Goal: Task Accomplishment & Management: Complete application form

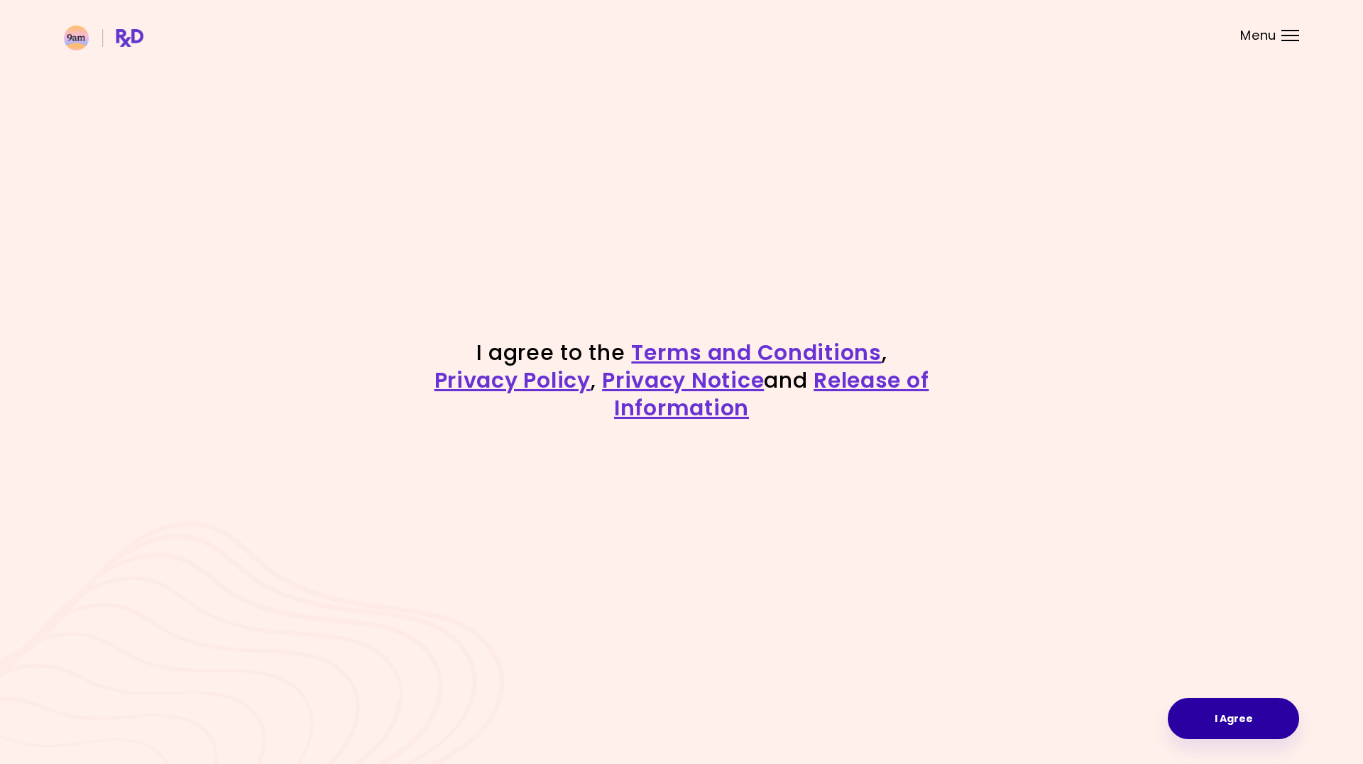
click at [1244, 706] on button "I Agree" at bounding box center [1233, 718] width 131 height 41
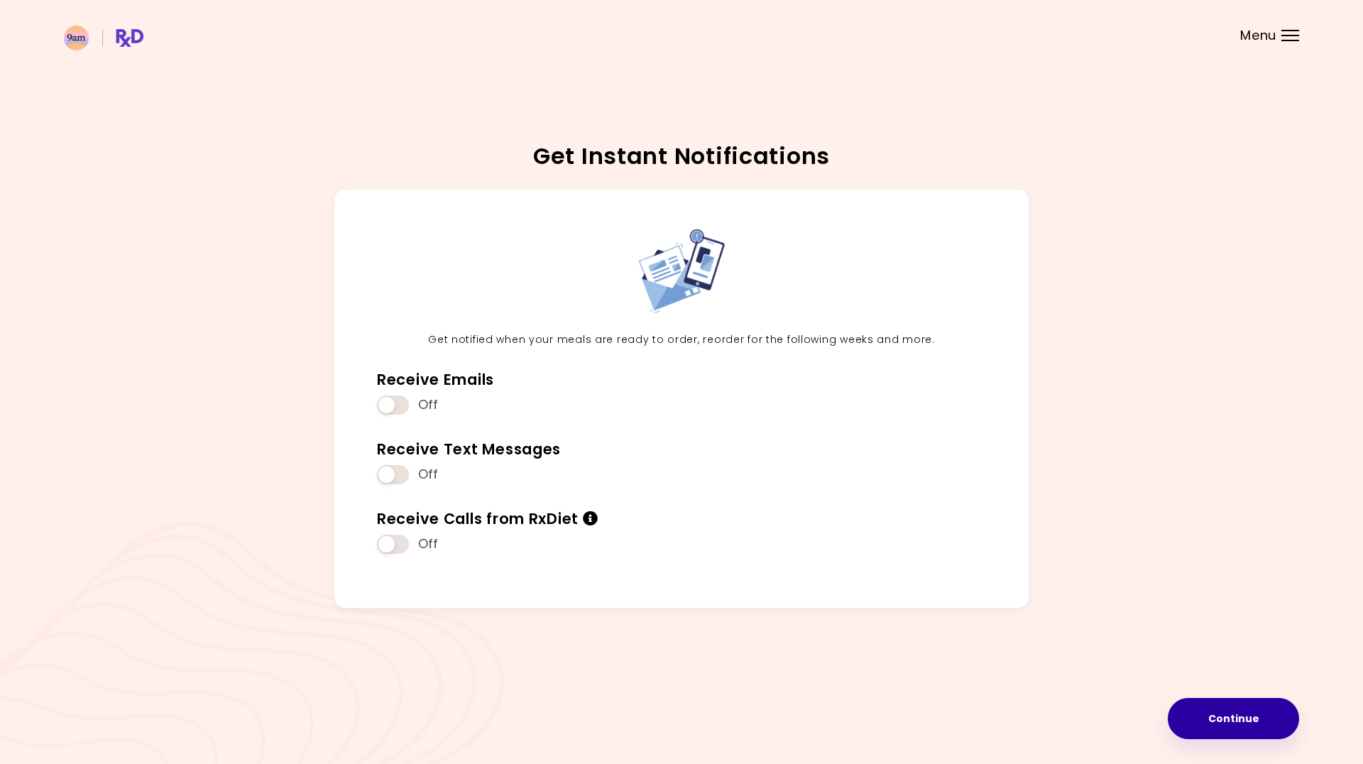
click at [1201, 699] on button "Continue" at bounding box center [1233, 718] width 131 height 41
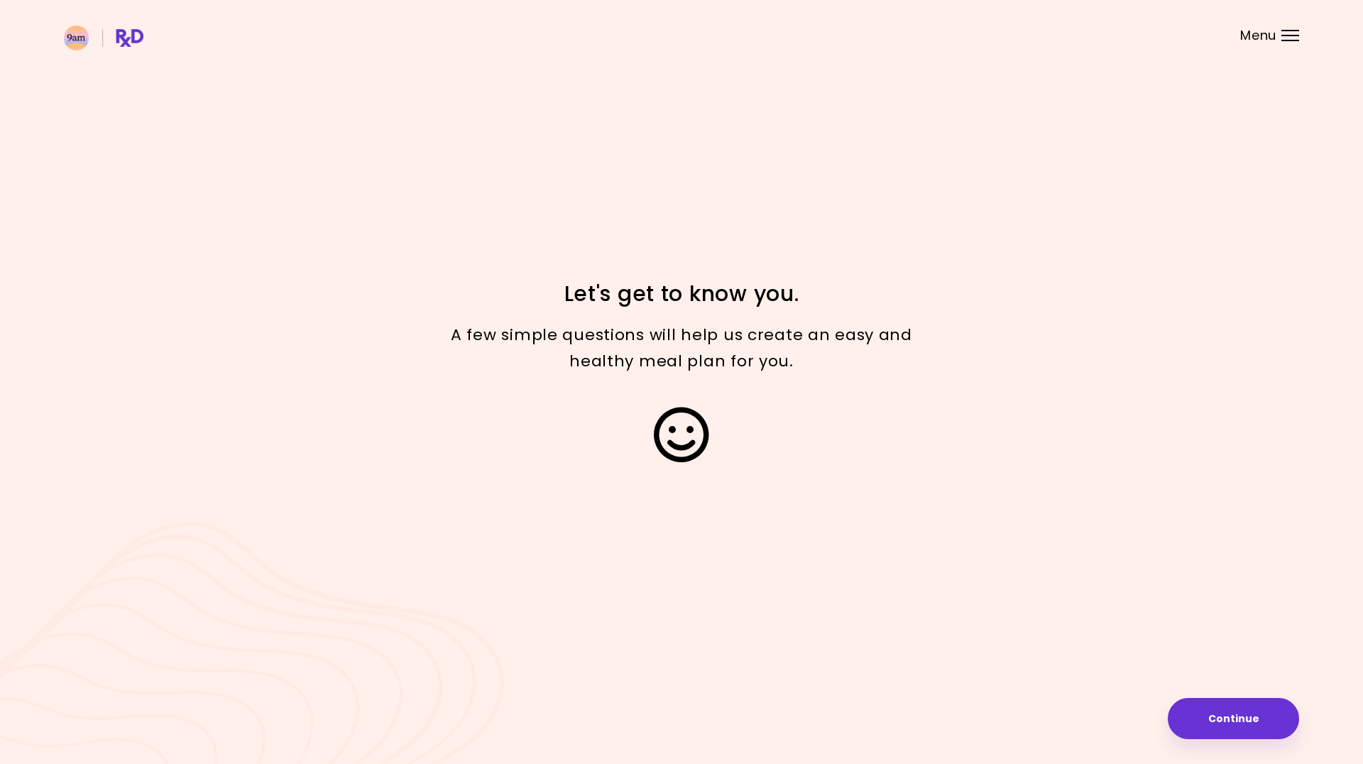
click at [1219, 711] on button "Continue" at bounding box center [1233, 718] width 131 height 41
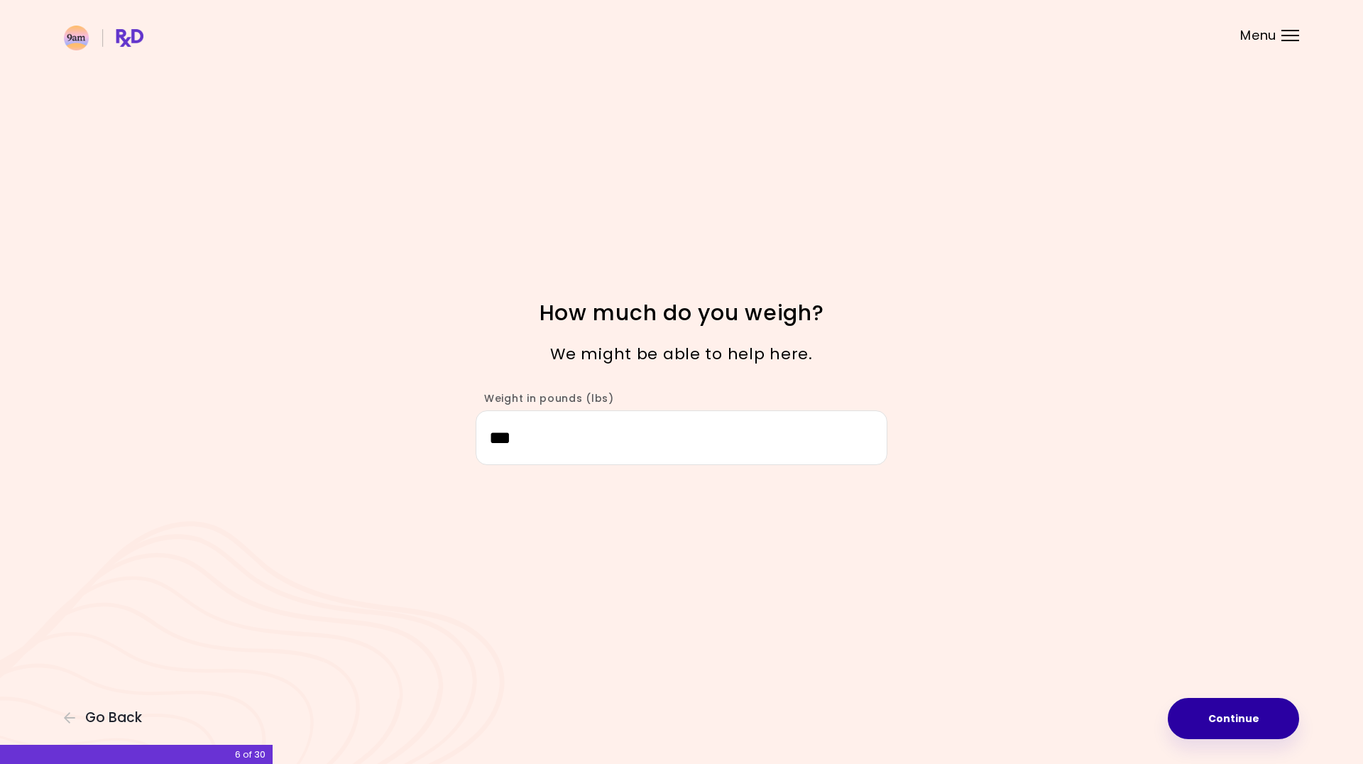
click at [1253, 719] on button "Continue" at bounding box center [1233, 718] width 131 height 41
select select "****"
click at [1292, 720] on button "Continue" at bounding box center [1233, 718] width 131 height 41
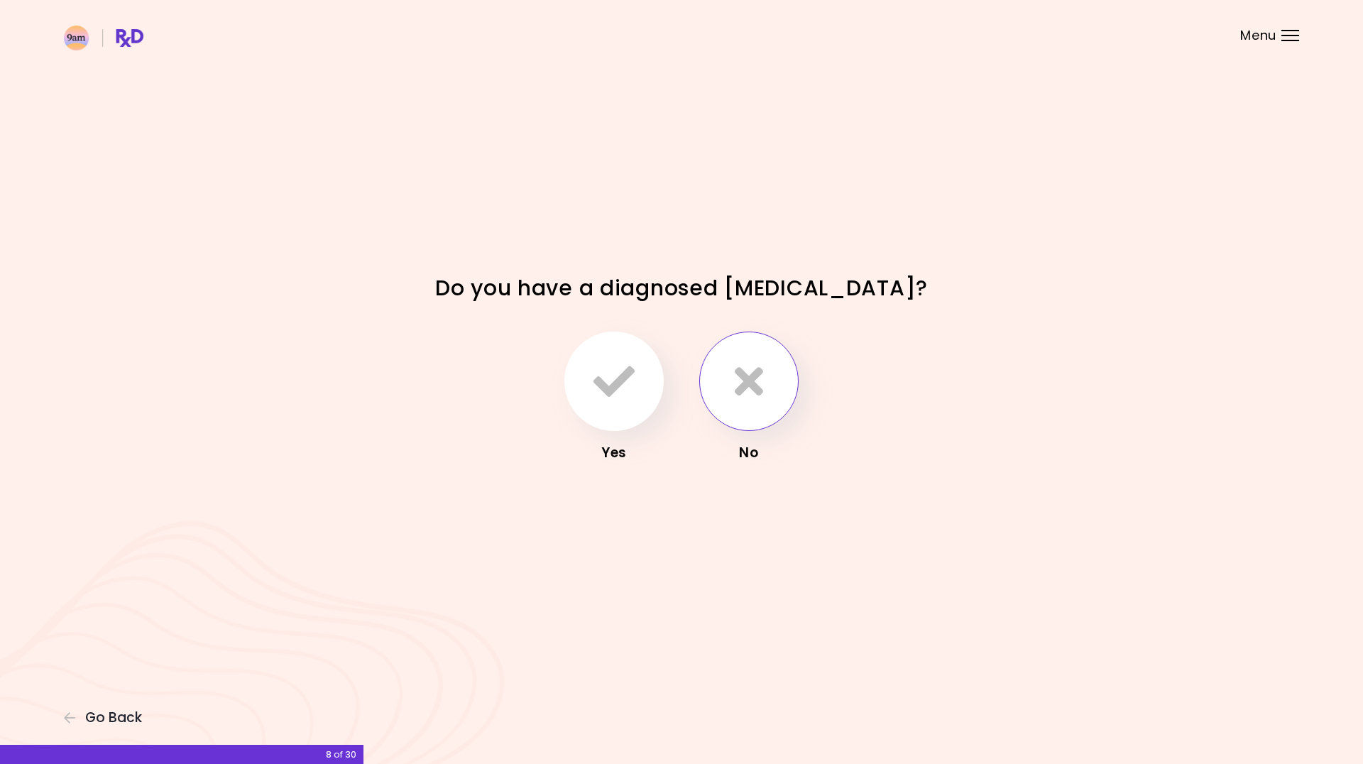
click at [718, 388] on button "button" at bounding box center [748, 381] width 99 height 99
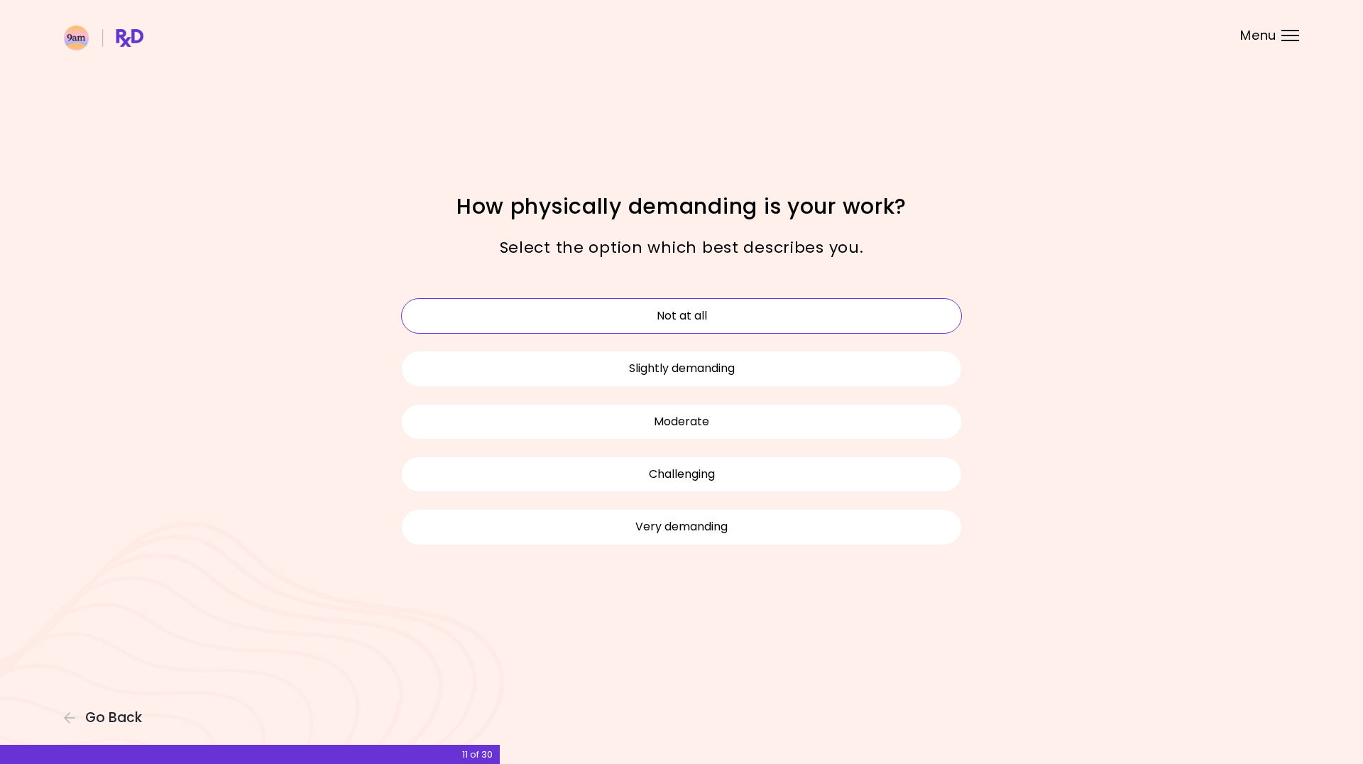
click at [748, 312] on button "Not at all" at bounding box center [681, 315] width 561 height 35
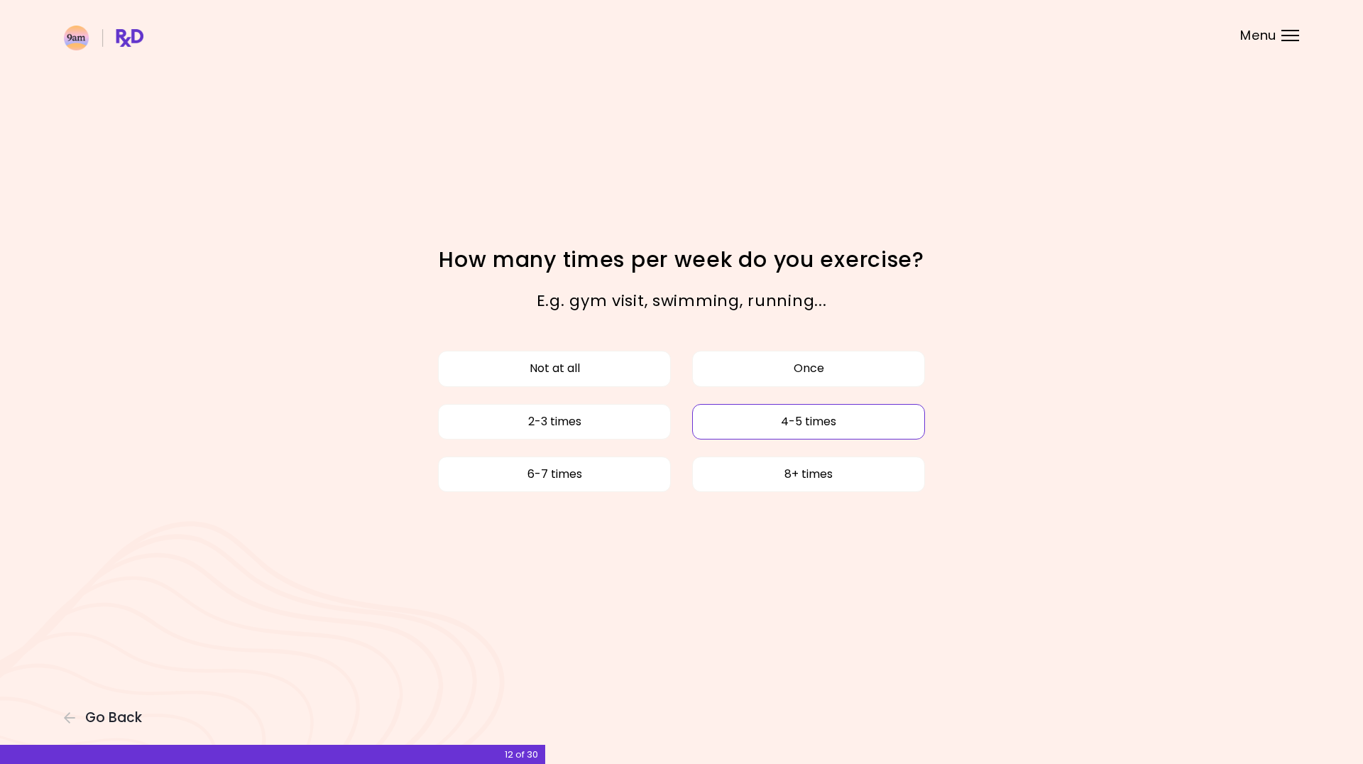
click at [732, 425] on button "4-5 times" at bounding box center [808, 421] width 233 height 35
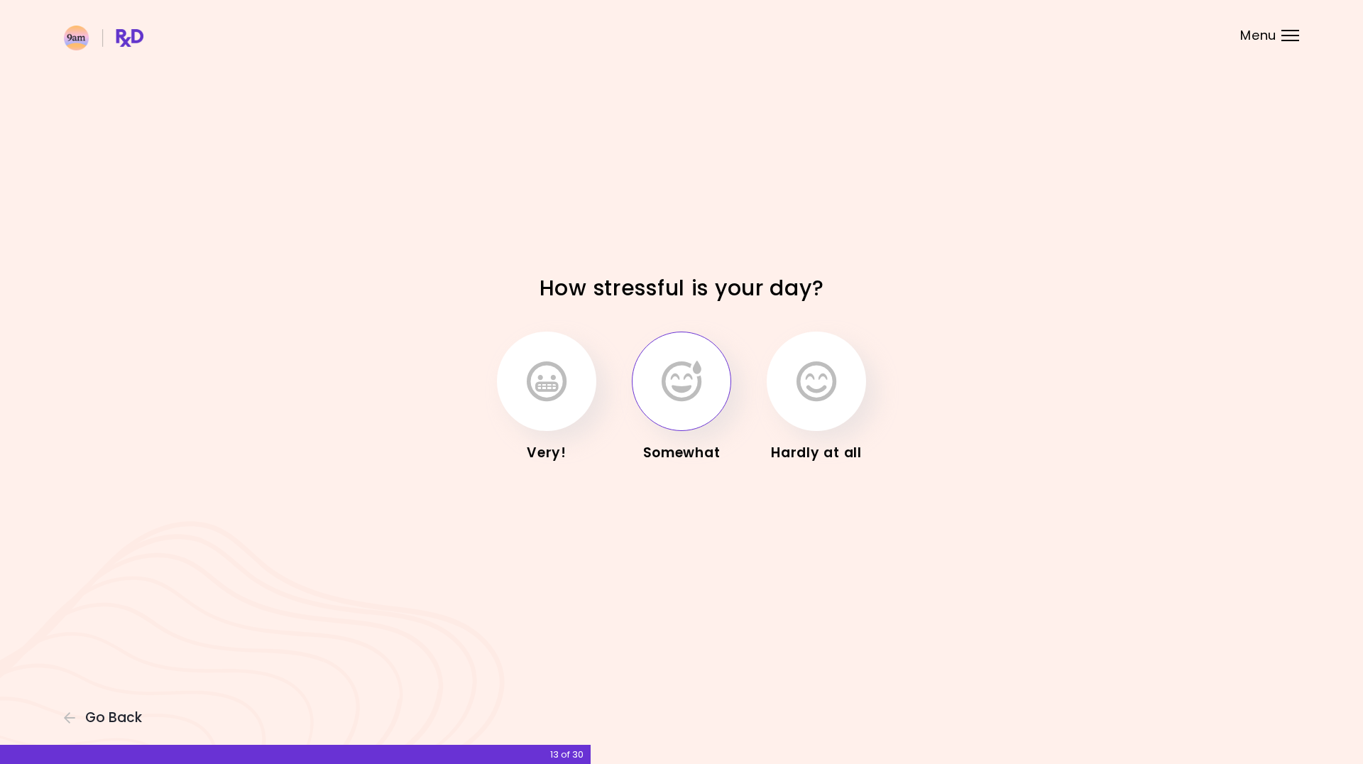
click at [705, 403] on button "button" at bounding box center [681, 381] width 99 height 99
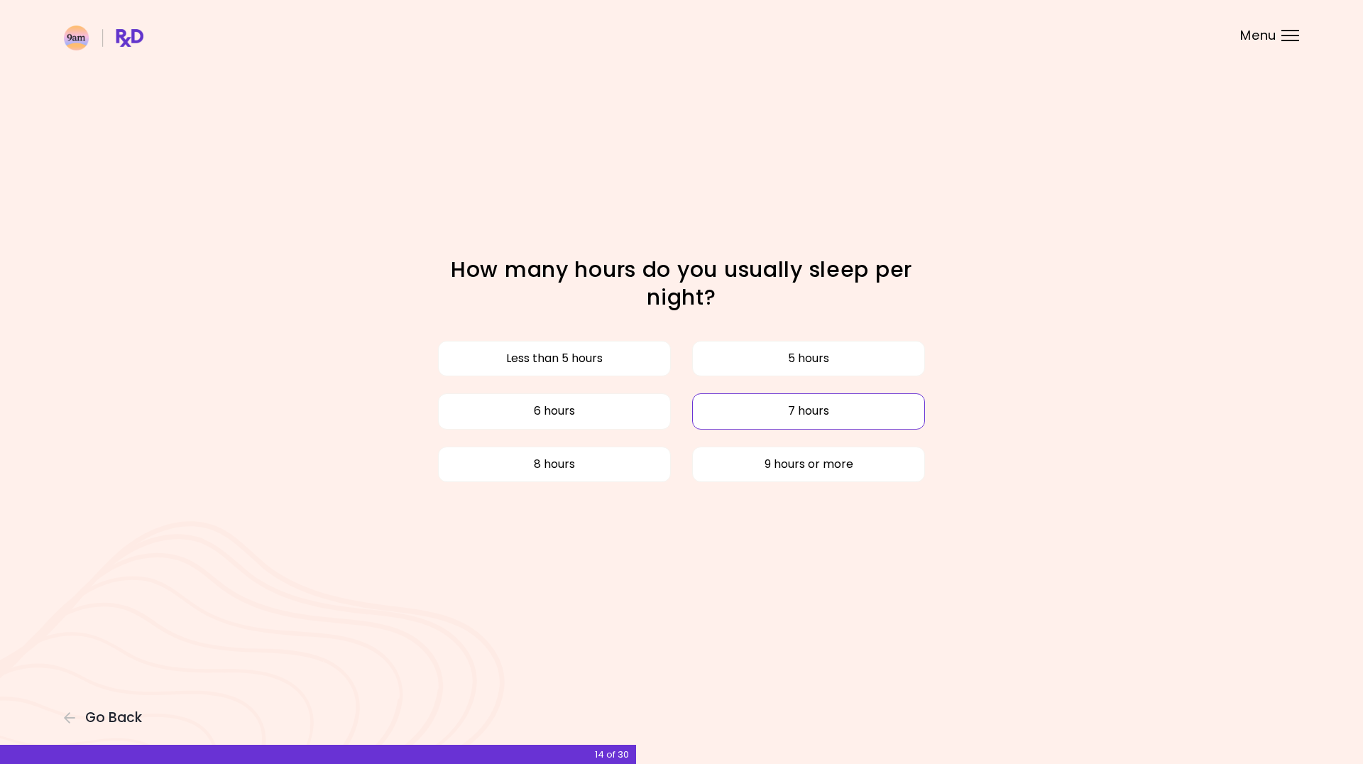
click at [808, 410] on button "7 hours" at bounding box center [808, 410] width 233 height 35
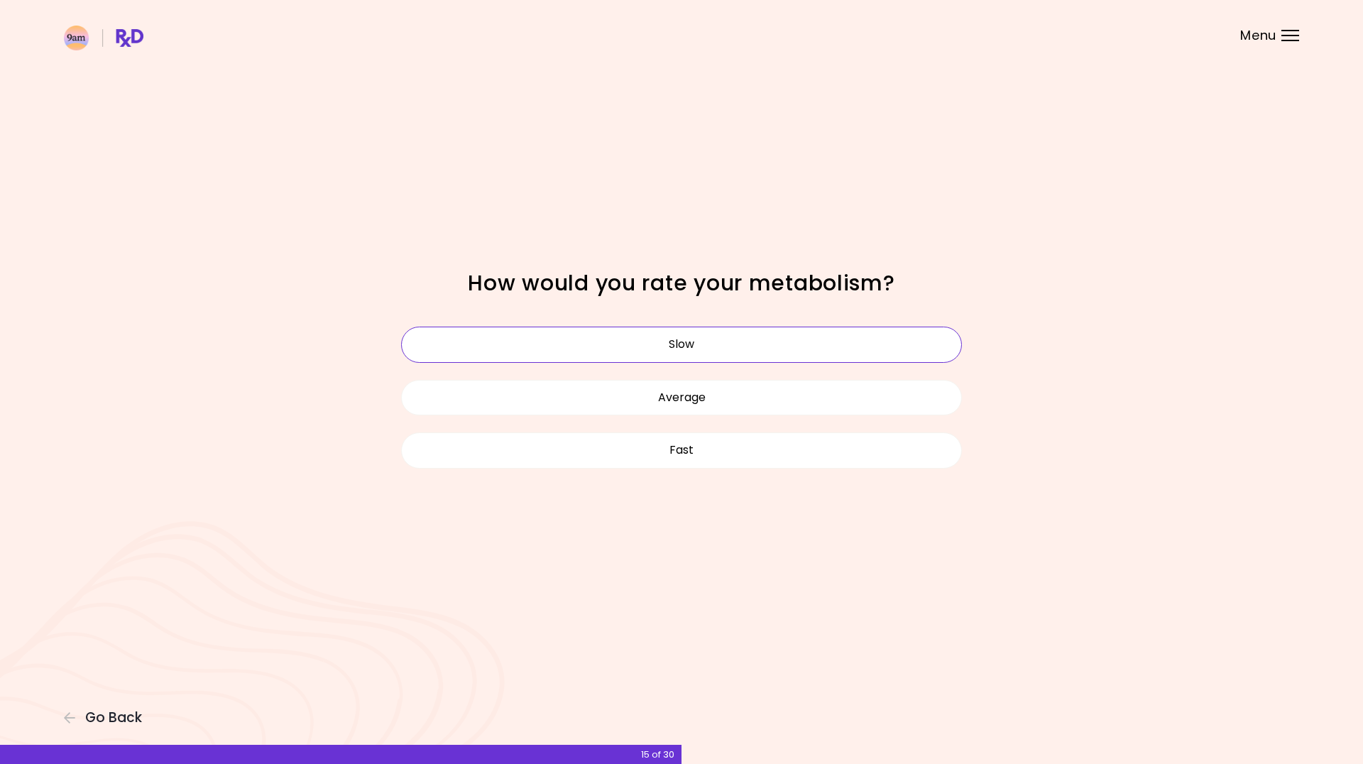
click at [811, 339] on button "Slow" at bounding box center [681, 344] width 561 height 35
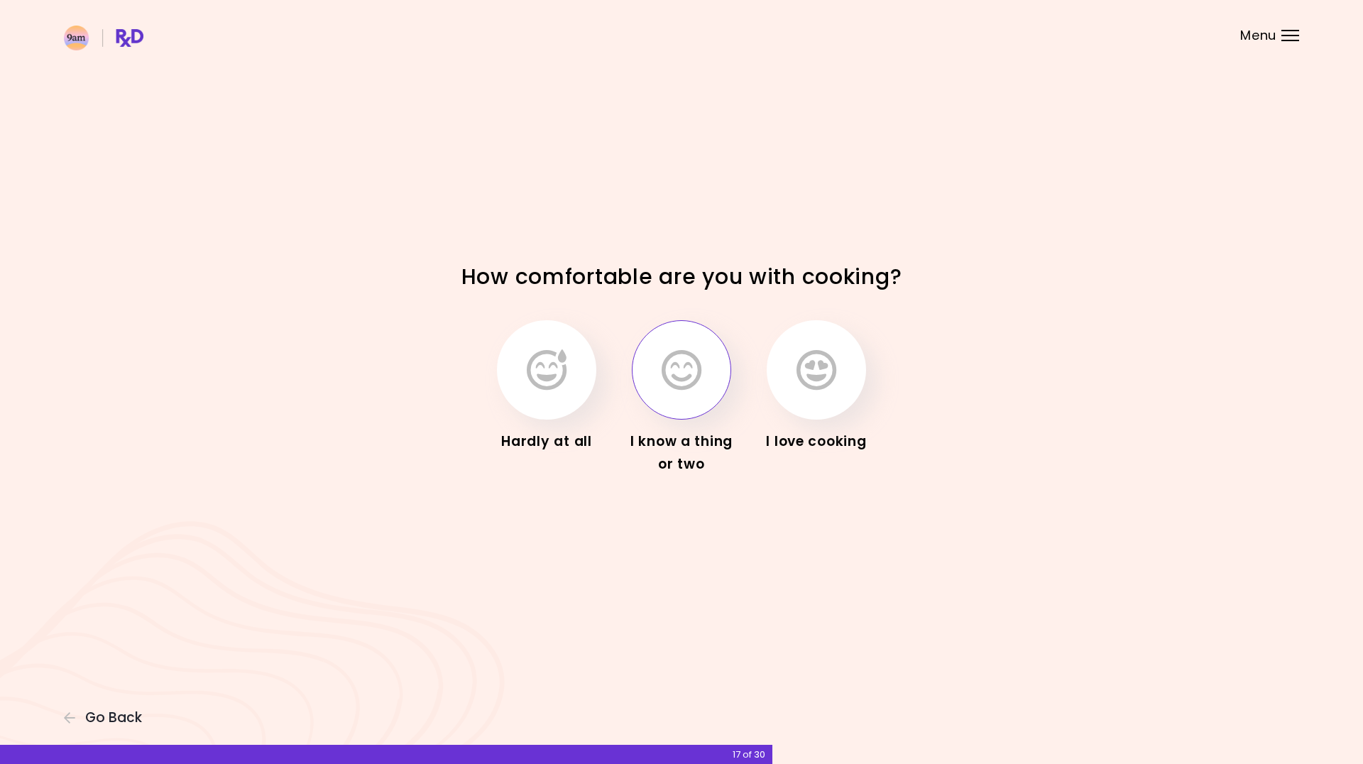
click at [709, 359] on button "button" at bounding box center [681, 369] width 99 height 99
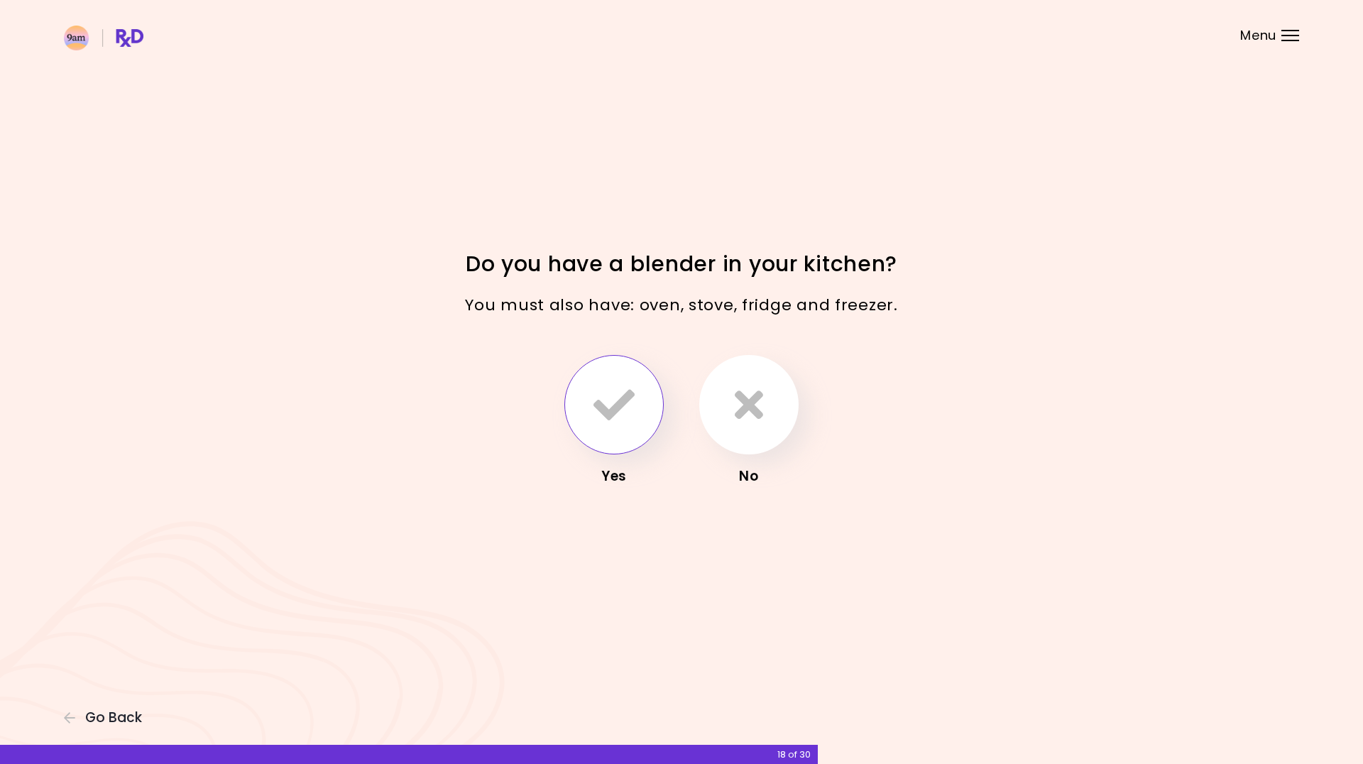
click at [647, 405] on button "button" at bounding box center [613, 404] width 99 height 99
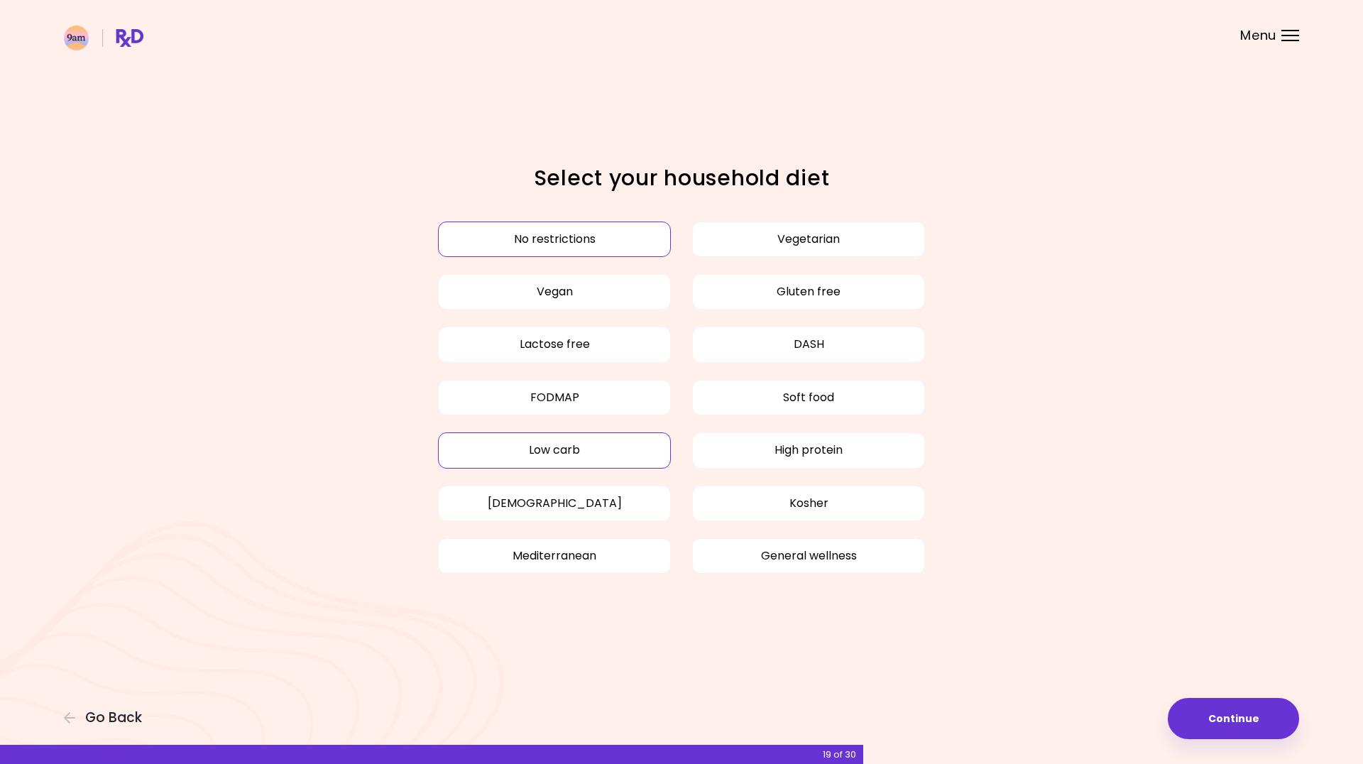
click at [641, 452] on button "Low carb" at bounding box center [554, 449] width 233 height 35
click at [779, 456] on button "High protein" at bounding box center [808, 449] width 233 height 35
click at [855, 557] on button "General wellness" at bounding box center [808, 555] width 233 height 35
click at [662, 241] on button "No restrictions" at bounding box center [554, 238] width 233 height 35
click at [1225, 720] on button "Continue" at bounding box center [1233, 718] width 131 height 41
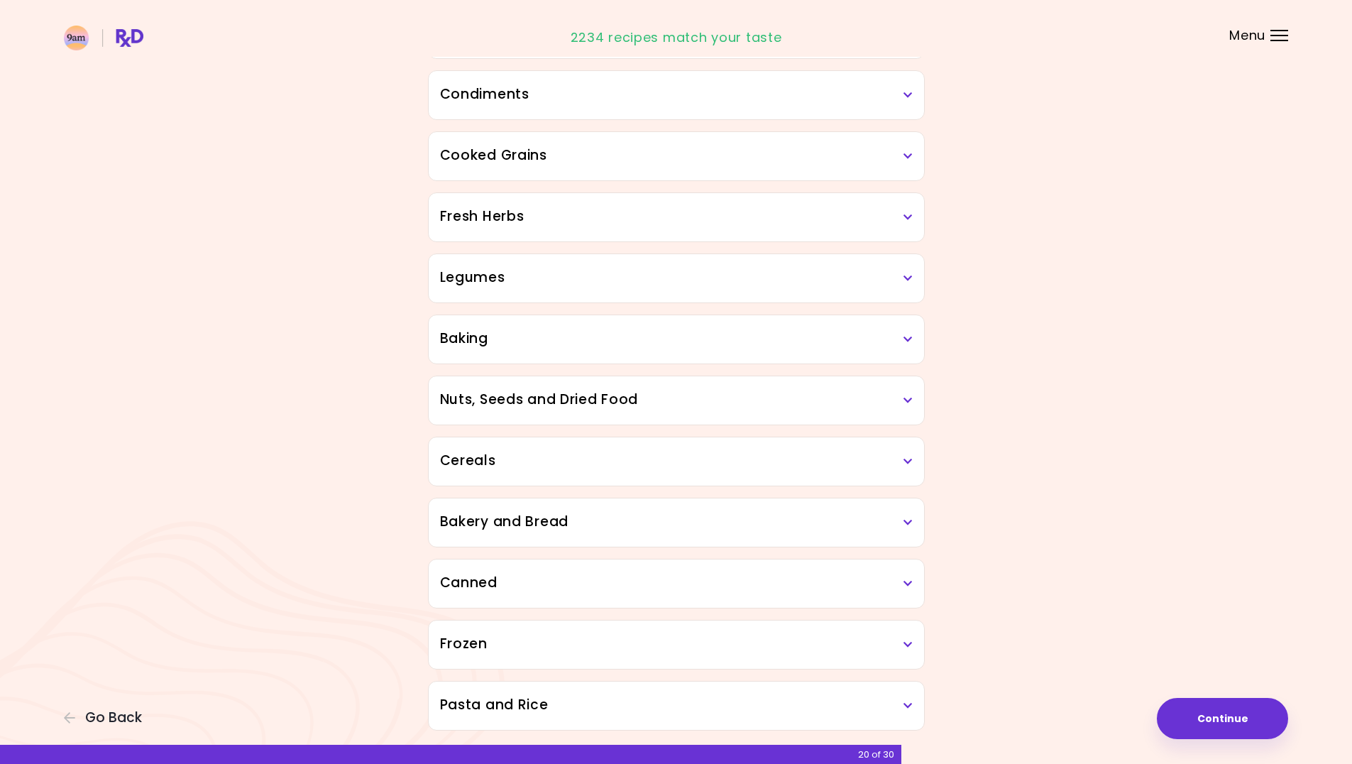
scroll to position [488, 0]
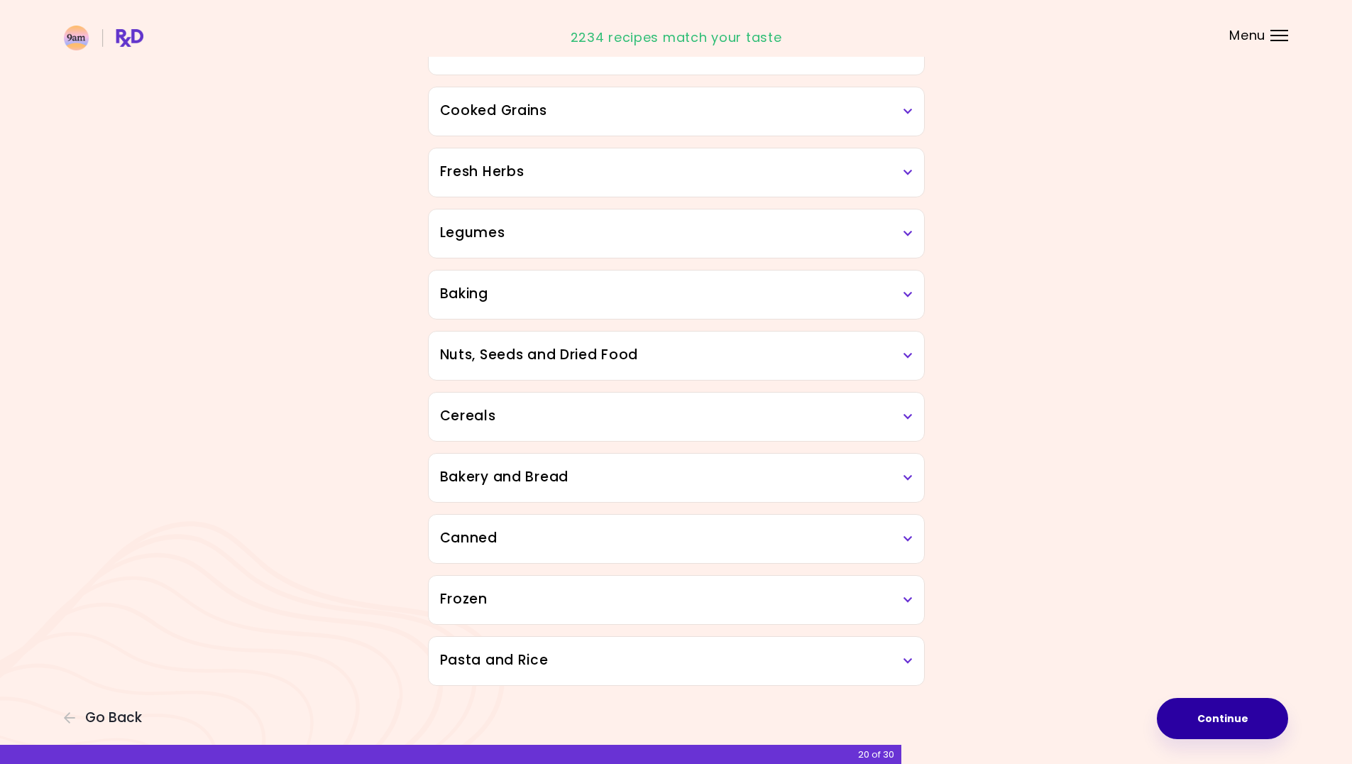
click at [1170, 703] on button "Continue" at bounding box center [1222, 718] width 131 height 41
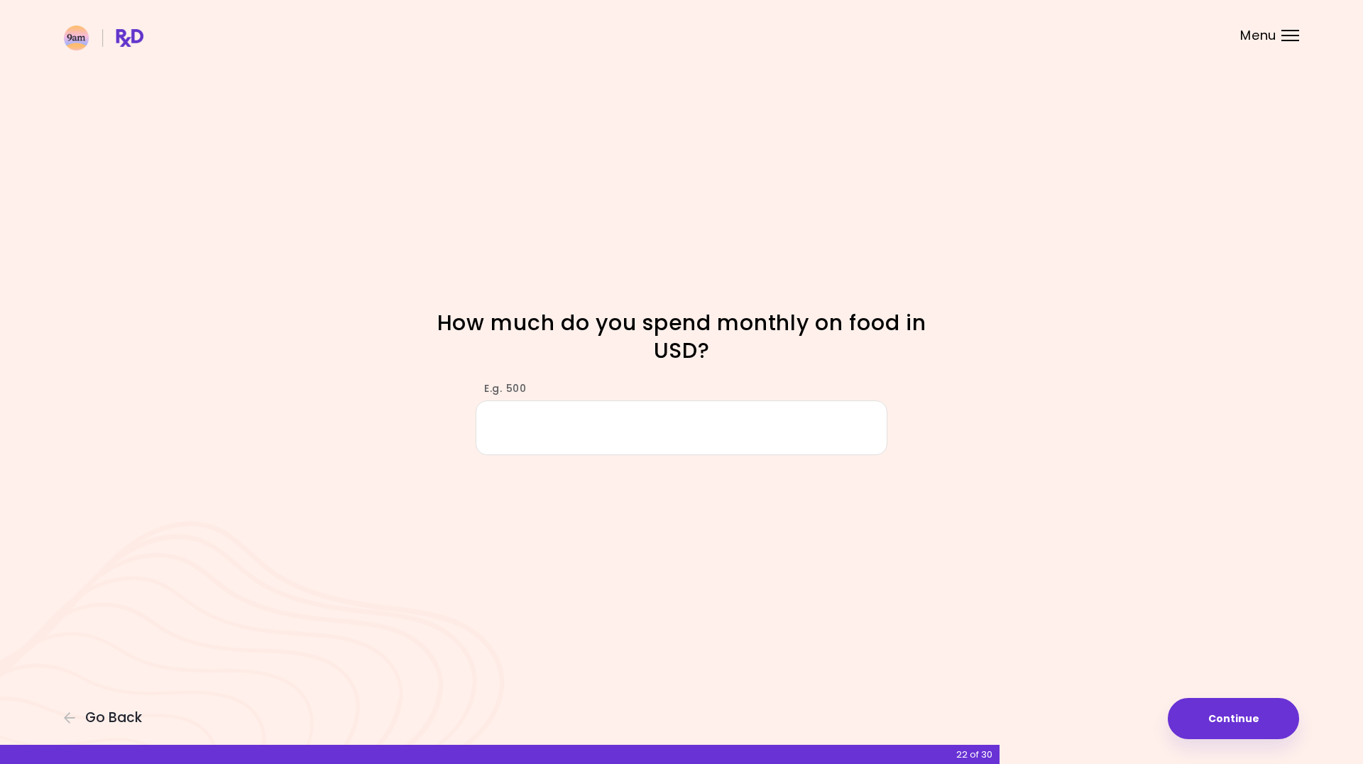
click at [759, 433] on input "E.g. 500" at bounding box center [682, 427] width 412 height 55
type input "***"
click at [1268, 728] on button "Continue" at bounding box center [1233, 718] width 131 height 41
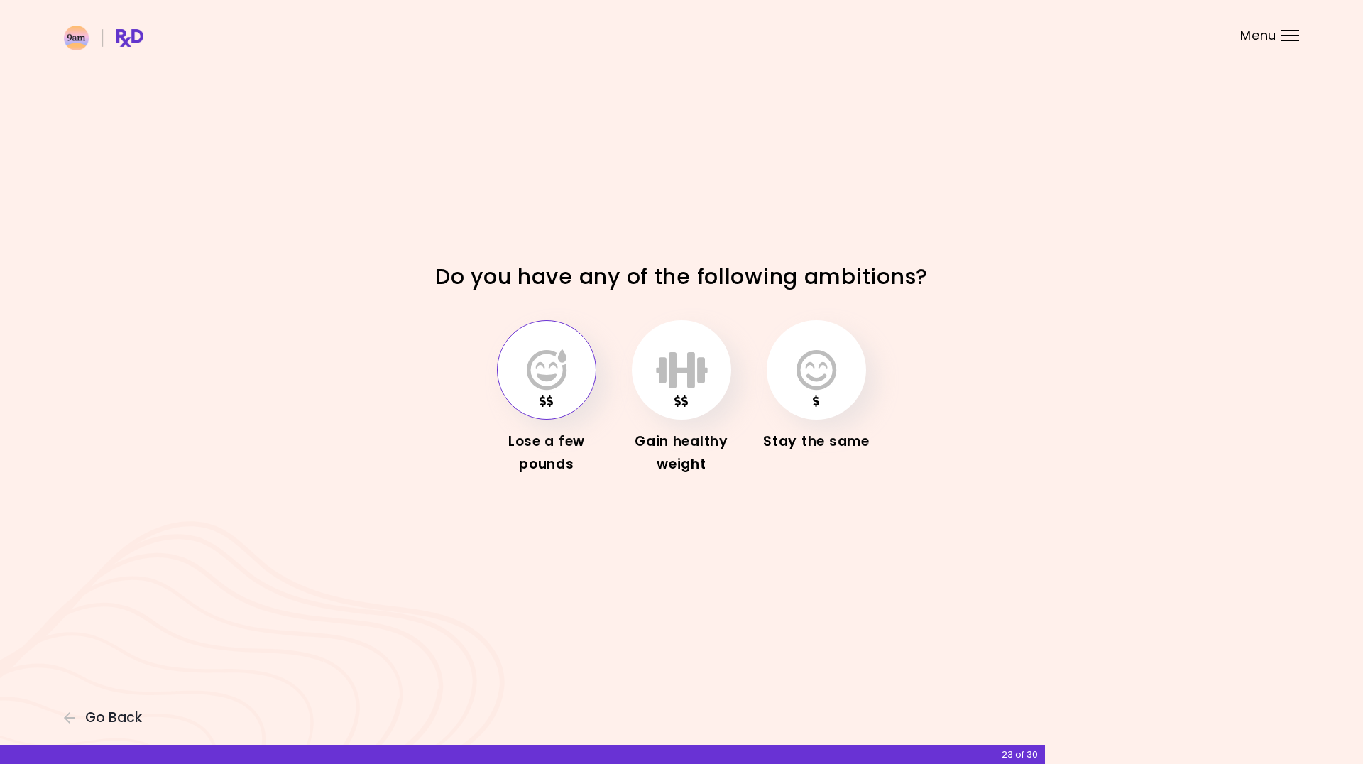
click at [584, 376] on button "button" at bounding box center [546, 369] width 99 height 99
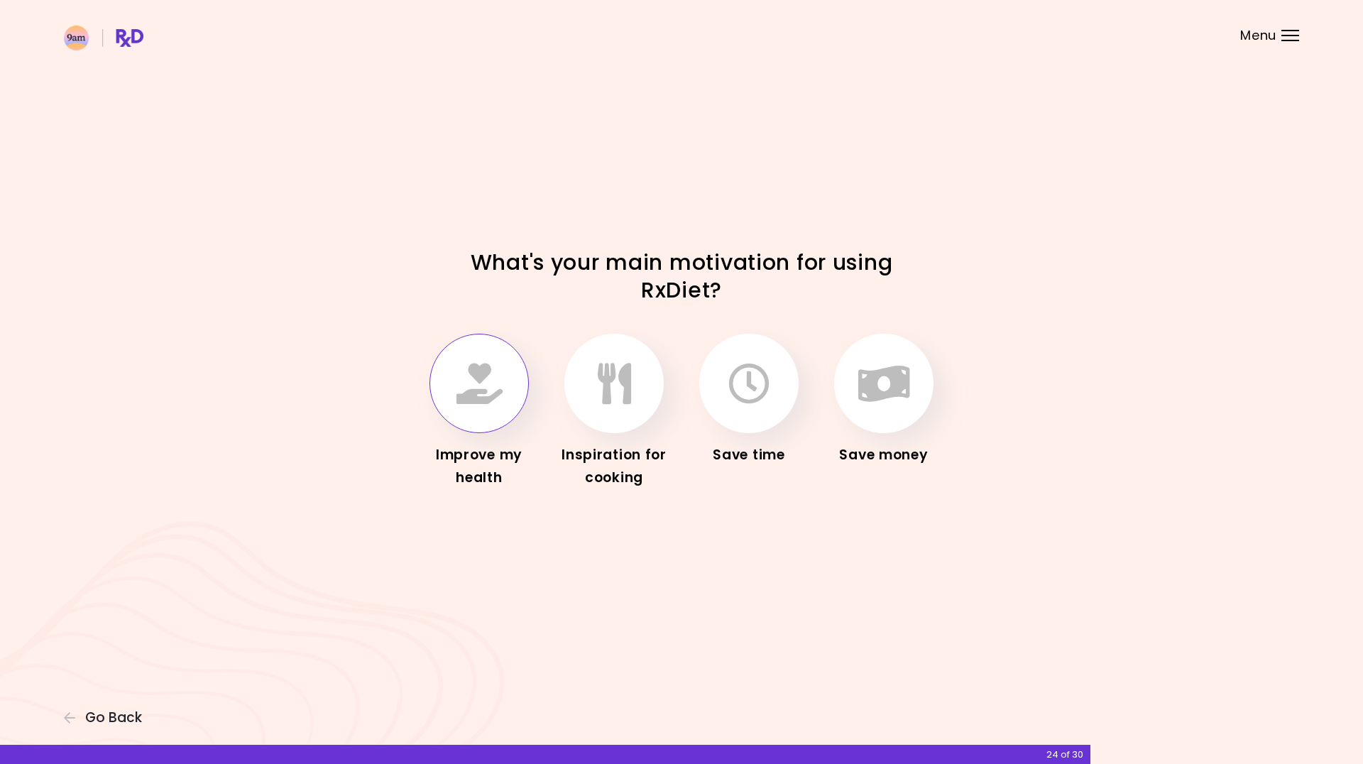
click at [491, 382] on icon "button" at bounding box center [479, 383] width 46 height 41
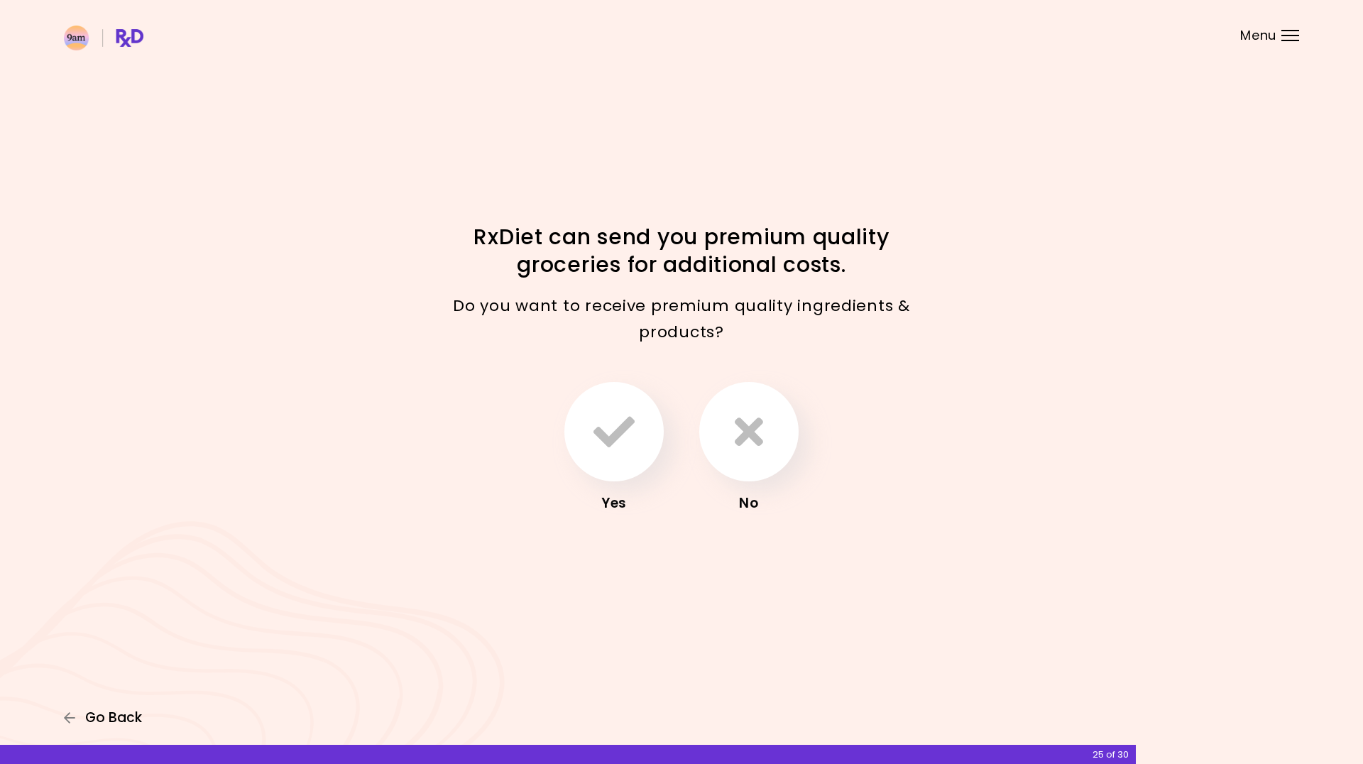
click at [127, 716] on span "Go Back" at bounding box center [113, 718] width 57 height 16
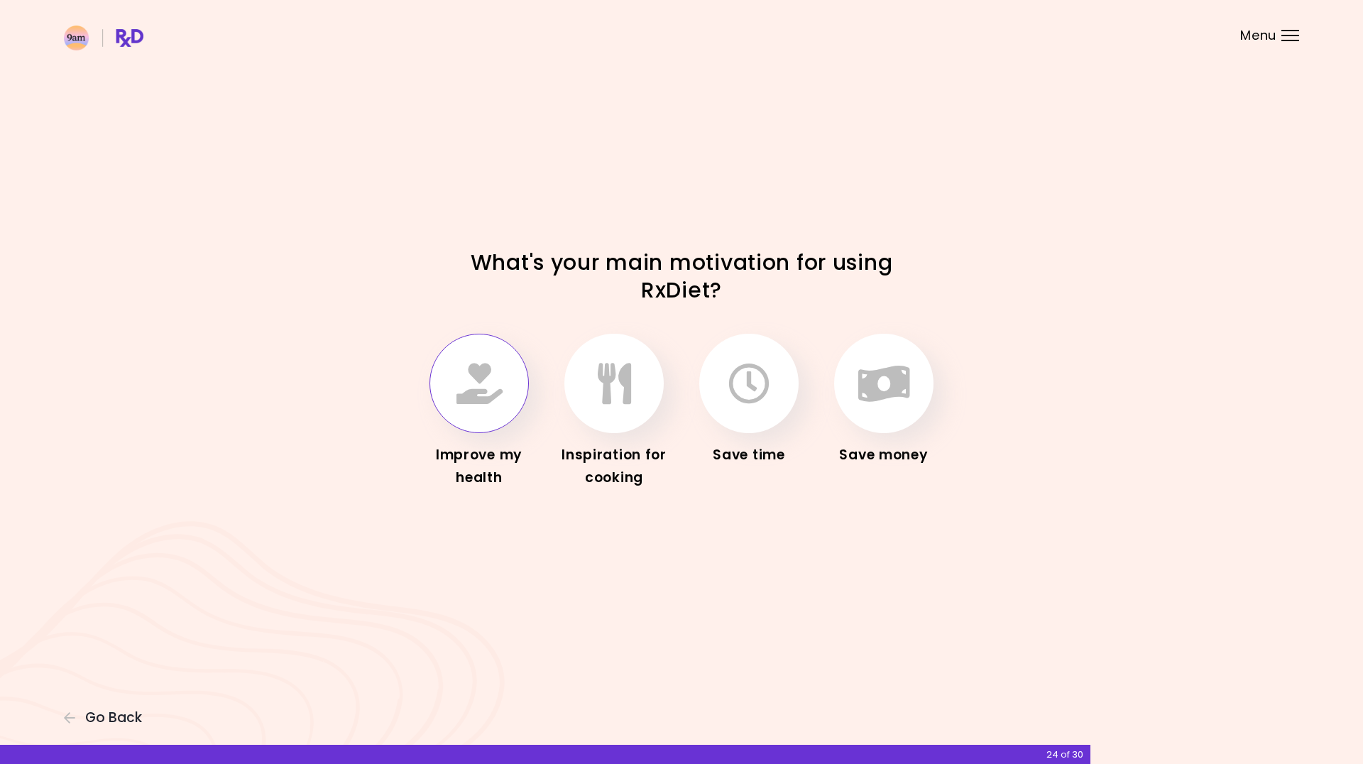
click at [491, 400] on icon "button" at bounding box center [479, 383] width 46 height 41
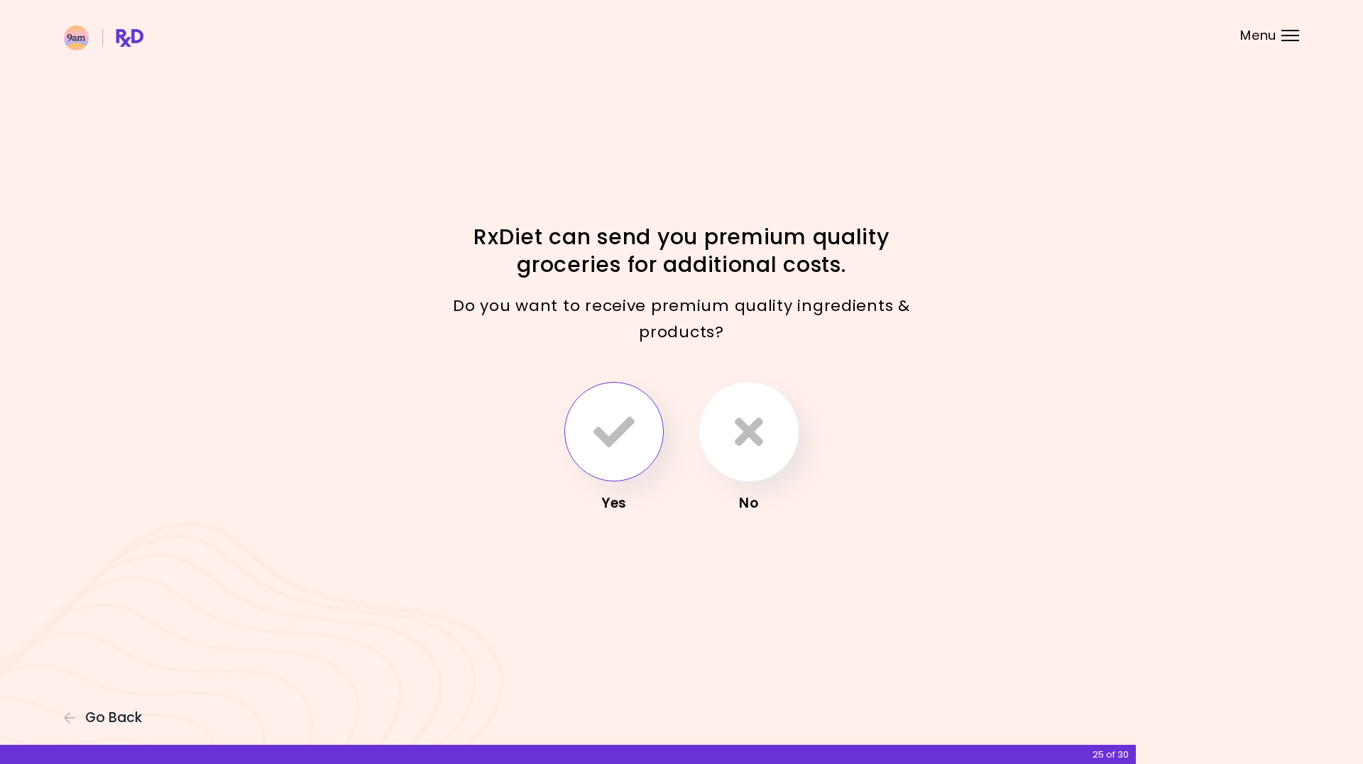
click at [603, 439] on icon "button" at bounding box center [613, 431] width 41 height 41
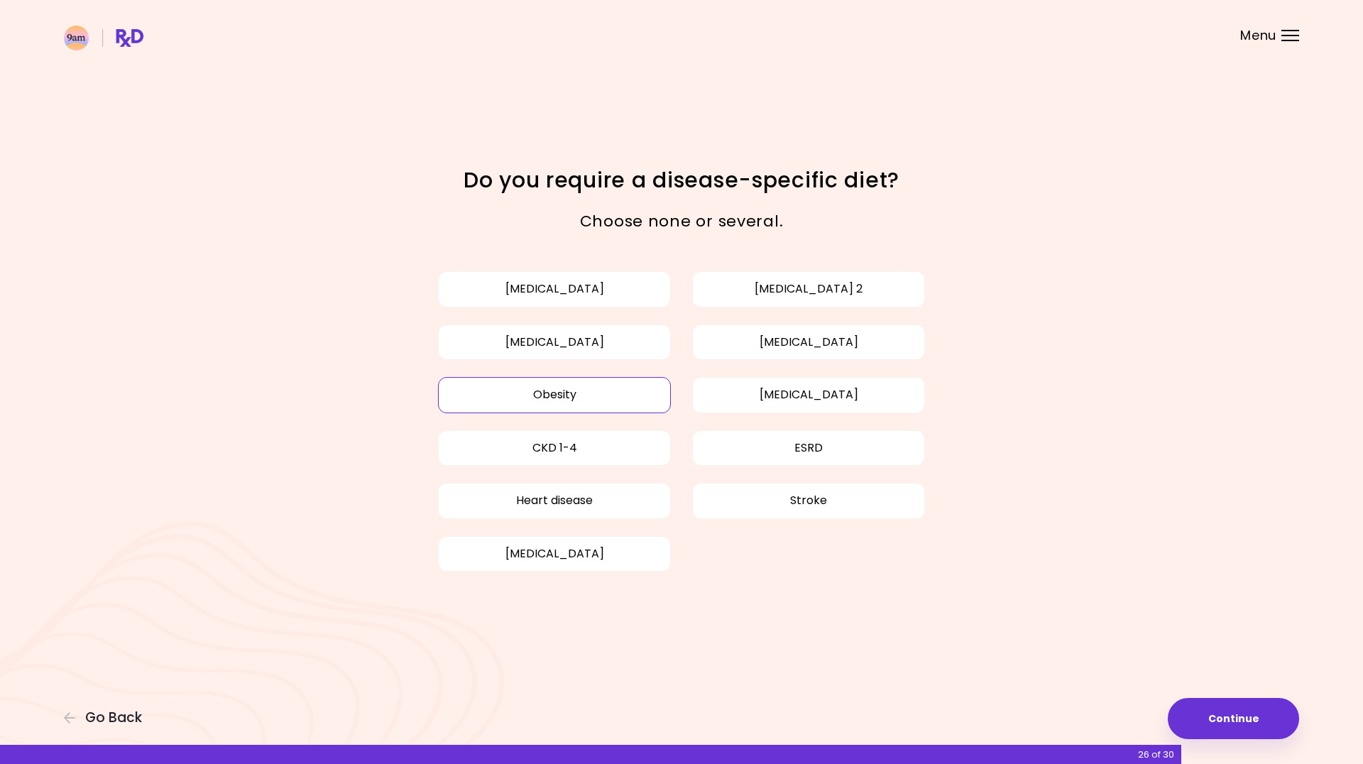
click at [601, 395] on button "Obesity" at bounding box center [554, 394] width 233 height 35
click at [793, 338] on button "High cholesterol" at bounding box center [808, 341] width 233 height 35
click at [820, 288] on button "Diabetes type 2" at bounding box center [808, 288] width 233 height 35
click at [644, 353] on button "High blood pressure" at bounding box center [554, 341] width 233 height 35
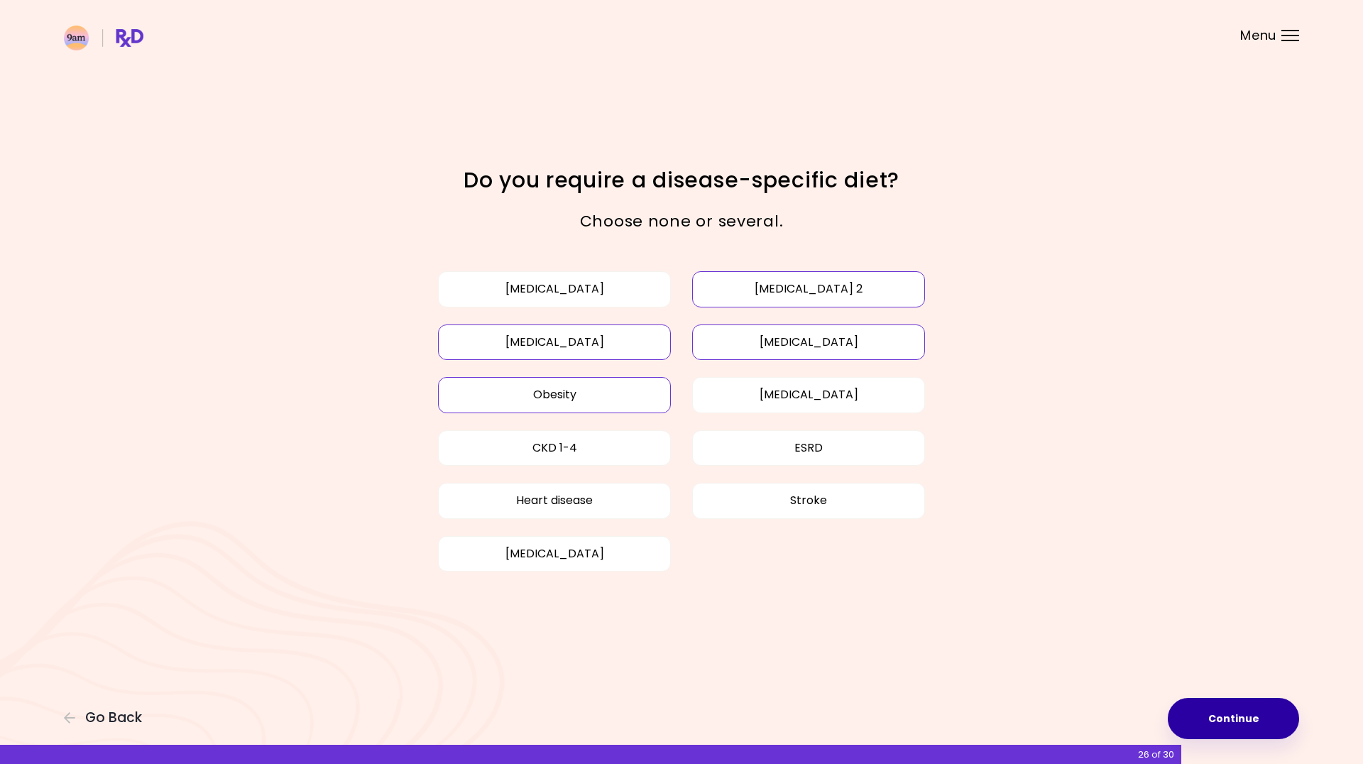
click at [1183, 714] on button "Continue" at bounding box center [1233, 718] width 131 height 41
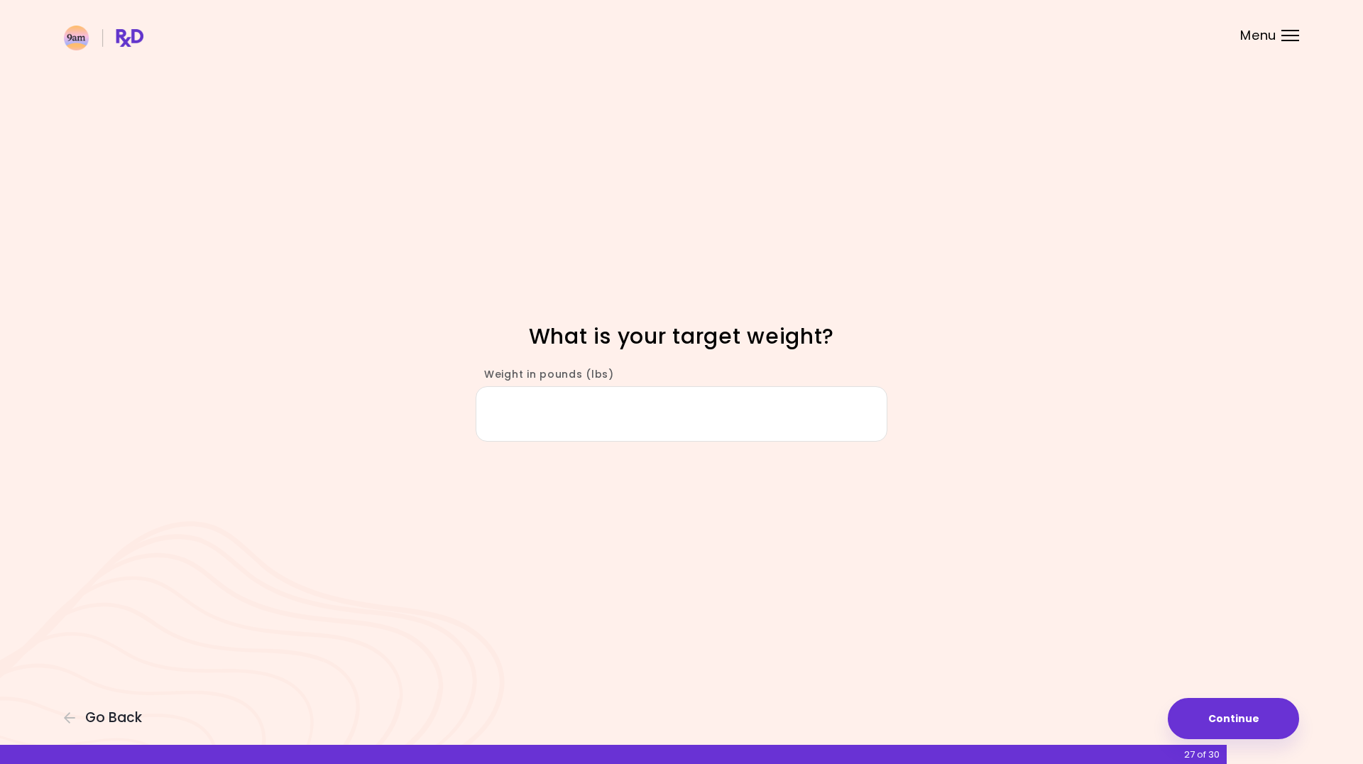
click at [625, 409] on input "Weight in pounds (lbs)" at bounding box center [682, 413] width 412 height 55
type input "***"
click at [1284, 706] on button "Continue" at bounding box center [1233, 718] width 131 height 41
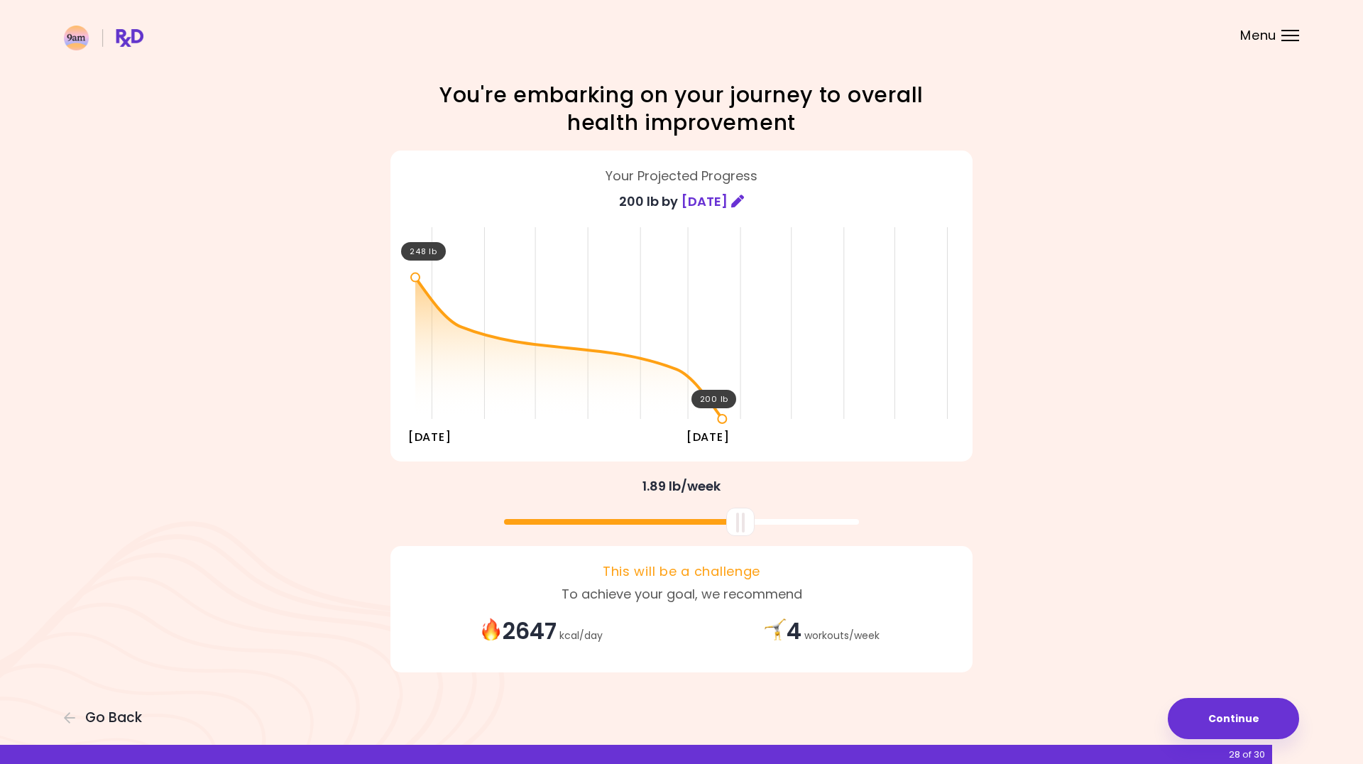
drag, startPoint x: 686, startPoint y: 531, endPoint x: 745, endPoint y: 532, distance: 58.9
click at [745, 532] on div at bounding box center [740, 522] width 28 height 28
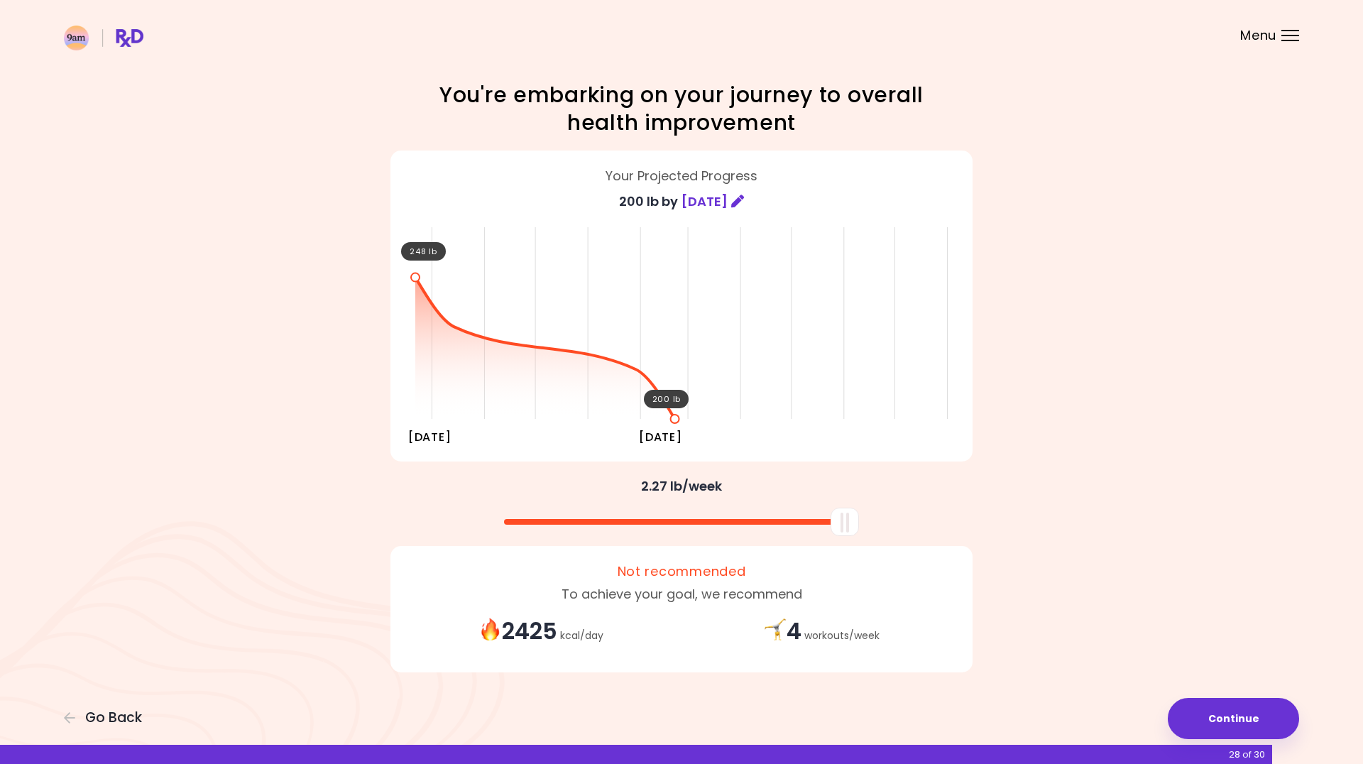
drag, startPoint x: 745, startPoint y: 532, endPoint x: 914, endPoint y: 524, distance: 168.4
click at [914, 524] on div at bounding box center [681, 517] width 596 height 38
click at [744, 202] on icon at bounding box center [737, 201] width 13 height 13
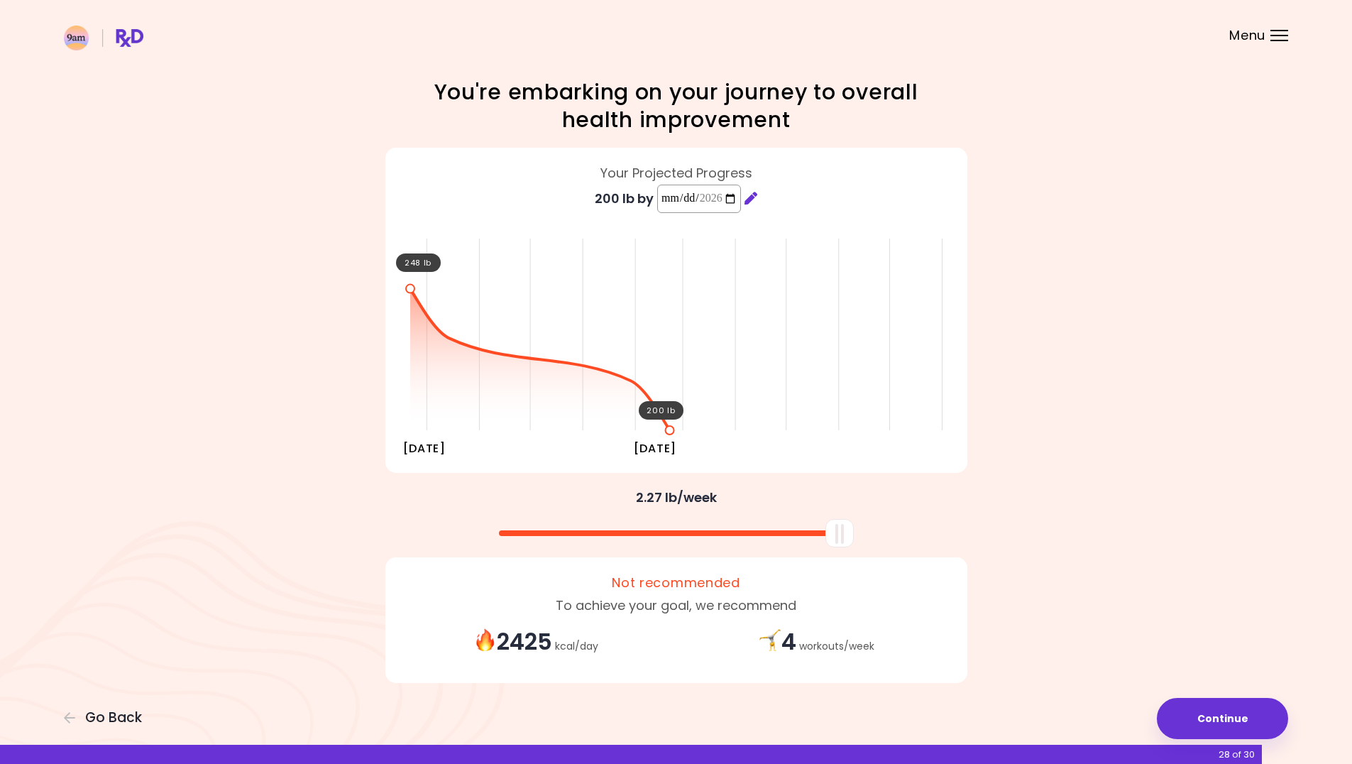
click at [660, 197] on input "**********" at bounding box center [699, 199] width 84 height 28
type input "**********"
click at [1066, 506] on div "**********" at bounding box center [681, 386] width 1363 height 772
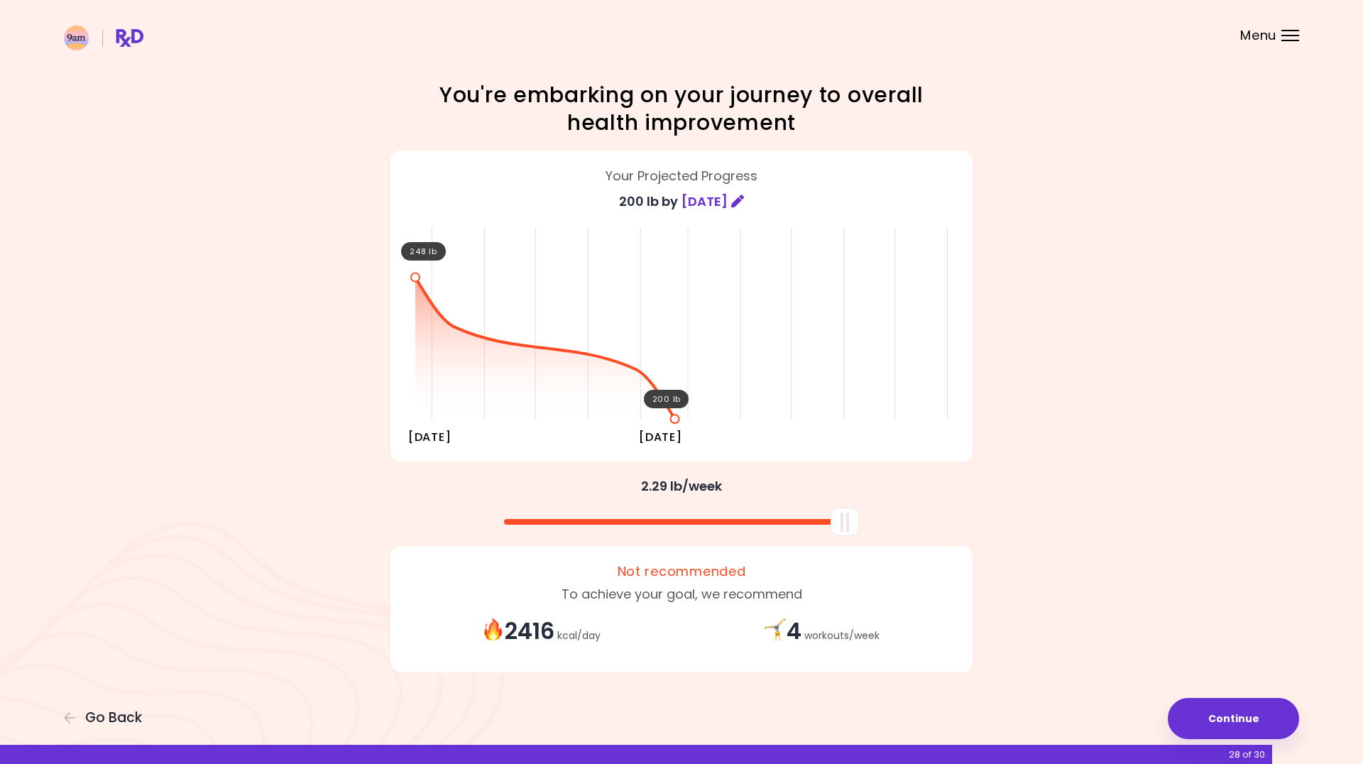
drag, startPoint x: 848, startPoint y: 513, endPoint x: 871, endPoint y: 517, distance: 23.7
click at [871, 517] on div at bounding box center [681, 517] width 596 height 38
click at [415, 273] on rect at bounding box center [681, 319] width 561 height 213
click at [1183, 702] on button "Continue" at bounding box center [1233, 718] width 131 height 41
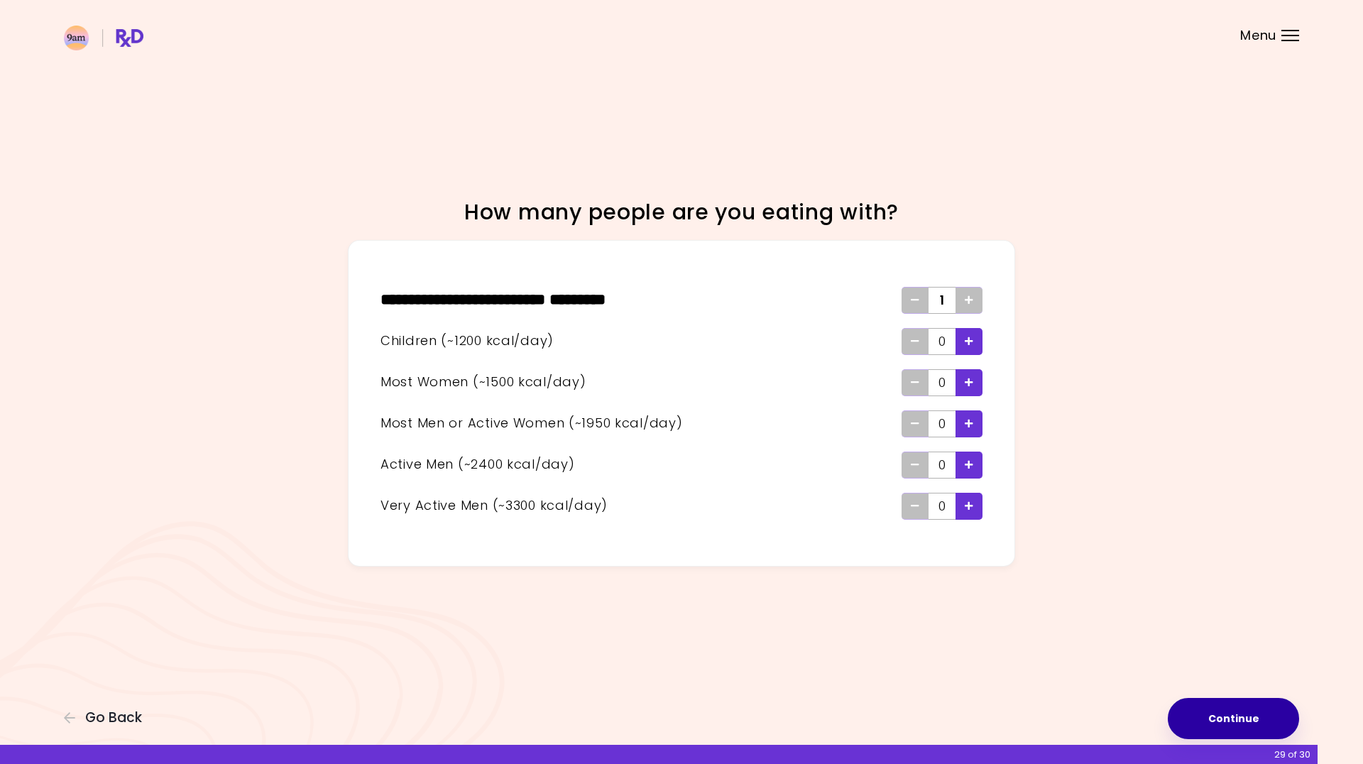
click at [1255, 715] on button "Continue" at bounding box center [1233, 718] width 131 height 41
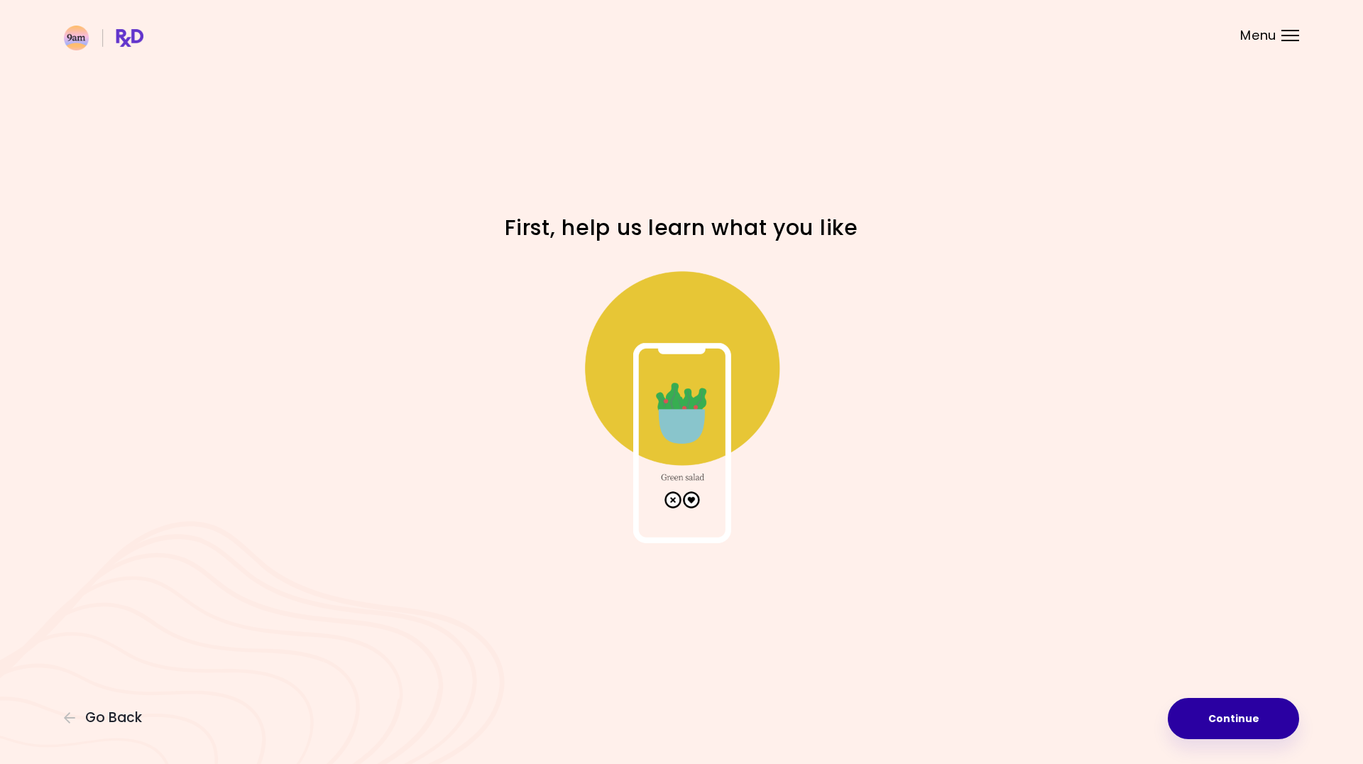
click at [1259, 708] on button "Continue" at bounding box center [1233, 718] width 131 height 41
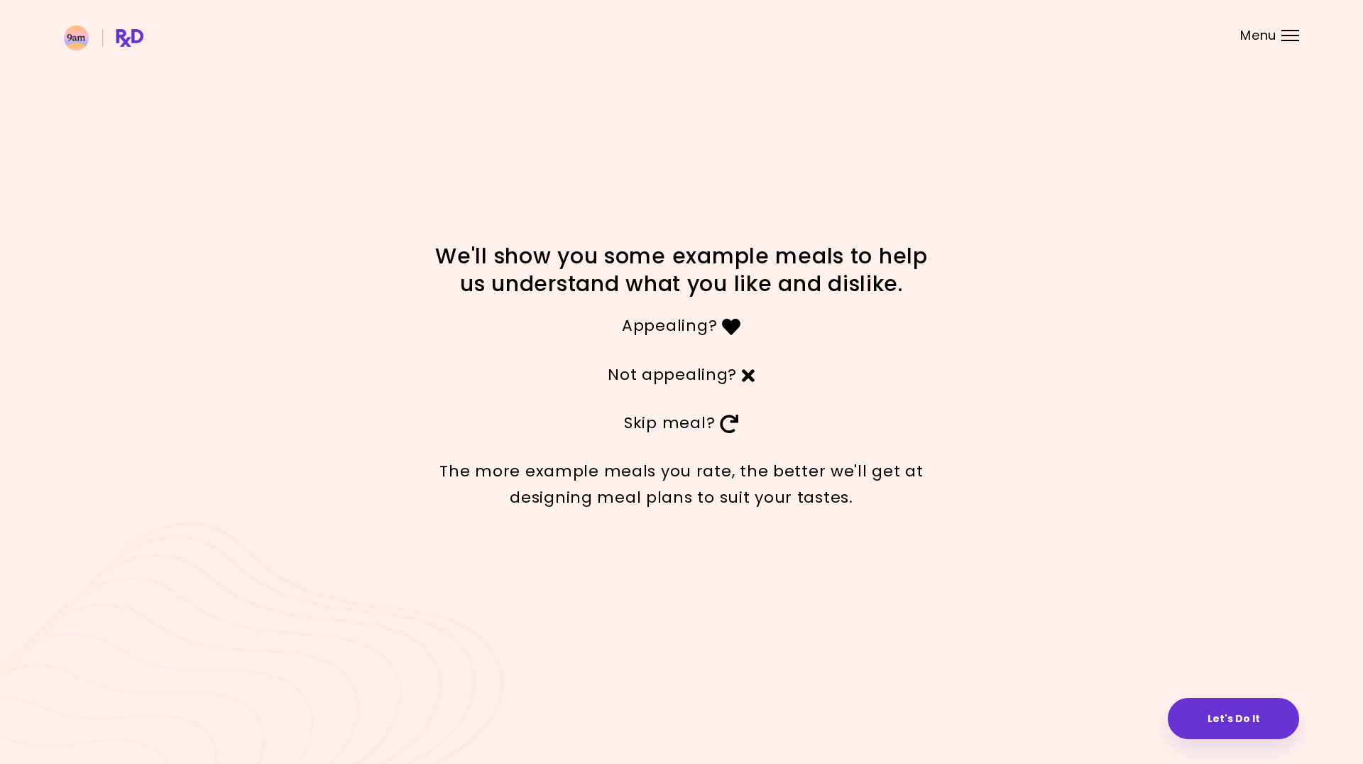
click at [1215, 697] on div "We'll show you some example meals to help us understand what you like and disli…" at bounding box center [681, 382] width 1363 height 764
click at [1215, 708] on button "Let's Do It" at bounding box center [1233, 718] width 131 height 41
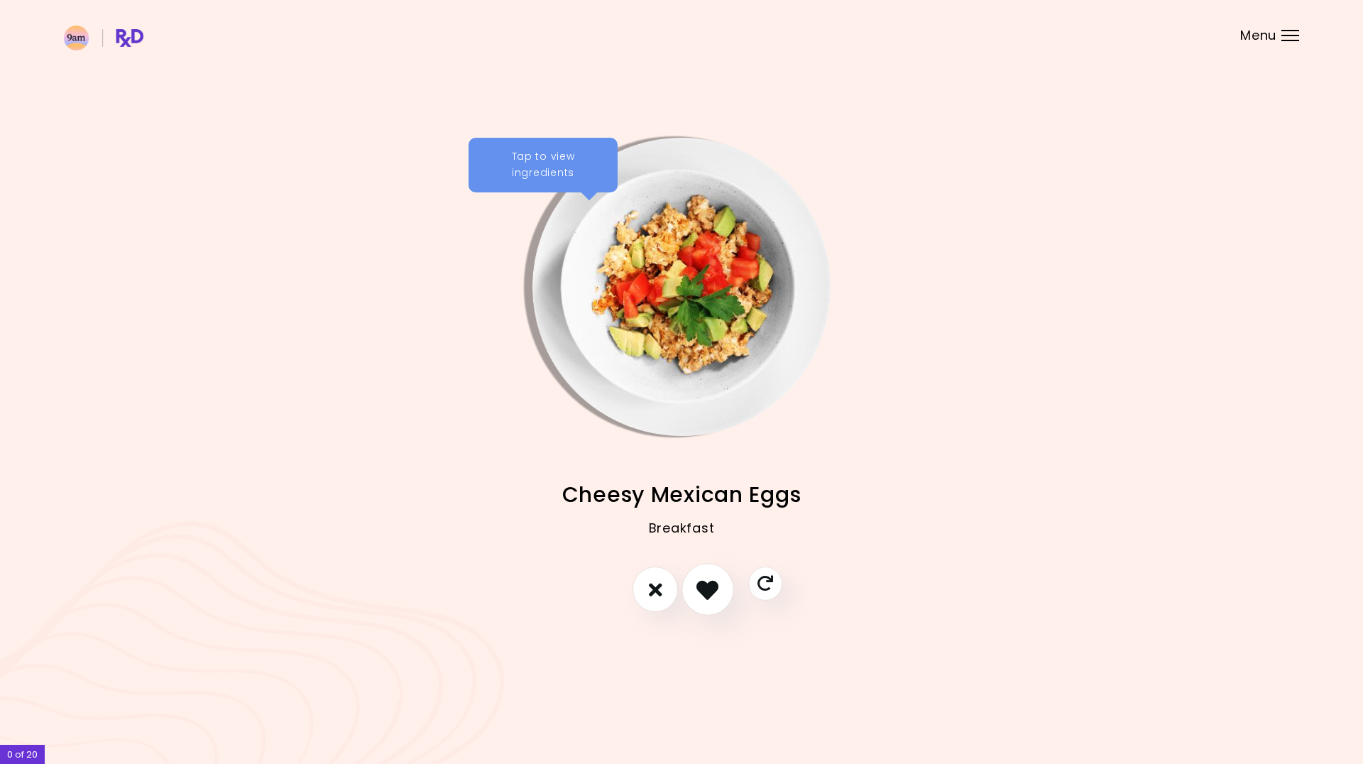
click at [711, 598] on icon "I like this recipe" at bounding box center [707, 590] width 22 height 22
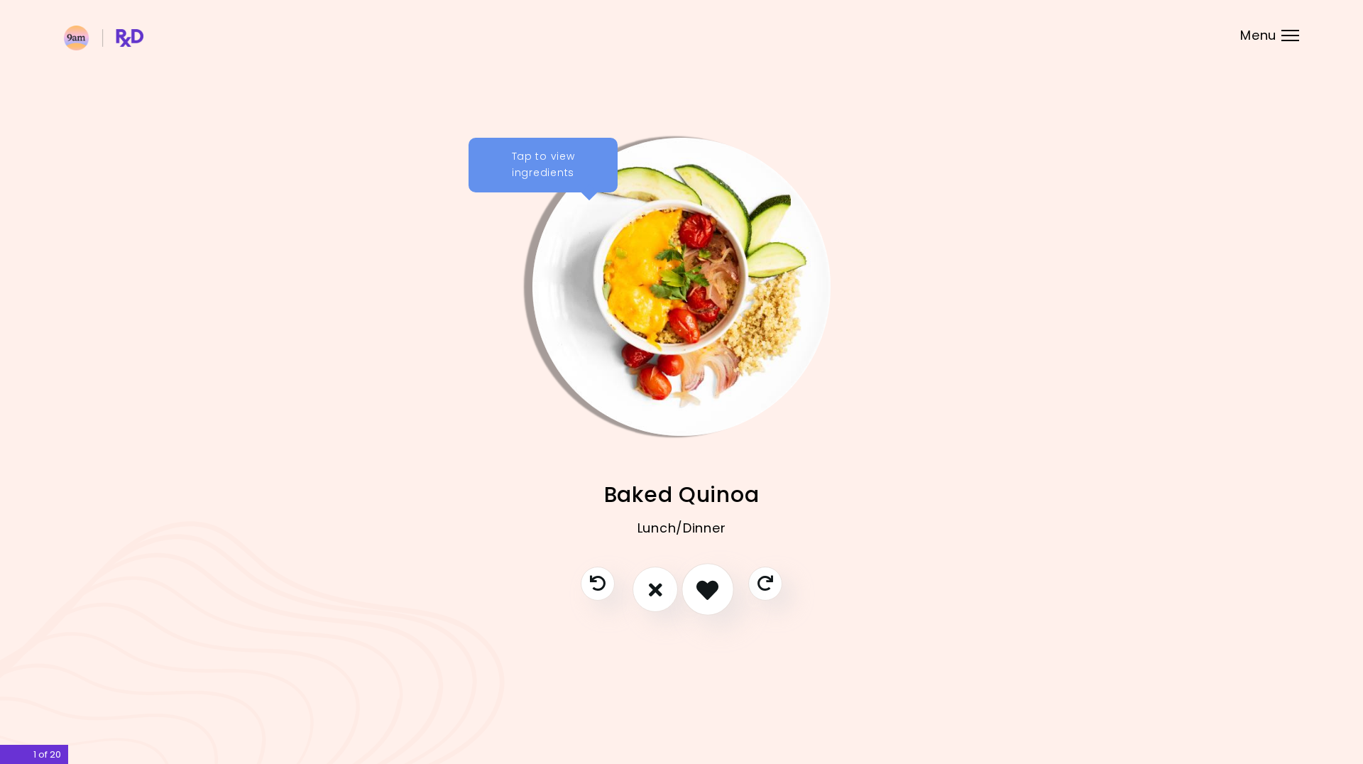
click at [711, 598] on icon "I like this recipe" at bounding box center [707, 590] width 22 height 22
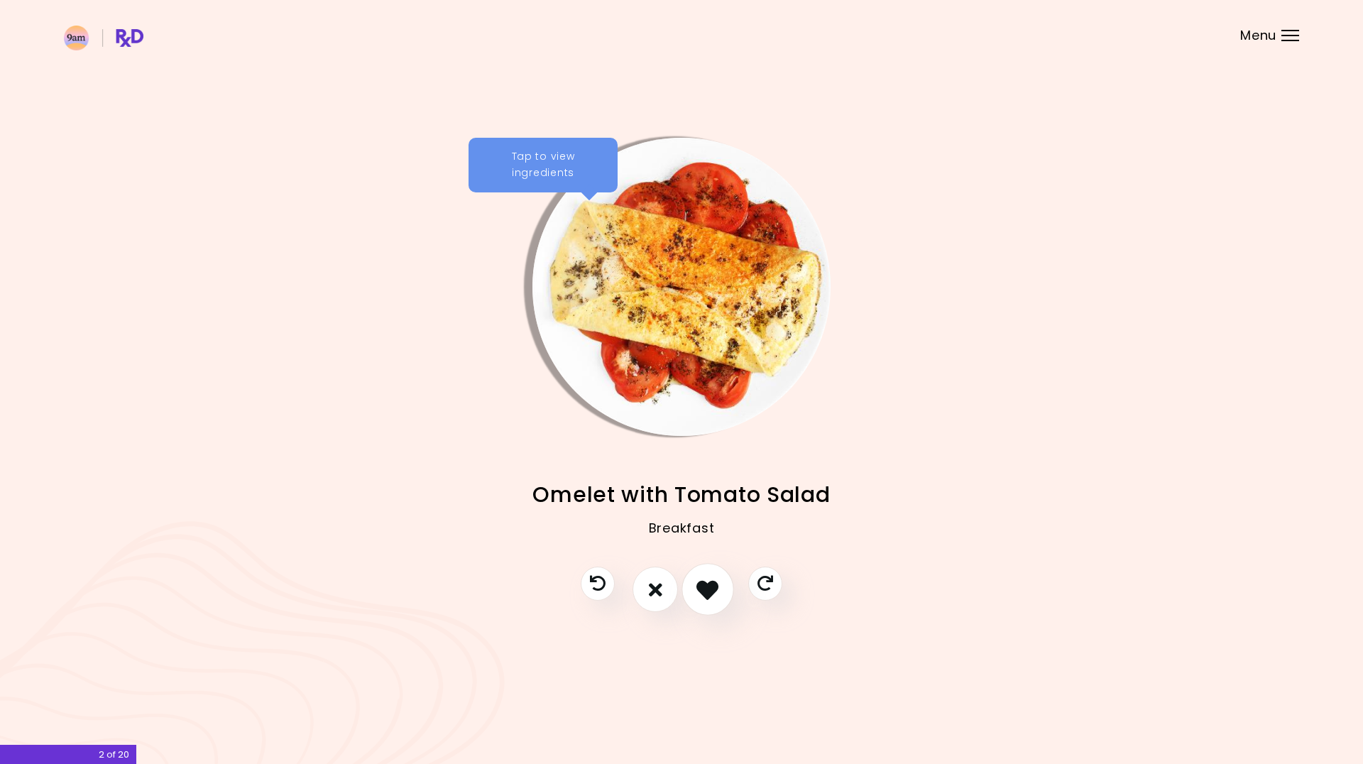
click at [711, 598] on icon "I like this recipe" at bounding box center [707, 590] width 22 height 22
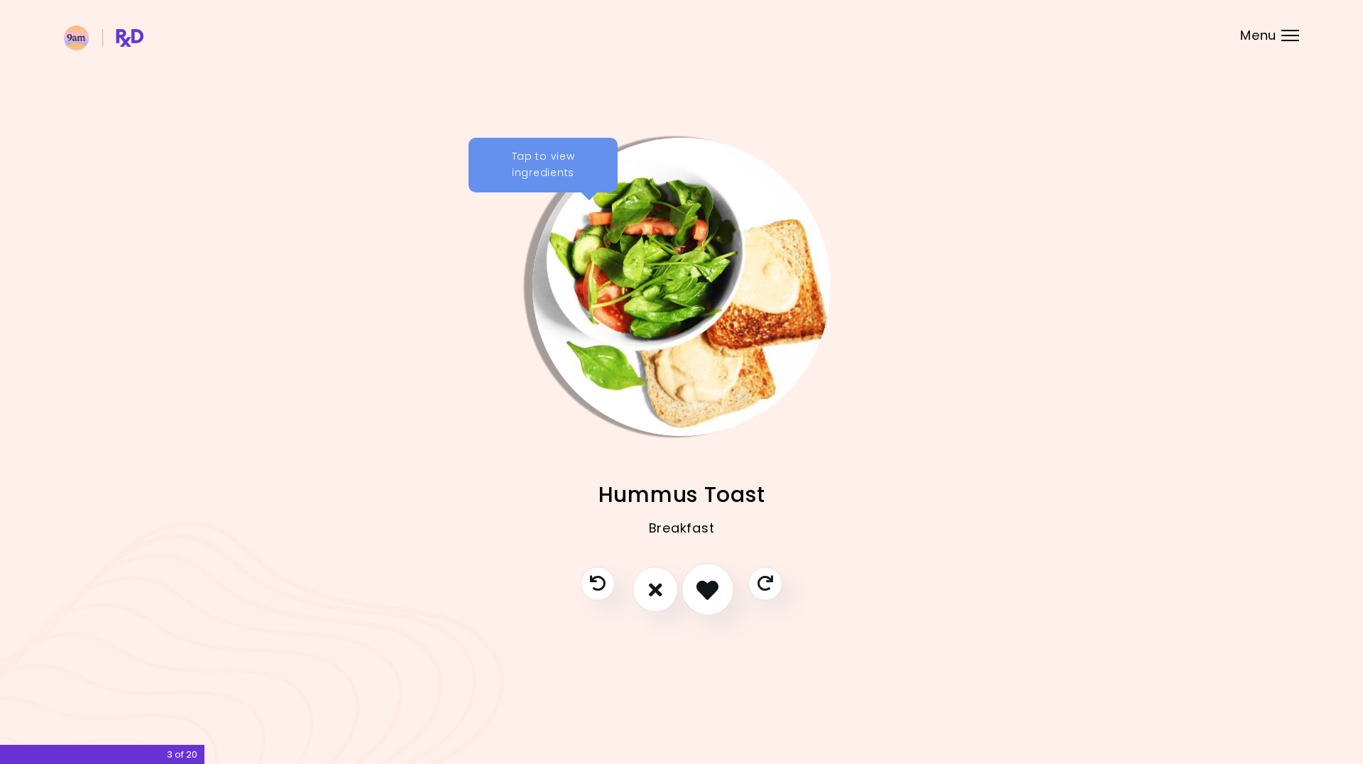
click at [711, 598] on icon "I like this recipe" at bounding box center [707, 590] width 22 height 22
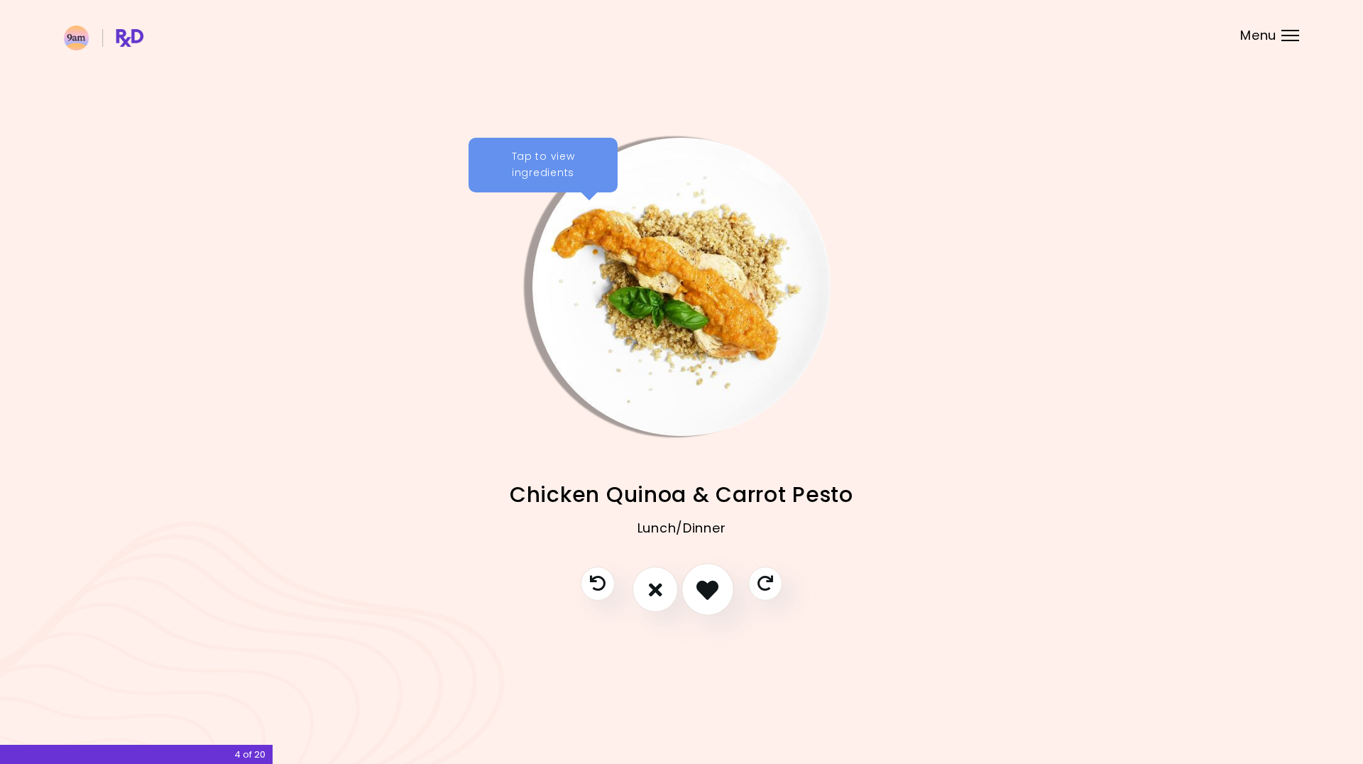
click at [711, 598] on icon "I like this recipe" at bounding box center [707, 590] width 22 height 22
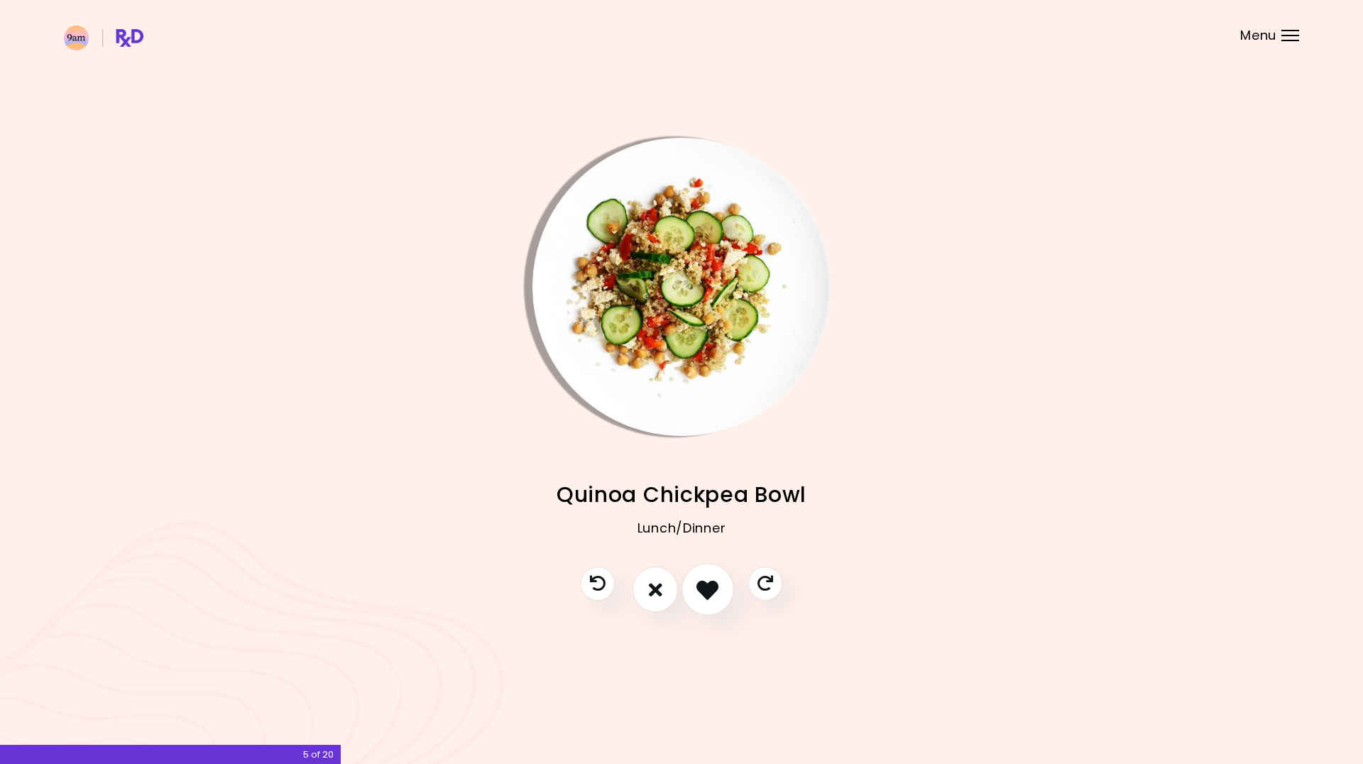
click at [711, 598] on icon "I like this recipe" at bounding box center [707, 590] width 22 height 22
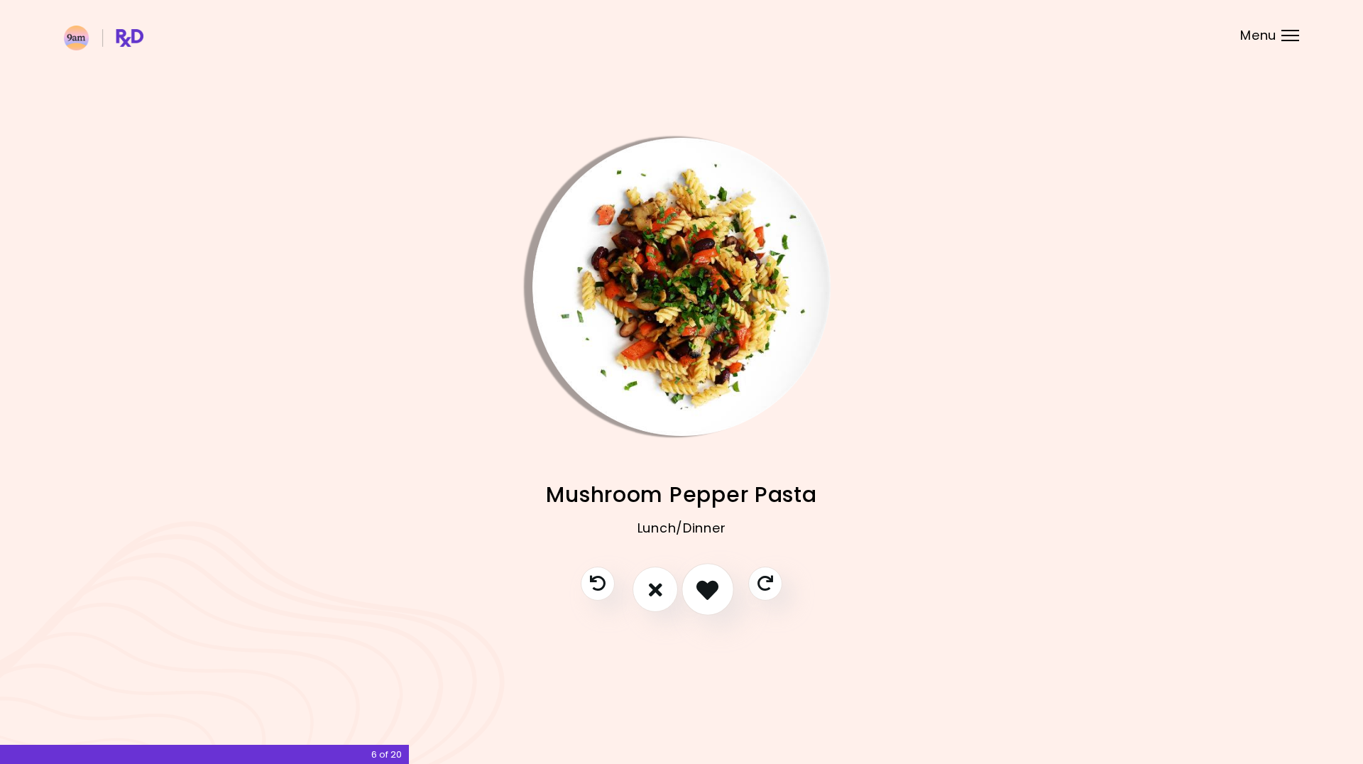
click at [711, 595] on icon "I like this recipe" at bounding box center [707, 590] width 22 height 22
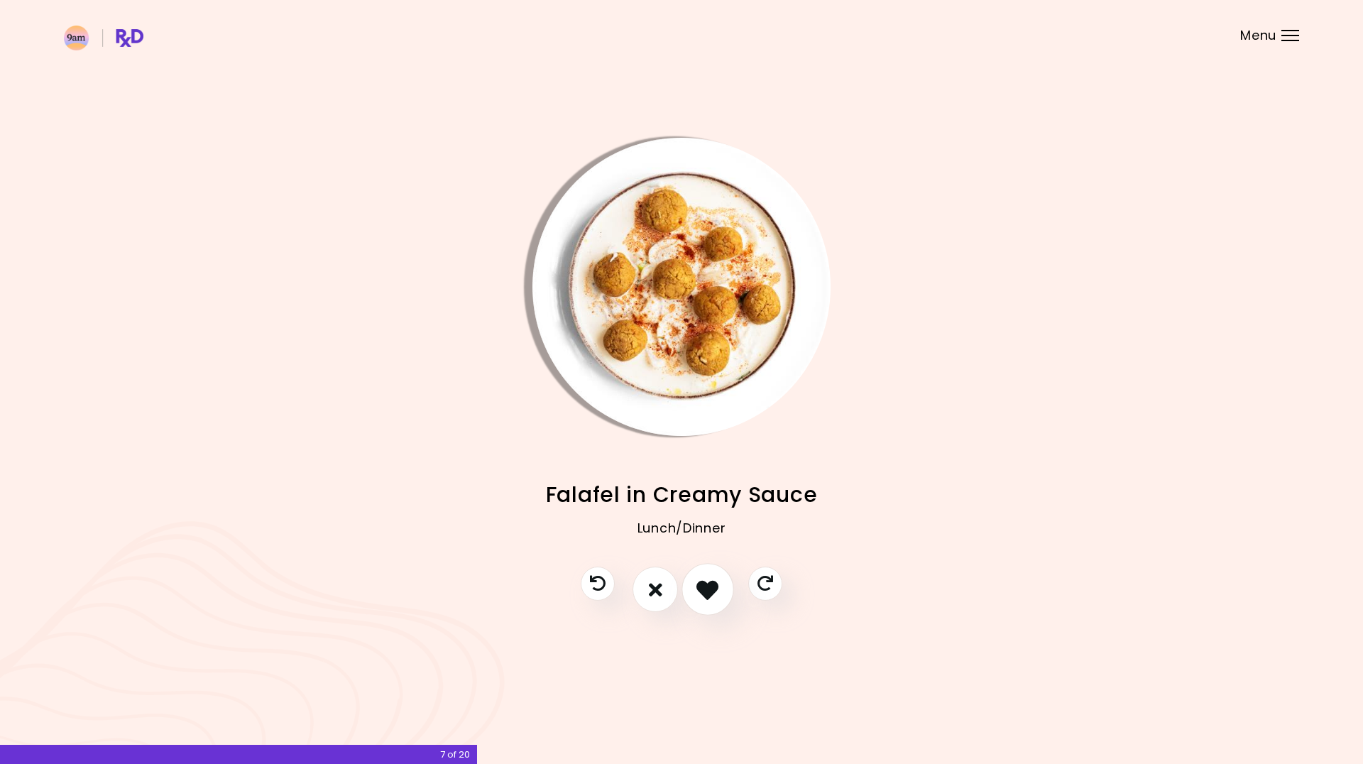
click at [711, 595] on icon "I like this recipe" at bounding box center [707, 590] width 22 height 22
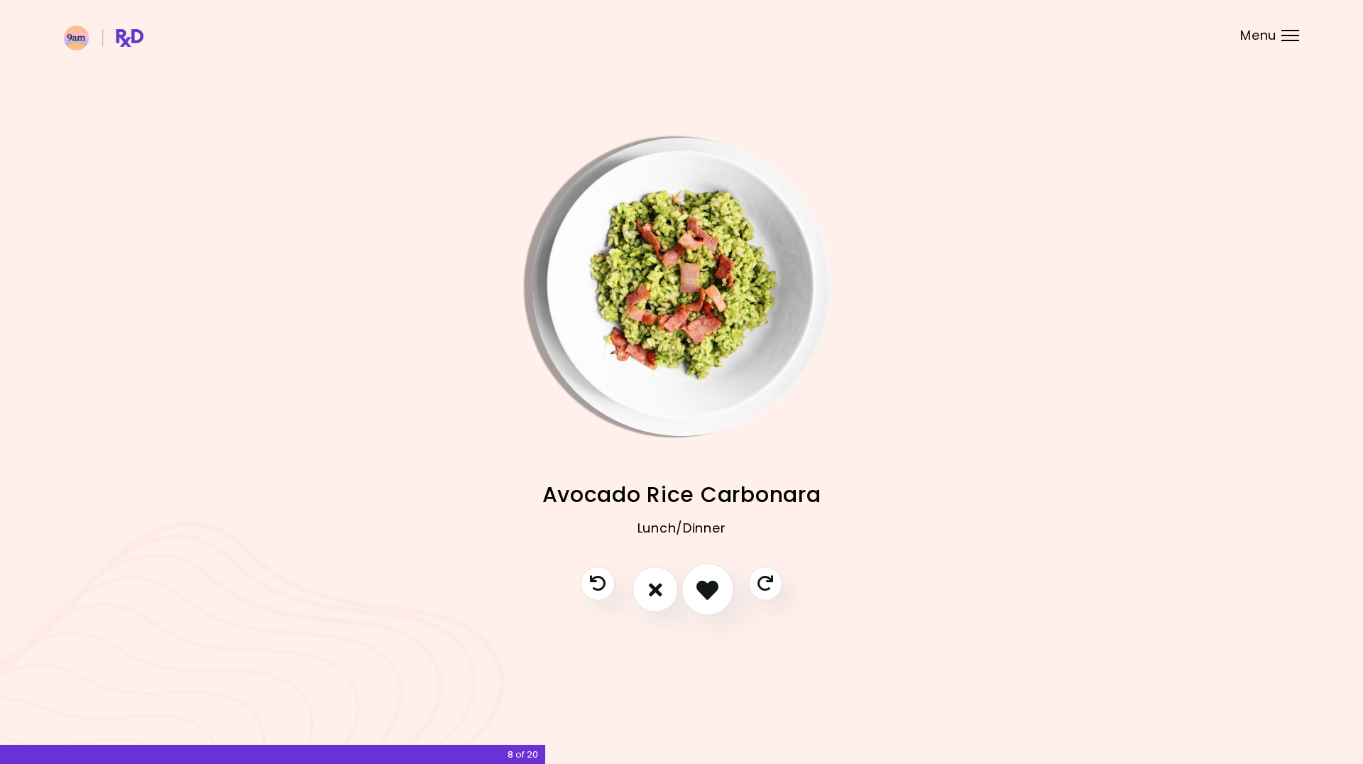
click at [711, 595] on icon "I like this recipe" at bounding box center [707, 590] width 22 height 22
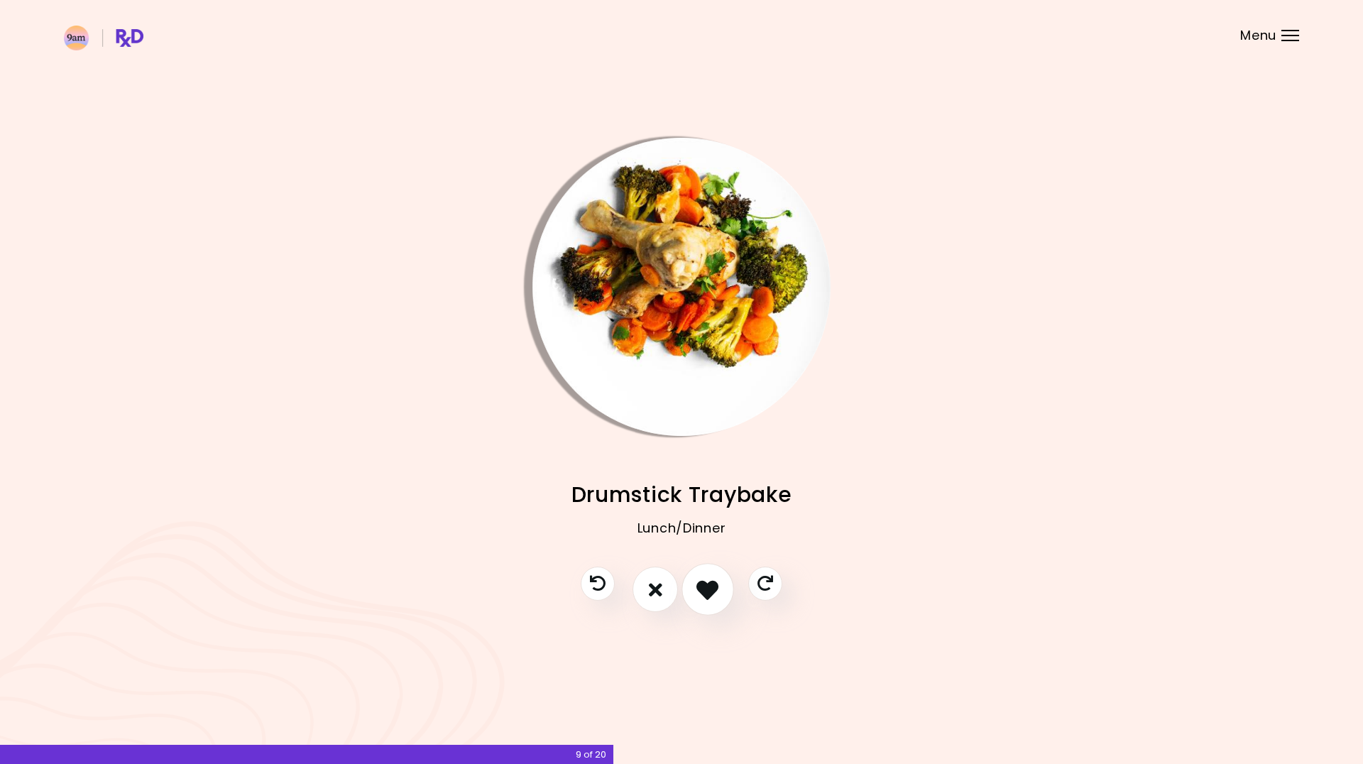
click at [713, 589] on icon "I like this recipe" at bounding box center [707, 590] width 22 height 22
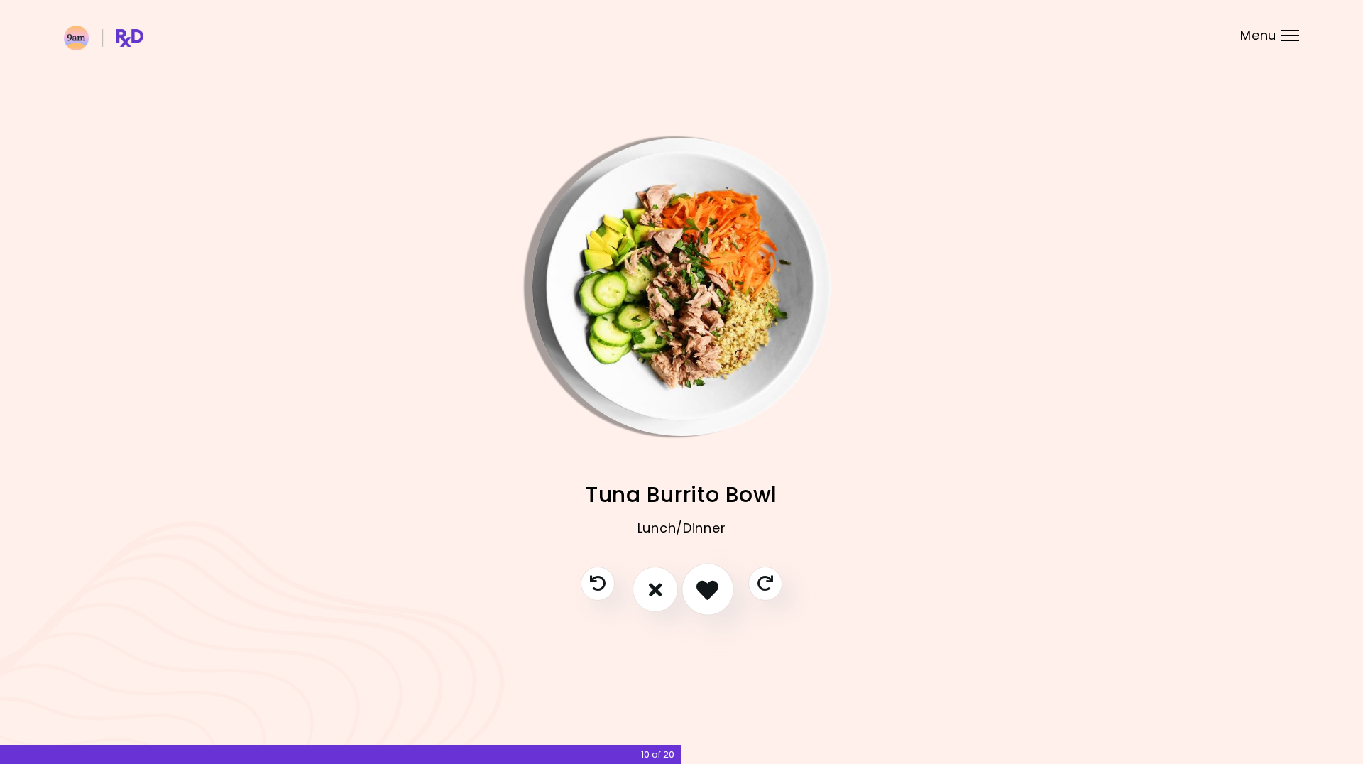
click at [713, 589] on icon "I like this recipe" at bounding box center [707, 590] width 22 height 22
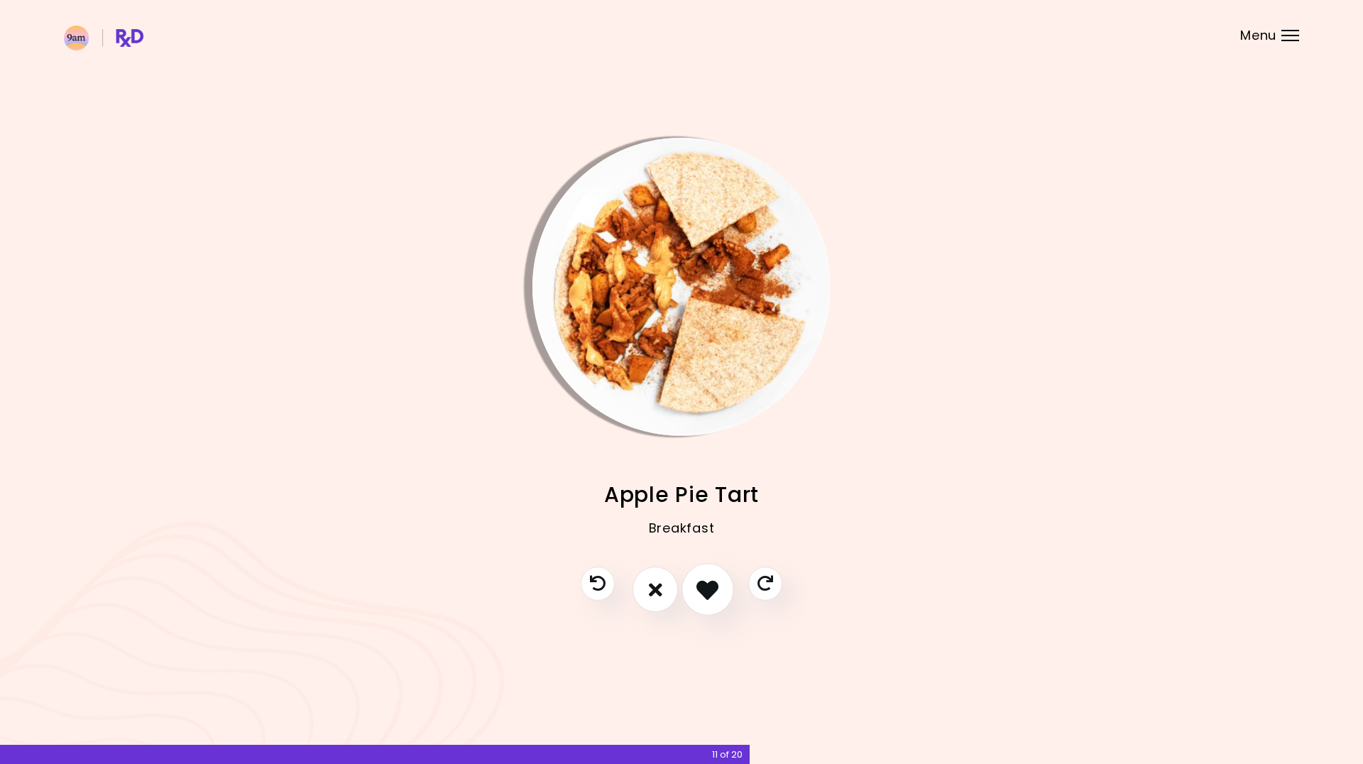
click at [713, 589] on icon "I like this recipe" at bounding box center [707, 590] width 22 height 22
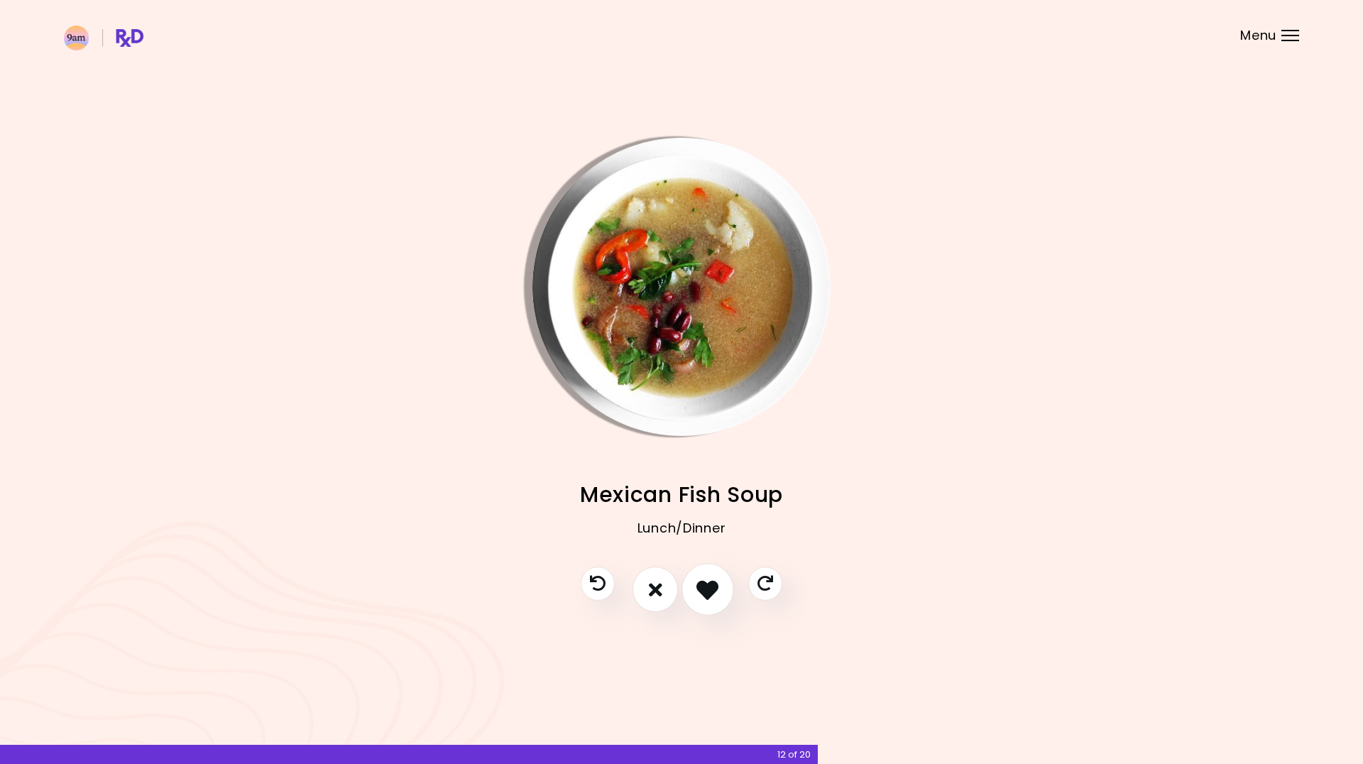
click at [711, 596] on icon "I like this recipe" at bounding box center [707, 590] width 22 height 22
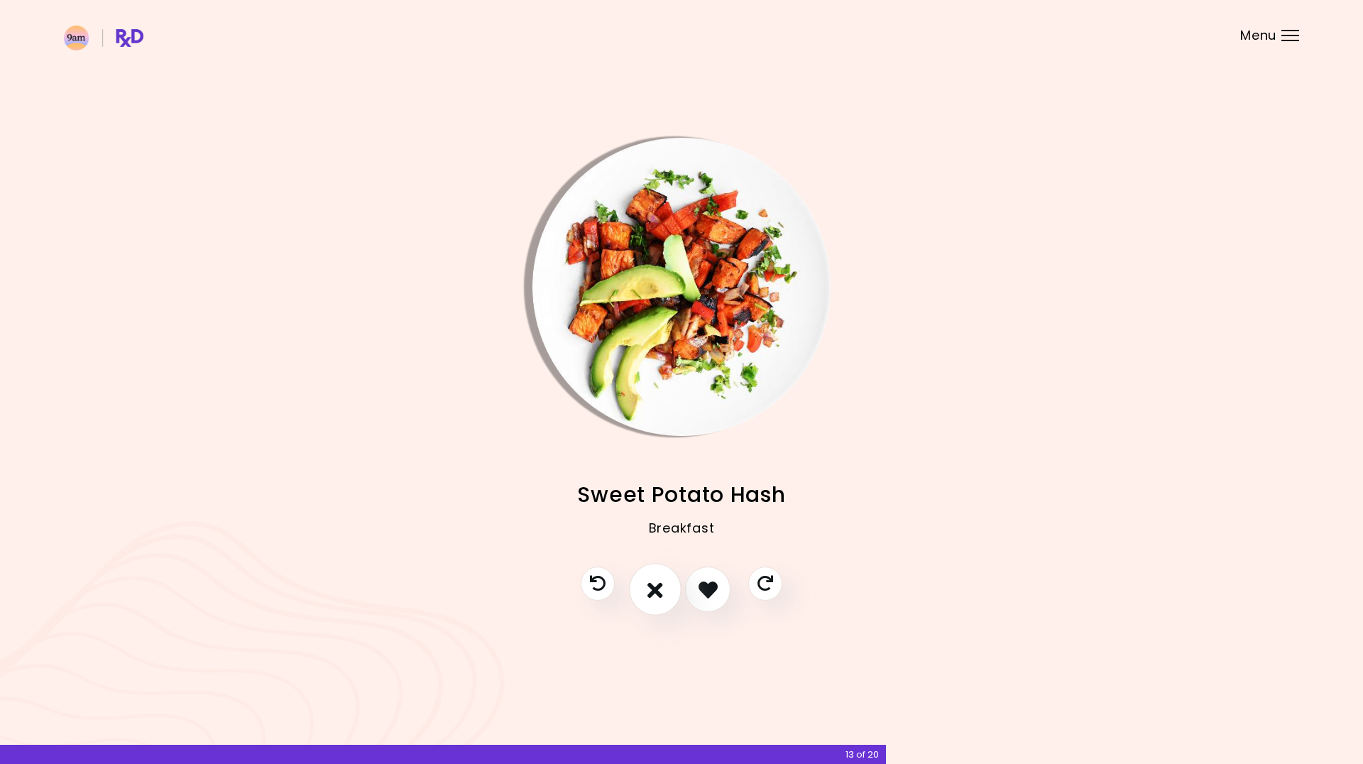
click at [671, 595] on button "I don't like this recipe" at bounding box center [655, 590] width 53 height 53
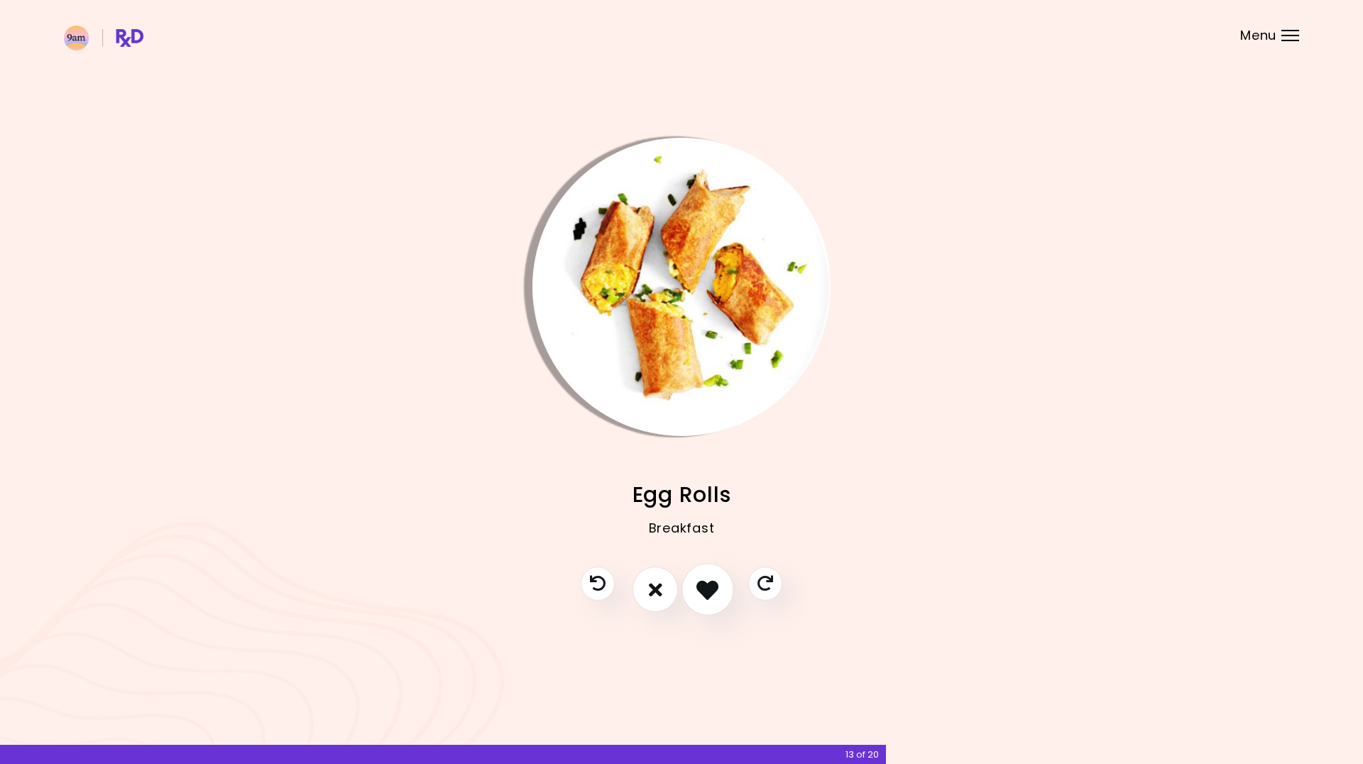
click at [704, 591] on icon "I like this recipe" at bounding box center [707, 590] width 22 height 22
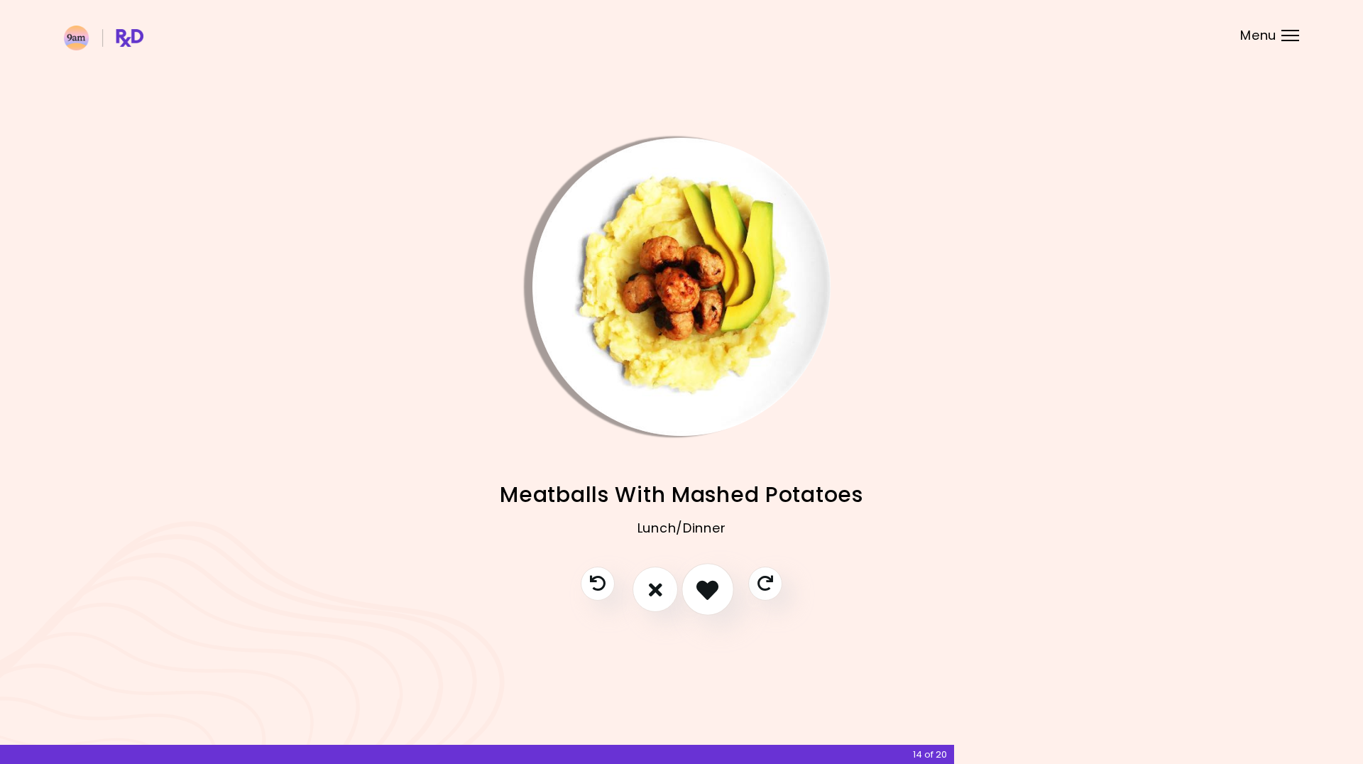
click at [706, 591] on icon "I like this recipe" at bounding box center [707, 590] width 22 height 22
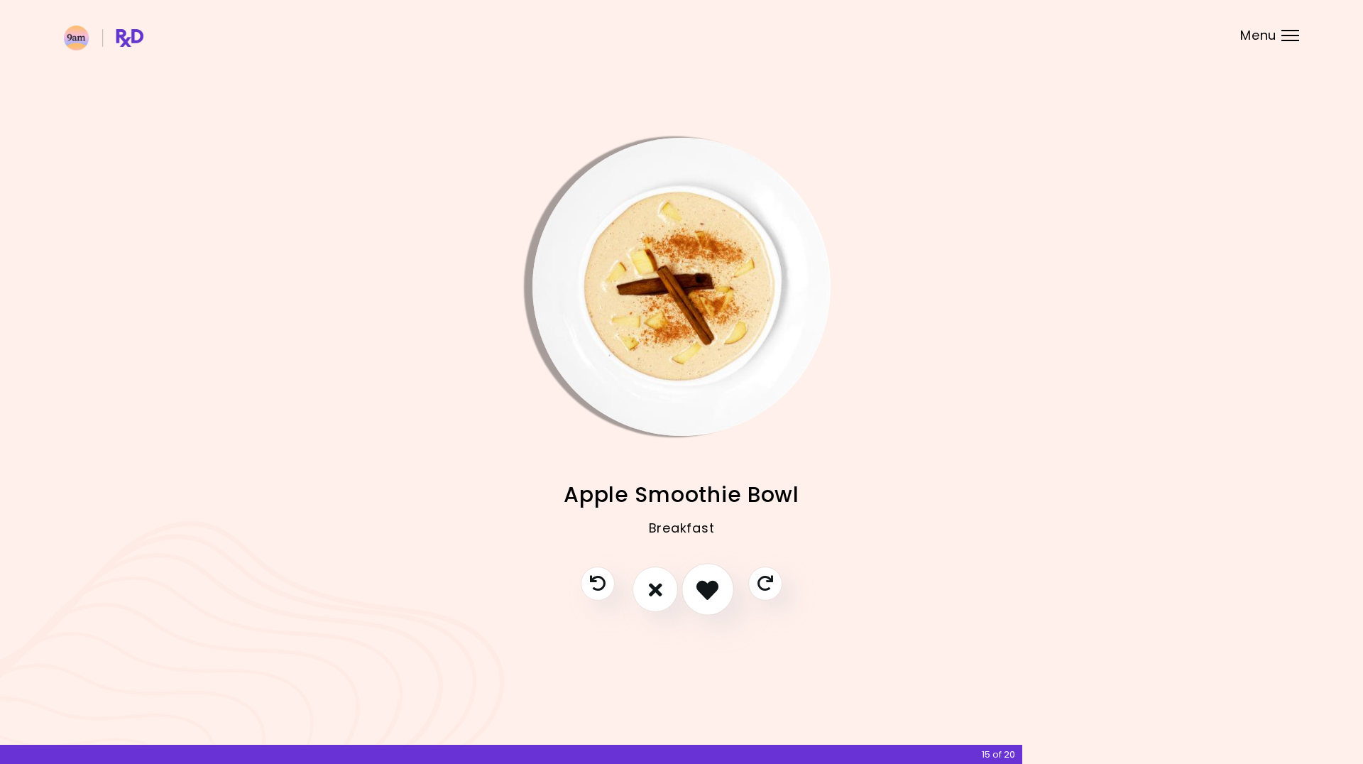
click at [706, 591] on icon "I like this recipe" at bounding box center [707, 590] width 22 height 22
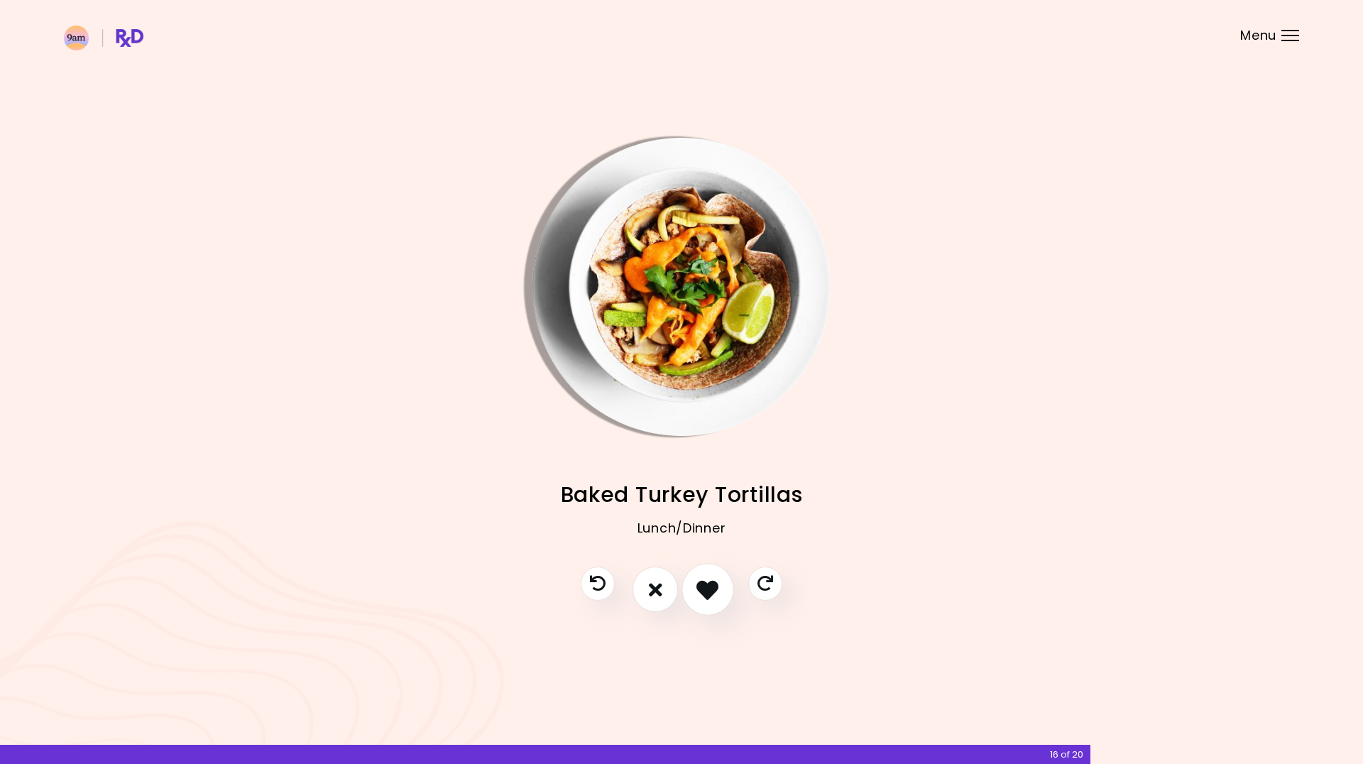
click at [706, 591] on icon "I like this recipe" at bounding box center [707, 590] width 22 height 22
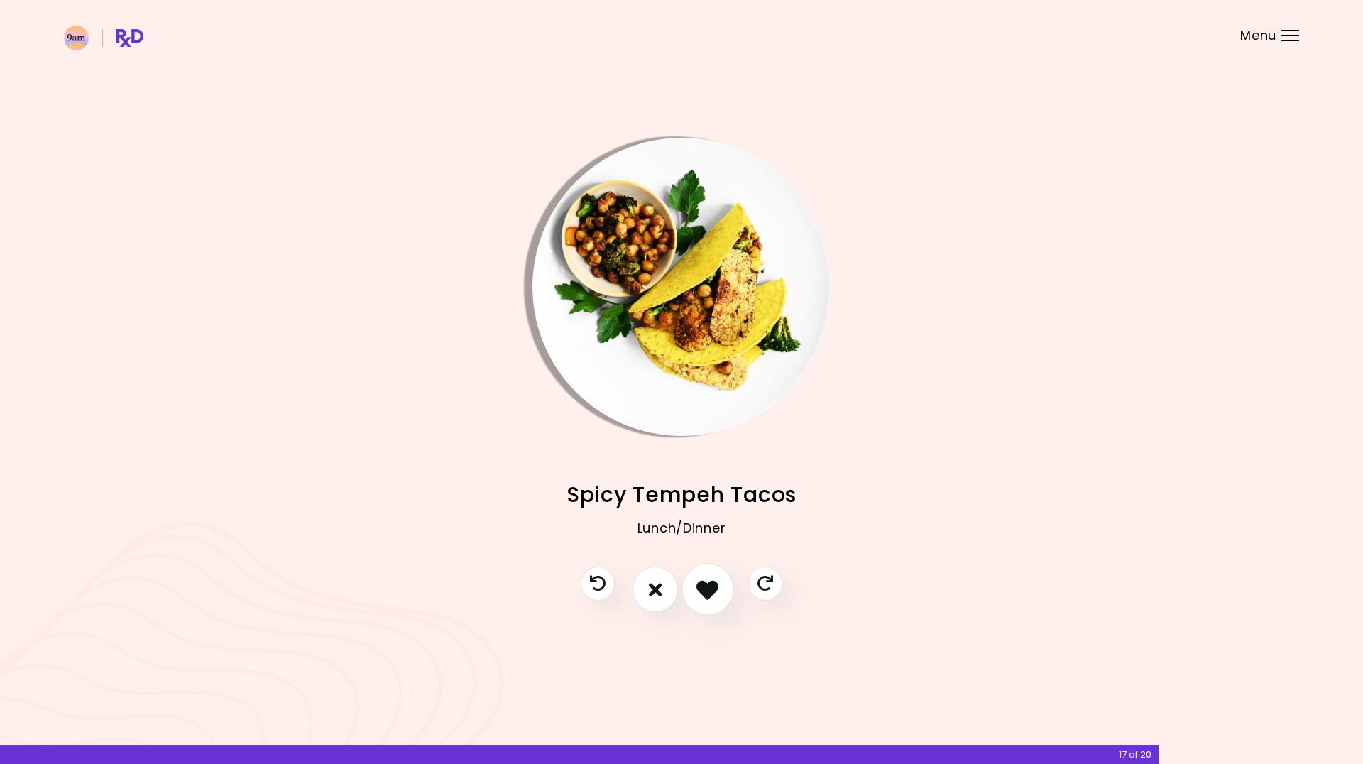
click at [706, 591] on icon "I like this recipe" at bounding box center [707, 590] width 22 height 22
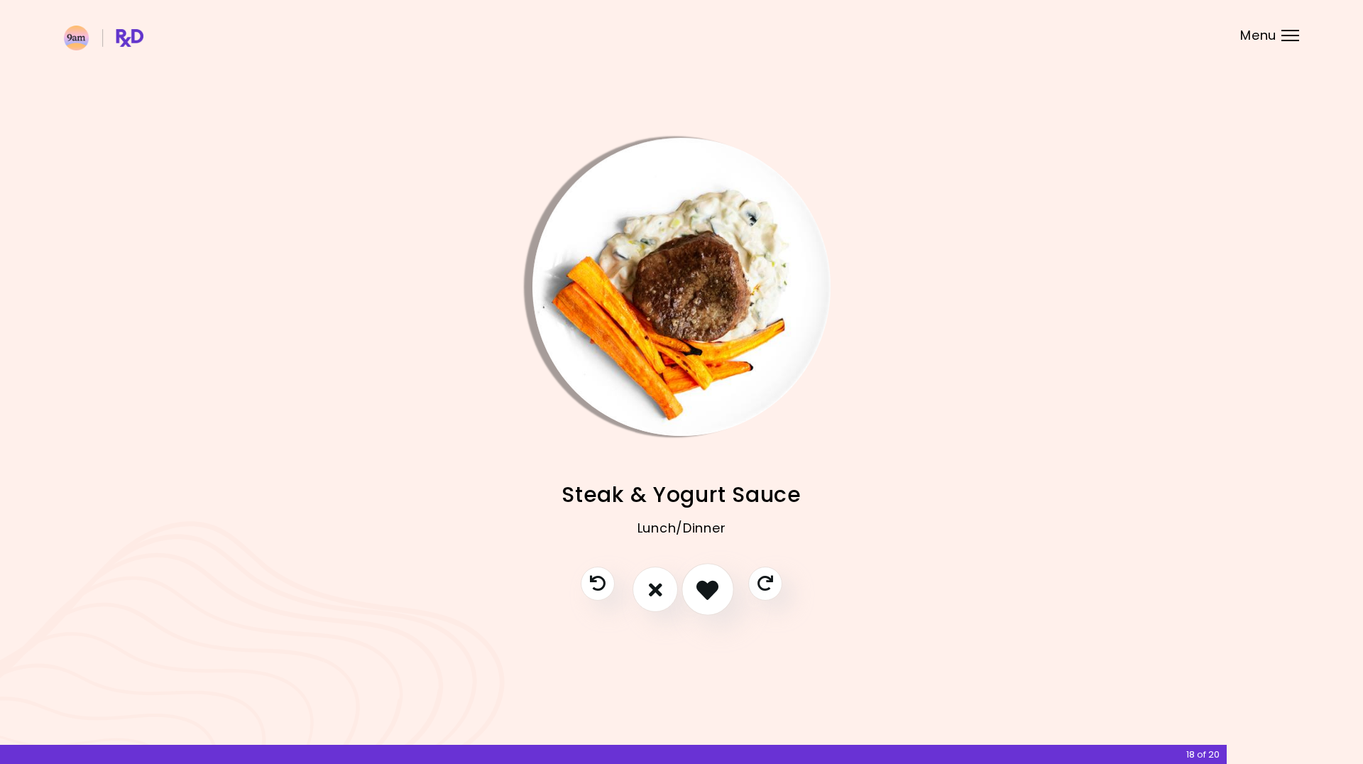
click at [708, 591] on icon "I like this recipe" at bounding box center [707, 590] width 22 height 22
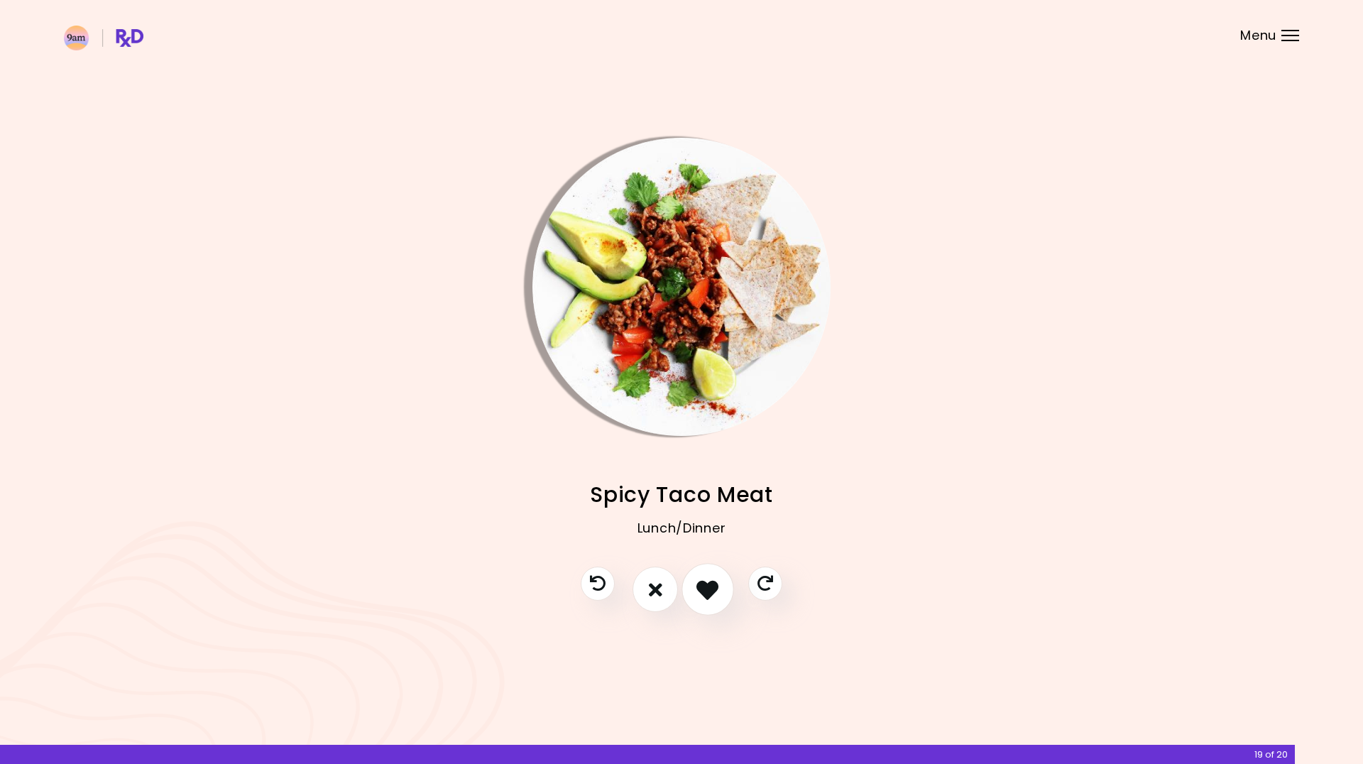
click at [708, 591] on icon "I like this recipe" at bounding box center [707, 590] width 22 height 22
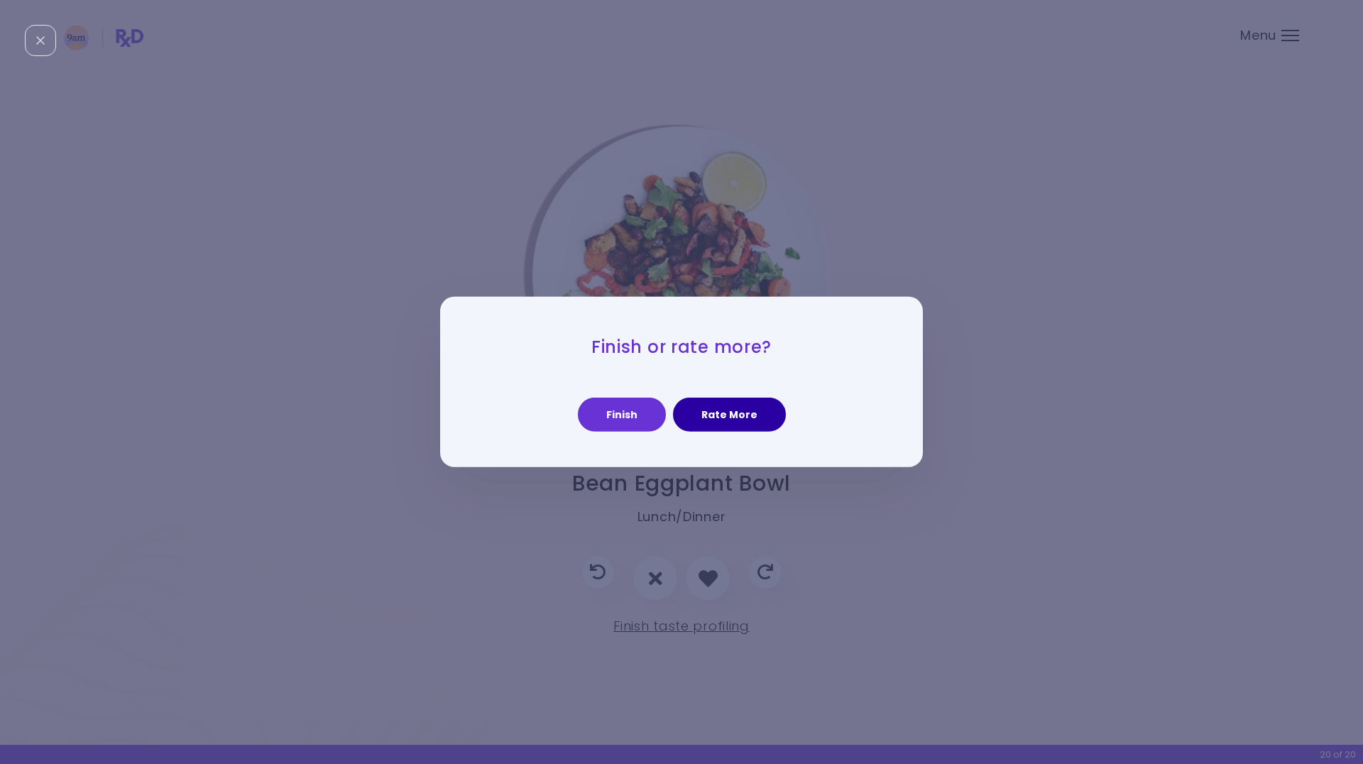
click at [701, 415] on button "Rate More" at bounding box center [729, 415] width 113 height 34
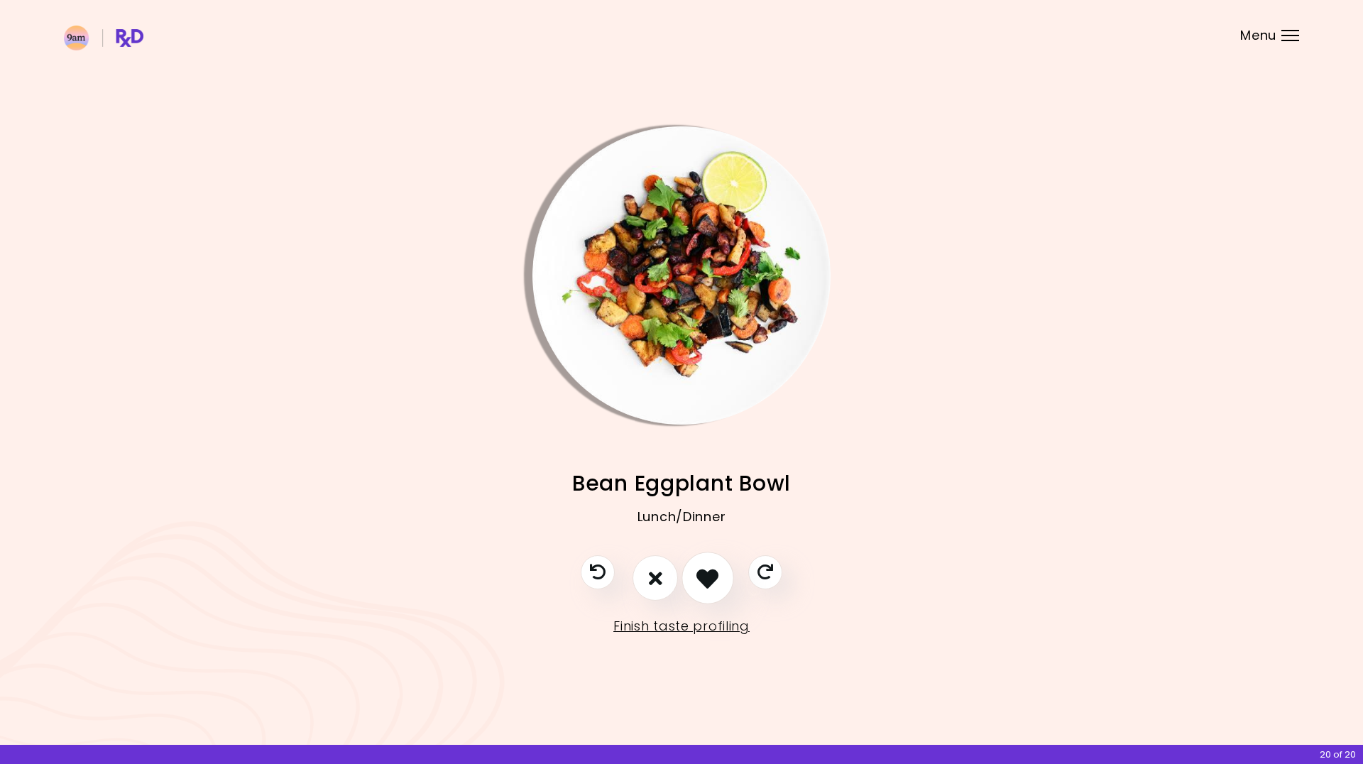
click at [721, 575] on button "I like this recipe" at bounding box center [707, 578] width 53 height 53
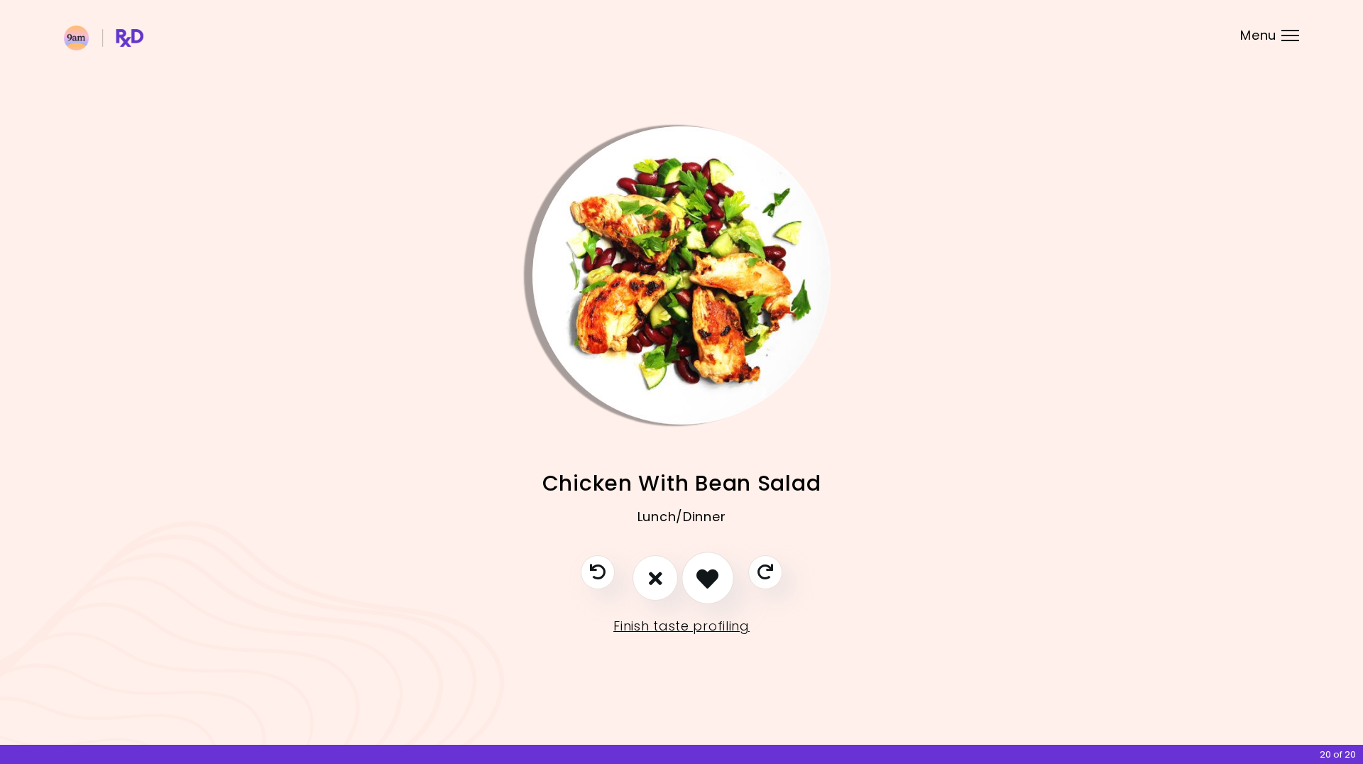
click at [721, 575] on button "I like this recipe" at bounding box center [707, 578] width 53 height 53
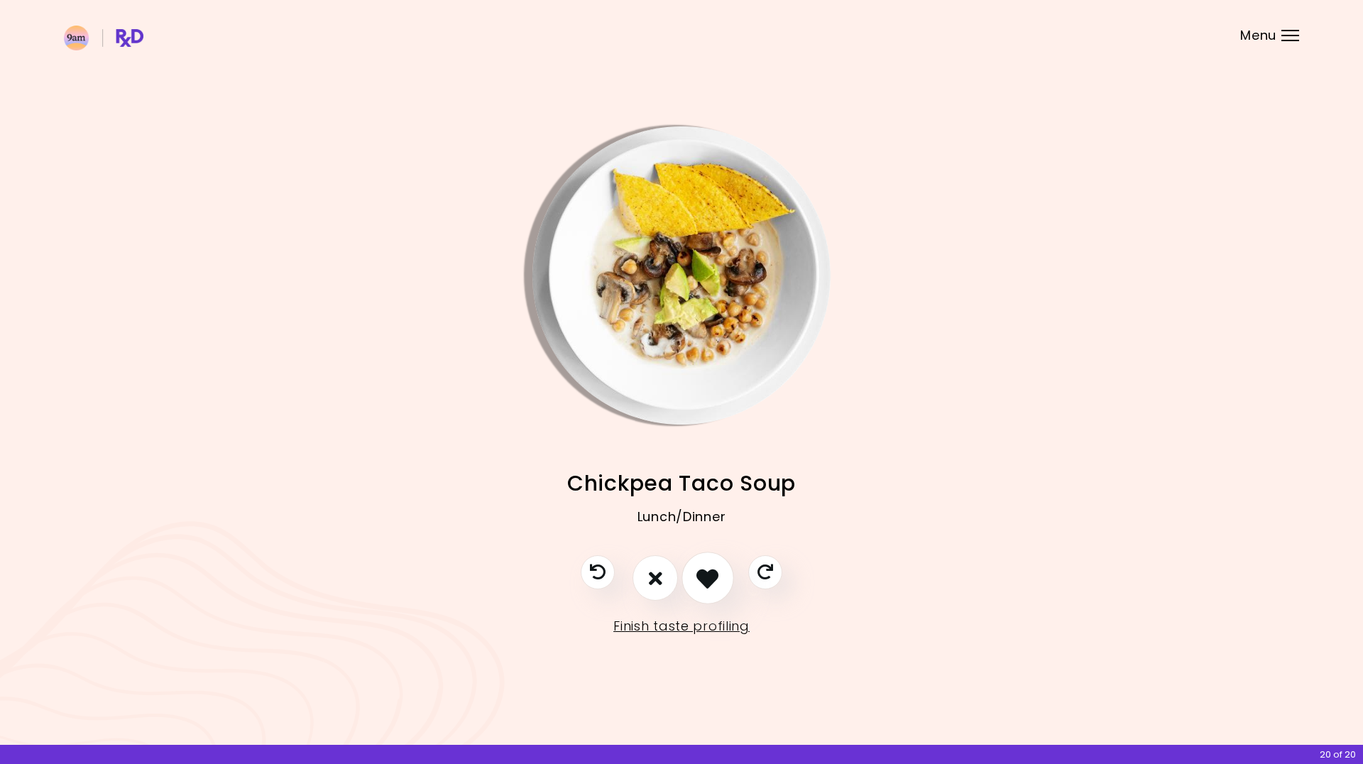
click at [721, 575] on button "I like this recipe" at bounding box center [707, 578] width 53 height 53
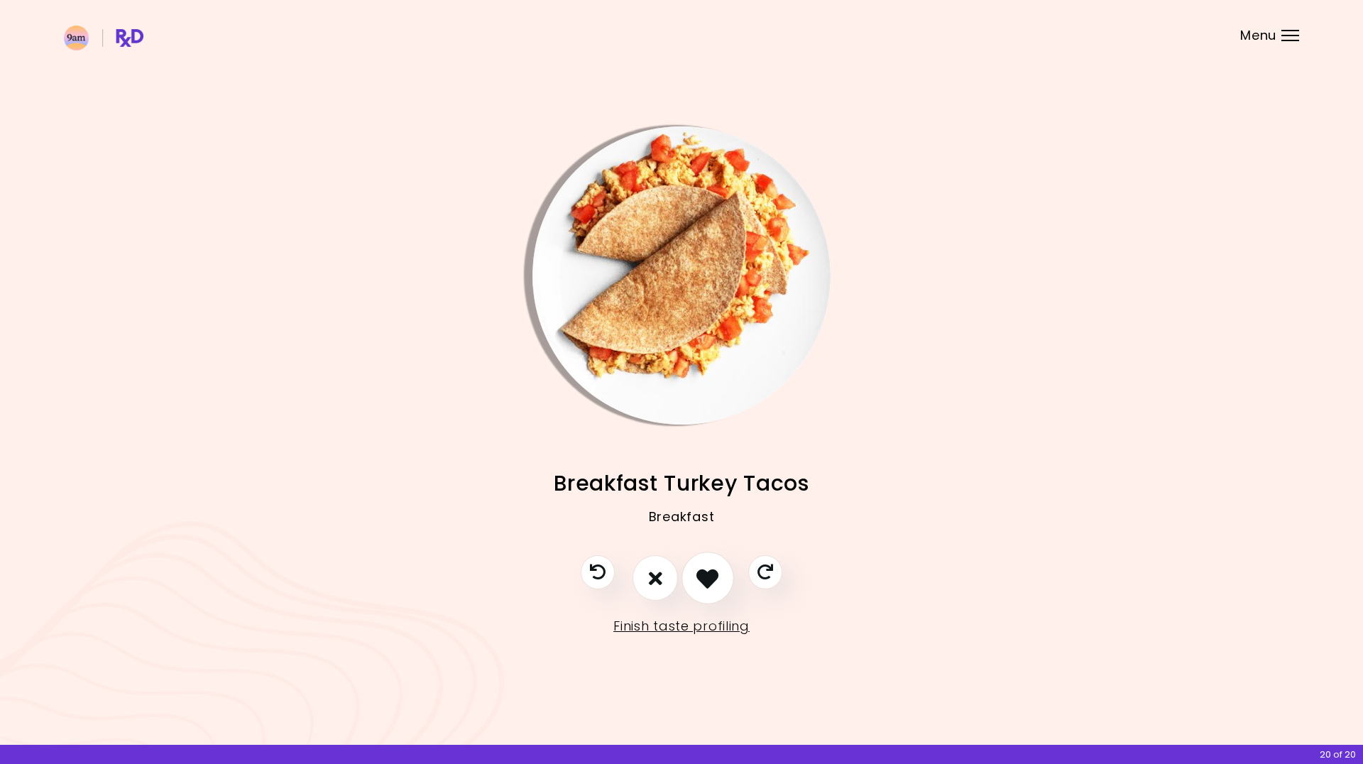
click at [721, 575] on button "I like this recipe" at bounding box center [707, 578] width 53 height 53
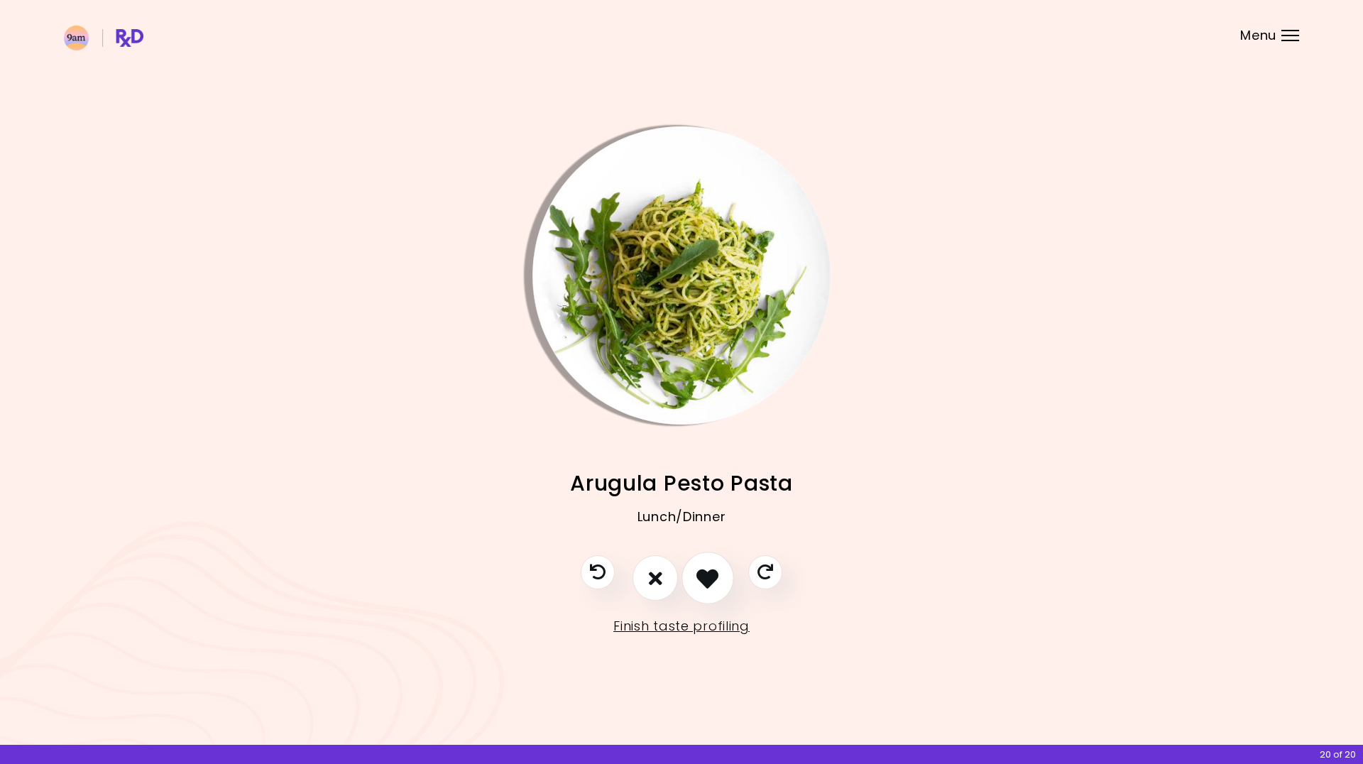
click at [721, 575] on button "I like this recipe" at bounding box center [707, 578] width 53 height 53
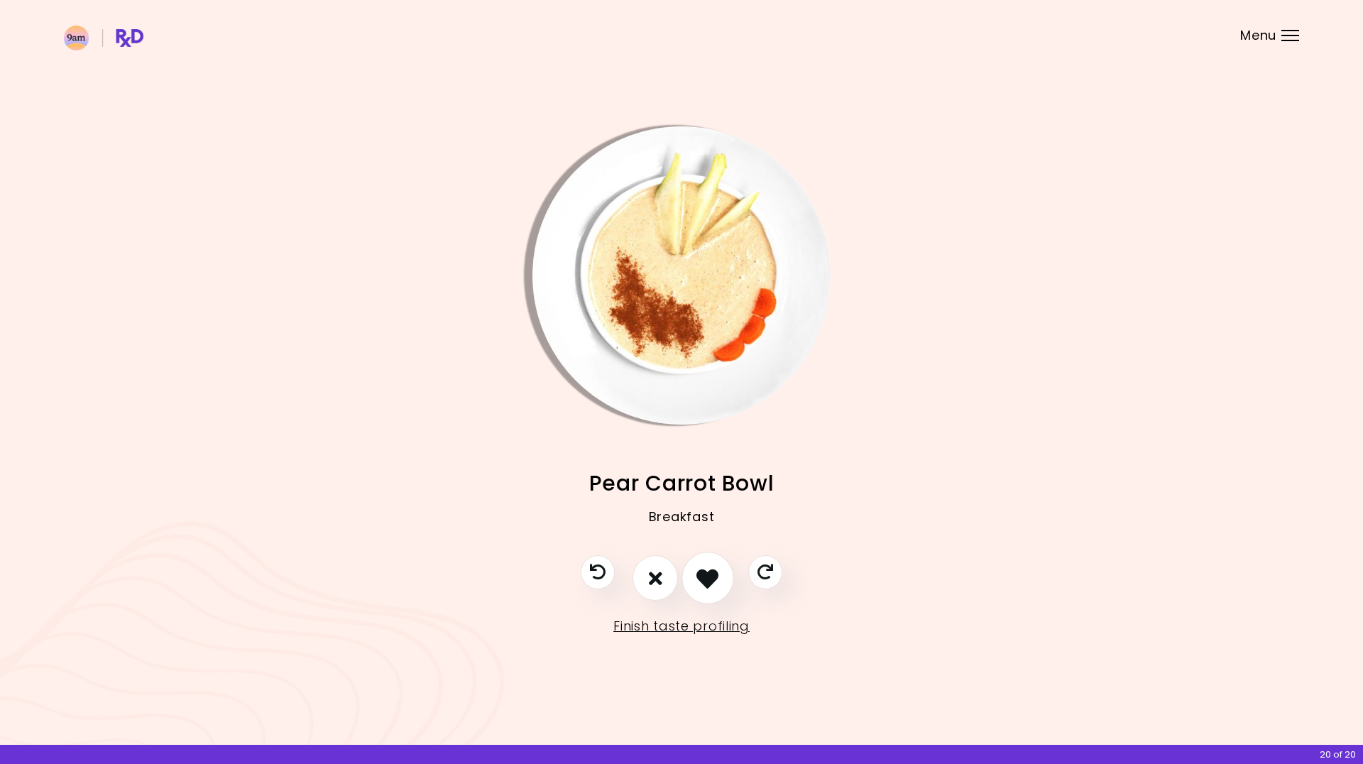
click at [721, 575] on button "I like this recipe" at bounding box center [707, 578] width 53 height 53
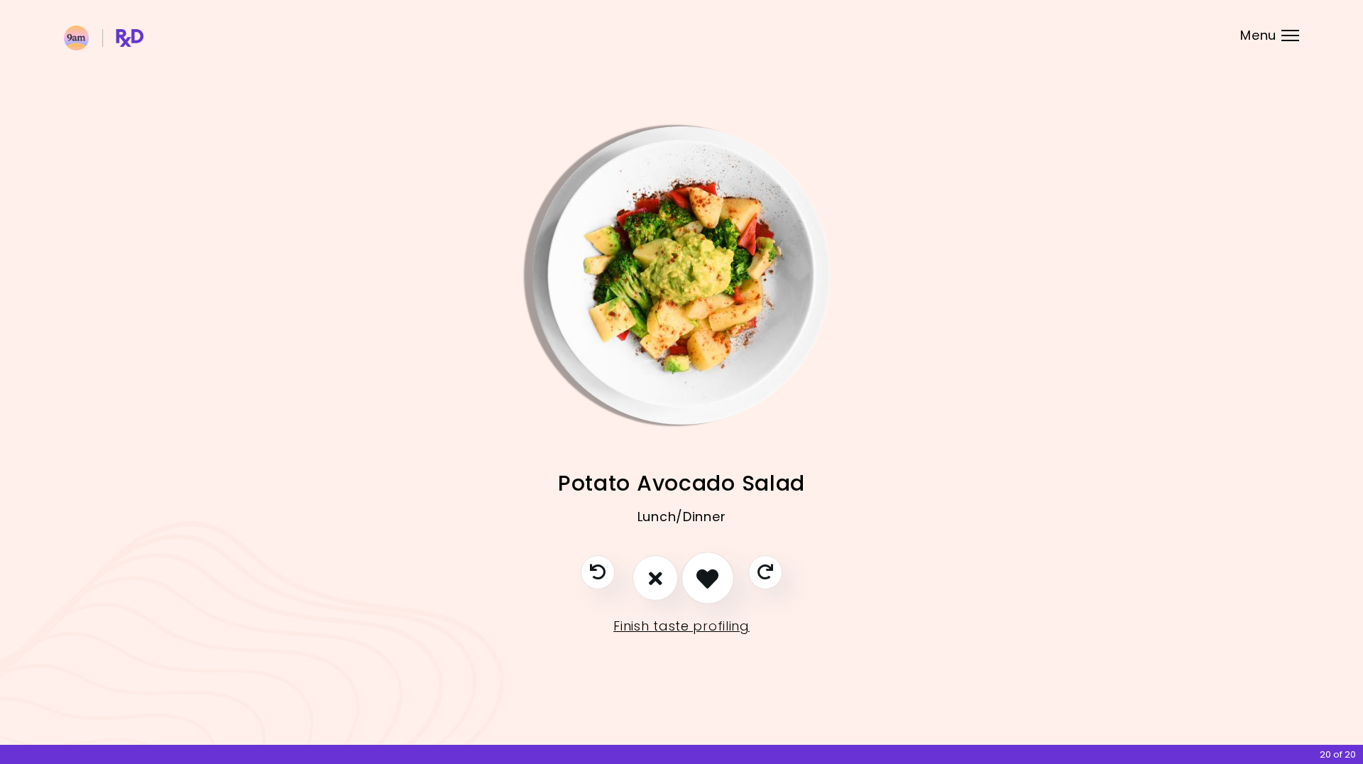
click at [721, 575] on button "I like this recipe" at bounding box center [707, 578] width 53 height 53
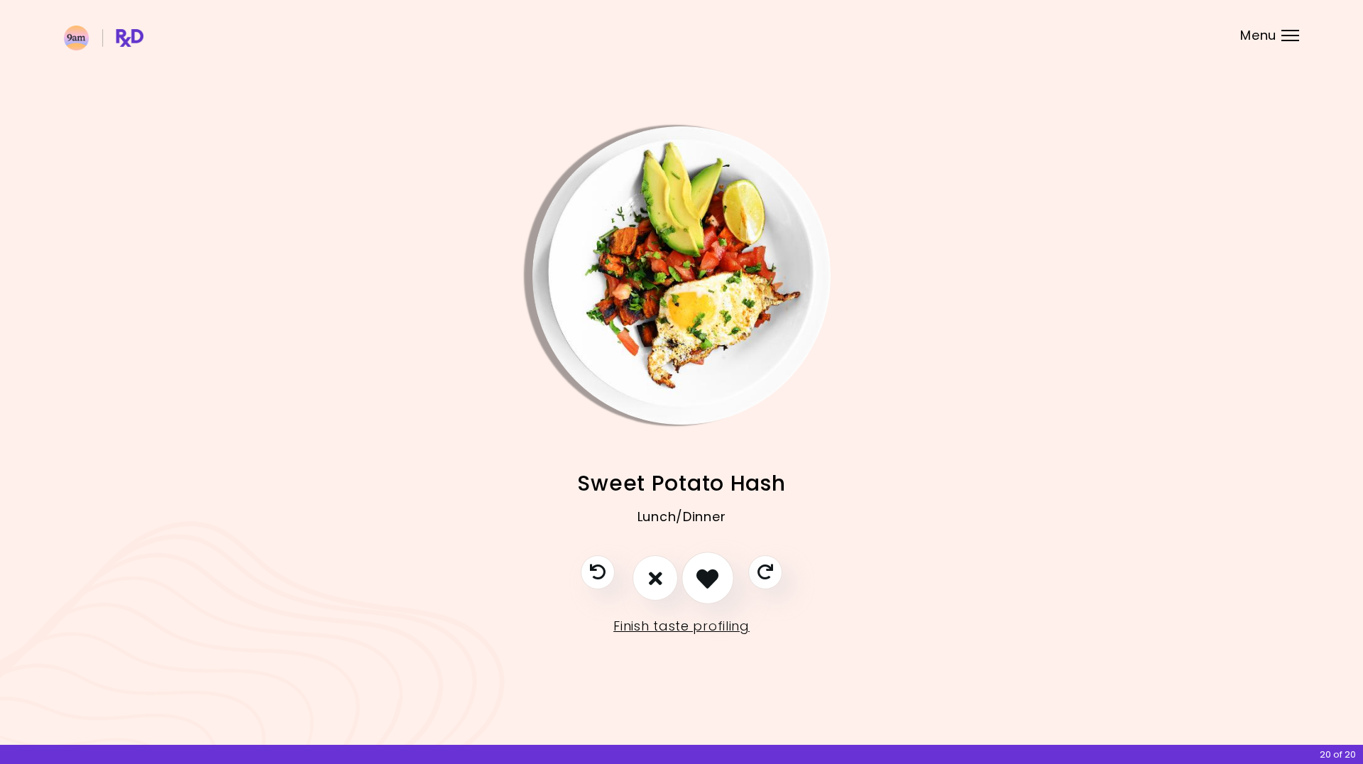
click at [721, 575] on button "I like this recipe" at bounding box center [707, 578] width 53 height 53
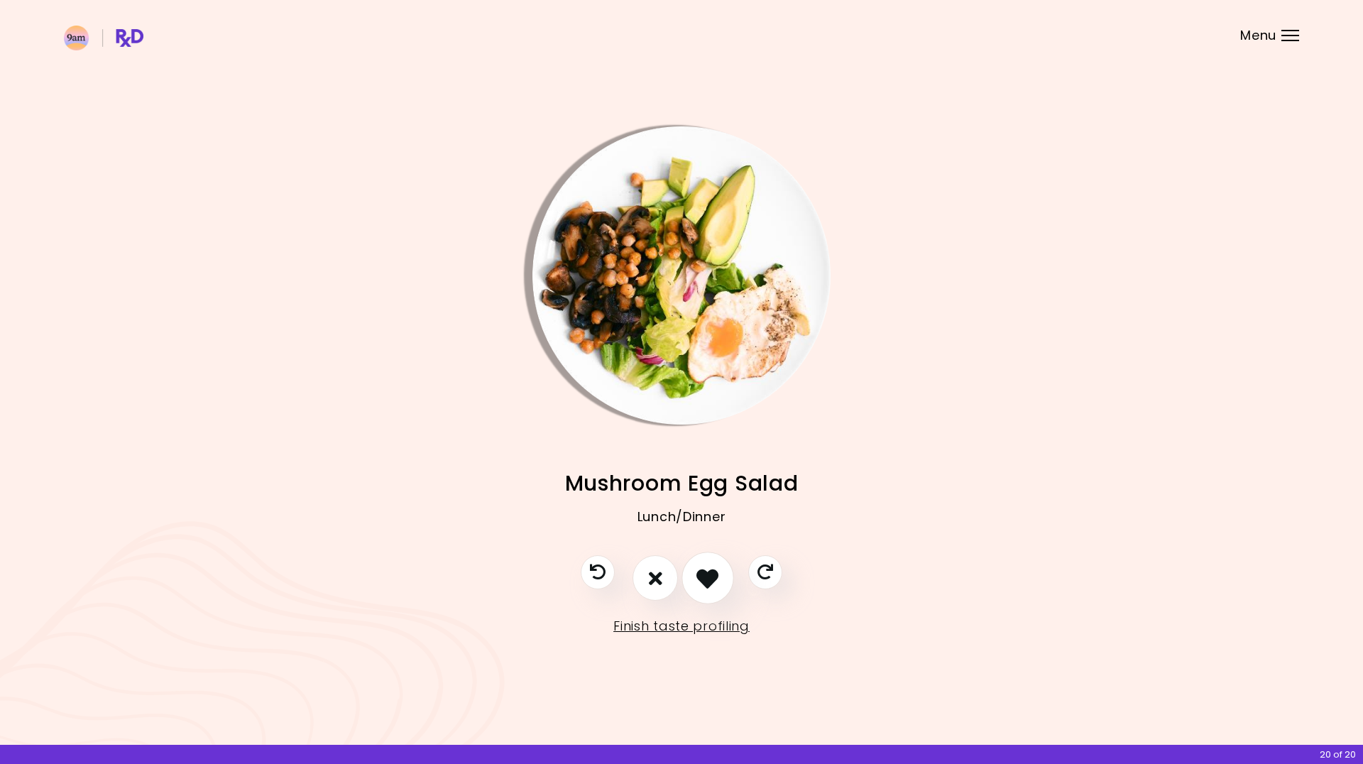
click at [721, 575] on button "I like this recipe" at bounding box center [707, 578] width 53 height 53
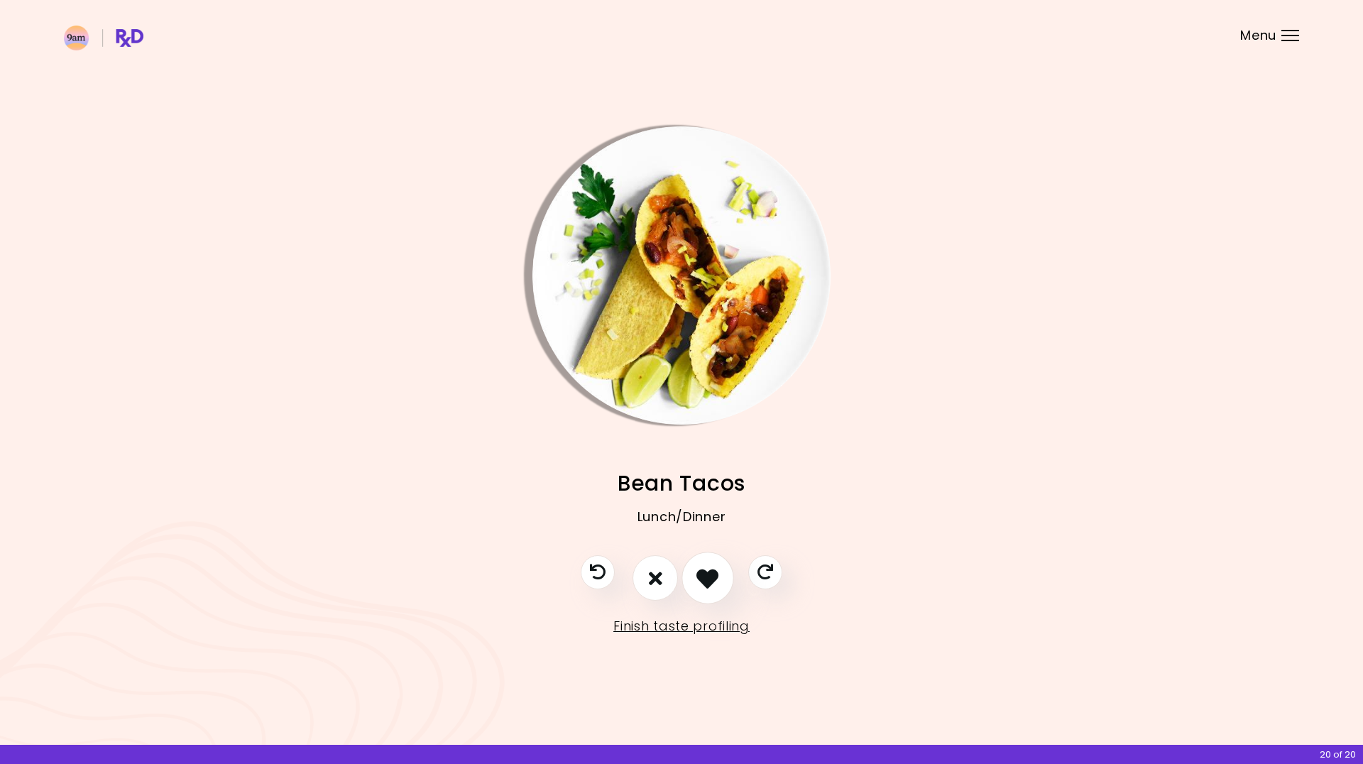
click at [721, 575] on button "I like this recipe" at bounding box center [707, 578] width 53 height 53
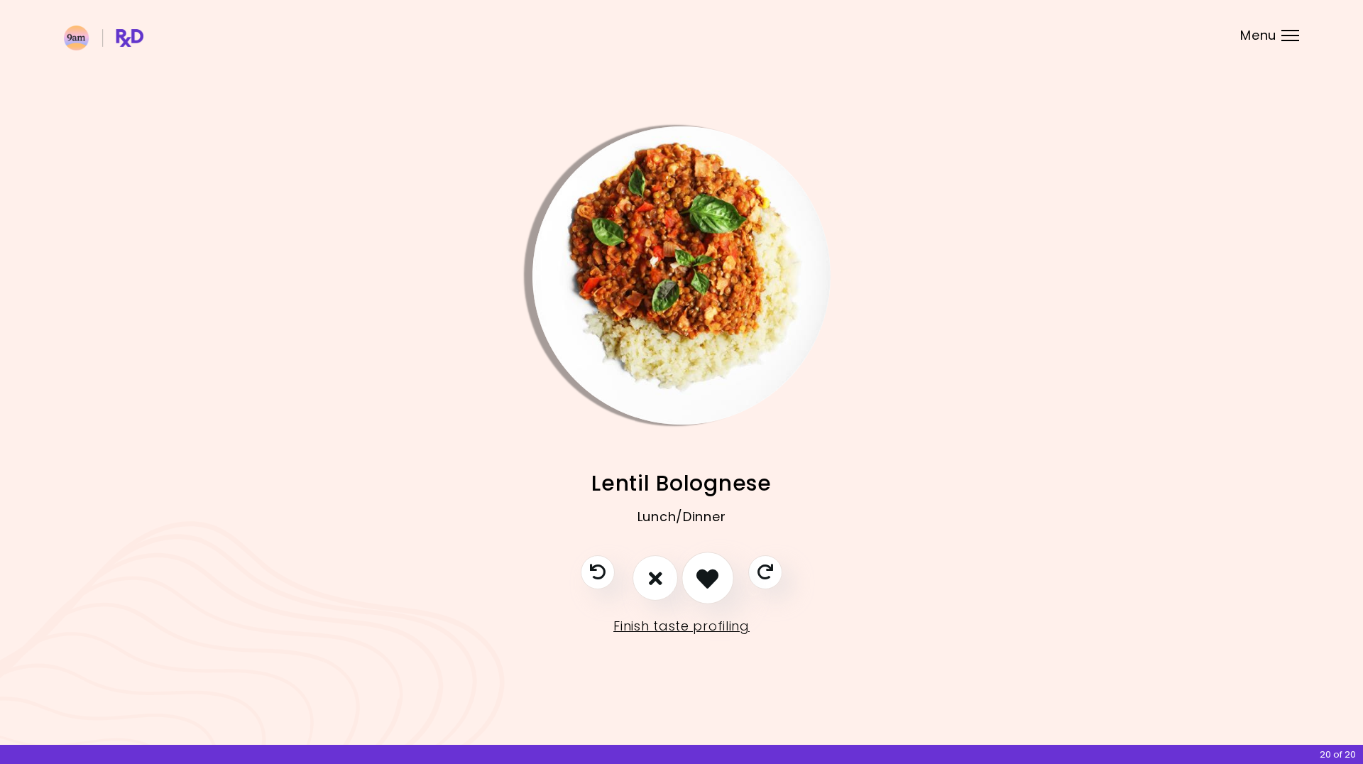
click at [721, 575] on button "I like this recipe" at bounding box center [707, 578] width 53 height 53
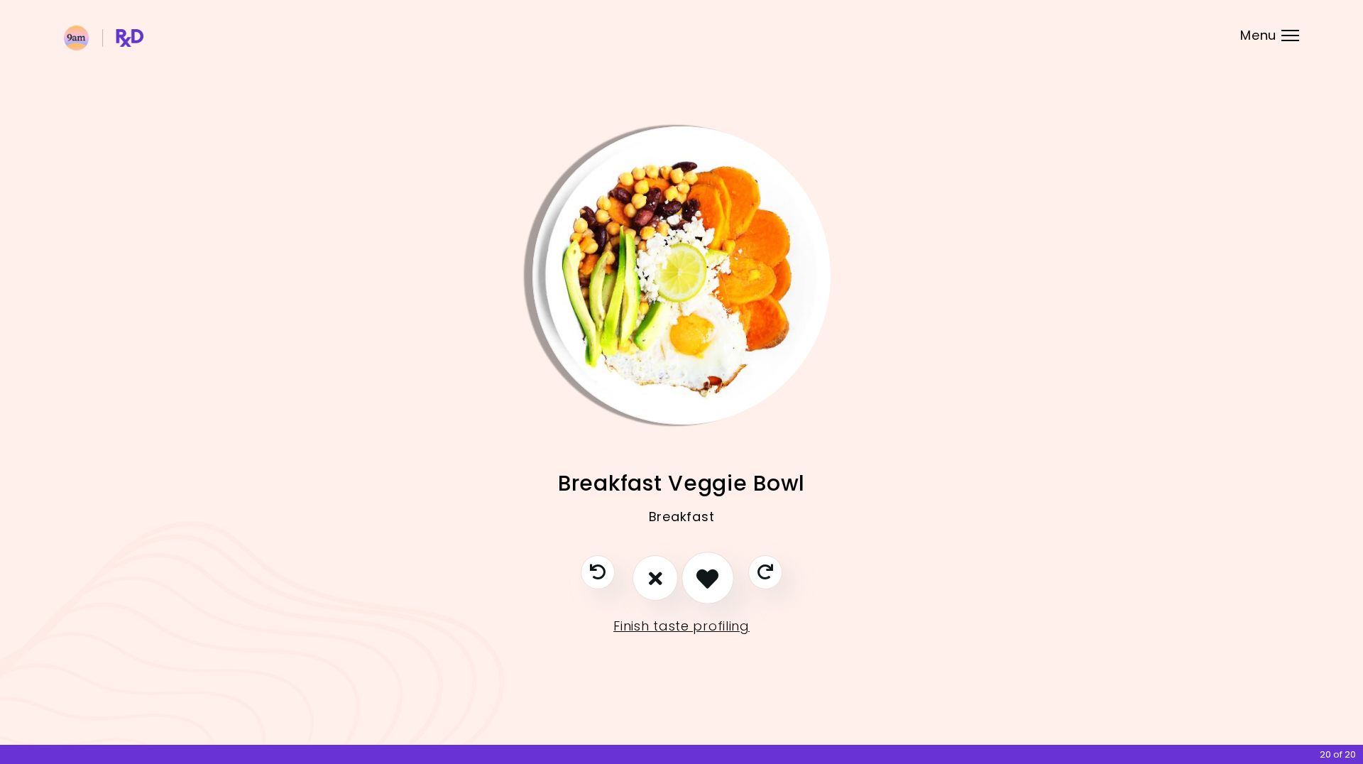
click at [721, 575] on button "I like this recipe" at bounding box center [707, 578] width 53 height 53
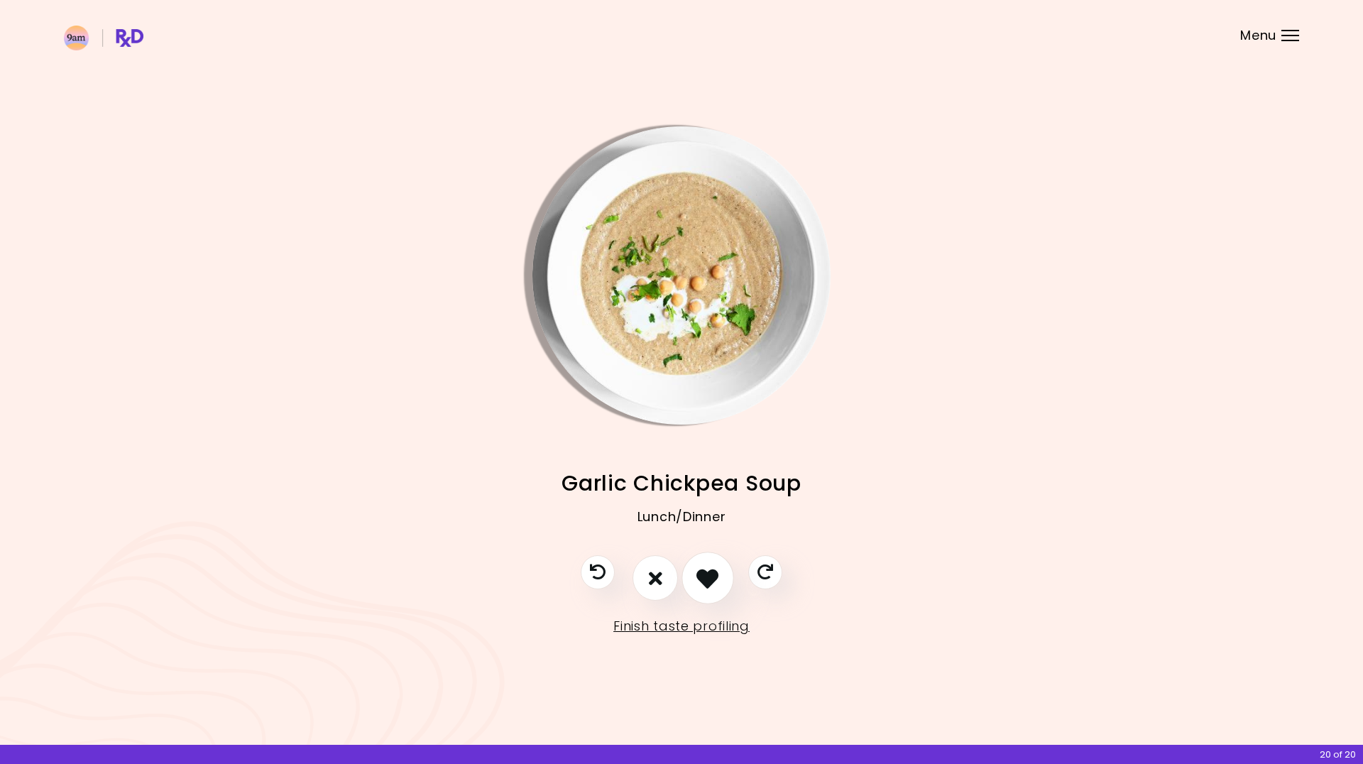
click at [719, 562] on button "I like this recipe" at bounding box center [707, 578] width 53 height 53
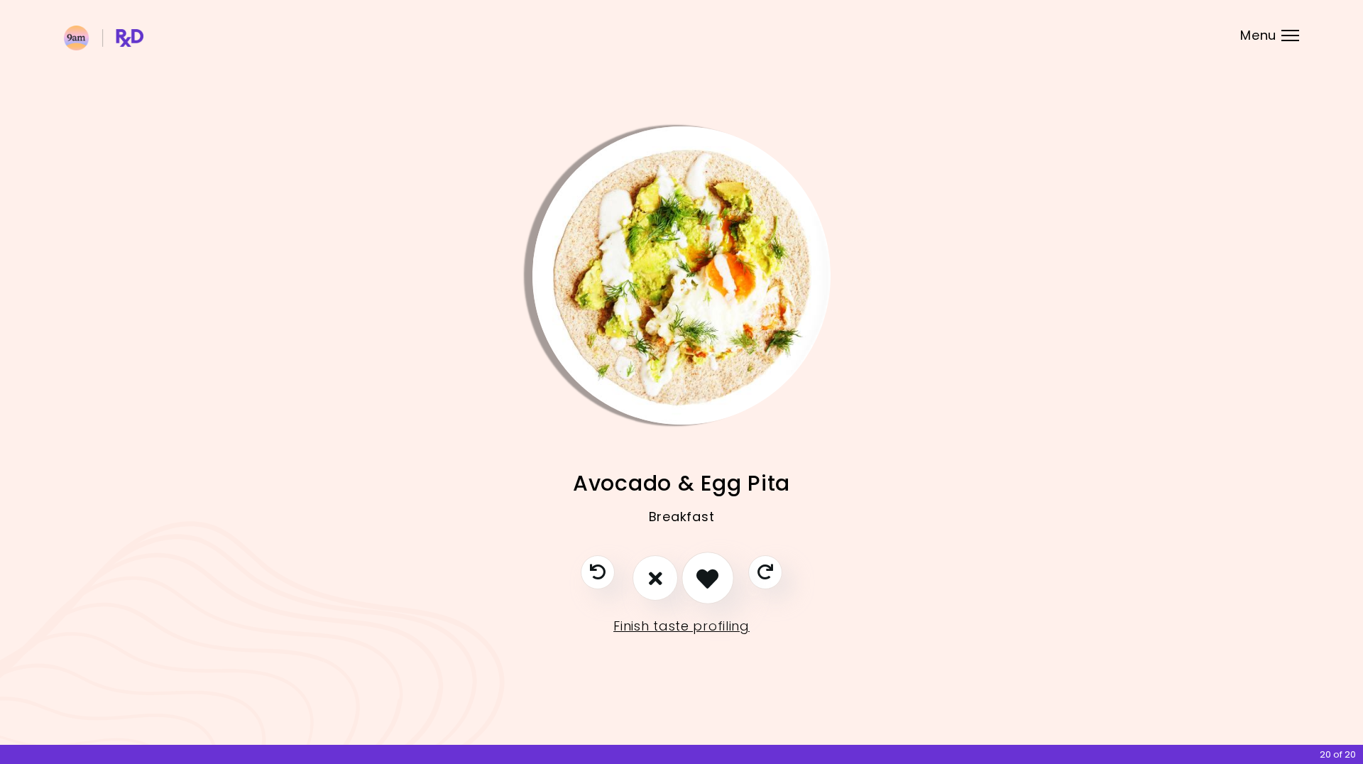
click at [723, 569] on button "I like this recipe" at bounding box center [707, 578] width 53 height 53
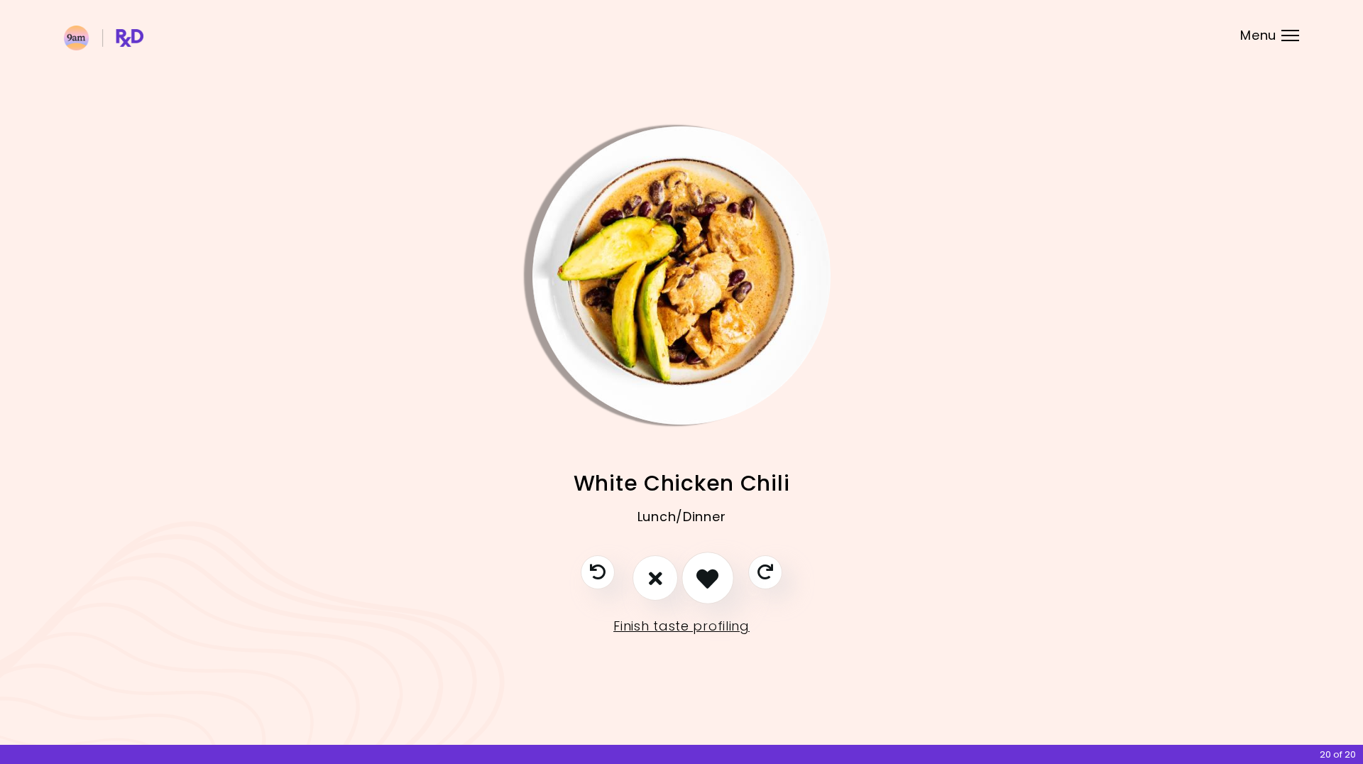
click at [725, 580] on button "I like this recipe" at bounding box center [707, 578] width 53 height 53
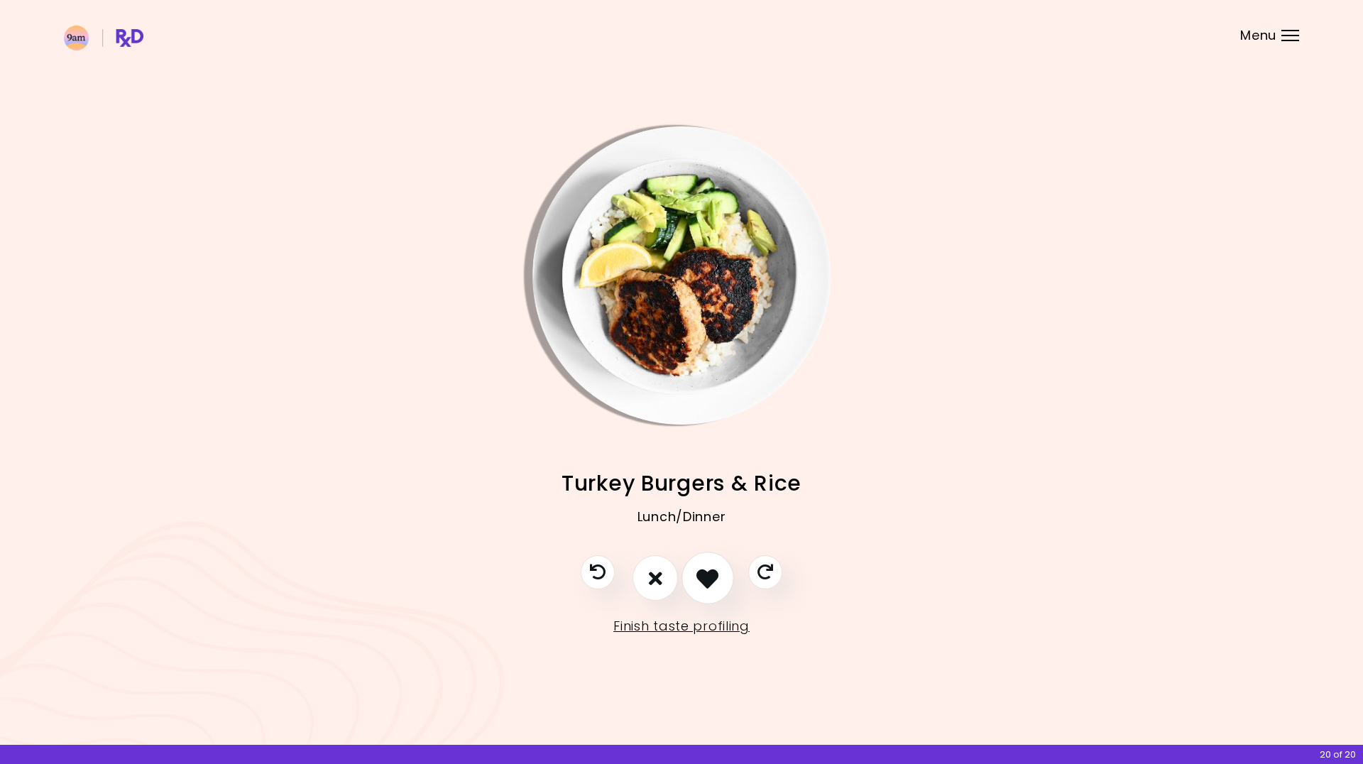
click at [725, 580] on button "I like this recipe" at bounding box center [707, 578] width 53 height 53
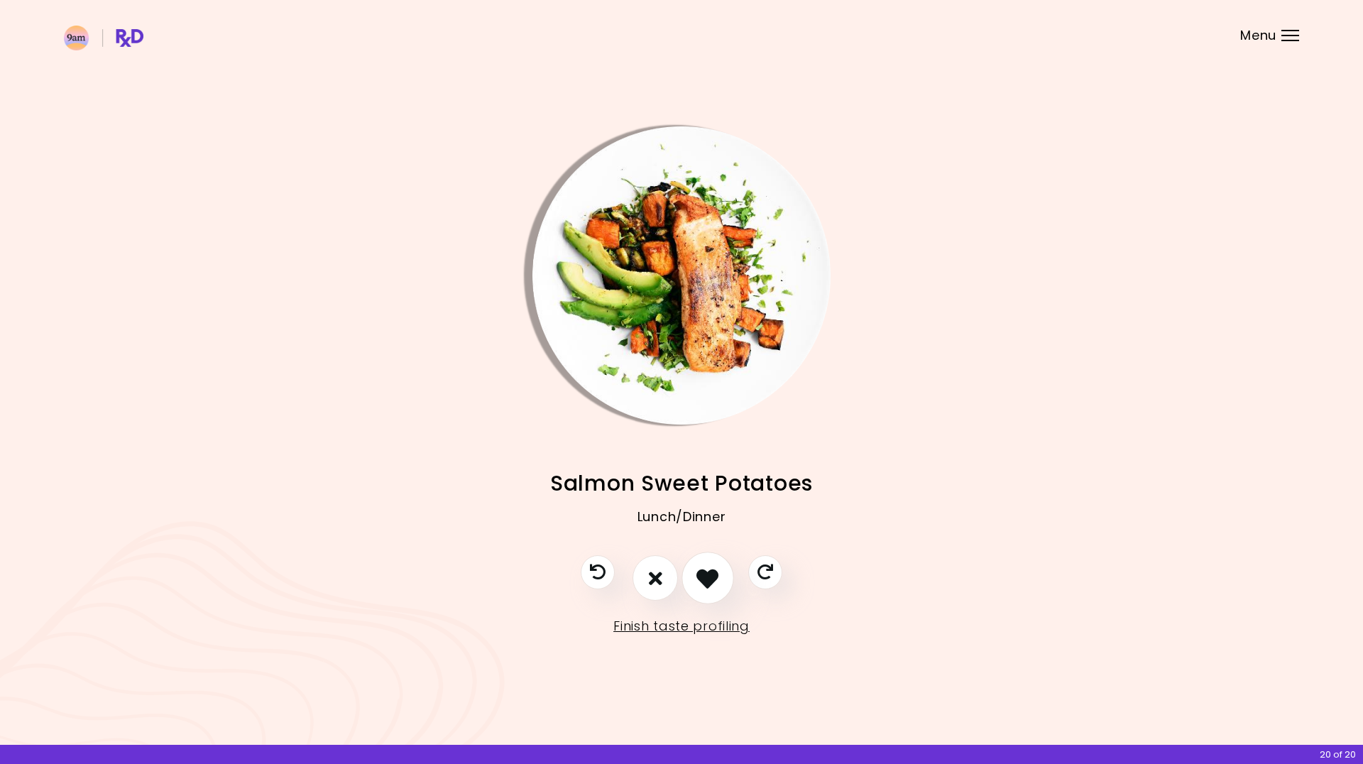
click at [725, 580] on button "I like this recipe" at bounding box center [707, 578] width 53 height 53
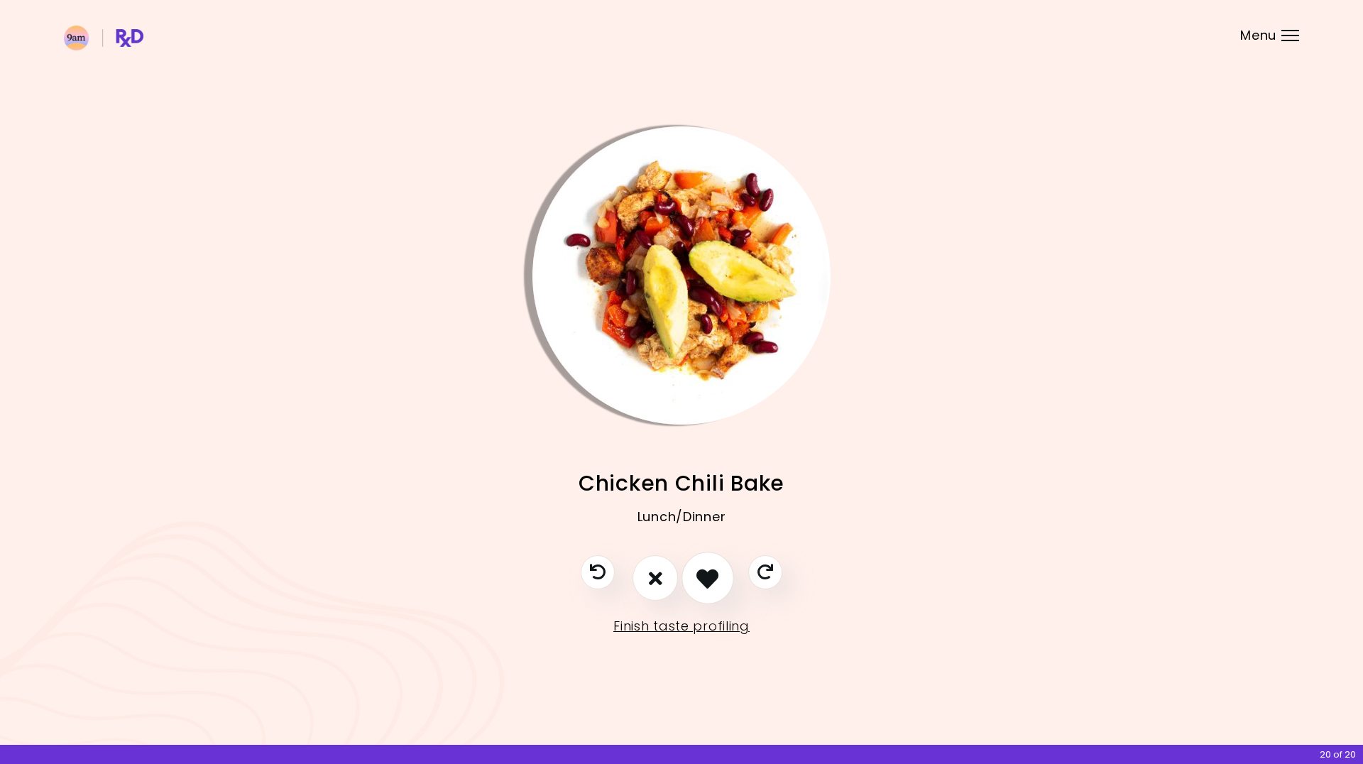
click at [725, 580] on button "I like this recipe" at bounding box center [707, 578] width 53 height 53
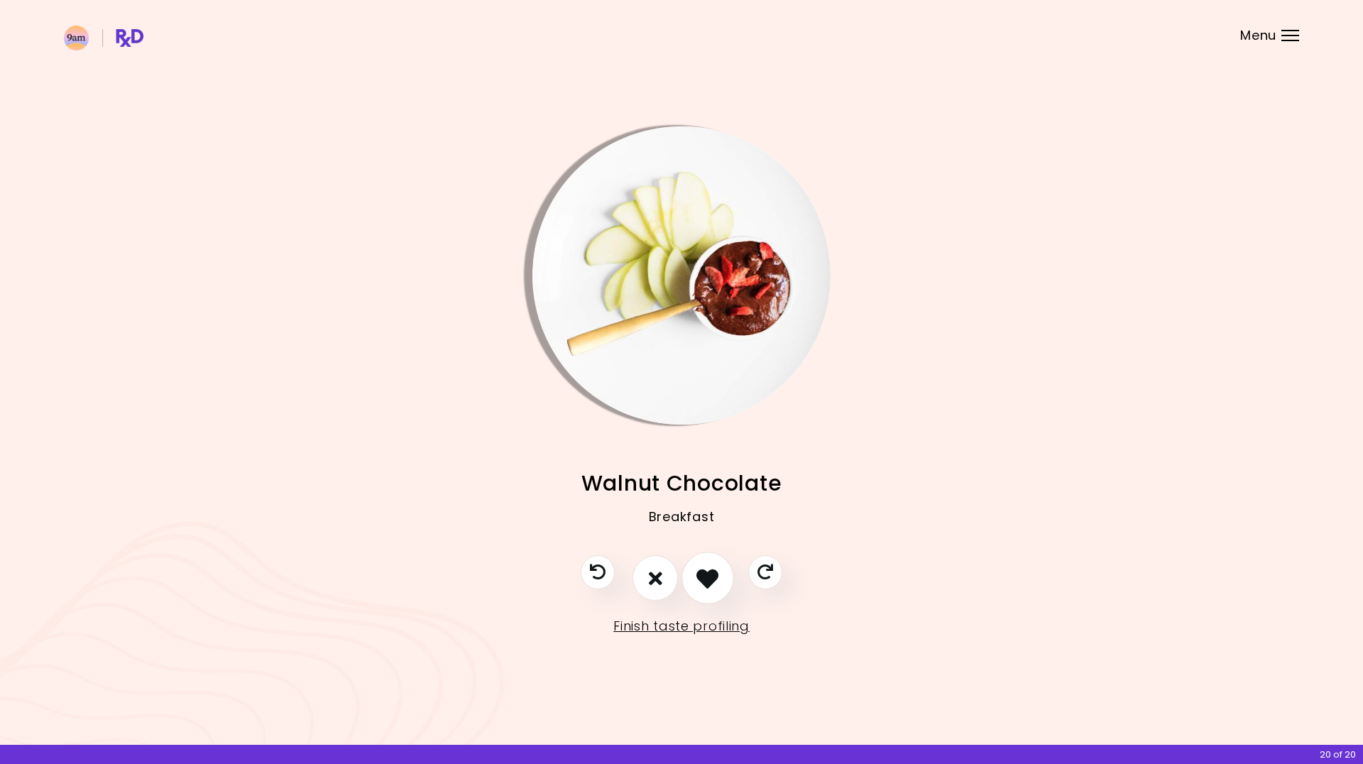
click at [718, 580] on icon "I like this recipe" at bounding box center [707, 578] width 22 height 22
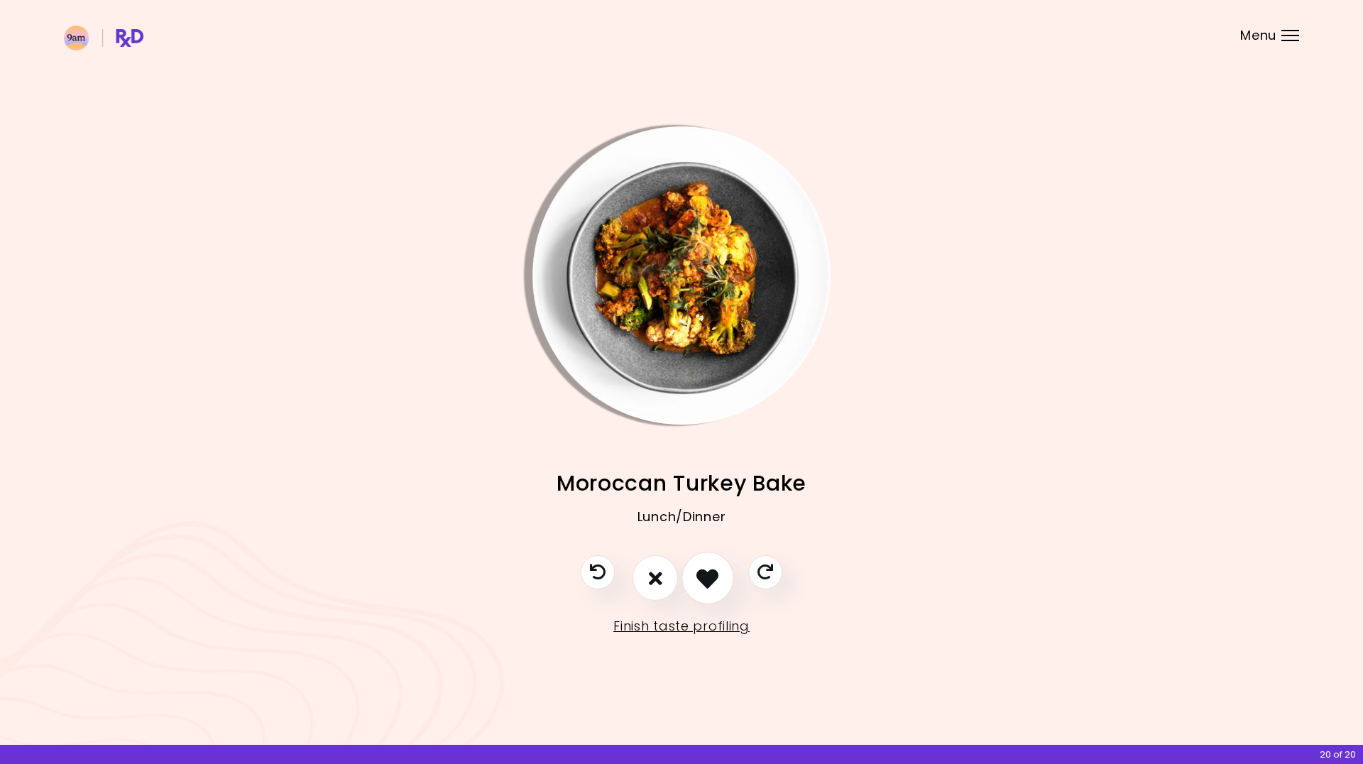
click at [718, 580] on icon "I like this recipe" at bounding box center [707, 578] width 22 height 22
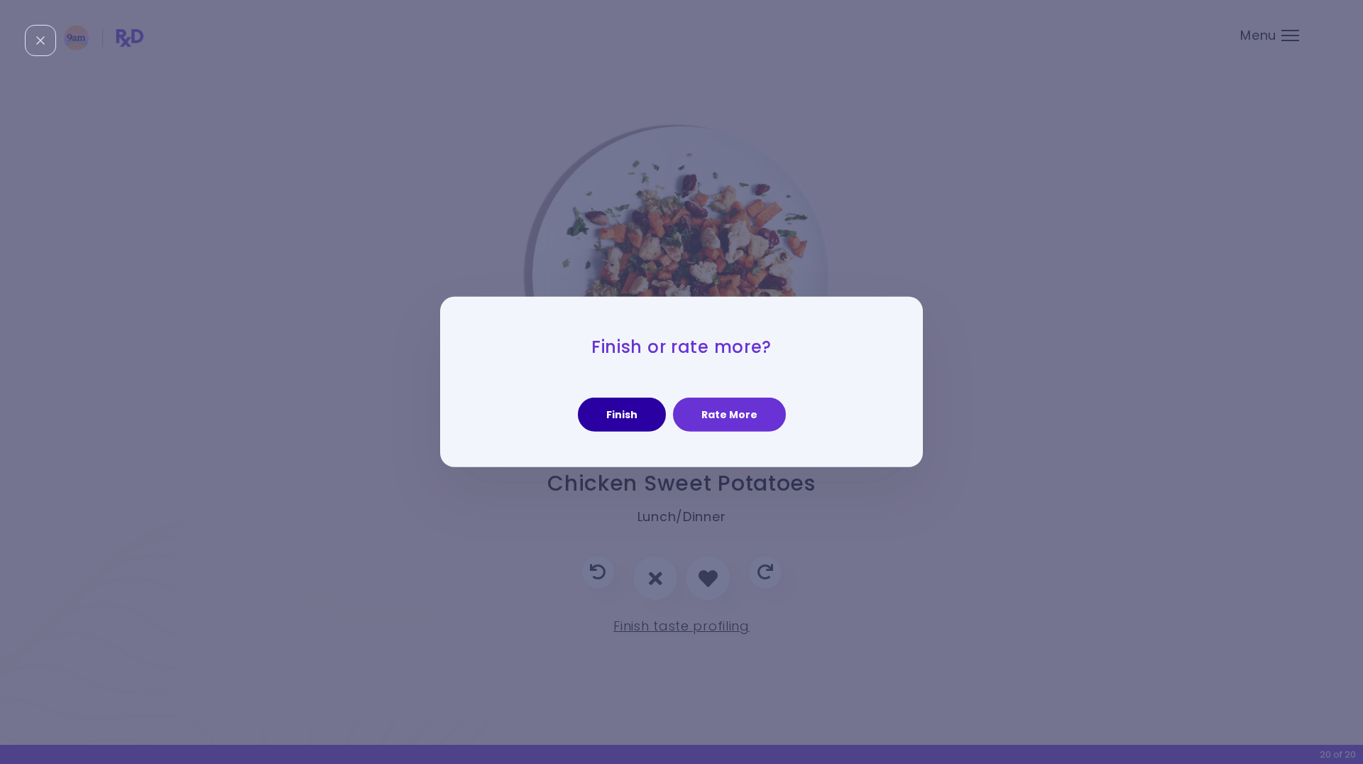
click at [642, 401] on button "Finish" at bounding box center [622, 415] width 88 height 34
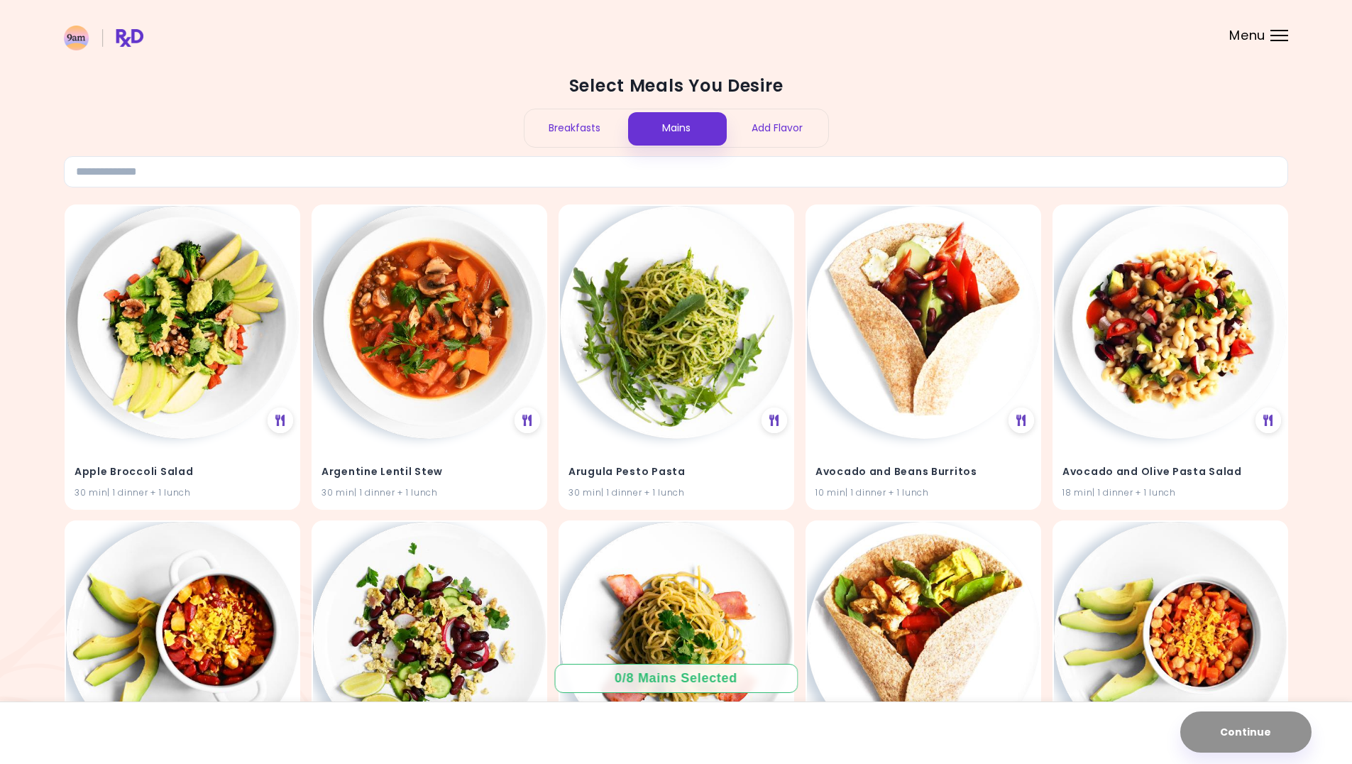
click at [613, 127] on div "Breakfasts" at bounding box center [576, 128] width 102 height 38
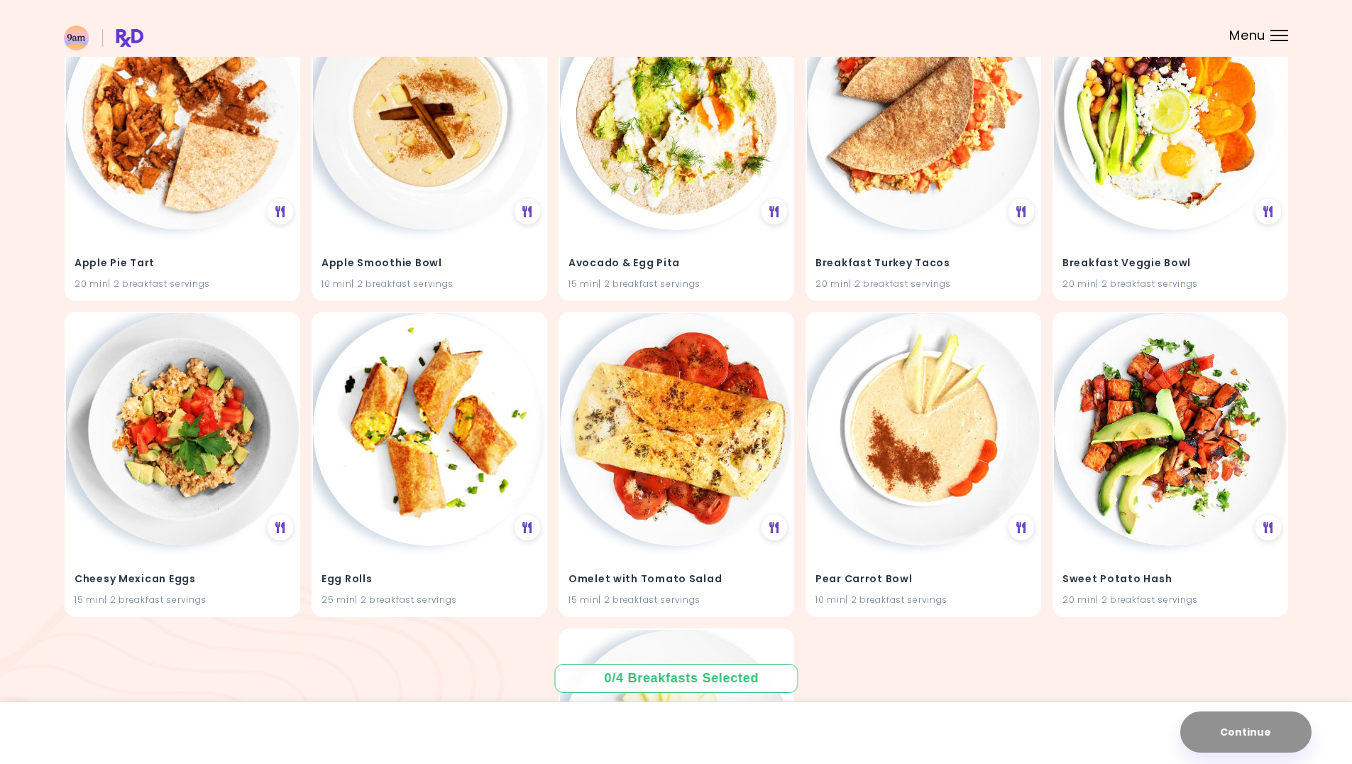
scroll to position [153, 0]
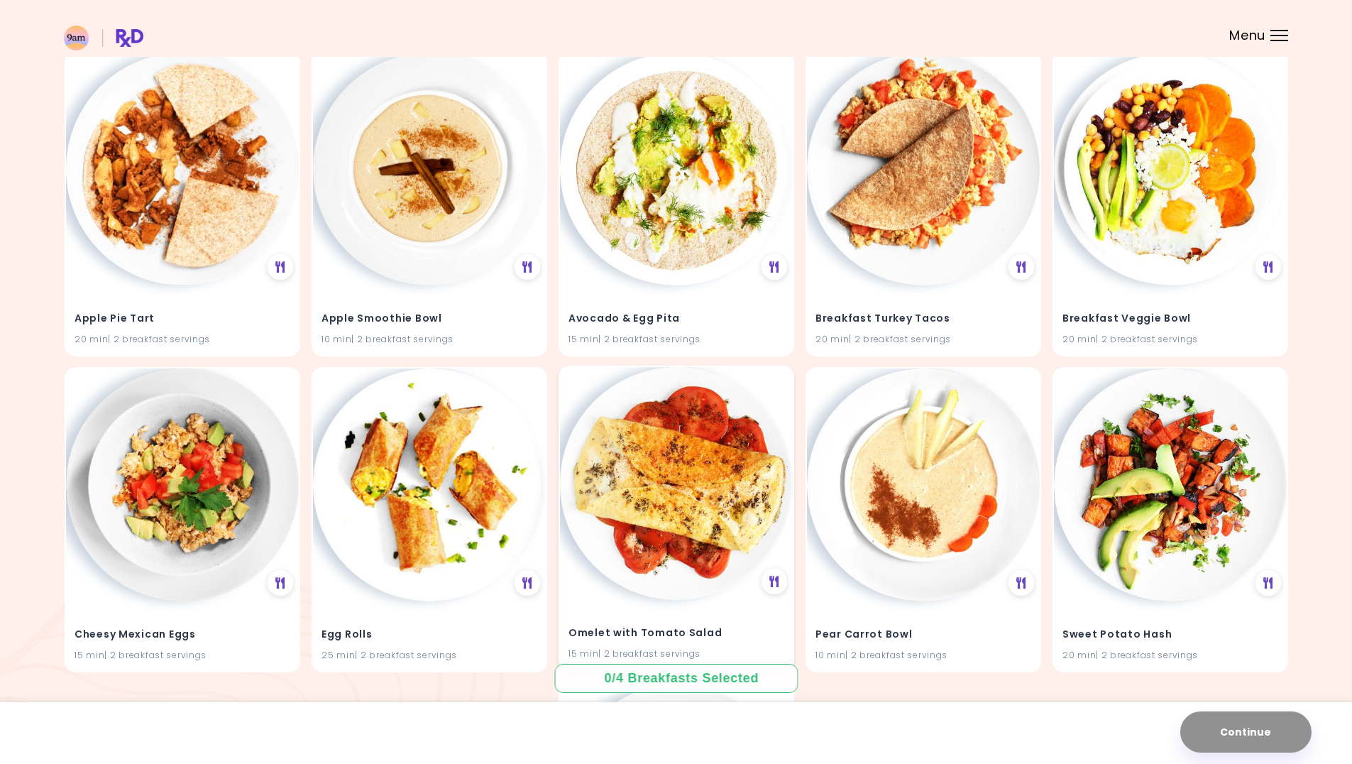
click at [642, 478] on img at bounding box center [676, 483] width 233 height 233
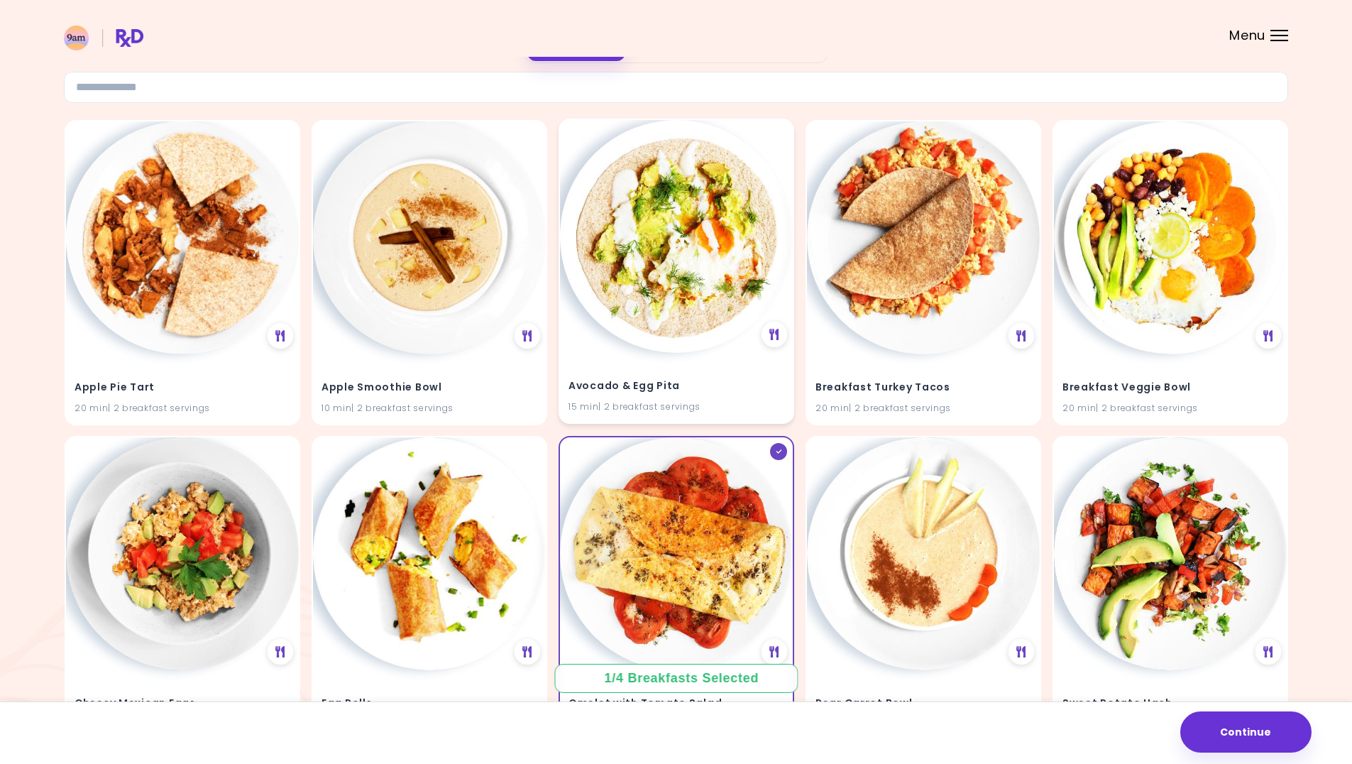
scroll to position [82, 0]
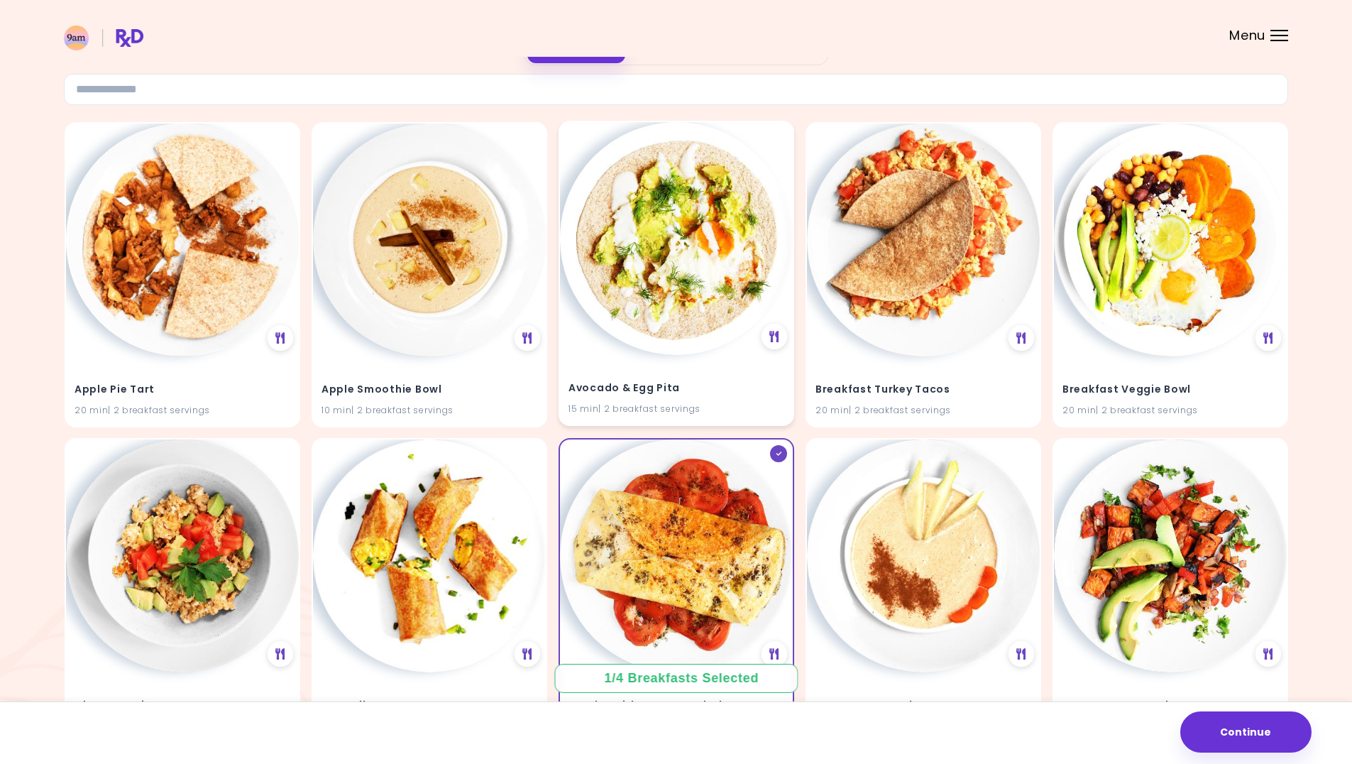
click at [675, 313] on img at bounding box center [676, 238] width 233 height 233
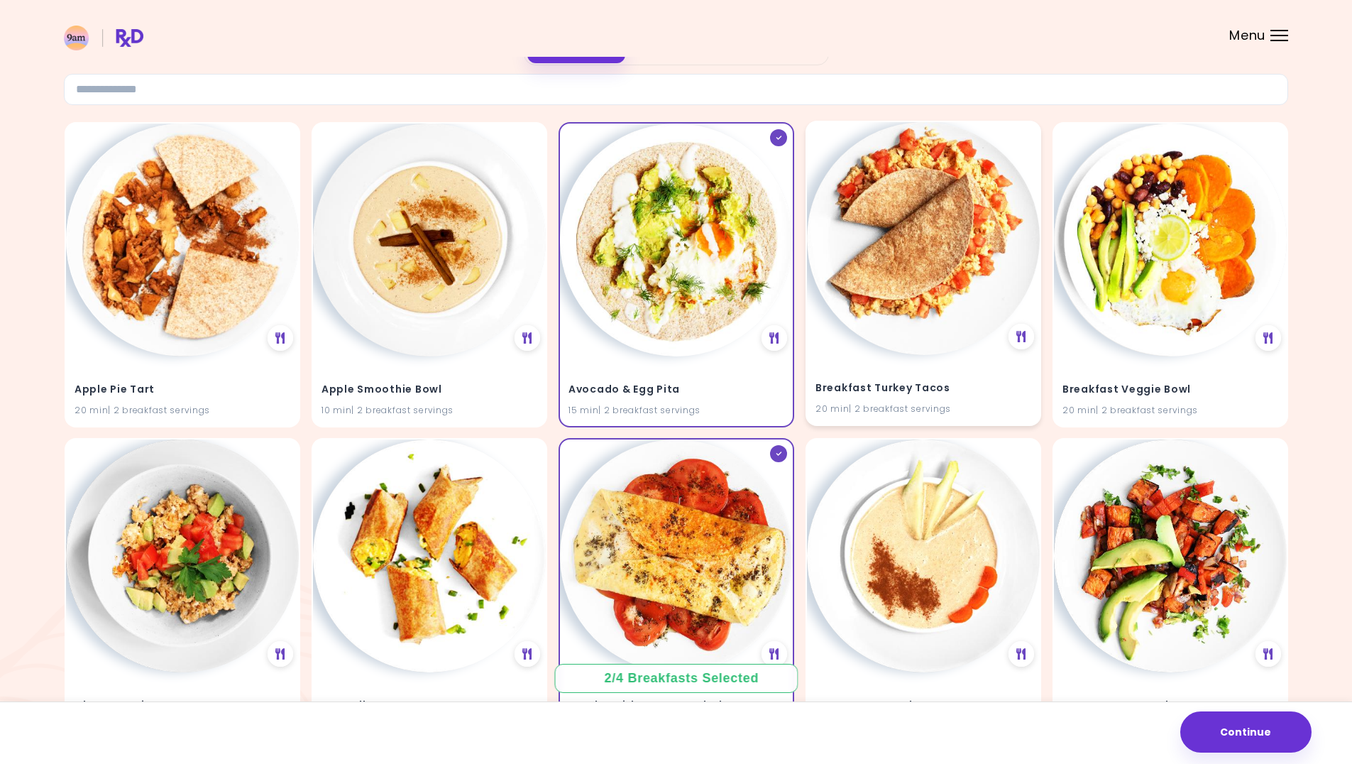
click at [973, 263] on img at bounding box center [923, 238] width 233 height 233
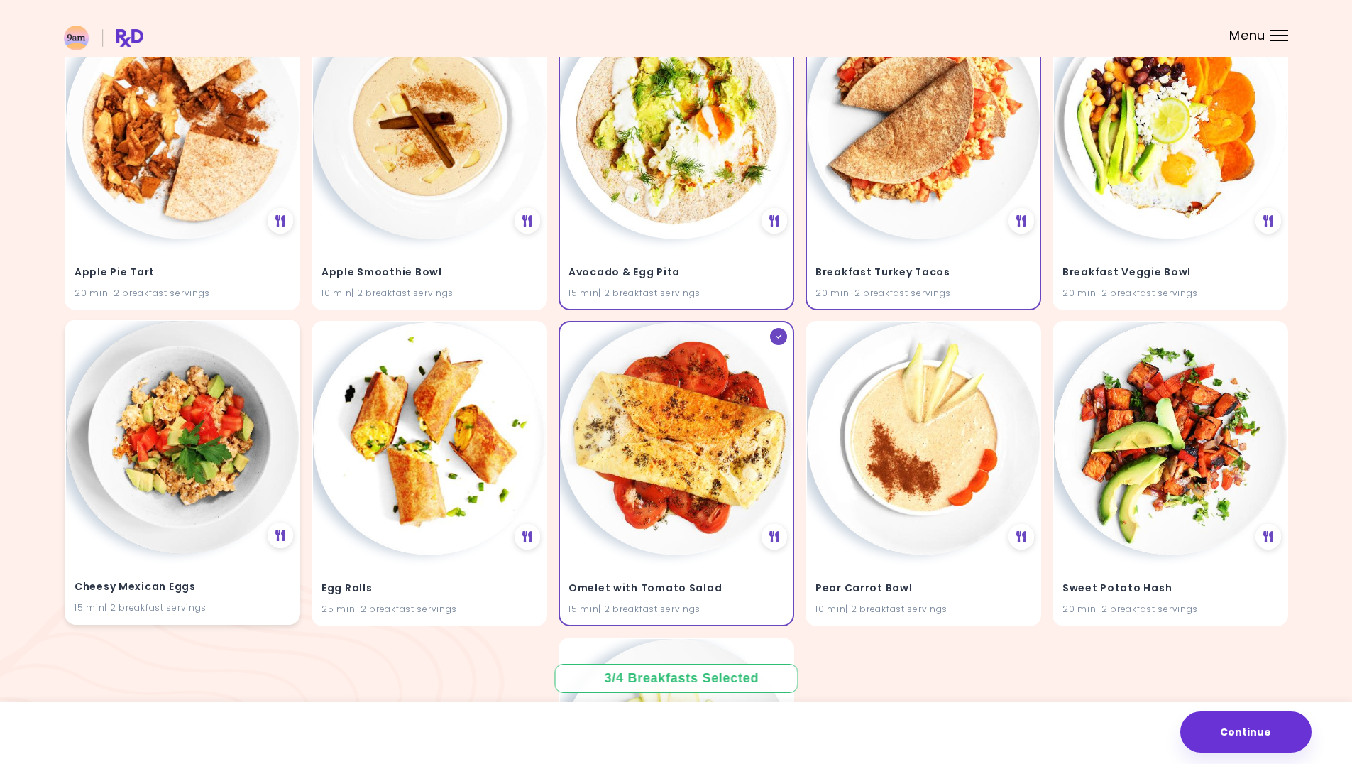
scroll to position [224, 0]
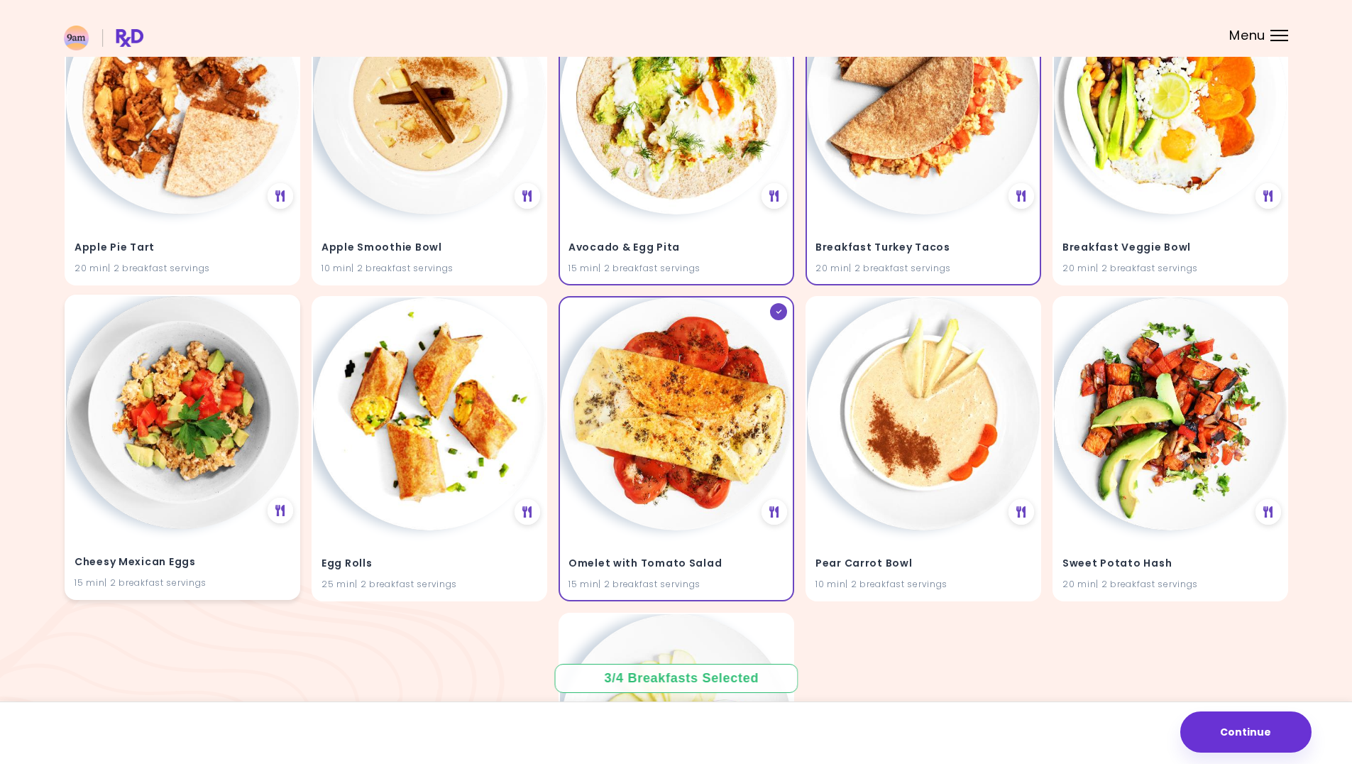
click at [195, 427] on img at bounding box center [182, 412] width 233 height 233
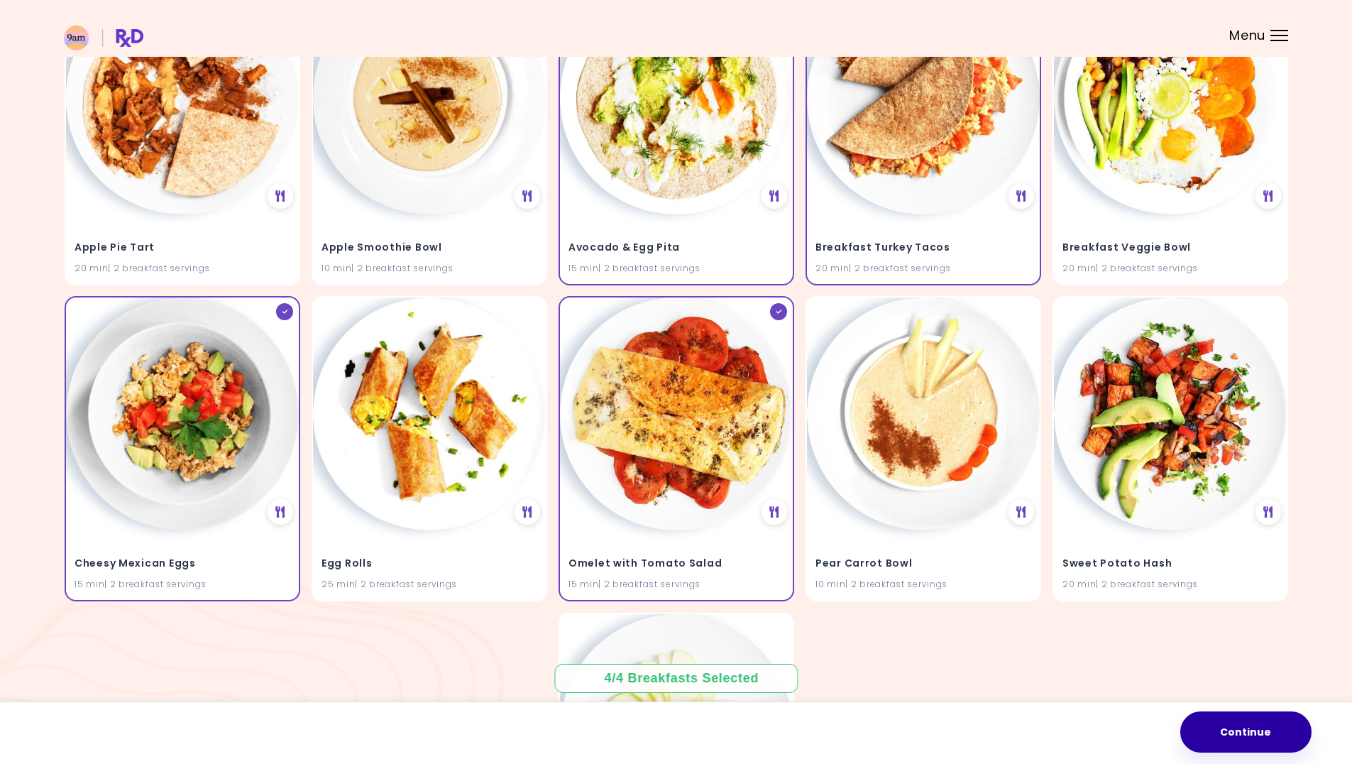
click at [1237, 726] on button "Continue" at bounding box center [1246, 731] width 131 height 41
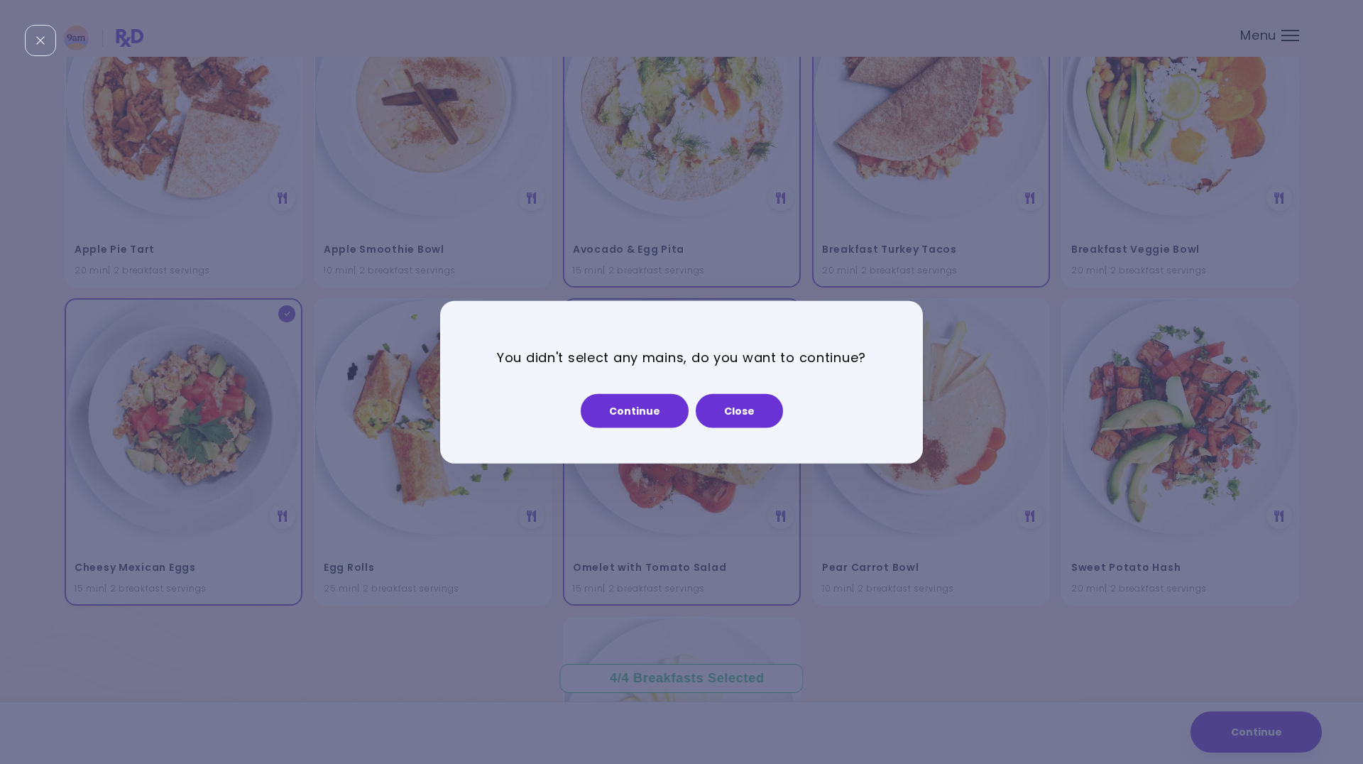
click at [796, 311] on div "You didn't select any mains, do you want to continue? Continue Close" at bounding box center [681, 382] width 483 height 163
click at [765, 415] on button "Close" at bounding box center [739, 410] width 87 height 34
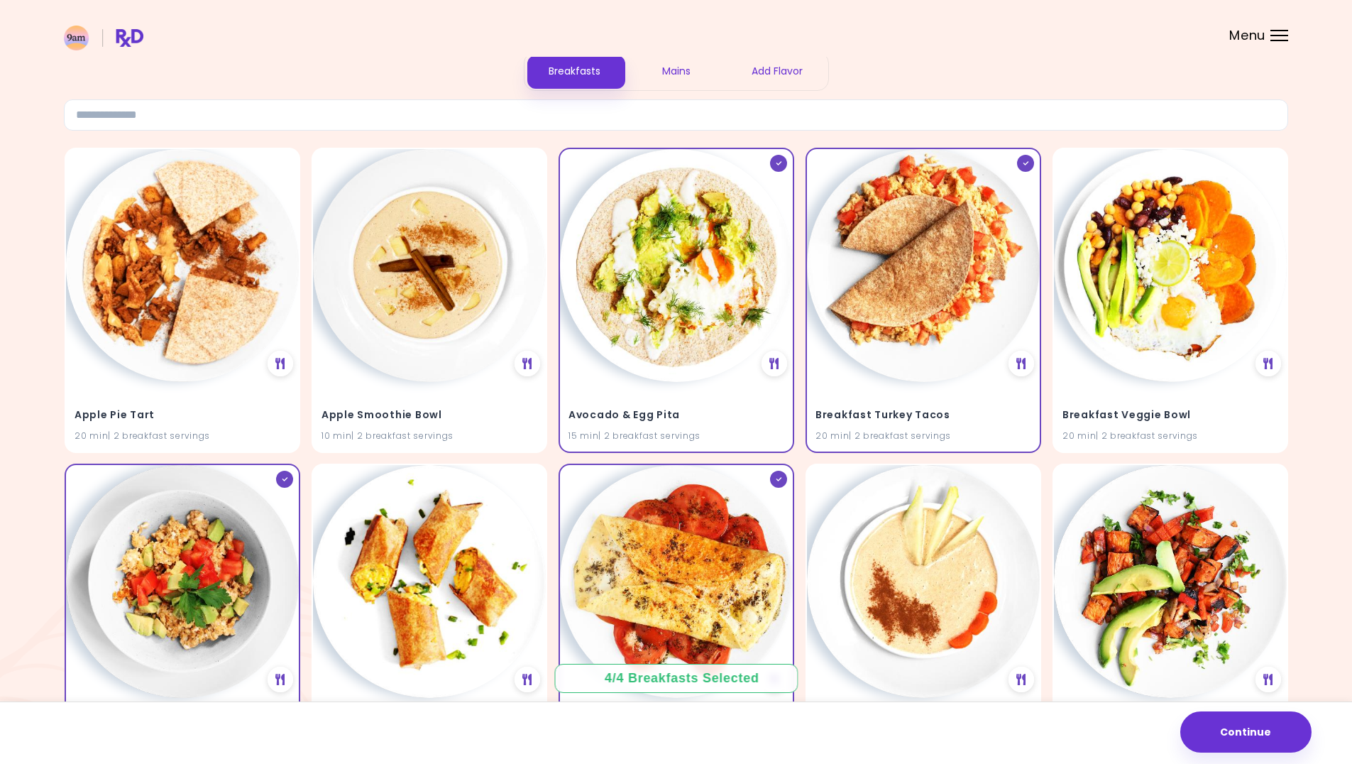
scroll to position [0, 0]
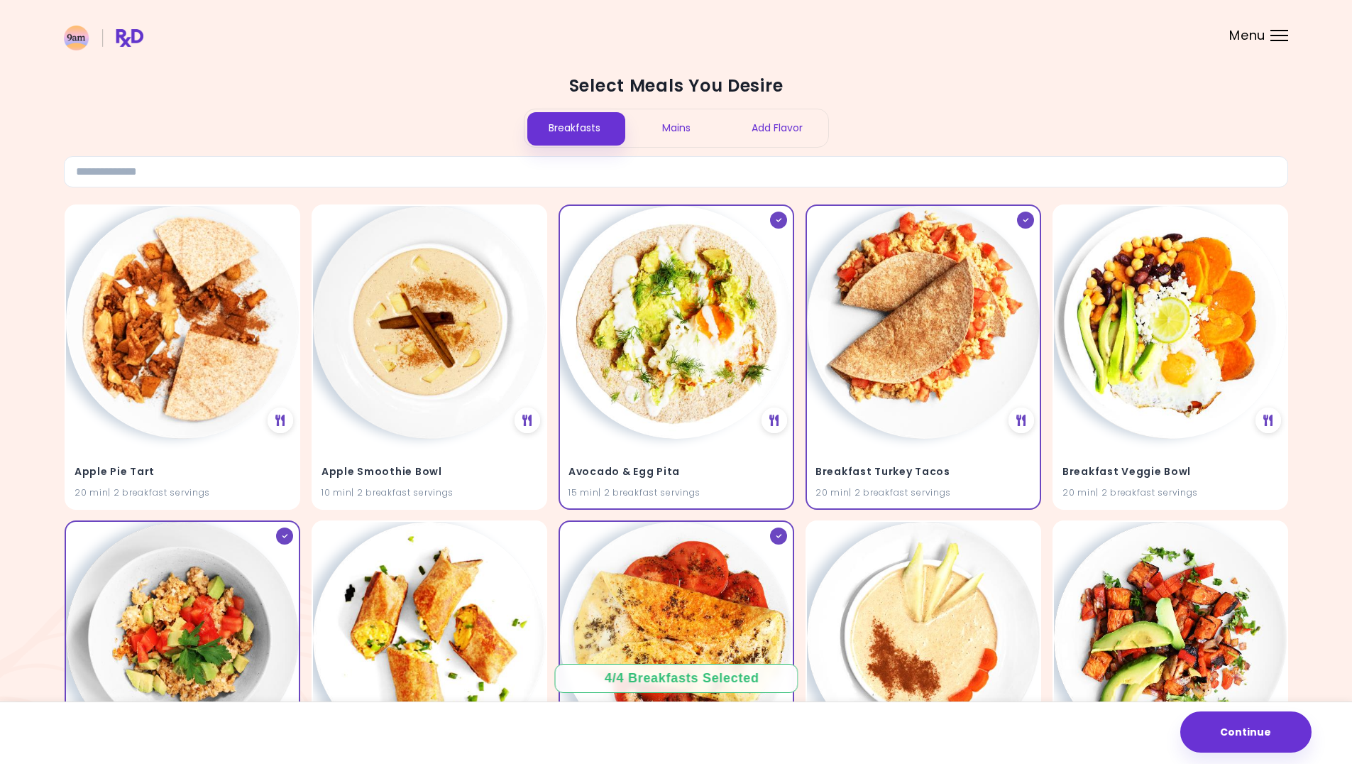
click at [677, 128] on div "Mains" at bounding box center [676, 128] width 102 height 38
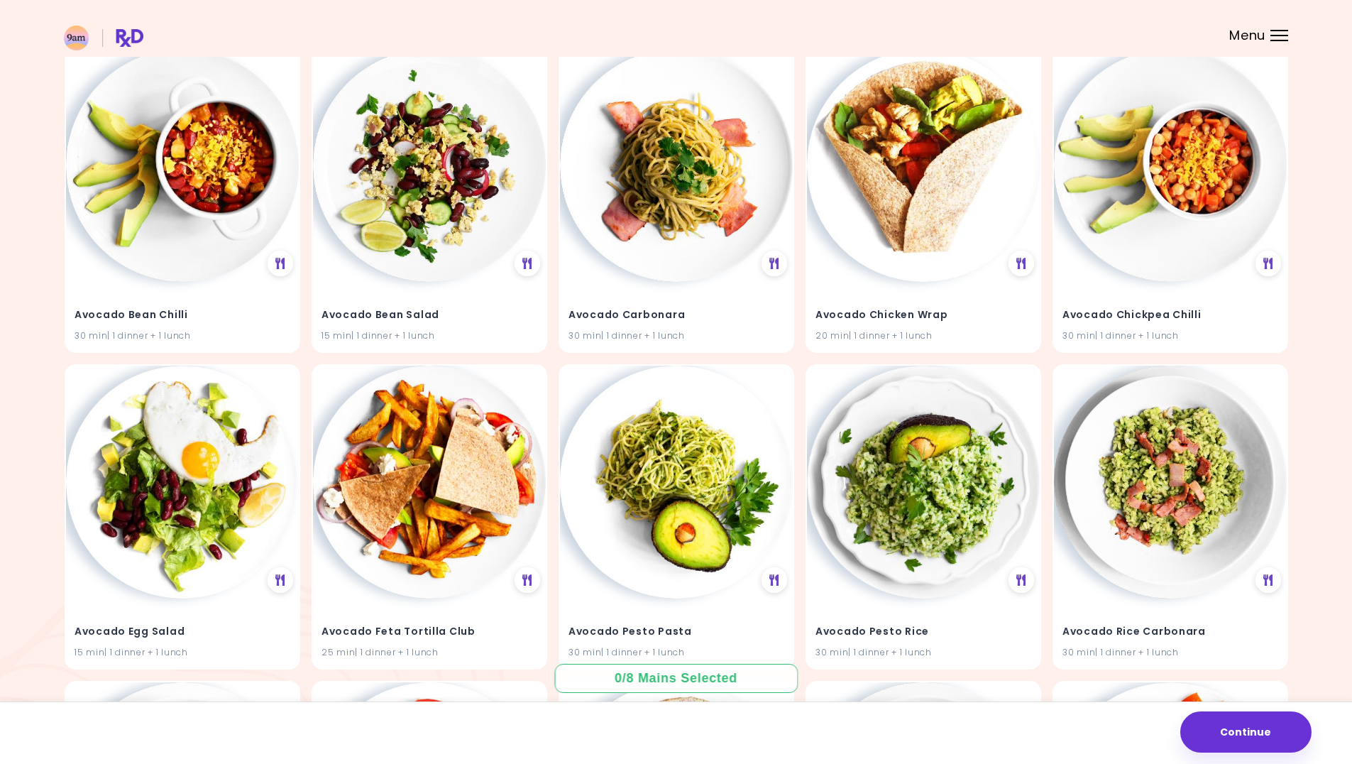
scroll to position [493, 0]
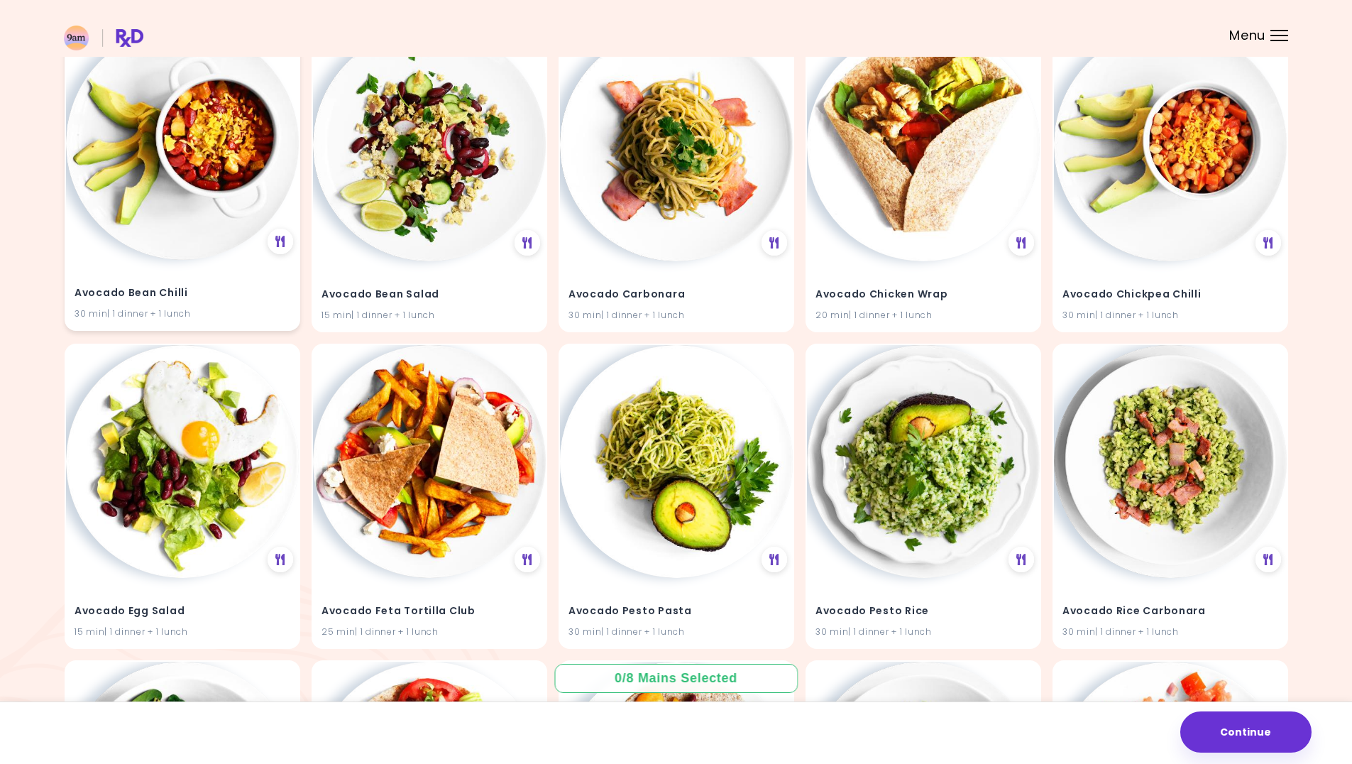
click at [202, 187] on img at bounding box center [182, 143] width 233 height 233
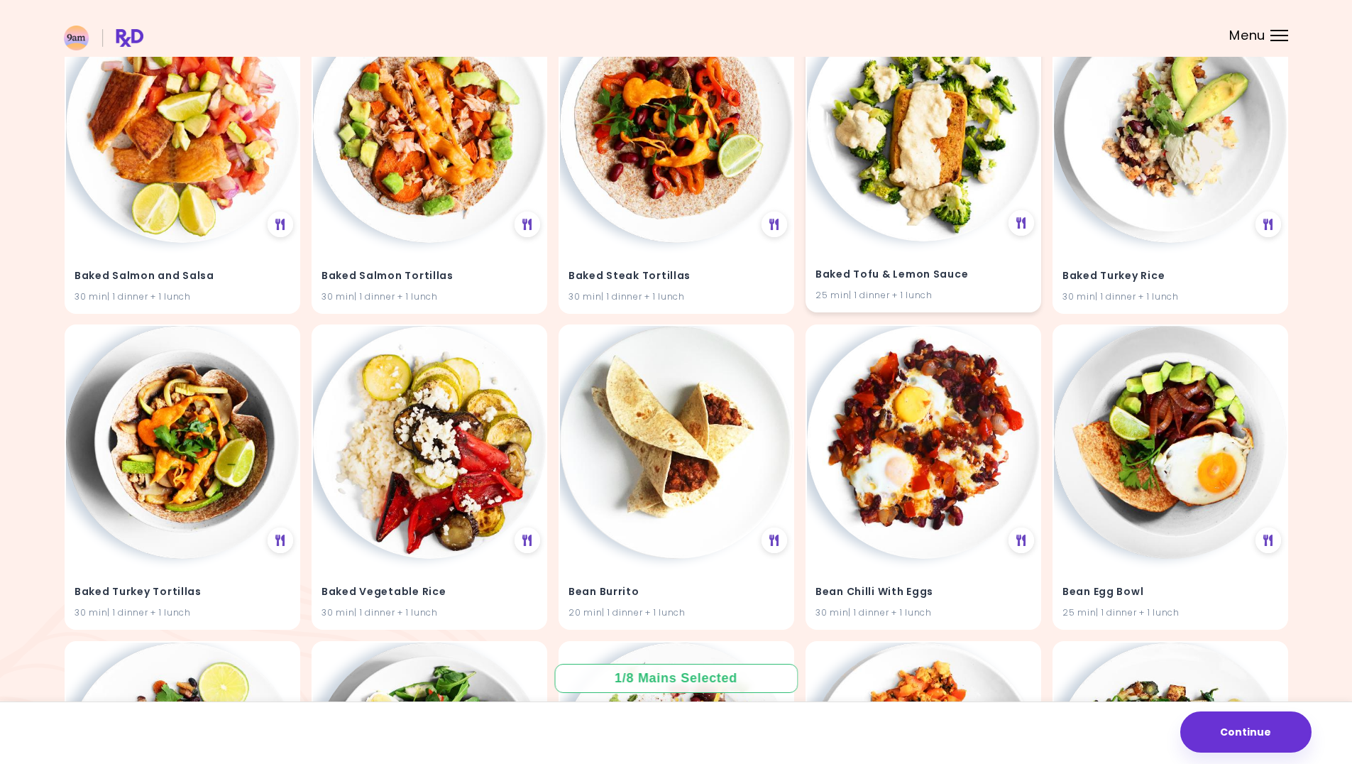
scroll to position [2126, 0]
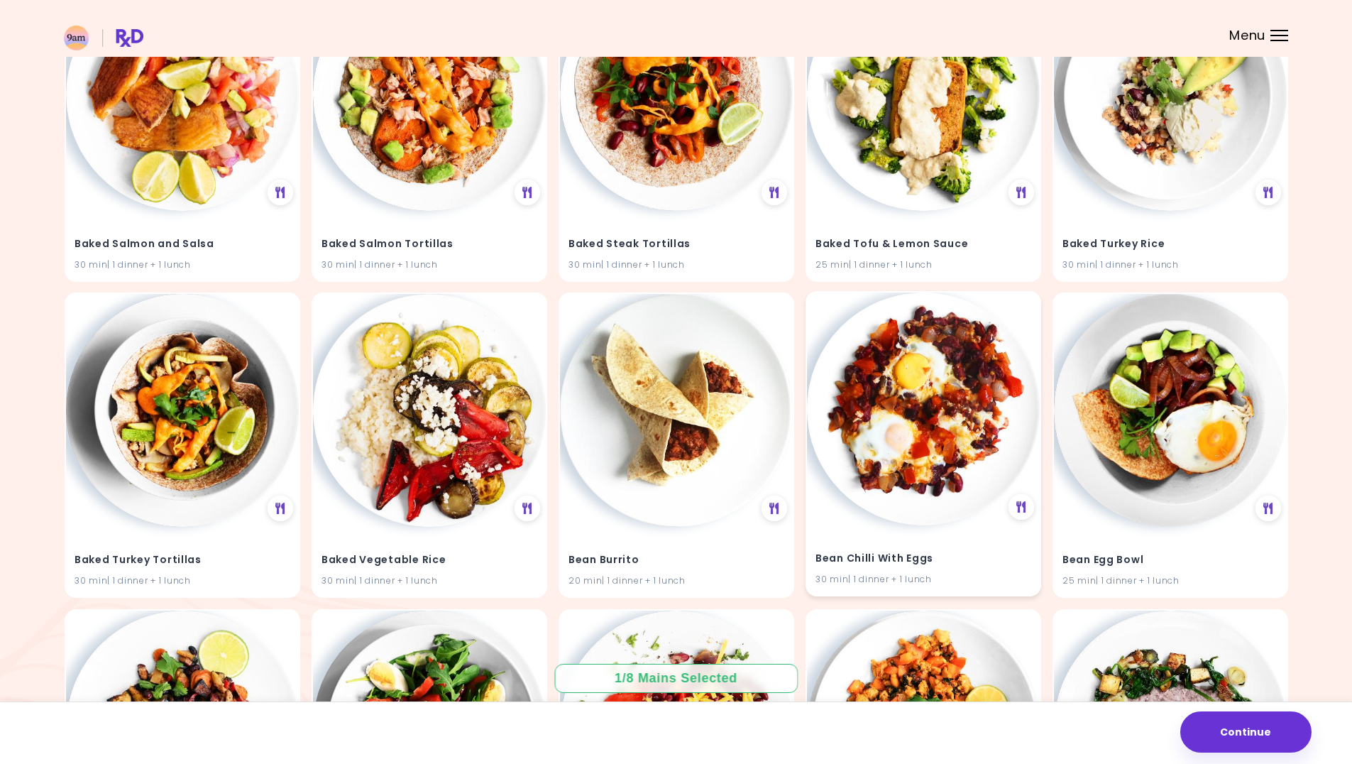
click at [913, 381] on img at bounding box center [923, 408] width 233 height 233
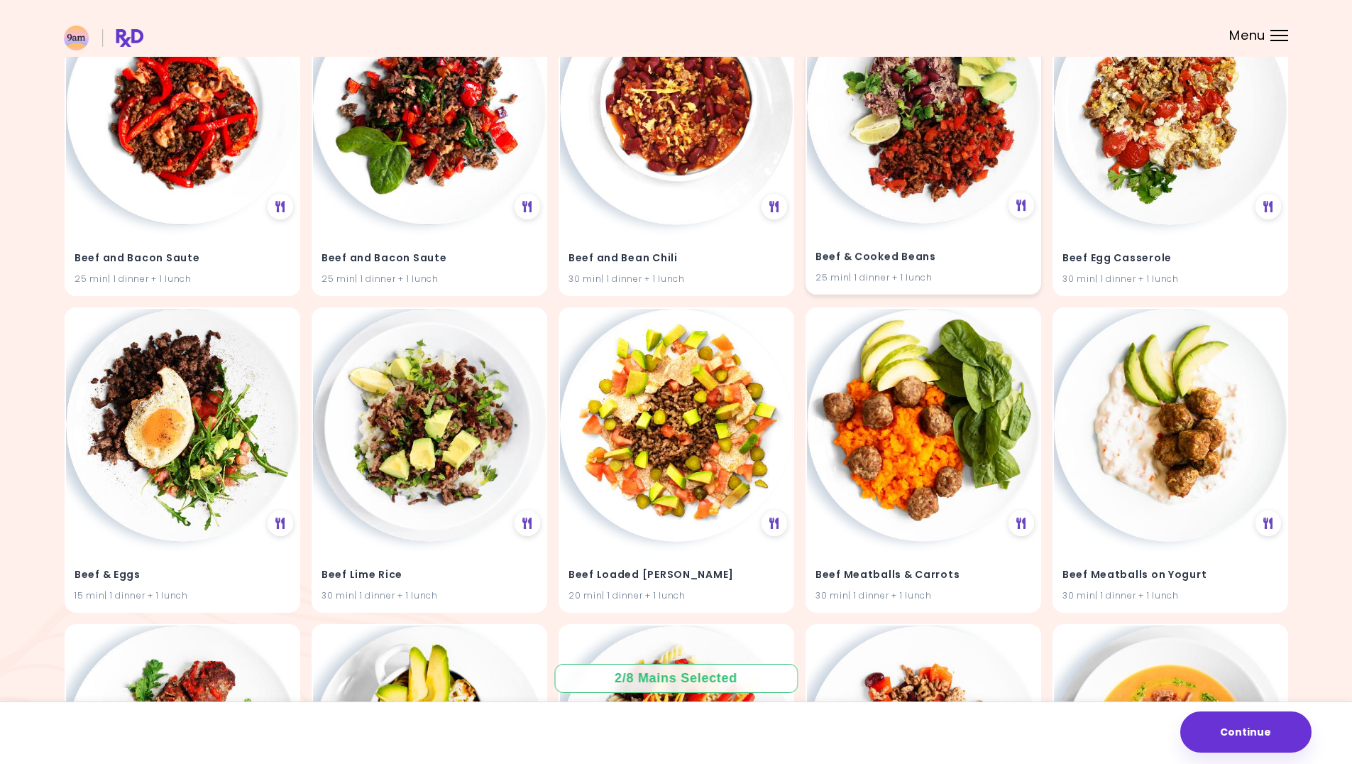
scroll to position [3759, 0]
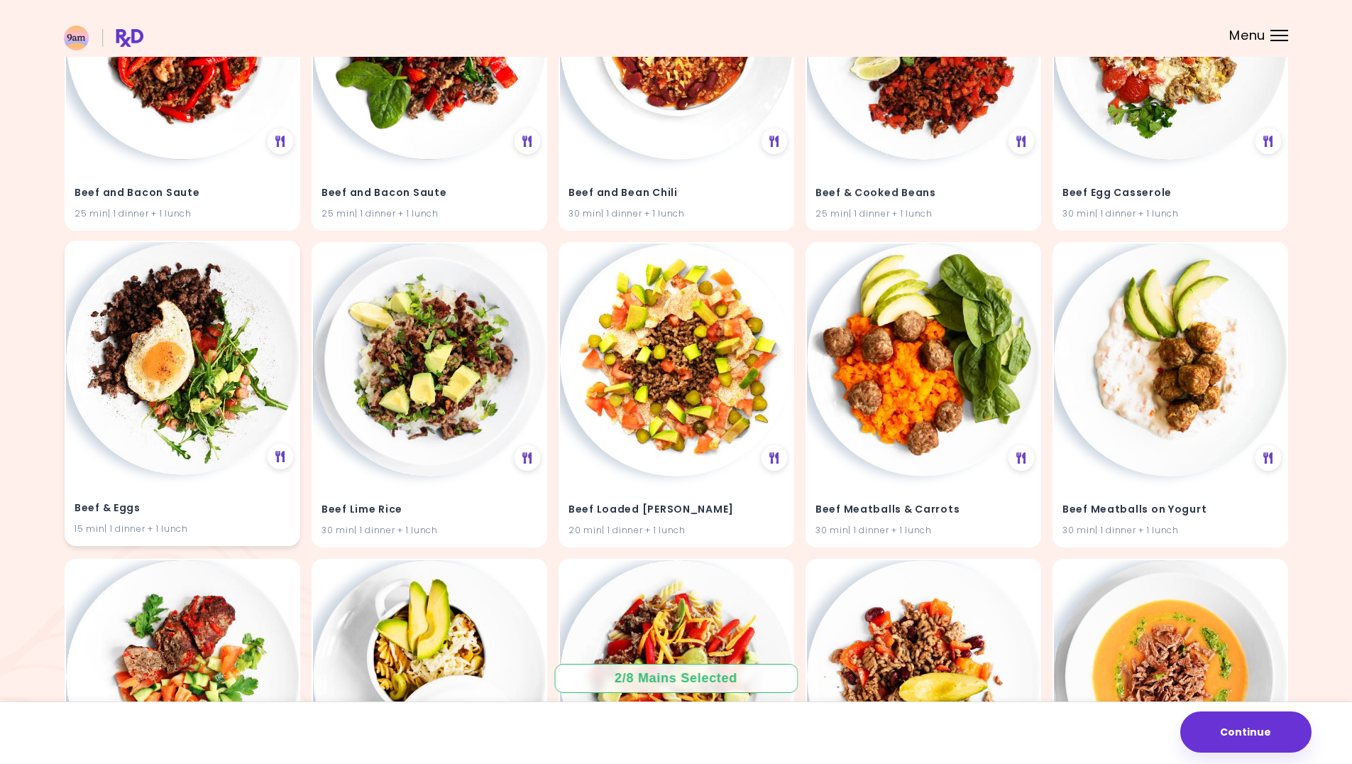
click at [224, 362] on img at bounding box center [182, 358] width 233 height 233
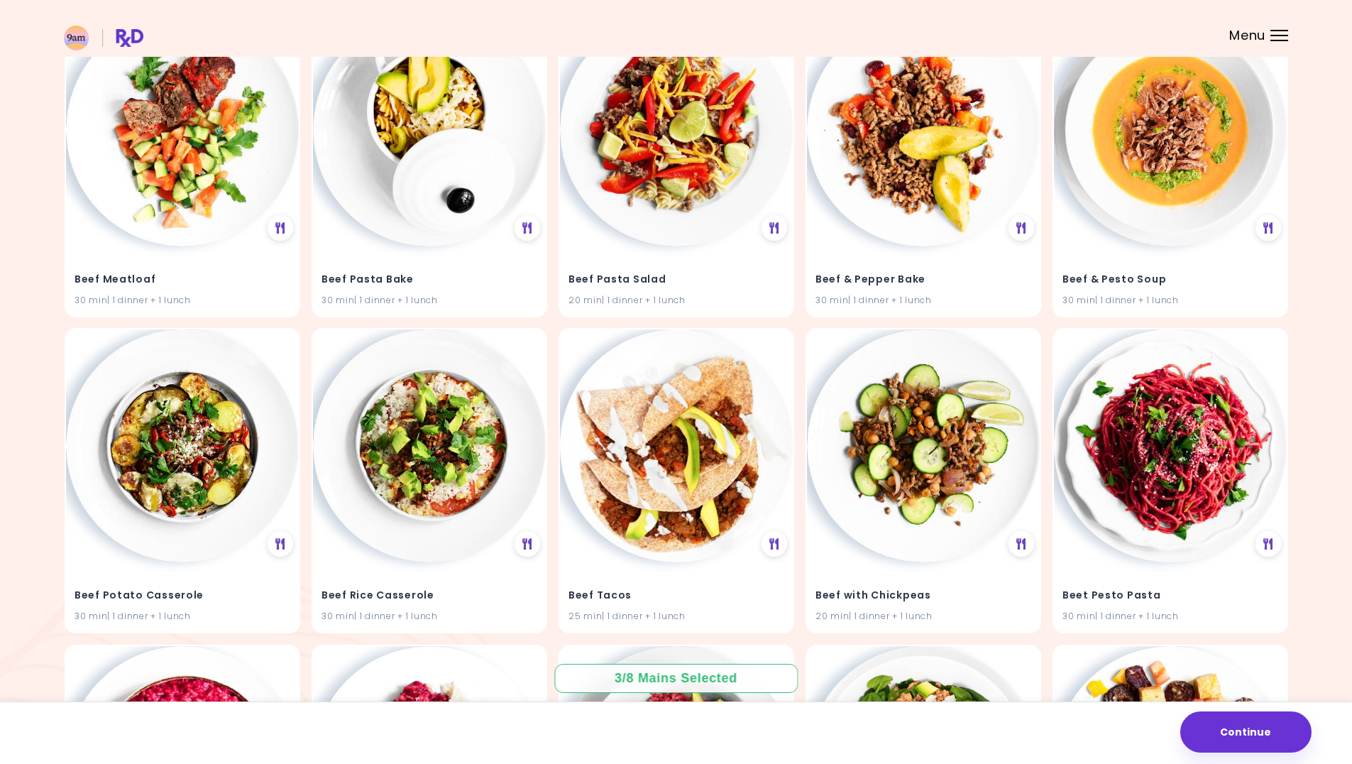
scroll to position [4327, 0]
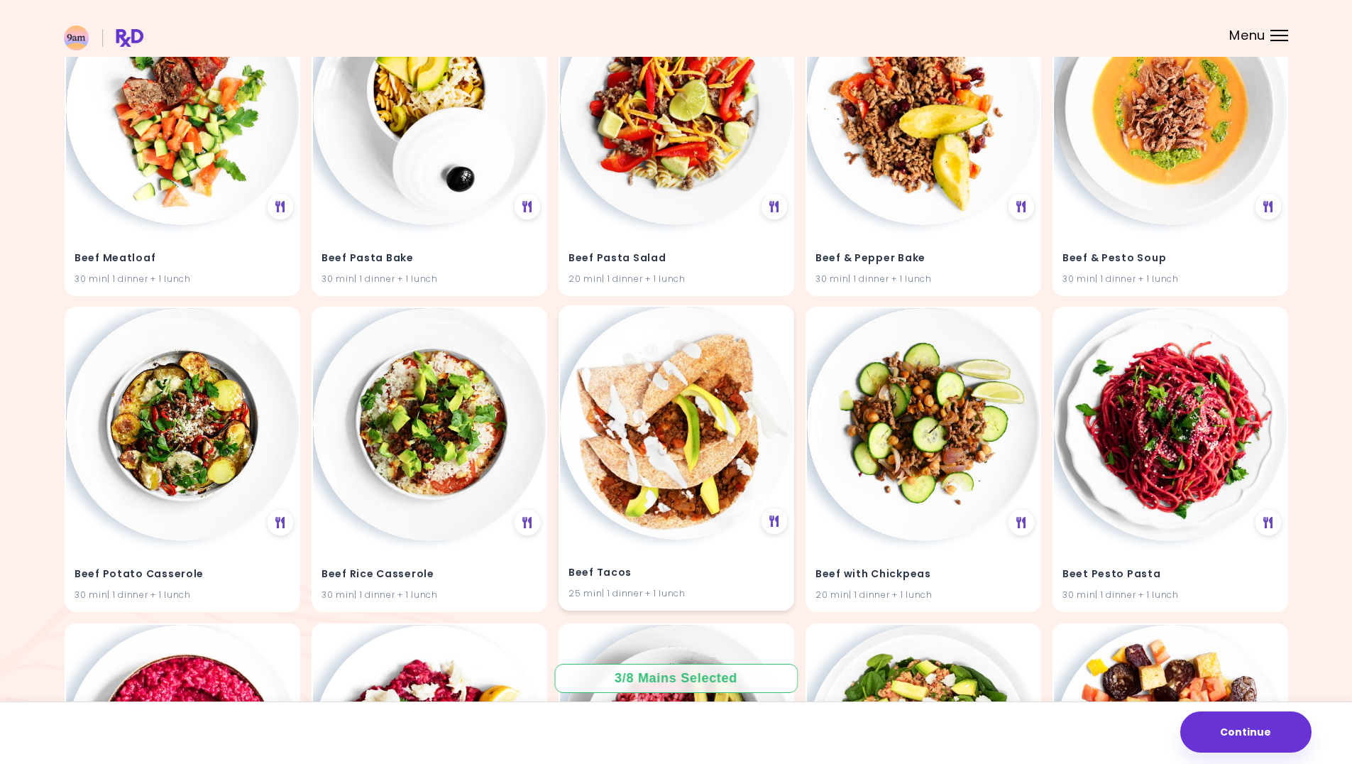
click at [690, 425] on img at bounding box center [676, 423] width 233 height 233
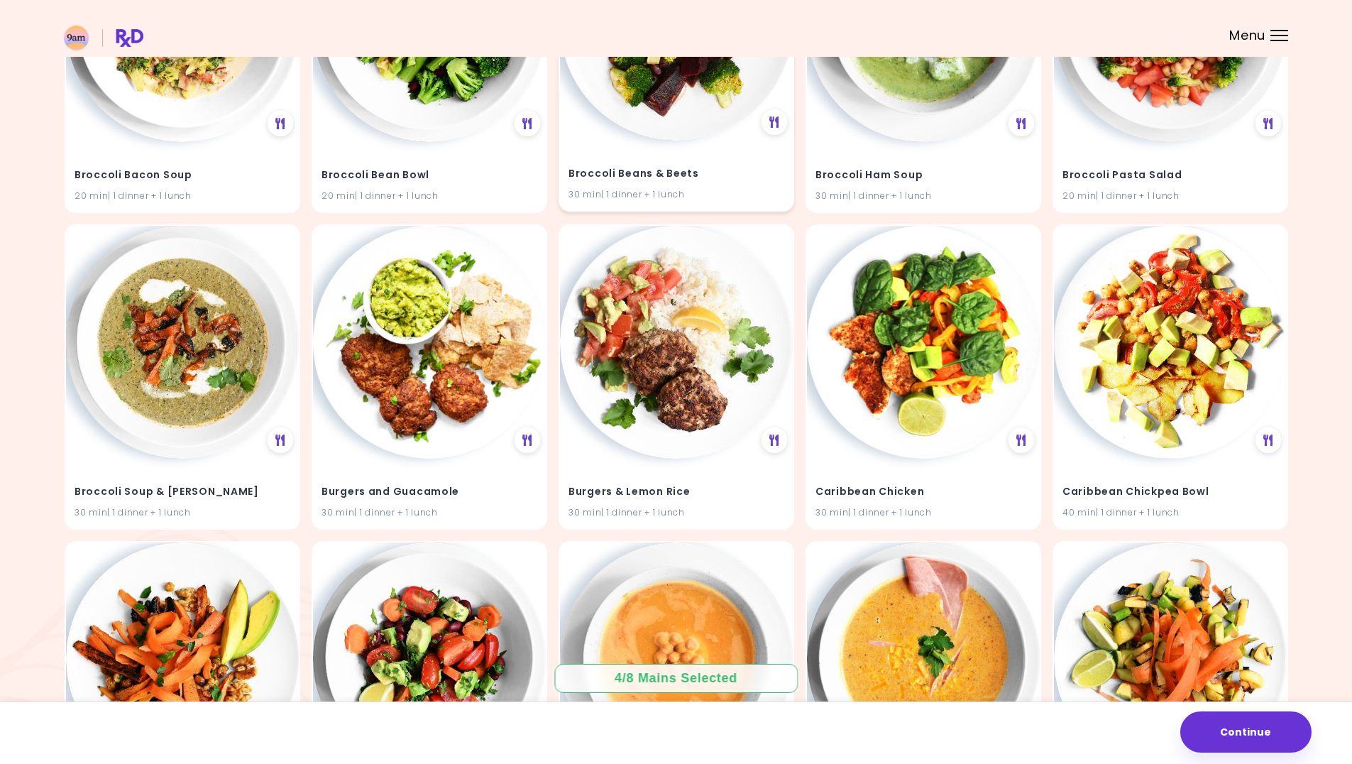
scroll to position [5710, 0]
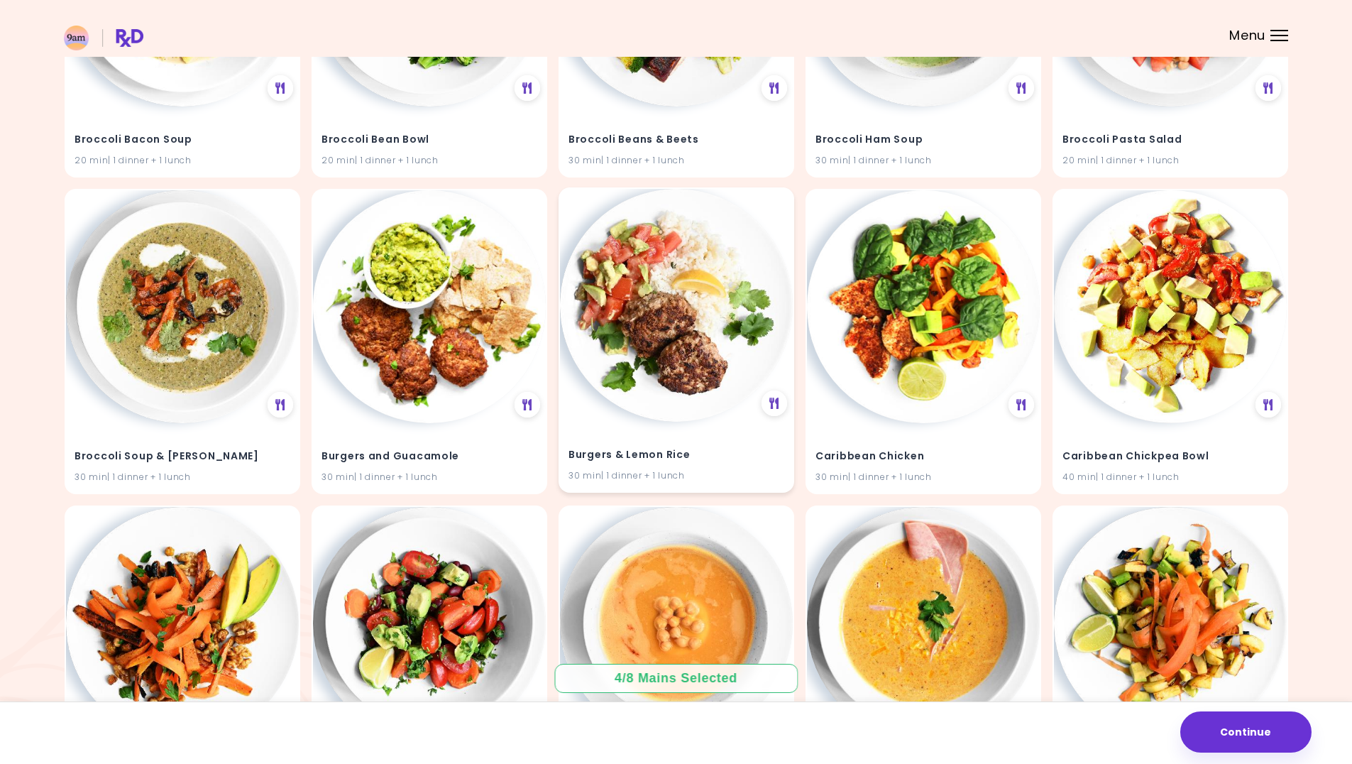
click at [621, 334] on img at bounding box center [676, 305] width 233 height 233
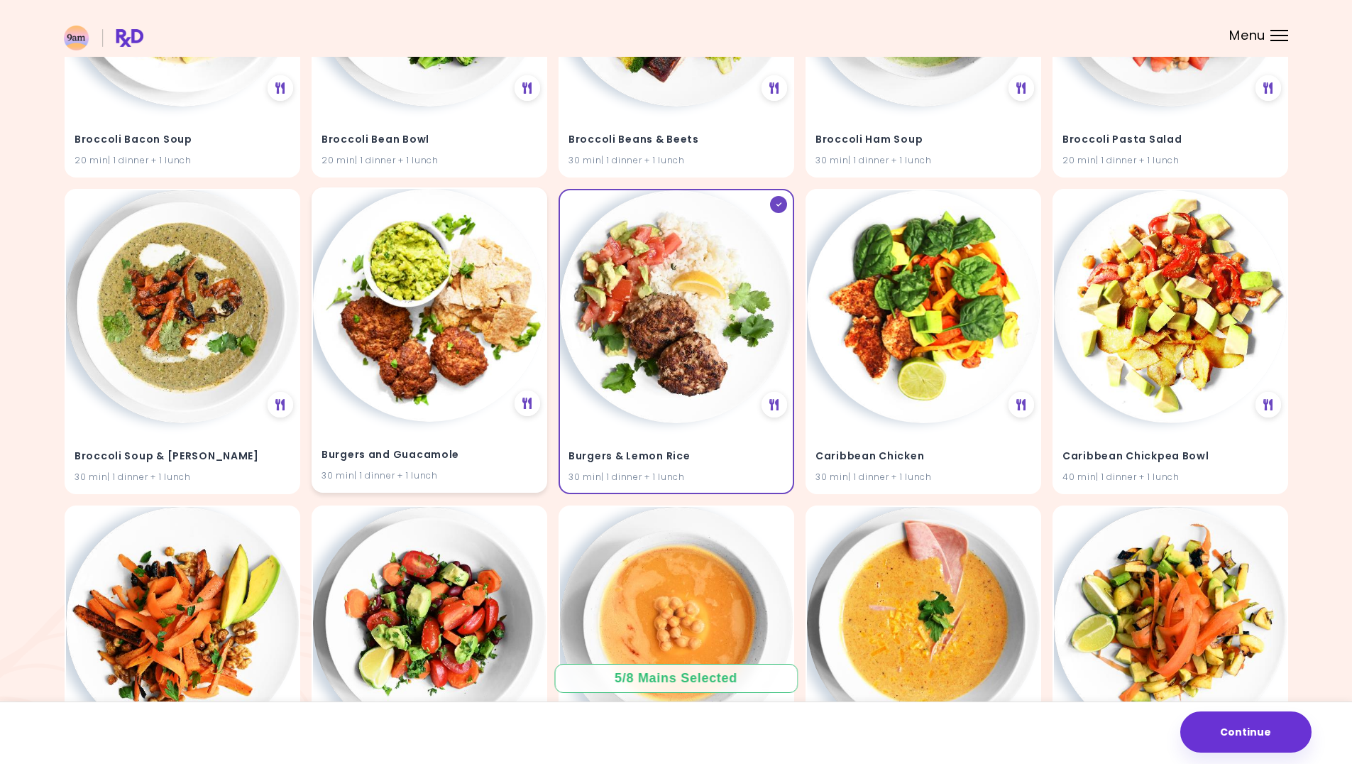
click at [463, 343] on img at bounding box center [429, 305] width 233 height 233
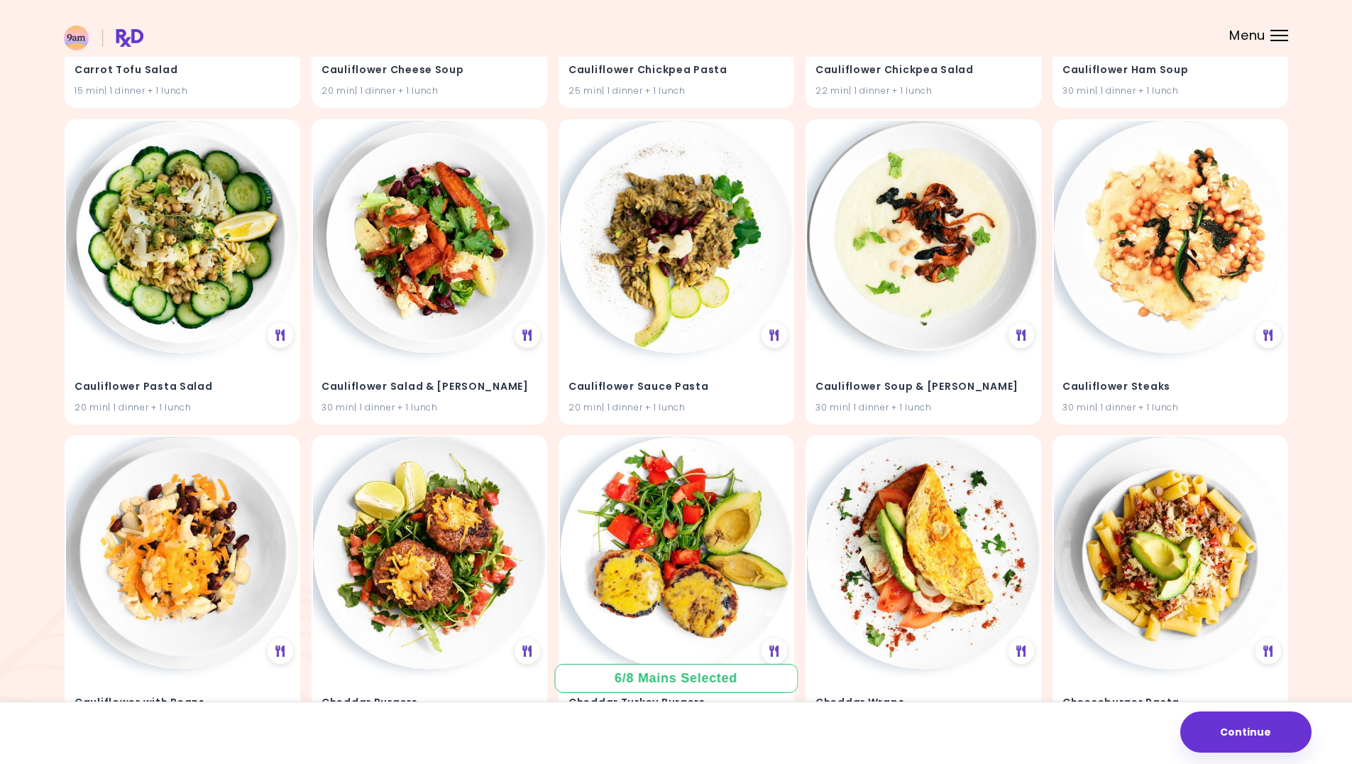
scroll to position [7059, 0]
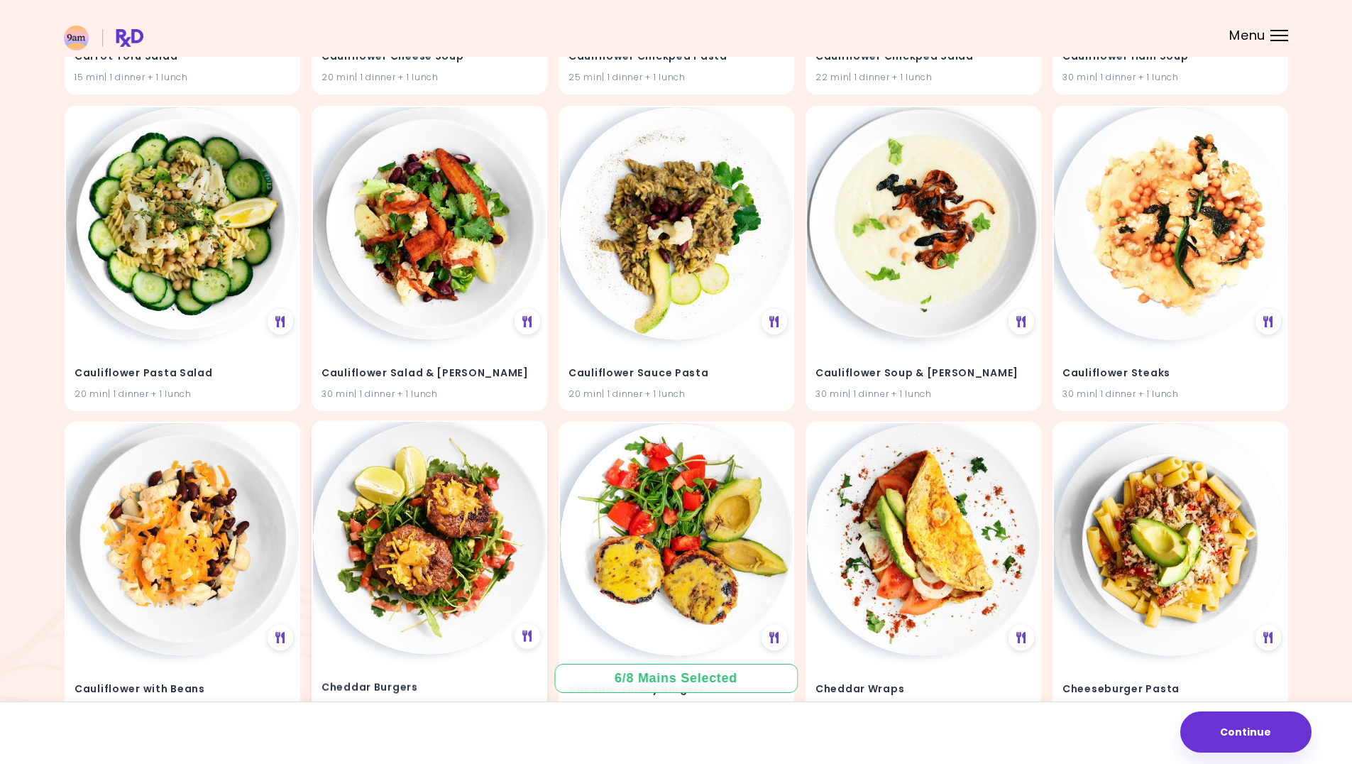
click at [421, 496] on img at bounding box center [429, 538] width 233 height 233
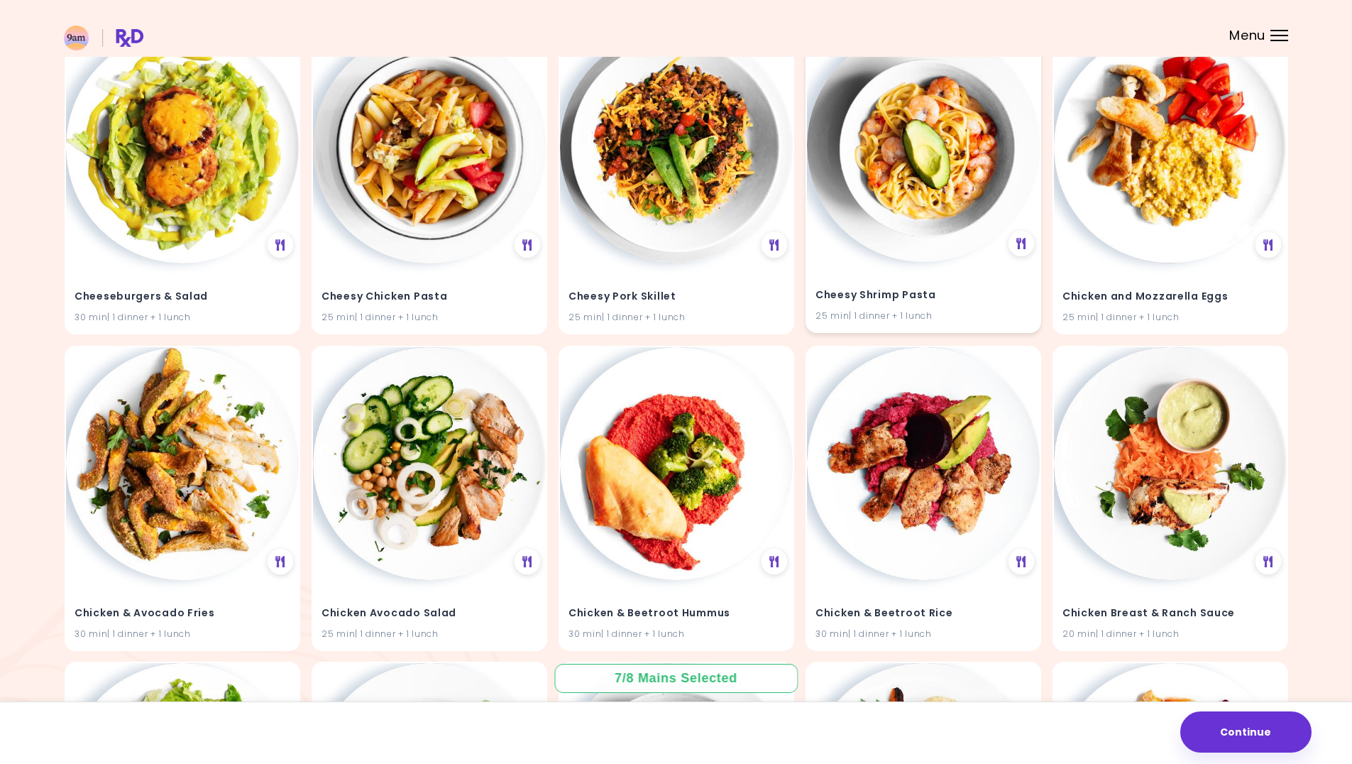
scroll to position [7769, 0]
click at [164, 475] on img at bounding box center [182, 461] width 233 height 233
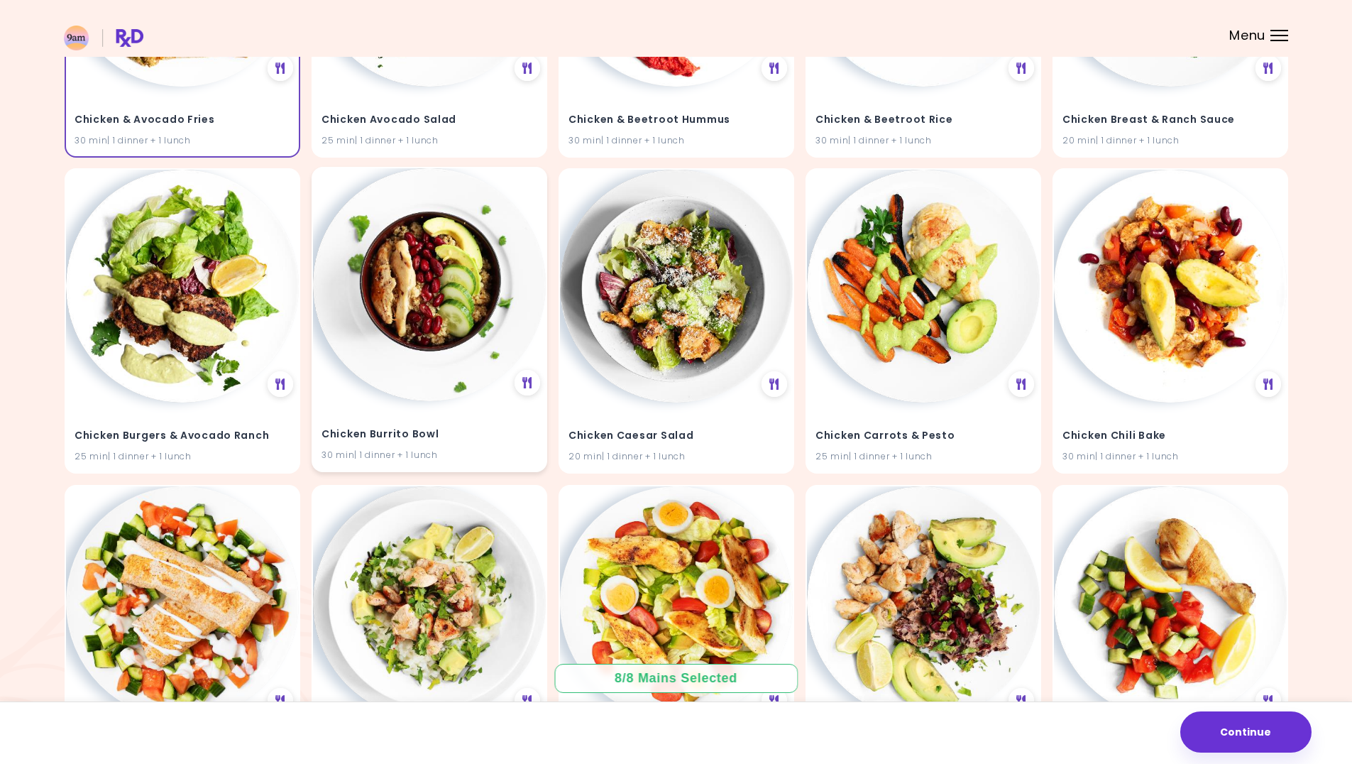
scroll to position [8266, 0]
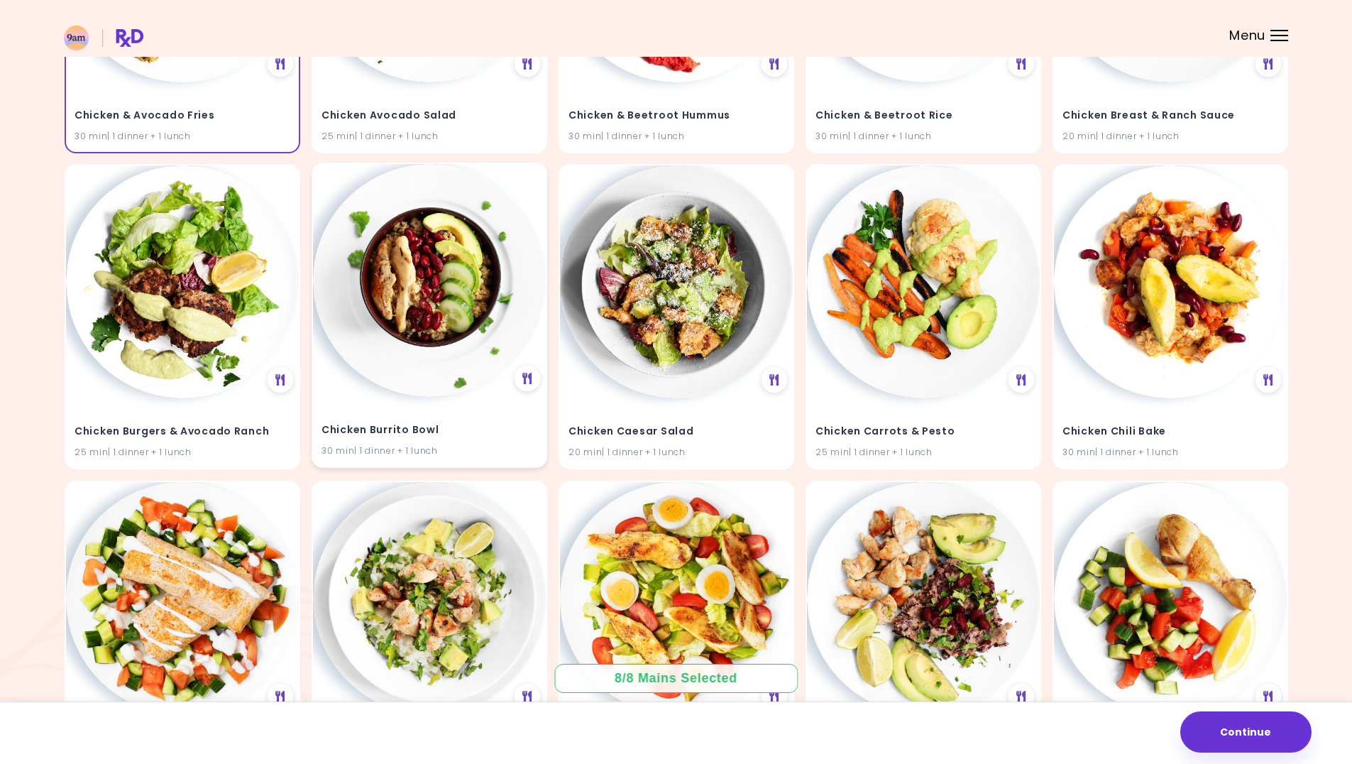
click at [466, 366] on img at bounding box center [429, 280] width 233 height 233
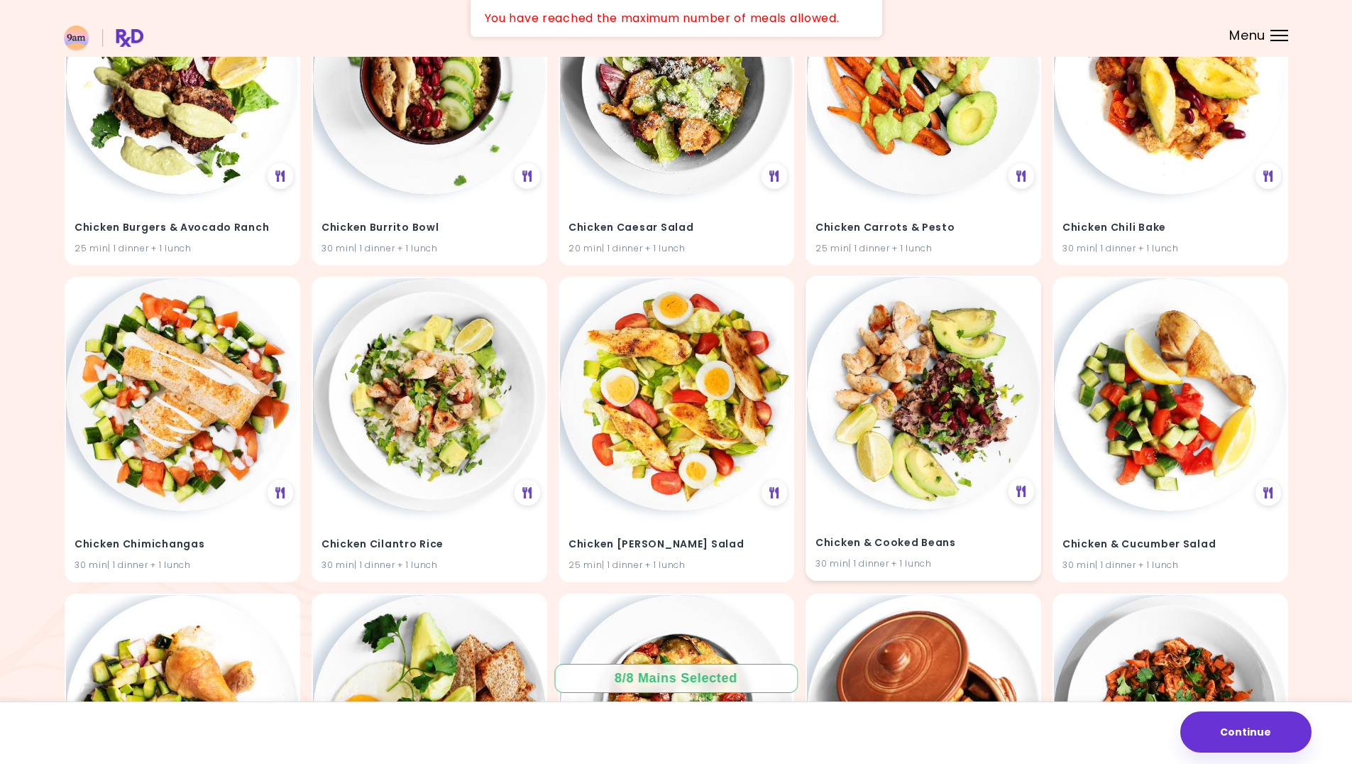
scroll to position [8479, 0]
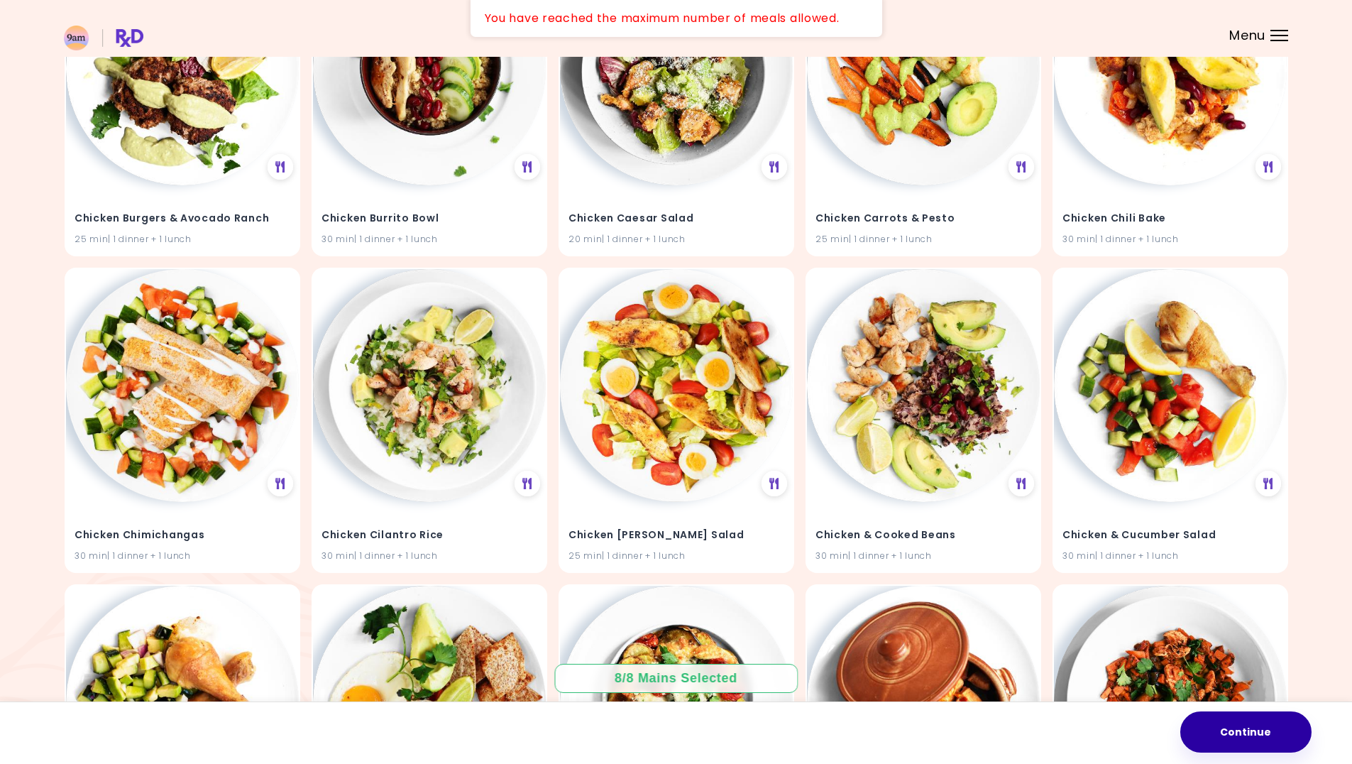
click at [1228, 735] on button "Continue" at bounding box center [1246, 731] width 131 height 41
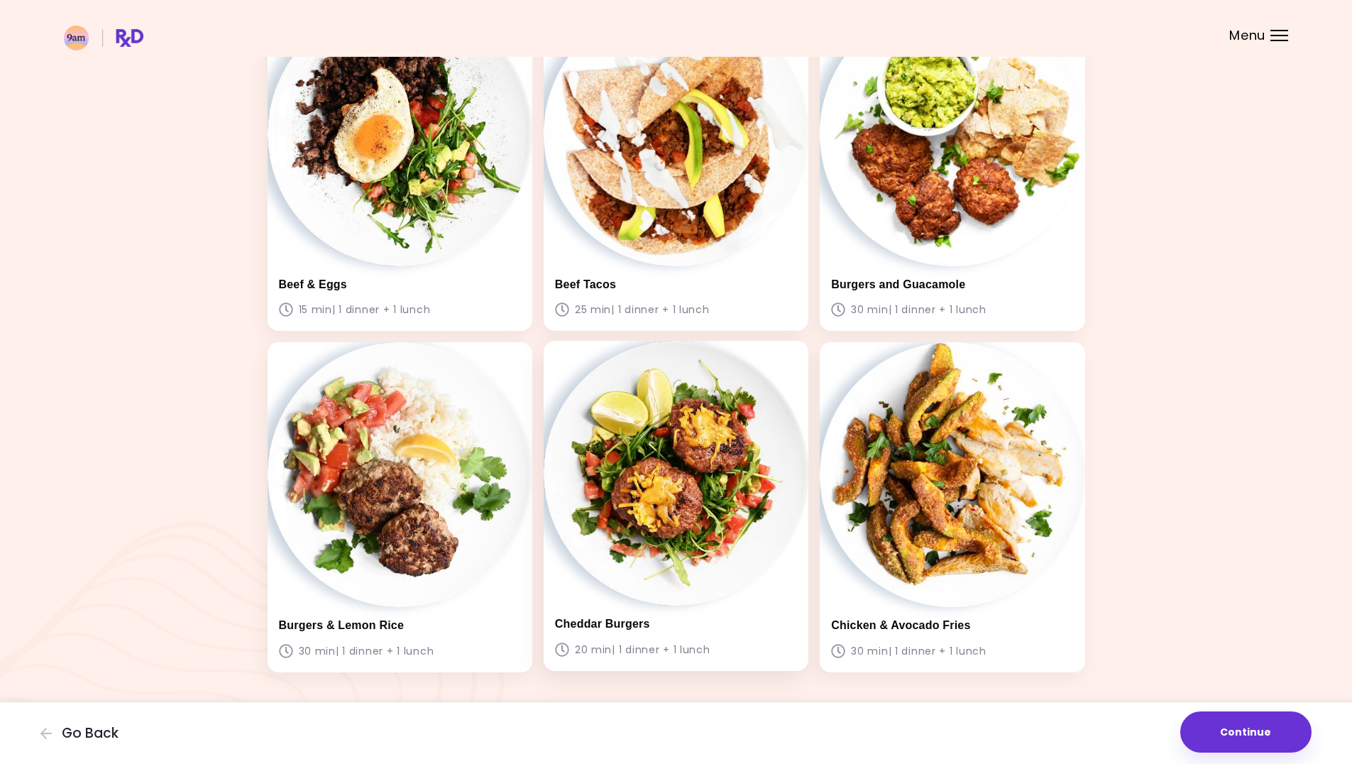
scroll to position [853, 0]
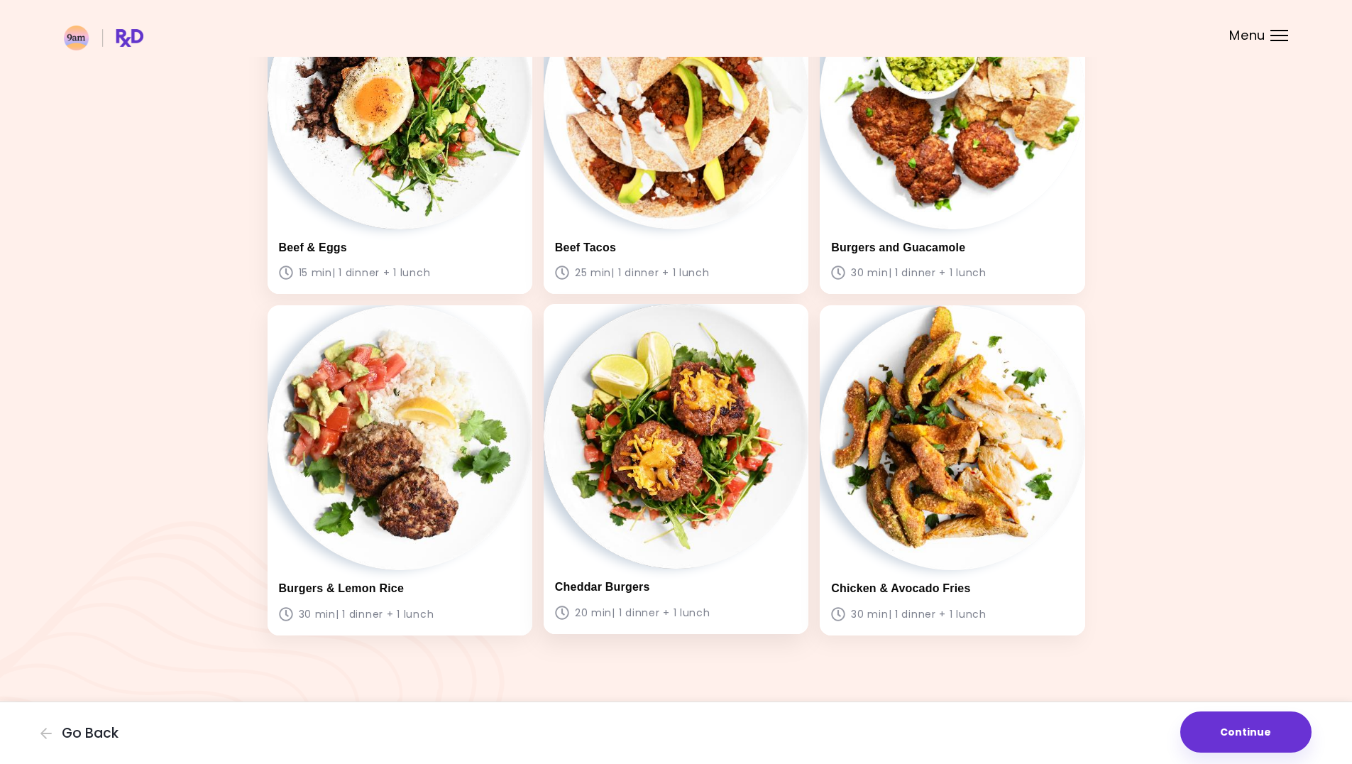
click at [703, 516] on img at bounding box center [676, 436] width 265 height 265
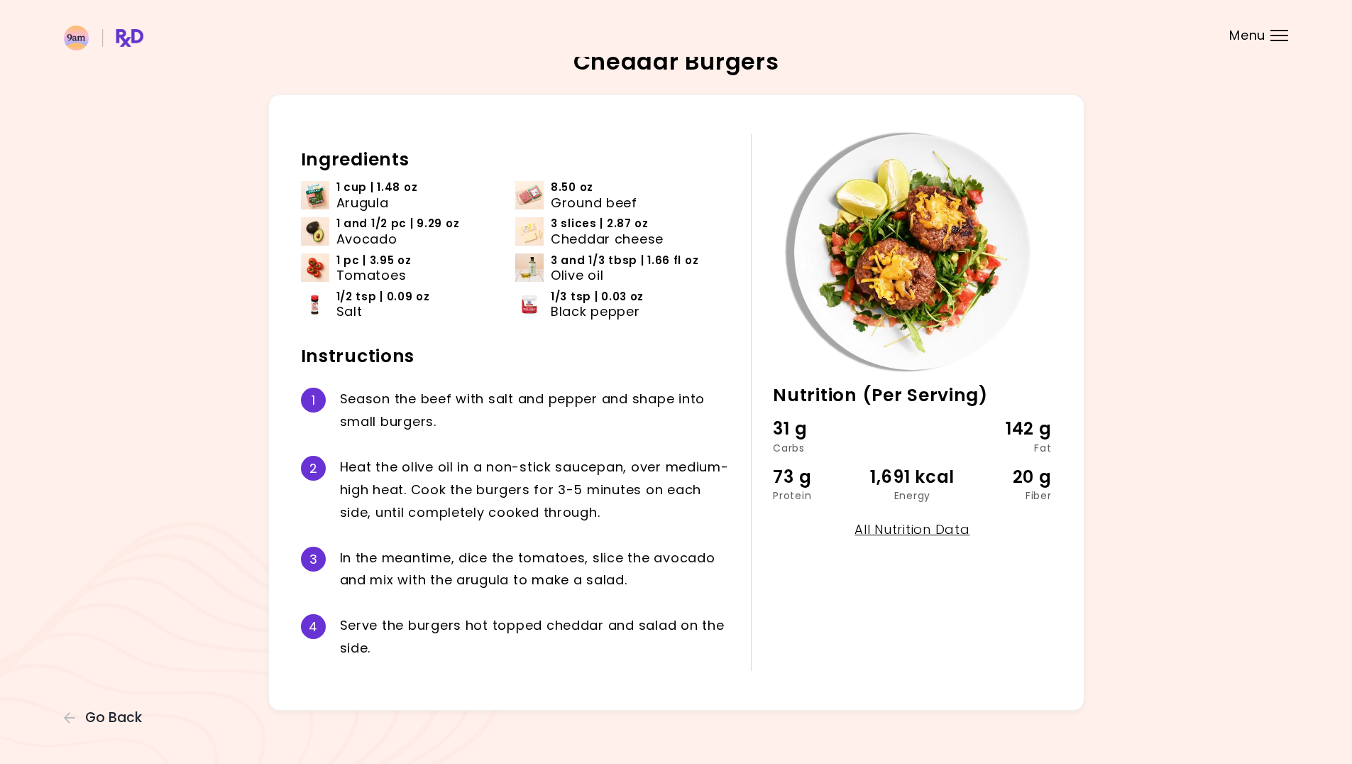
scroll to position [17, 0]
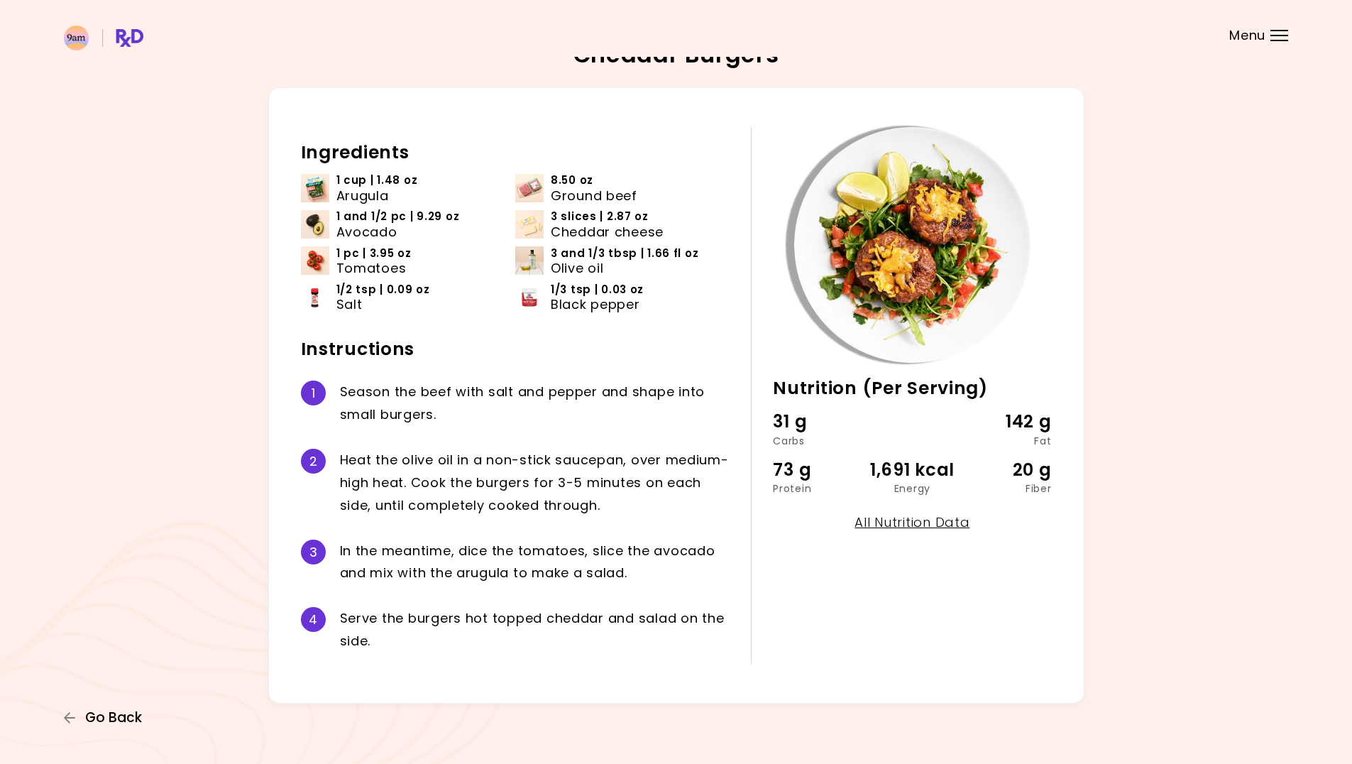
click at [74, 714] on icon "button" at bounding box center [70, 717] width 13 height 13
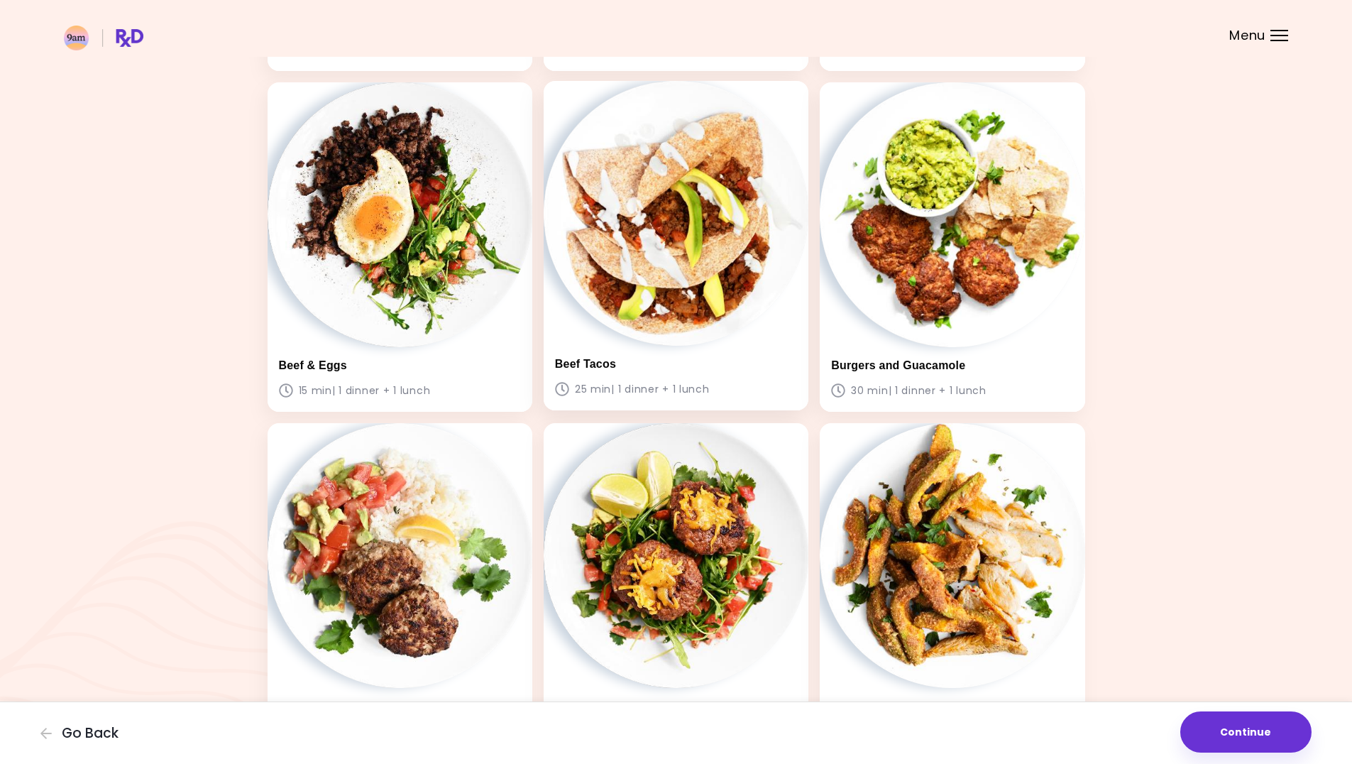
scroll to position [853, 0]
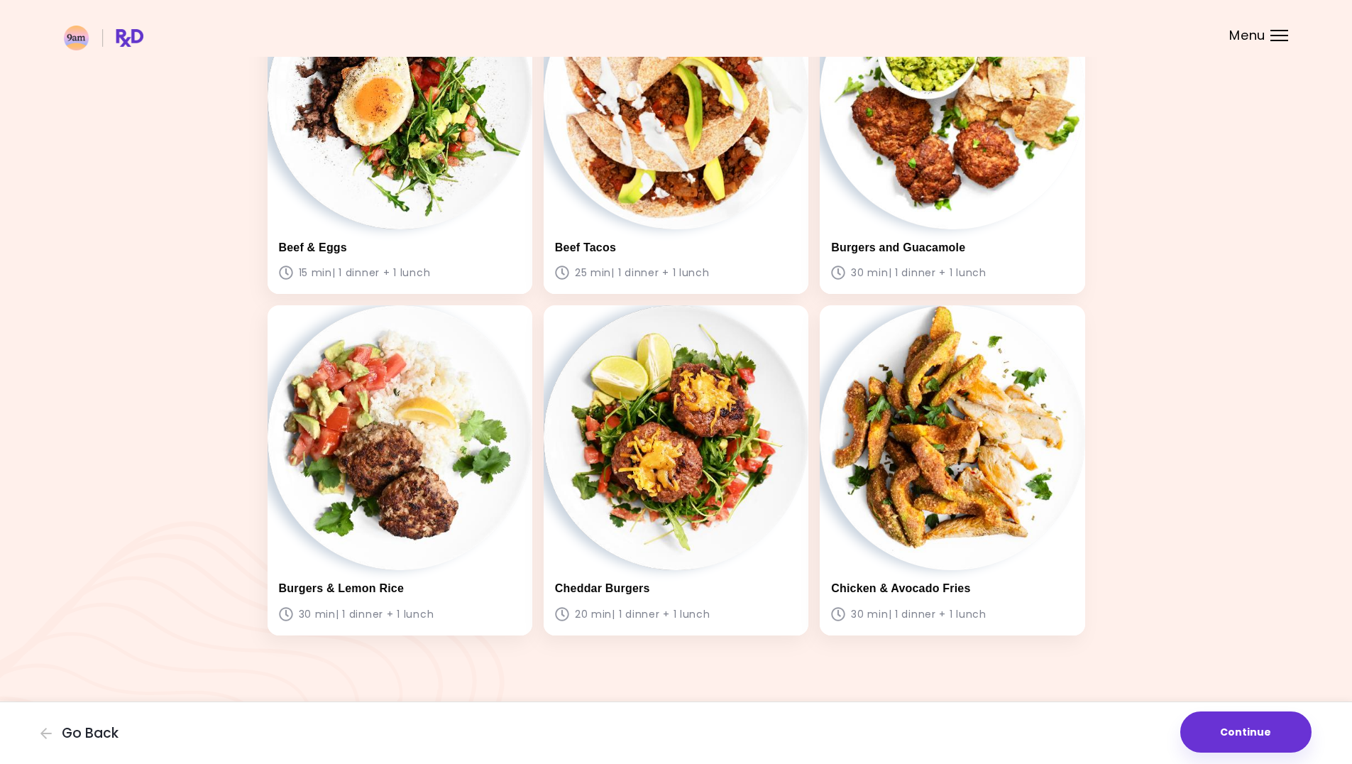
click at [65, 723] on div "Go Back Continue" at bounding box center [676, 732] width 1352 height 62
click at [66, 726] on span "Go Back" at bounding box center [90, 734] width 57 height 16
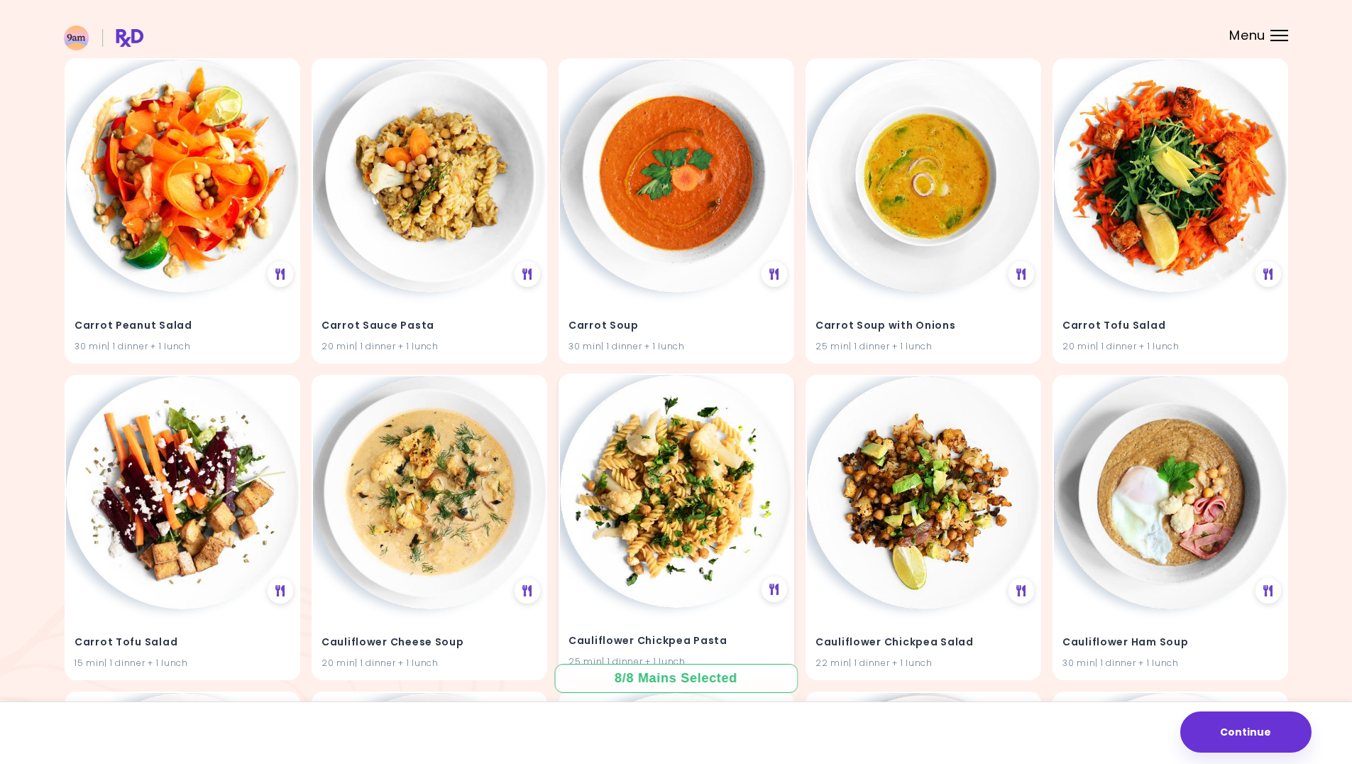
scroll to position [6525, 0]
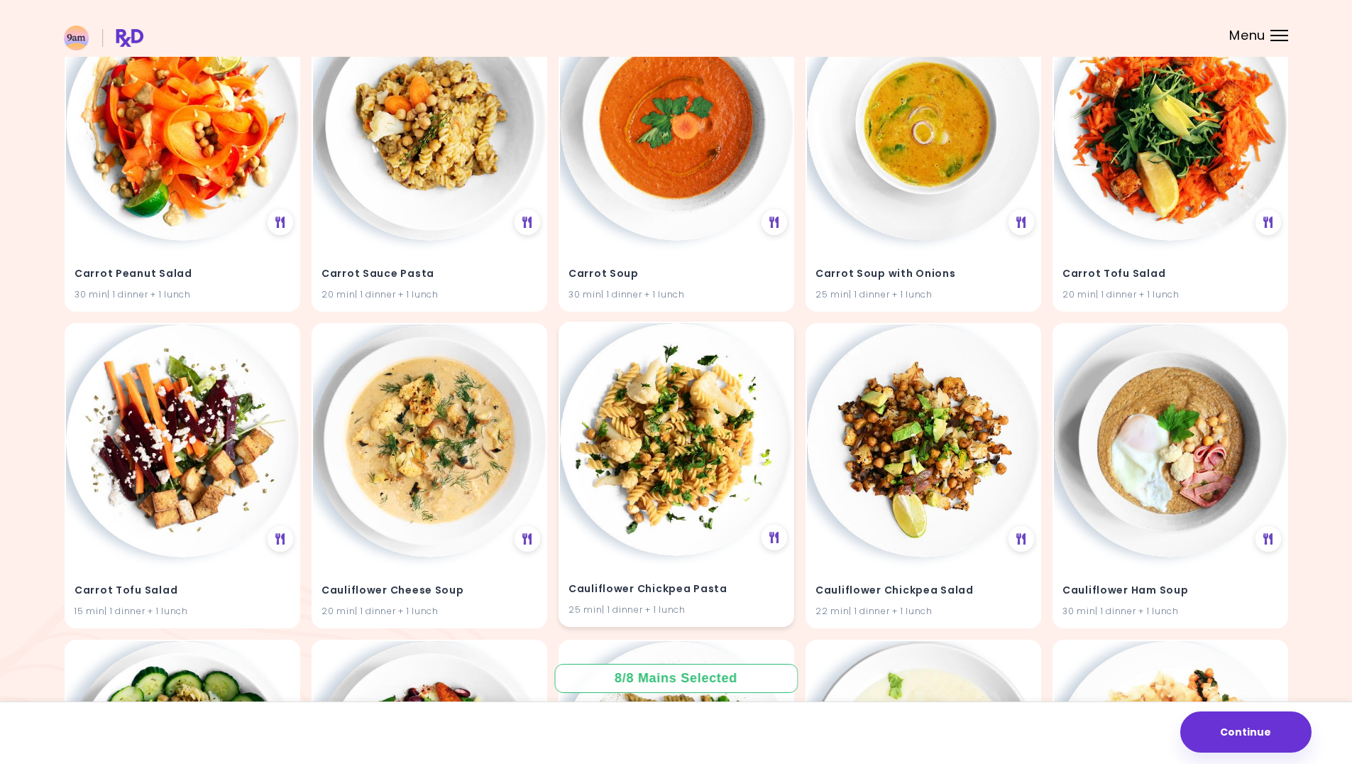
click at [738, 427] on img at bounding box center [676, 439] width 233 height 233
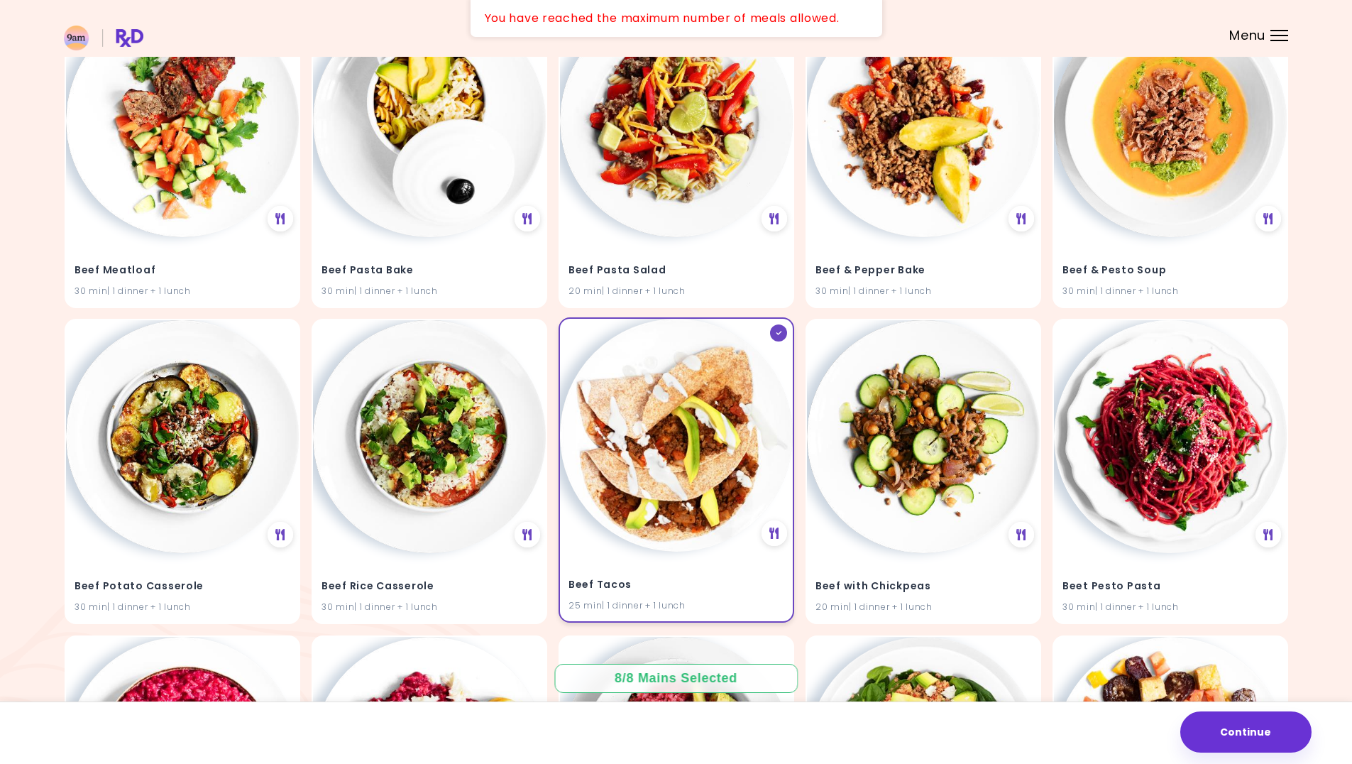
scroll to position [4183, 0]
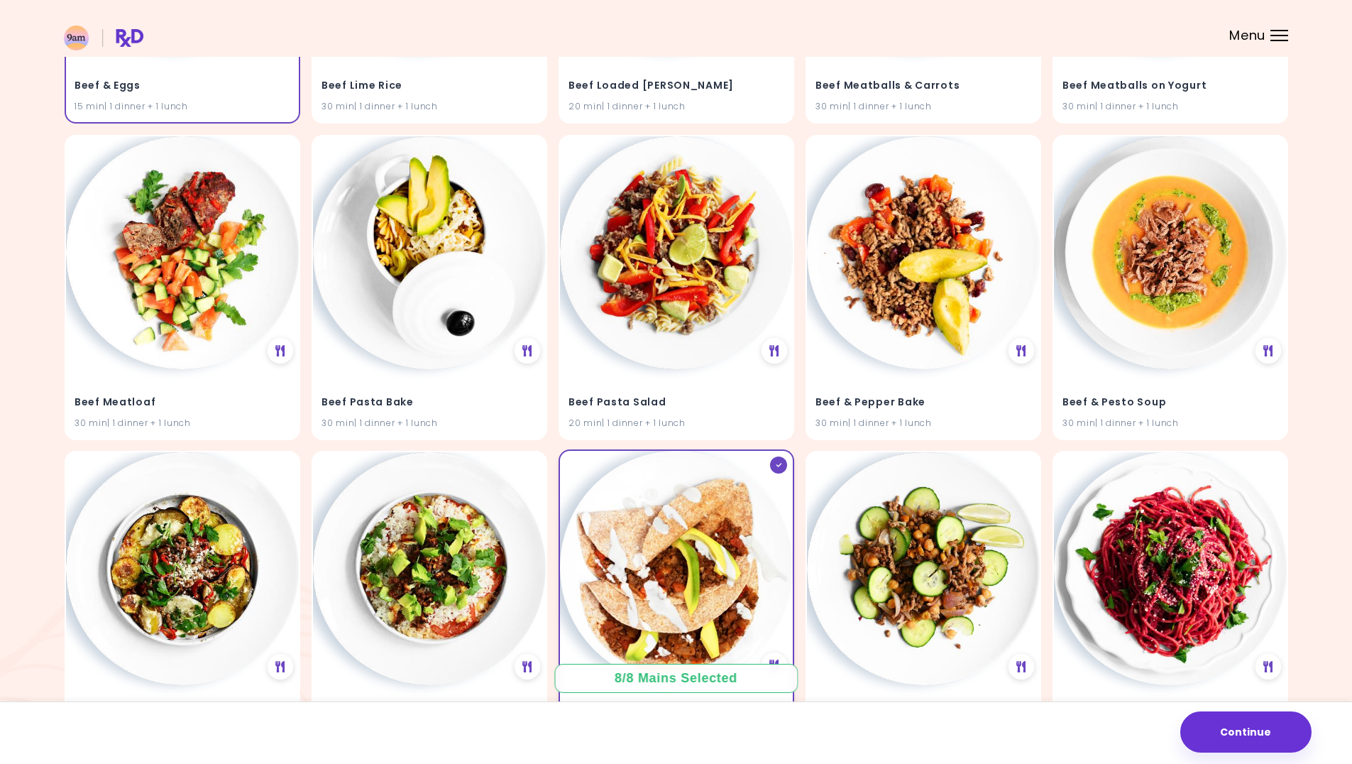
click at [706, 488] on img at bounding box center [676, 567] width 233 height 233
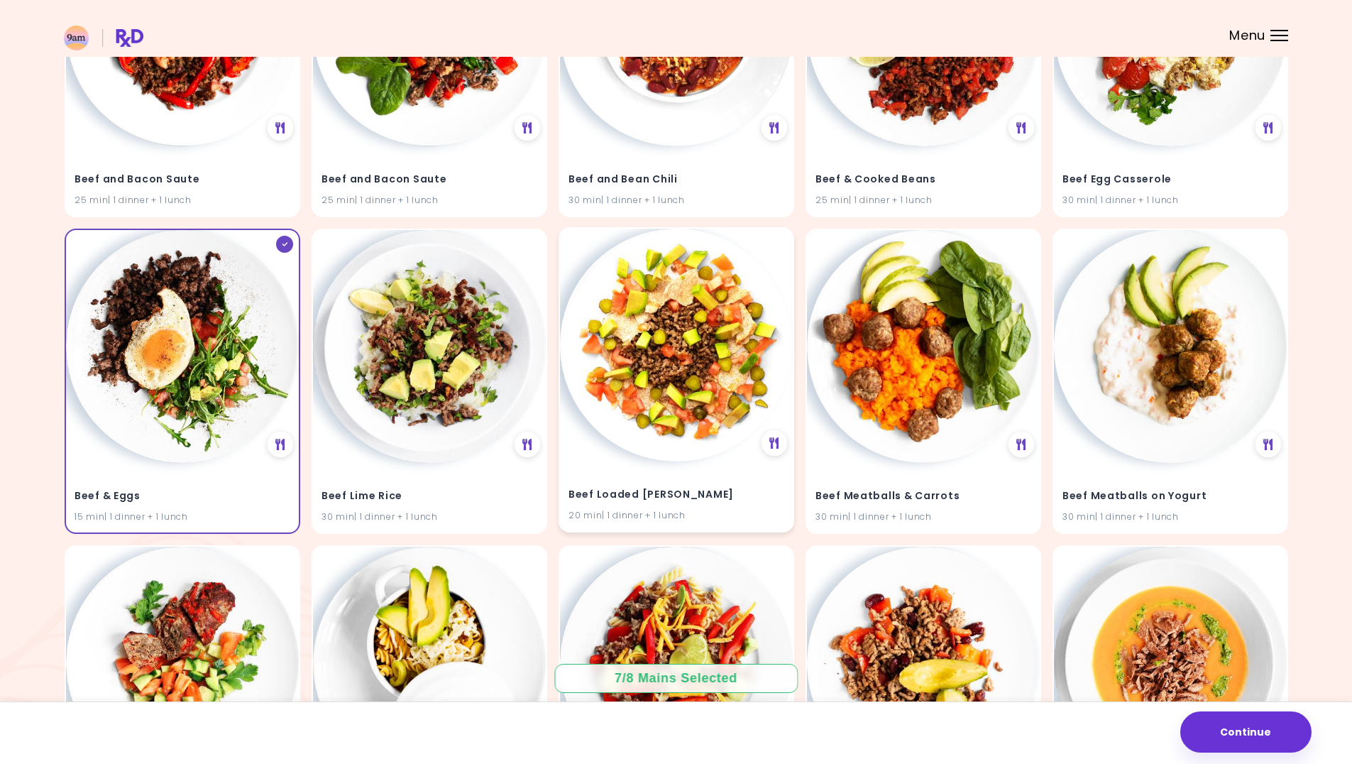
scroll to position [3757, 0]
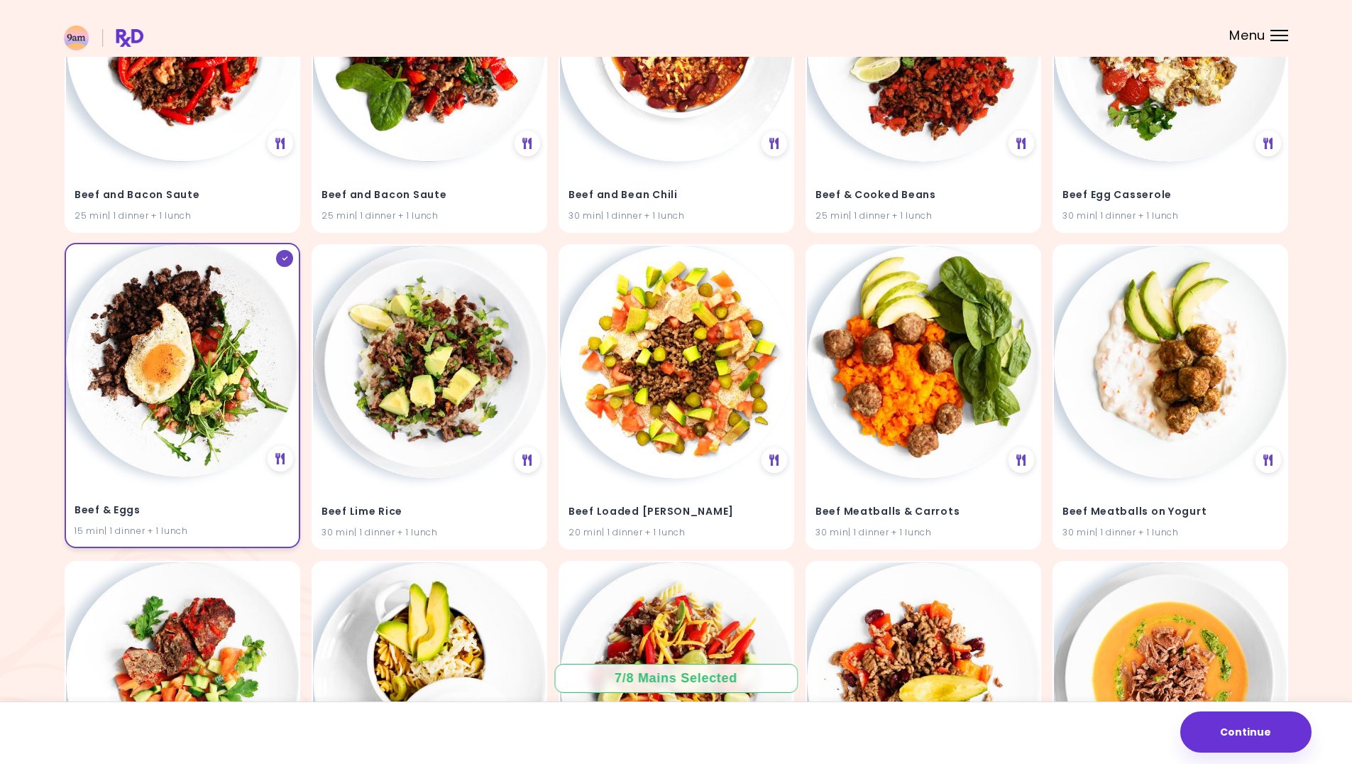
click at [194, 393] on img at bounding box center [182, 360] width 233 height 233
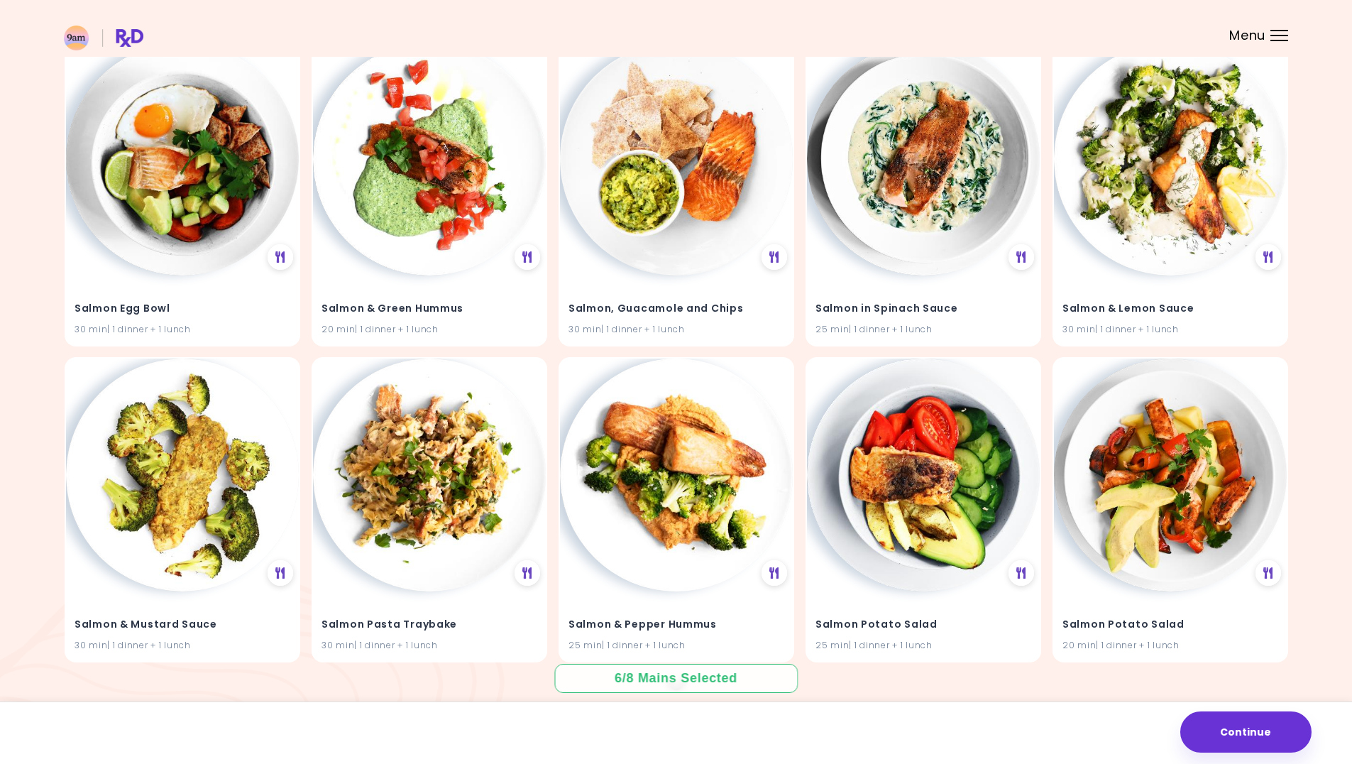
scroll to position [27424, 0]
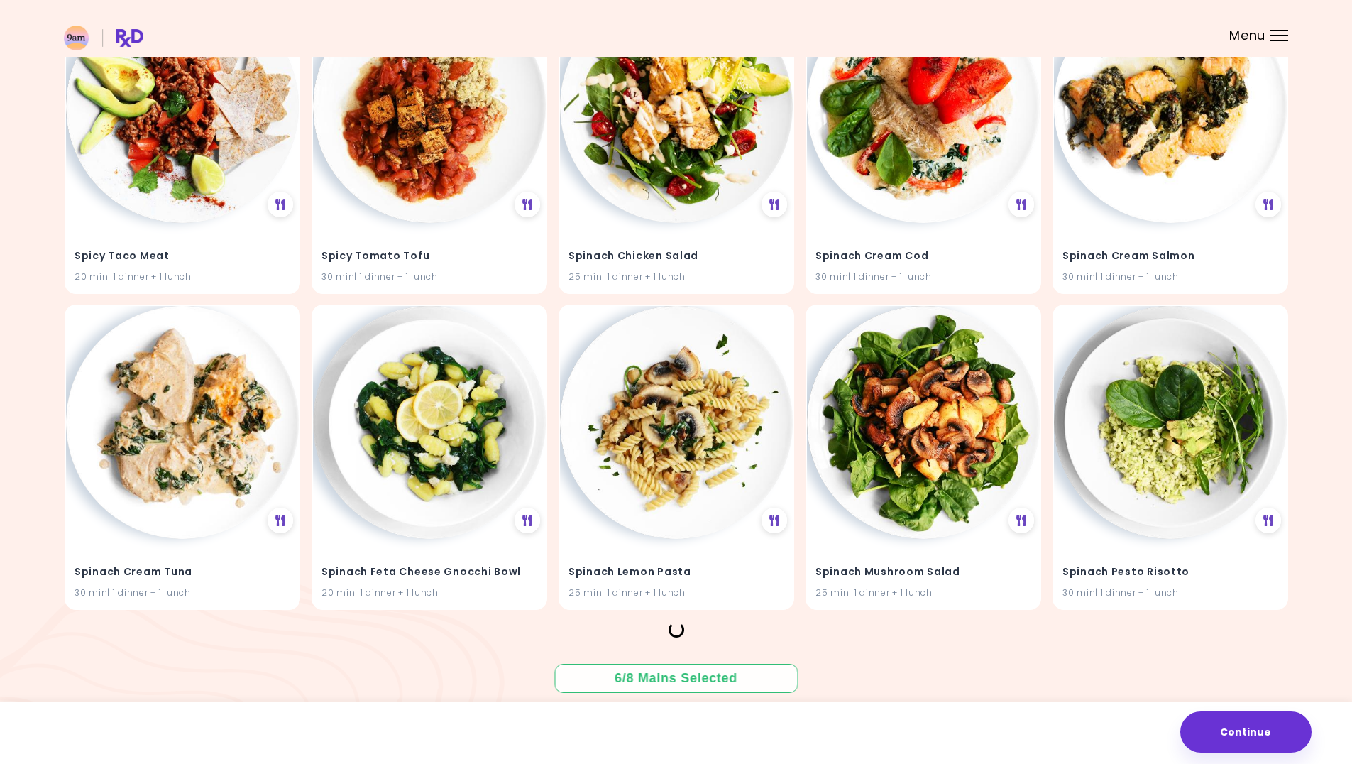
click at [694, 678] on div "6 / 8 Mains Selected" at bounding box center [676, 678] width 143 height 18
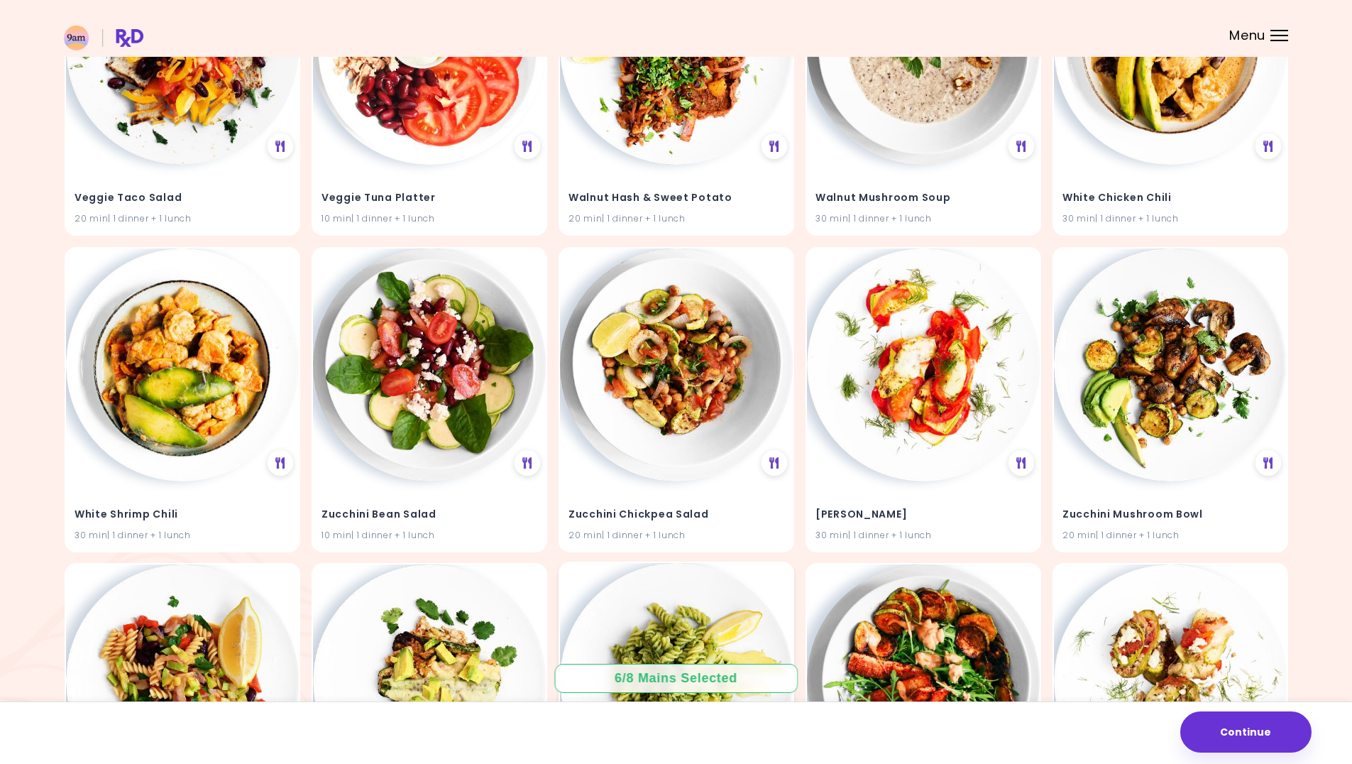
scroll to position [39526, 0]
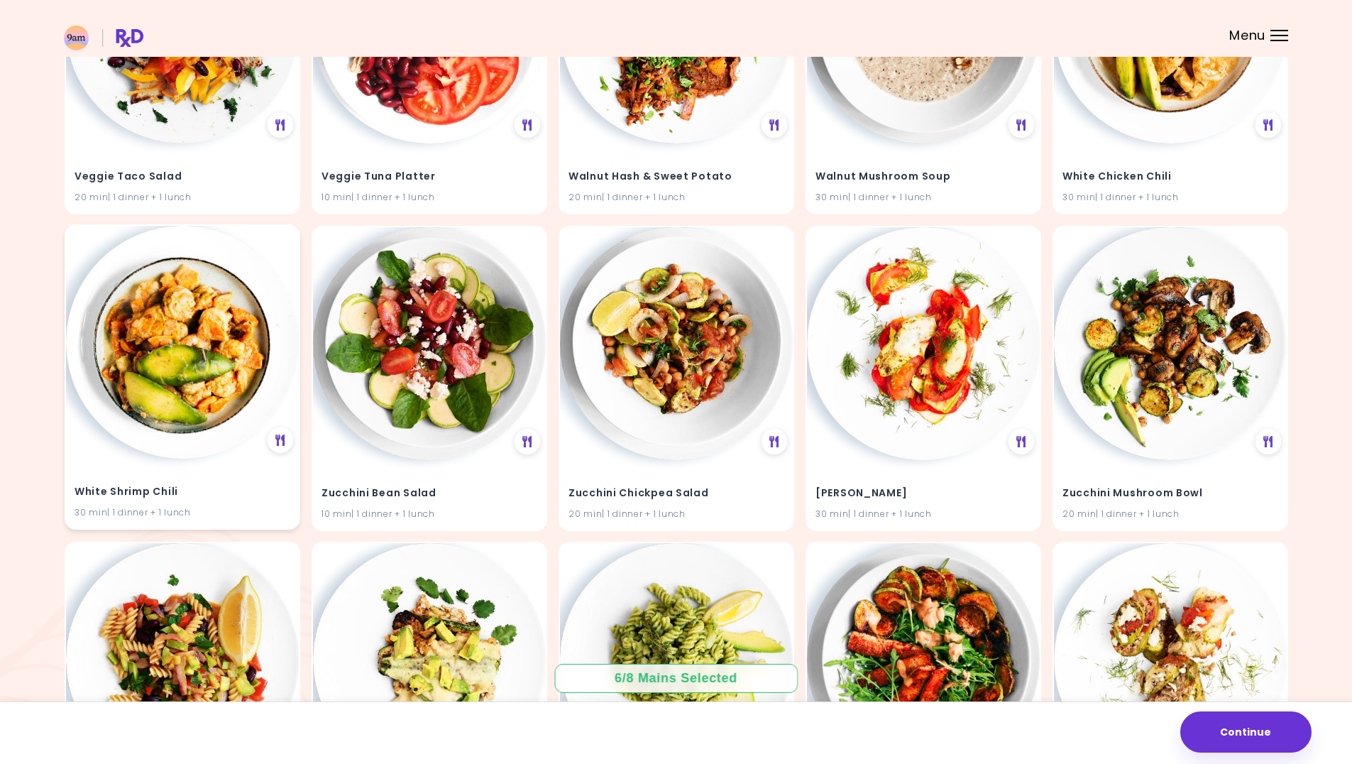
click at [211, 407] on img at bounding box center [182, 342] width 233 height 233
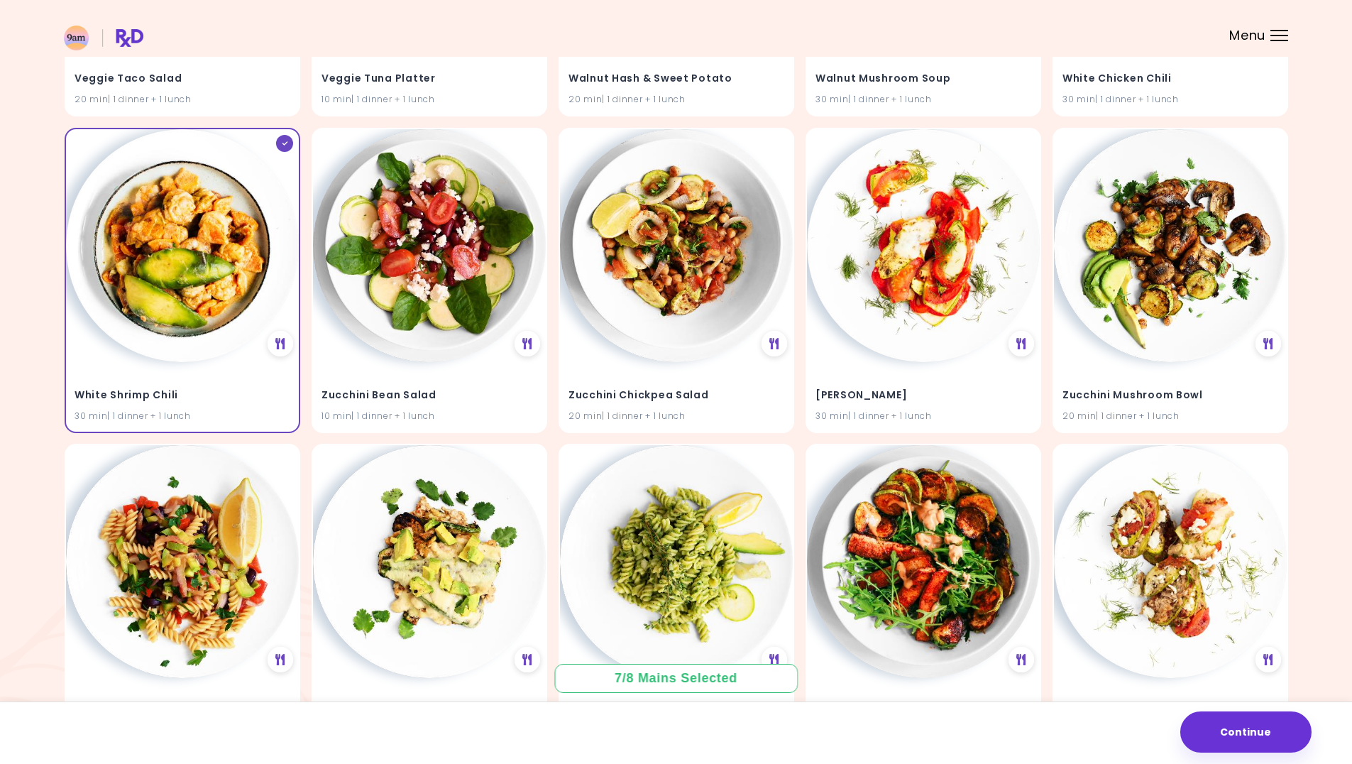
scroll to position [39739, 0]
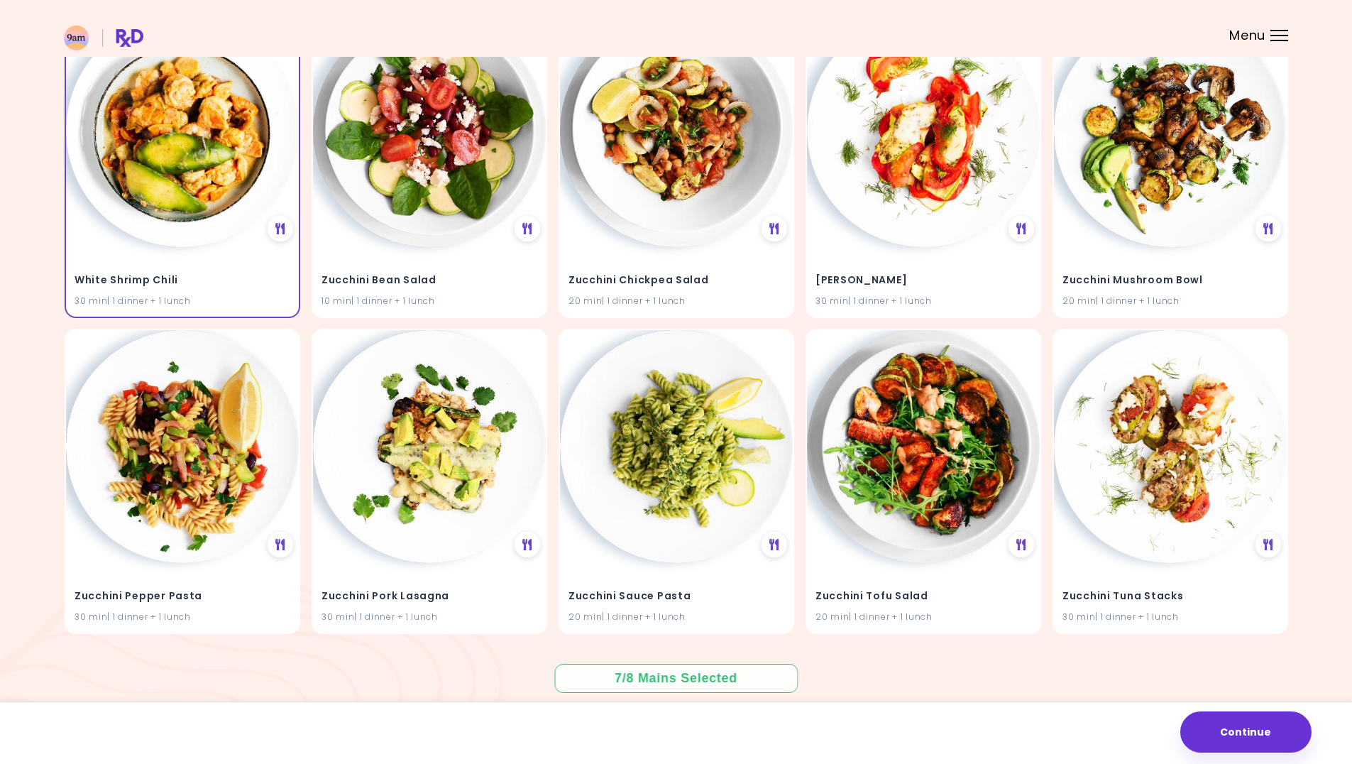
click at [1034, 657] on div at bounding box center [676, 649] width 1225 height 18
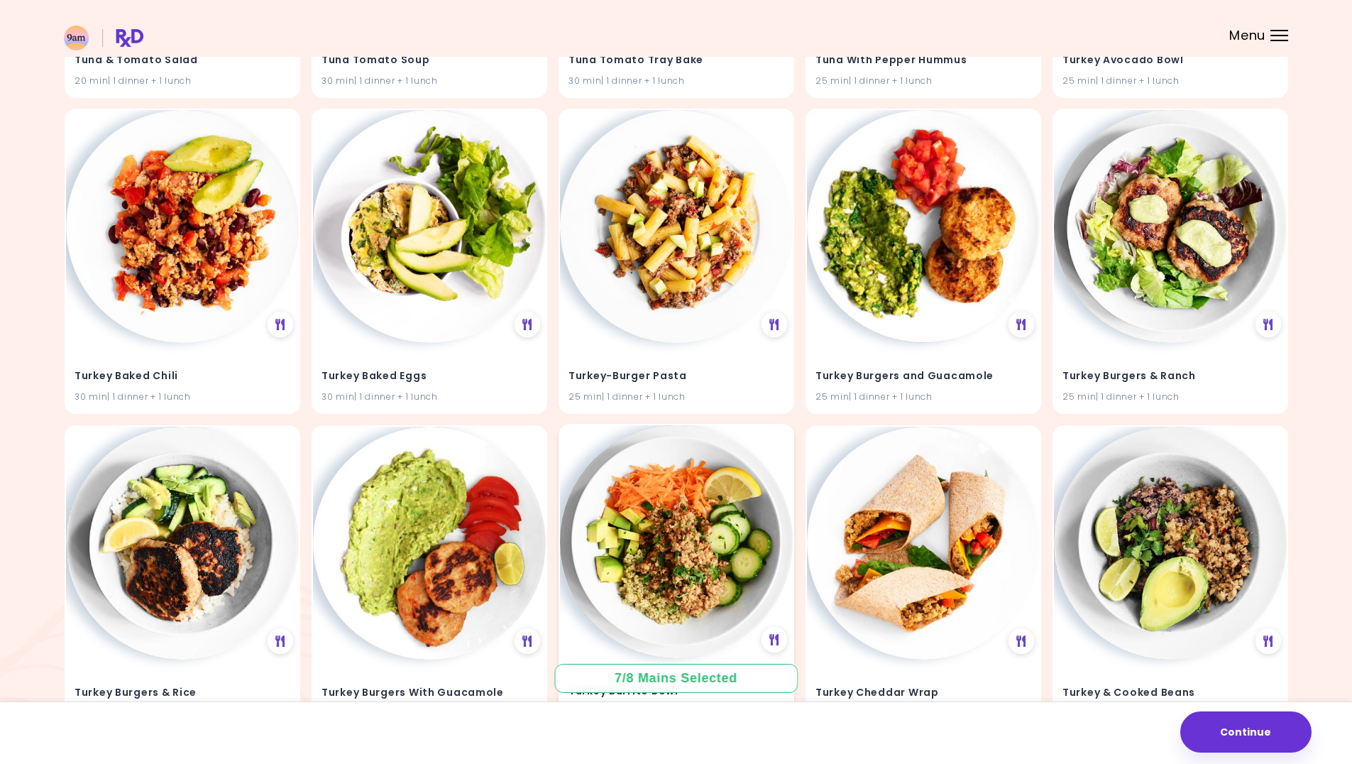
scroll to position [37041, 0]
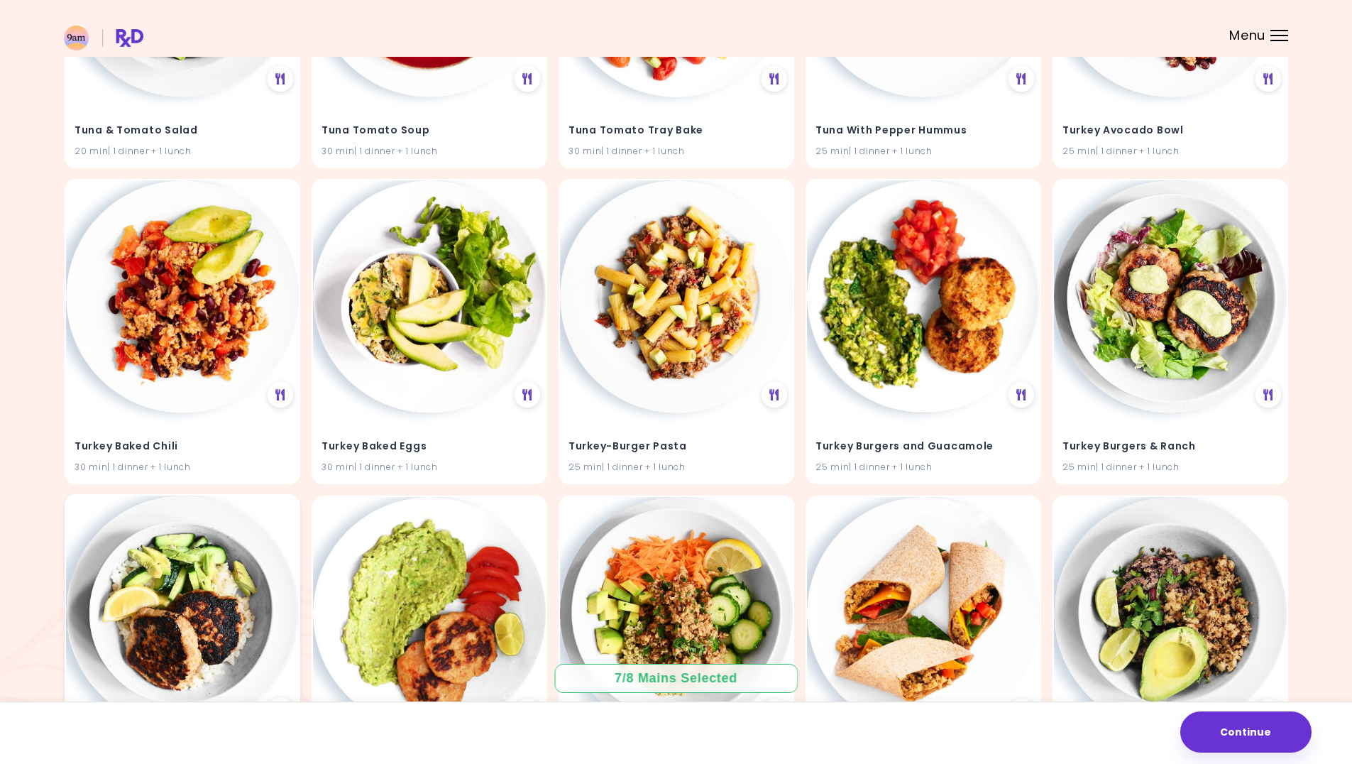
click at [273, 549] on img at bounding box center [182, 612] width 233 height 233
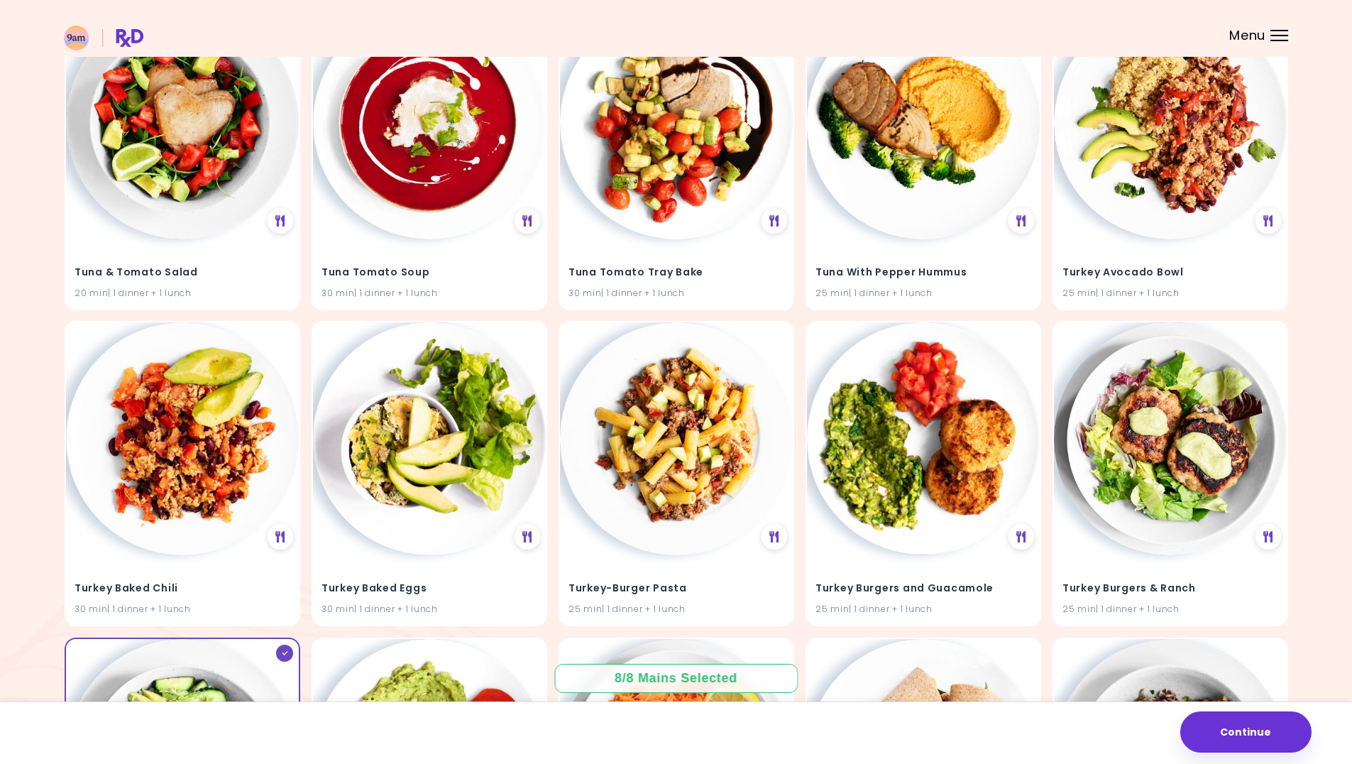
scroll to position [5784, 0]
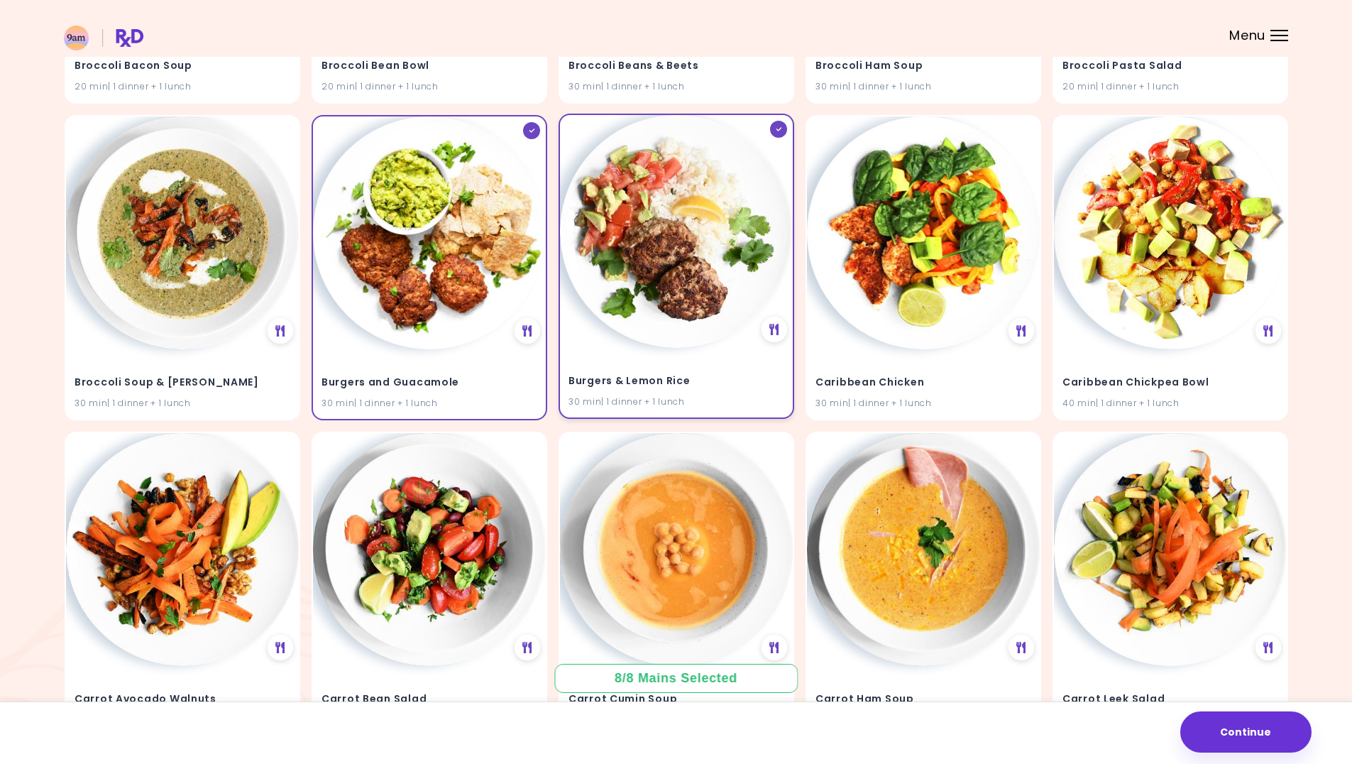
click at [694, 266] on img at bounding box center [676, 231] width 233 height 233
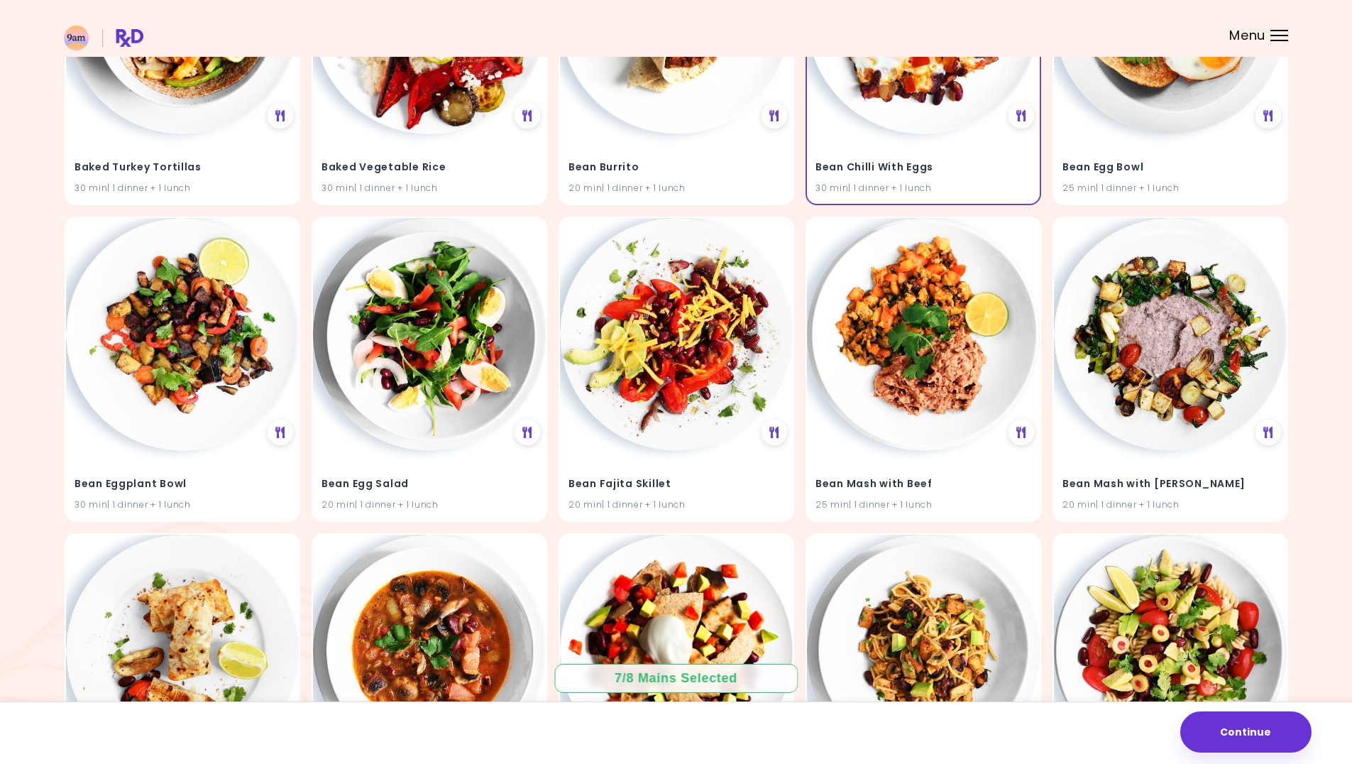
scroll to position [2164, 0]
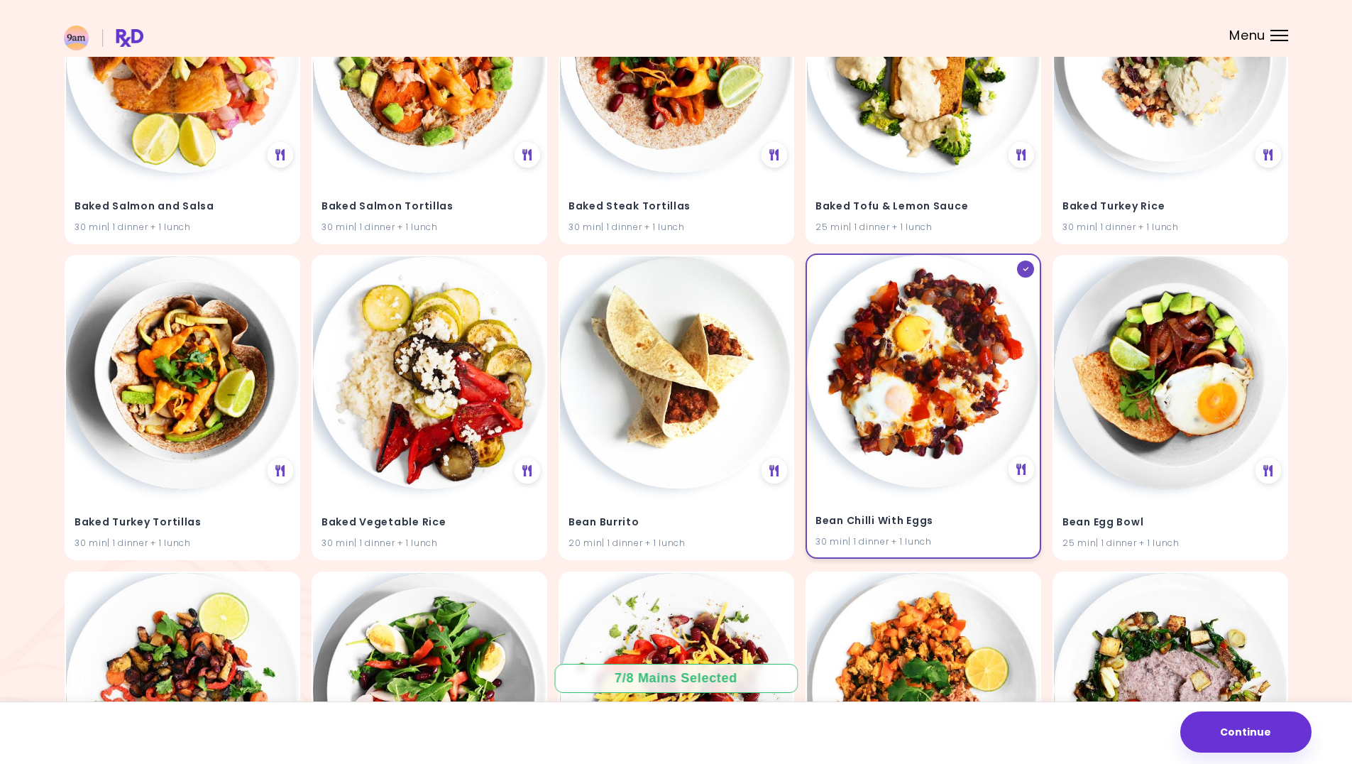
click at [1015, 361] on img at bounding box center [923, 371] width 233 height 233
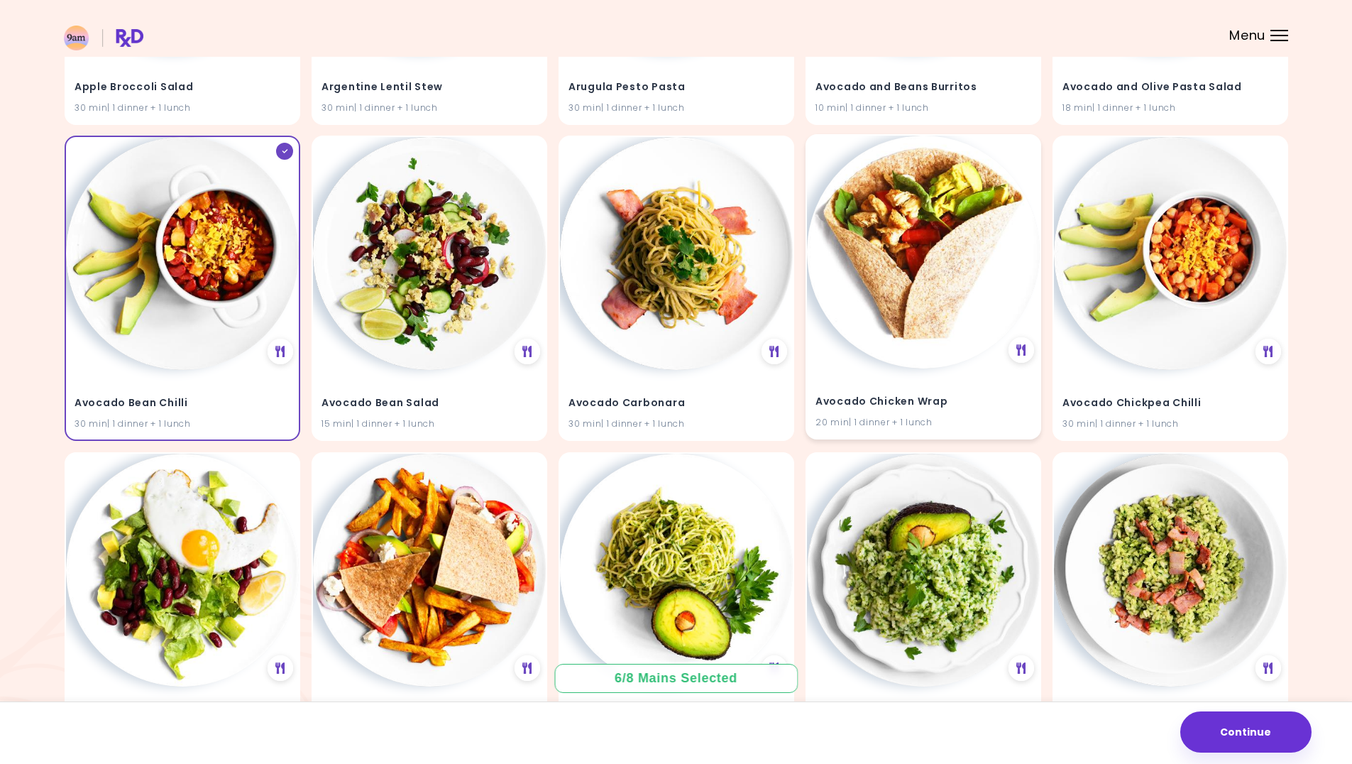
scroll to position [318, 0]
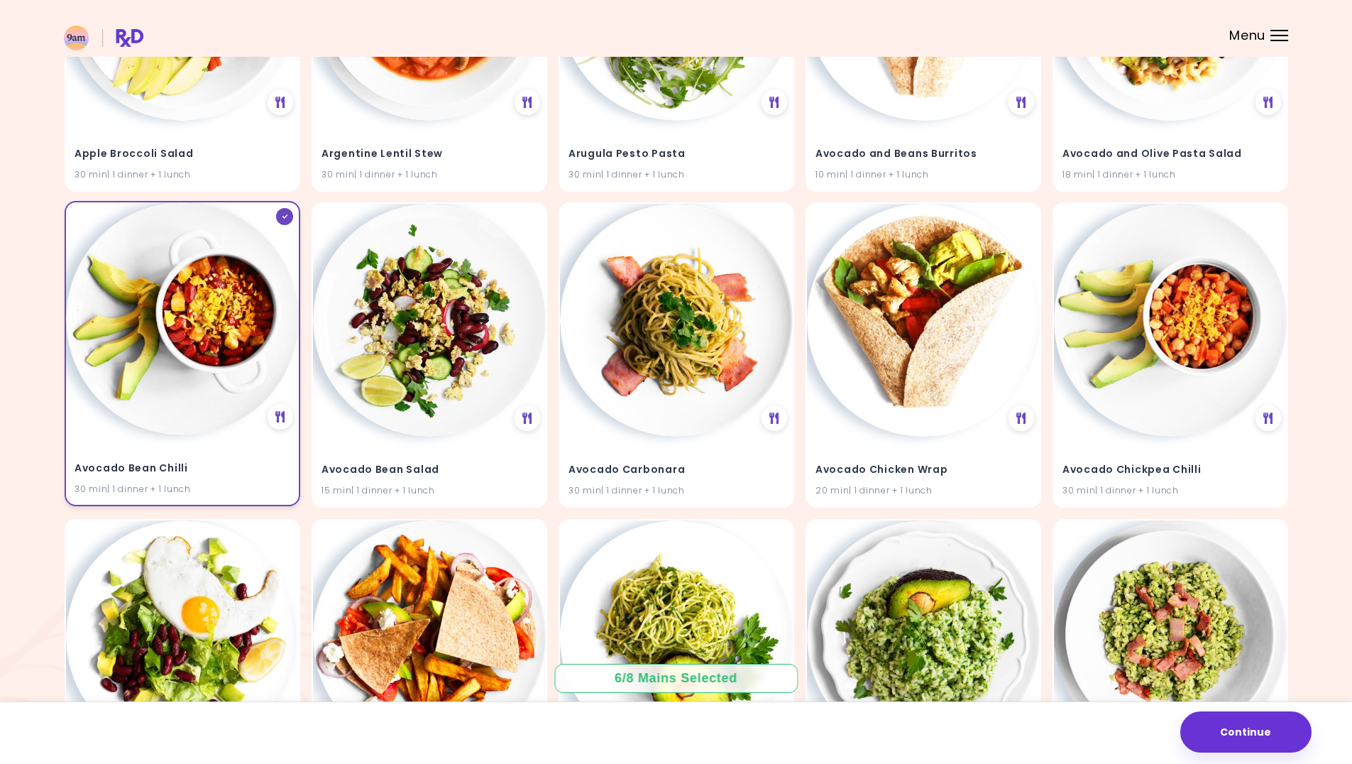
click at [230, 305] on img at bounding box center [182, 318] width 233 height 233
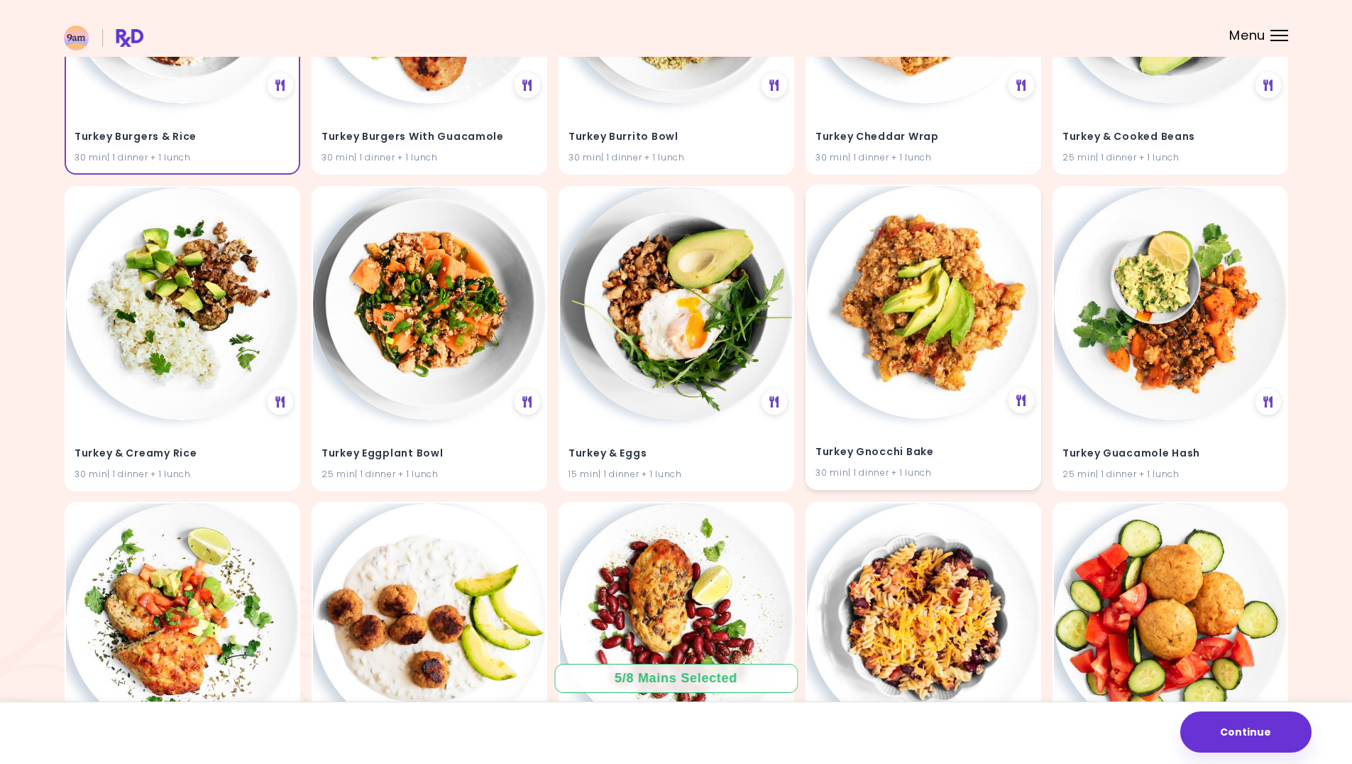
scroll to position [37467, 0]
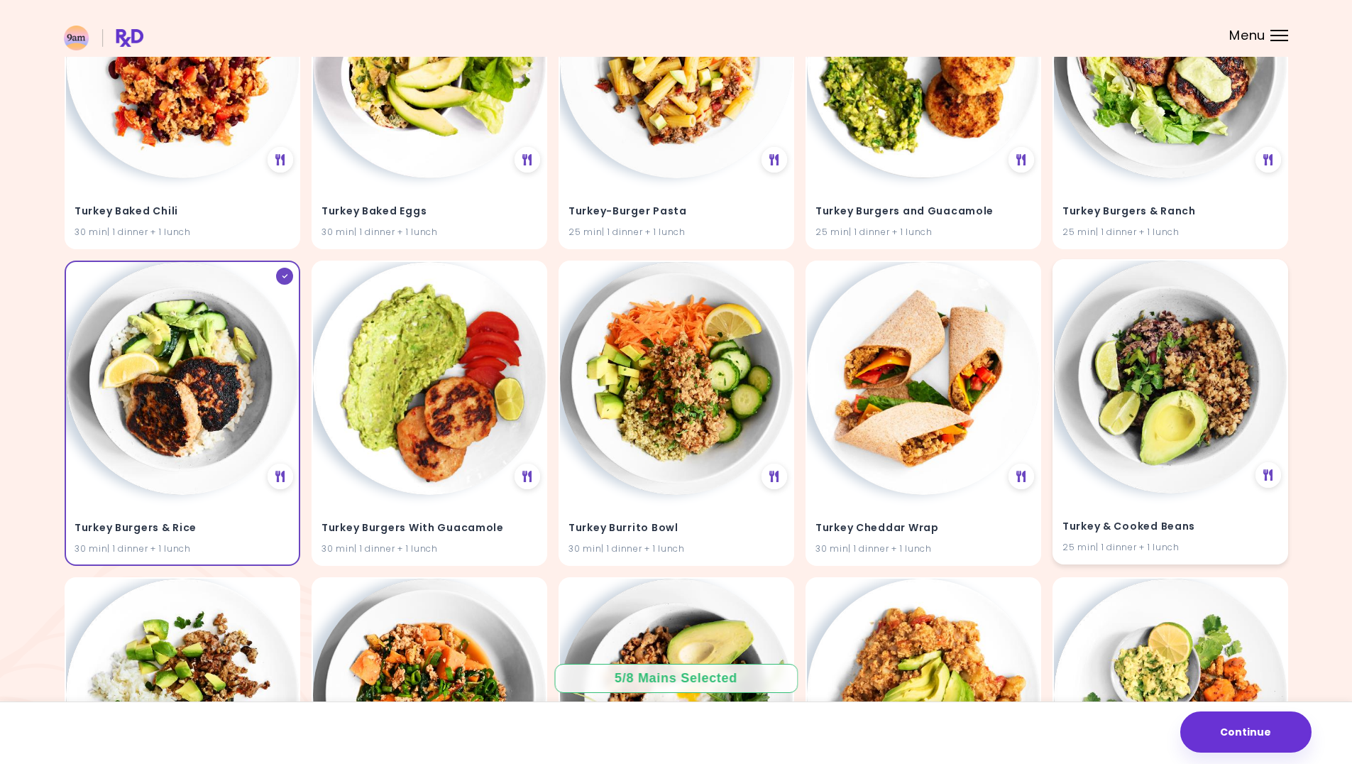
scroll to position [37183, 0]
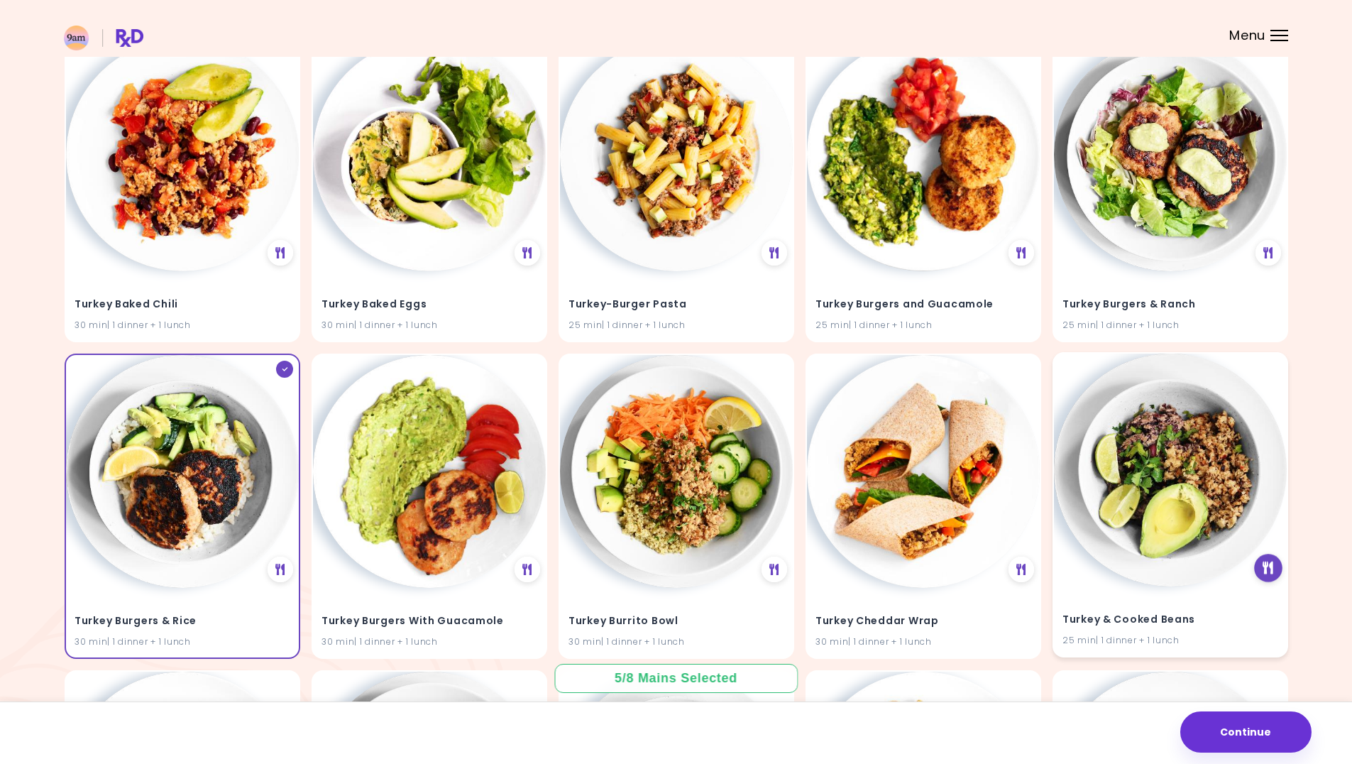
click at [1265, 566] on icon at bounding box center [1268, 568] width 11 height 13
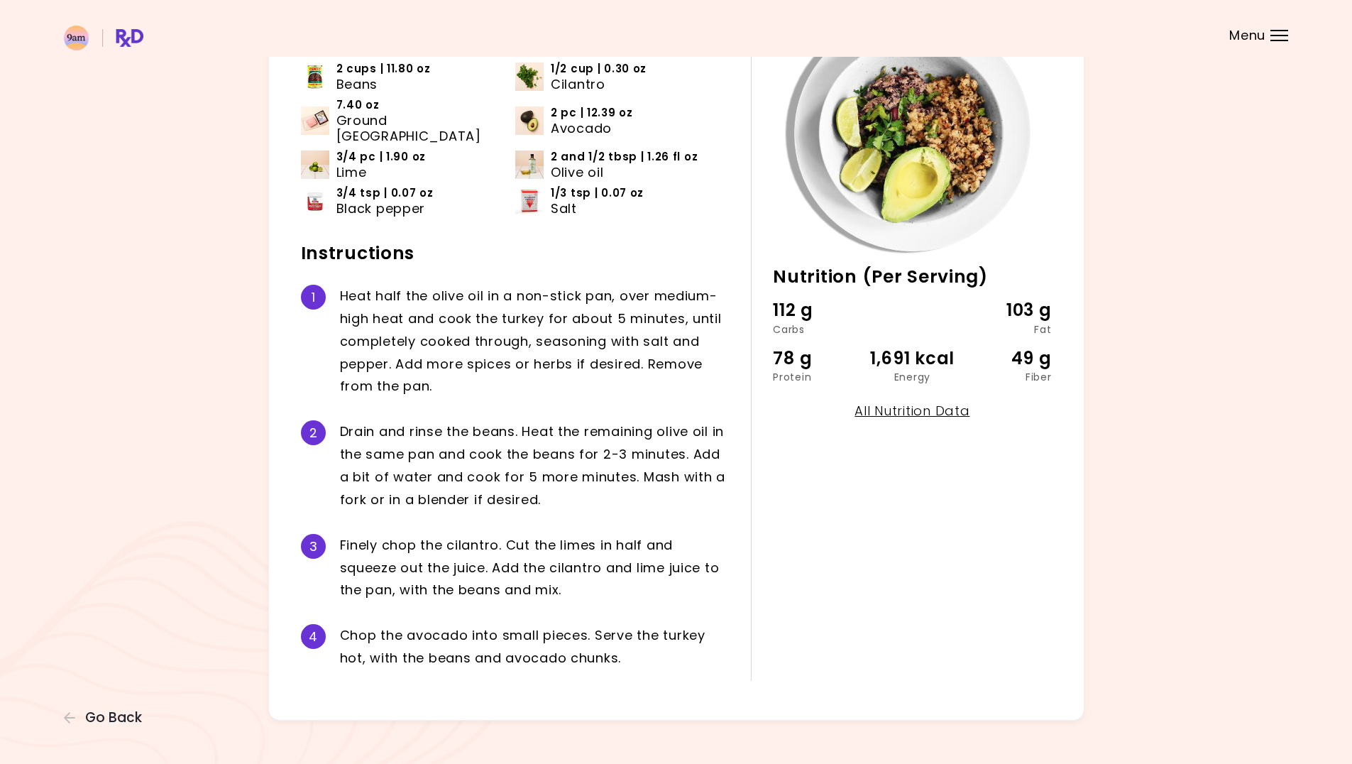
scroll to position [130, 0]
click at [89, 715] on span "Go Back" at bounding box center [113, 718] width 57 height 16
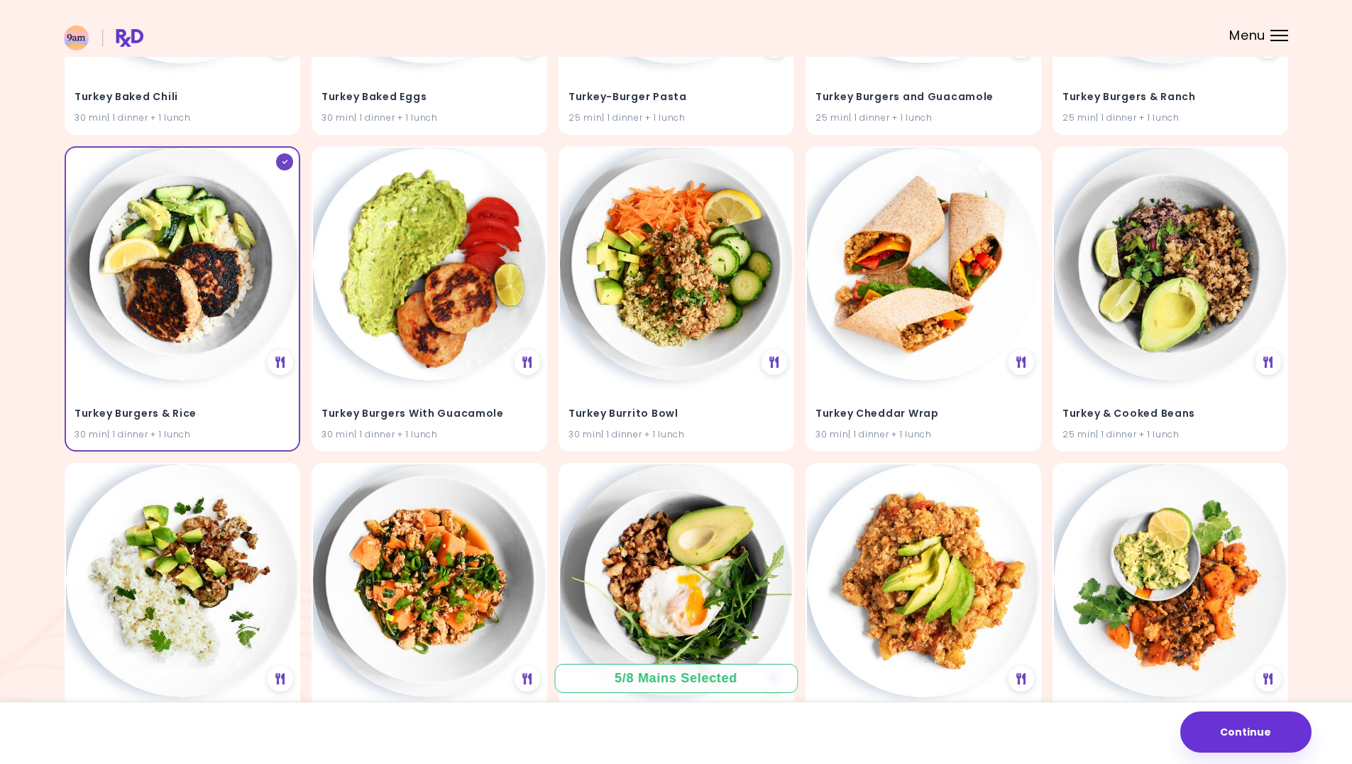
scroll to position [37325, 0]
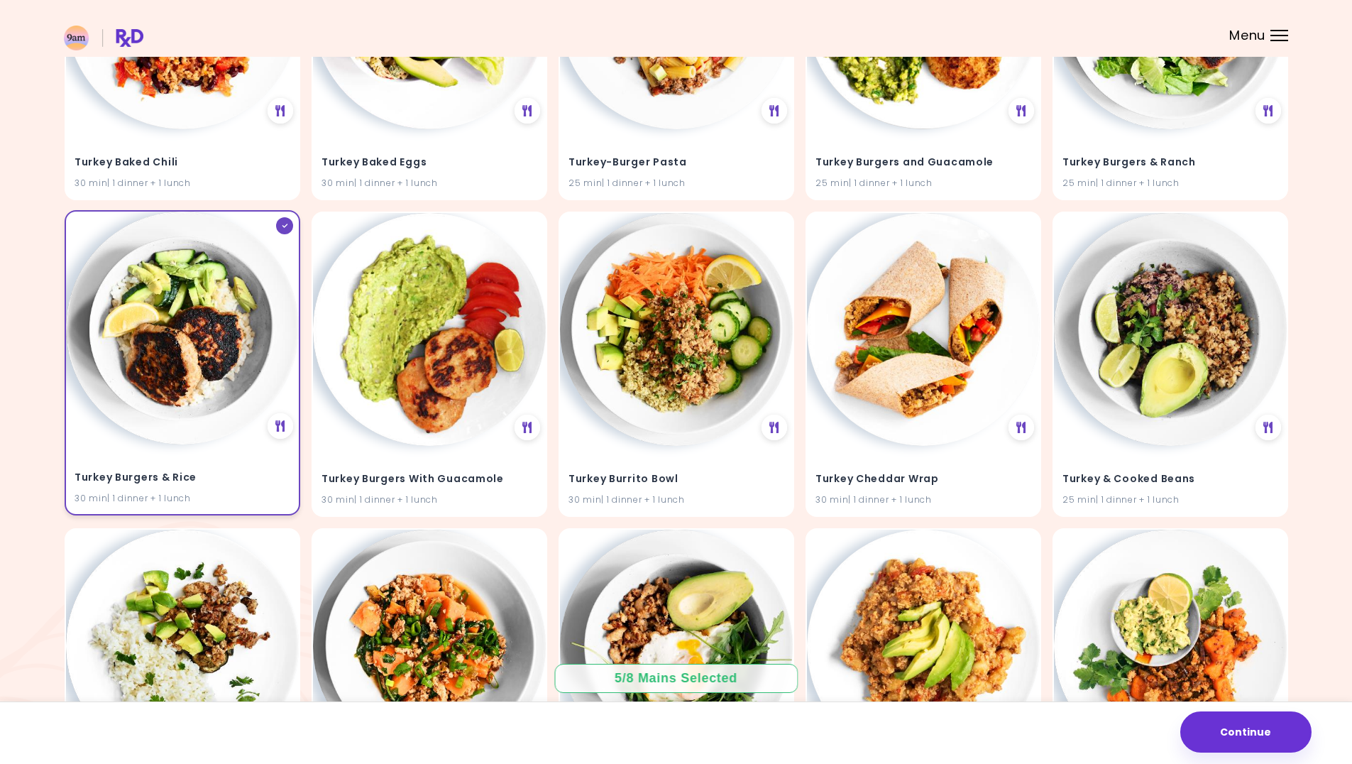
click at [205, 338] on img at bounding box center [182, 328] width 233 height 233
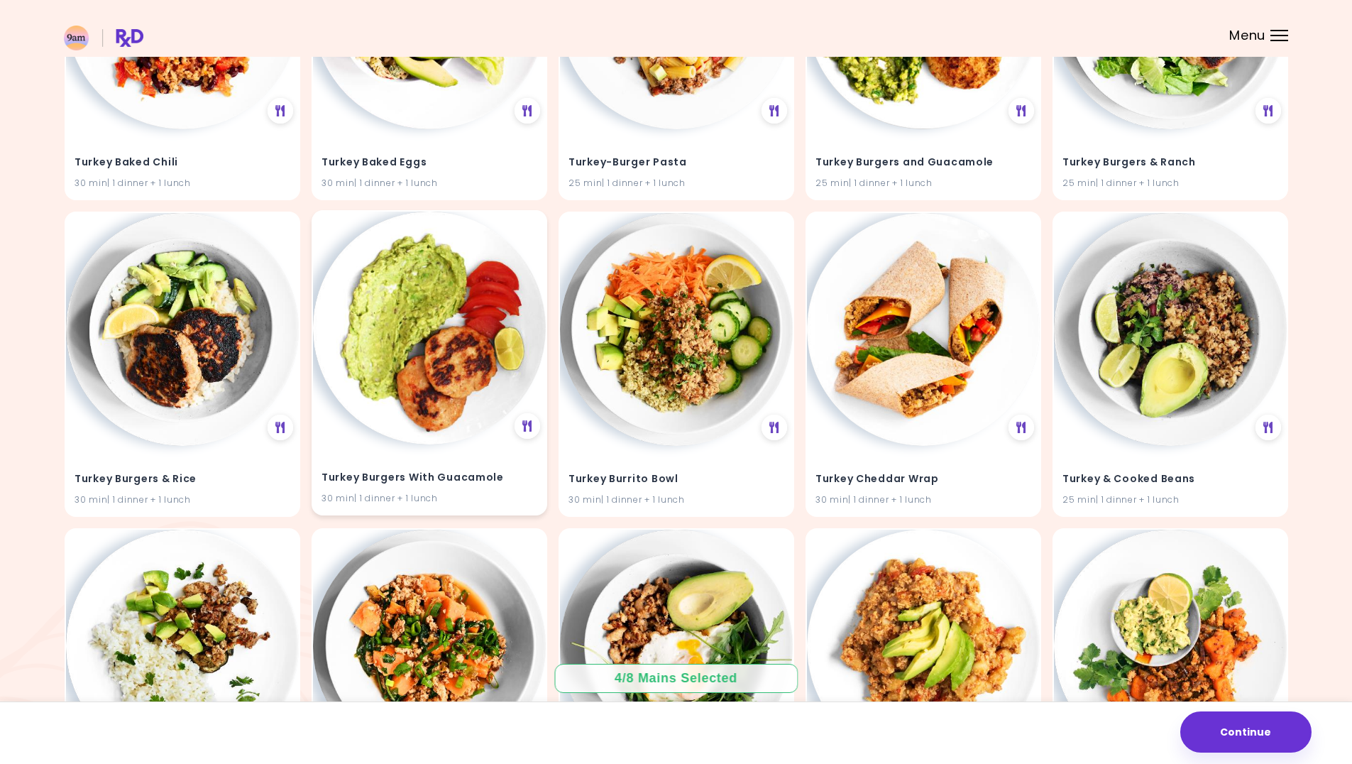
click at [444, 344] on img at bounding box center [429, 328] width 233 height 233
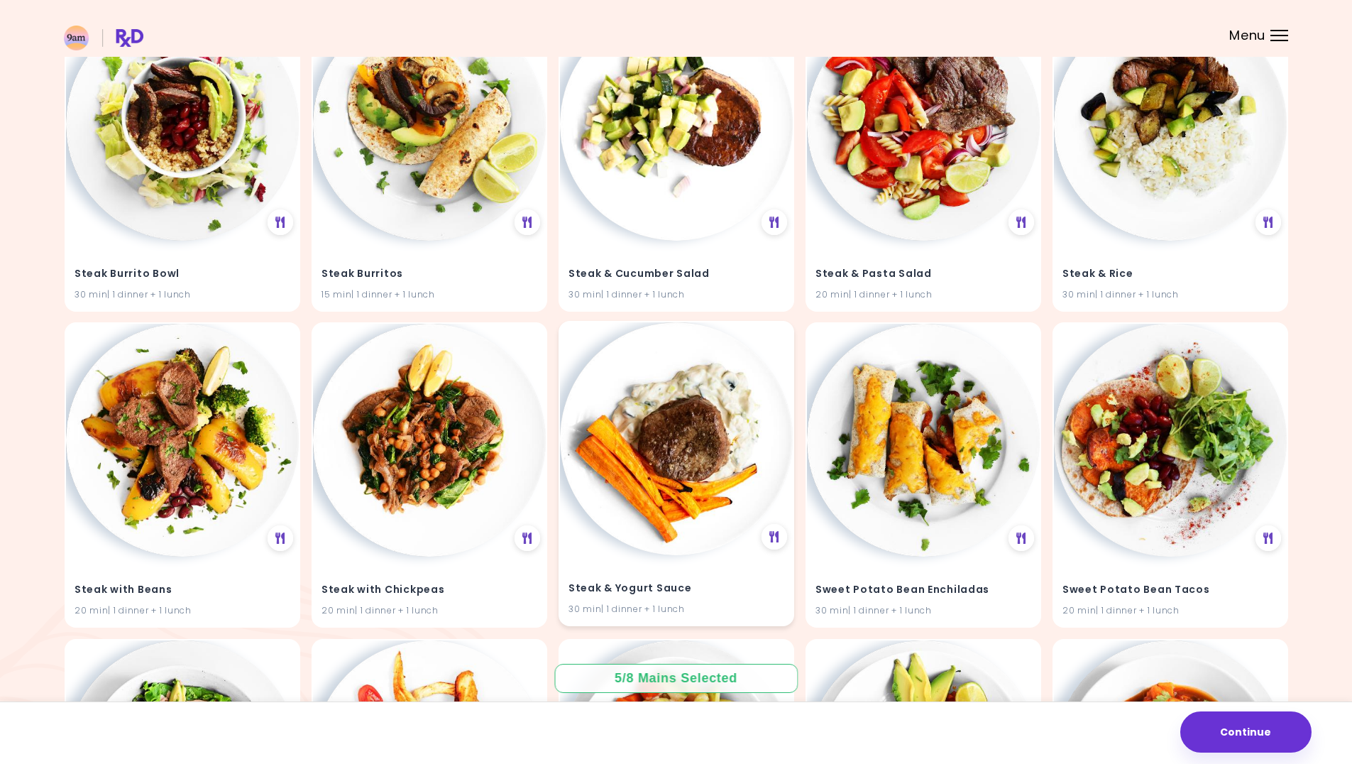
scroll to position [32072, 0]
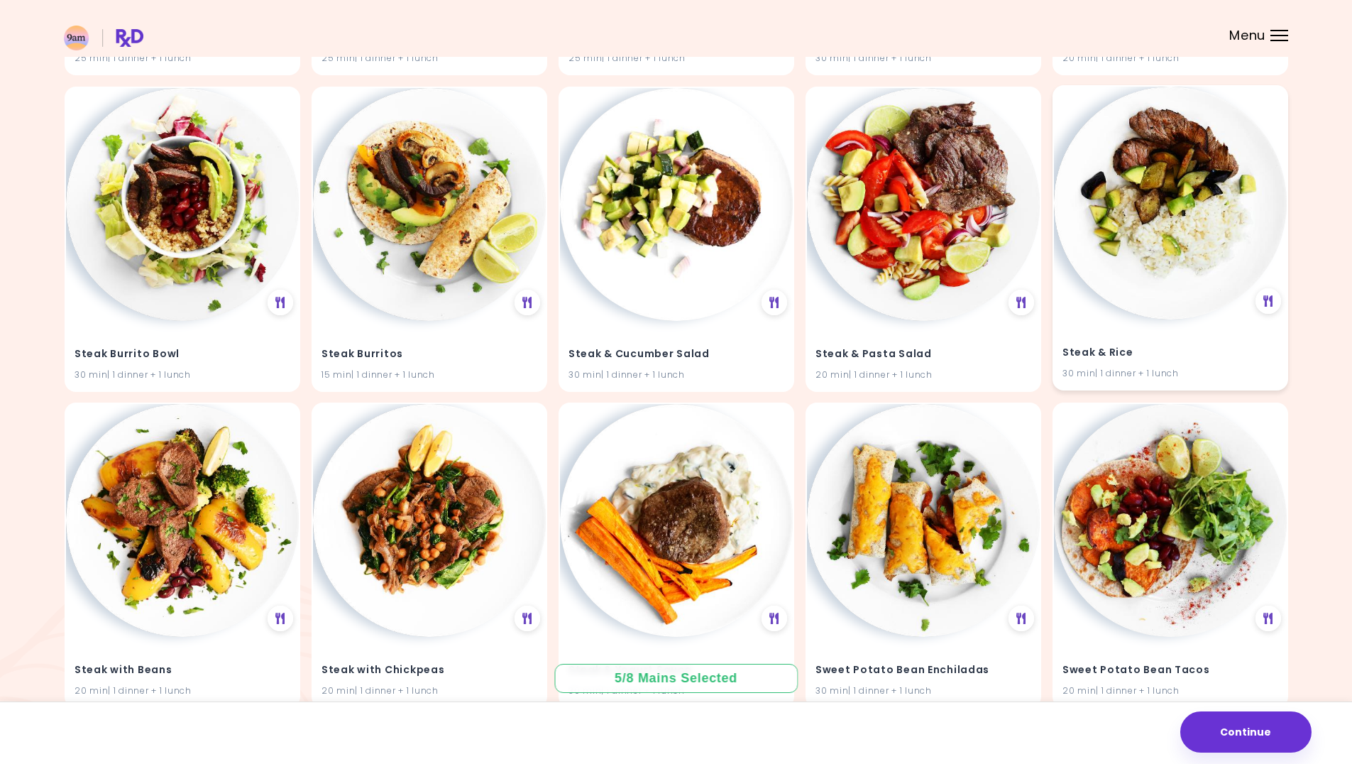
click at [1155, 254] on img at bounding box center [1170, 203] width 233 height 233
click at [1132, 282] on img at bounding box center [1170, 203] width 233 height 233
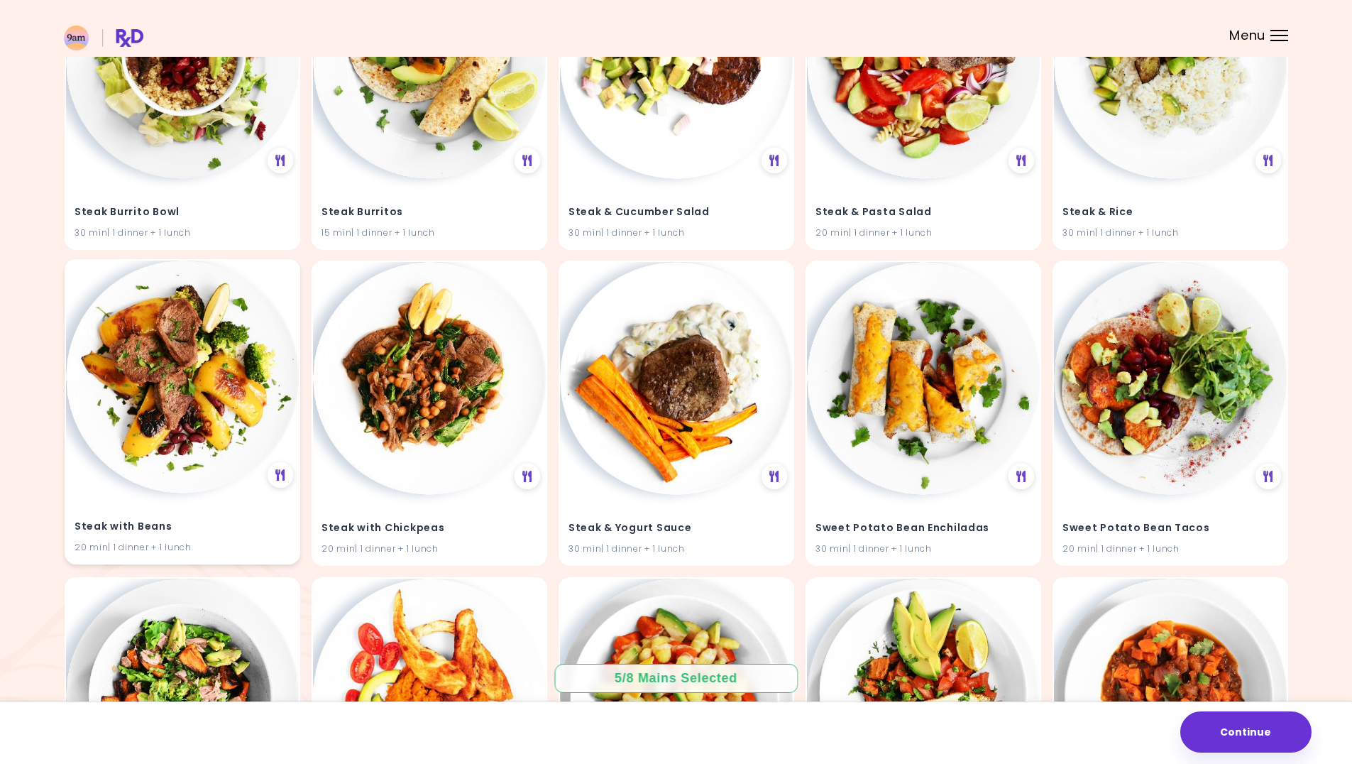
click at [147, 388] on img at bounding box center [182, 377] width 233 height 233
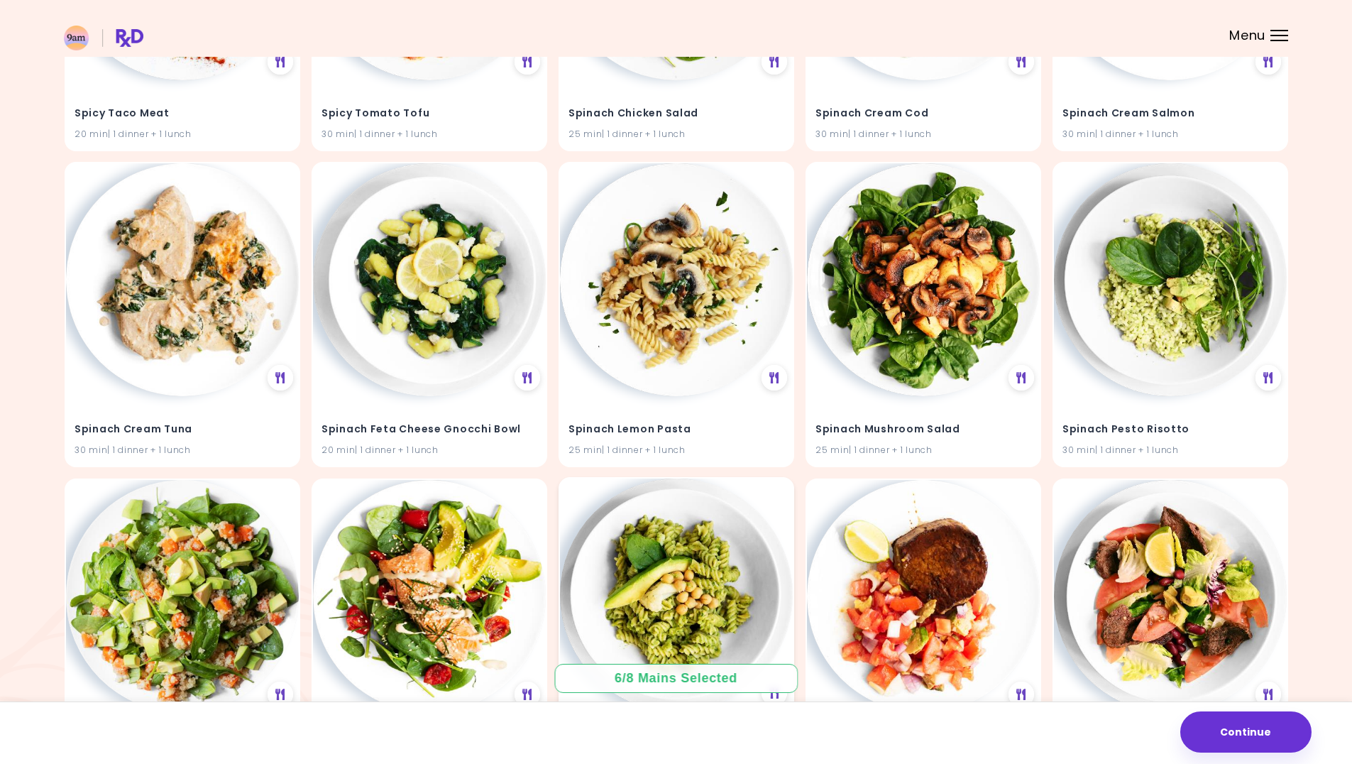
scroll to position [31362, 0]
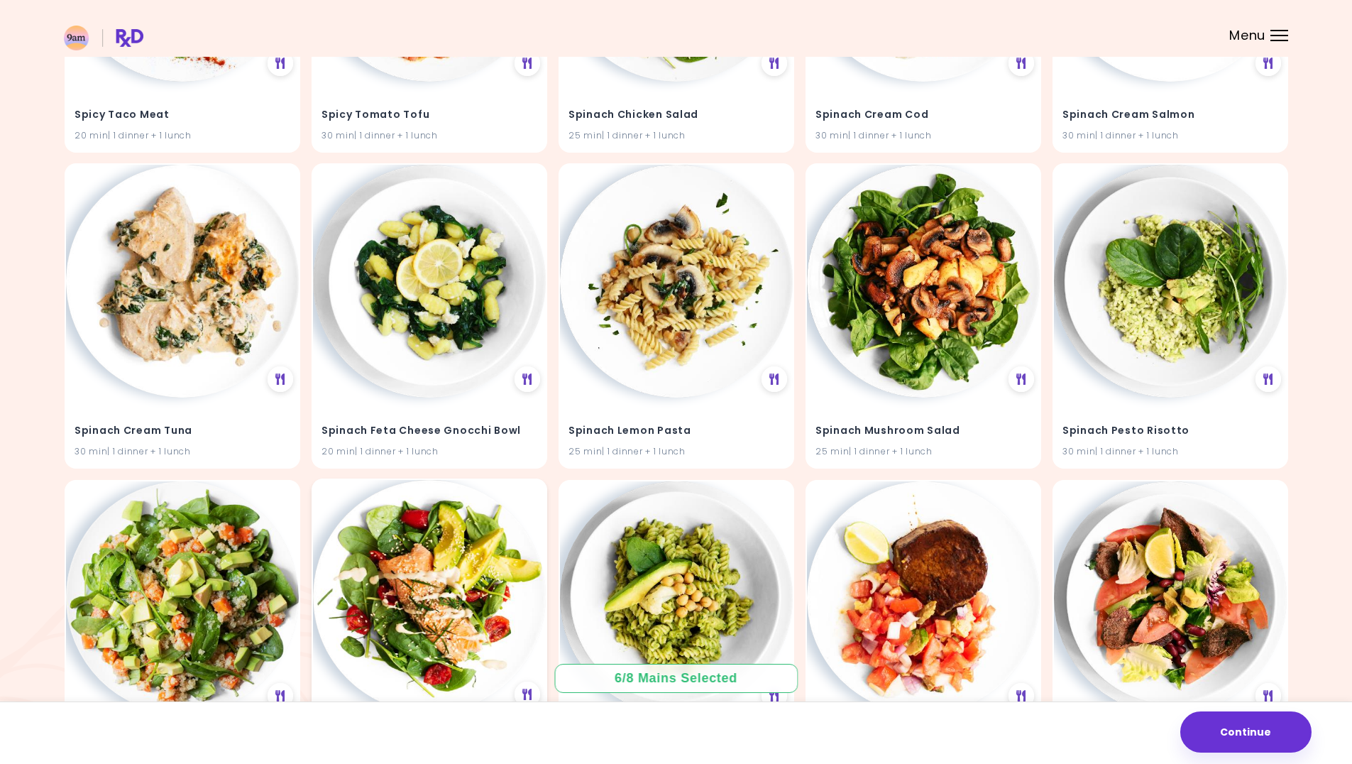
click at [439, 556] on img at bounding box center [429, 596] width 233 height 233
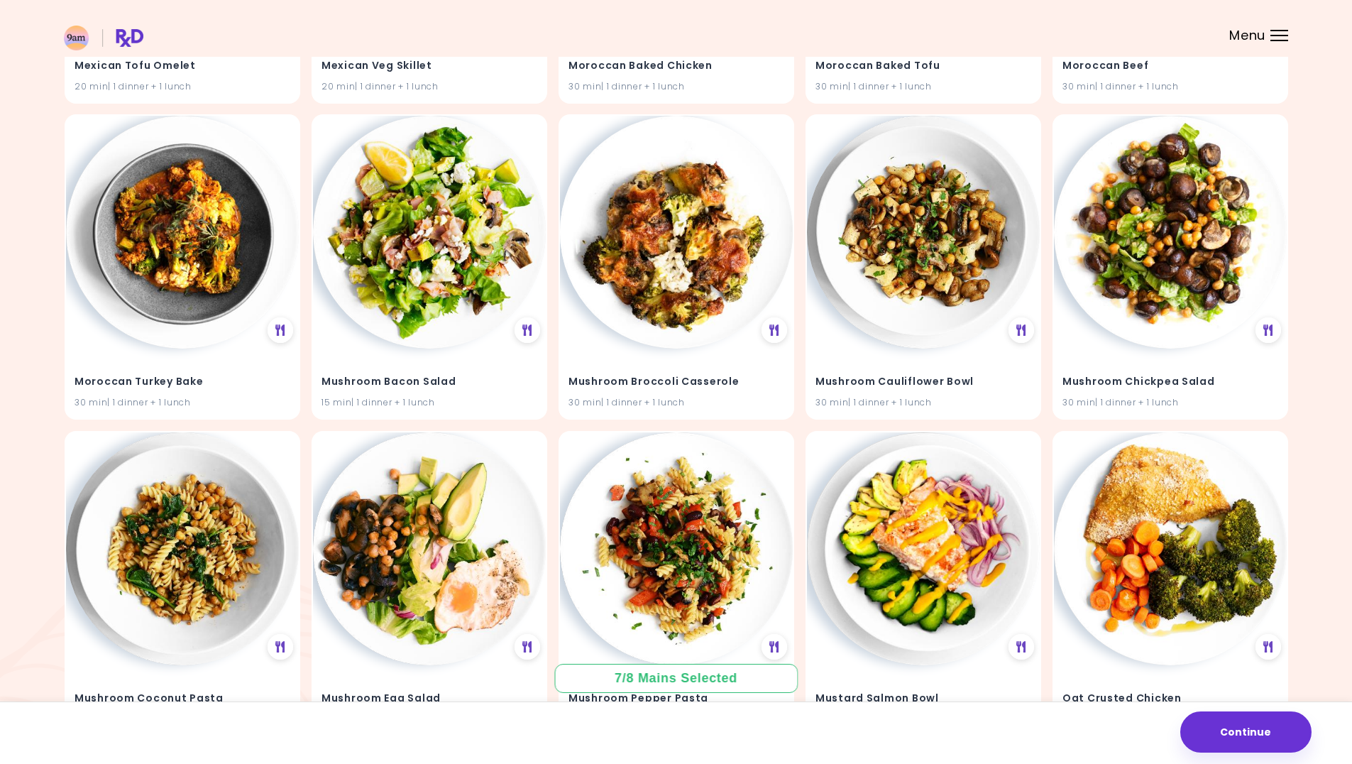
scroll to position [21637, 0]
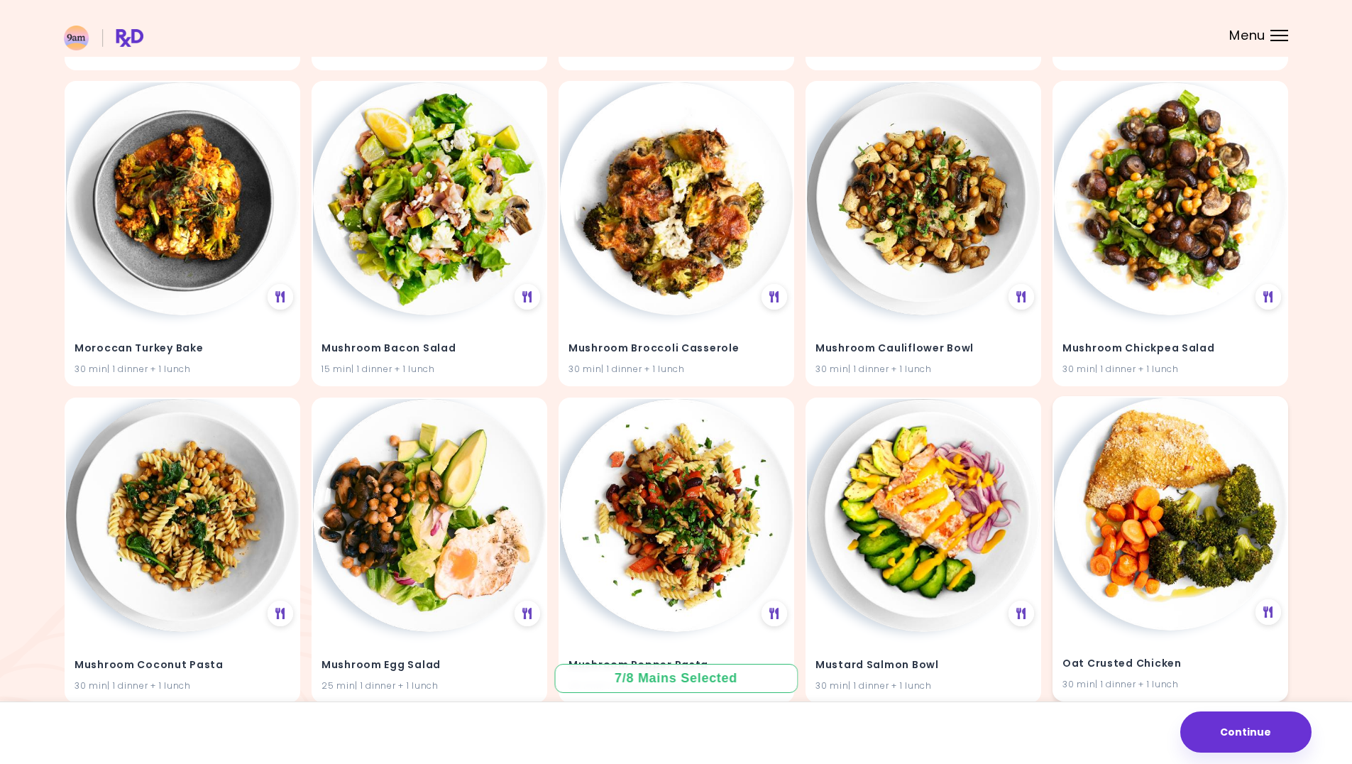
click at [1218, 525] on img at bounding box center [1170, 514] width 233 height 233
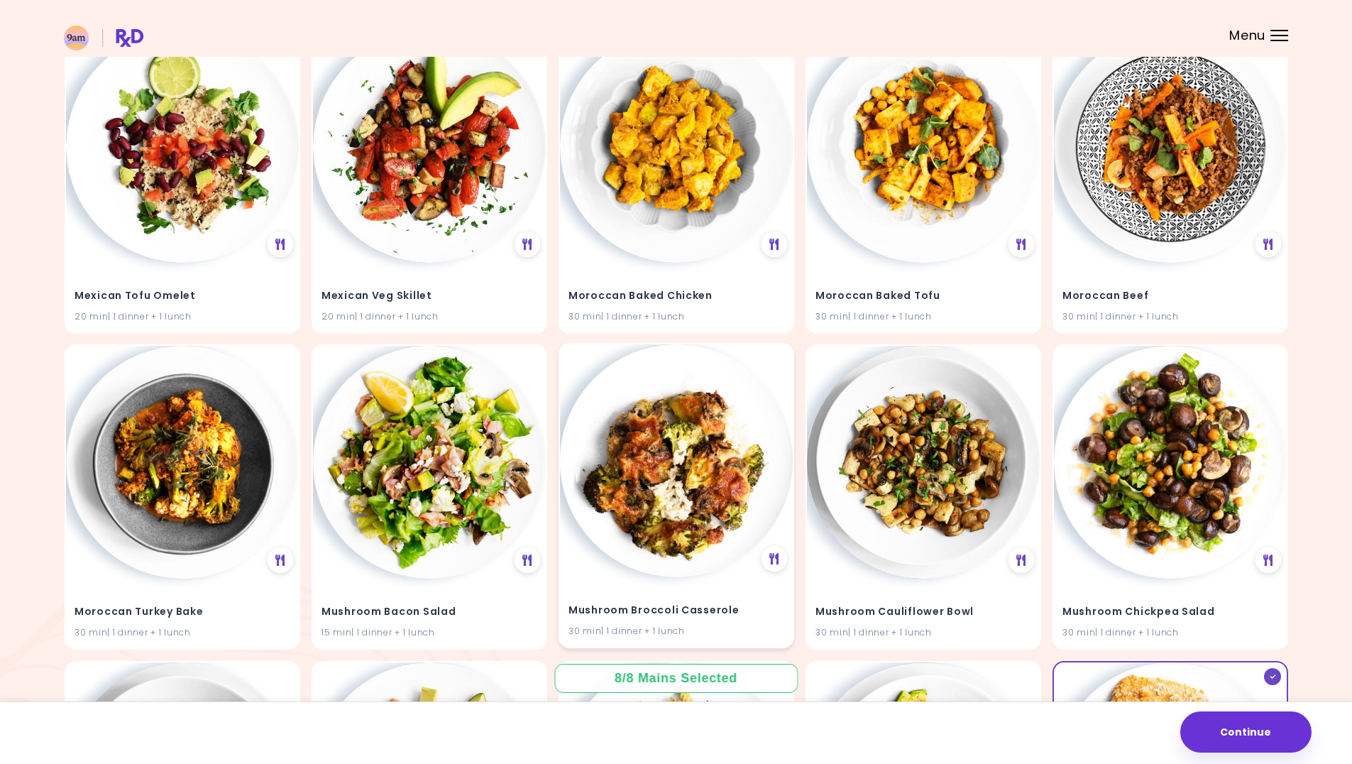
scroll to position [21140, 0]
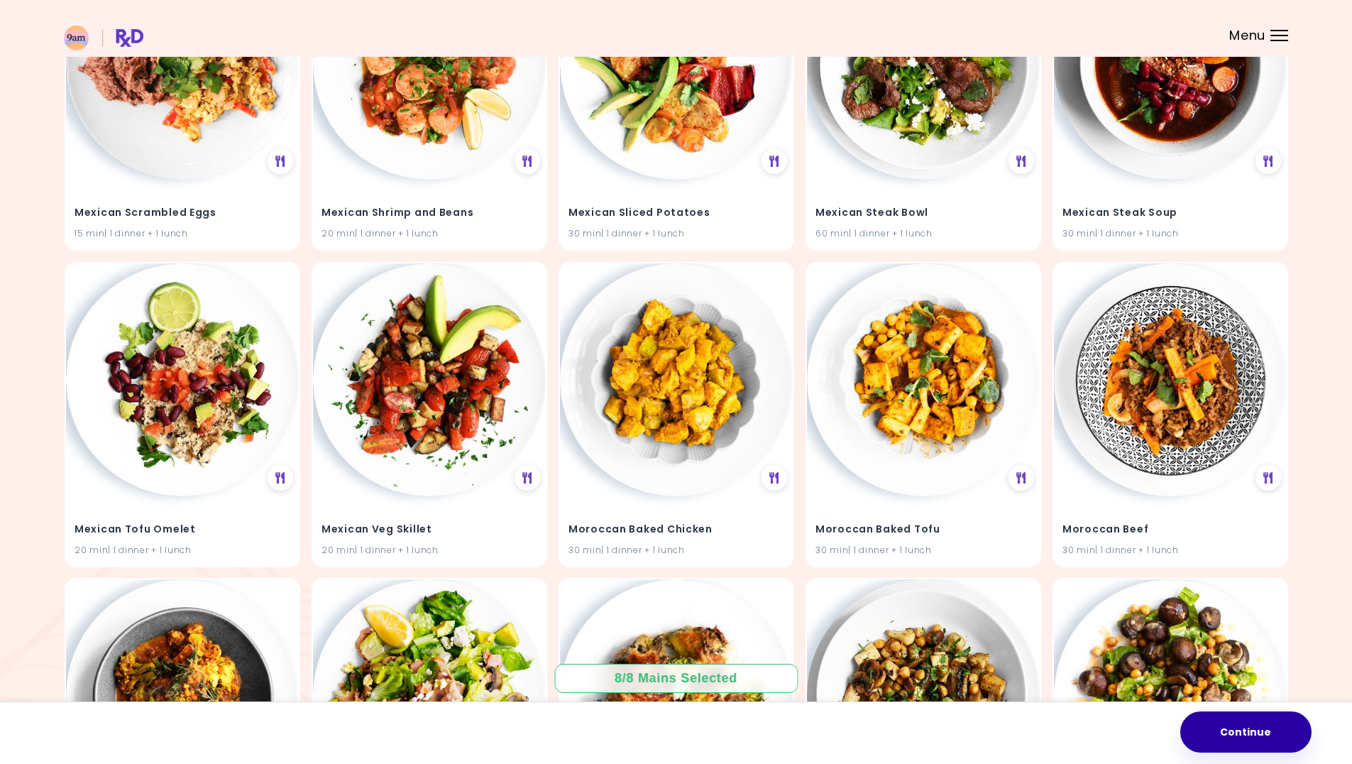
click at [1309, 746] on button "Continue" at bounding box center [1246, 731] width 131 height 41
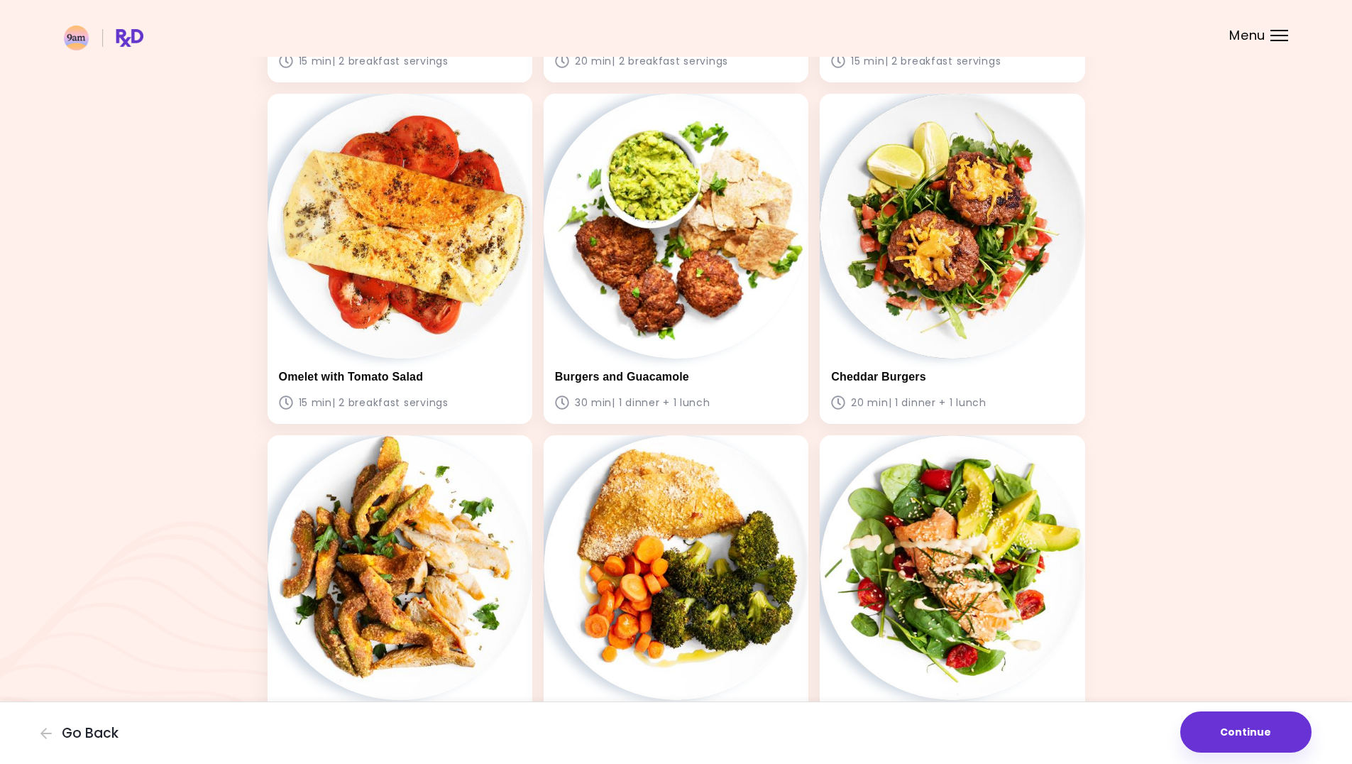
scroll to position [356, 0]
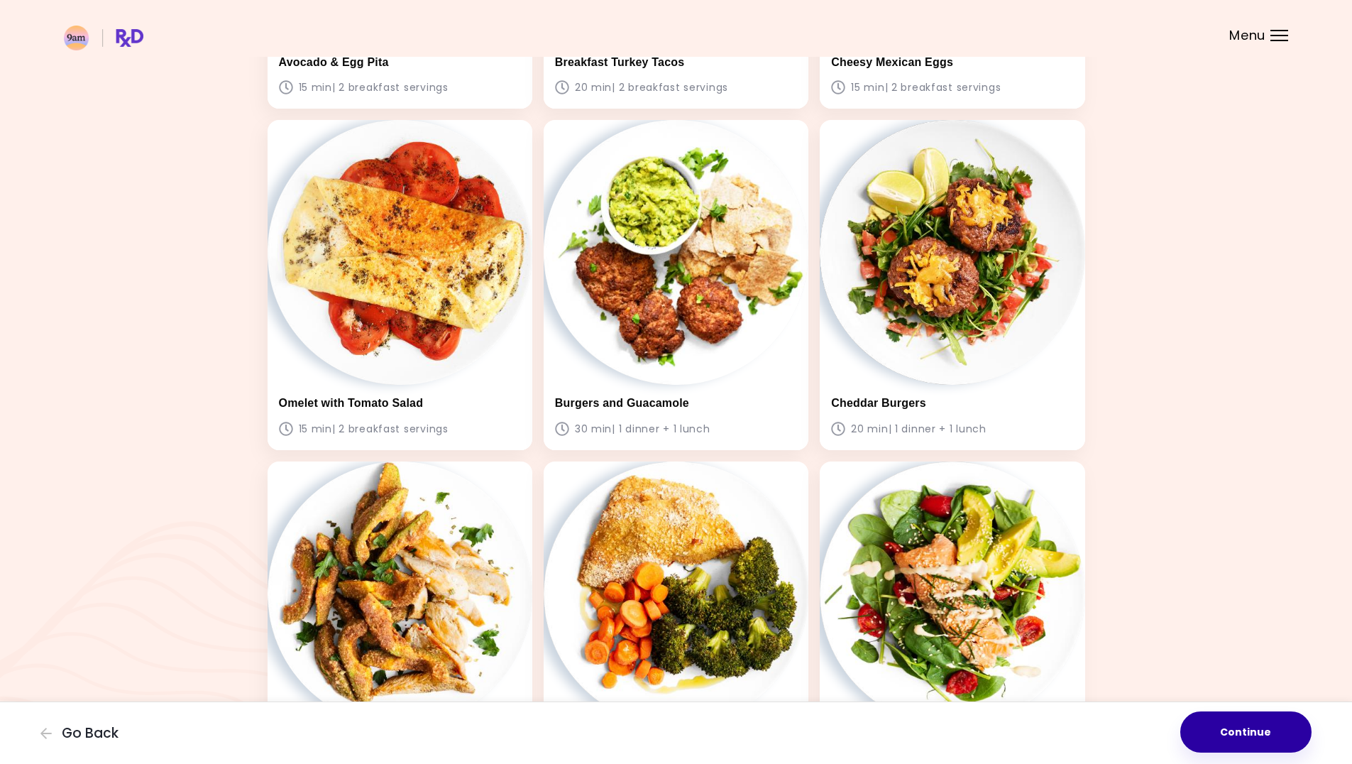
click at [1291, 745] on button "Continue" at bounding box center [1246, 731] width 131 height 41
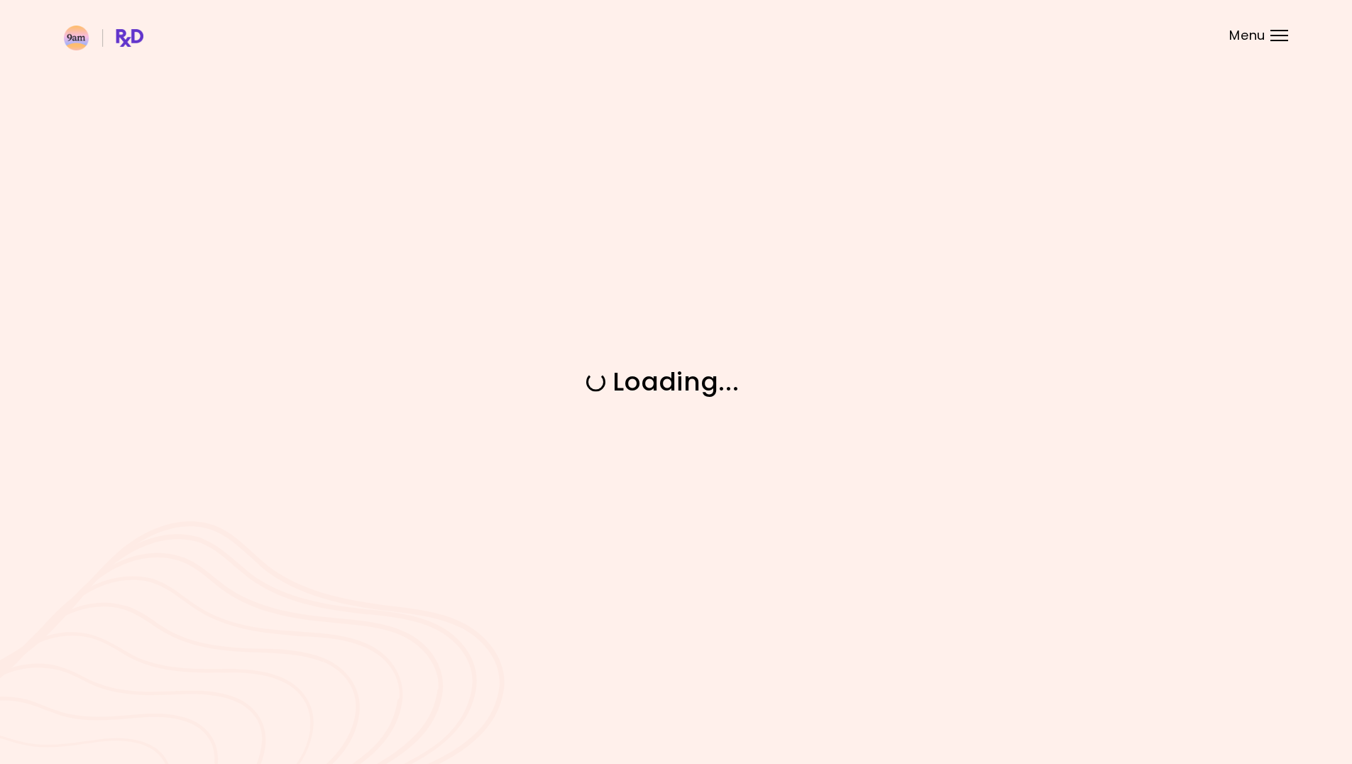
scroll to position [0, 0]
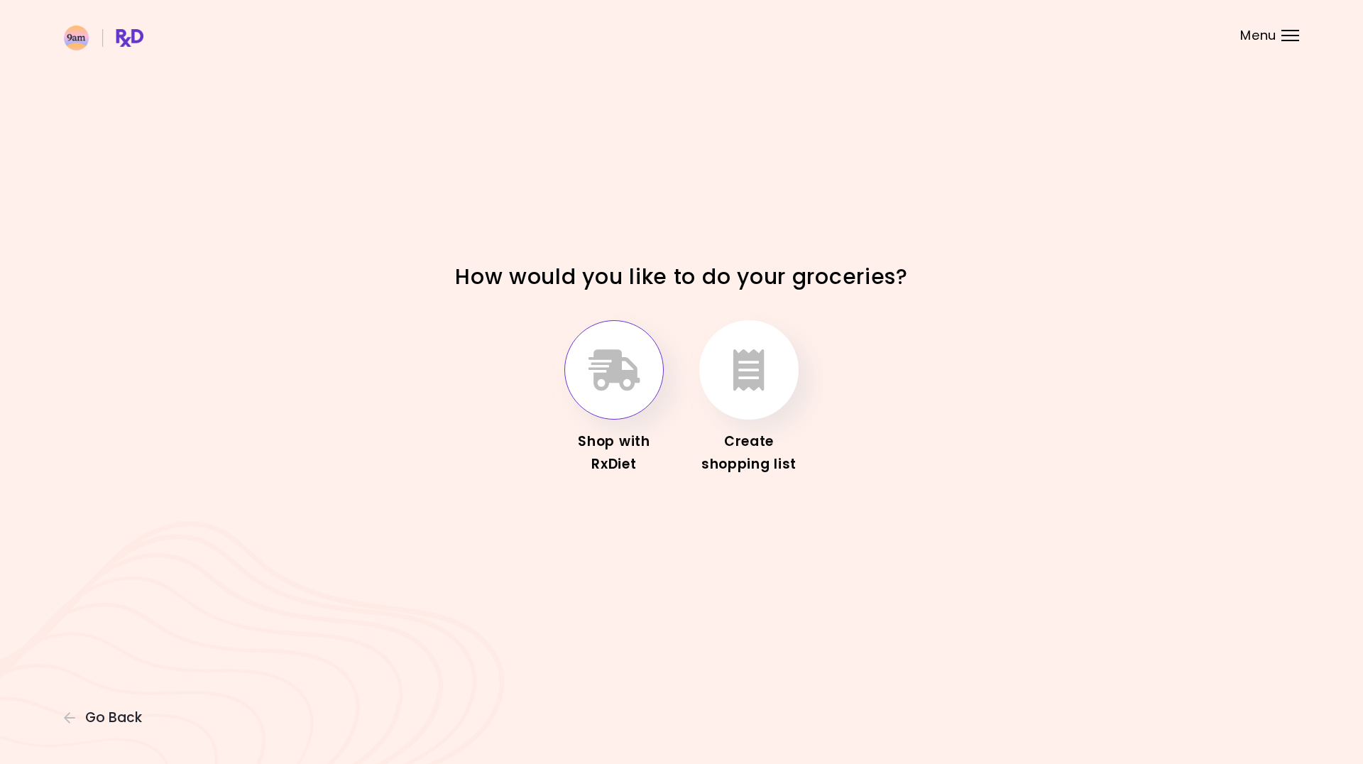
click at [656, 390] on button "button" at bounding box center [613, 369] width 99 height 99
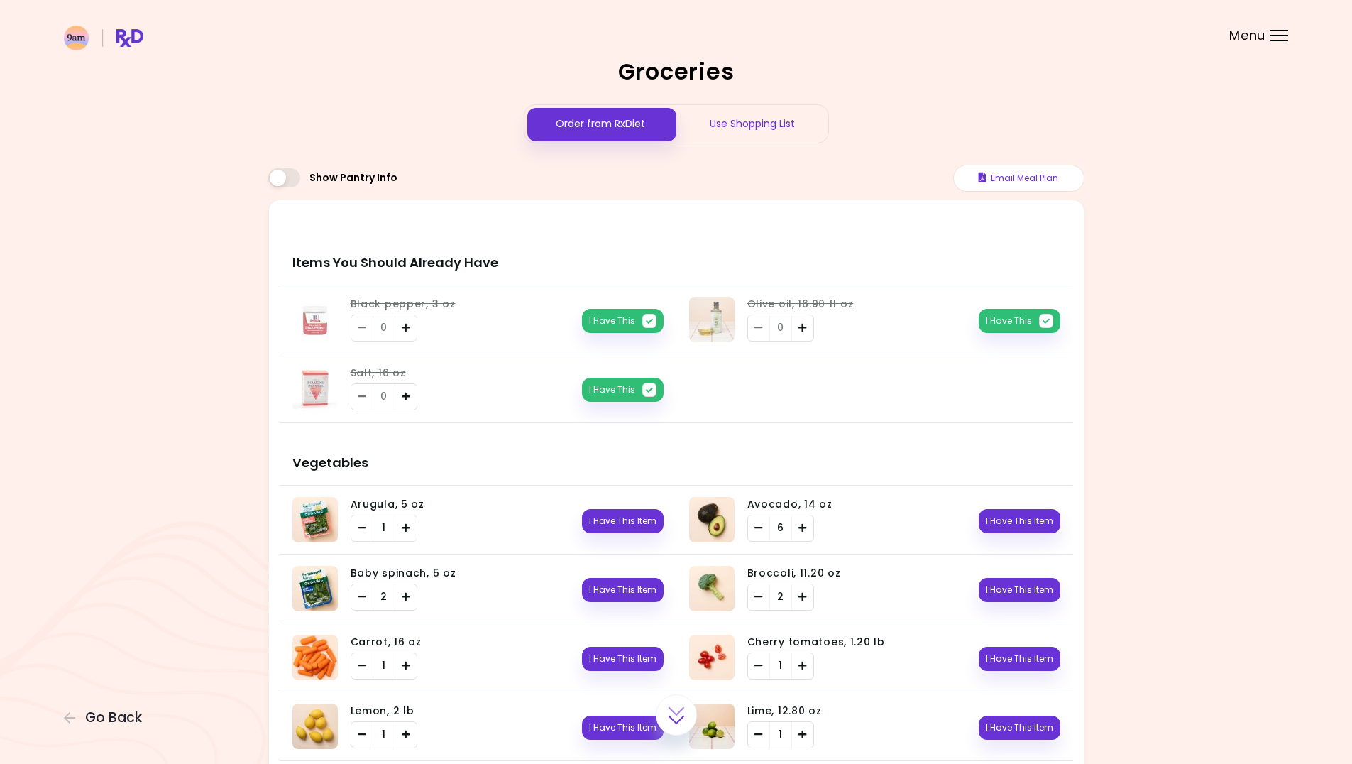
click at [74, 721] on icon "button" at bounding box center [70, 717] width 13 height 13
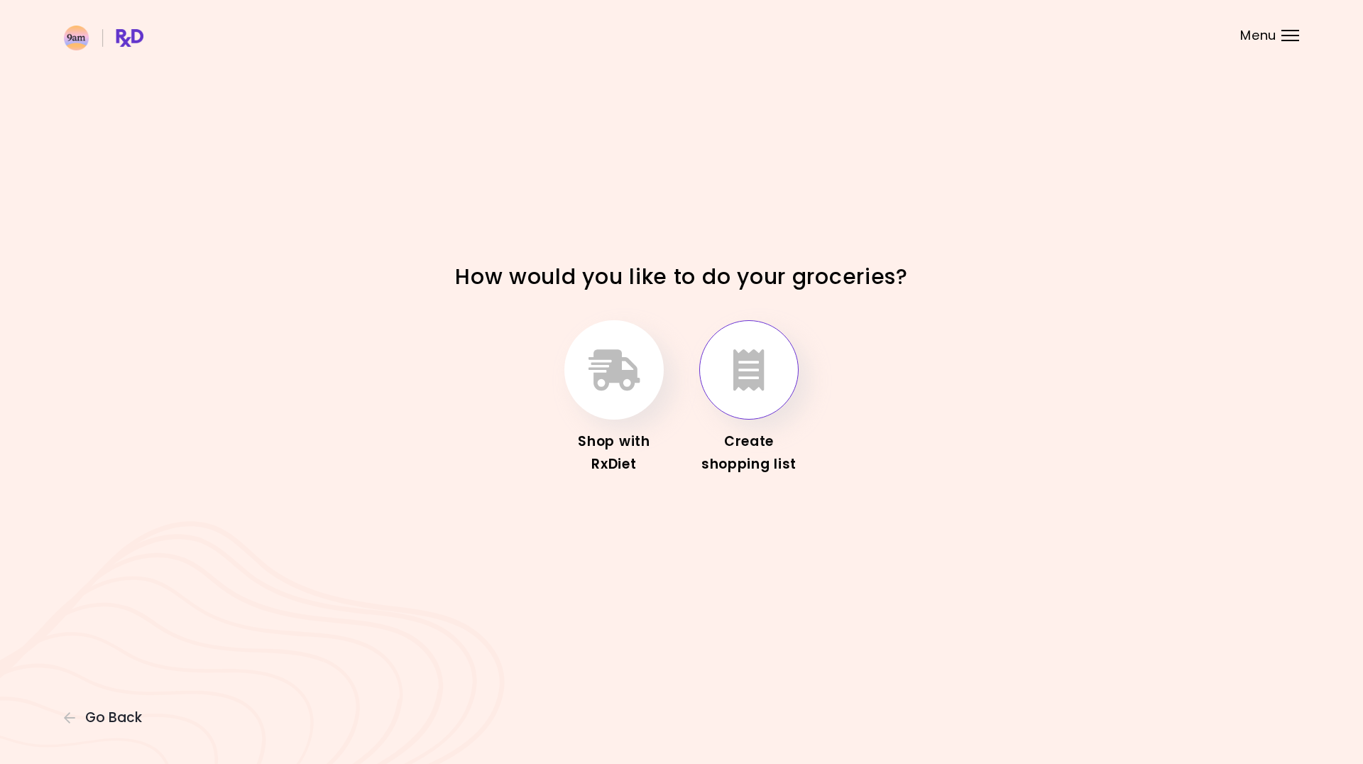
click at [754, 381] on icon "button" at bounding box center [748, 369] width 31 height 41
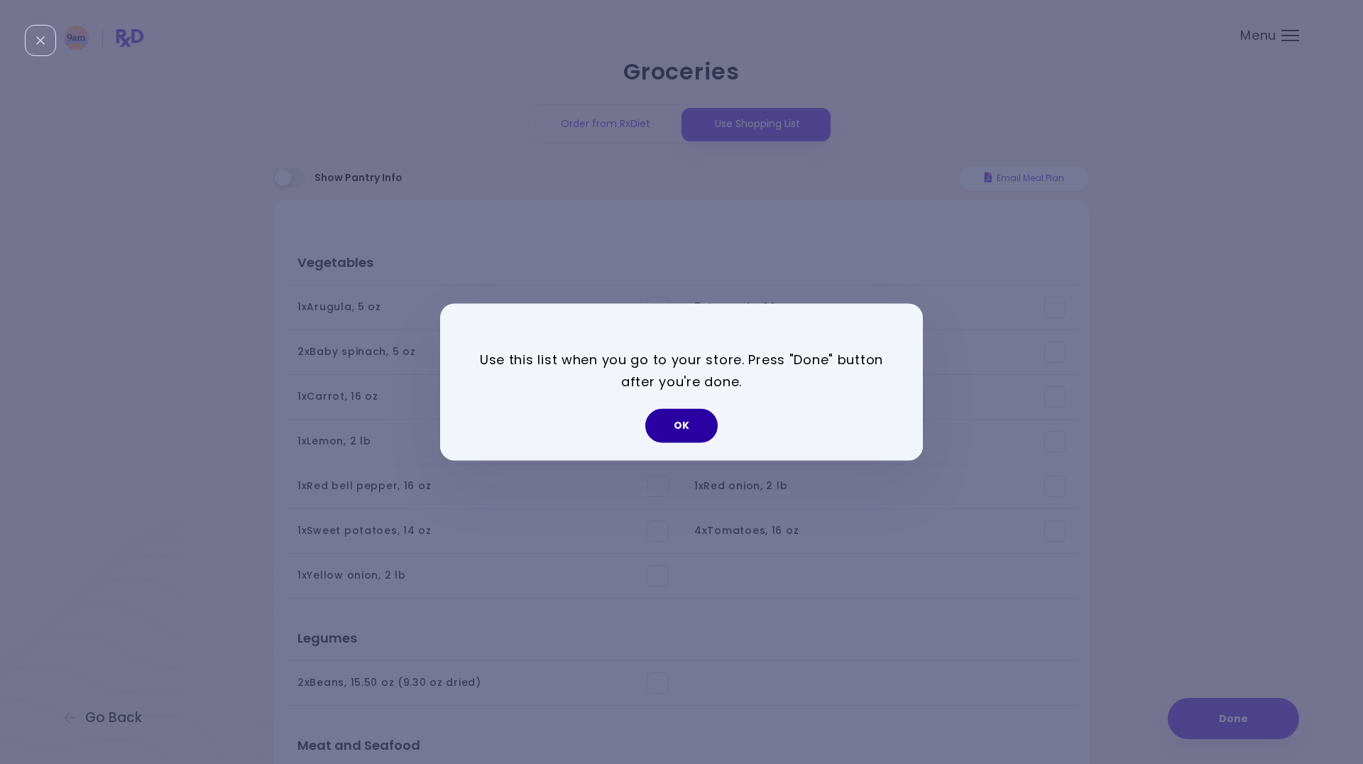
click at [702, 421] on button "OK" at bounding box center [681, 426] width 72 height 34
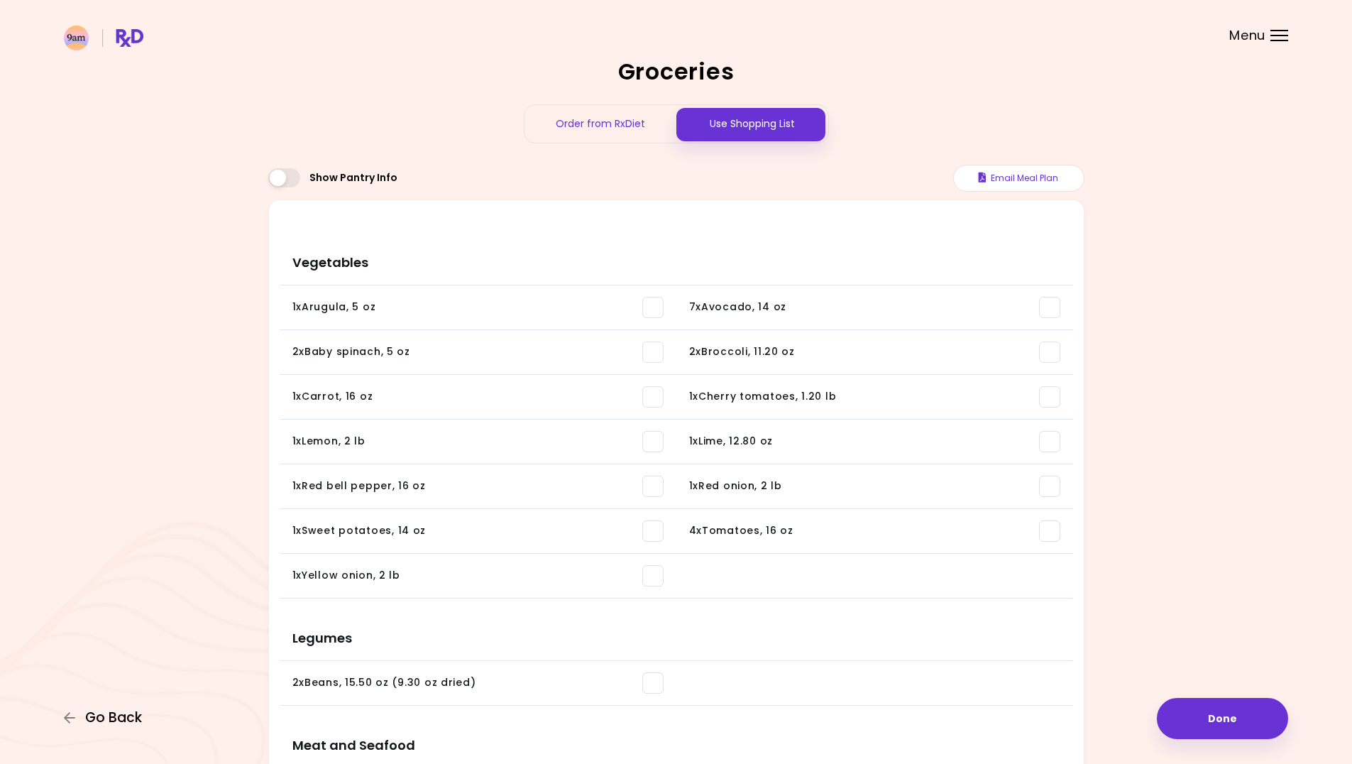
click at [119, 719] on span "Go Back" at bounding box center [113, 718] width 57 height 16
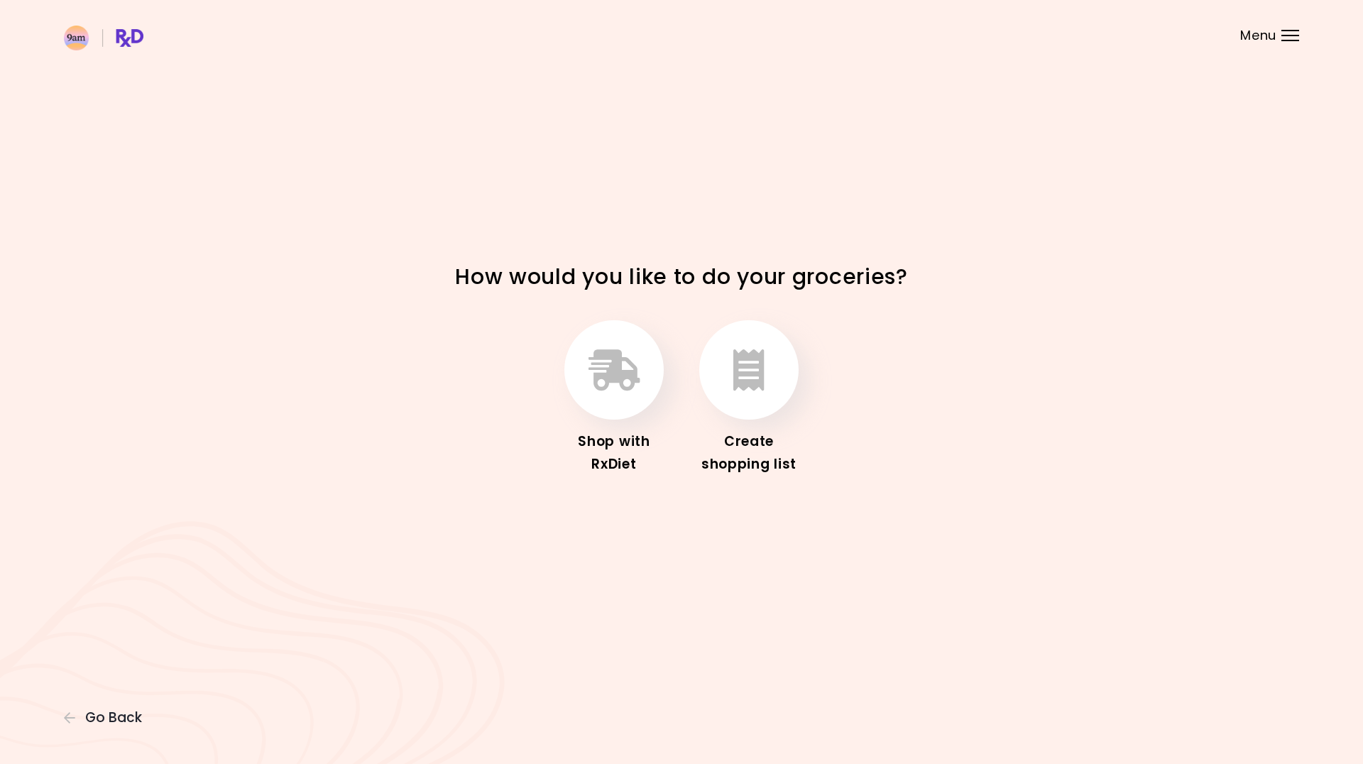
click at [119, 719] on span "Go Back" at bounding box center [113, 718] width 57 height 16
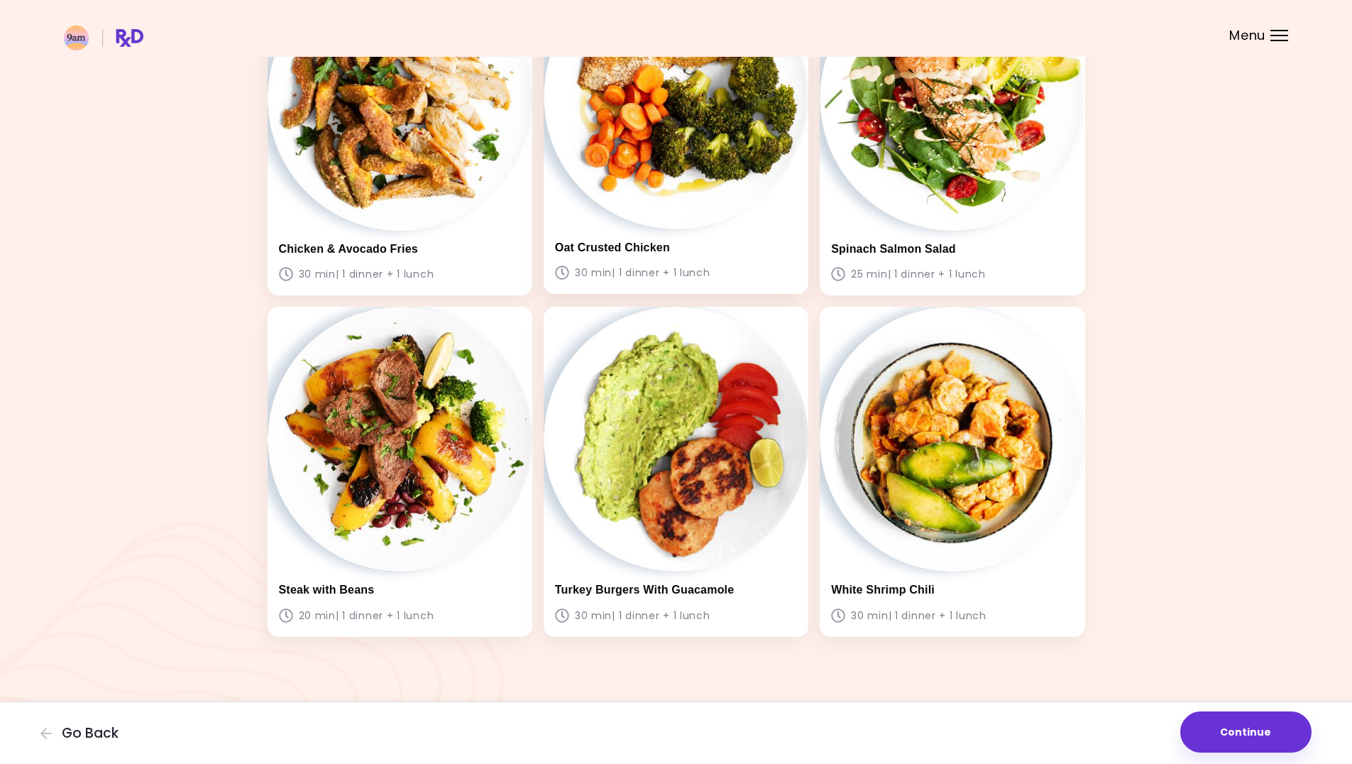
scroll to position [853, 0]
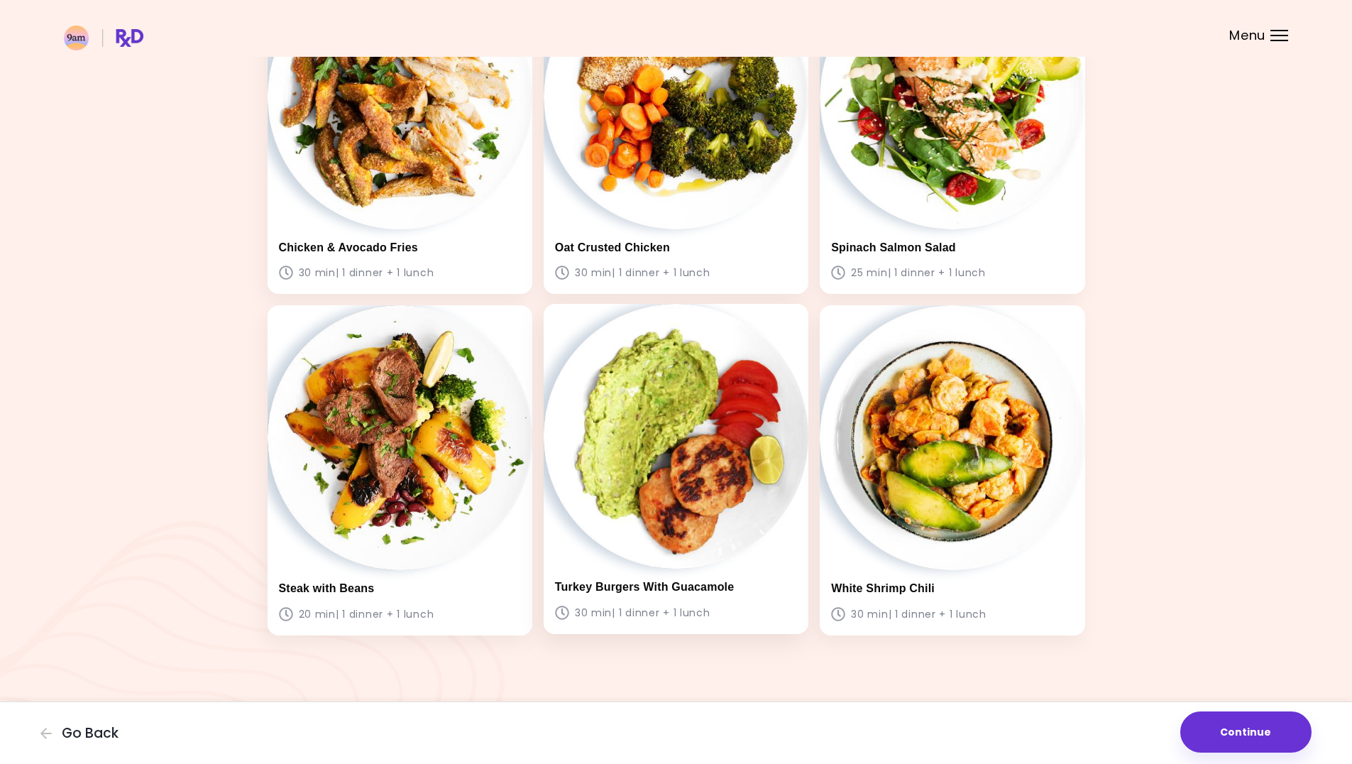
click at [706, 540] on img at bounding box center [676, 436] width 265 height 265
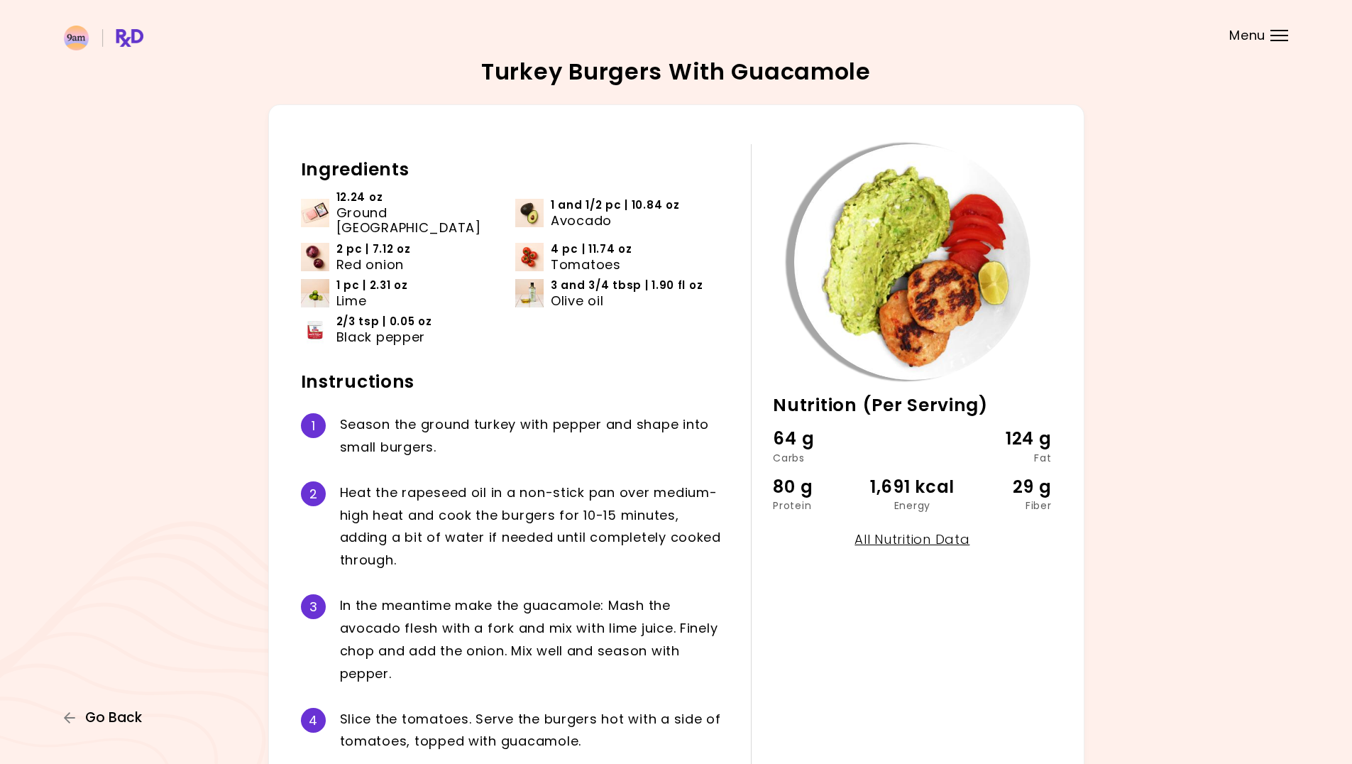
click at [103, 723] on span "Go Back" at bounding box center [113, 718] width 57 height 16
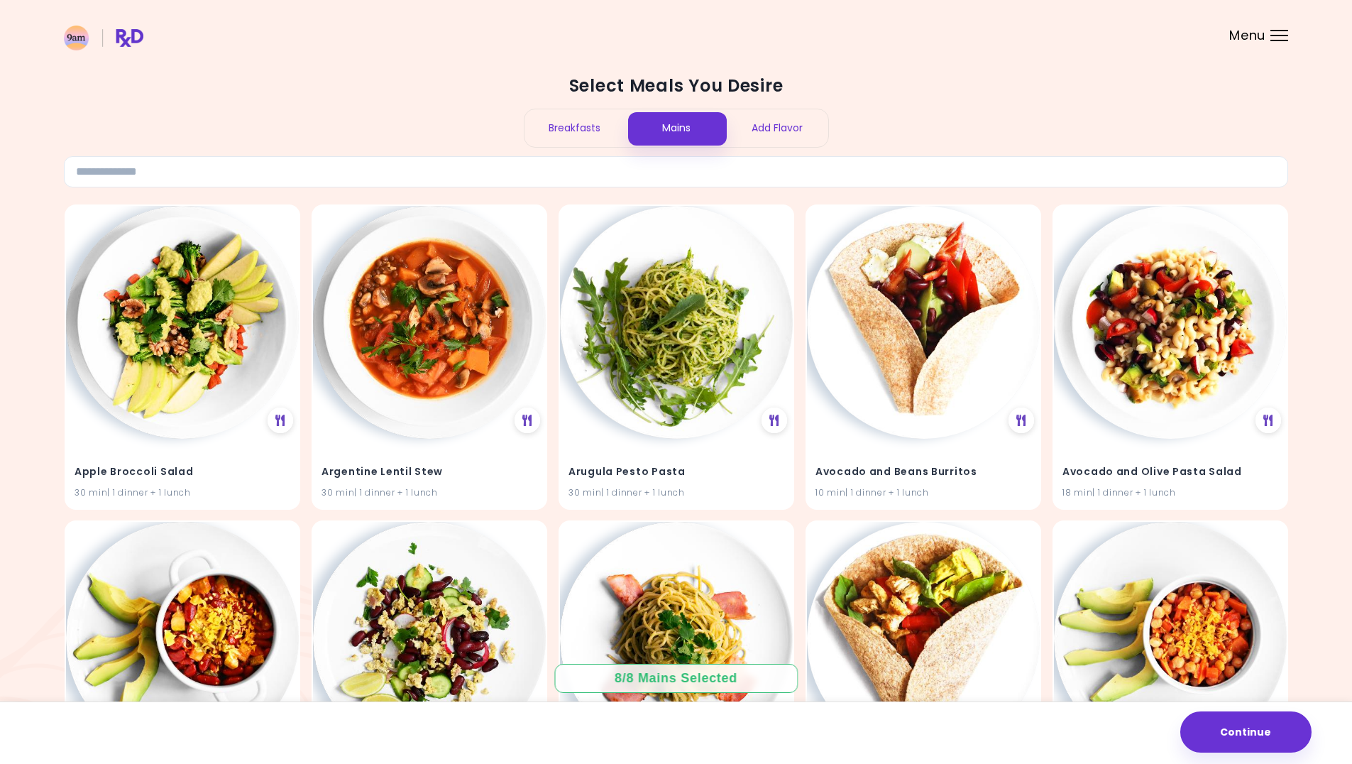
click at [584, 114] on div "Breakfasts" at bounding box center [576, 128] width 102 height 38
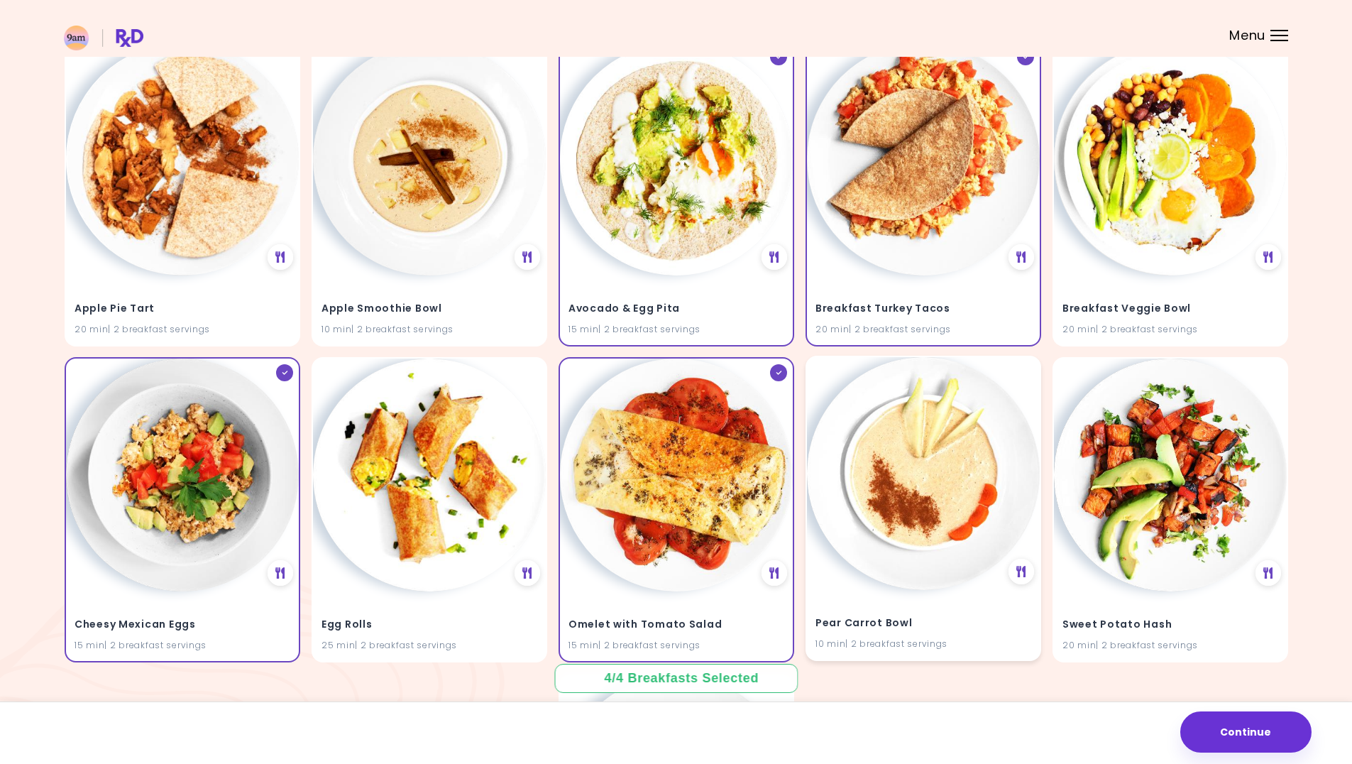
scroll to position [71, 0]
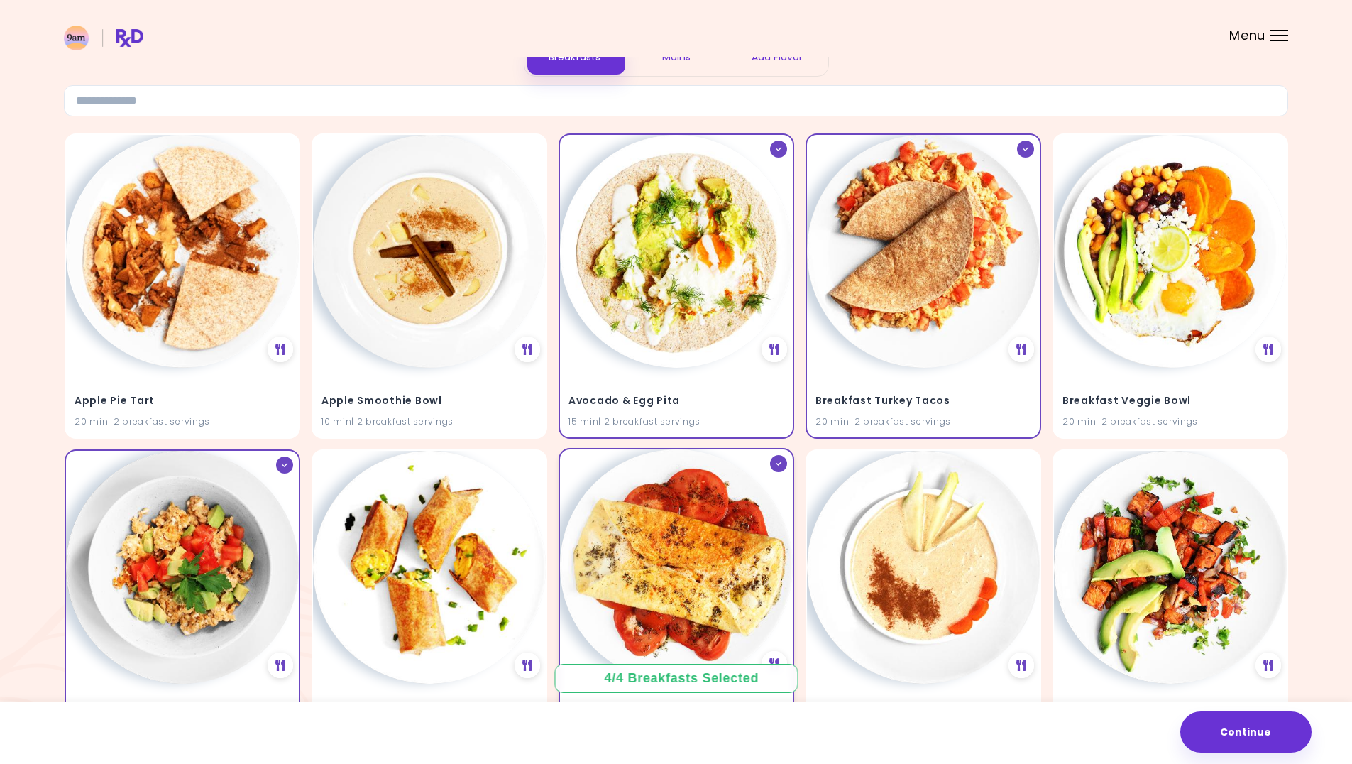
drag, startPoint x: 776, startPoint y: 466, endPoint x: 724, endPoint y: 484, distance: 55.0
click at [776, 466] on div at bounding box center [778, 463] width 17 height 17
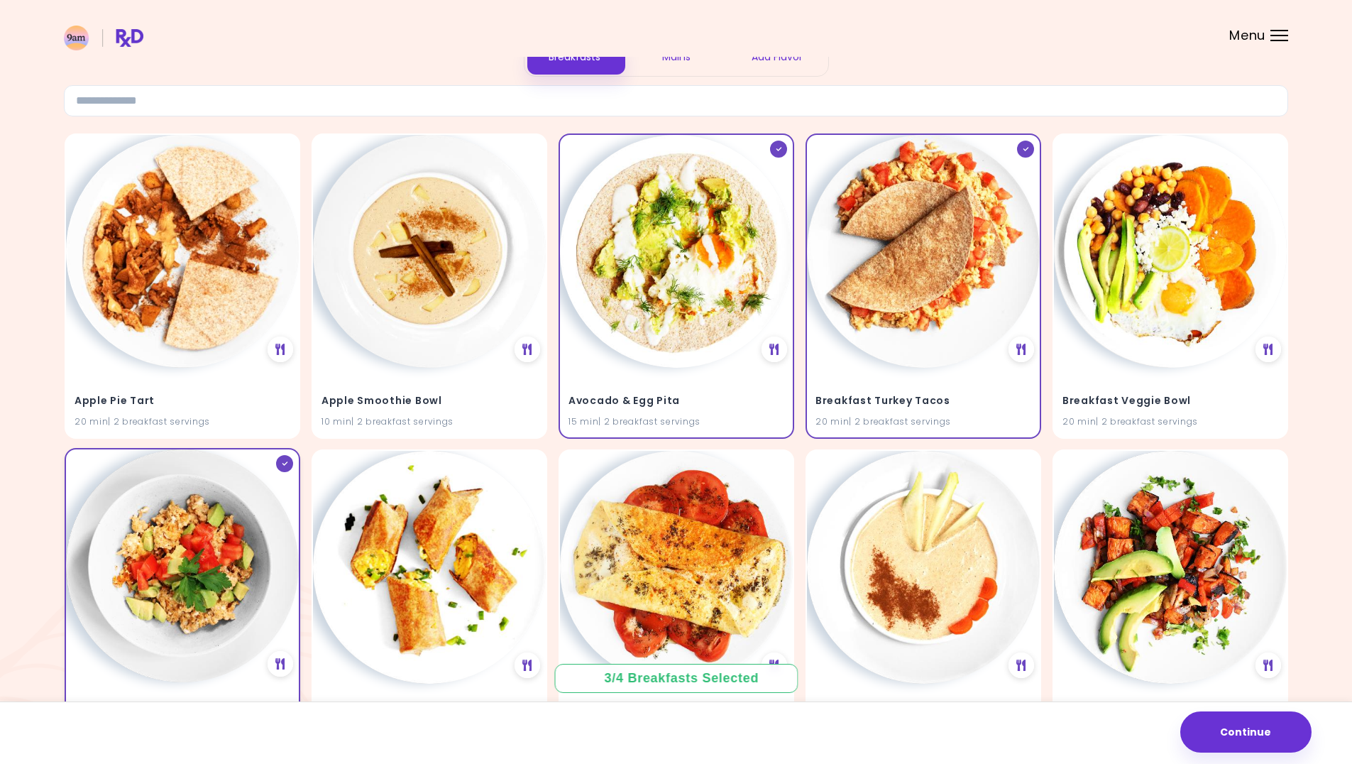
click at [160, 564] on img at bounding box center [182, 565] width 233 height 233
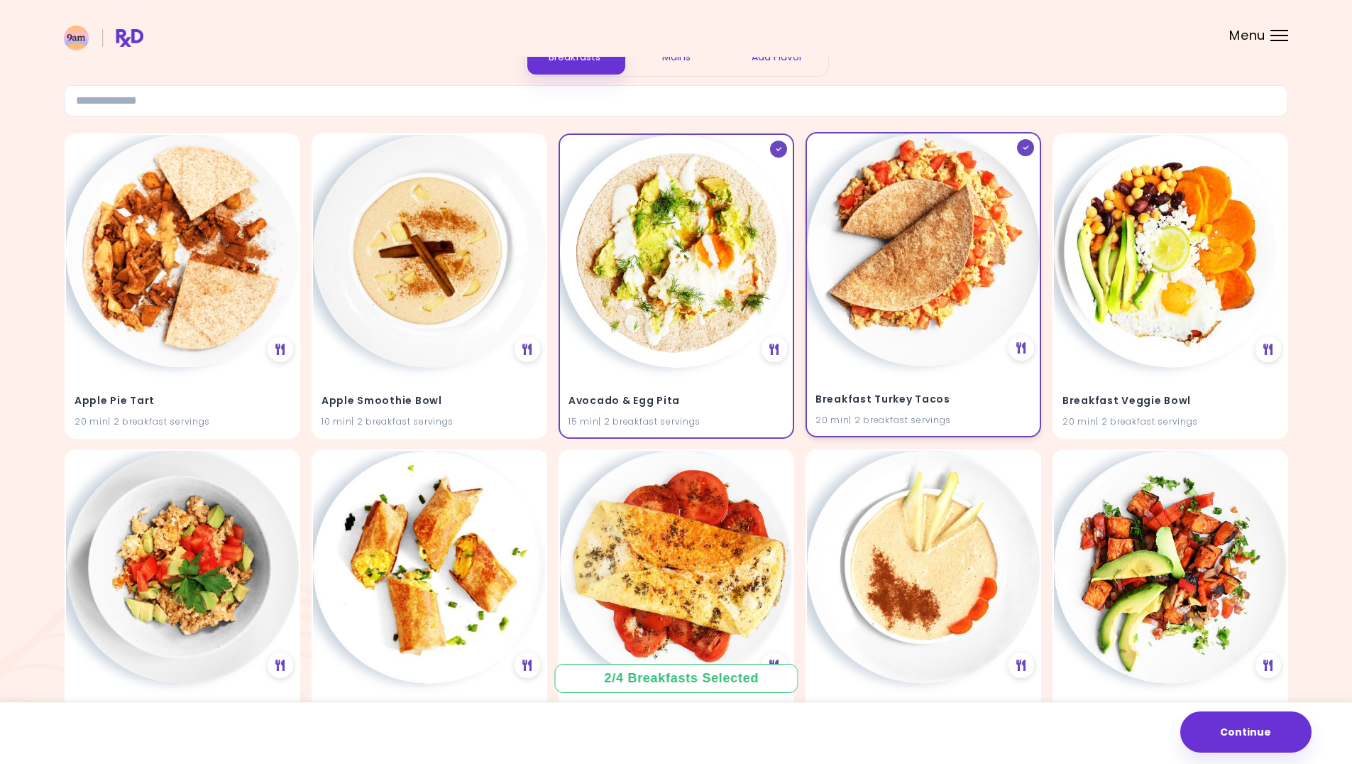
click at [942, 237] on img at bounding box center [923, 249] width 233 height 233
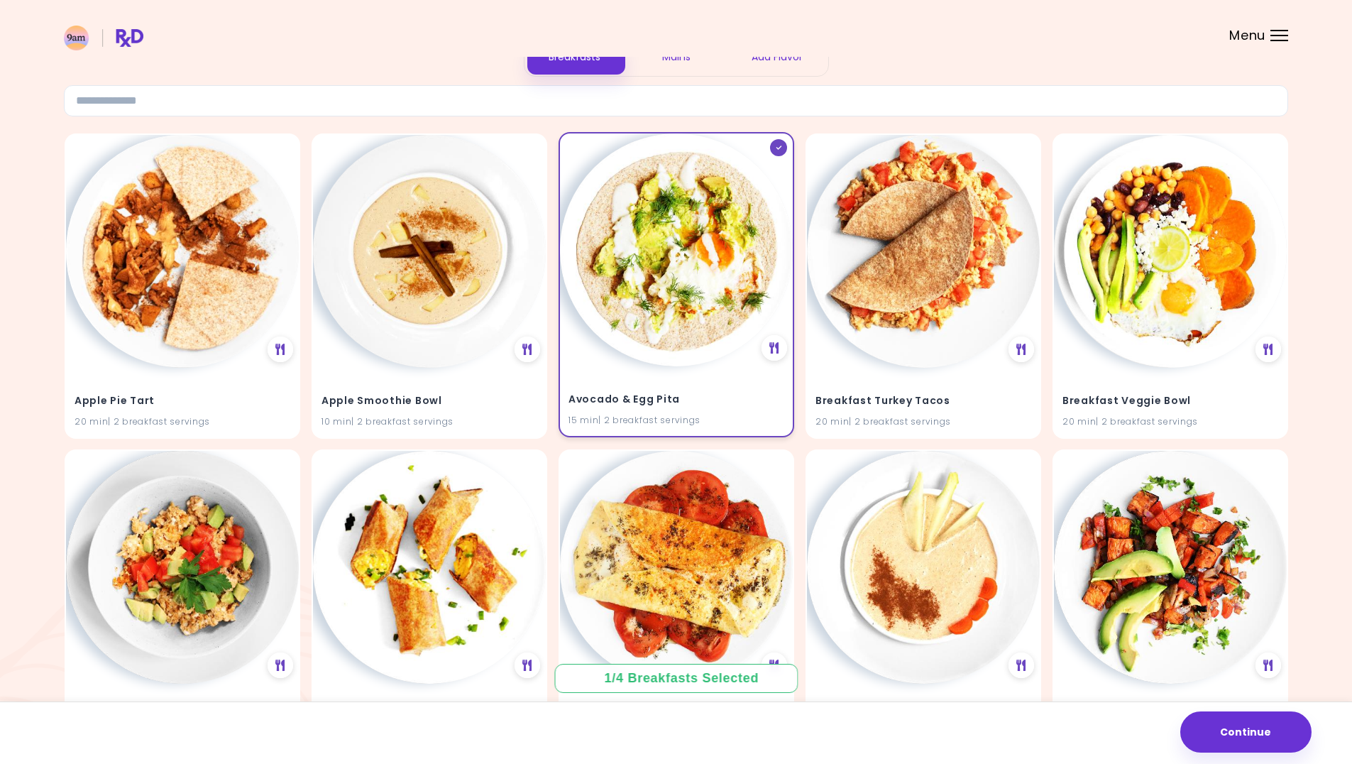
click at [728, 225] on img at bounding box center [676, 249] width 233 height 233
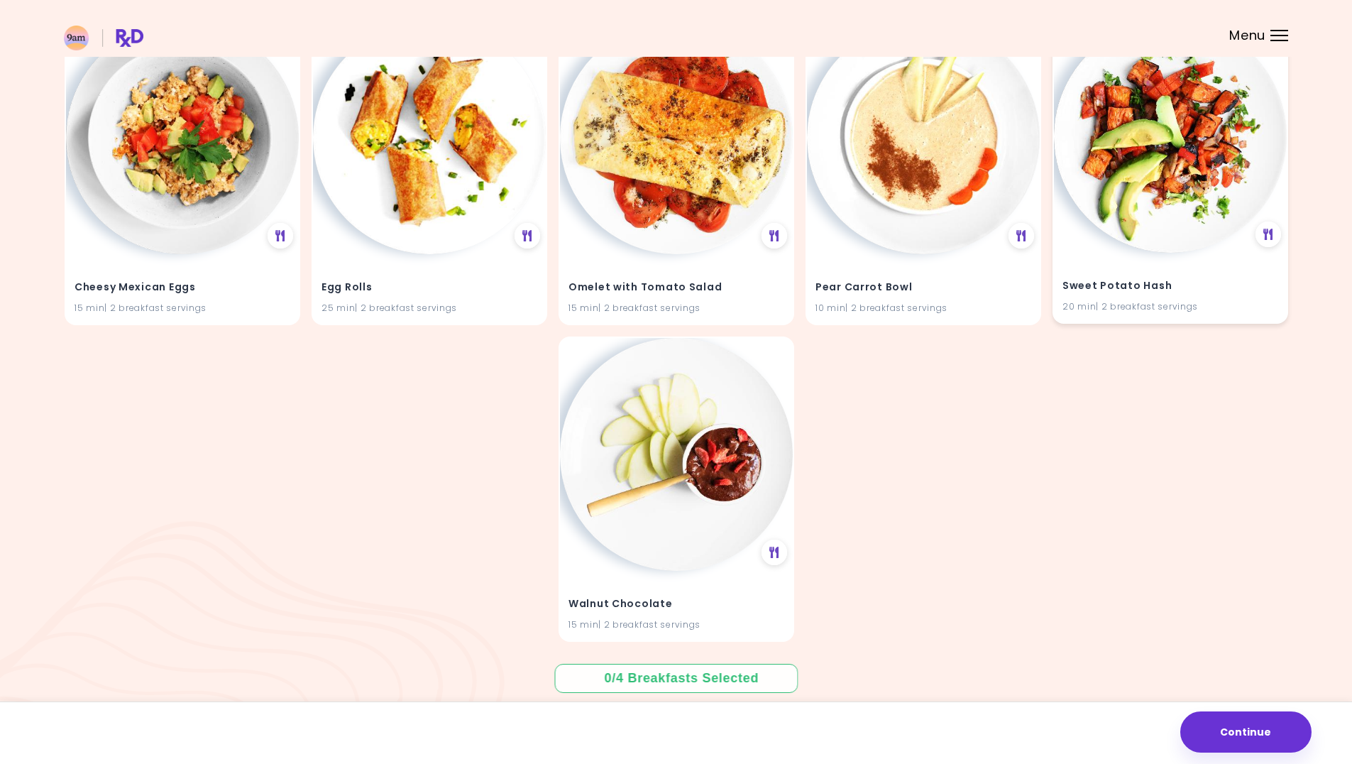
scroll to position [508, 0]
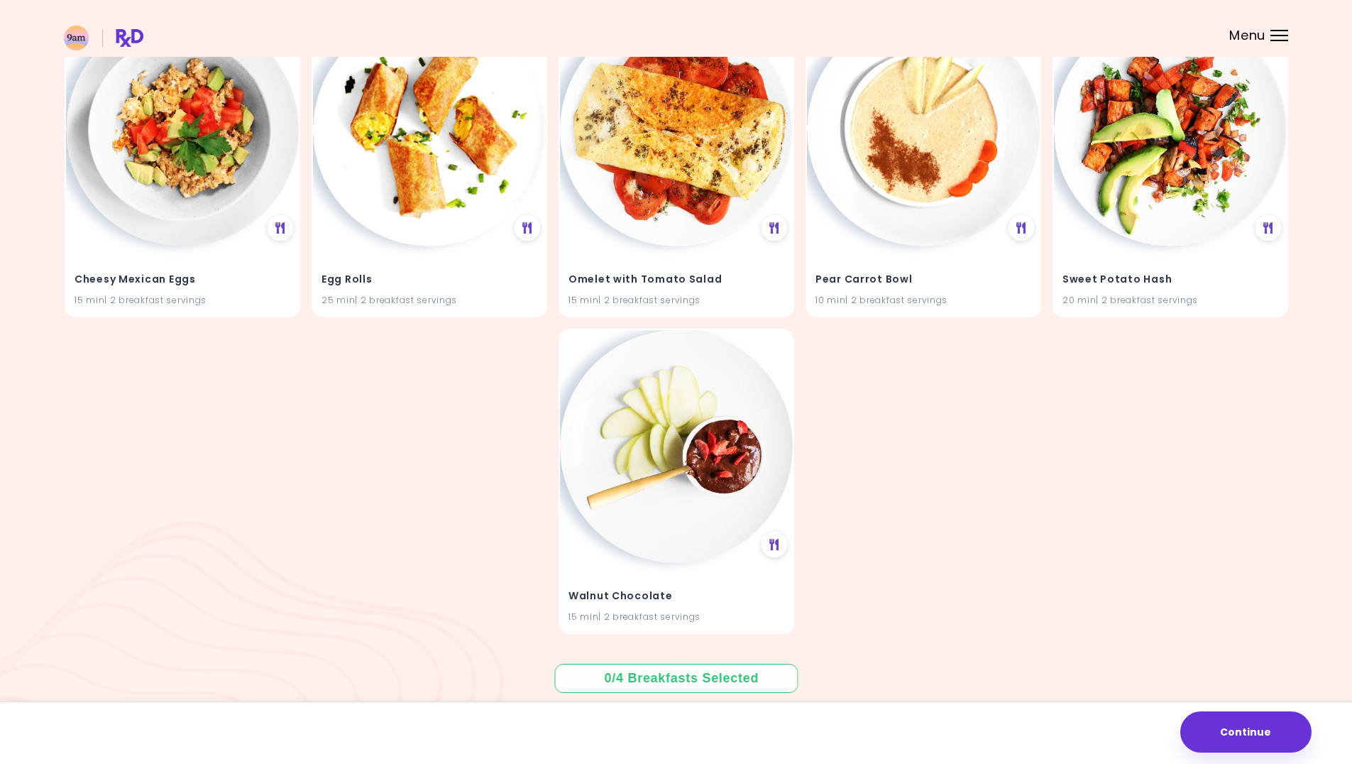
click at [735, 680] on div "0 / 4 Breakfasts Selected" at bounding box center [676, 678] width 143 height 18
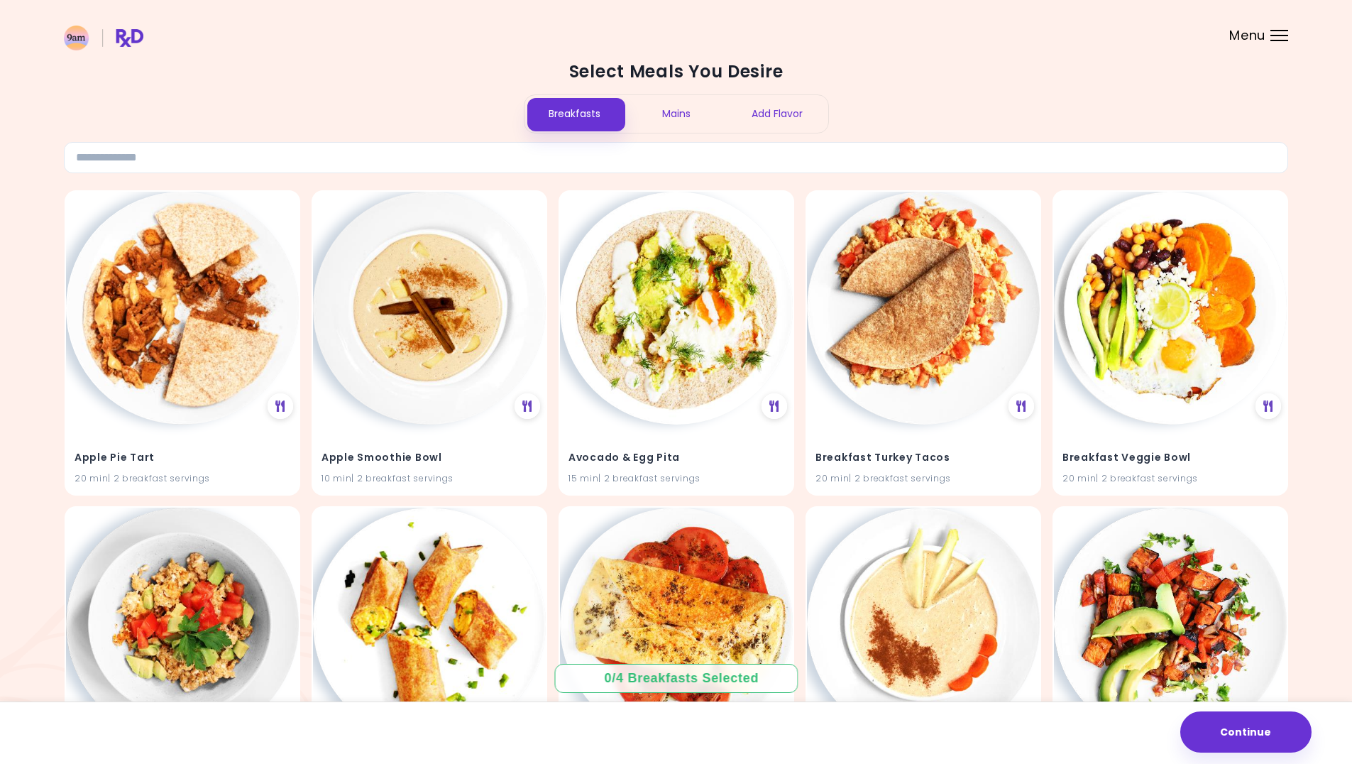
scroll to position [0, 0]
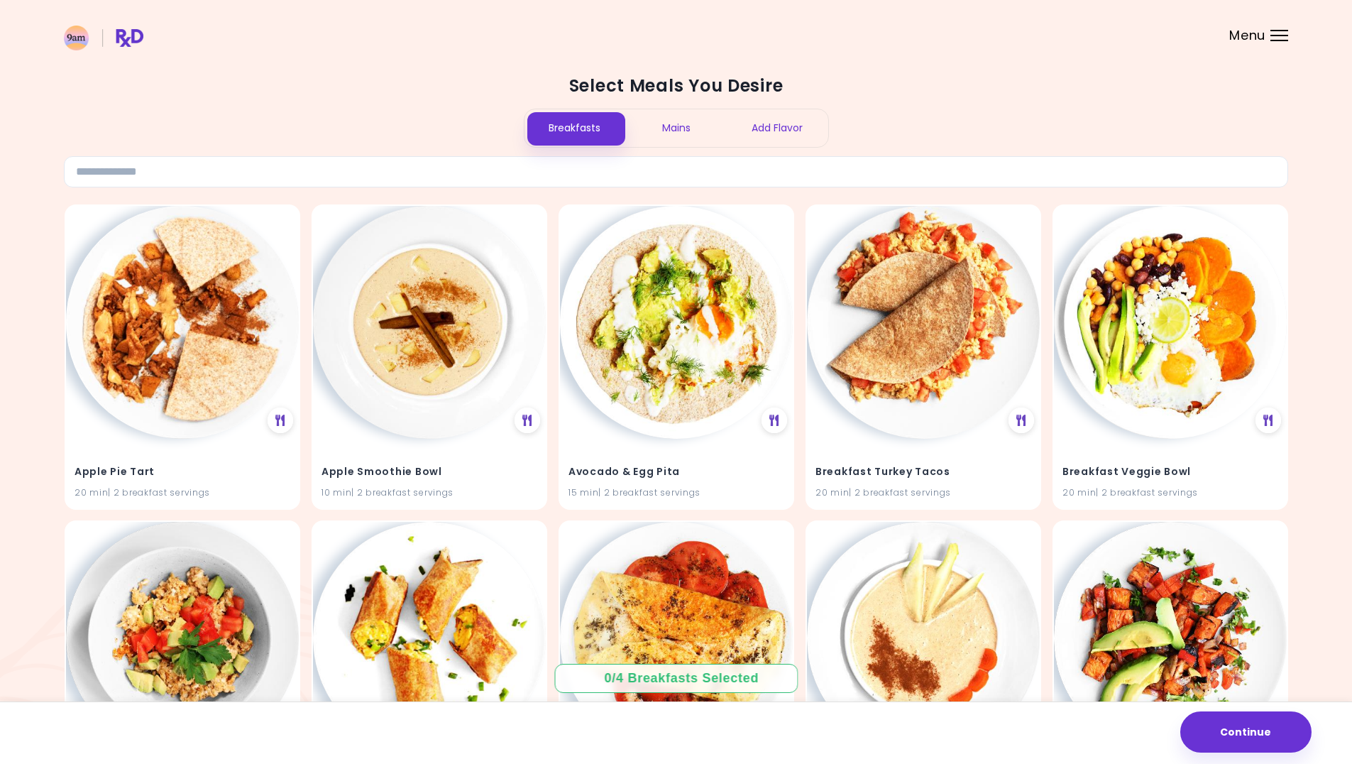
click at [1271, 35] on div at bounding box center [1280, 35] width 18 height 1
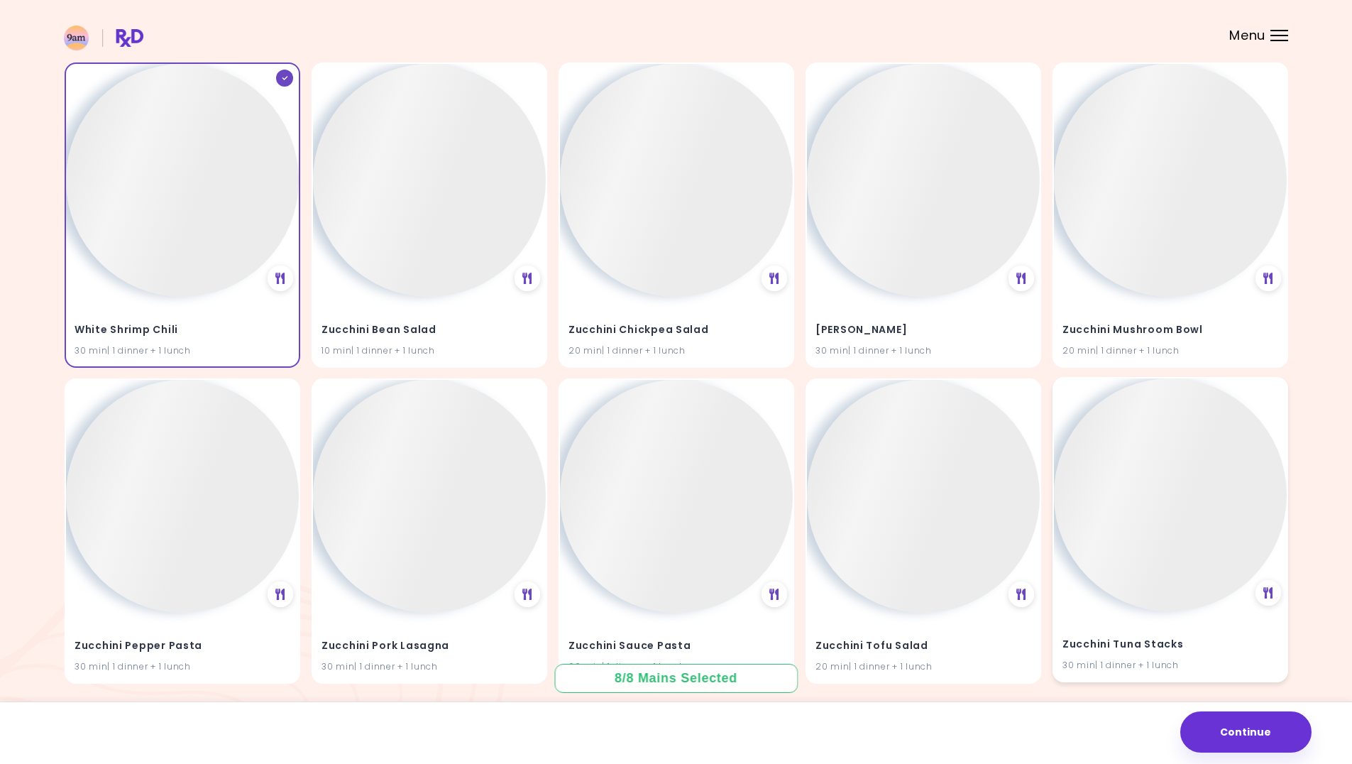
scroll to position [39739, 0]
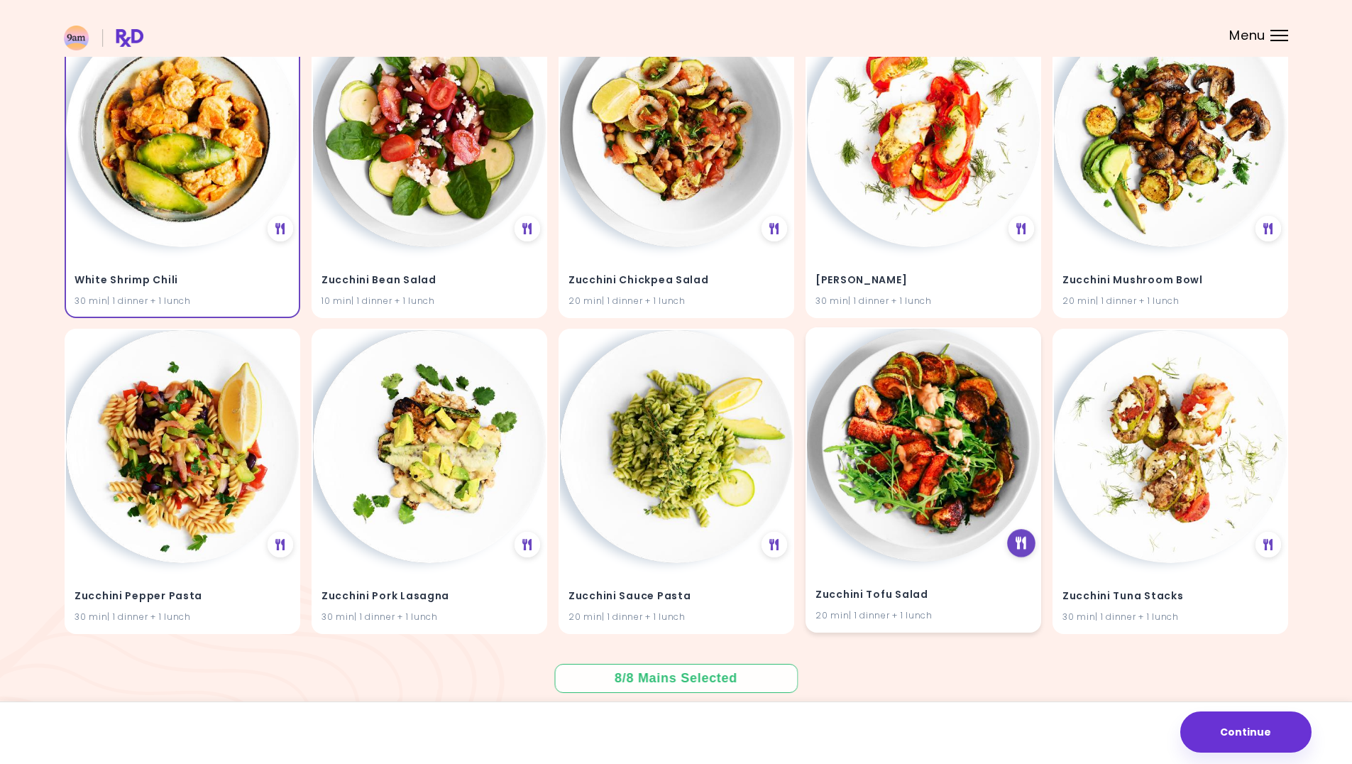
click at [1020, 549] on icon at bounding box center [1021, 543] width 11 height 13
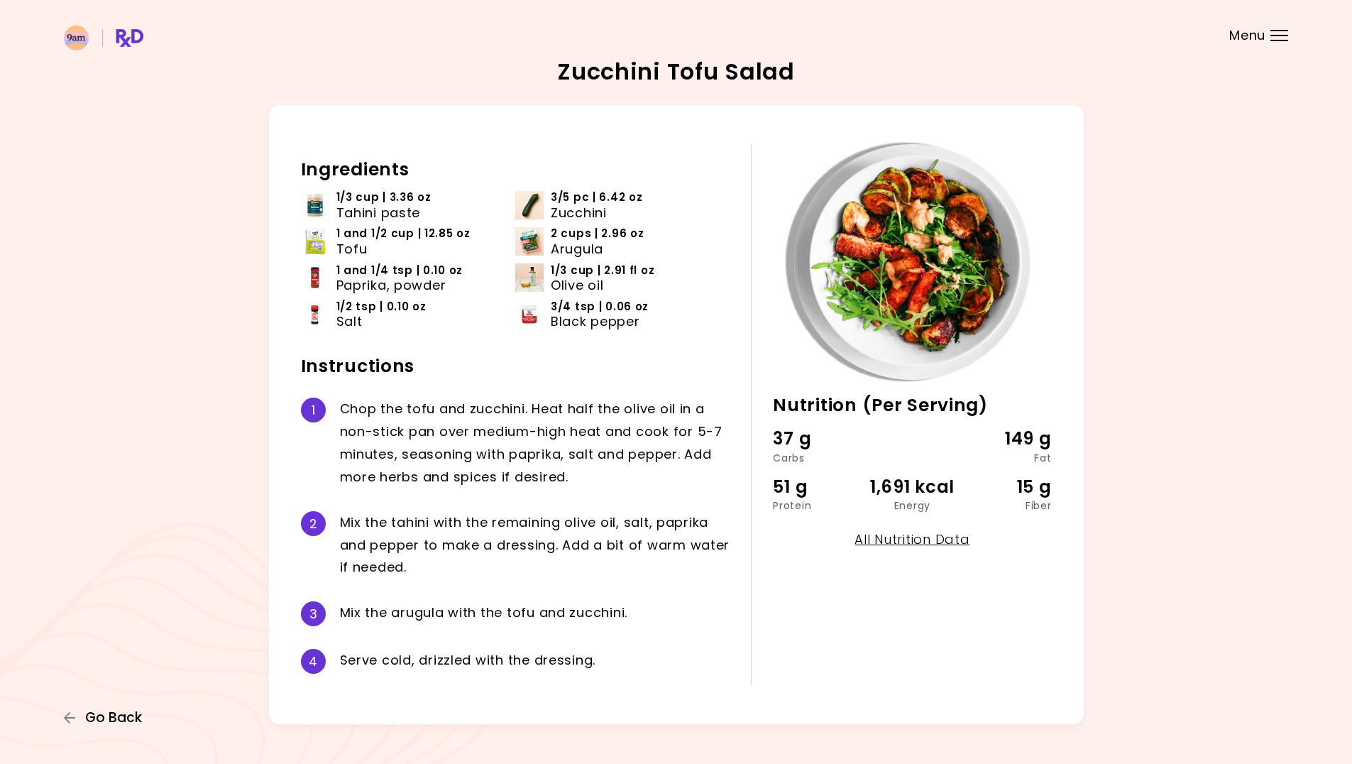
click at [95, 716] on span "Go Back" at bounding box center [113, 718] width 57 height 16
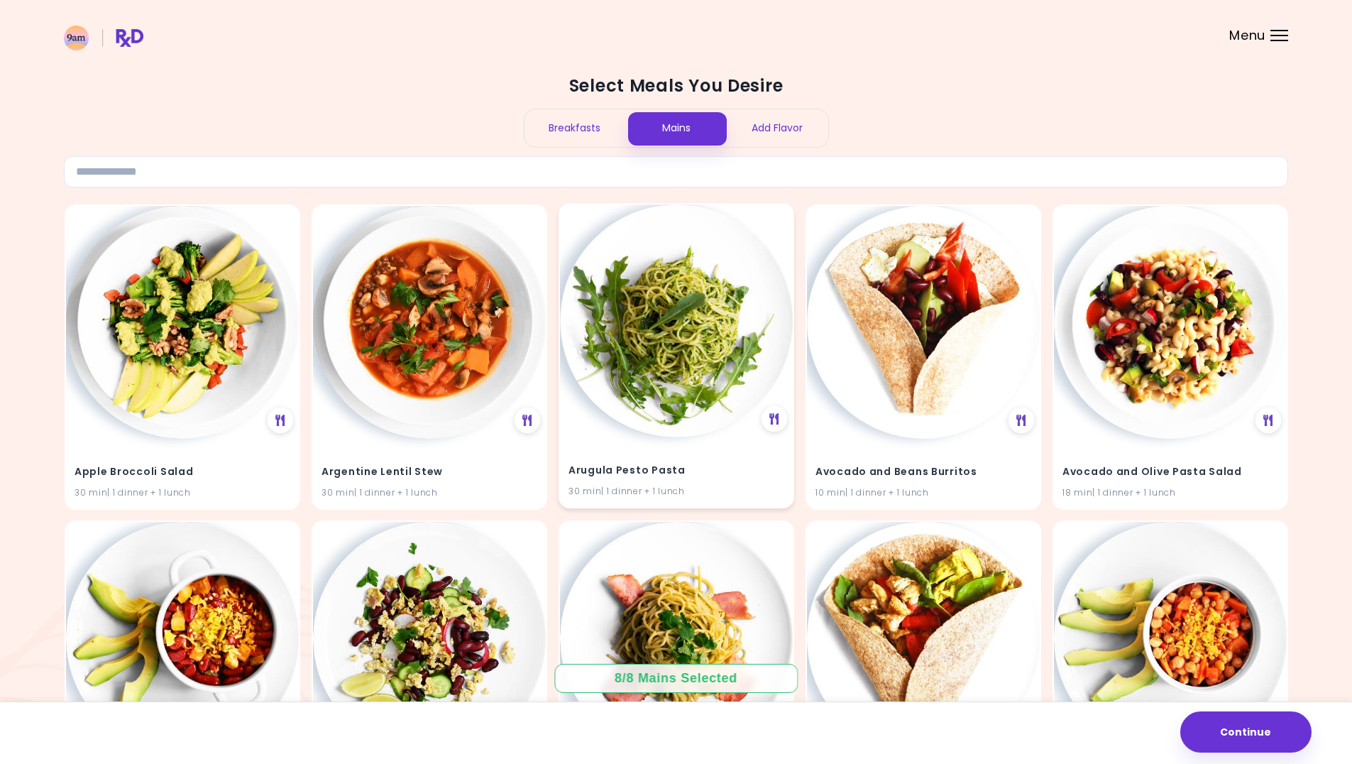
click at [669, 395] on img at bounding box center [676, 320] width 233 height 233
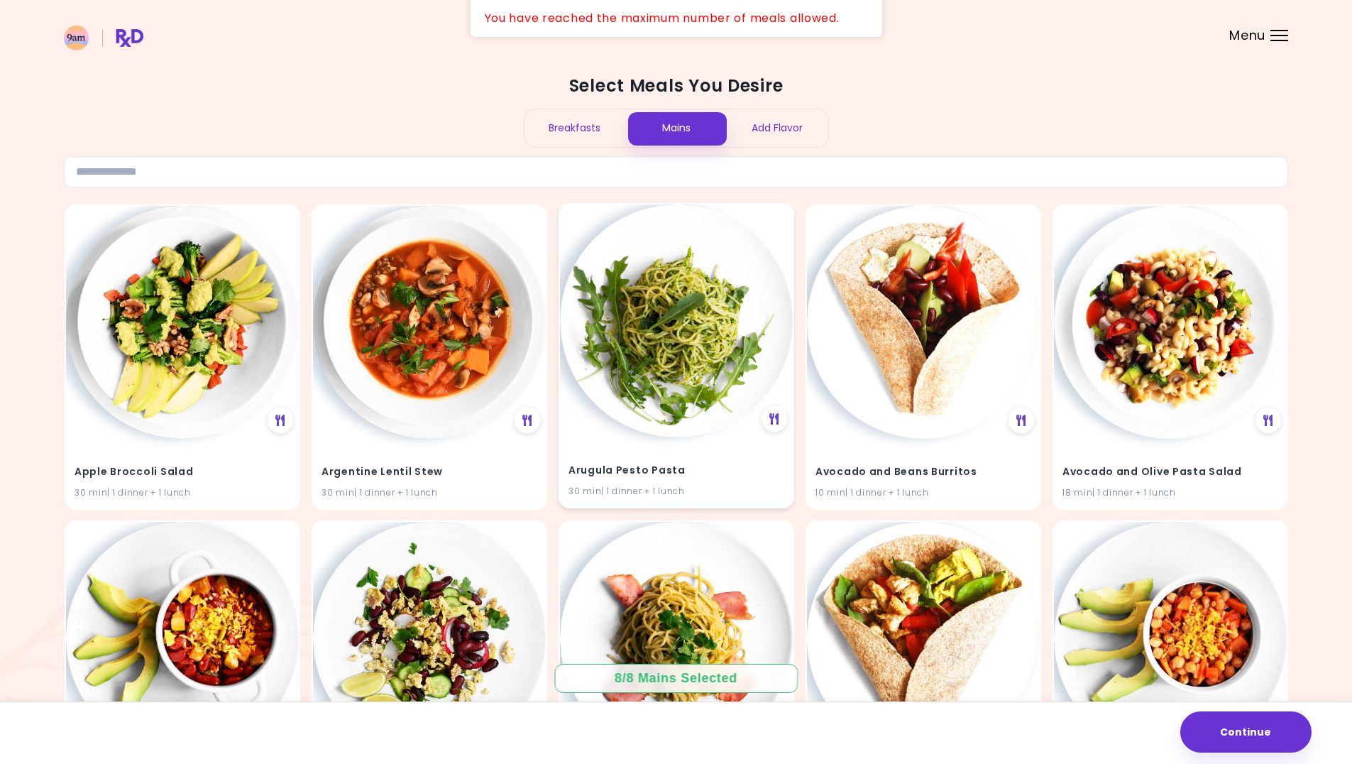
click at [672, 410] on img at bounding box center [676, 320] width 233 height 233
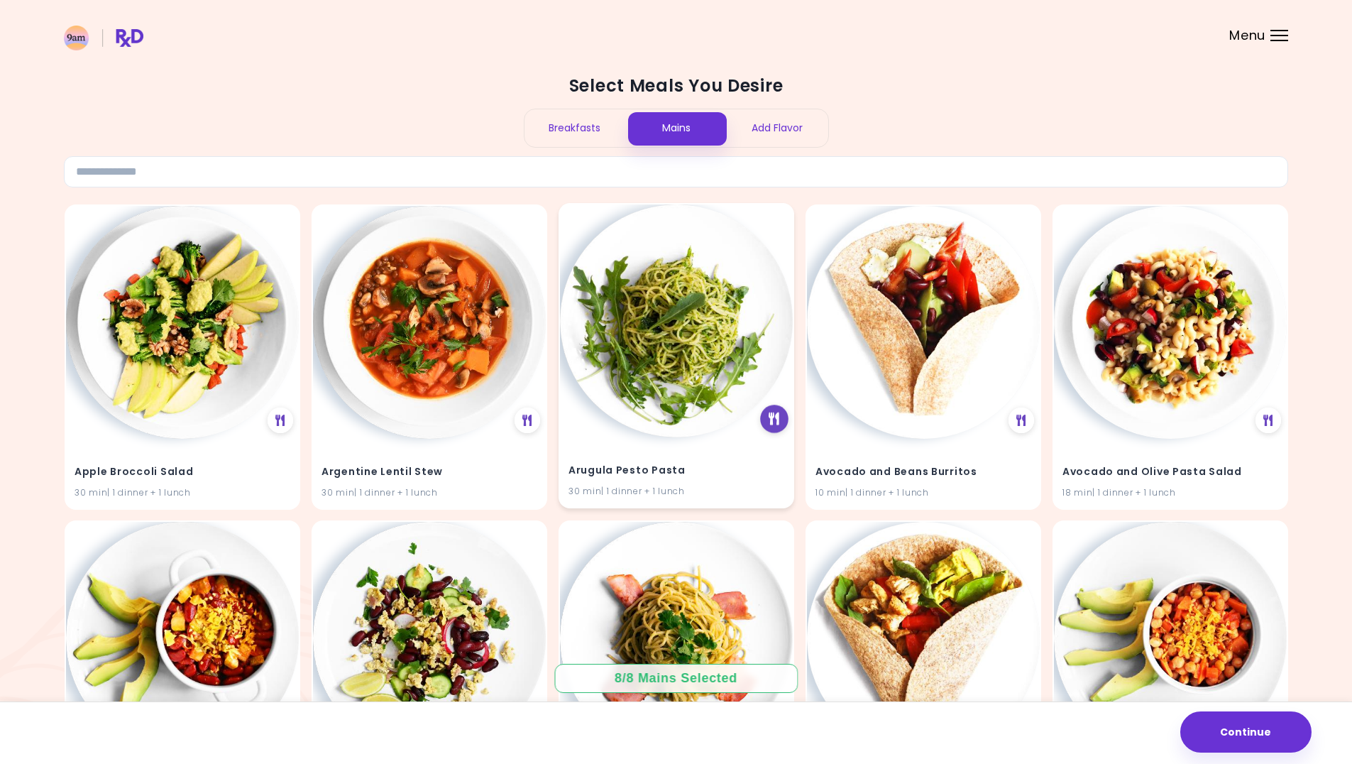
drag, startPoint x: 779, startPoint y: 417, endPoint x: 771, endPoint y: 416, distance: 7.9
click at [771, 416] on icon at bounding box center [774, 418] width 11 height 13
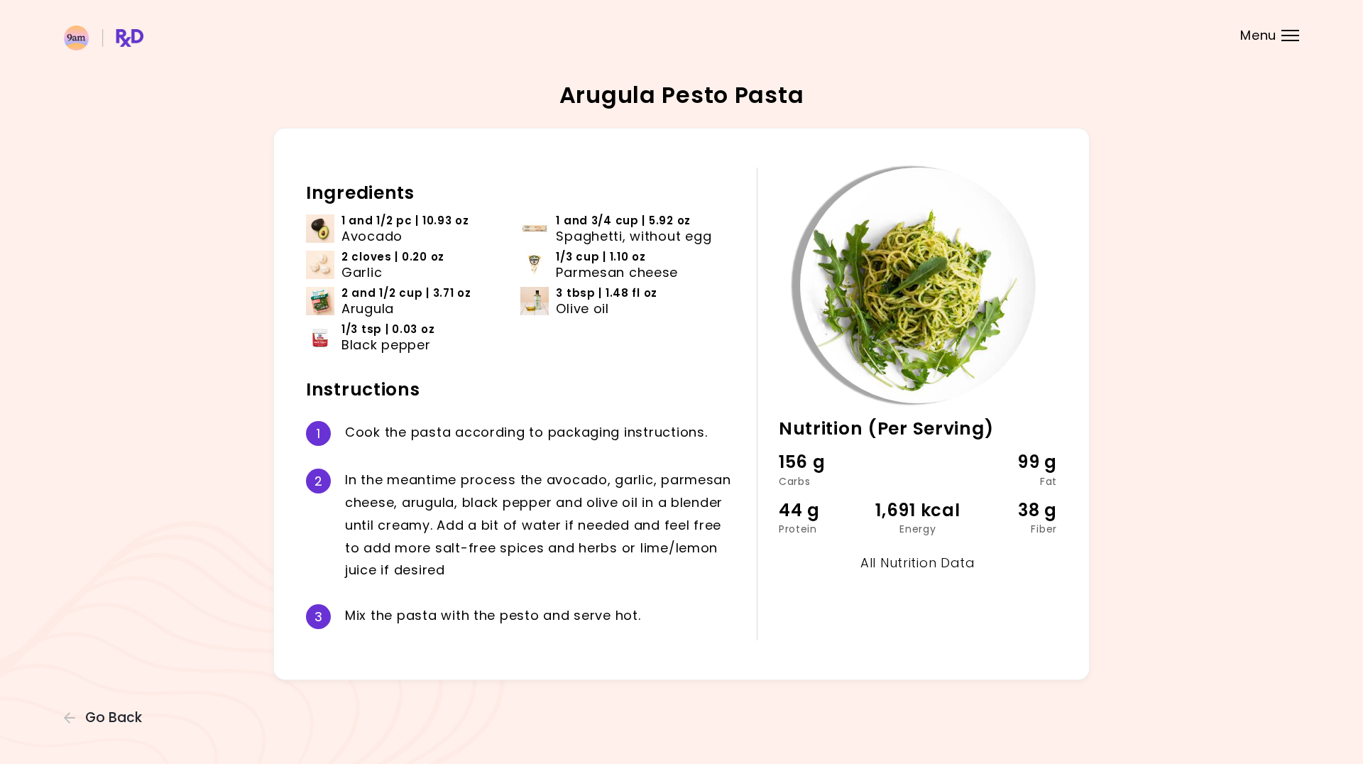
click at [952, 568] on link "All Nutrition Data" at bounding box center [917, 563] width 115 height 18
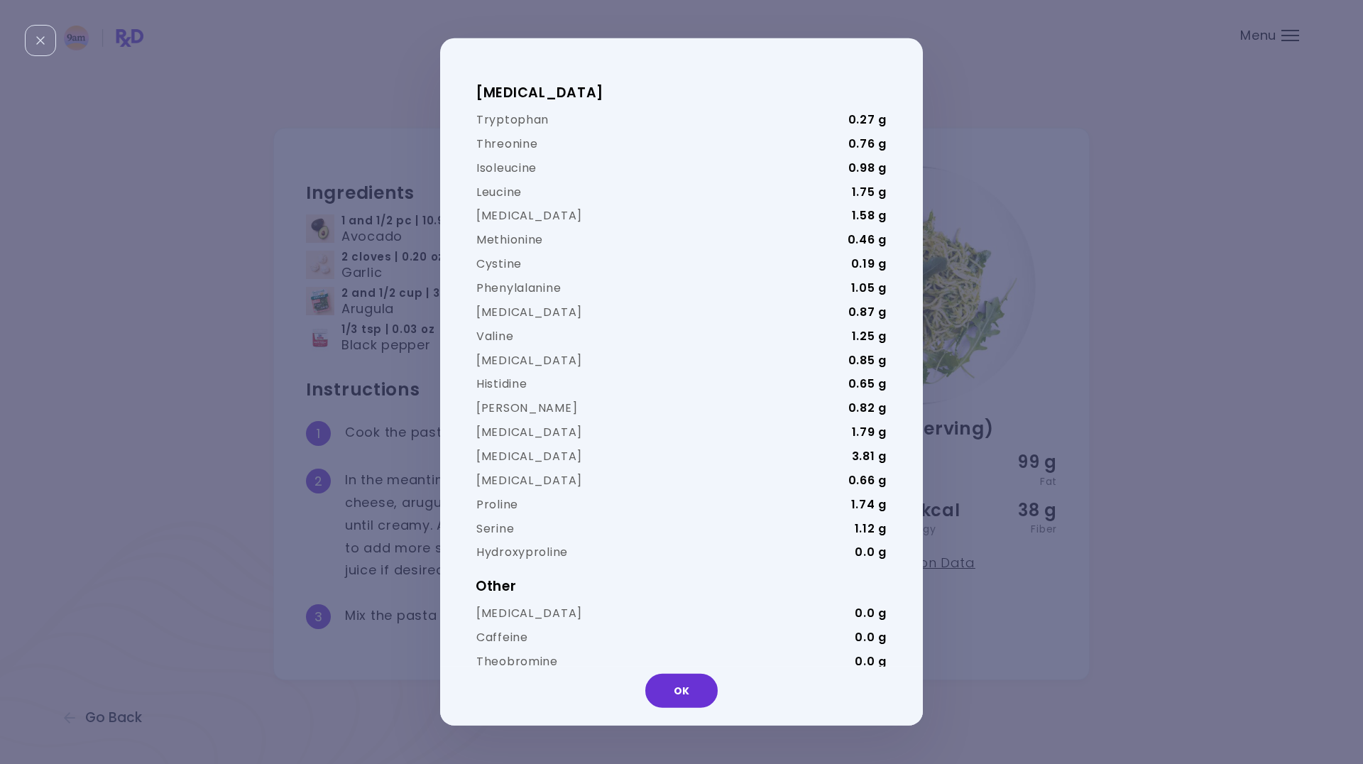
scroll to position [3208, 0]
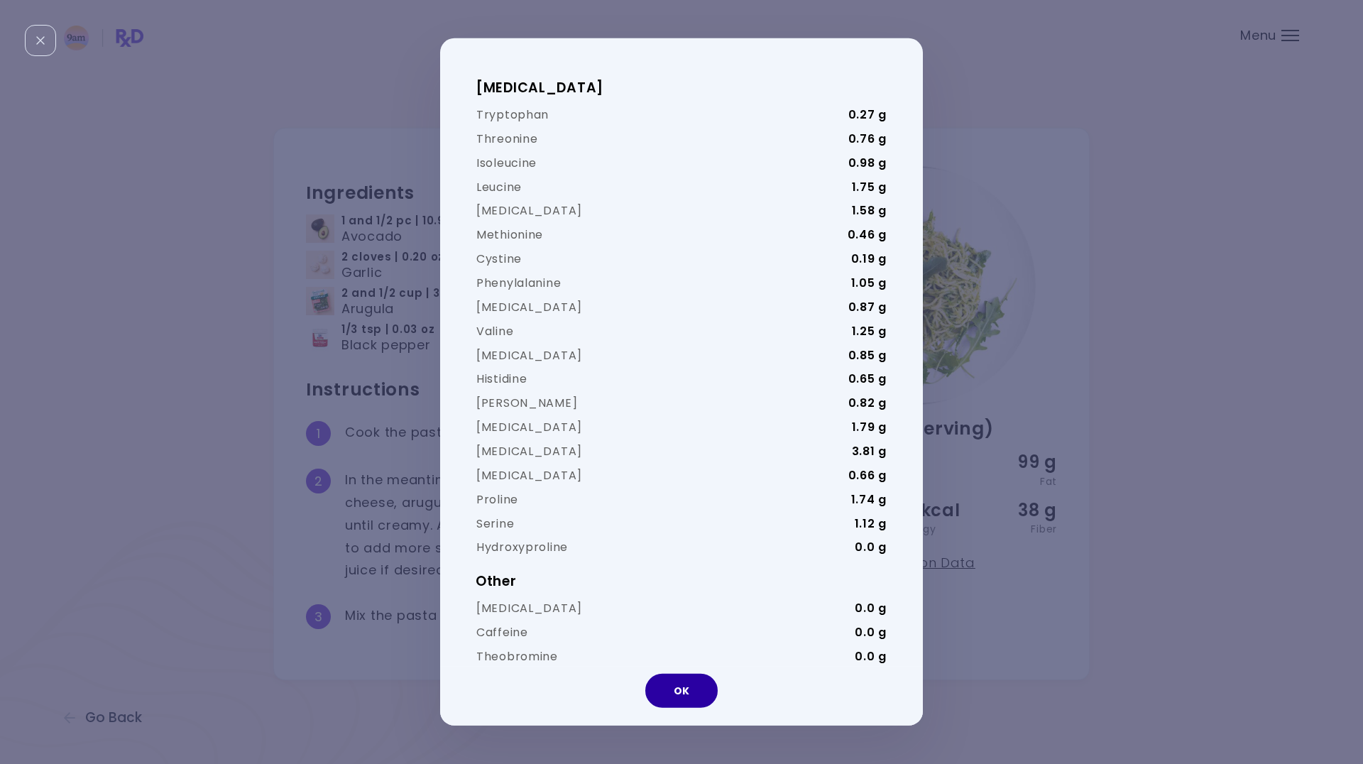
click at [703, 688] on button "OK" at bounding box center [681, 691] width 72 height 34
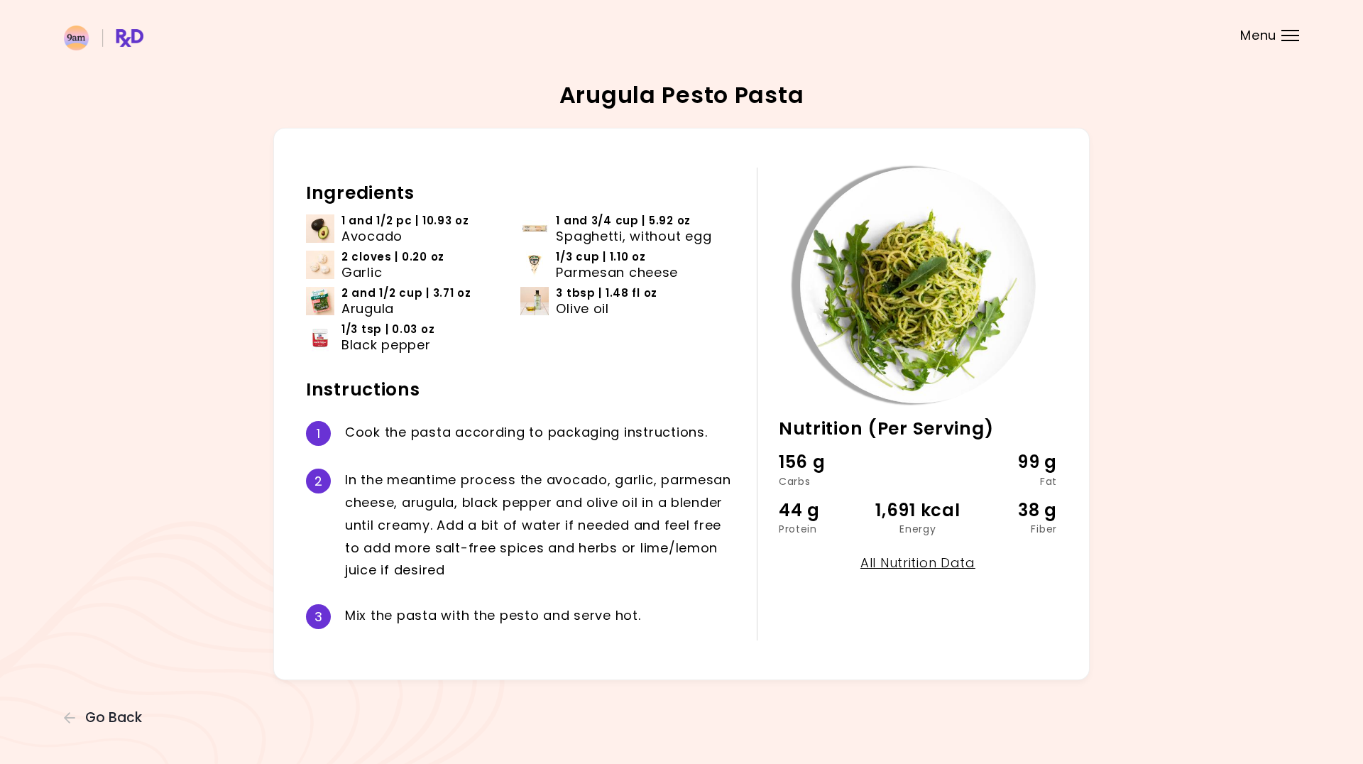
click at [1248, 50] on header at bounding box center [681, 28] width 1363 height 57
click at [1282, 39] on div "Menu" at bounding box center [1290, 35] width 18 height 11
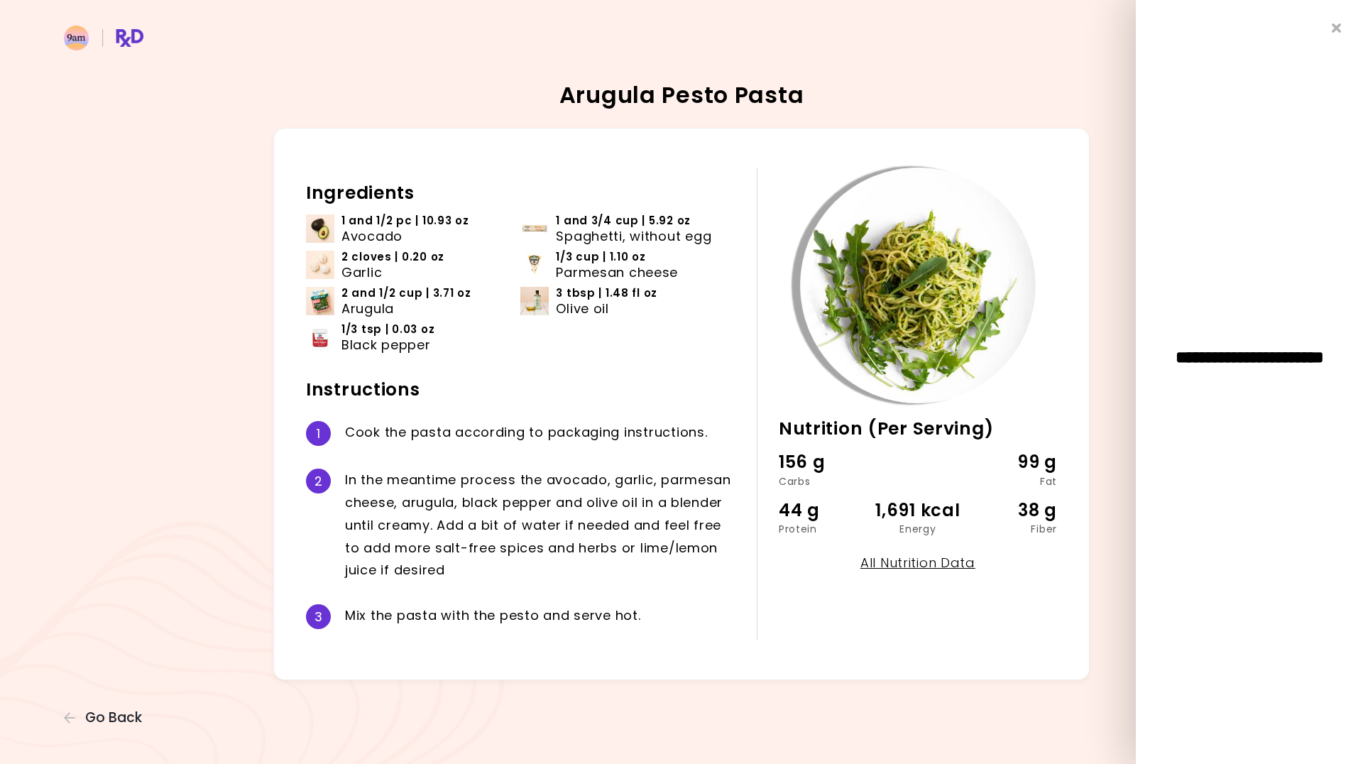
click at [1330, 31] on div "**********" at bounding box center [1249, 382] width 227 height 764
click at [1335, 34] on div "**********" at bounding box center [1249, 382] width 227 height 764
click at [518, 259] on li "2 cloves | 0.20 oz Garlic" at bounding box center [413, 267] width 214 height 36
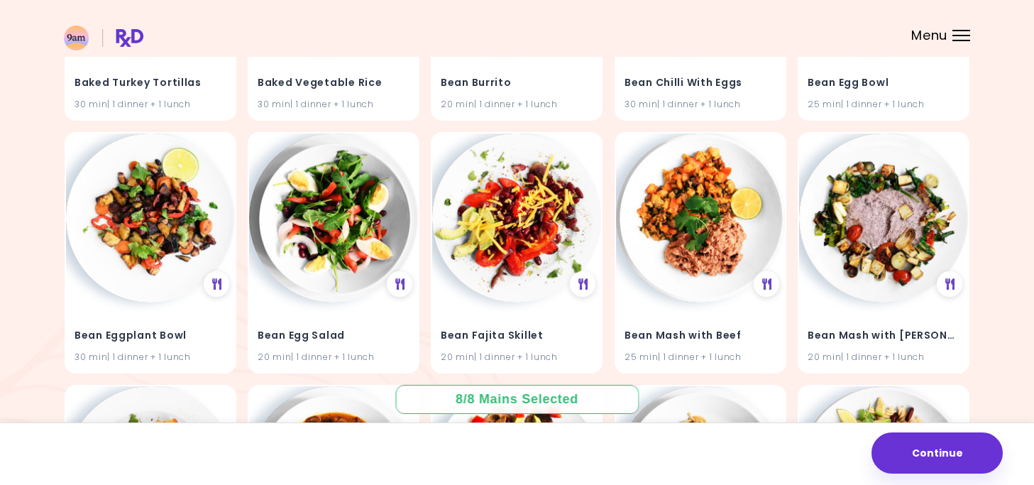
scroll to position [2097, 0]
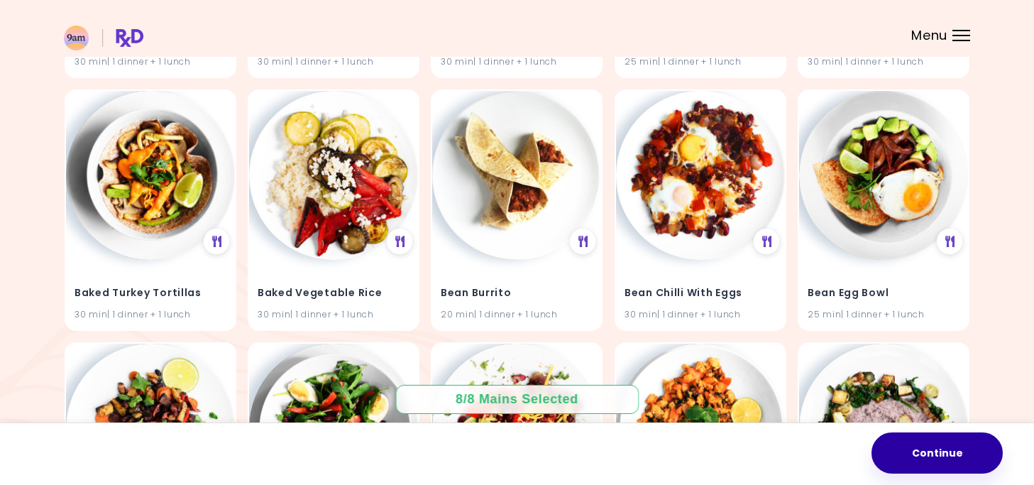
scroll to position [2594, 0]
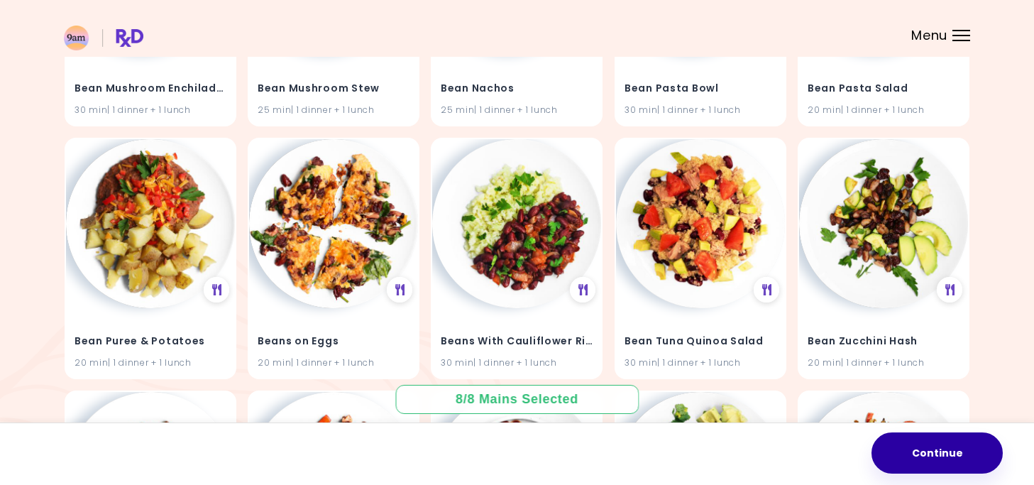
click at [914, 457] on button "Continue" at bounding box center [937, 452] width 131 height 41
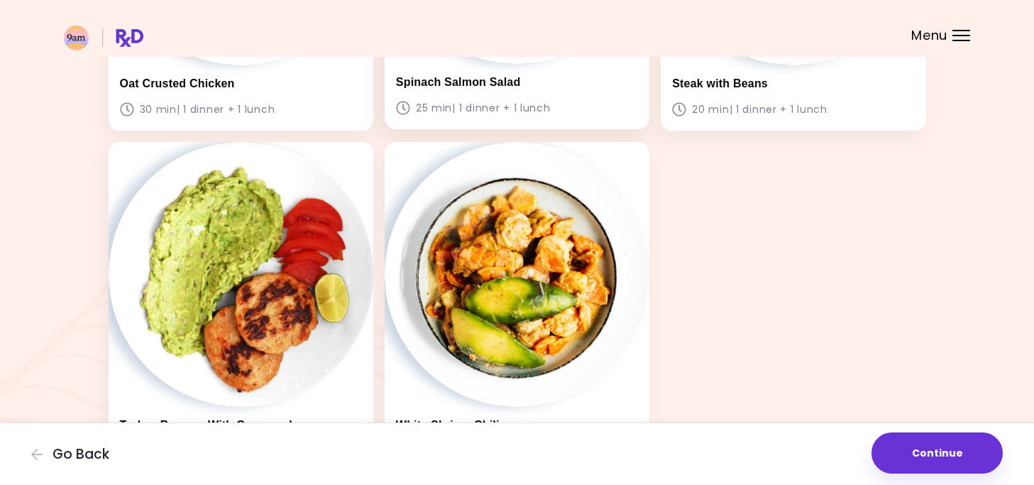
scroll to position [791, 0]
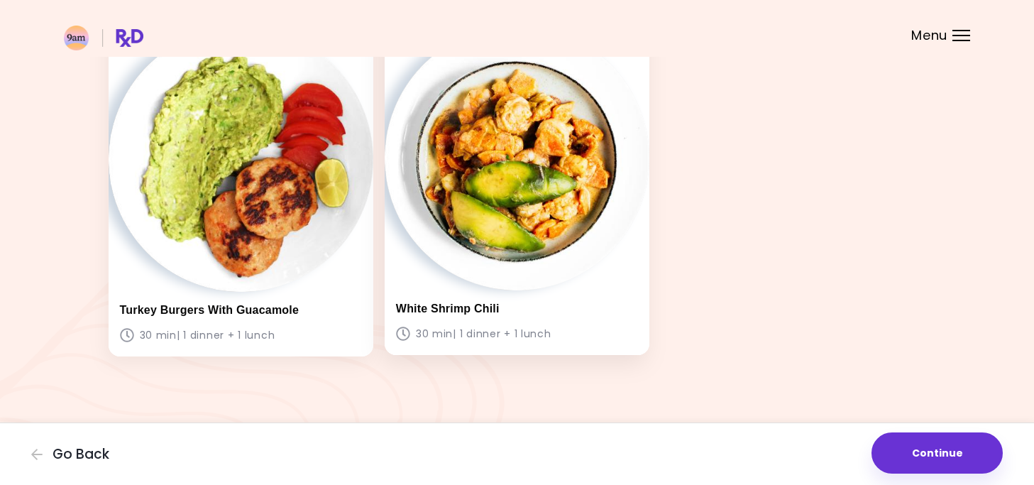
click at [554, 263] on img at bounding box center [517, 158] width 265 height 265
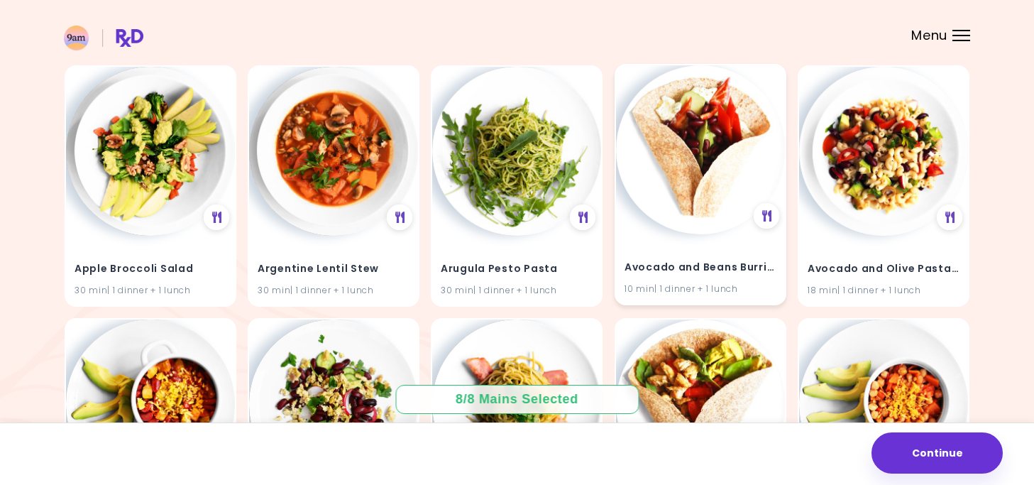
scroll to position [142, 0]
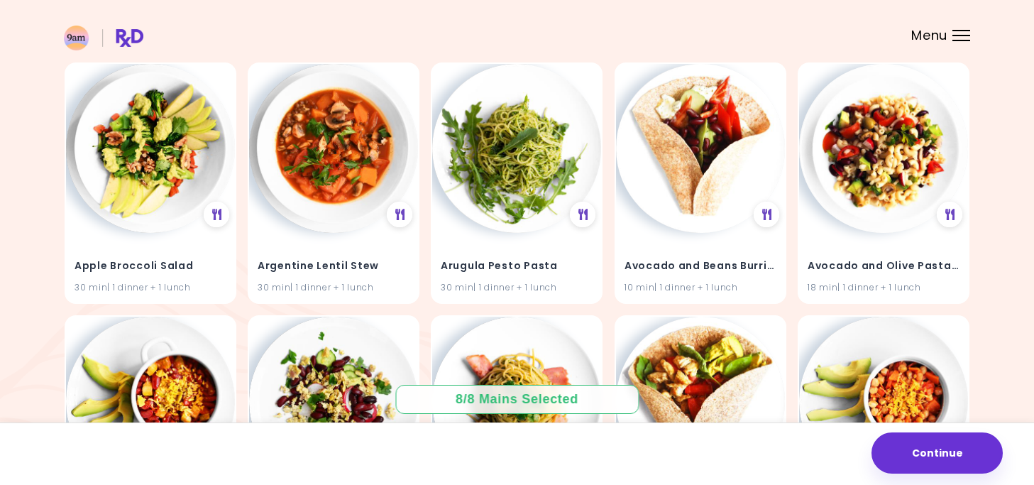
click at [490, 390] on div "8 / 8 Mains Selected" at bounding box center [516, 399] width 243 height 29
click at [477, 405] on div "8 / 8 Mains Selected" at bounding box center [517, 399] width 143 height 18
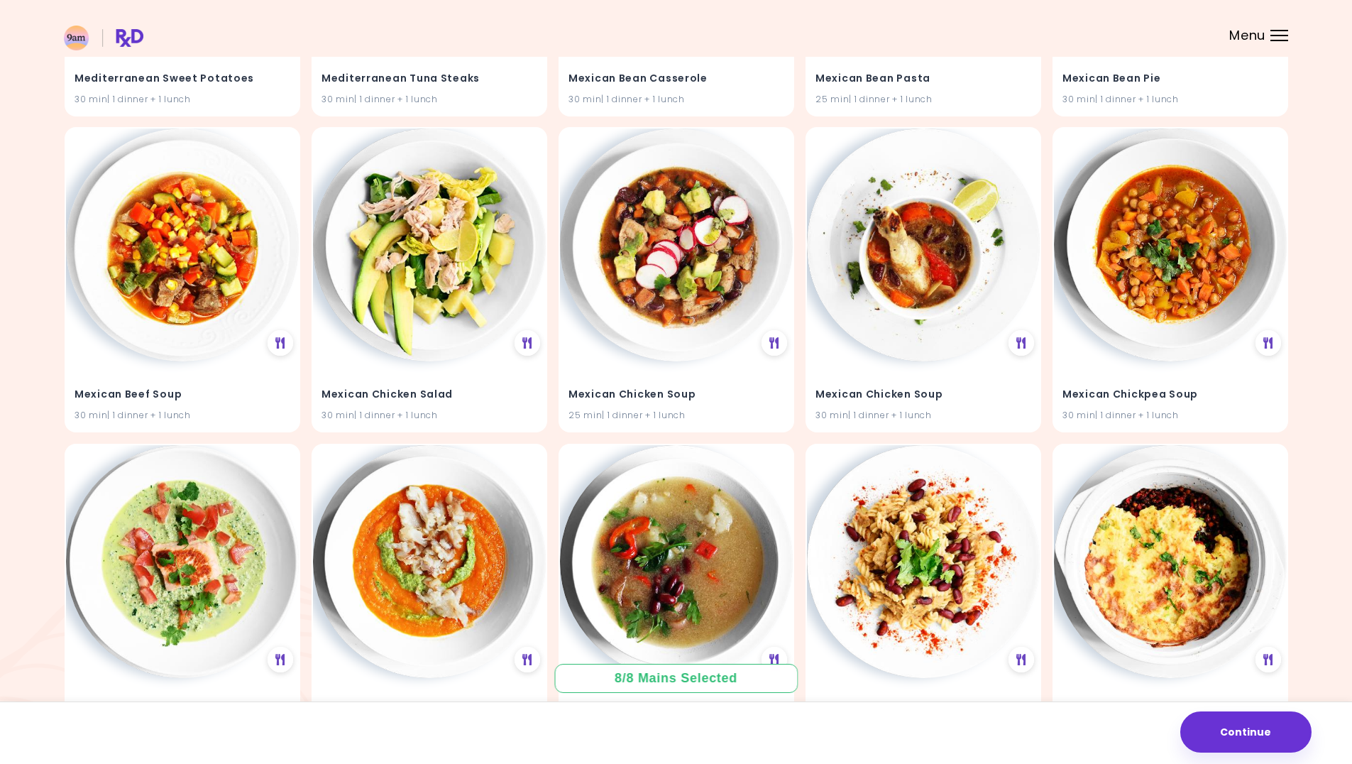
scroll to position [19618, 0]
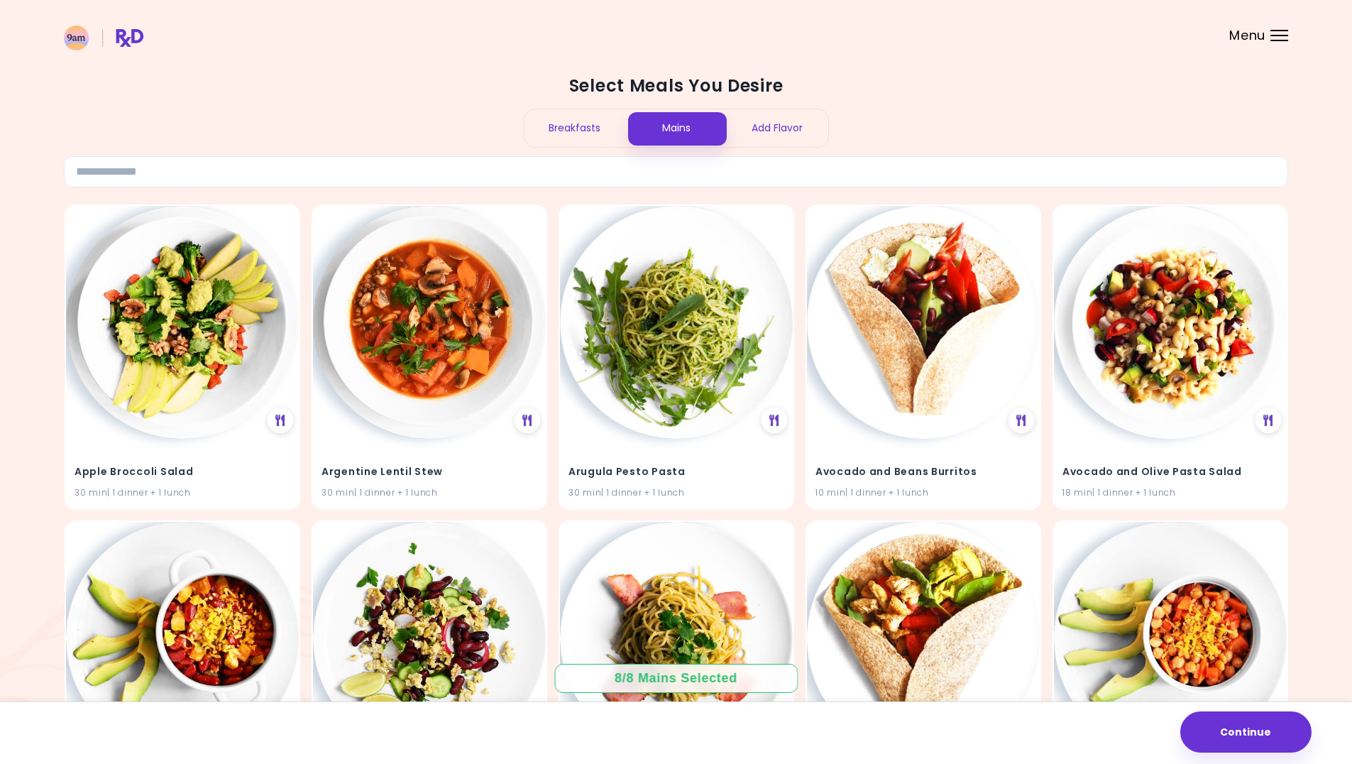
click at [1275, 47] on header at bounding box center [676, 28] width 1352 height 57
click at [1275, 33] on div "Menu" at bounding box center [1280, 35] width 18 height 11
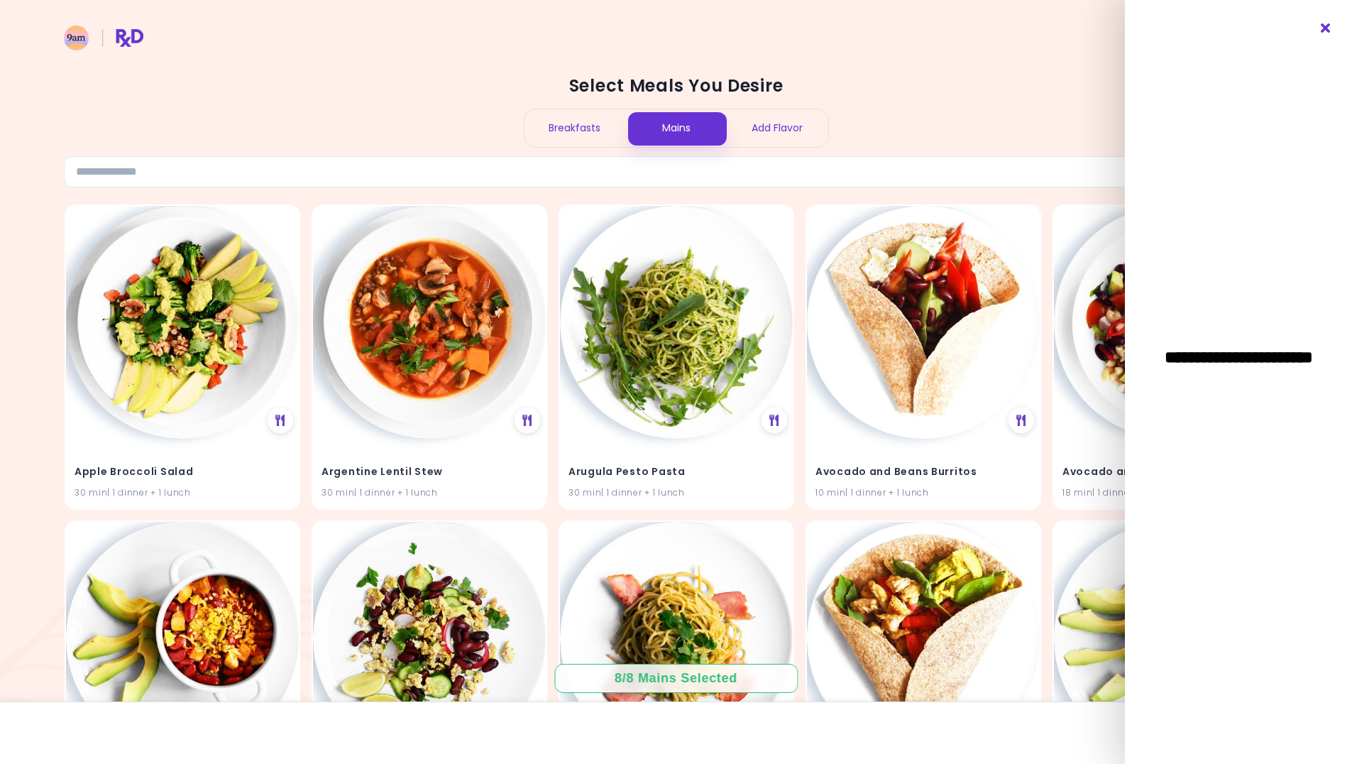
click at [1327, 31] on icon "Close" at bounding box center [1326, 28] width 13 height 10
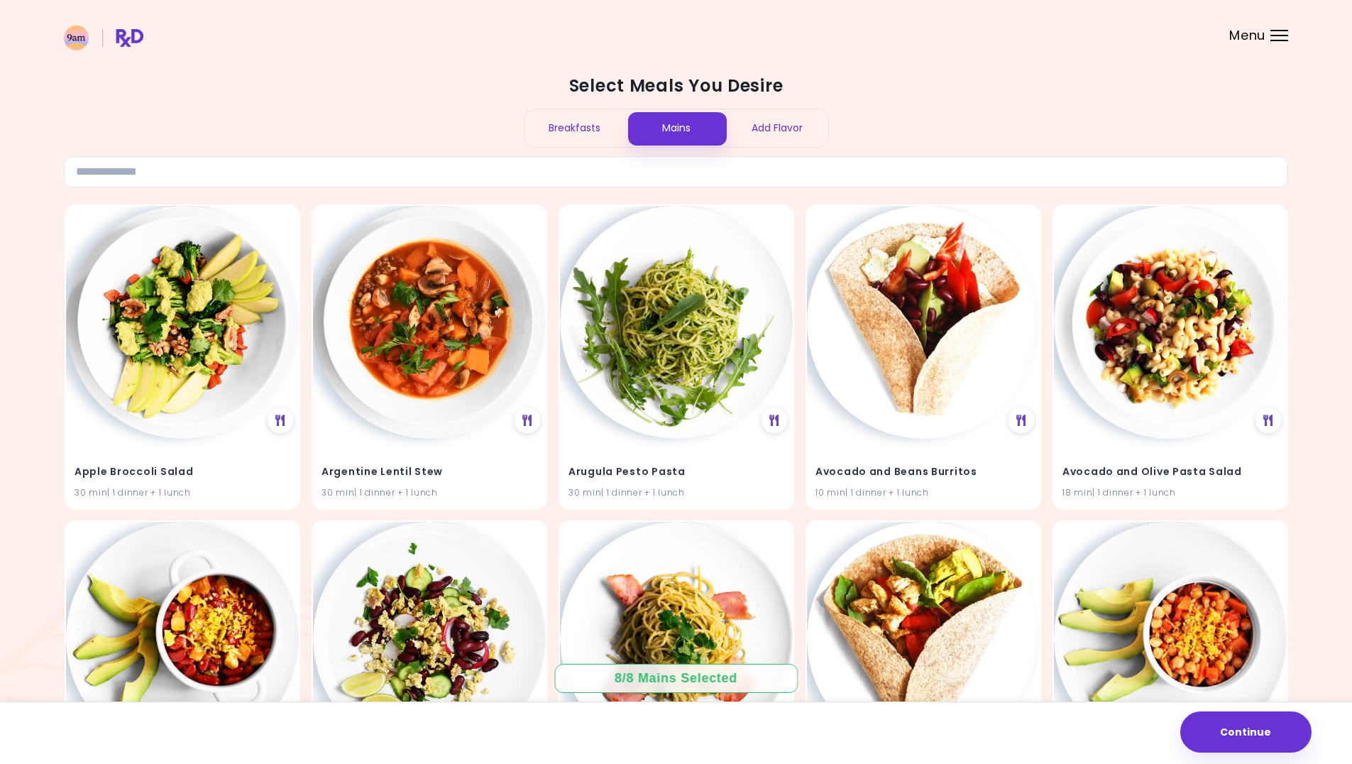
click at [759, 130] on div "Add Flavor" at bounding box center [778, 128] width 102 height 38
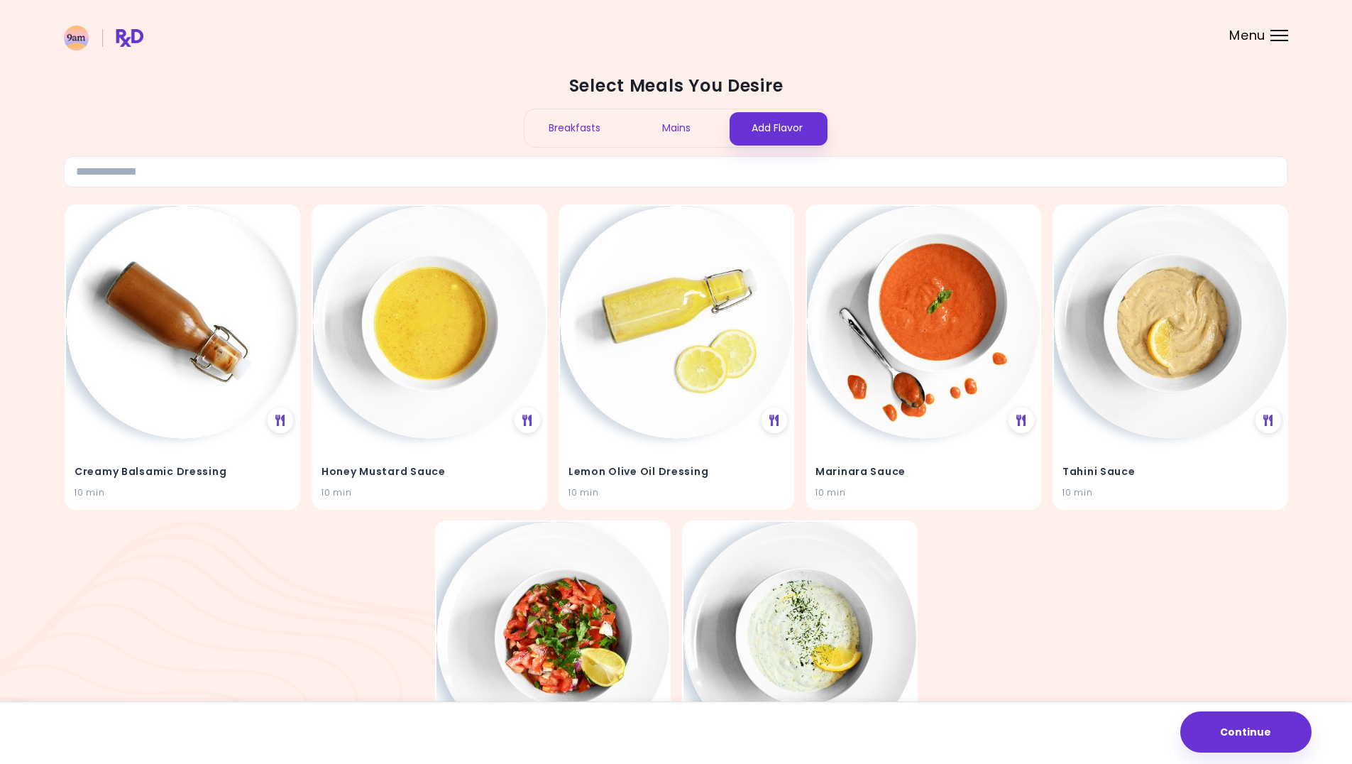
click at [661, 125] on div "Mains" at bounding box center [676, 128] width 102 height 38
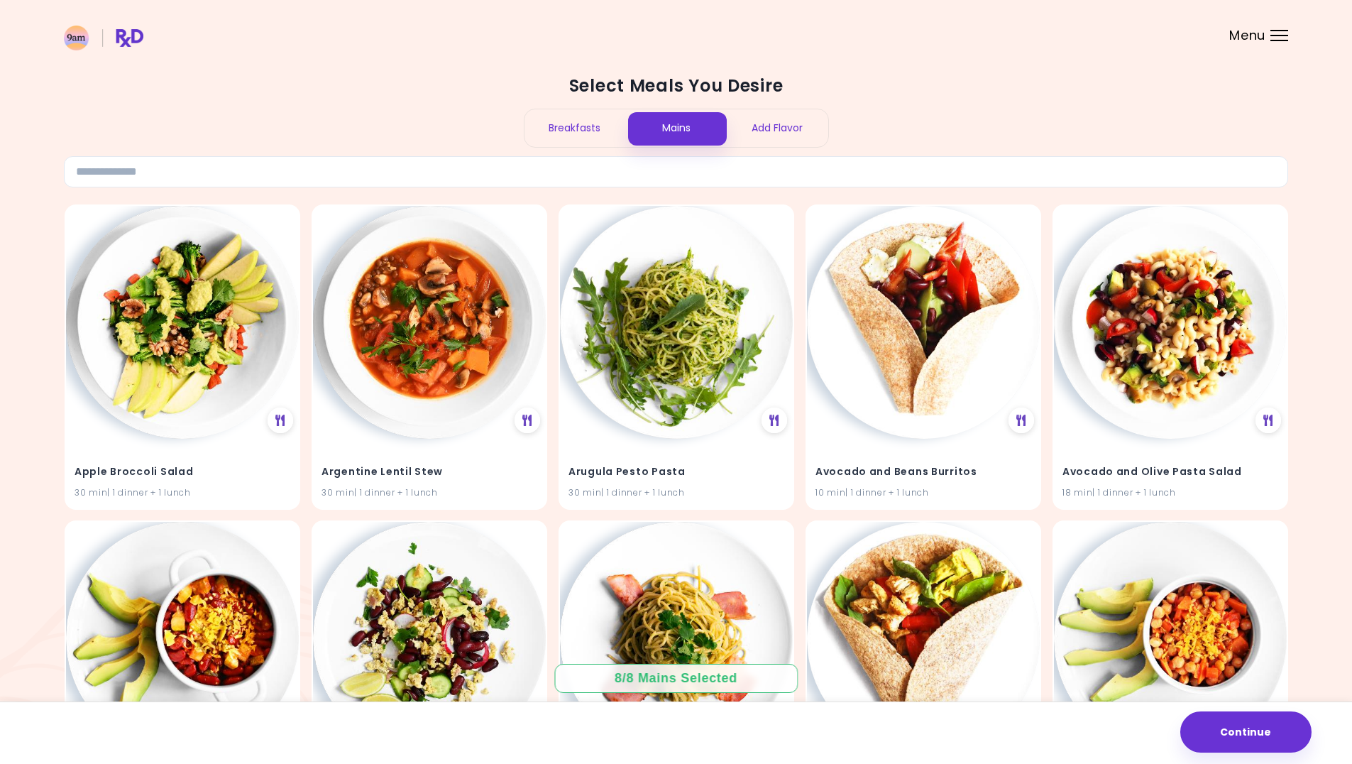
click at [564, 124] on div "Breakfasts" at bounding box center [576, 128] width 102 height 38
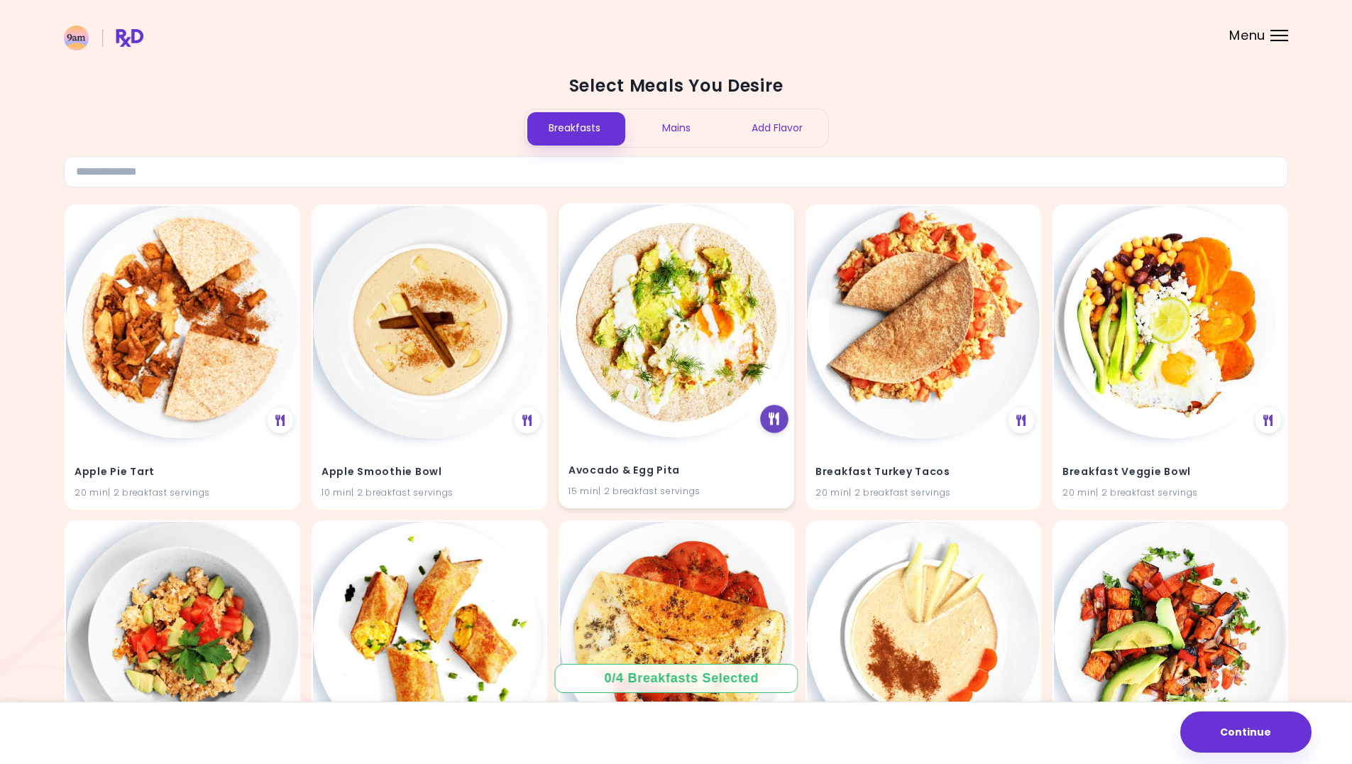
click at [769, 416] on icon at bounding box center [774, 418] width 11 height 13
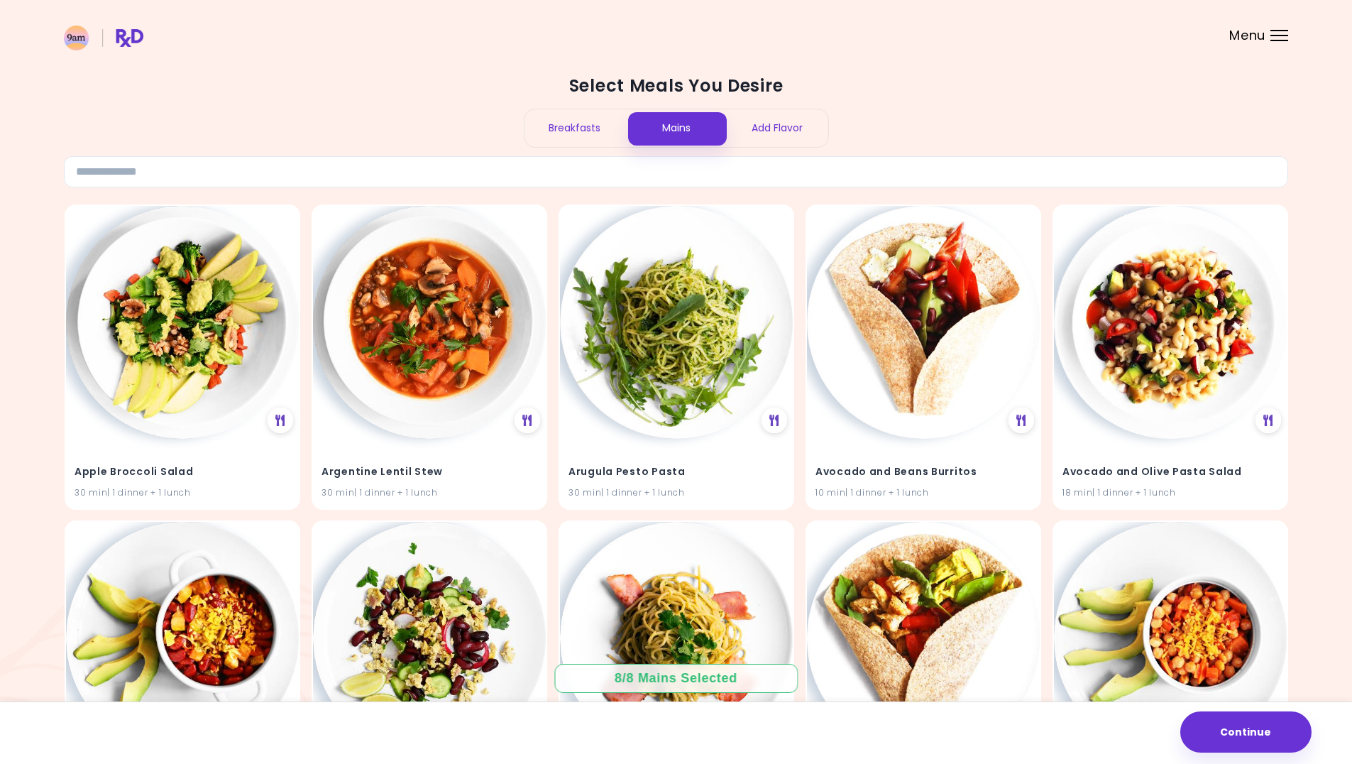
click at [618, 126] on div "Breakfasts" at bounding box center [576, 128] width 102 height 38
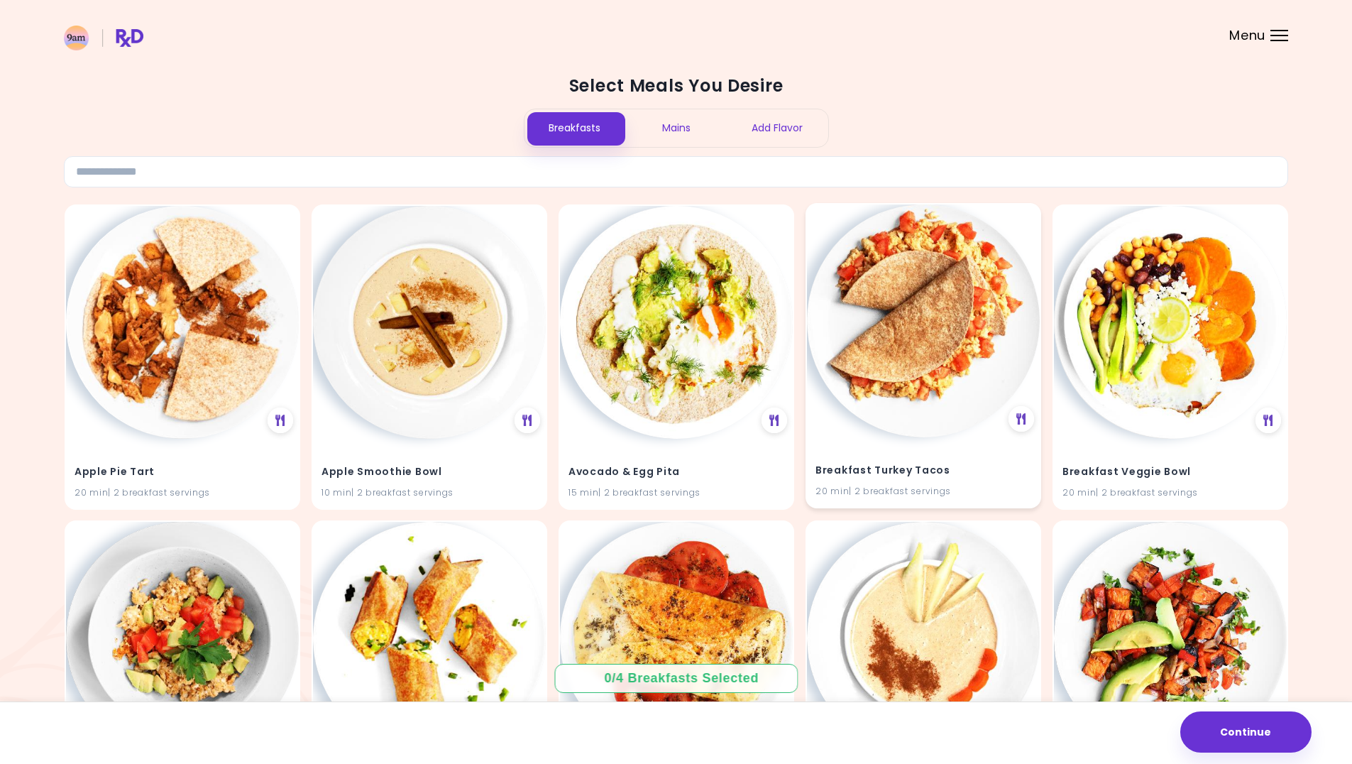
click at [977, 327] on img at bounding box center [923, 320] width 233 height 233
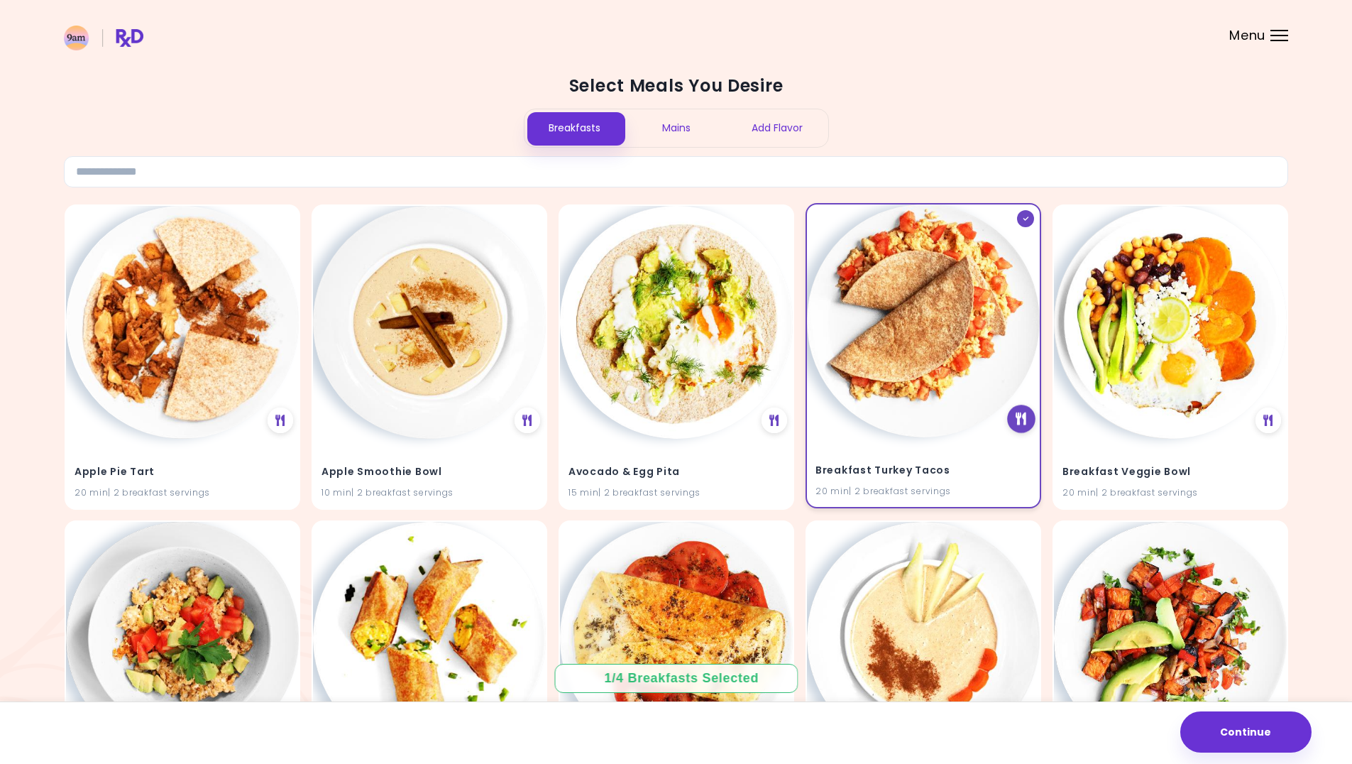
click at [1019, 424] on icon at bounding box center [1021, 418] width 11 height 13
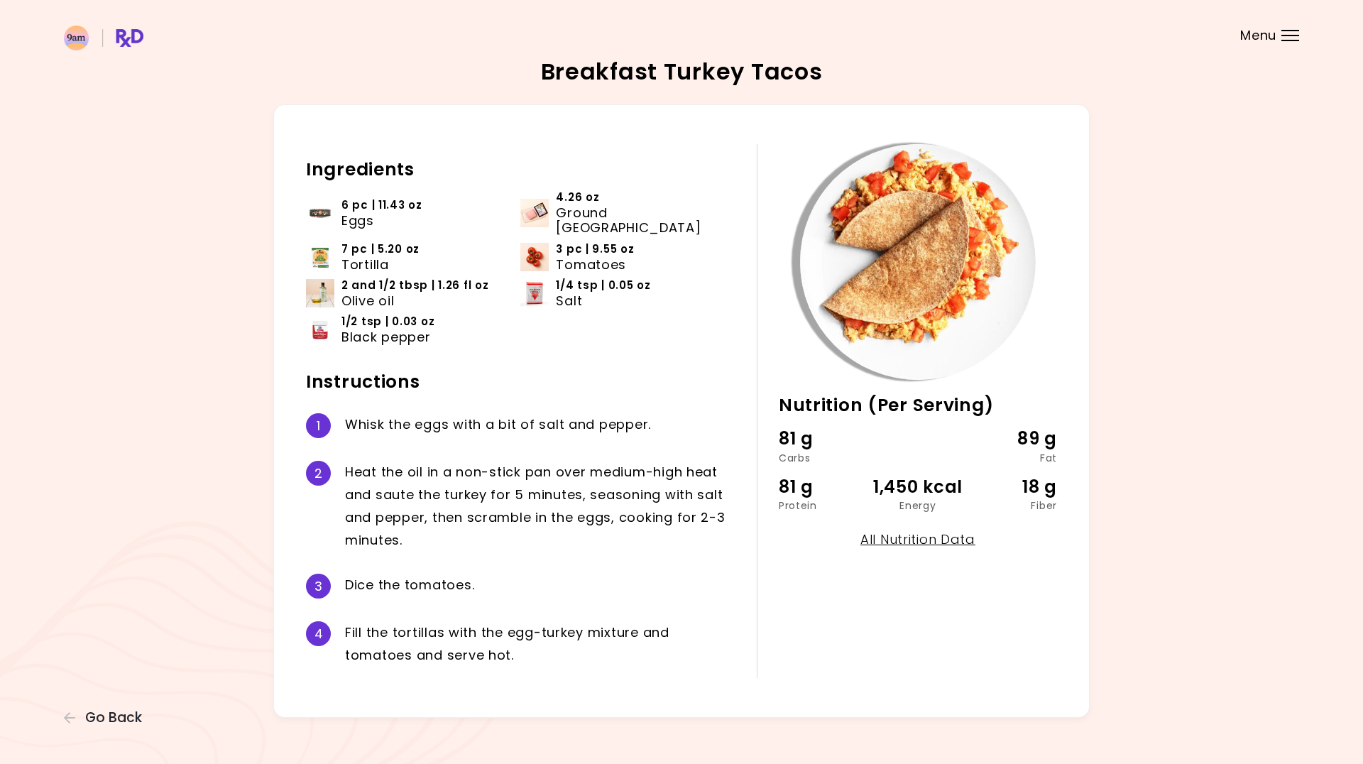
click at [94, 703] on div "Breakfast Turkey Tacos 20 min Nutrition (Per Serving) 81 g Carbs 89 g Fat 81 g …" at bounding box center [681, 388] width 1235 height 657
click at [94, 720] on span "Go Back" at bounding box center [113, 718] width 57 height 16
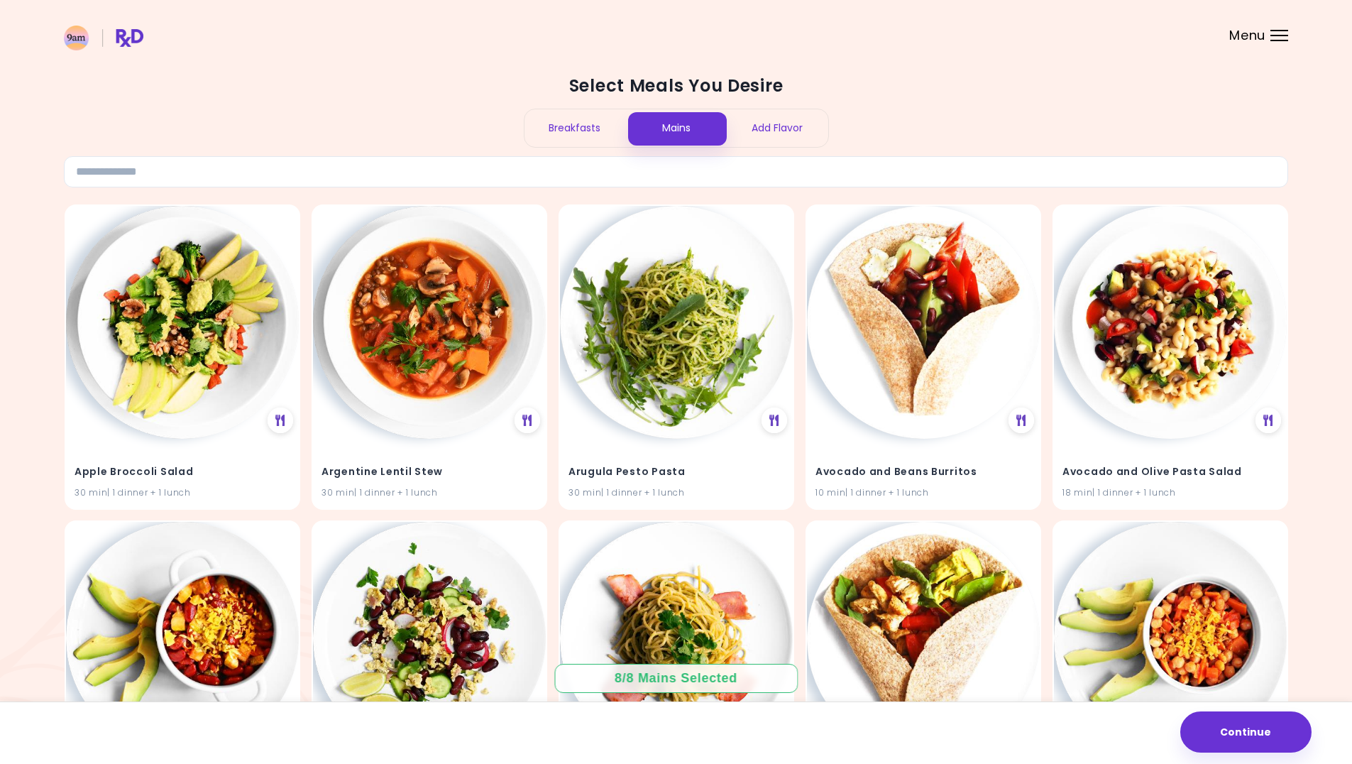
click at [571, 114] on div "Breakfasts" at bounding box center [576, 128] width 102 height 38
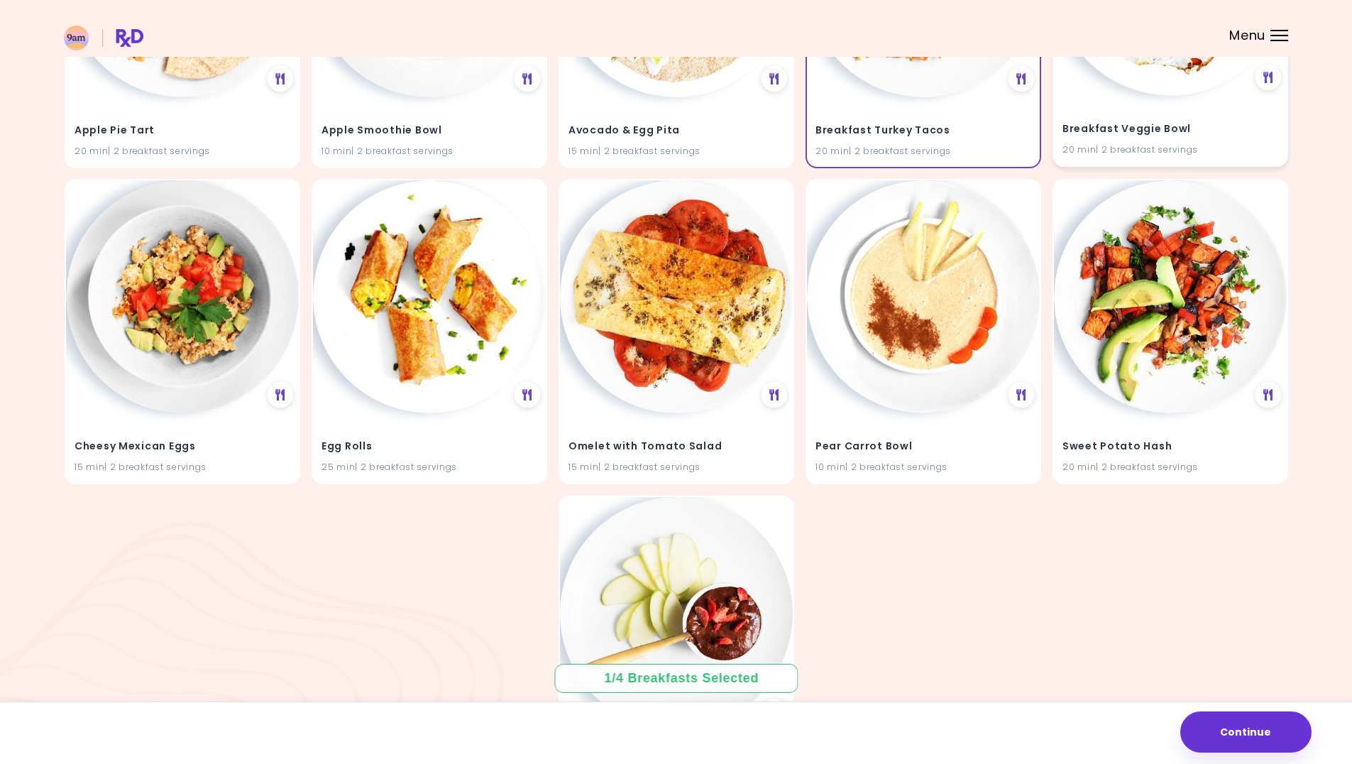
scroll to position [355, 0]
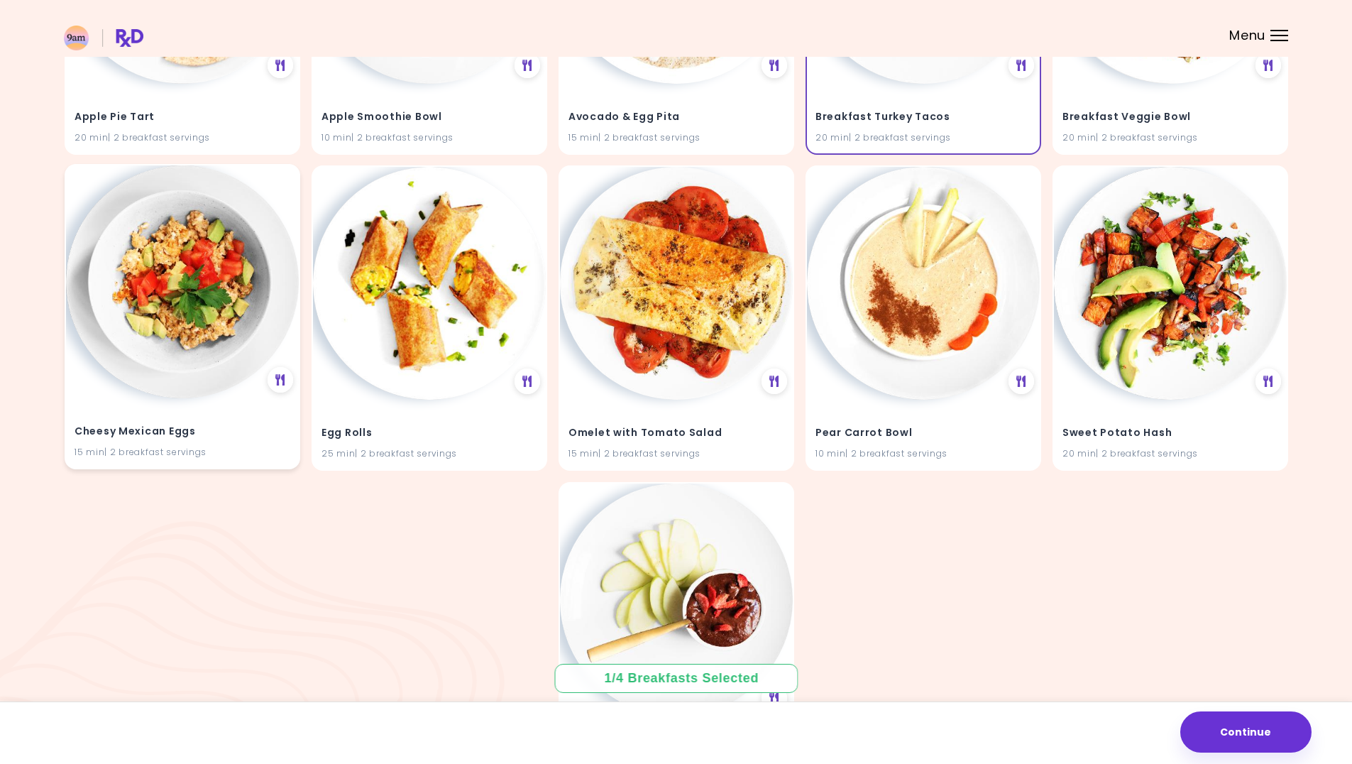
click at [230, 285] on img at bounding box center [182, 281] width 233 height 233
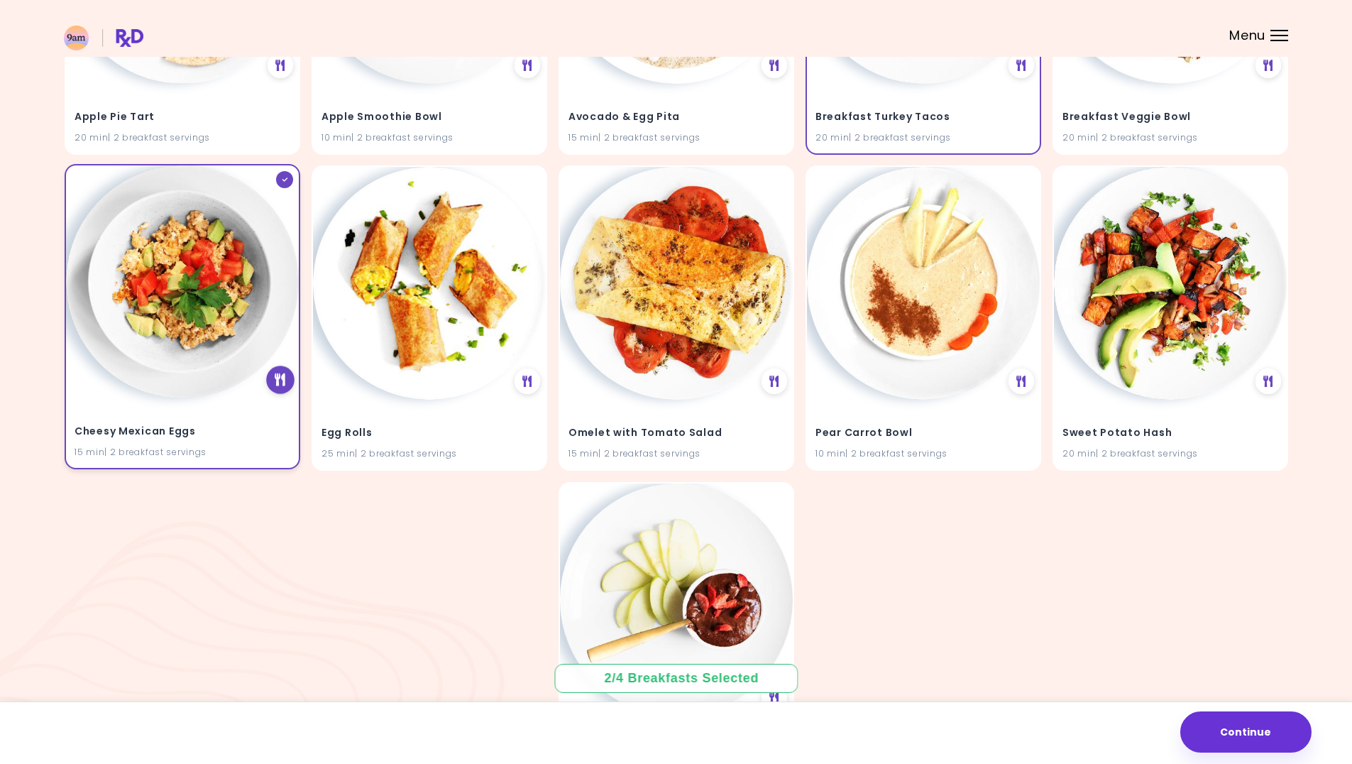
click at [287, 385] on div at bounding box center [280, 380] width 28 height 28
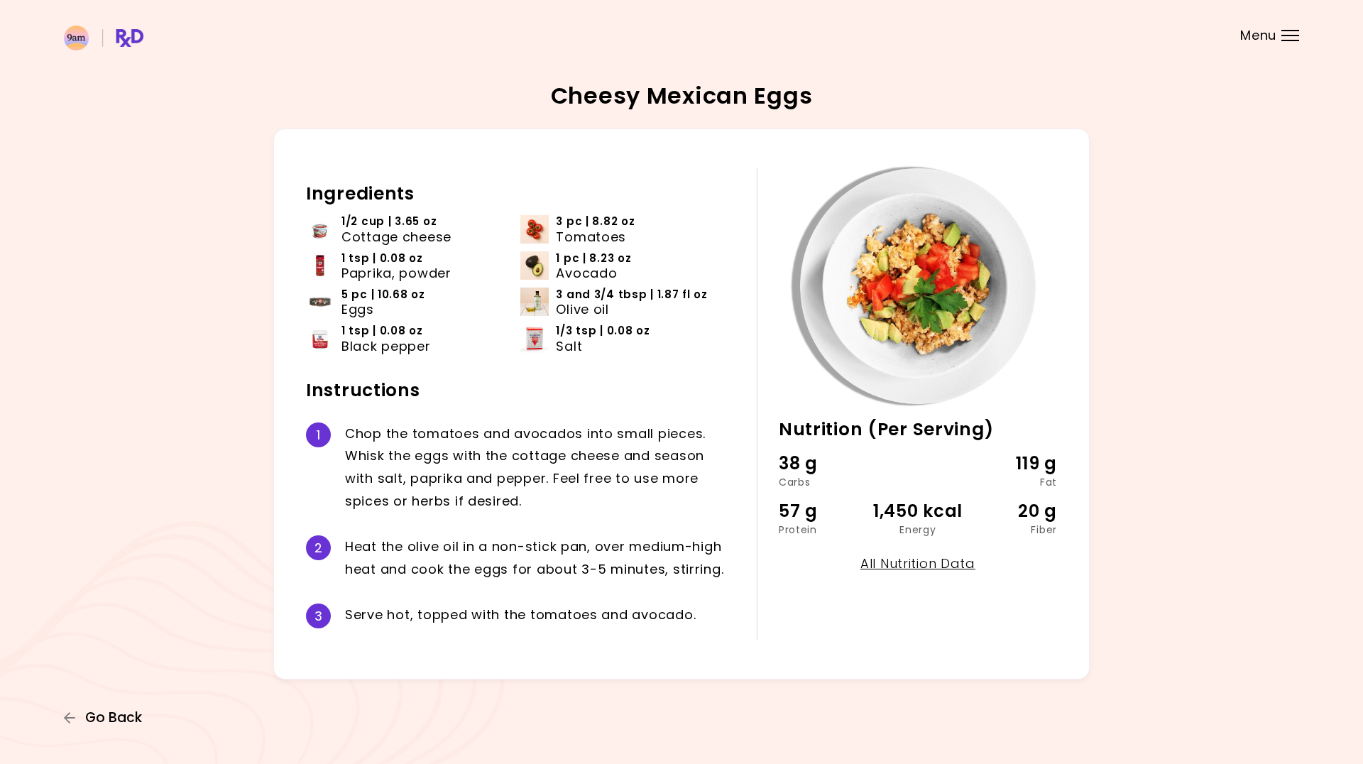
click at [112, 715] on span "Go Back" at bounding box center [113, 718] width 57 height 16
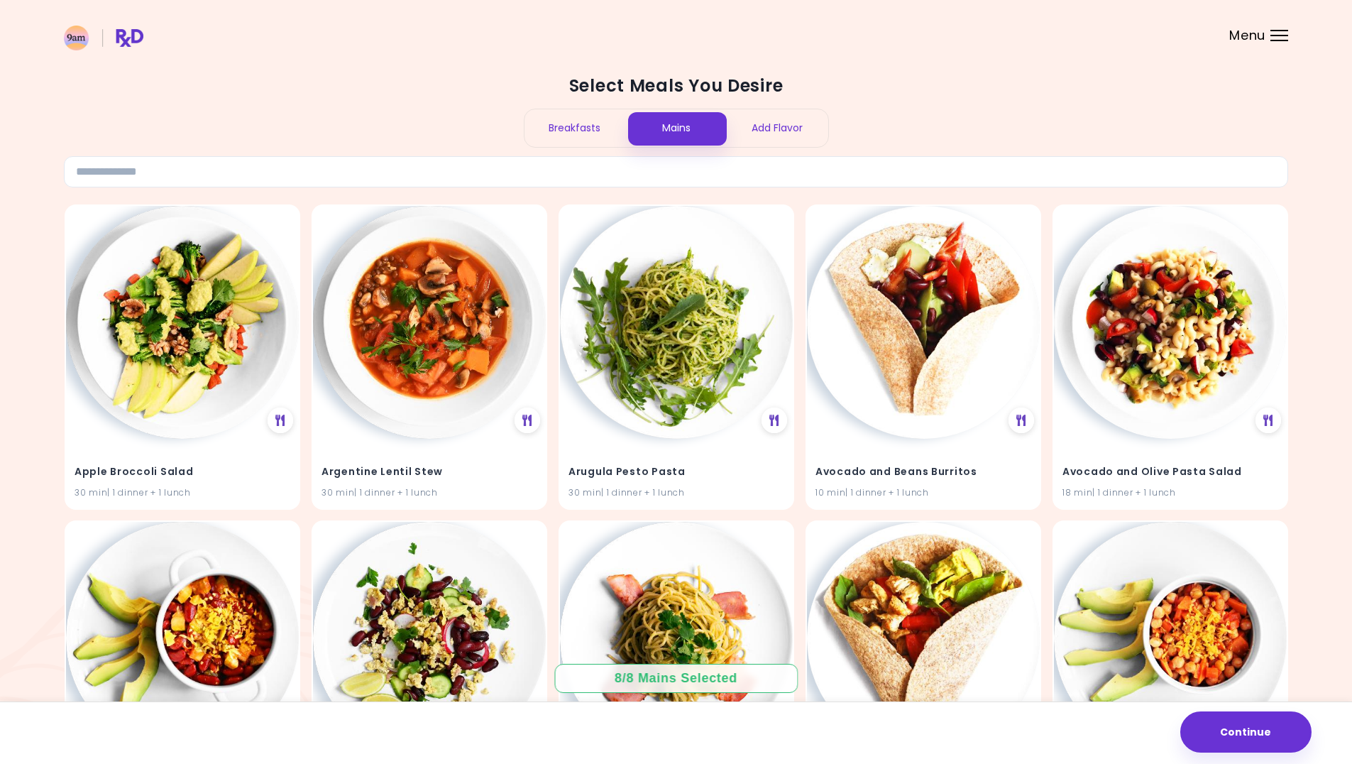
click at [618, 129] on div "Breakfasts" at bounding box center [576, 128] width 102 height 38
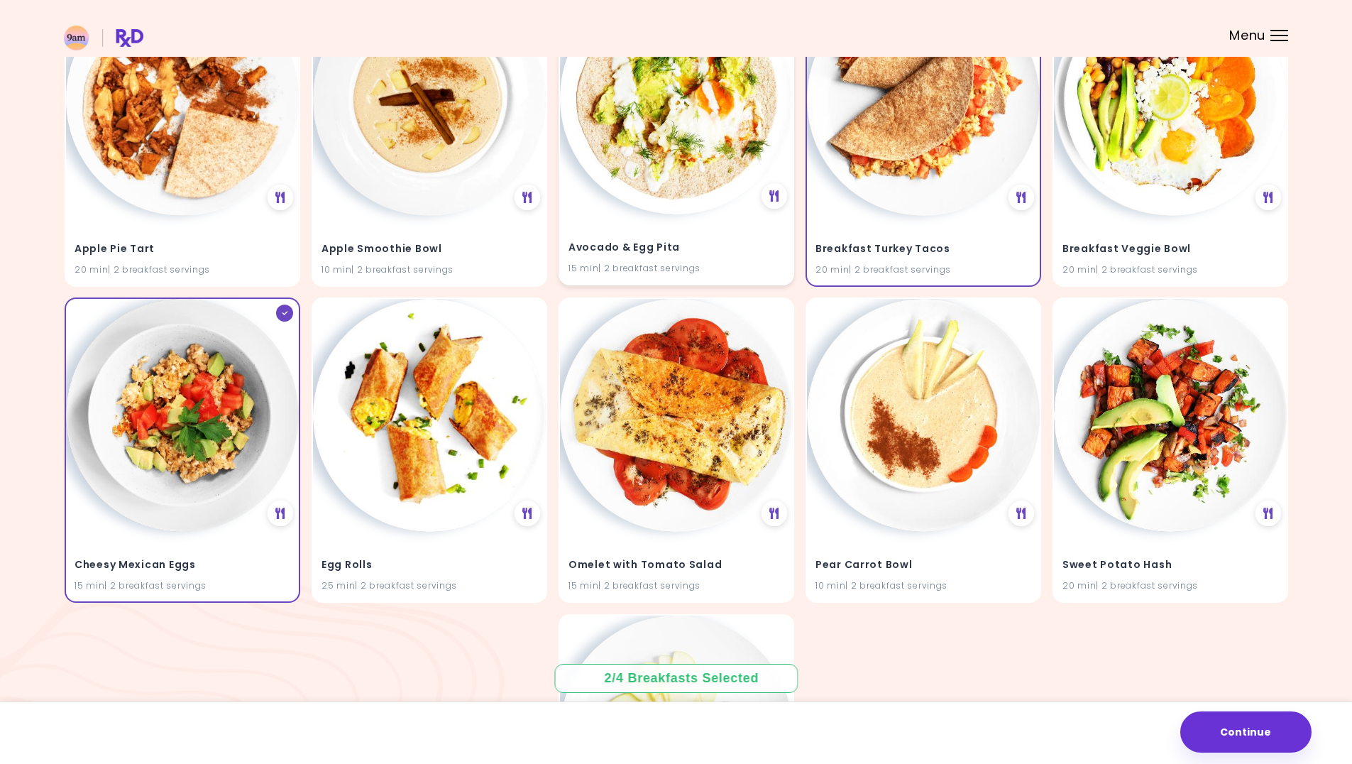
scroll to position [284, 0]
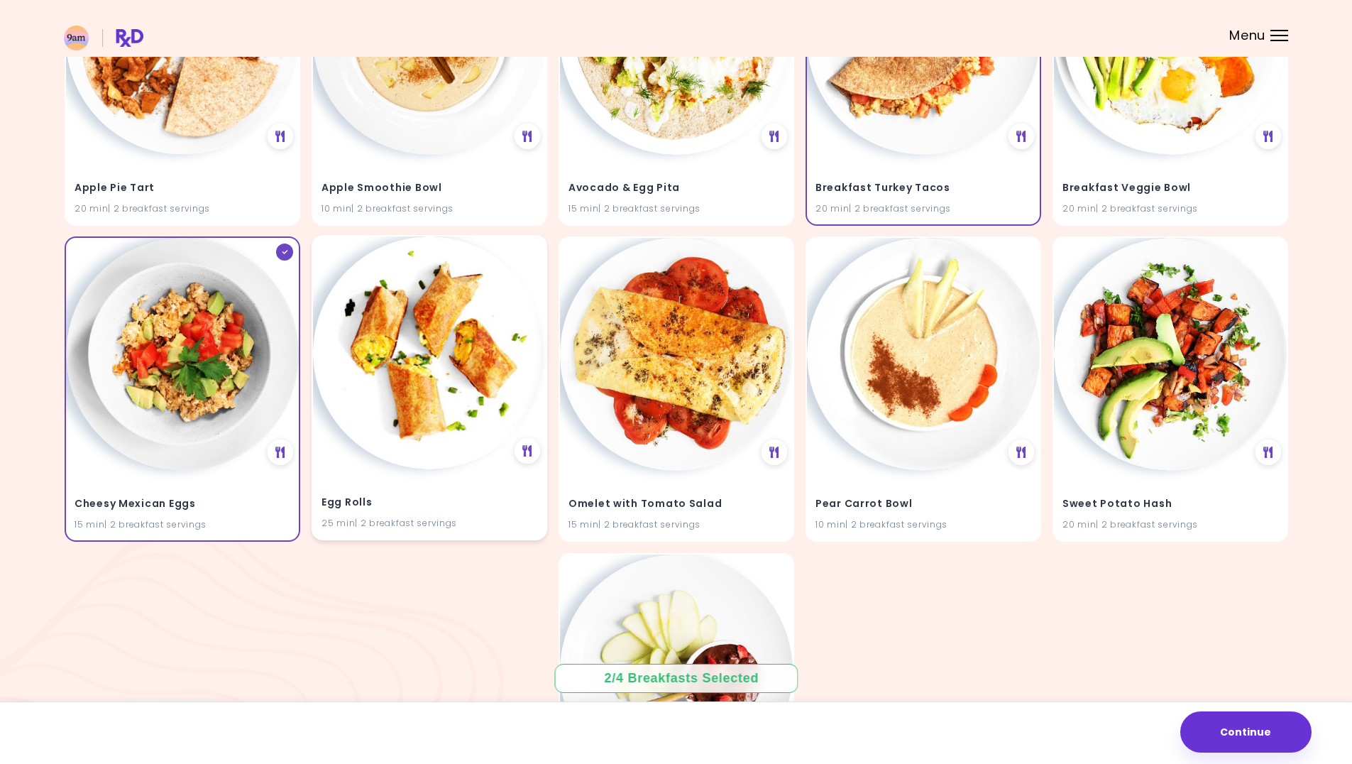
click at [375, 393] on img at bounding box center [429, 352] width 233 height 233
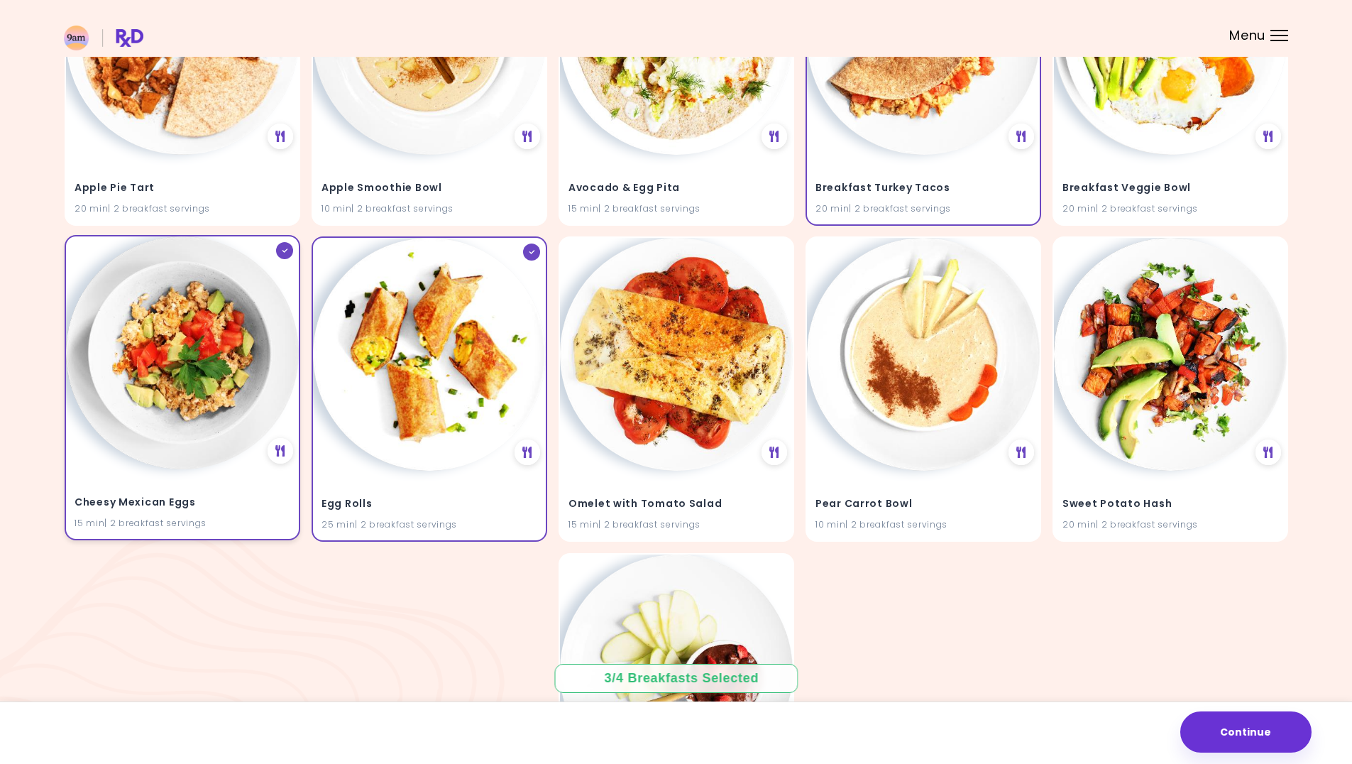
click at [279, 248] on div at bounding box center [284, 250] width 17 height 17
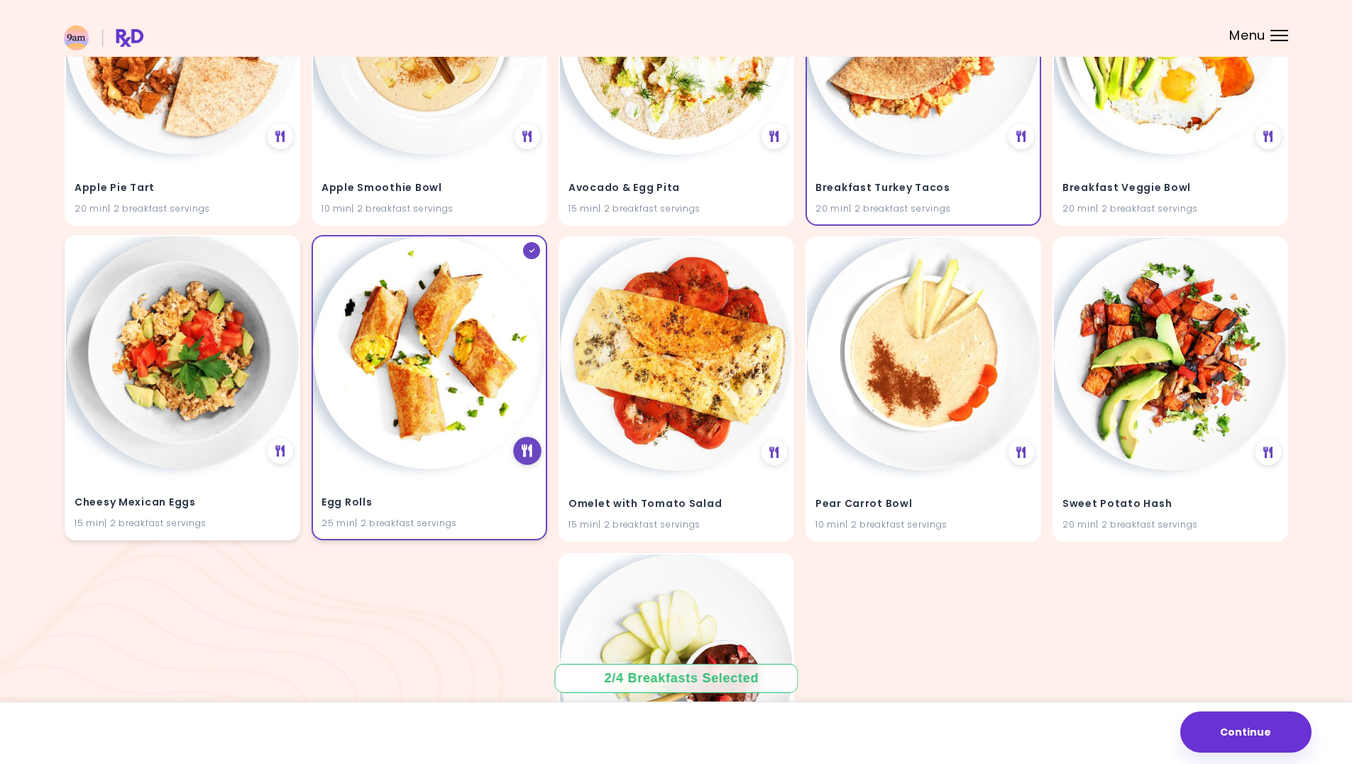
click at [527, 455] on icon at bounding box center [527, 451] width 11 height 13
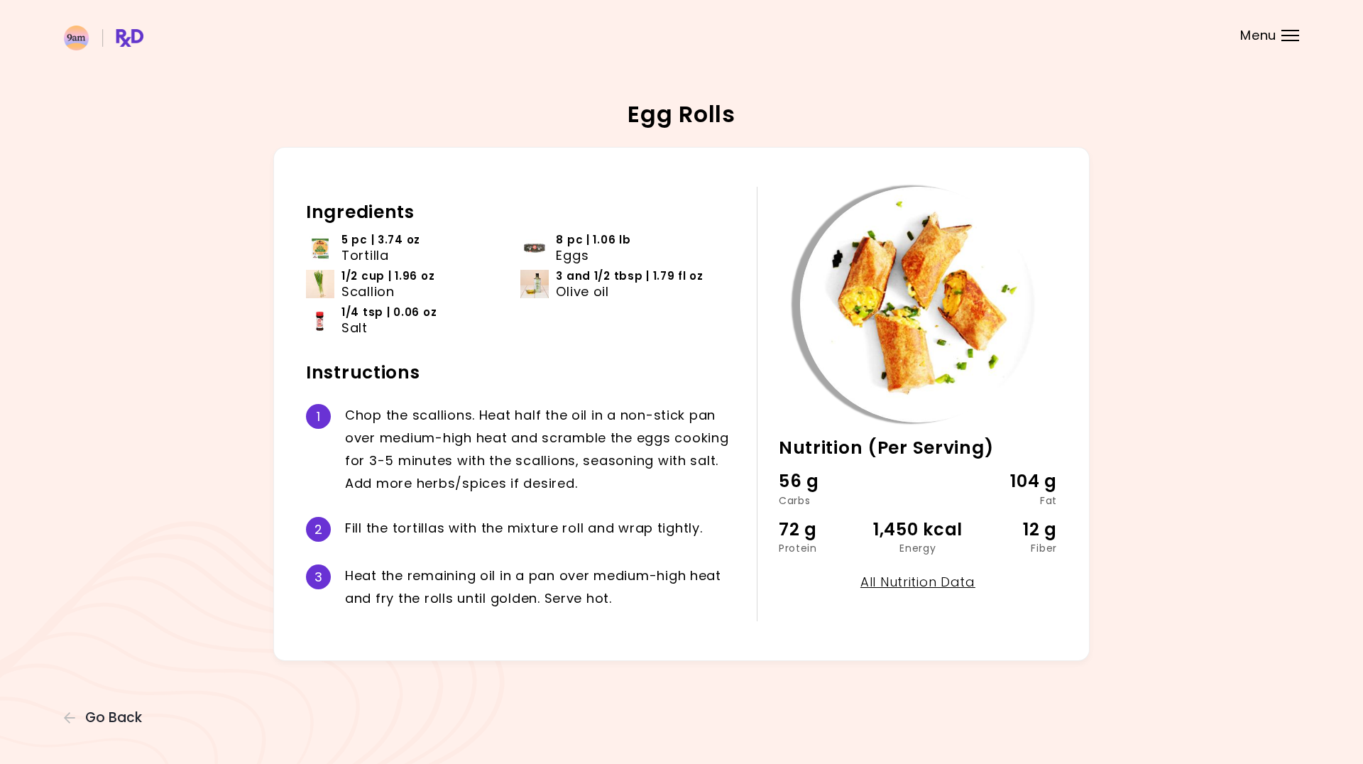
click at [1252, 32] on span "Menu" at bounding box center [1258, 35] width 36 height 13
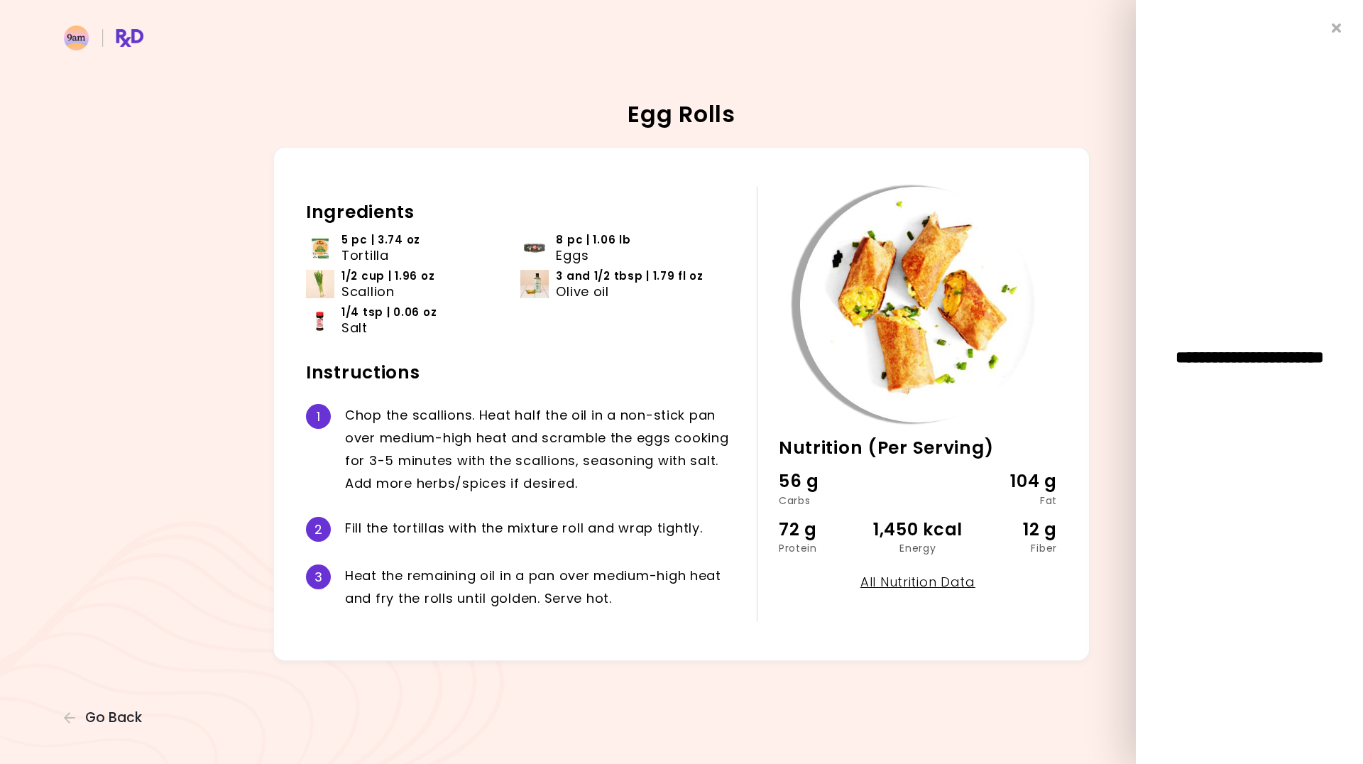
click at [1088, 58] on div "Egg Rolls 25 min Nutrition (Per Serving) 56 g Carbs 104 g Fat 72 g Protein 1,45…" at bounding box center [681, 382] width 1363 height 764
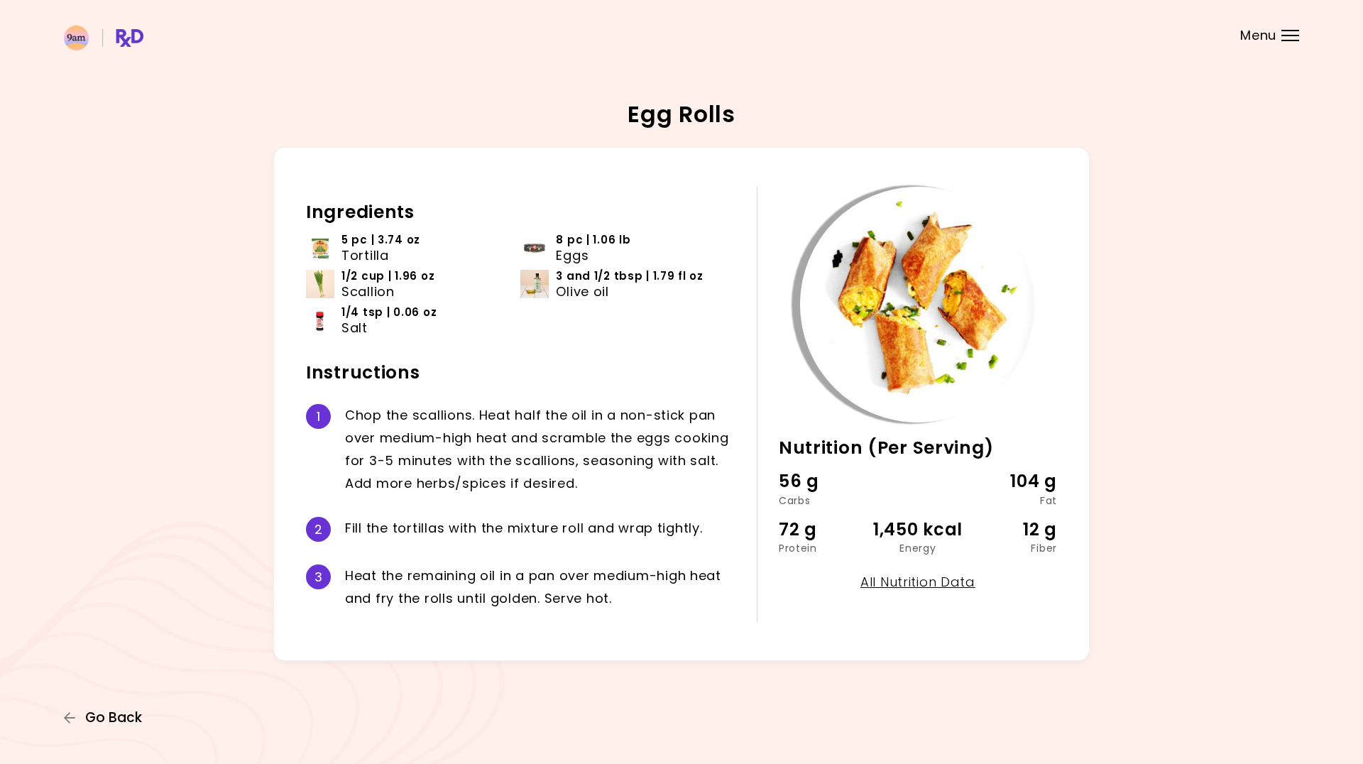
click at [114, 716] on span "Go Back" at bounding box center [113, 718] width 57 height 16
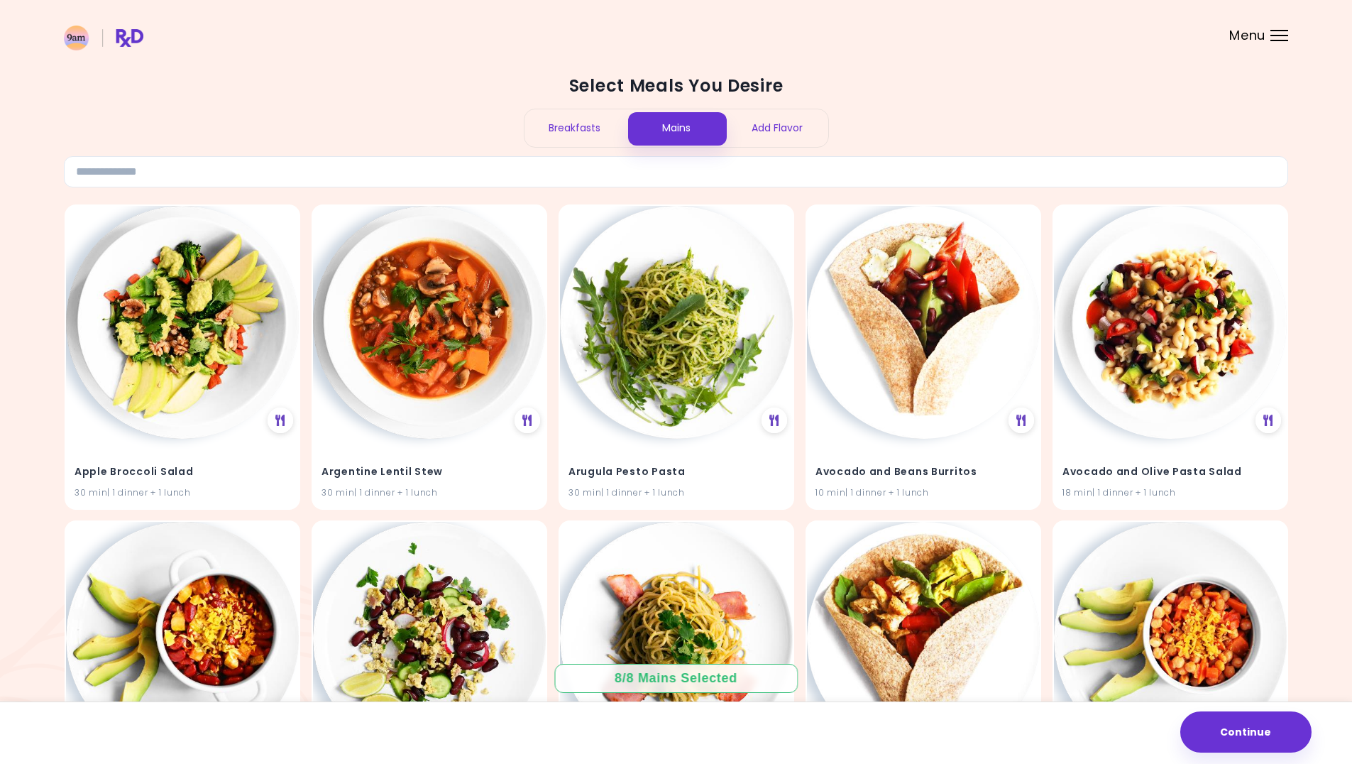
click at [583, 135] on div "Breakfasts" at bounding box center [576, 128] width 102 height 38
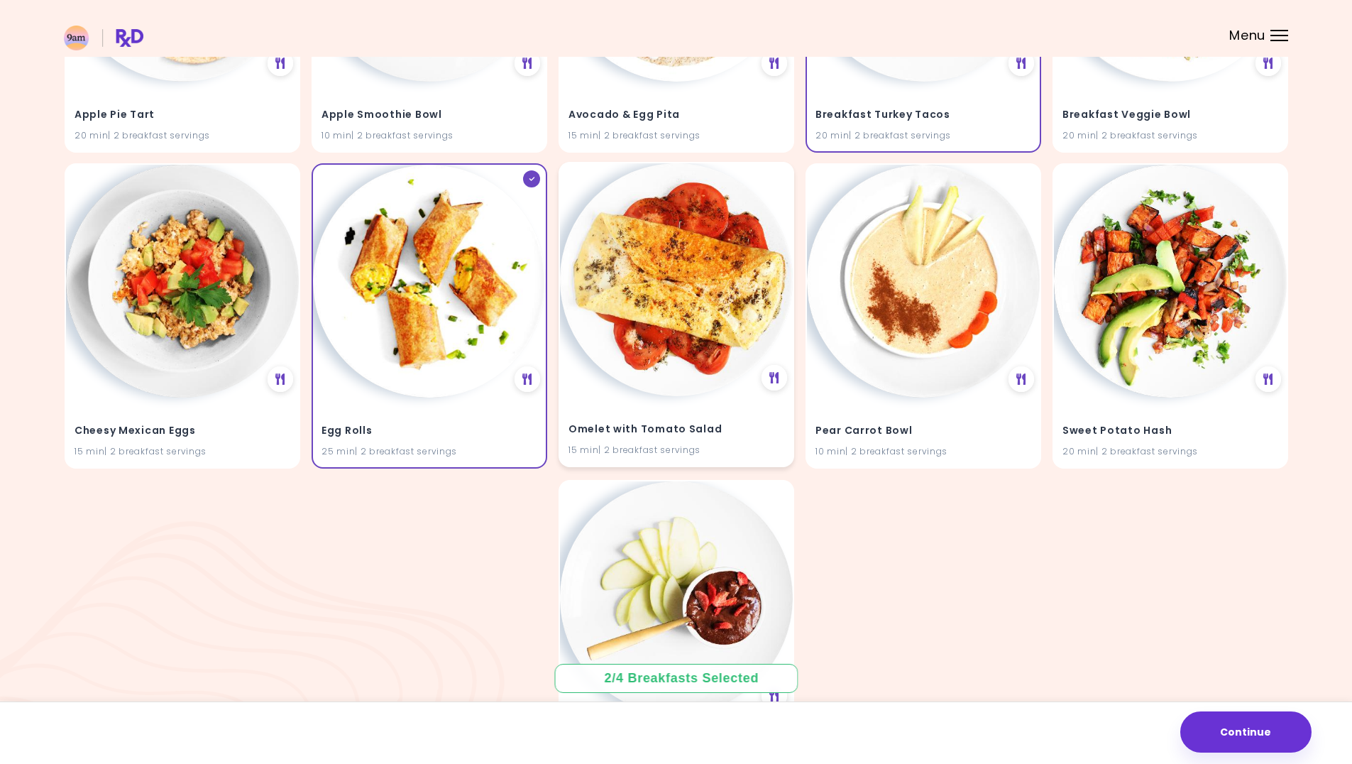
scroll to position [355, 0]
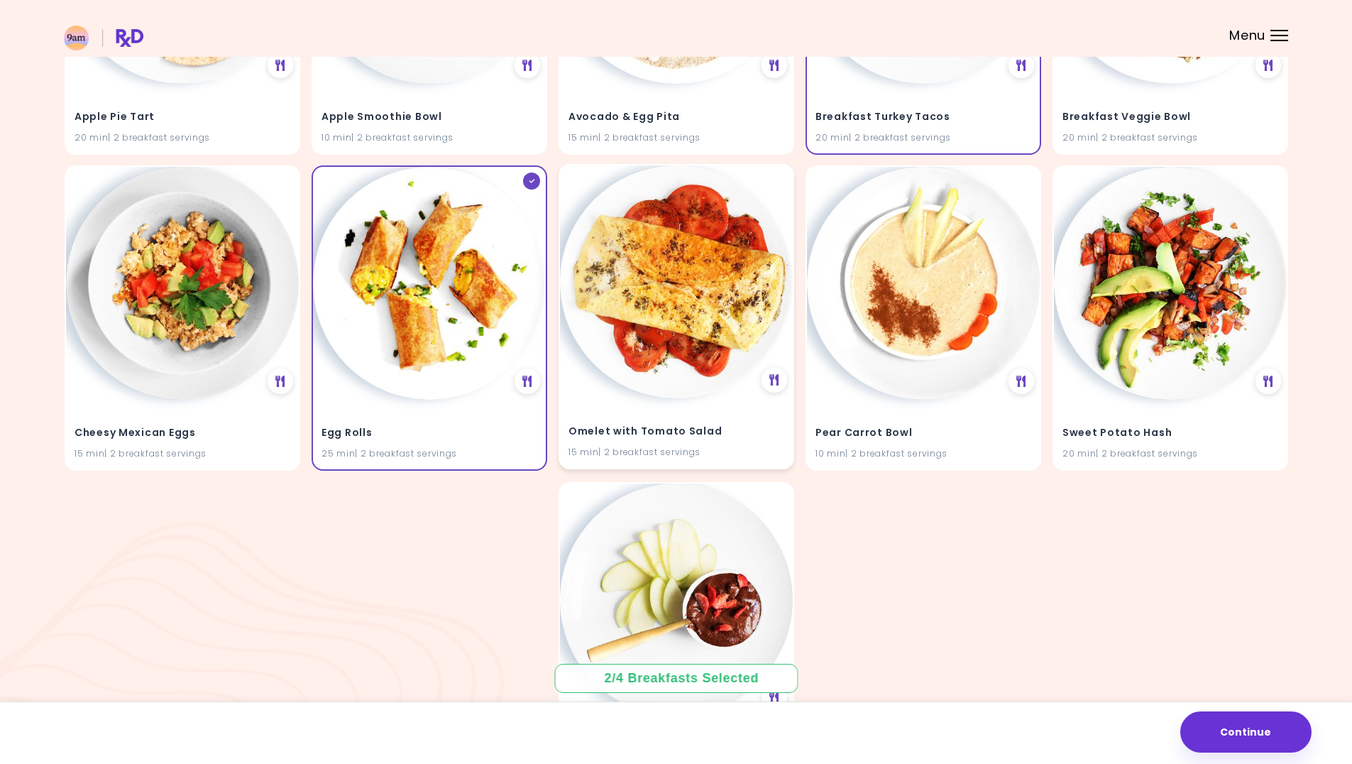
click at [698, 323] on img at bounding box center [676, 281] width 233 height 233
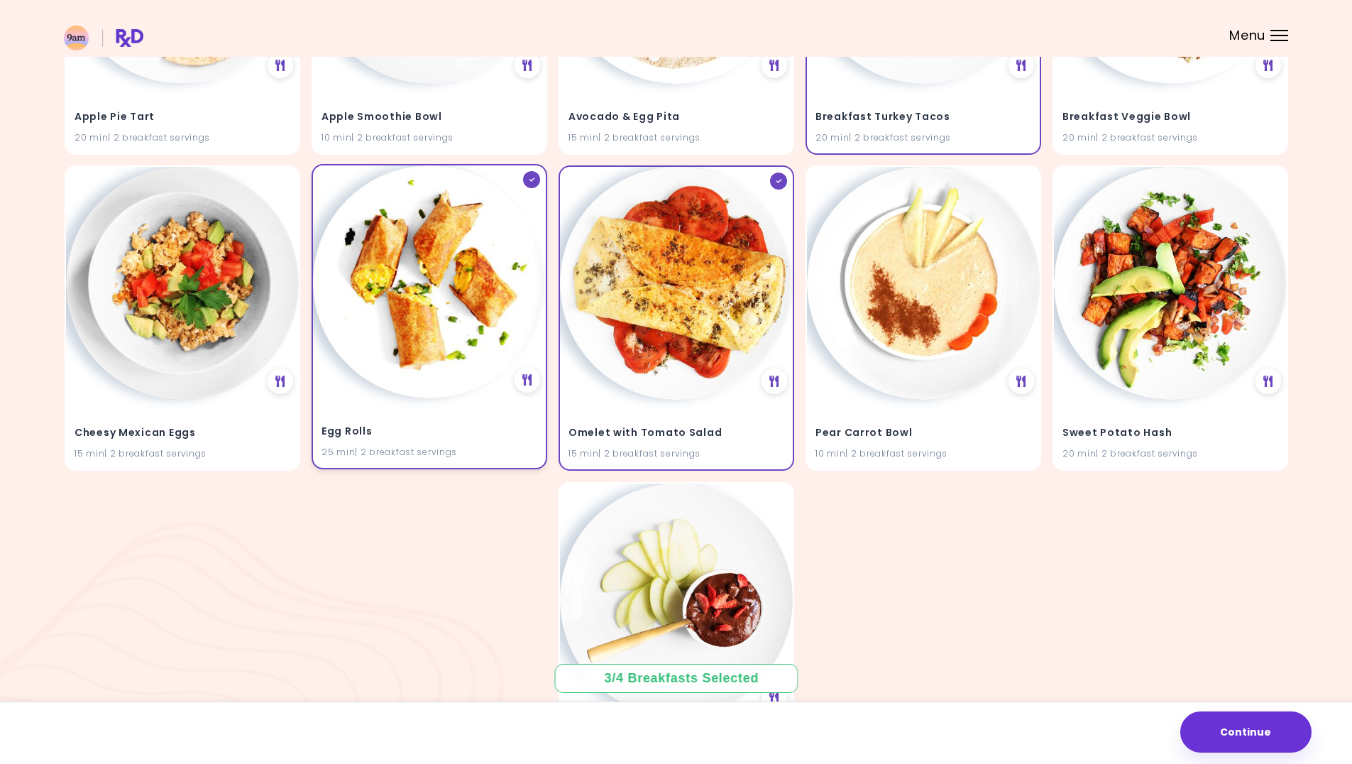
click at [524, 196] on div "Egg Rolls 25 min | 2 breakfast servings" at bounding box center [430, 316] width 236 height 305
click at [659, 231] on img at bounding box center [676, 281] width 233 height 233
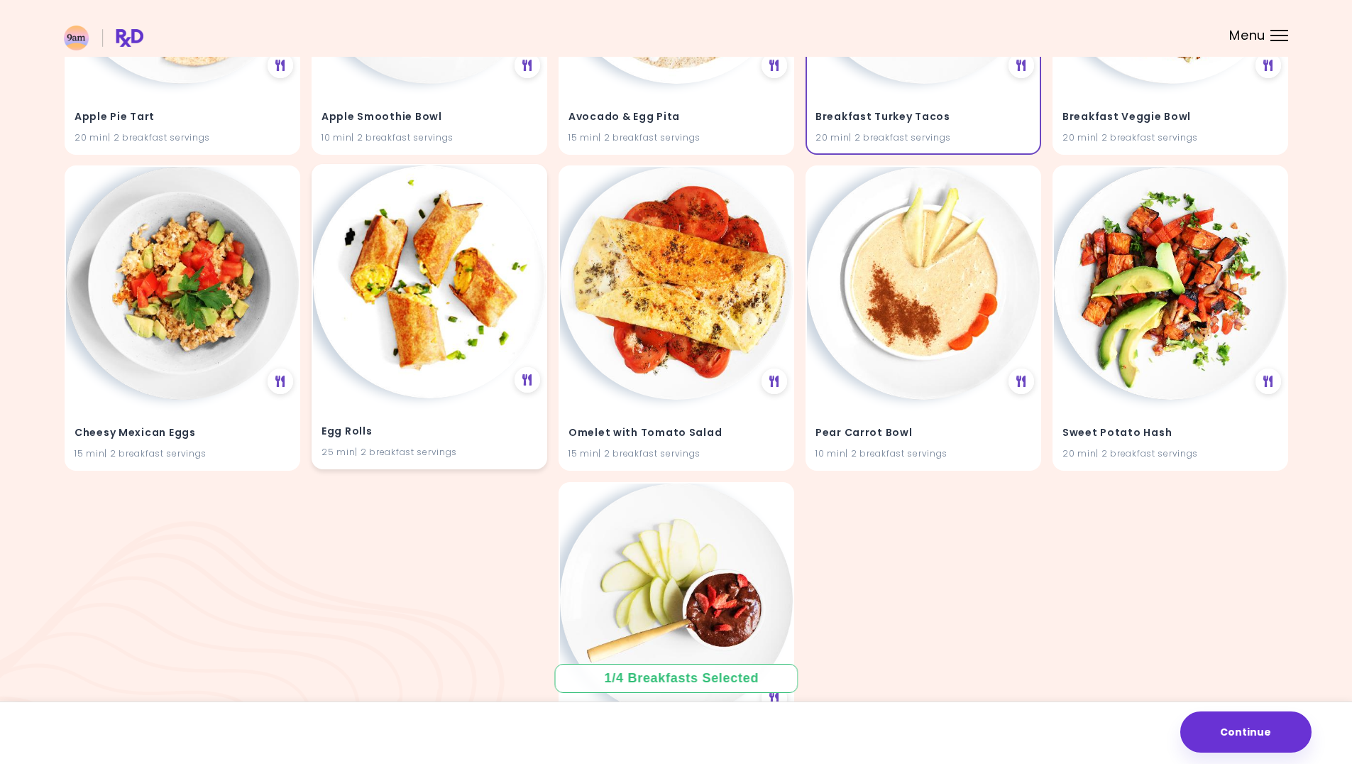
click at [487, 341] on img at bounding box center [429, 281] width 233 height 233
click at [659, 330] on img at bounding box center [676, 281] width 233 height 233
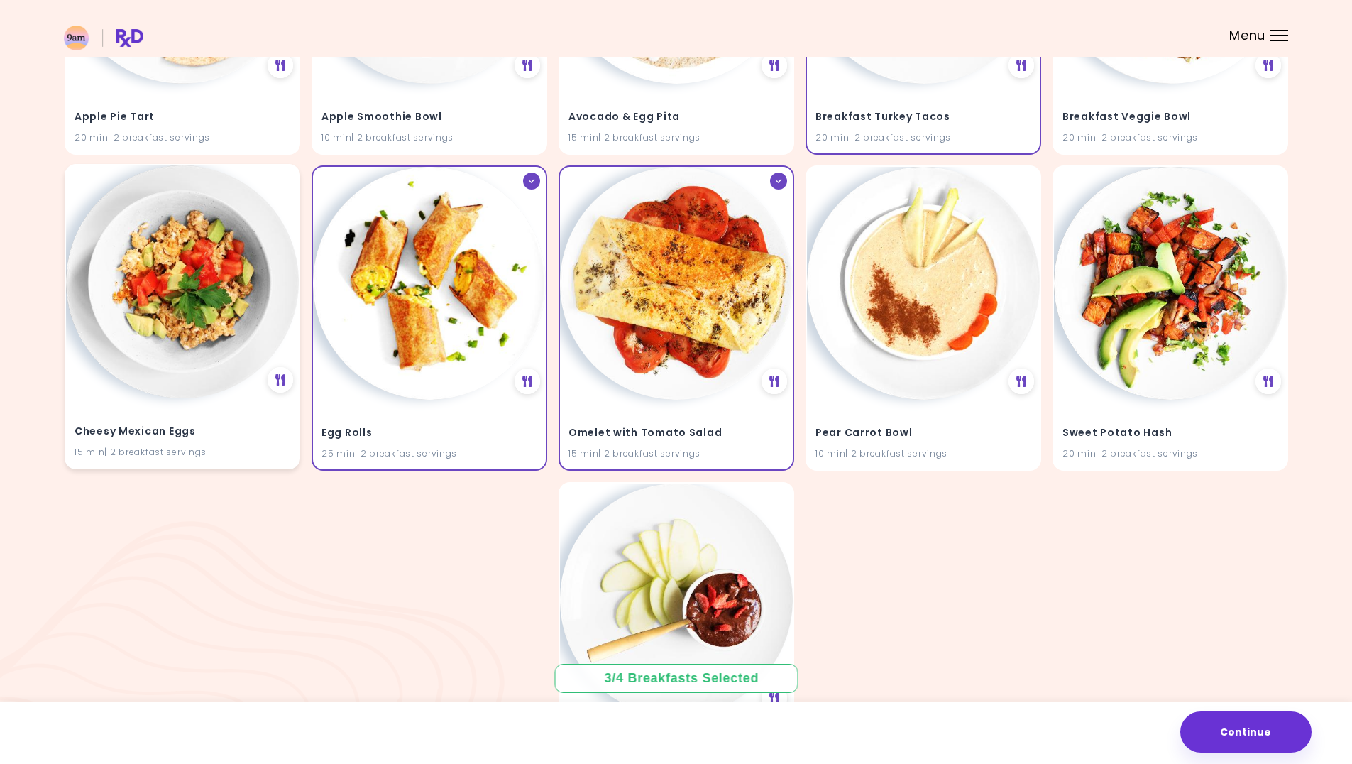
click at [111, 316] on img at bounding box center [182, 281] width 233 height 233
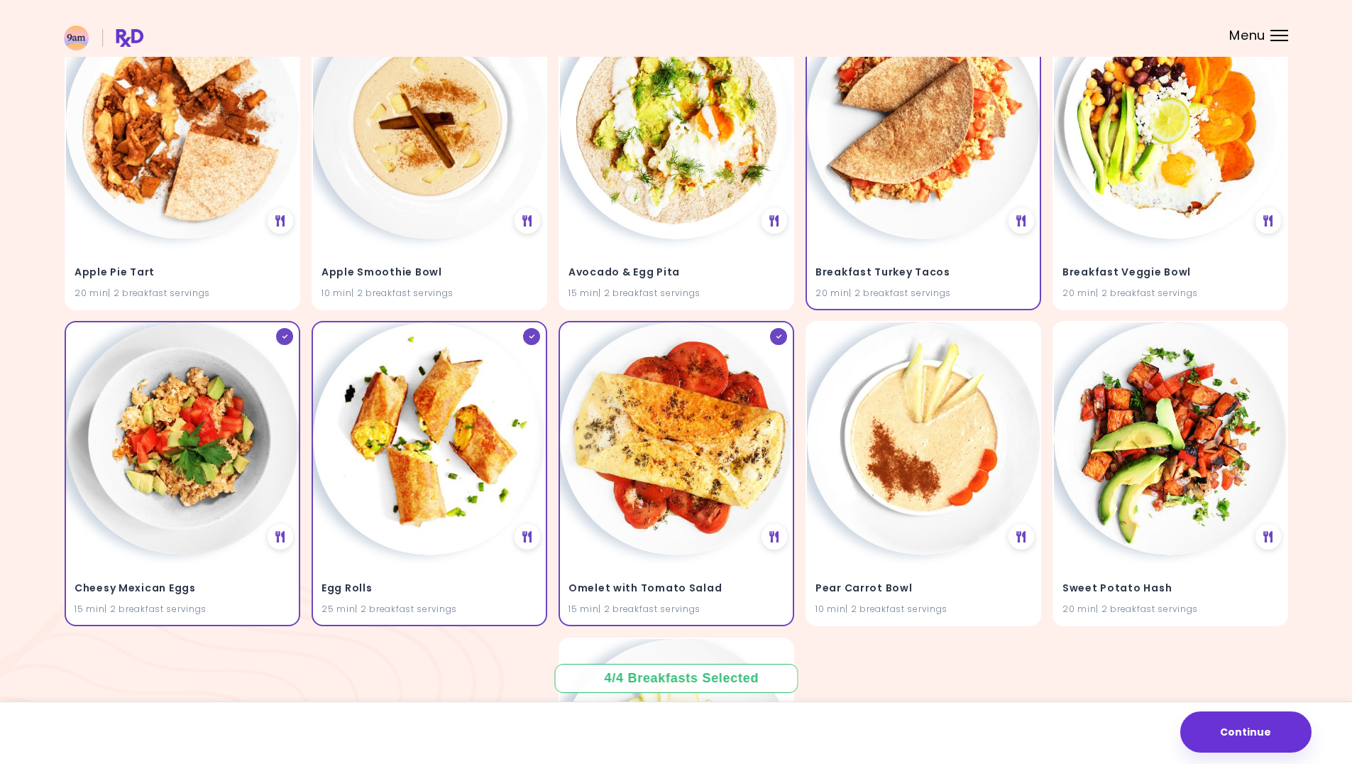
scroll to position [213, 0]
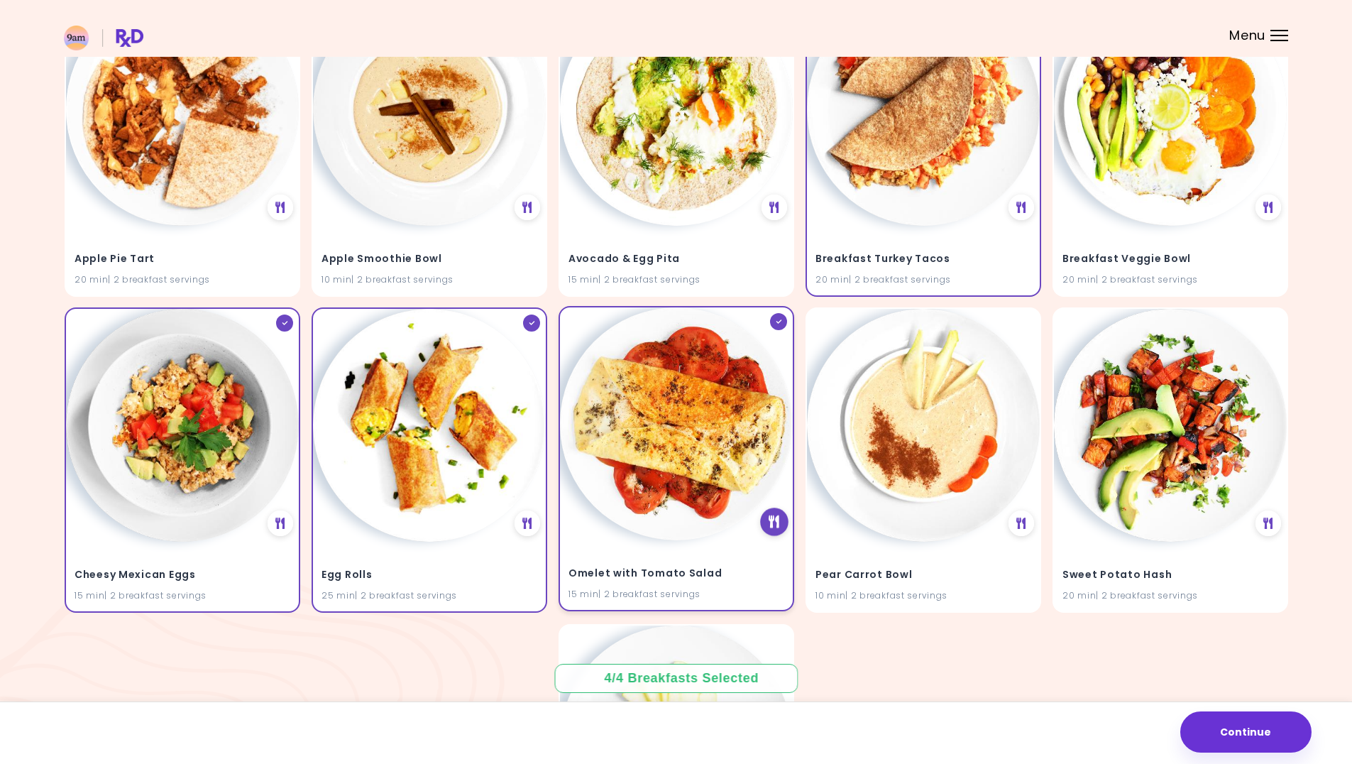
click at [767, 531] on div at bounding box center [774, 522] width 28 height 28
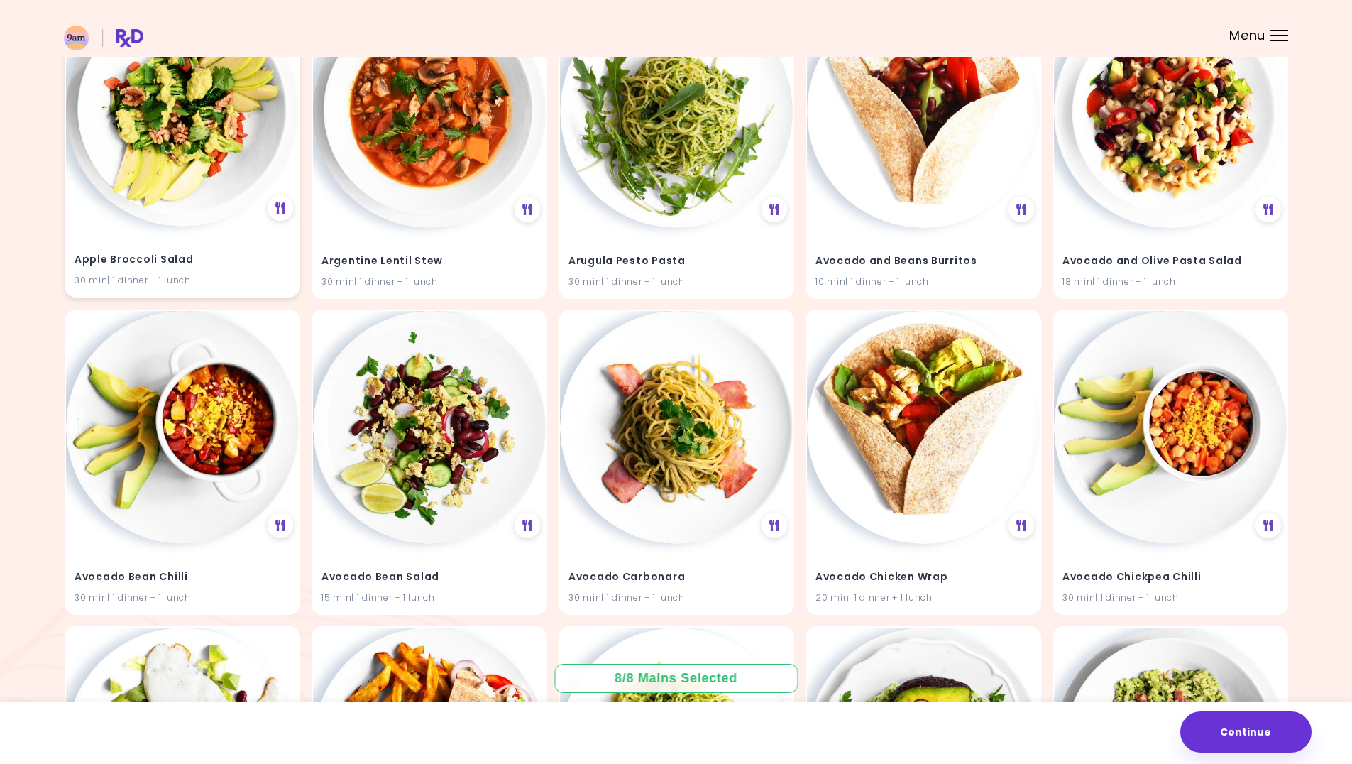
scroll to position [213, 0]
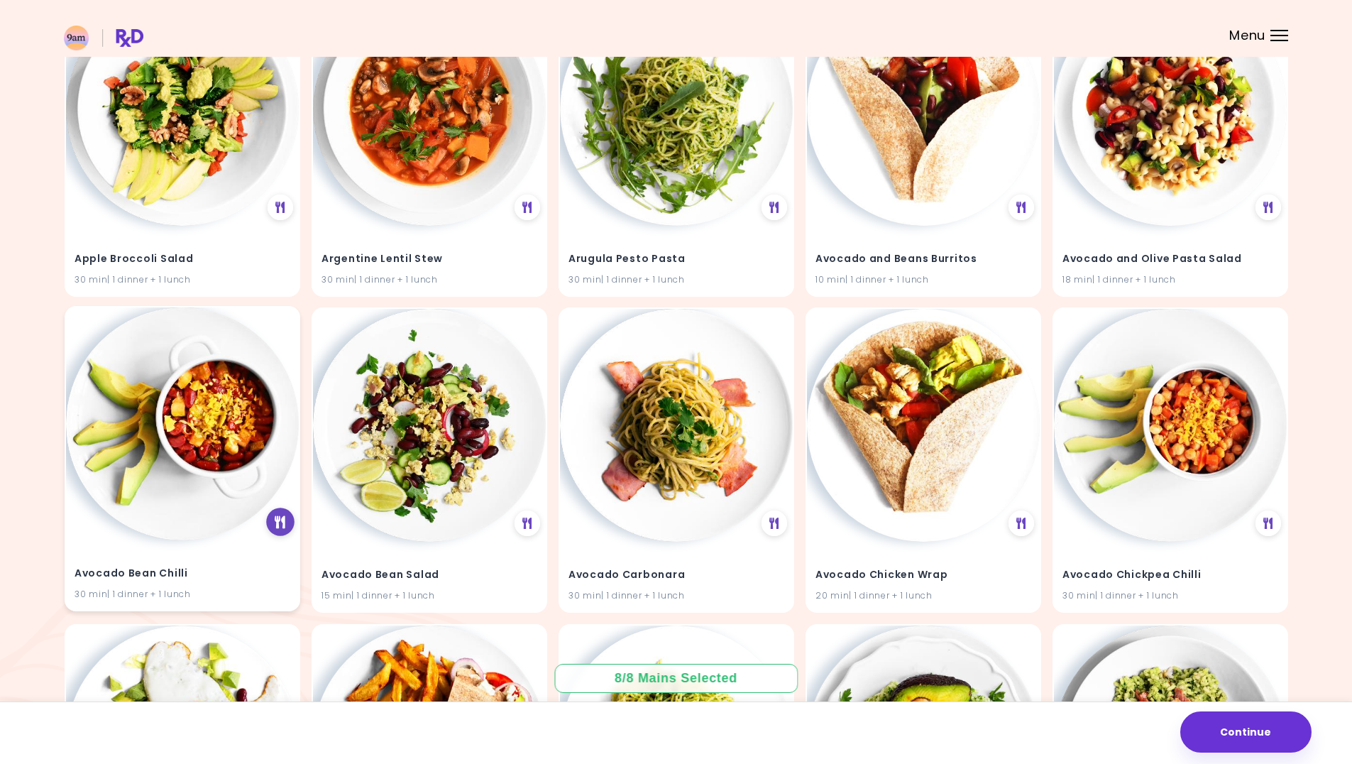
click at [282, 523] on icon at bounding box center [280, 522] width 11 height 13
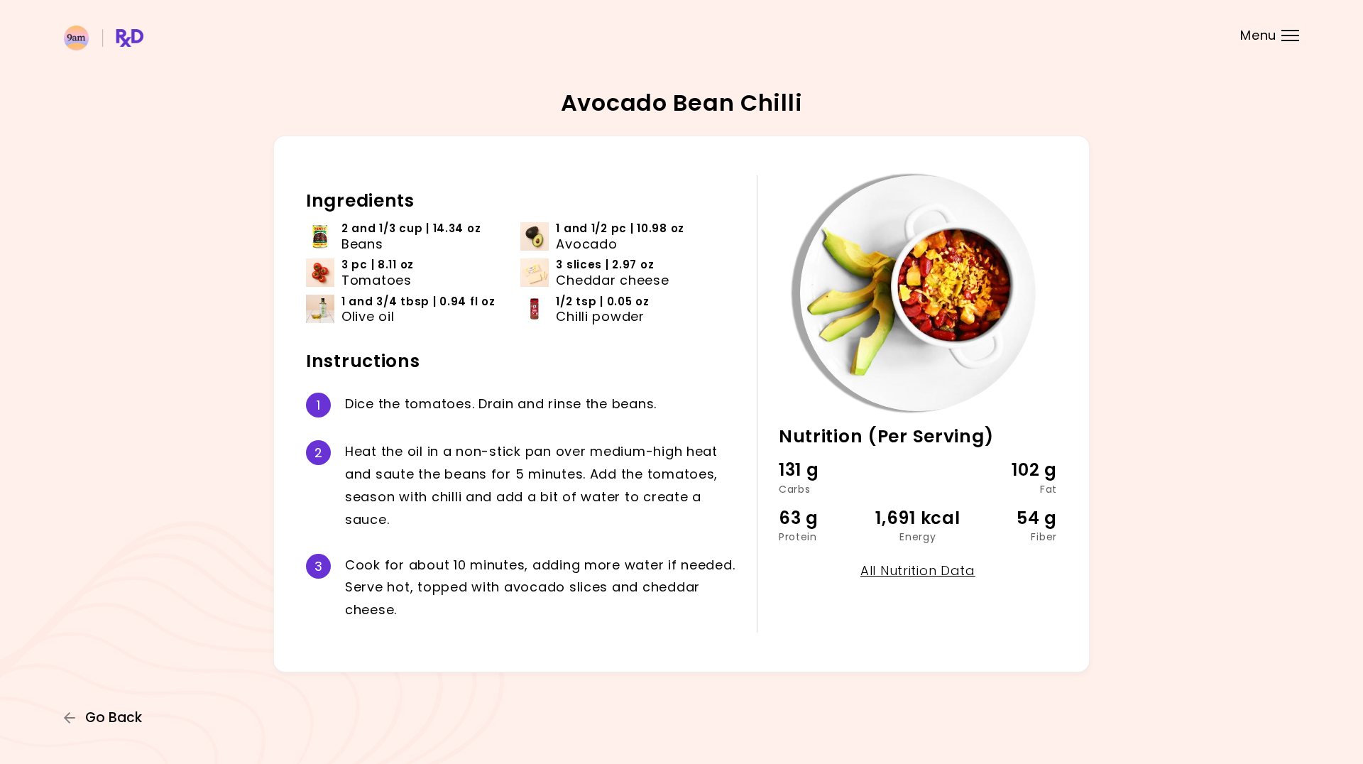
click at [136, 710] on span "Go Back" at bounding box center [113, 718] width 57 height 16
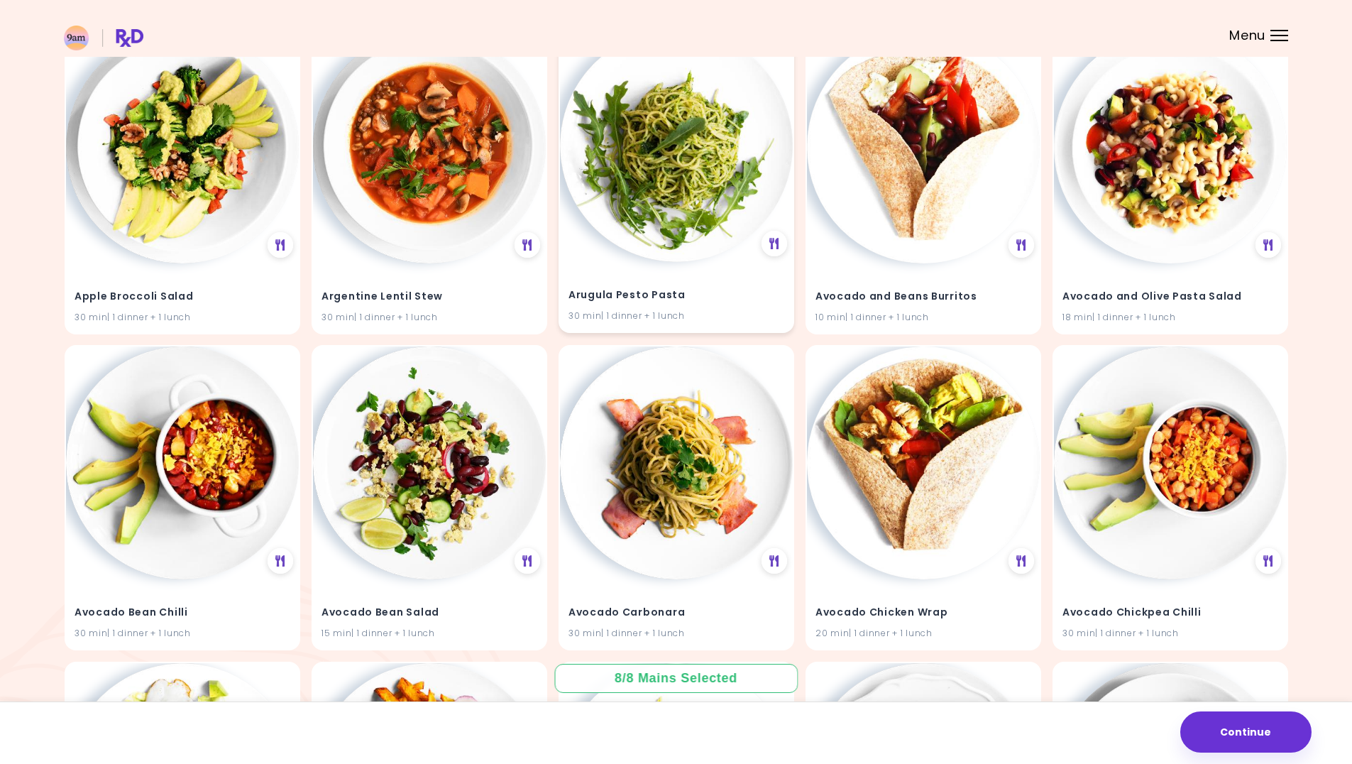
scroll to position [213, 0]
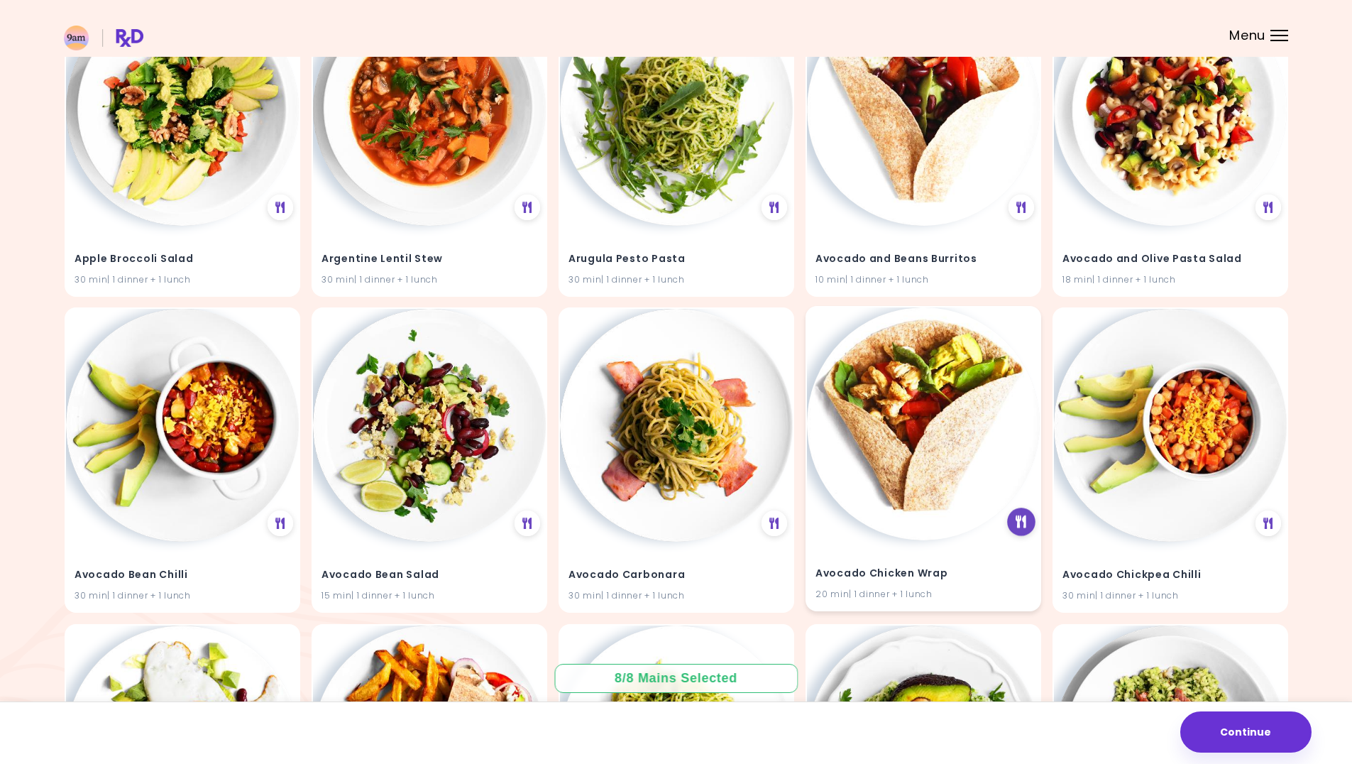
click at [1021, 520] on icon at bounding box center [1021, 522] width 11 height 13
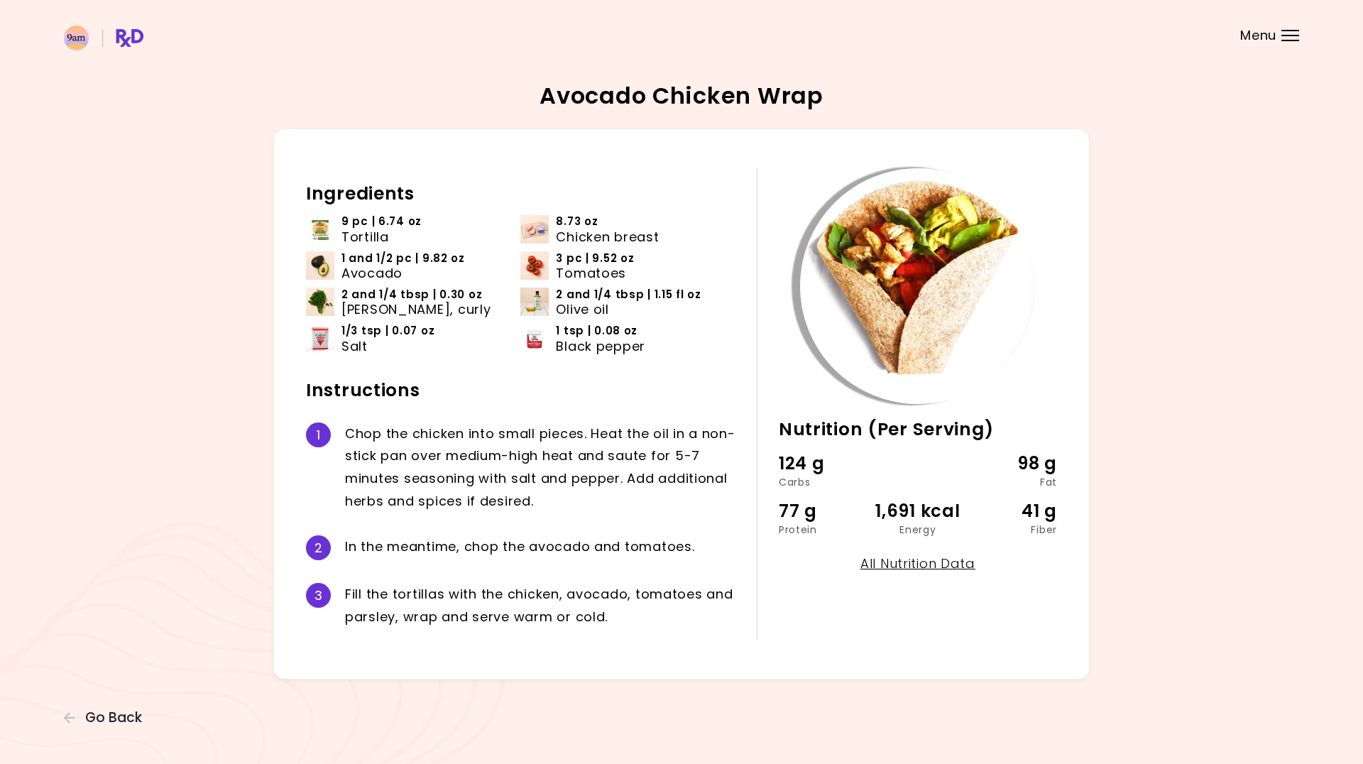
click at [321, 231] on img at bounding box center [320, 229] width 28 height 28
click at [134, 713] on span "Go Back" at bounding box center [113, 718] width 57 height 16
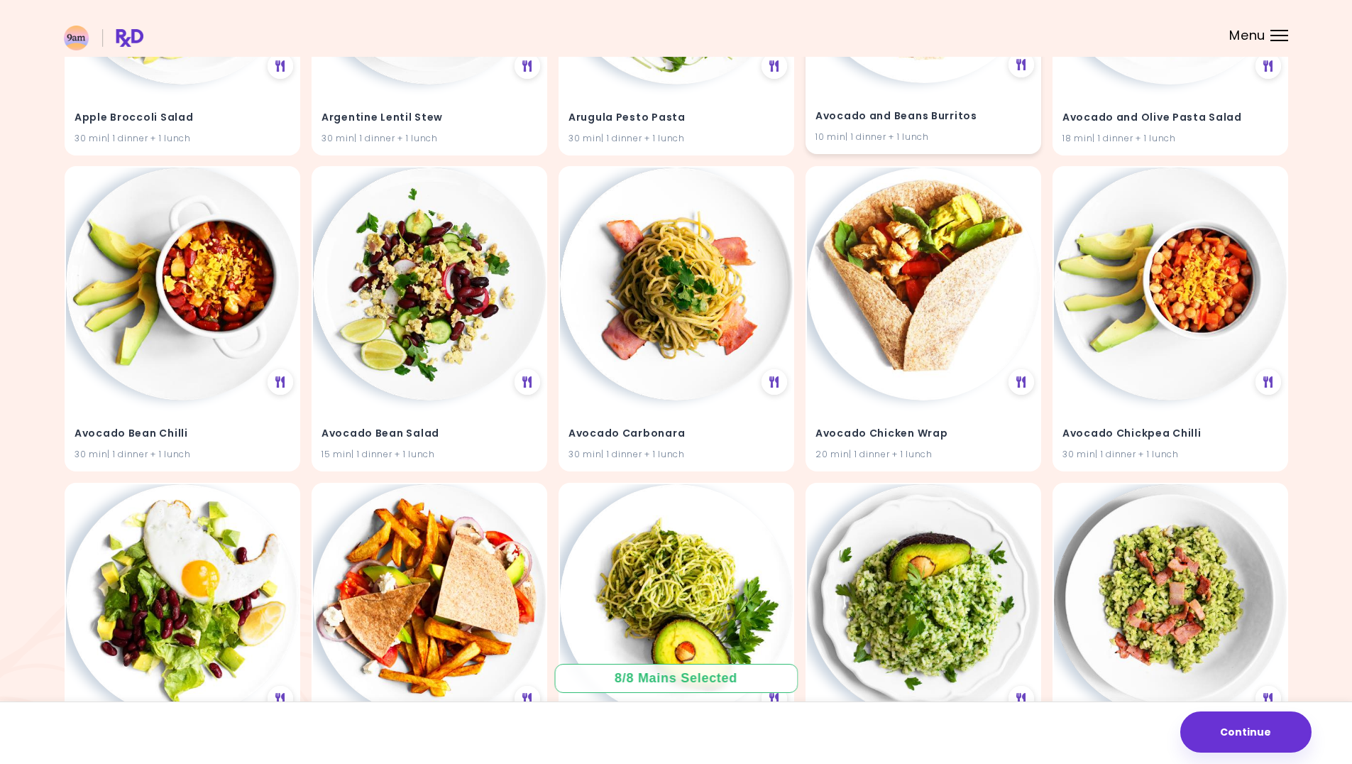
scroll to position [355, 0]
click at [1141, 297] on img at bounding box center [1170, 281] width 233 height 233
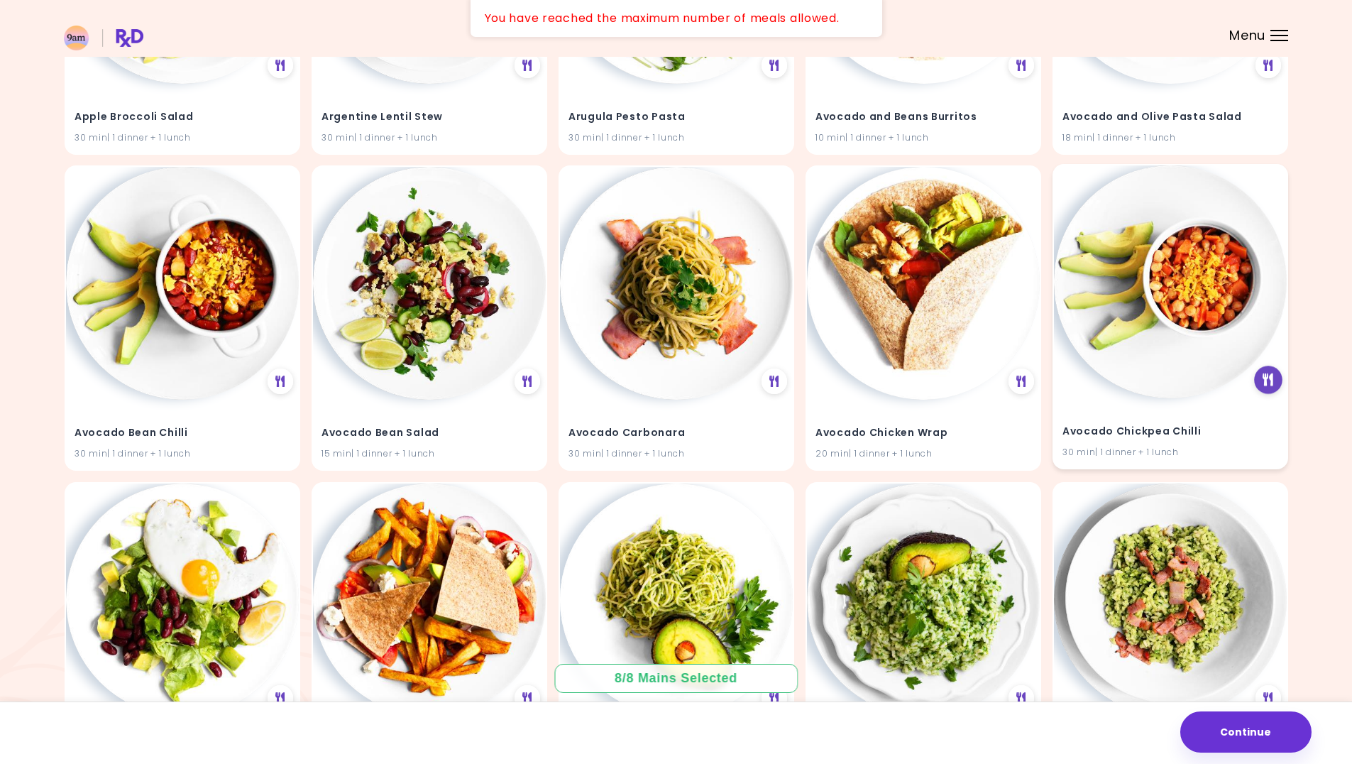
click at [1265, 390] on div at bounding box center [1268, 380] width 28 height 28
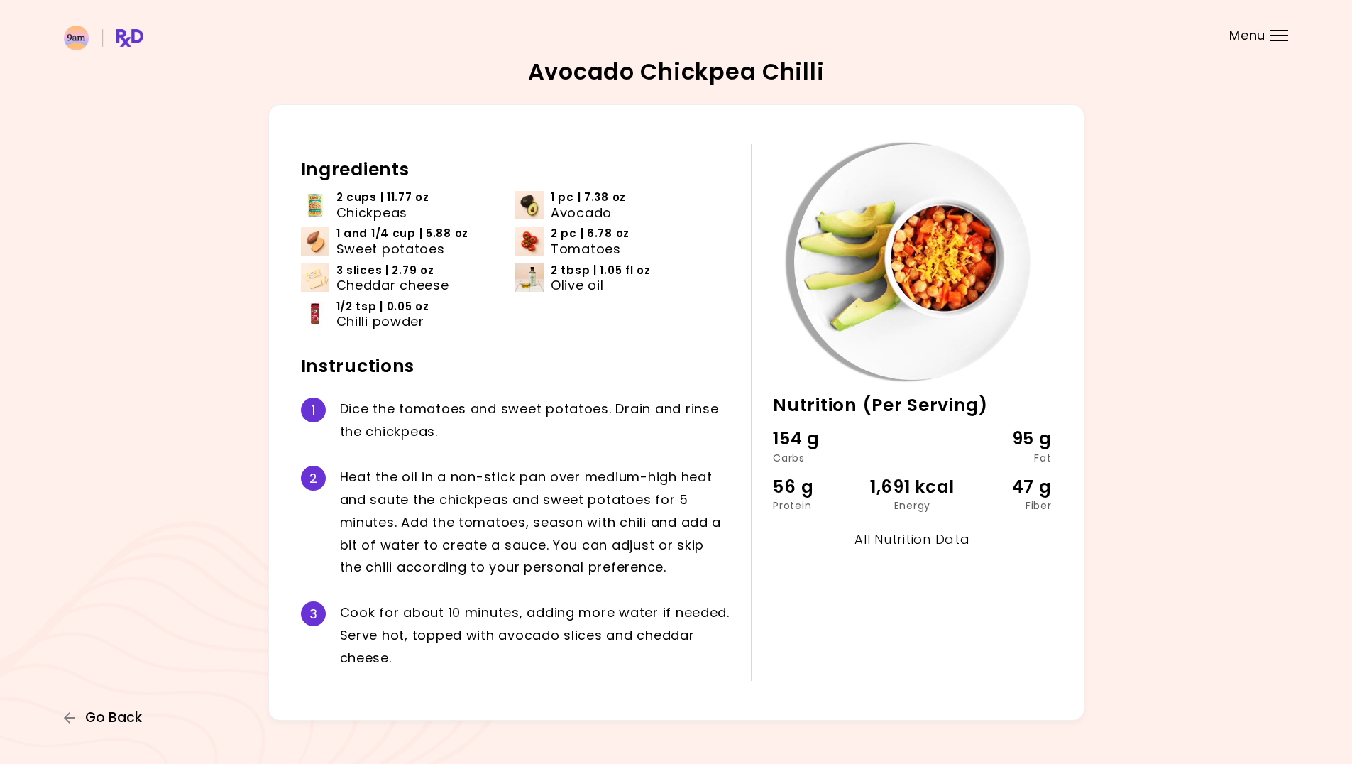
click at [106, 721] on span "Go Back" at bounding box center [113, 718] width 57 height 16
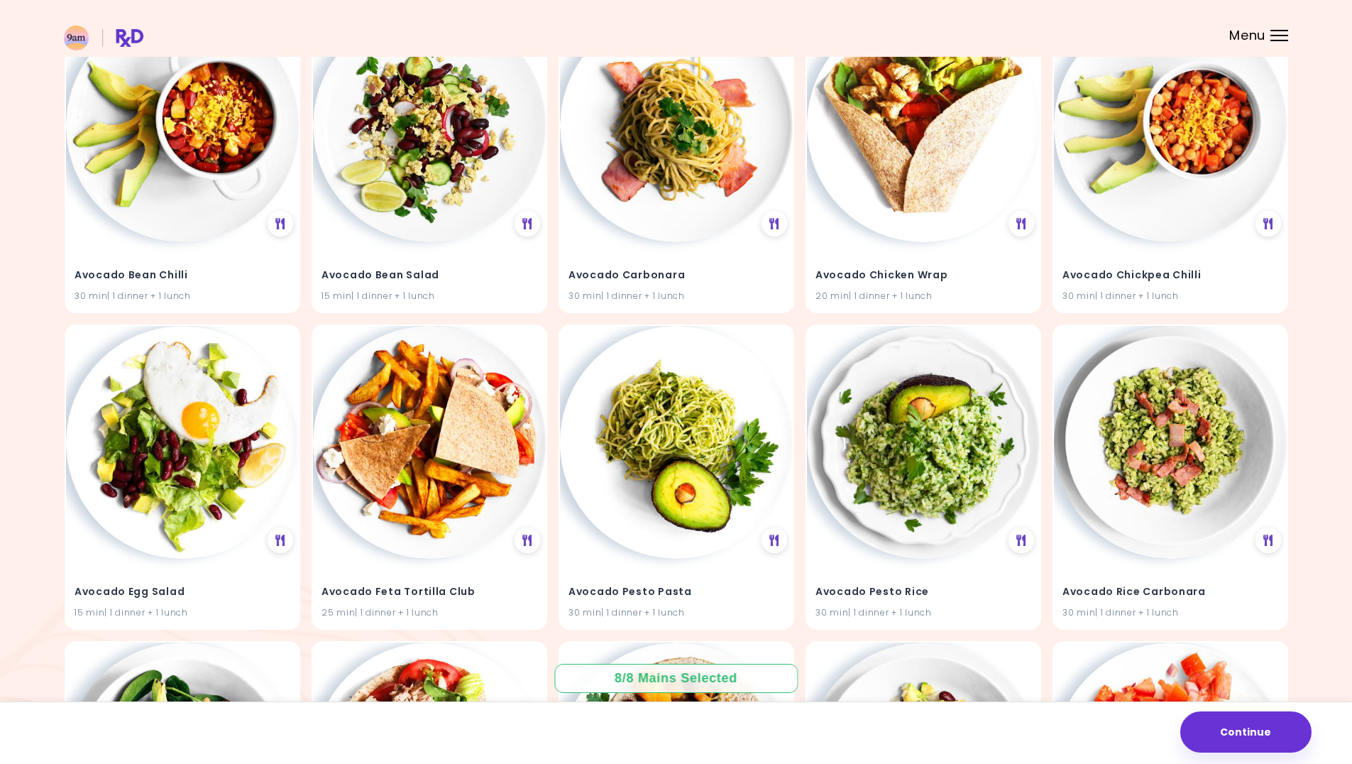
scroll to position [568, 0]
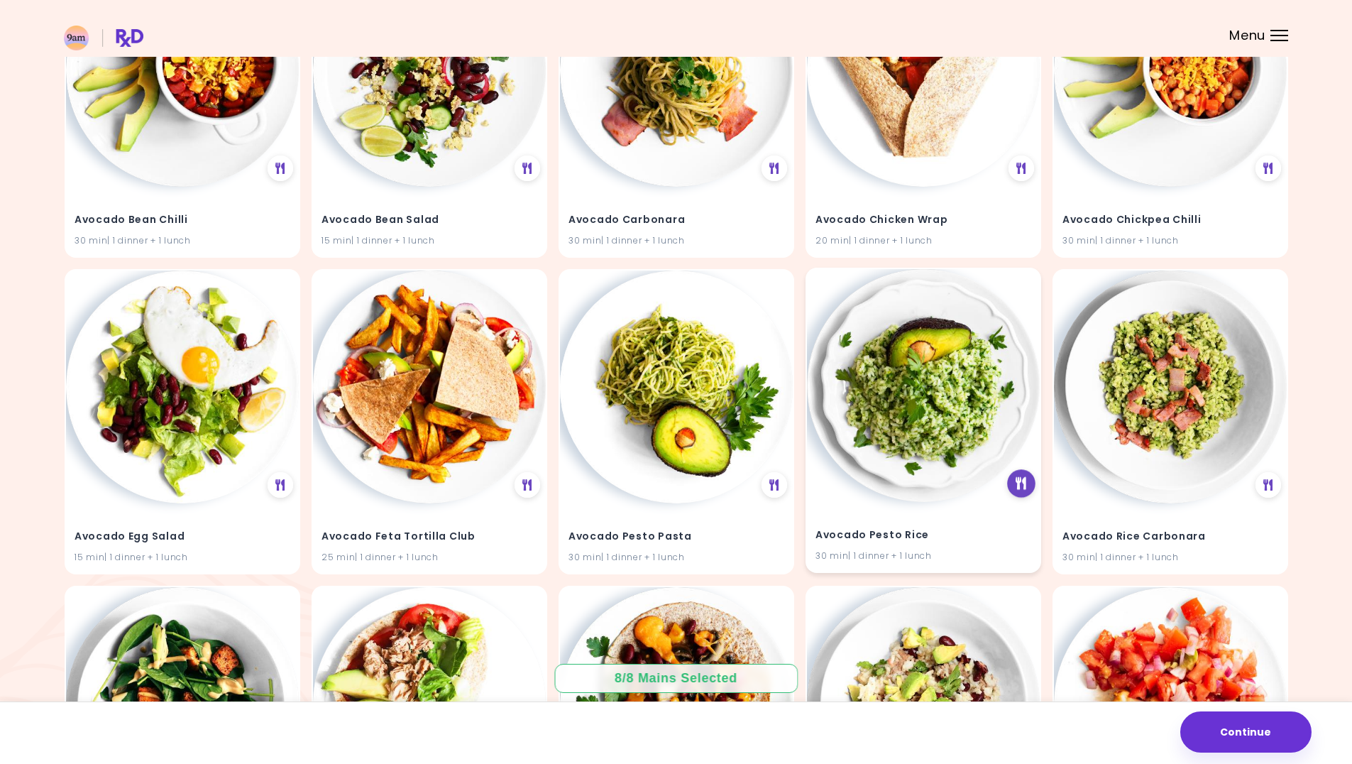
click at [1016, 486] on icon at bounding box center [1021, 483] width 11 height 13
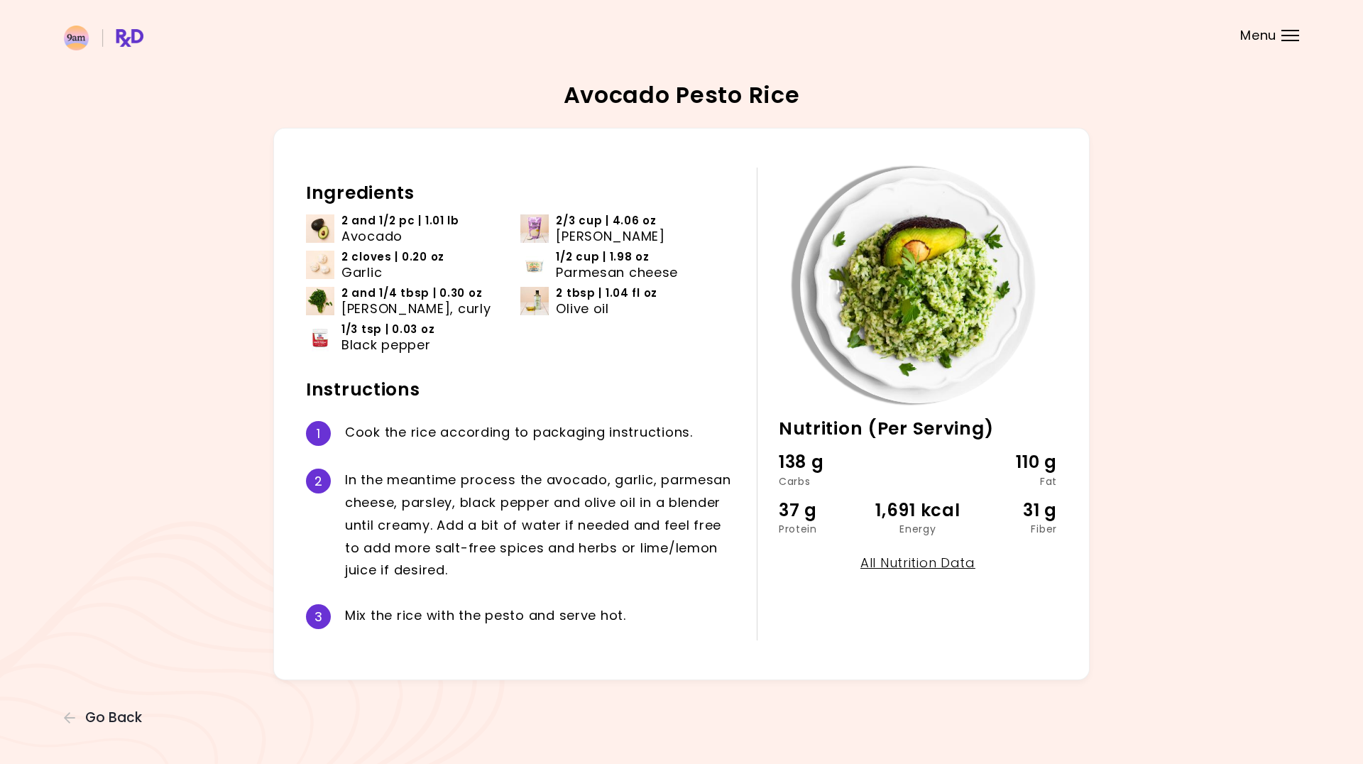
click at [130, 706] on div "Avocado Pesto Rice 30 min Nutrition (Per Serving) 138 g Carbs 110 g Fat 37 g Pr…" at bounding box center [681, 382] width 1363 height 764
click at [124, 722] on span "Go Back" at bounding box center [113, 718] width 57 height 16
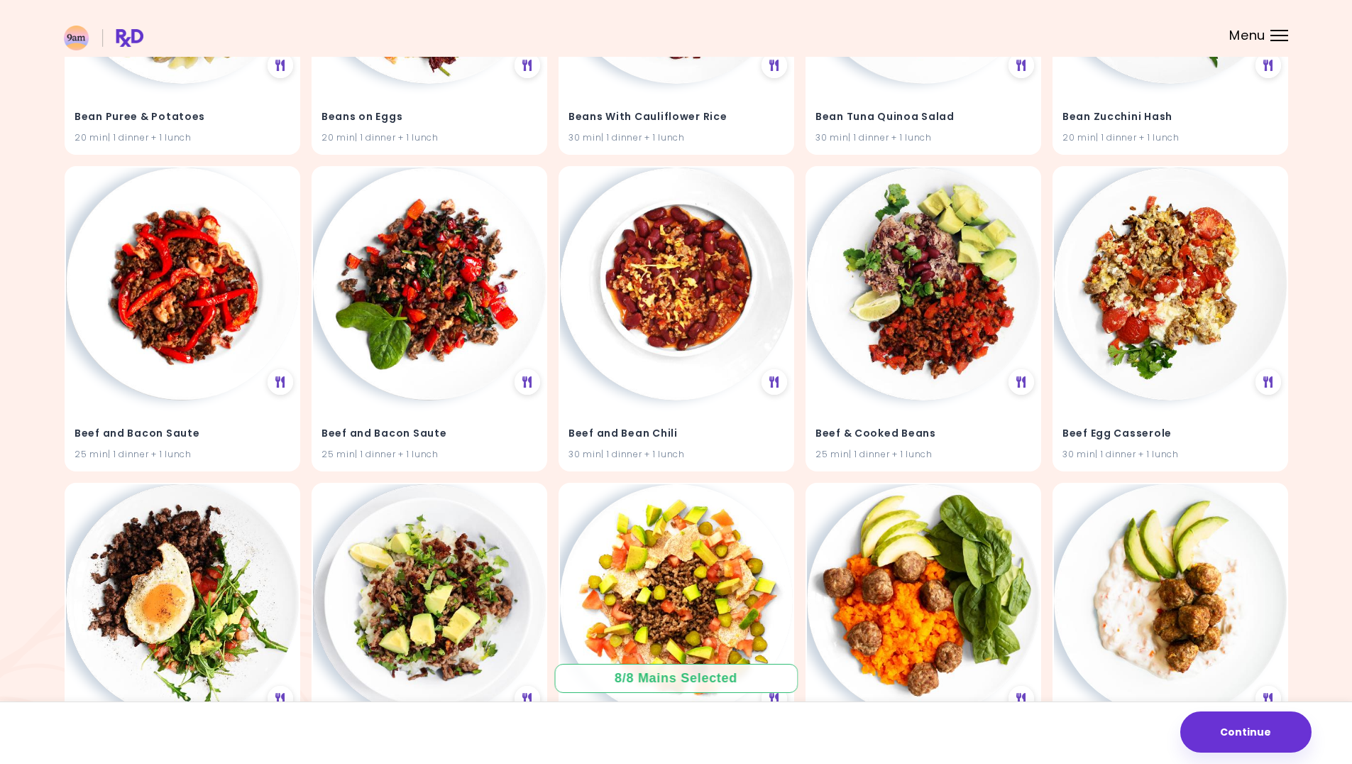
scroll to position [3522, 0]
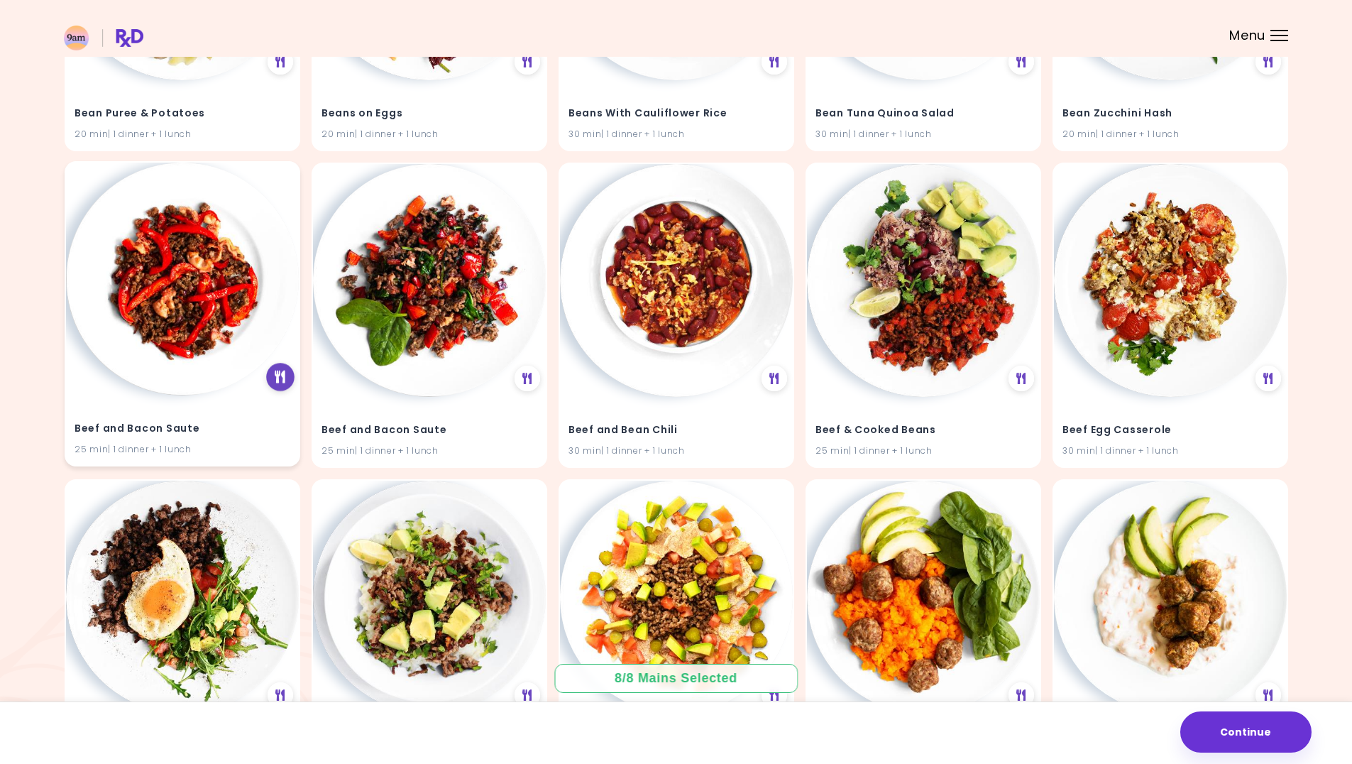
click at [281, 384] on div at bounding box center [280, 377] width 28 height 28
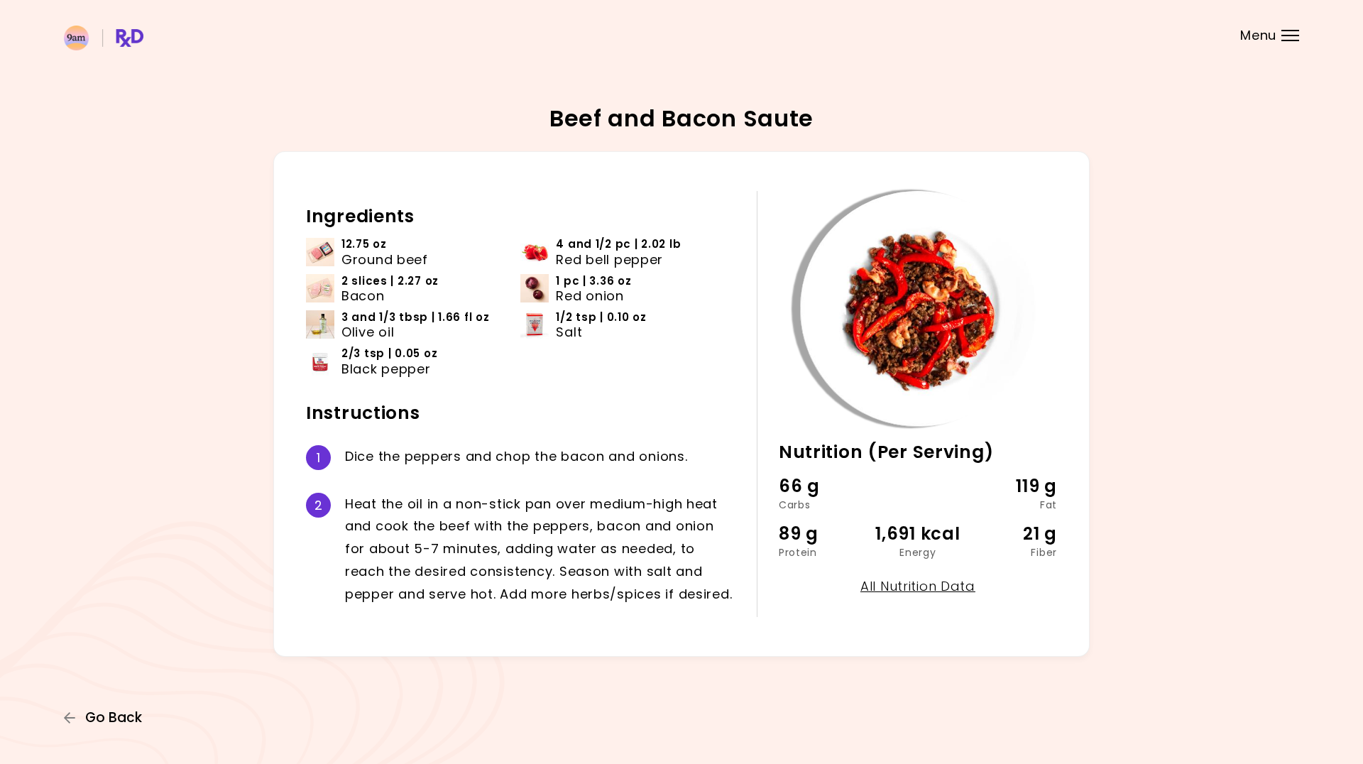
click at [111, 723] on span "Go Back" at bounding box center [113, 718] width 57 height 16
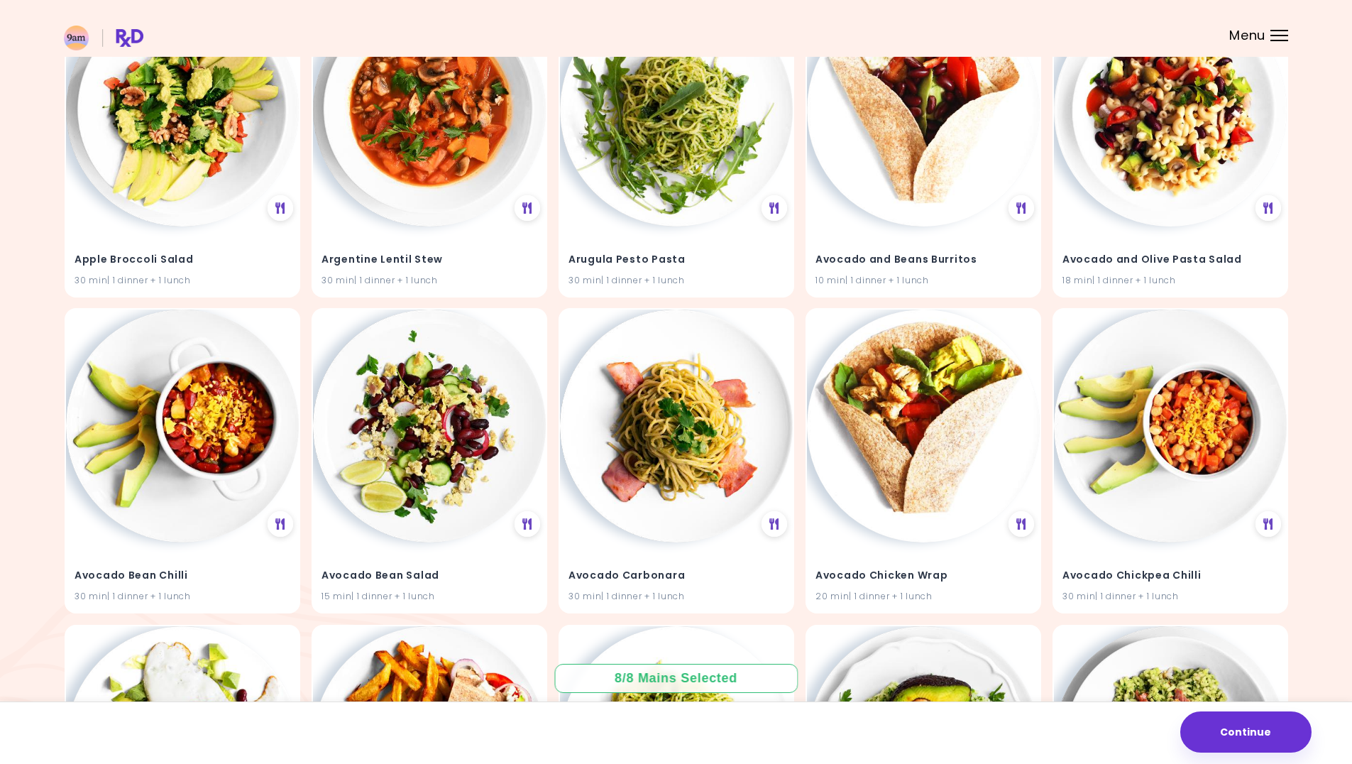
scroll to position [213, 0]
drag, startPoint x: 65, startPoint y: 307, endPoint x: 257, endPoint y: 489, distance: 264.6
click at [243, 469] on img at bounding box center [182, 423] width 233 height 233
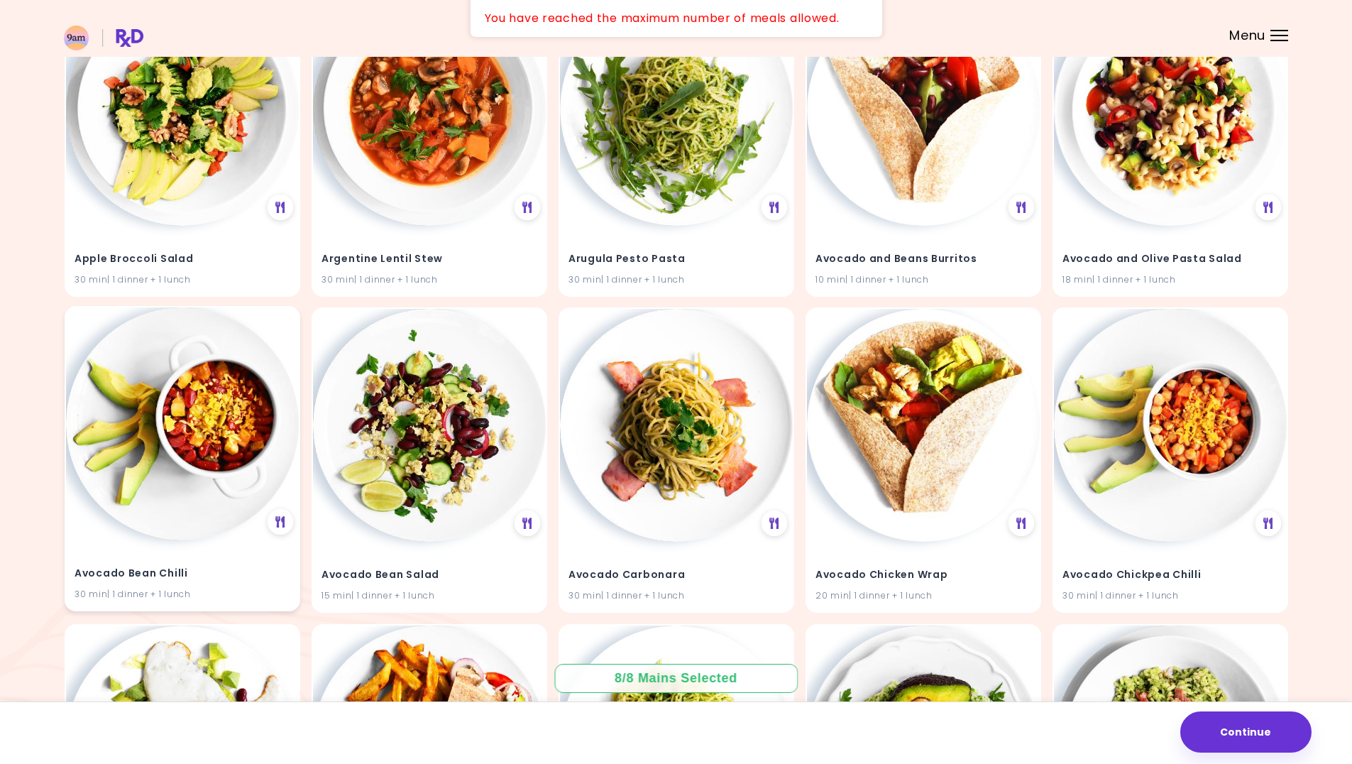
click at [242, 453] on img at bounding box center [182, 423] width 233 height 233
click at [536, 347] on div "Avocado Bean Salad 15 min | 1 dinner + 1 lunch" at bounding box center [430, 458] width 236 height 305
click at [519, 354] on img at bounding box center [429, 423] width 233 height 233
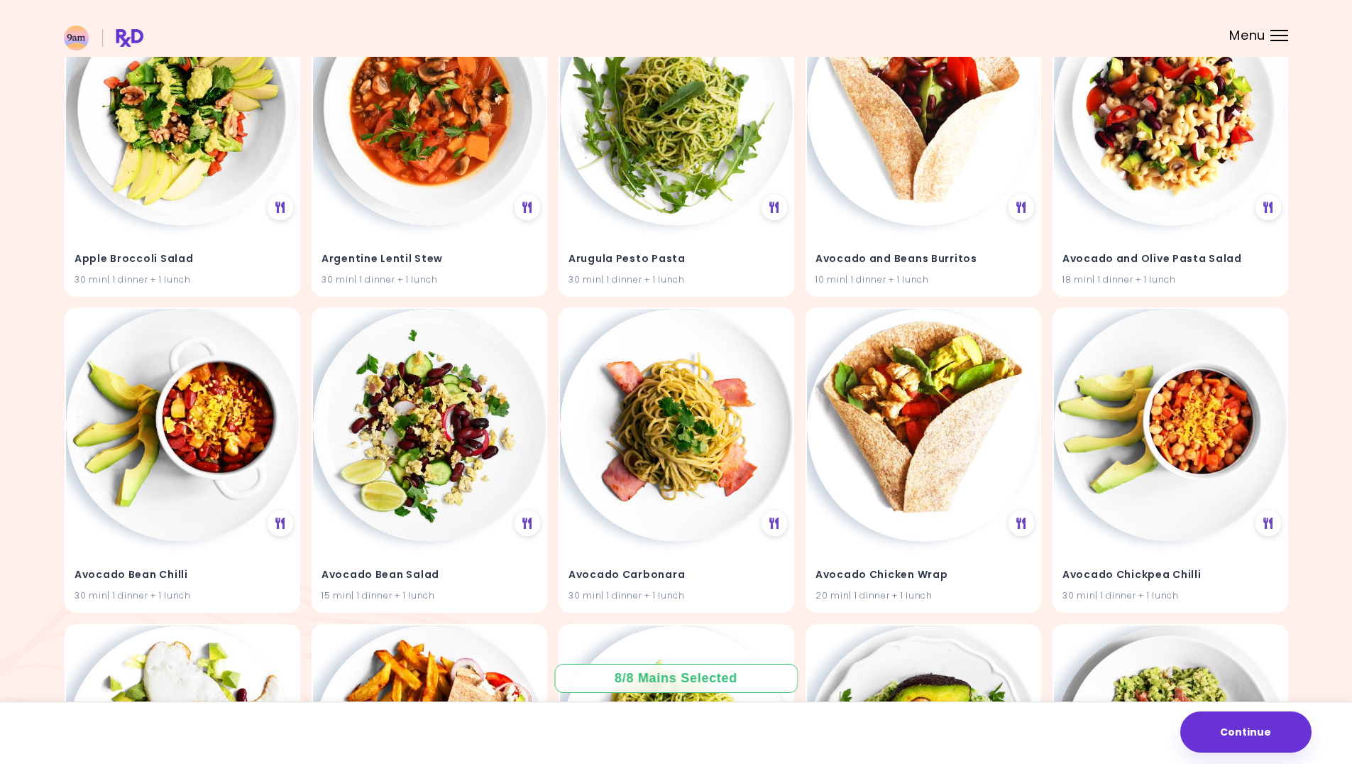
drag, startPoint x: 443, startPoint y: 396, endPoint x: 688, endPoint y: 303, distance: 262.0
drag, startPoint x: 780, startPoint y: 522, endPoint x: 1144, endPoint y: 297, distance: 427.1
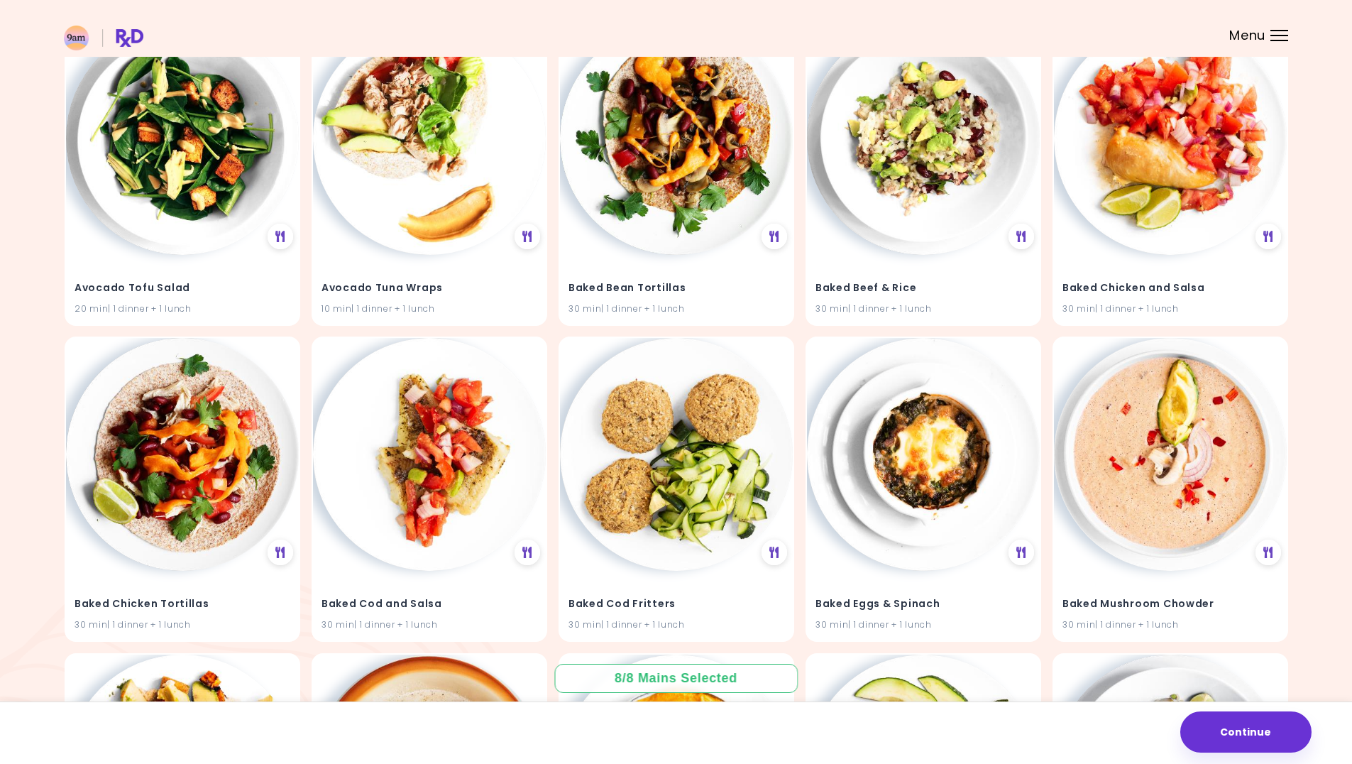
scroll to position [1136, 0]
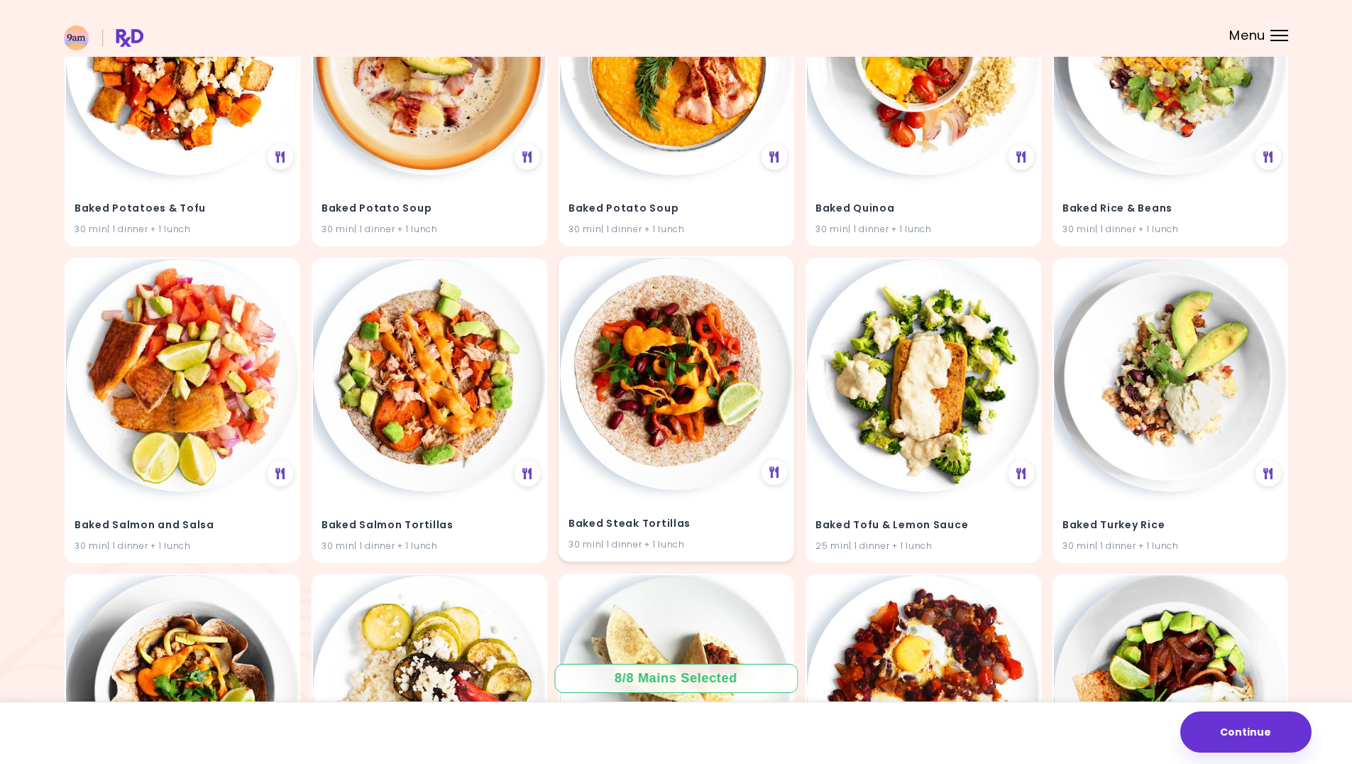
scroll to position [1846, 0]
click at [530, 478] on div at bounding box center [527, 471] width 28 height 28
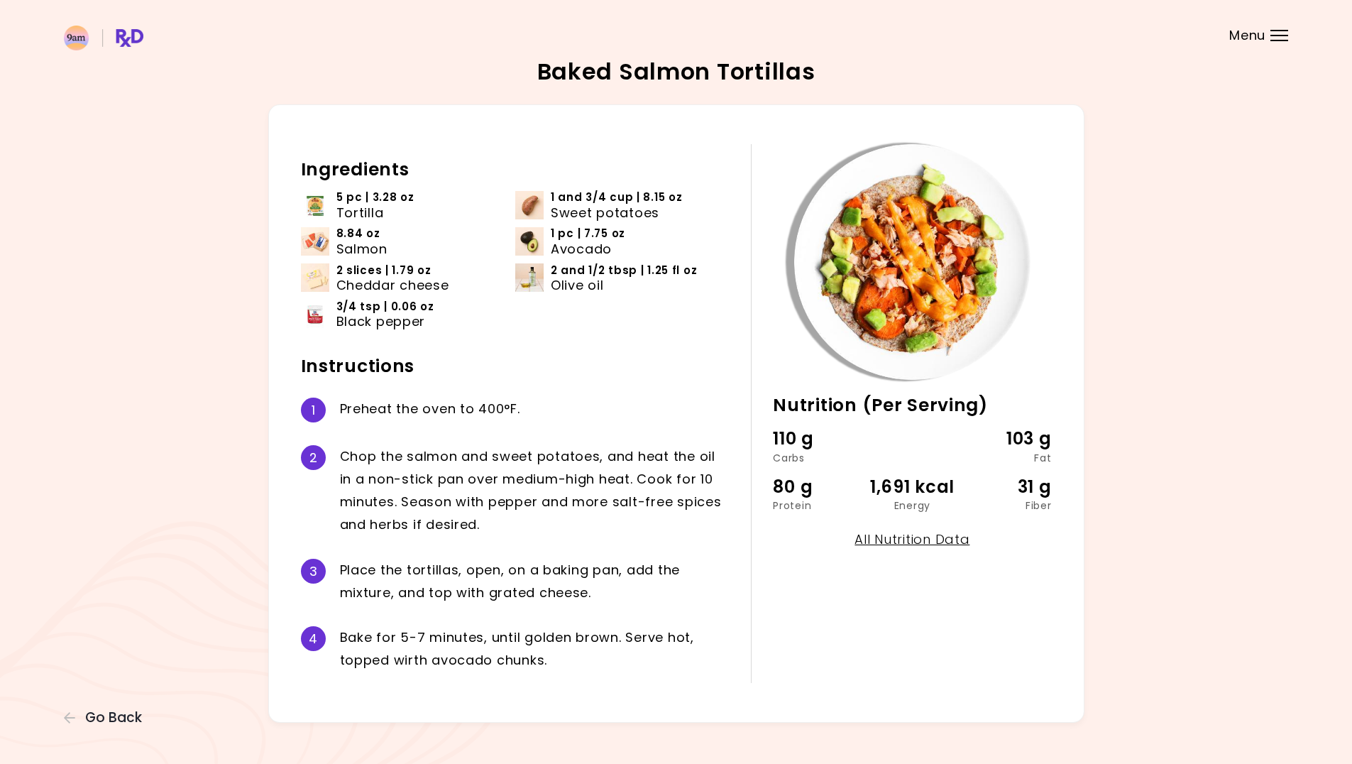
click at [92, 730] on div "Baked Salmon Tortillas 30 min Nutrition (Per Serving) 110 g Carbs 103 g Fat 80 …" at bounding box center [676, 391] width 1352 height 783
click at [95, 718] on span "Go Back" at bounding box center [113, 718] width 57 height 16
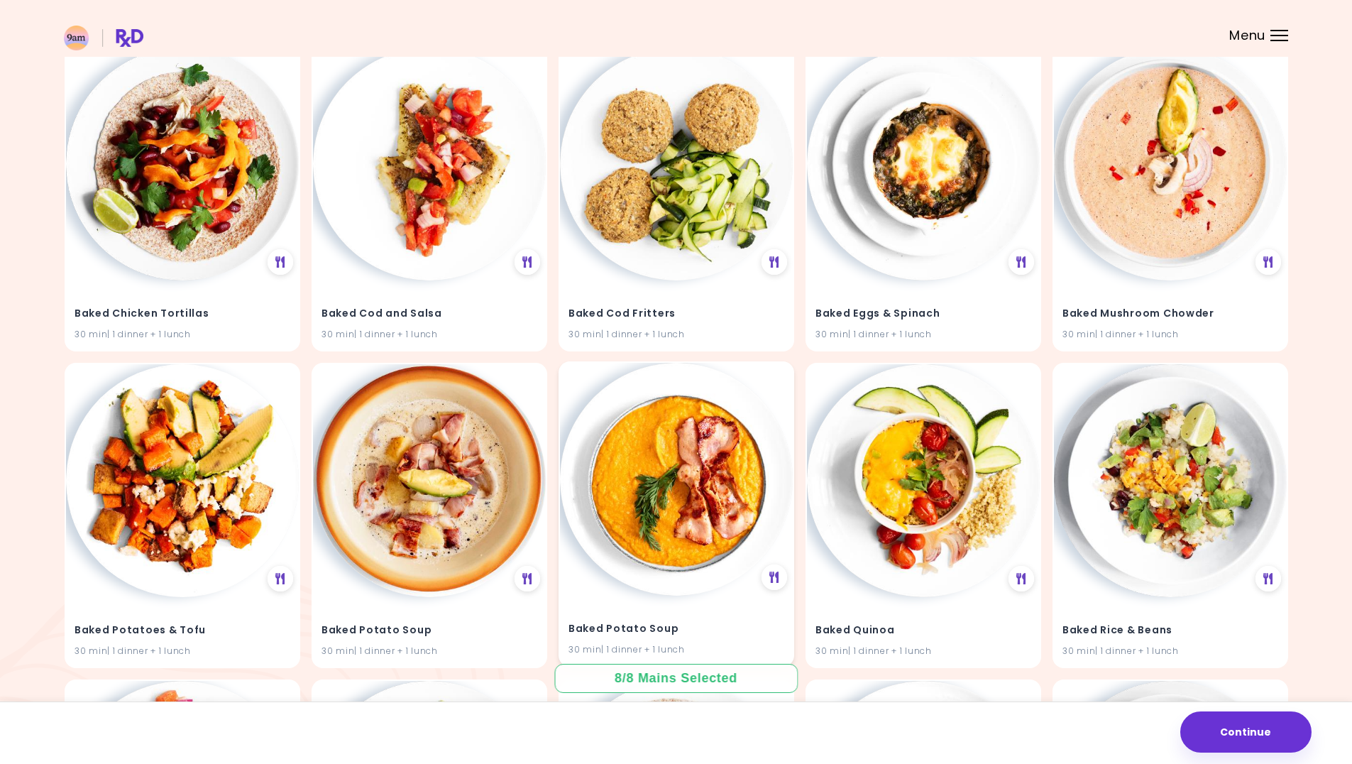
scroll to position [1420, 0]
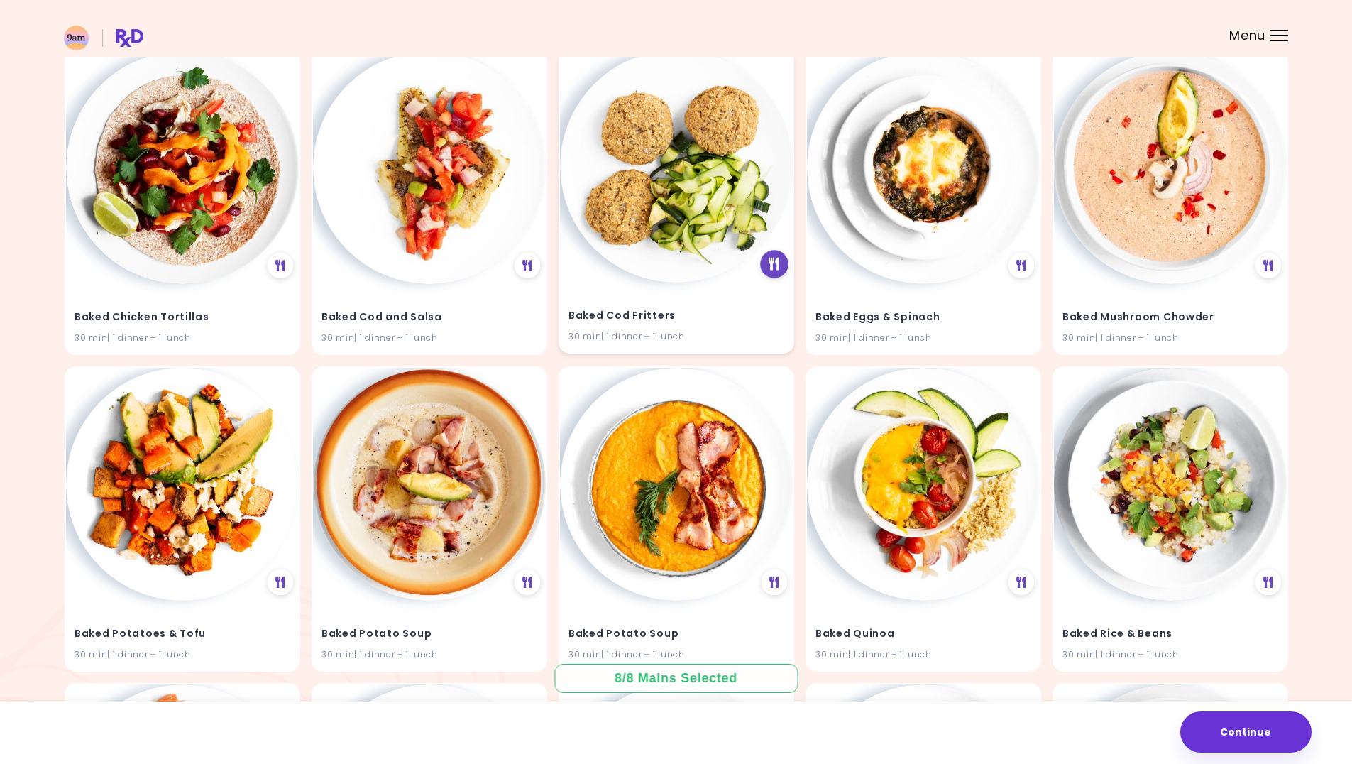
click at [775, 270] on div at bounding box center [774, 265] width 28 height 28
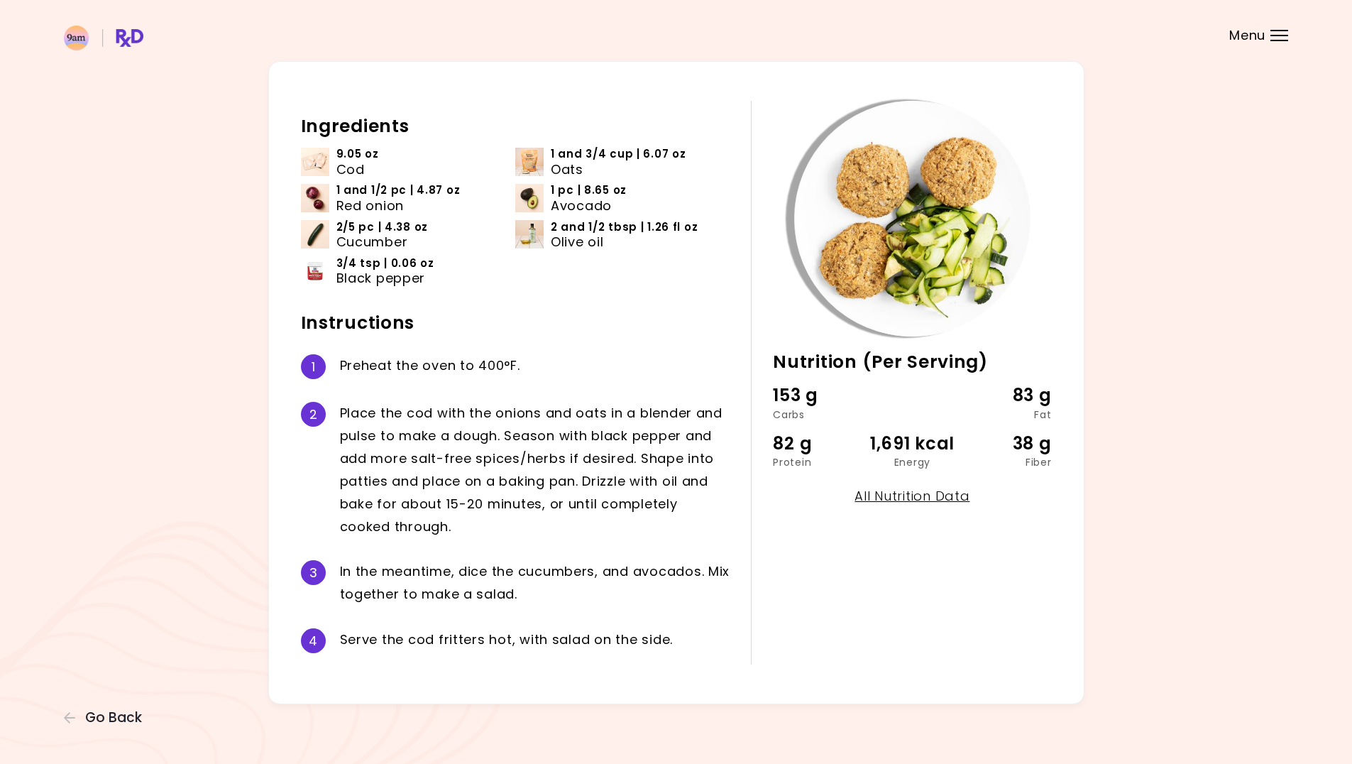
scroll to position [44, 0]
click at [102, 710] on span "Go Back" at bounding box center [113, 718] width 57 height 16
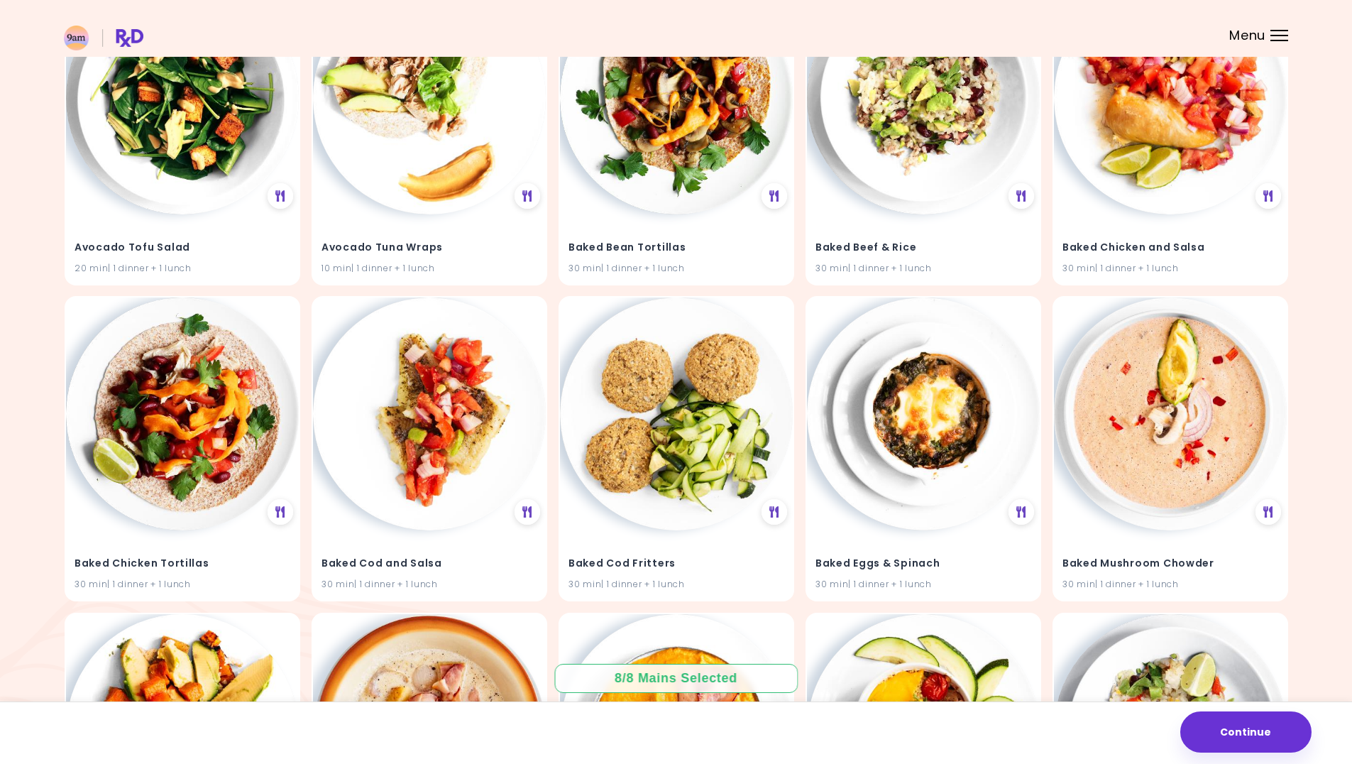
scroll to position [1278, 0]
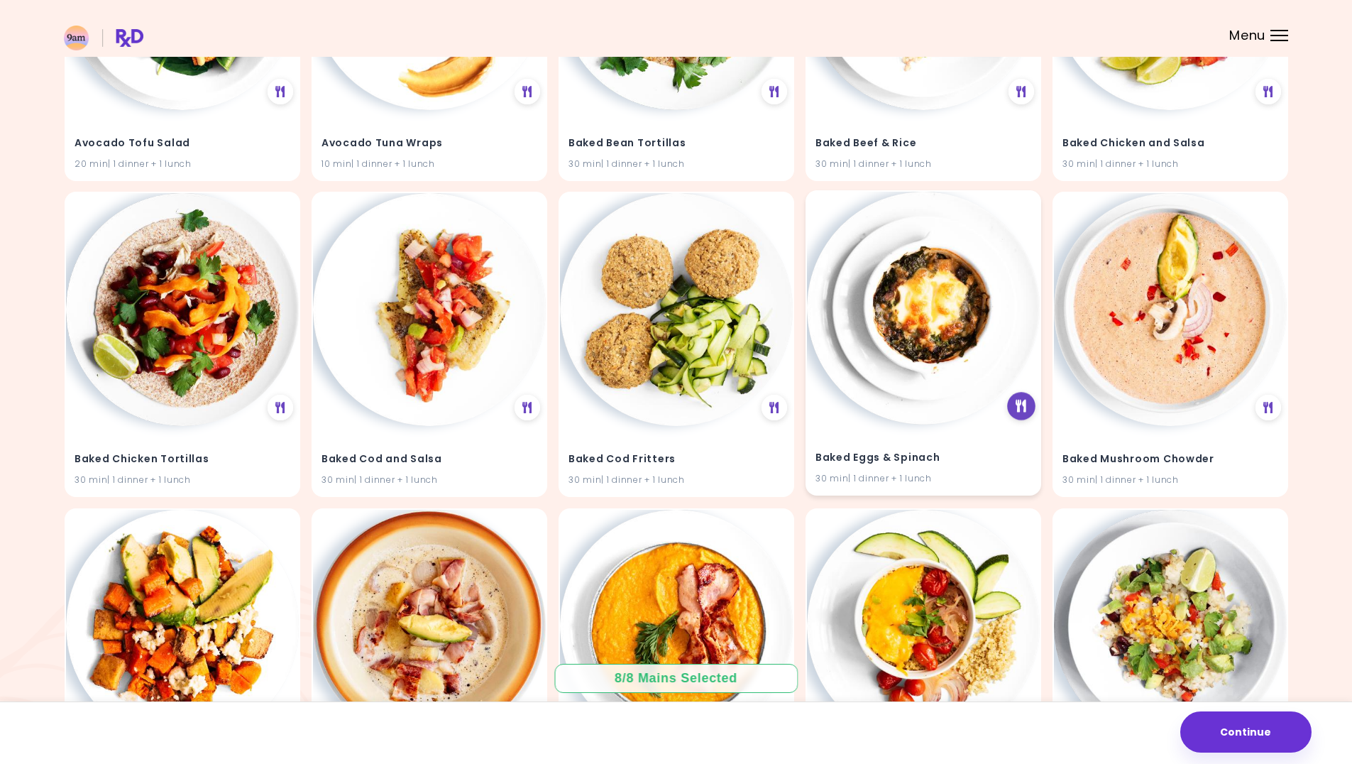
click at [1019, 410] on icon at bounding box center [1021, 406] width 11 height 13
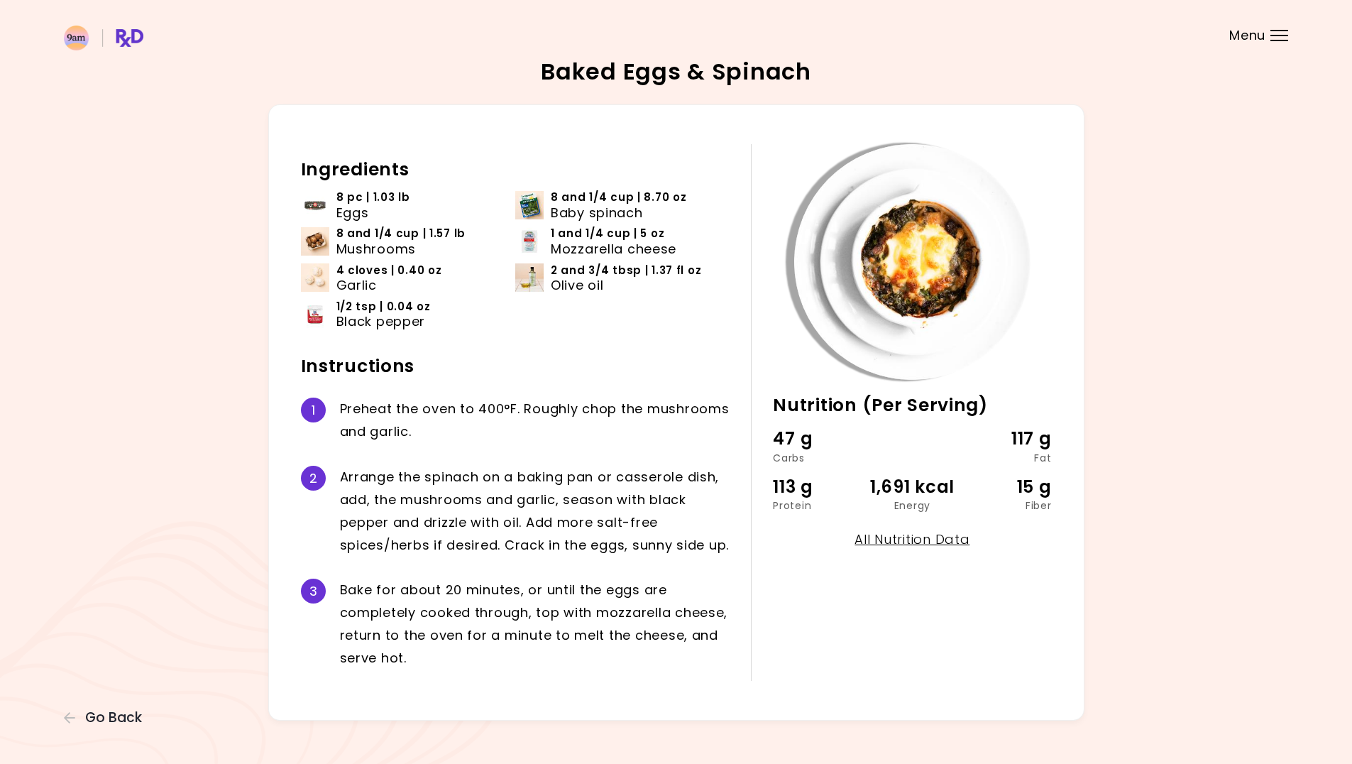
scroll to position [17, 0]
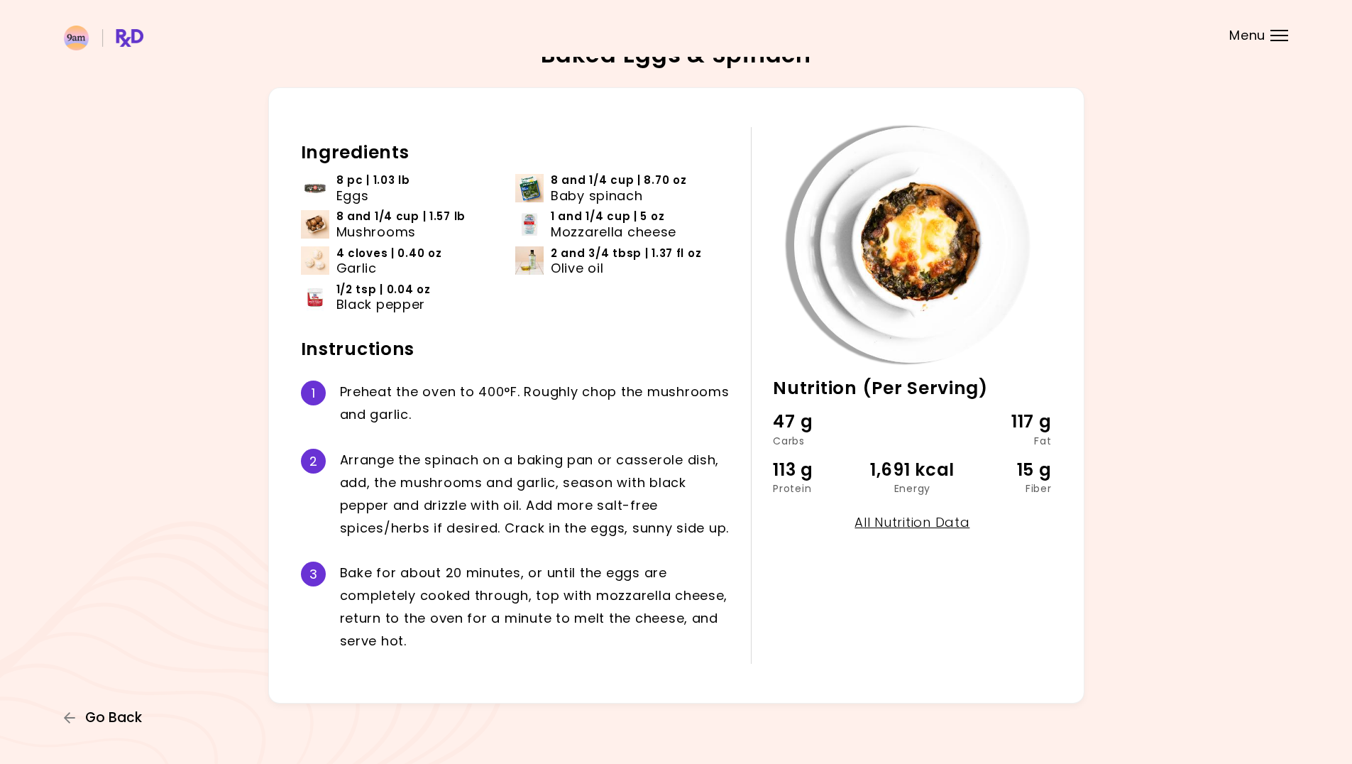
click at [92, 711] on span "Go Back" at bounding box center [113, 718] width 57 height 16
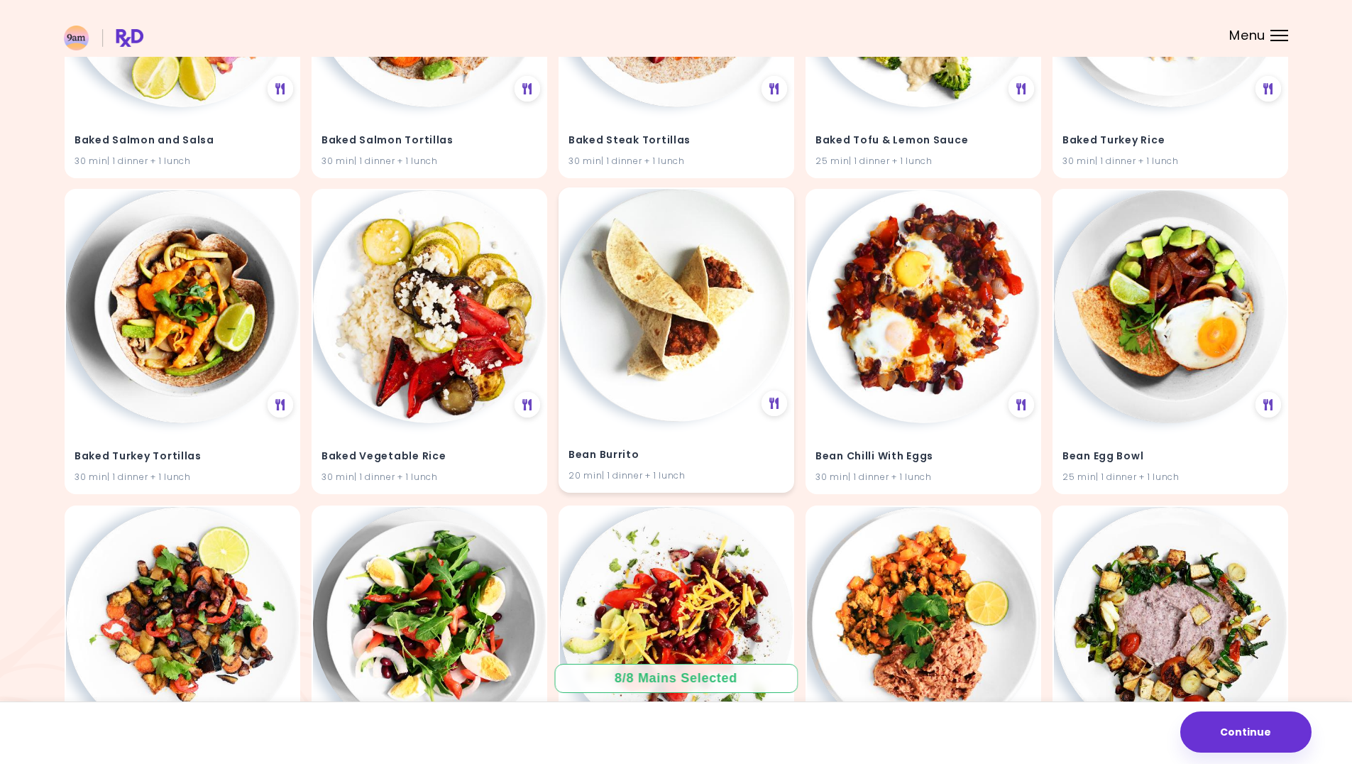
scroll to position [2232, 0]
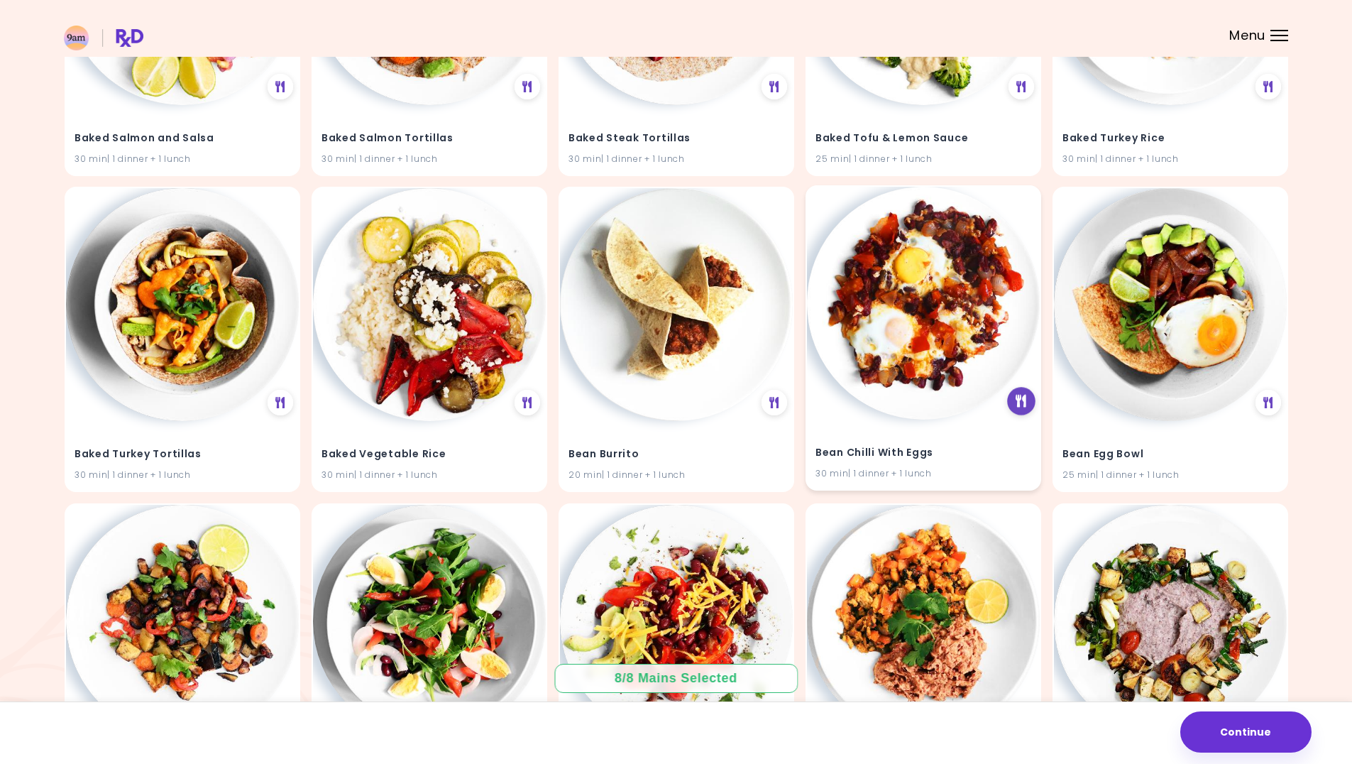
click at [1029, 397] on div at bounding box center [1021, 402] width 28 height 28
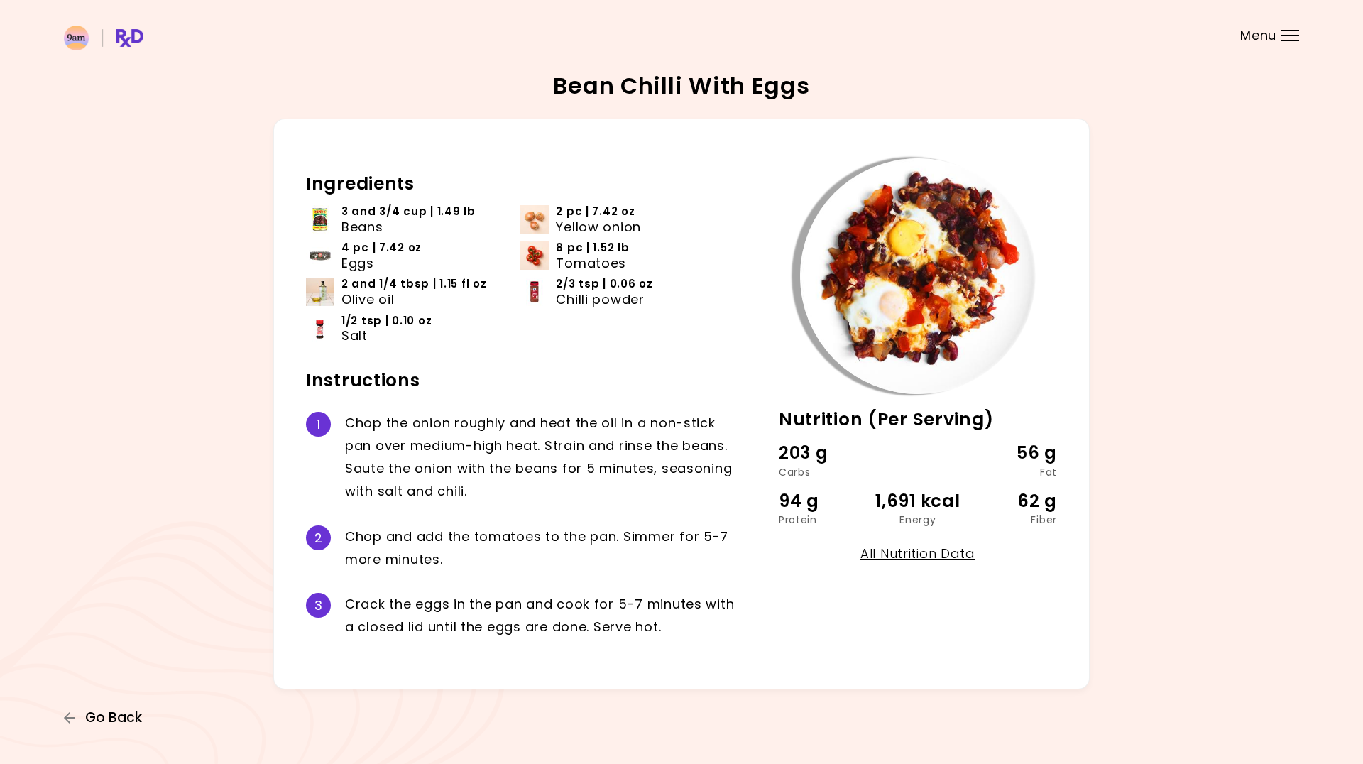
click at [69, 713] on icon "button" at bounding box center [69, 717] width 11 height 11
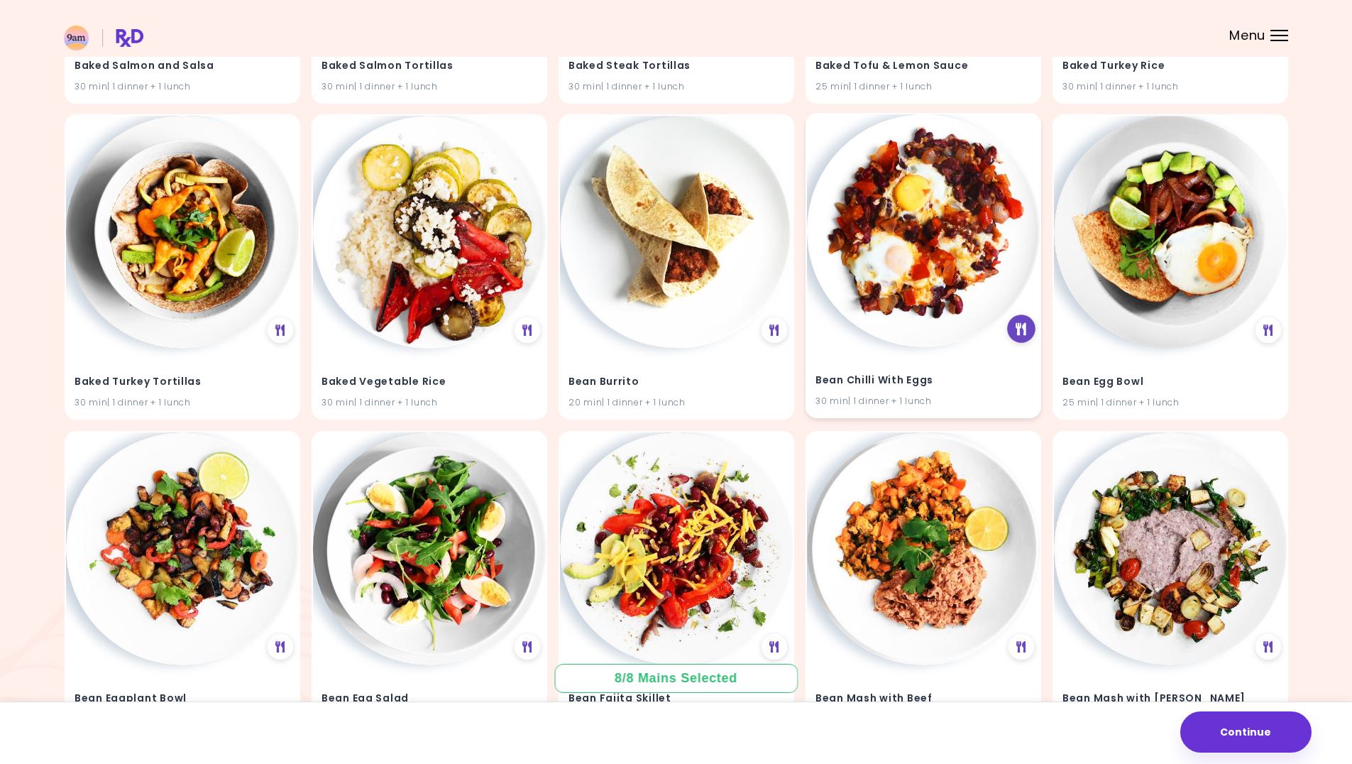
scroll to position [2303, 0]
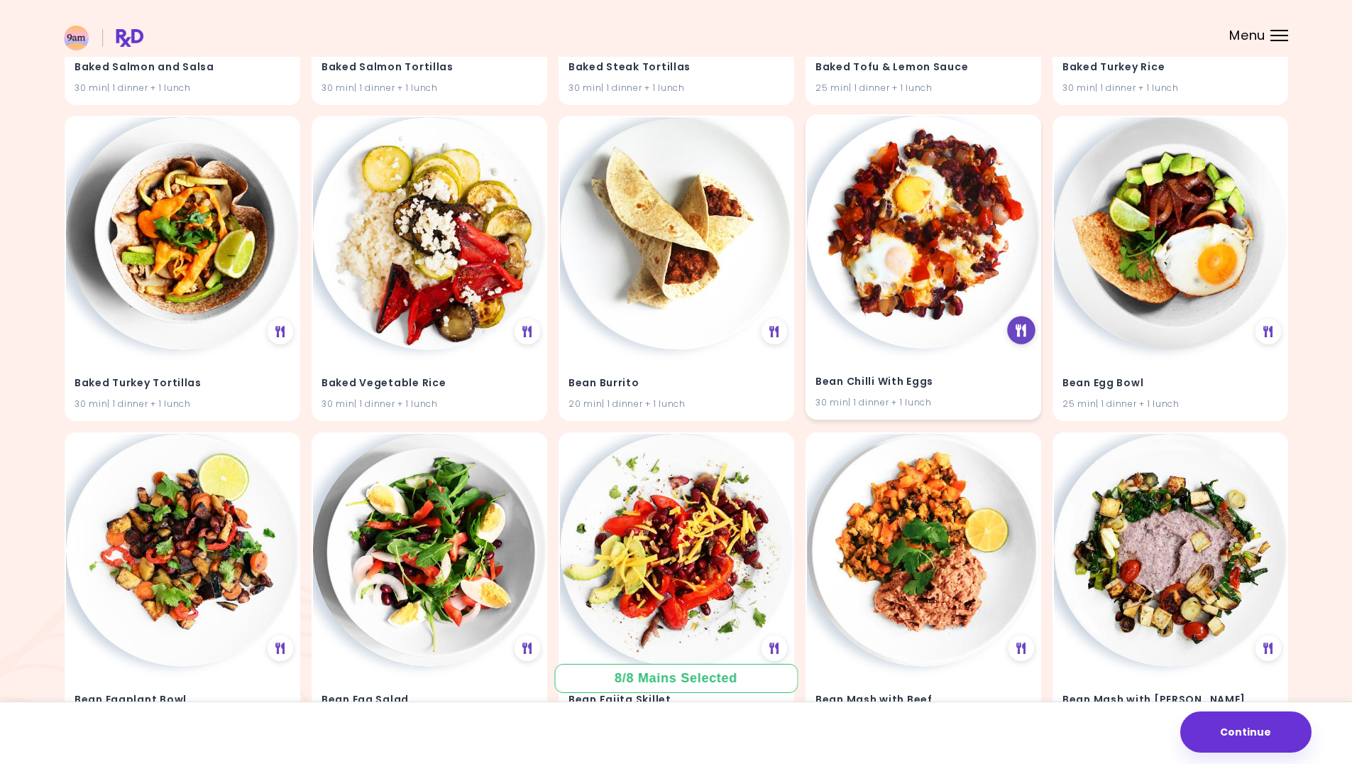
click at [1021, 333] on icon at bounding box center [1021, 330] width 11 height 13
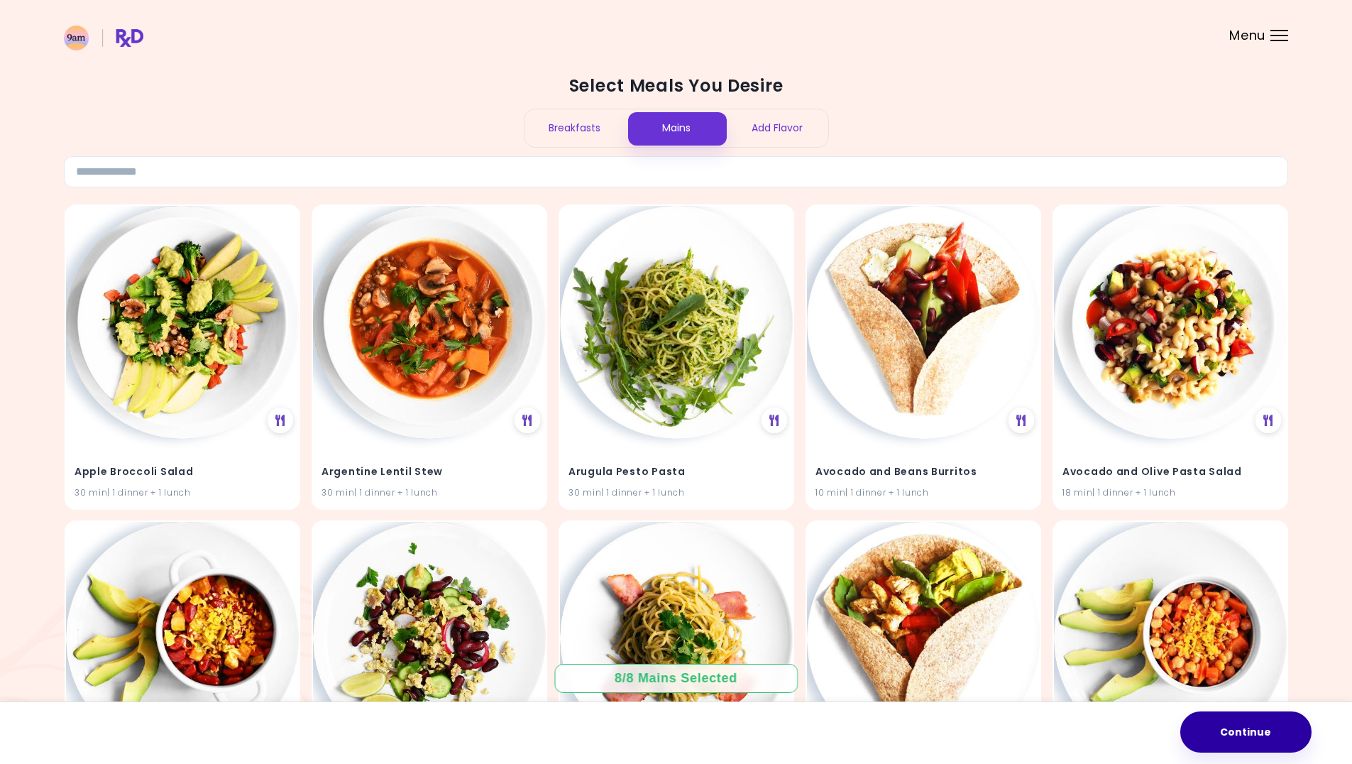
click at [1235, 721] on button "Continue" at bounding box center [1246, 731] width 131 height 41
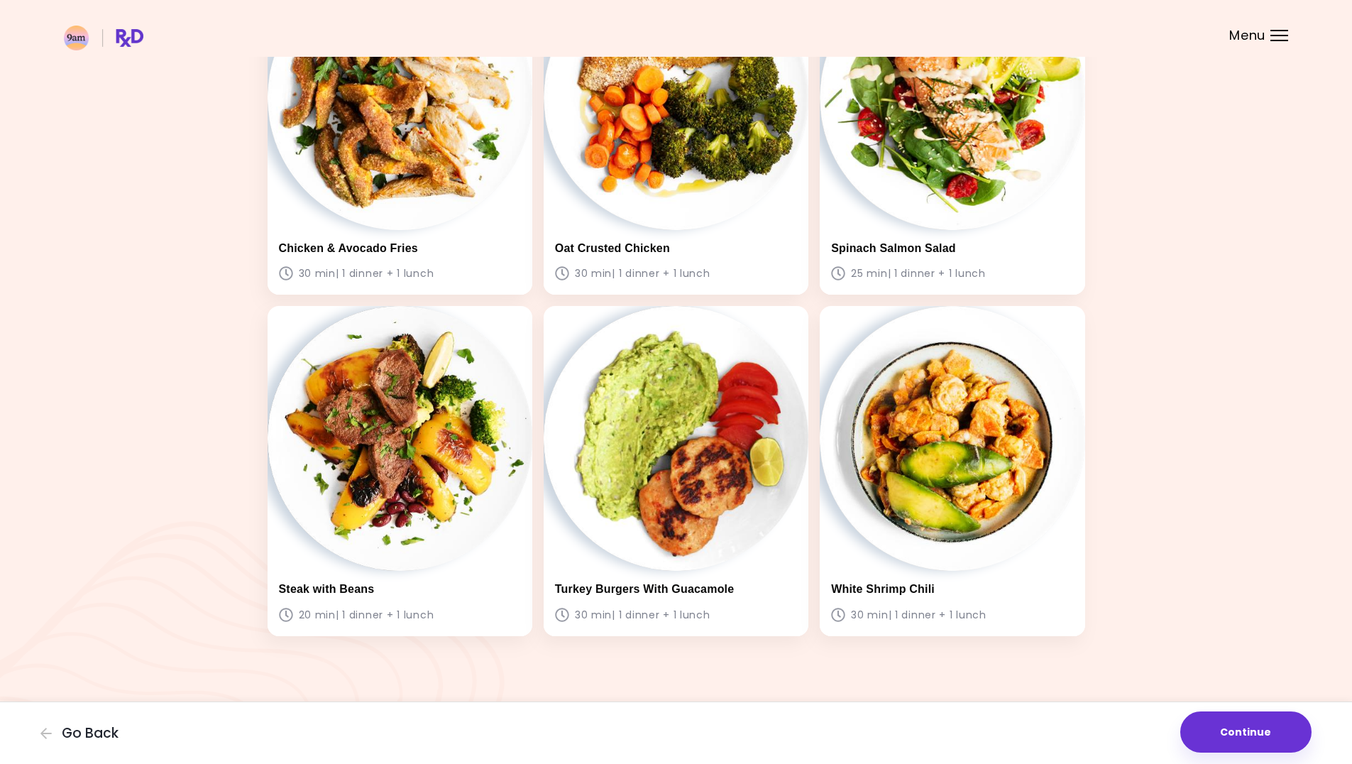
scroll to position [853, 0]
click at [1228, 724] on button "Continue" at bounding box center [1246, 731] width 131 height 41
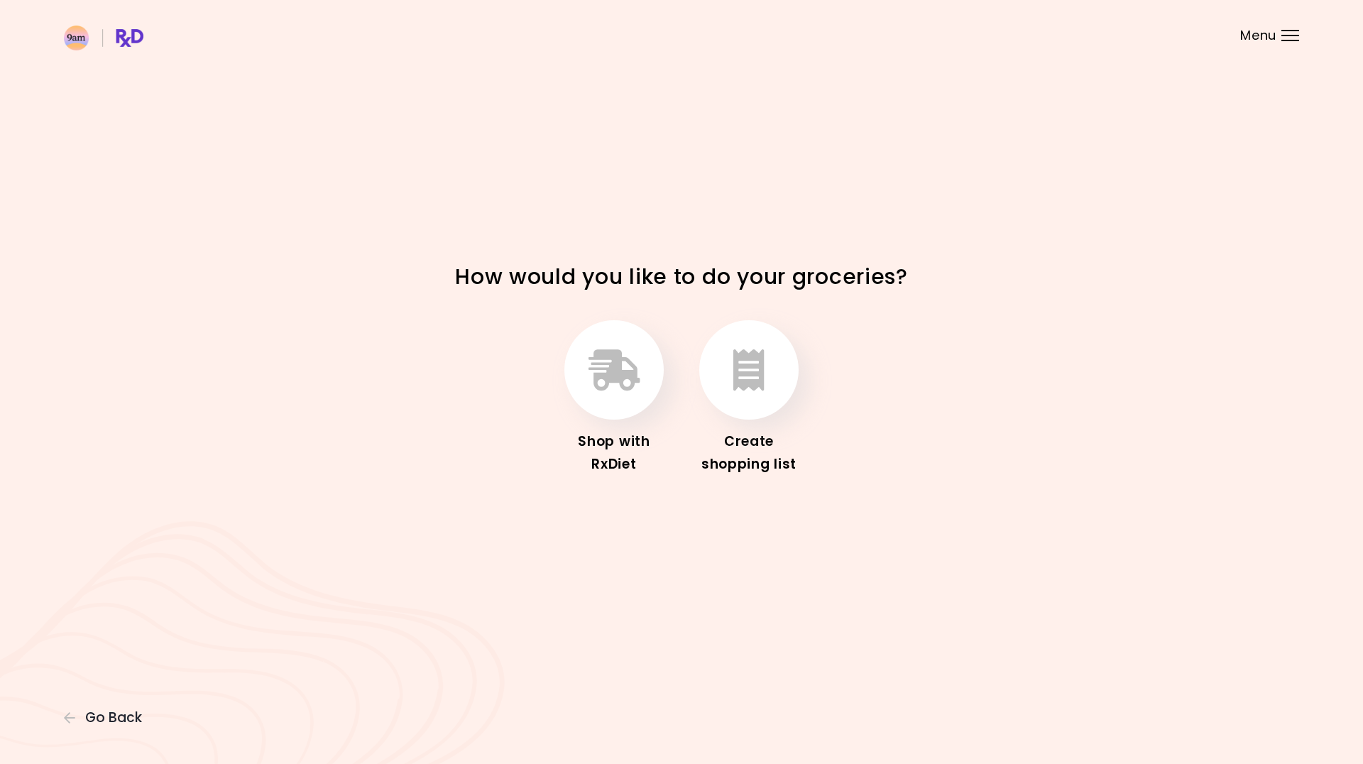
drag, startPoint x: 1336, startPoint y: 38, endPoint x: 1295, endPoint y: 35, distance: 41.3
click at [1333, 38] on header at bounding box center [681, 28] width 1363 height 57
click at [1292, 34] on div "Menu" at bounding box center [1290, 35] width 18 height 11
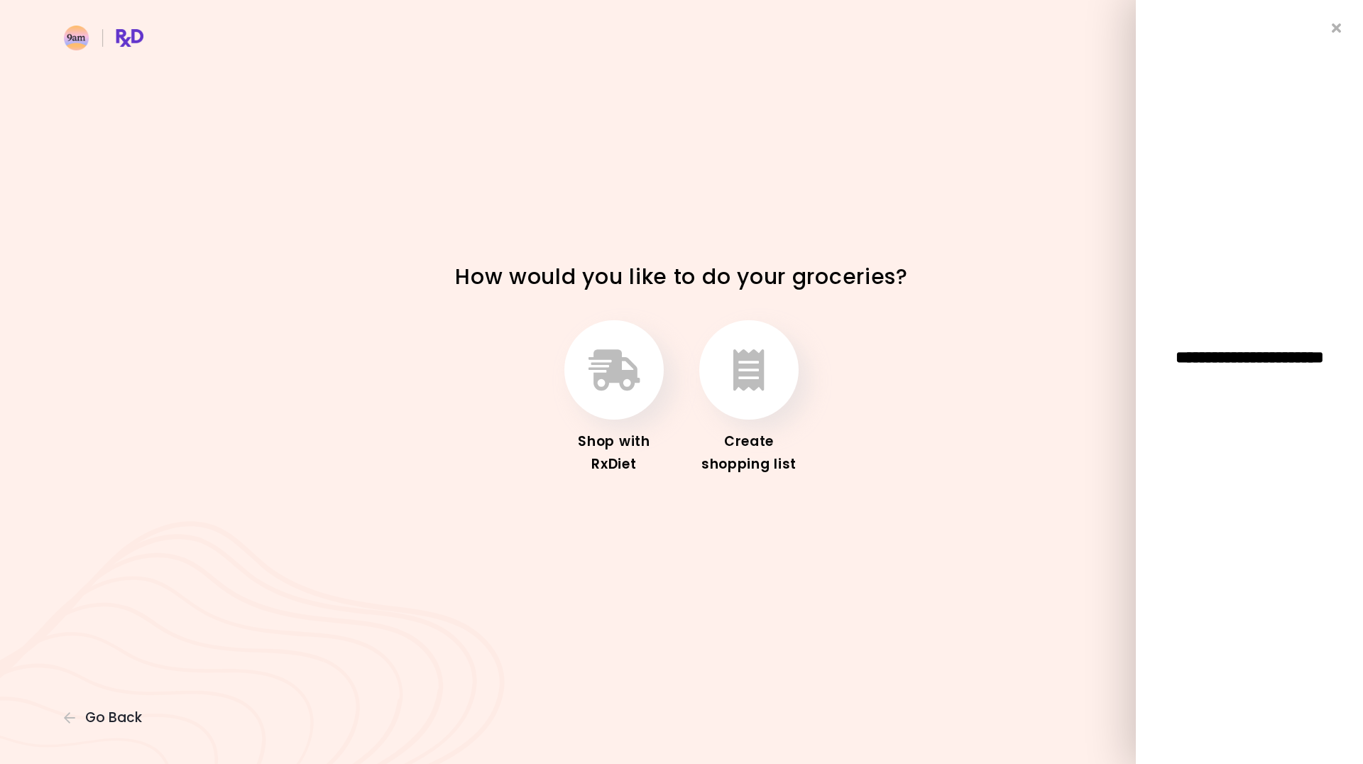
click at [1330, 21] on div "**********" at bounding box center [1249, 382] width 227 height 764
click at [1331, 32] on div "**********" at bounding box center [1249, 382] width 227 height 764
click at [129, 716] on span "Go Back" at bounding box center [113, 718] width 57 height 16
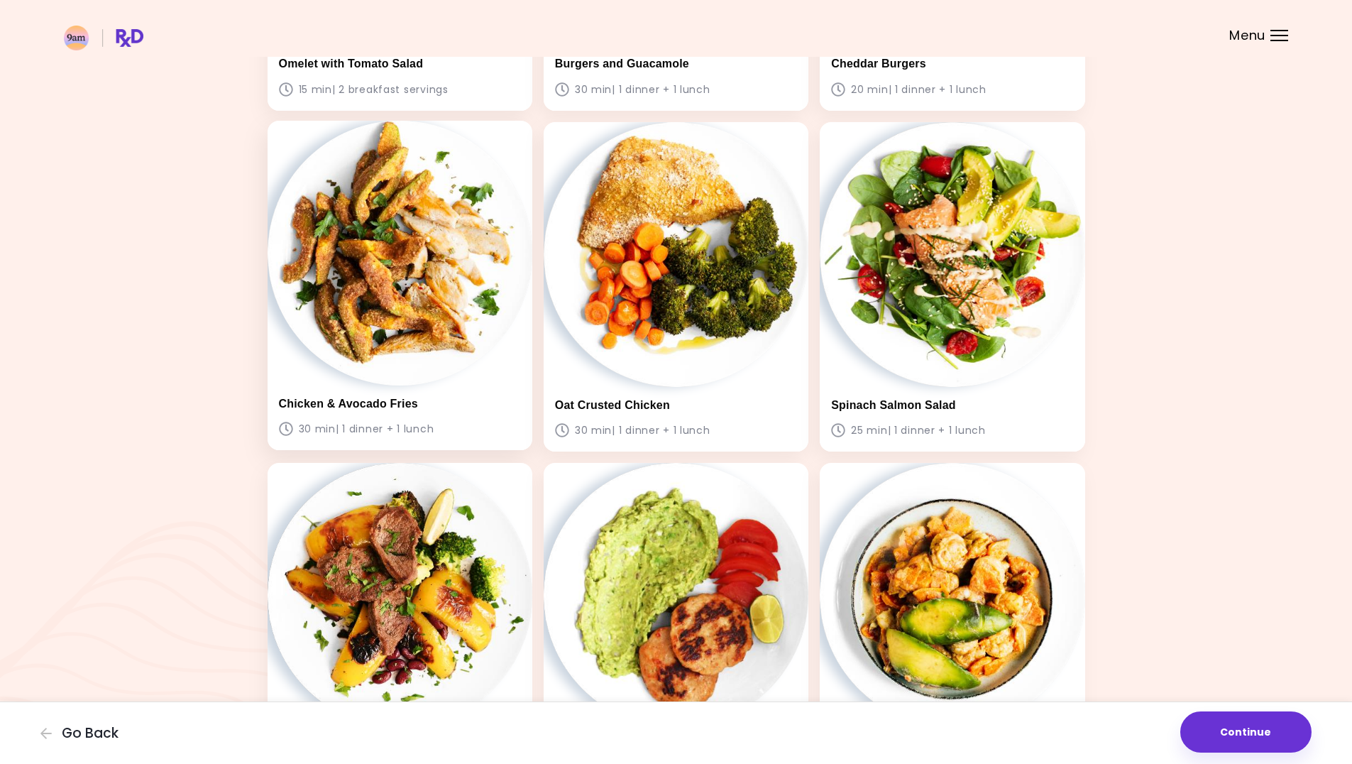
scroll to position [711, 0]
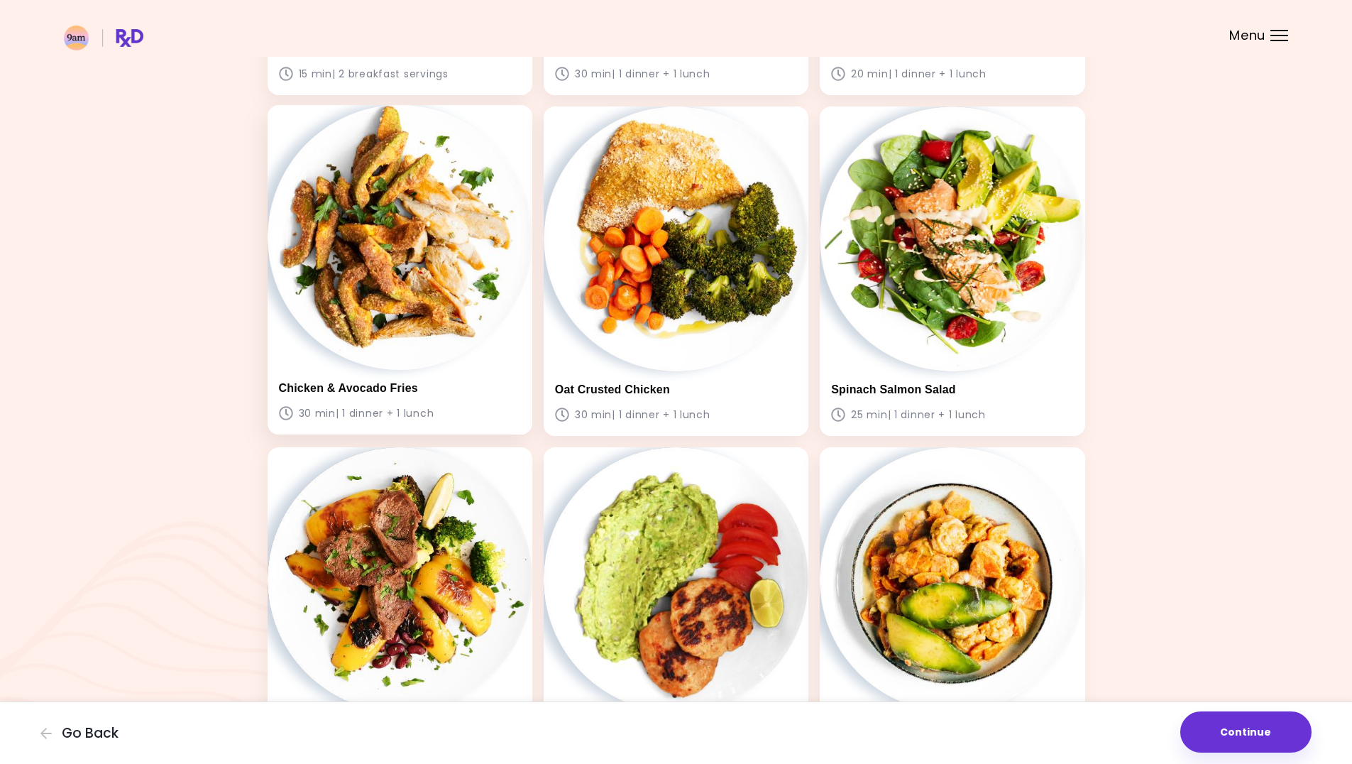
click at [362, 311] on img at bounding box center [400, 237] width 265 height 265
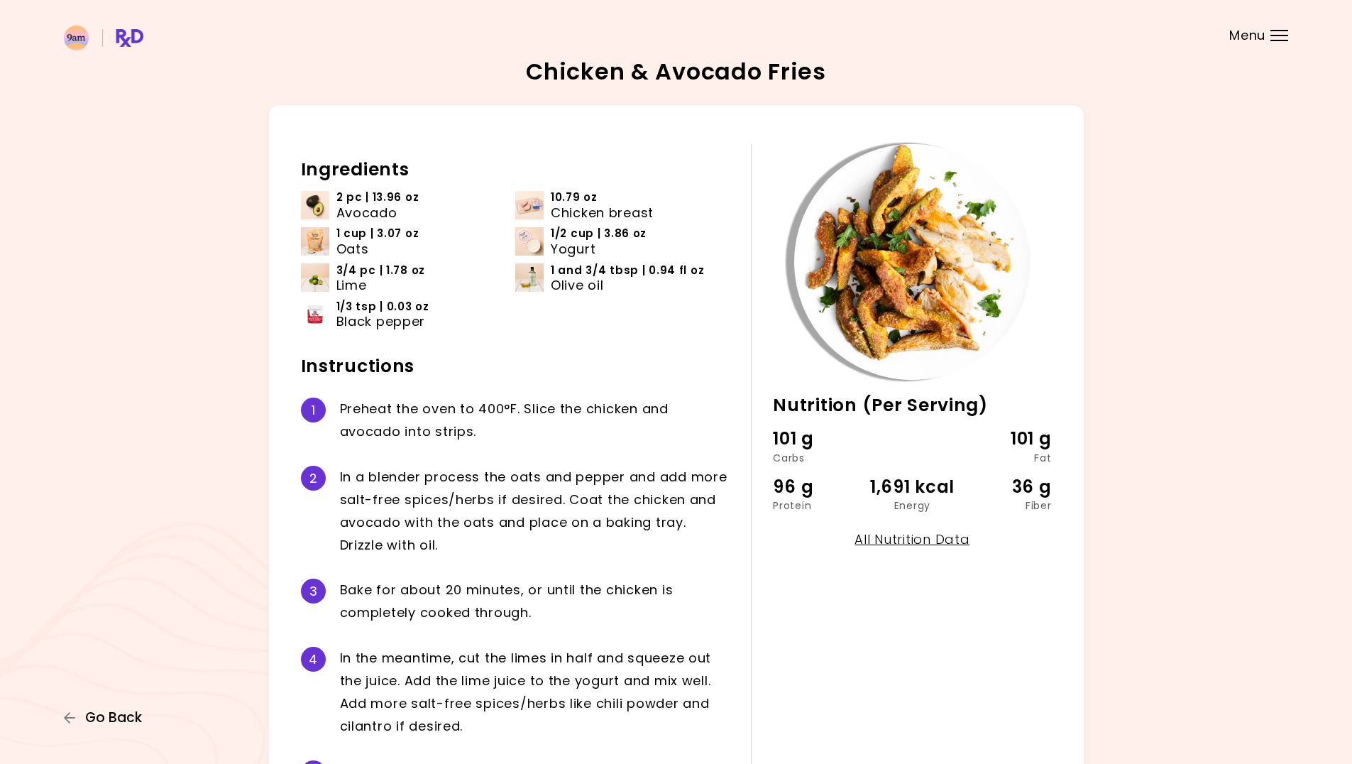
click at [102, 726] on span "Go Back" at bounding box center [113, 718] width 57 height 16
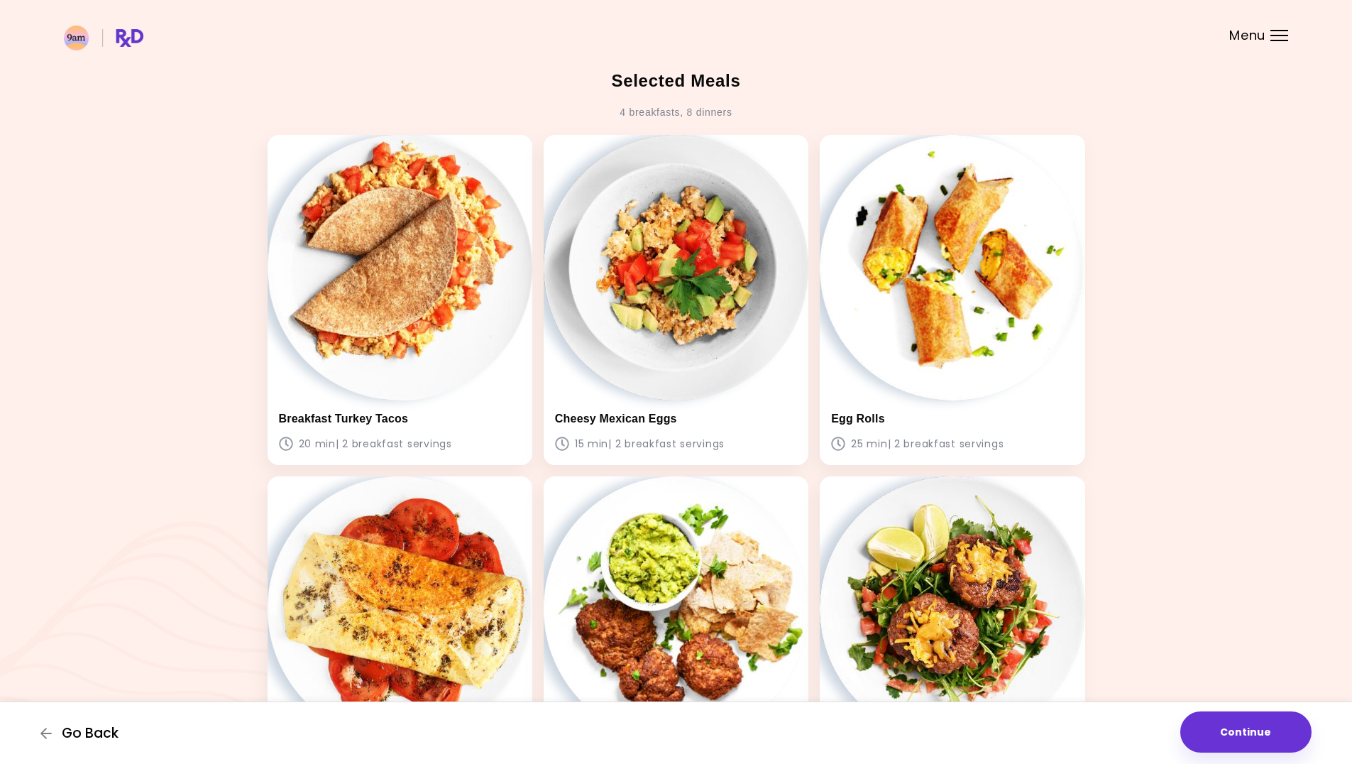
click at [105, 735] on span "Go Back" at bounding box center [90, 734] width 57 height 16
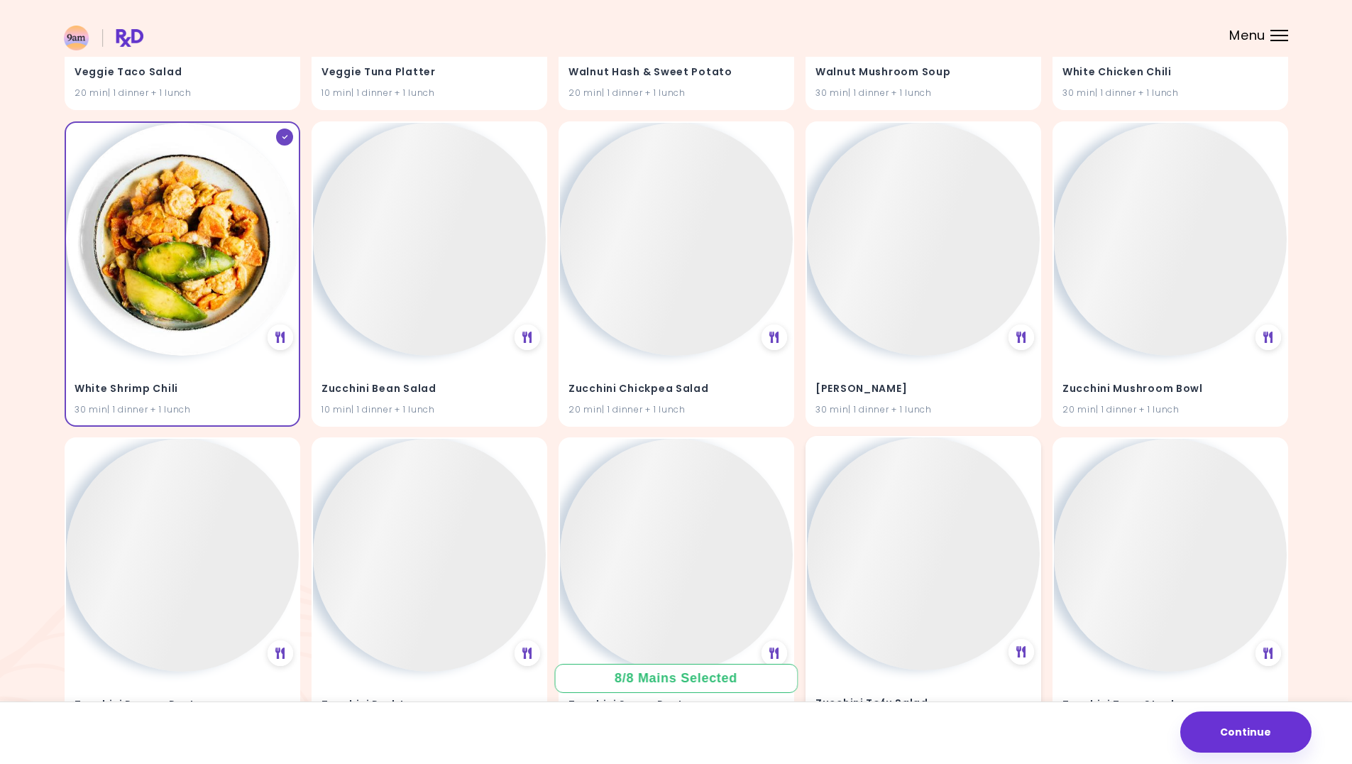
scroll to position [39597, 0]
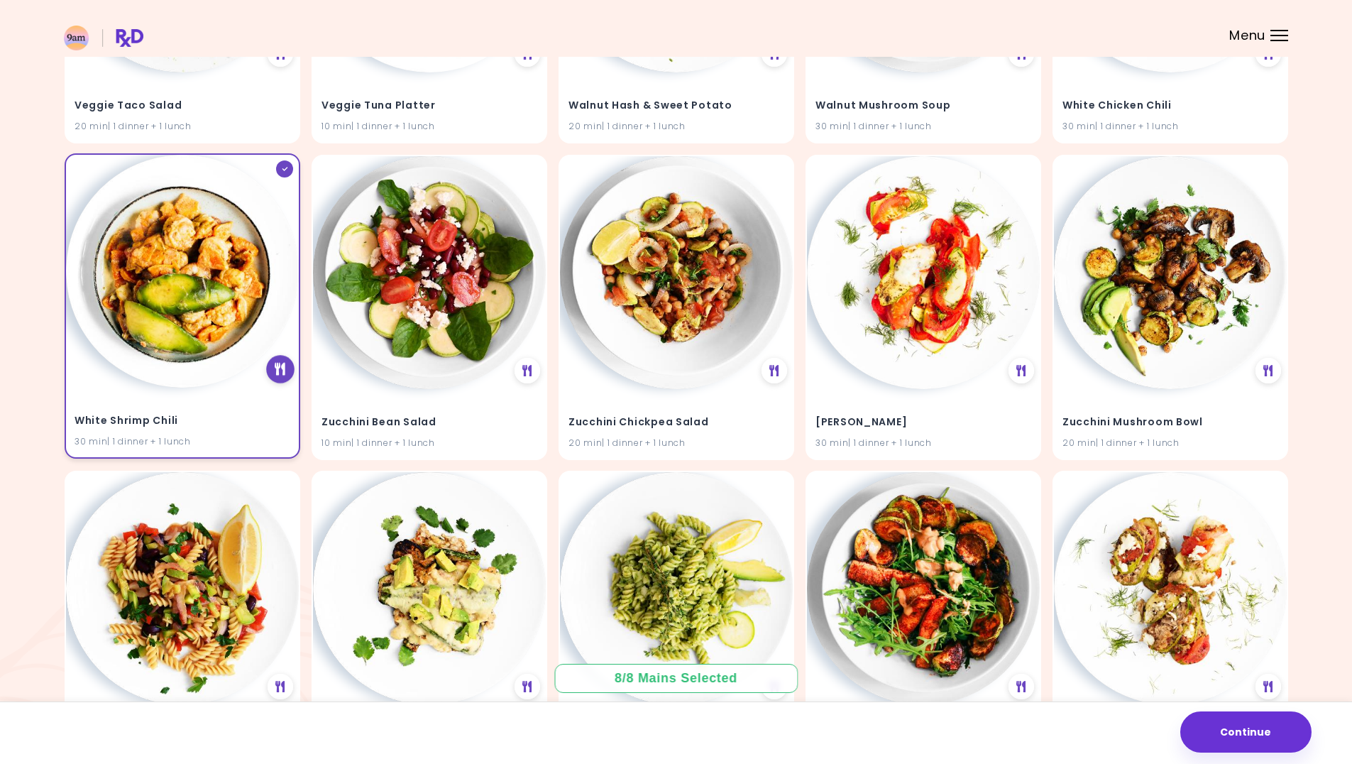
click at [274, 376] on div at bounding box center [280, 369] width 28 height 28
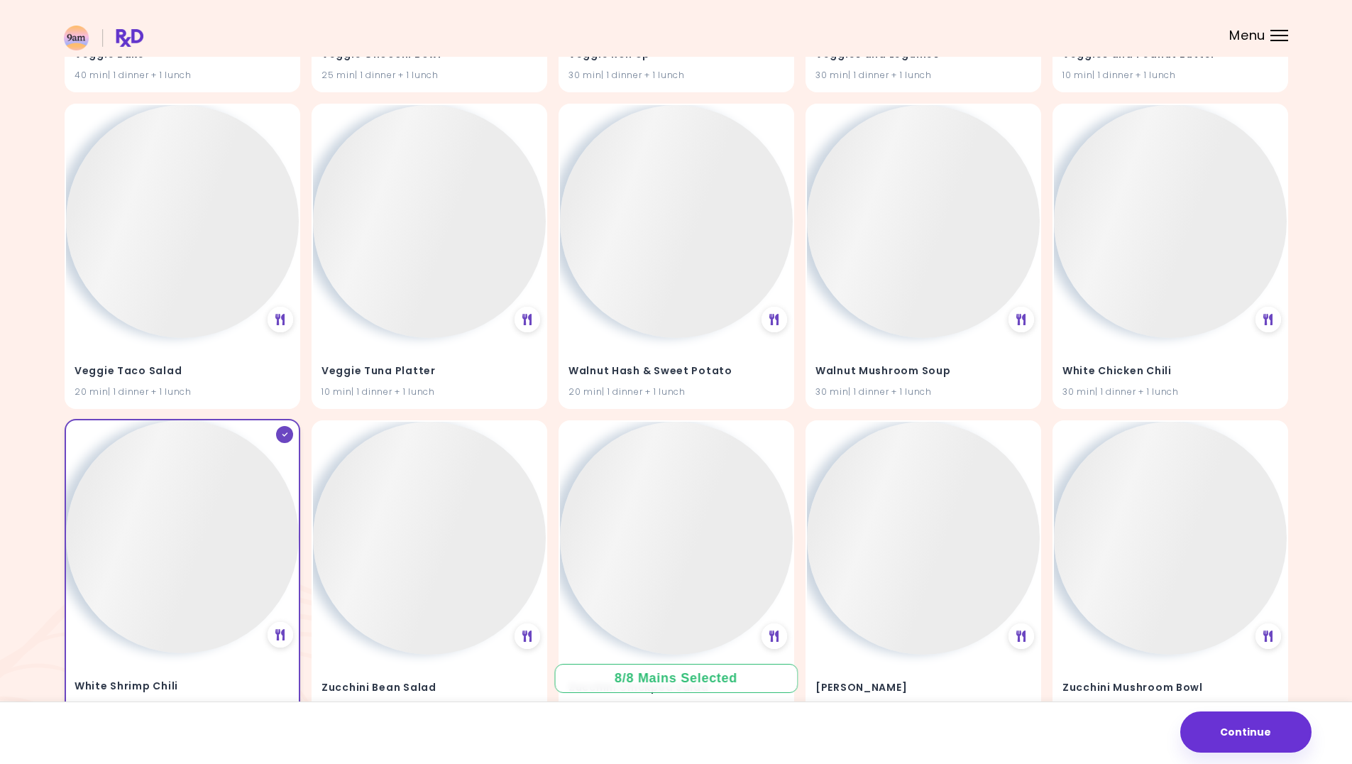
scroll to position [39597, 0]
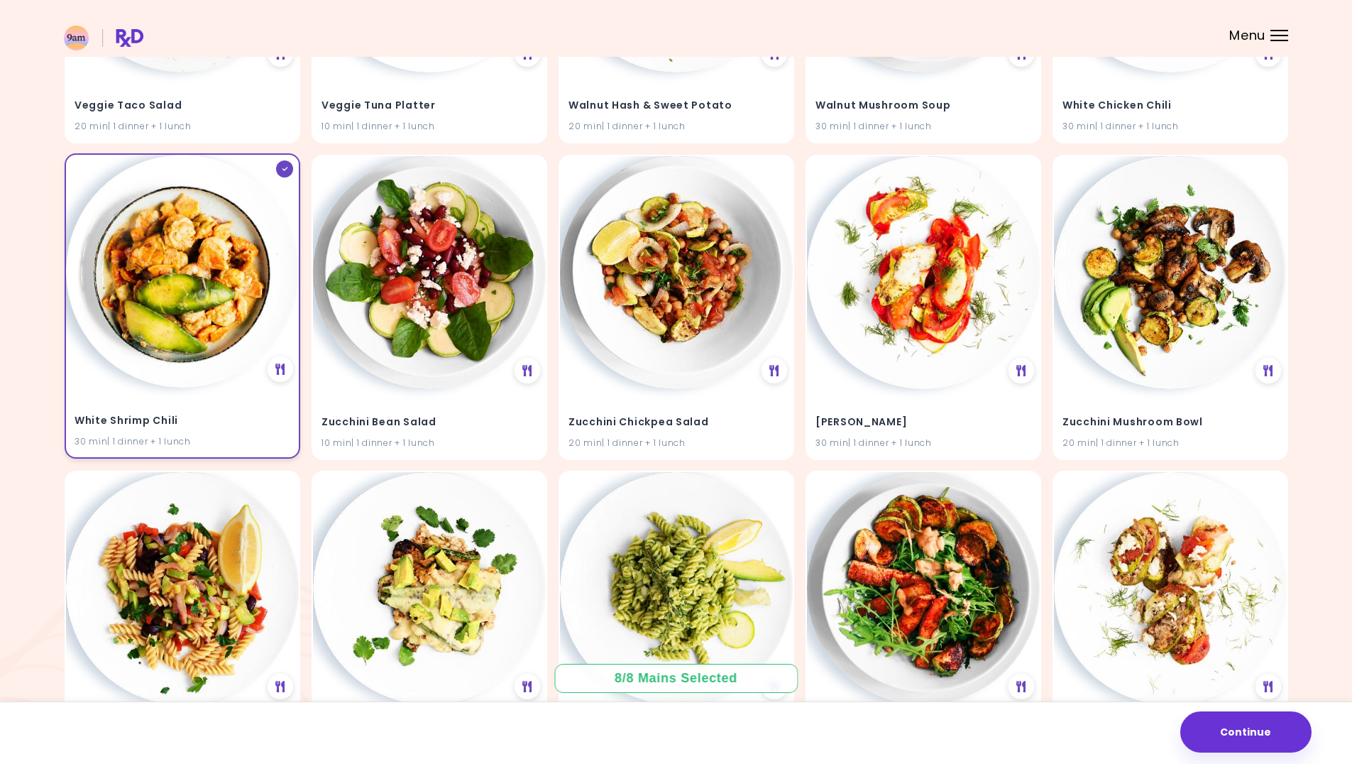
click at [229, 403] on div "White Shrimp Chili 30 min | 1 dinner + 1 lunch" at bounding box center [182, 423] width 233 height 70
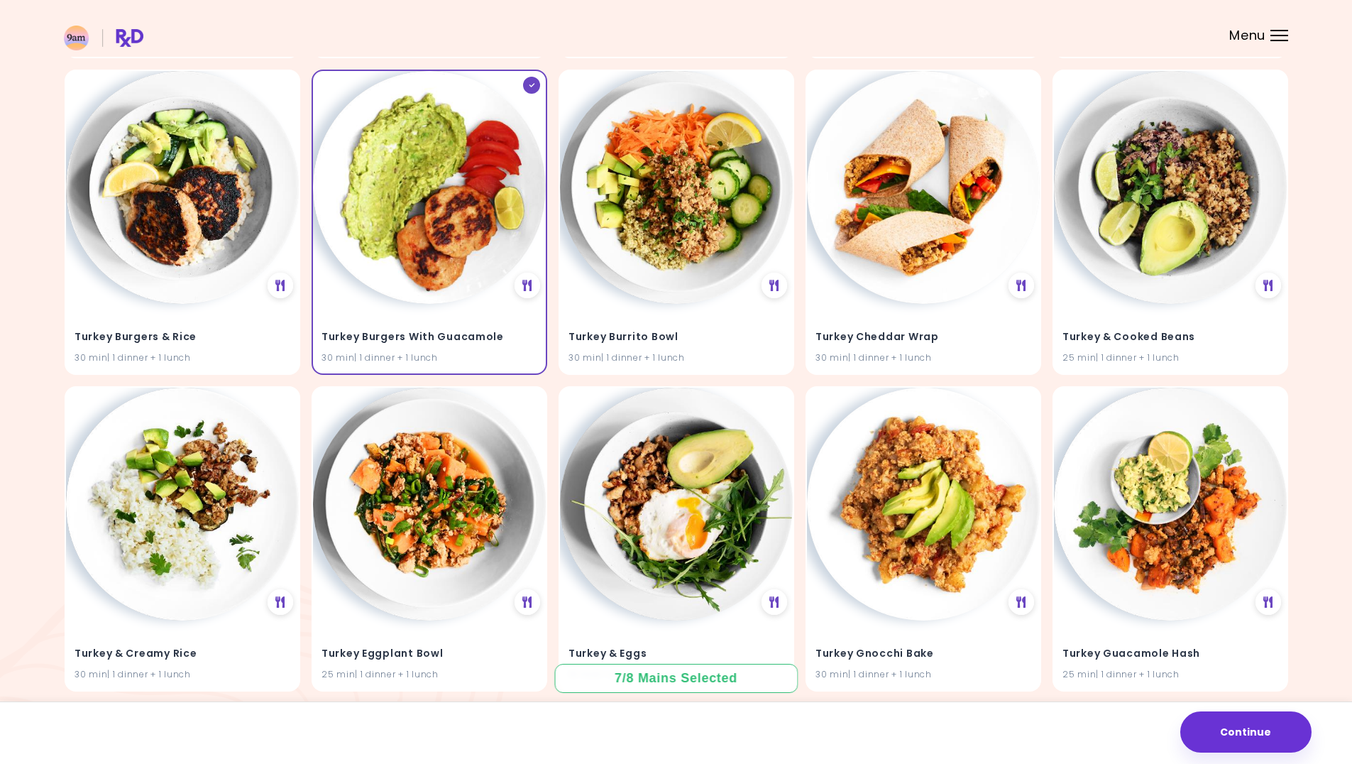
scroll to position [37396, 0]
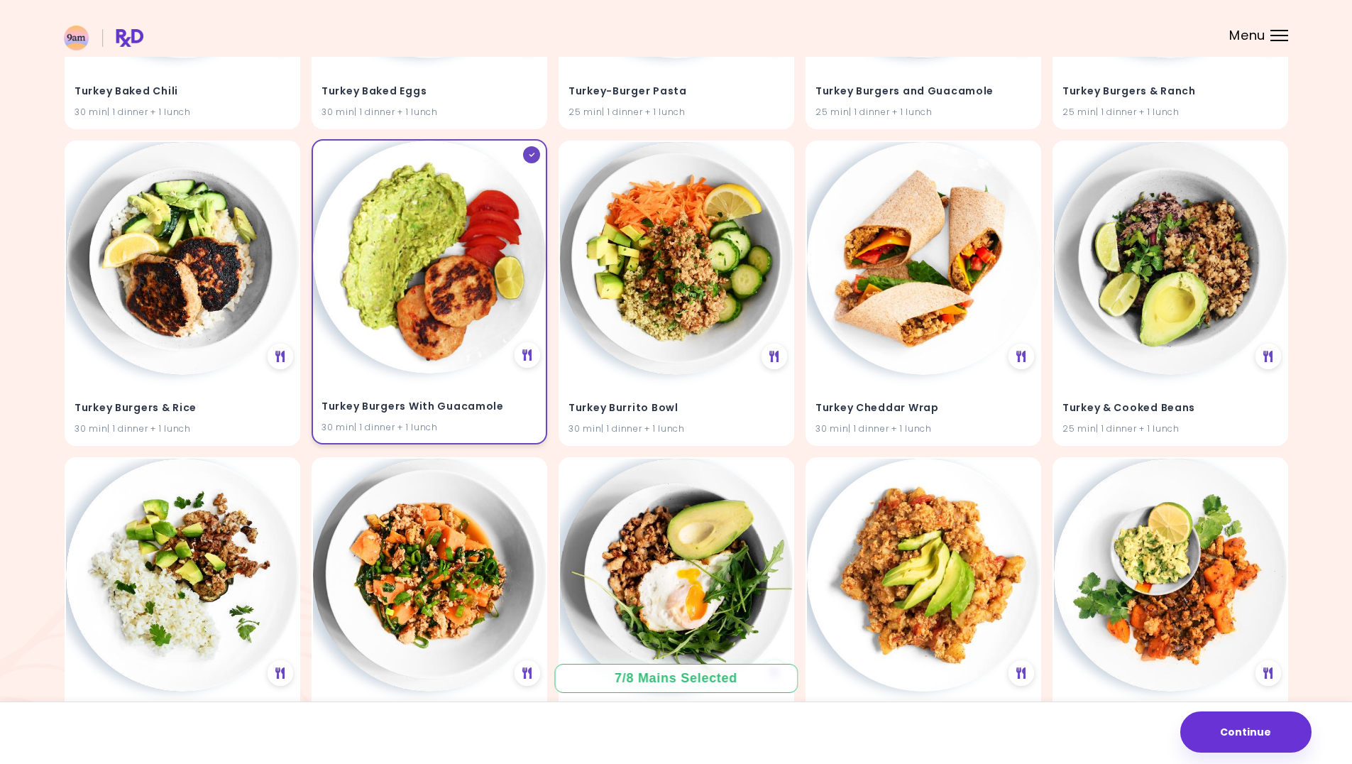
click at [469, 397] on h4 "Turkey Burgers With Guacamole" at bounding box center [430, 406] width 216 height 23
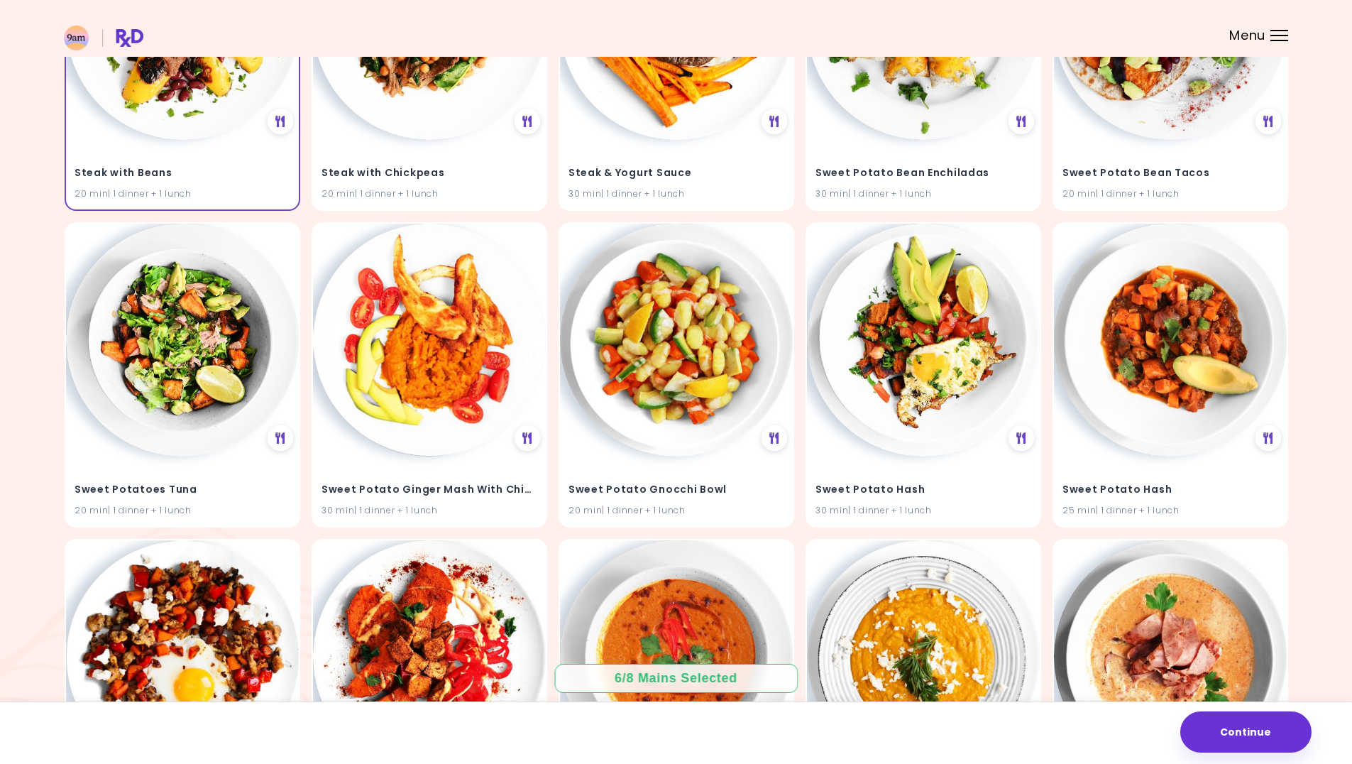
scroll to position [32285, 0]
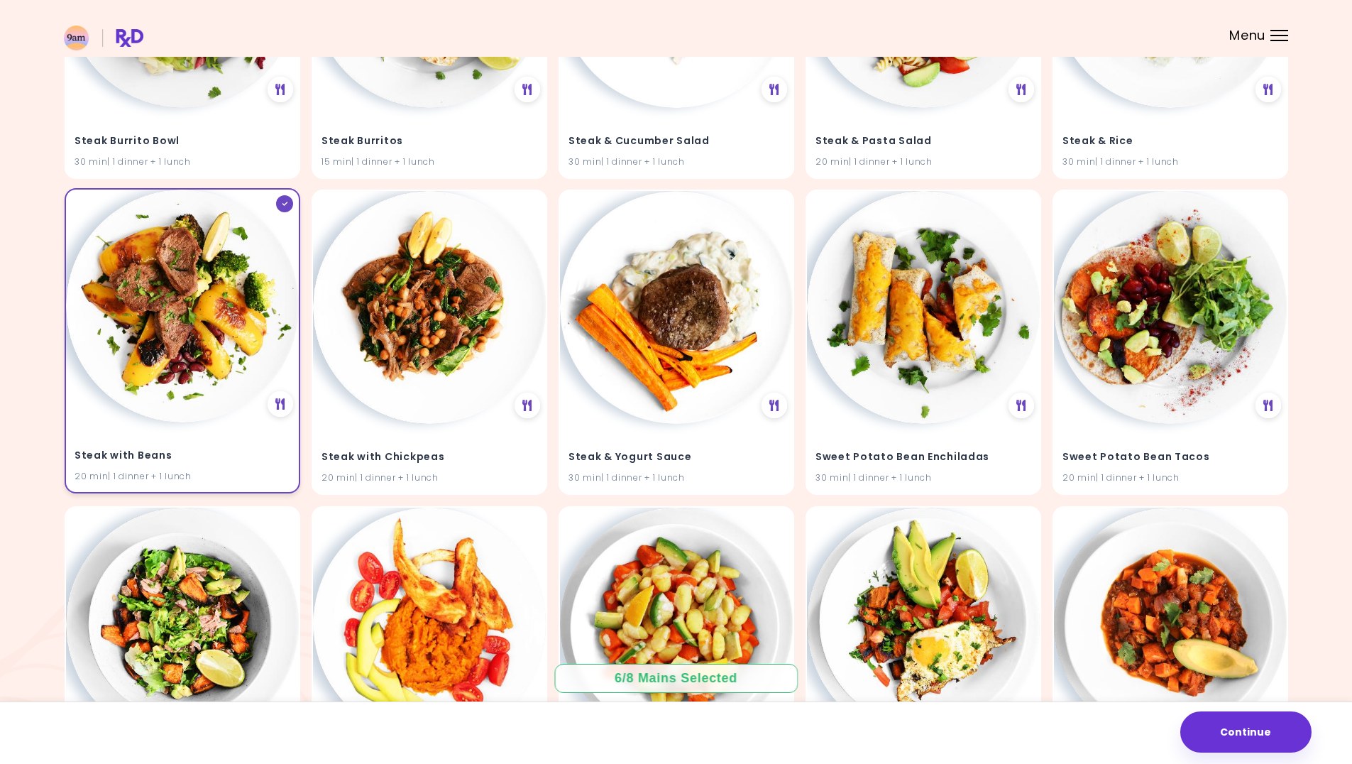
click at [256, 366] on img at bounding box center [182, 306] width 233 height 233
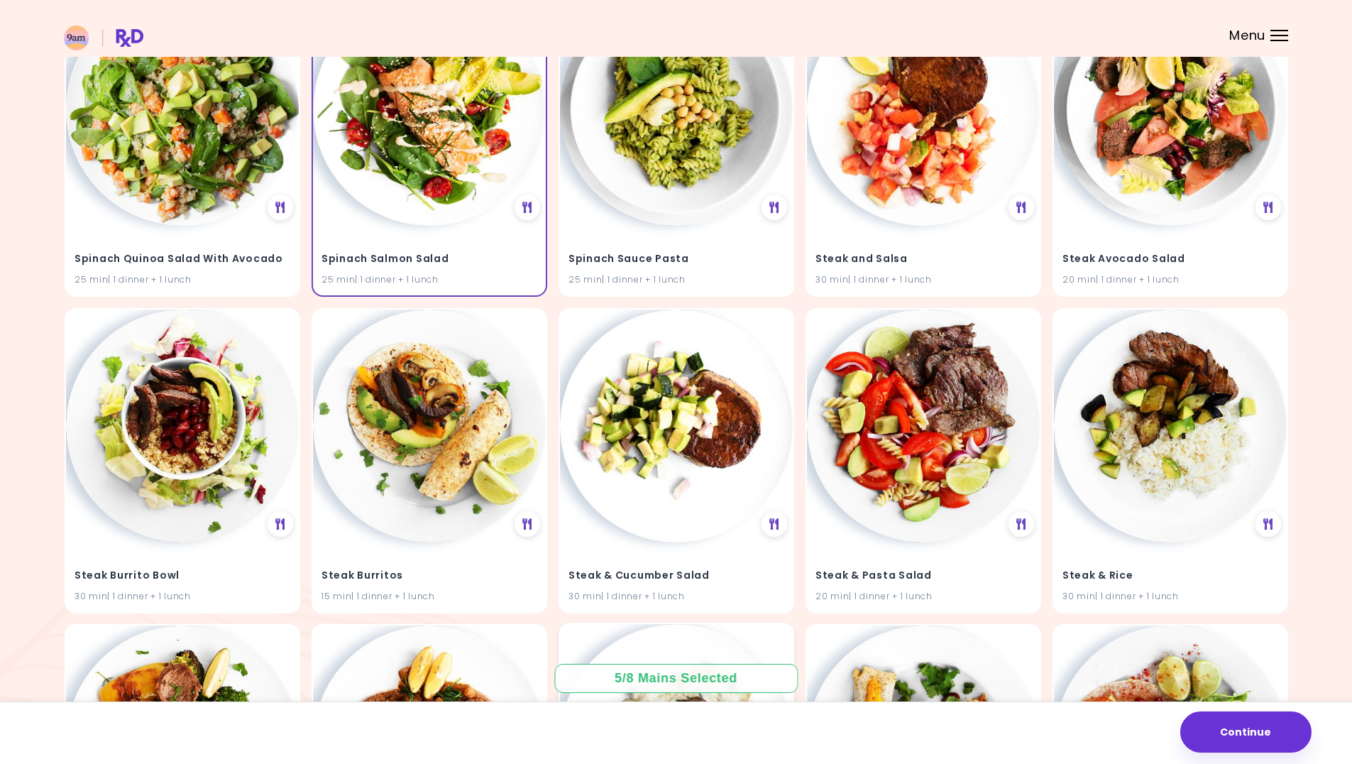
scroll to position [31717, 0]
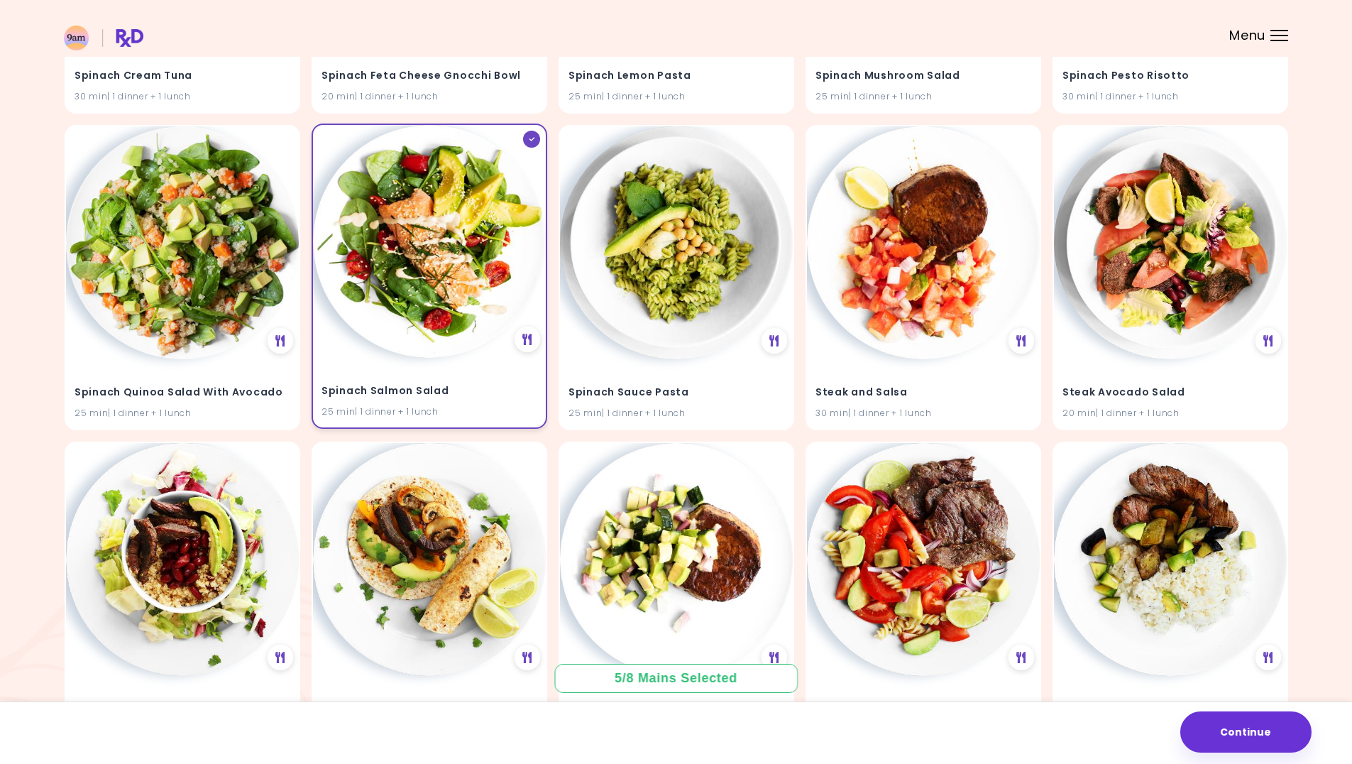
click at [491, 276] on img at bounding box center [429, 241] width 233 height 233
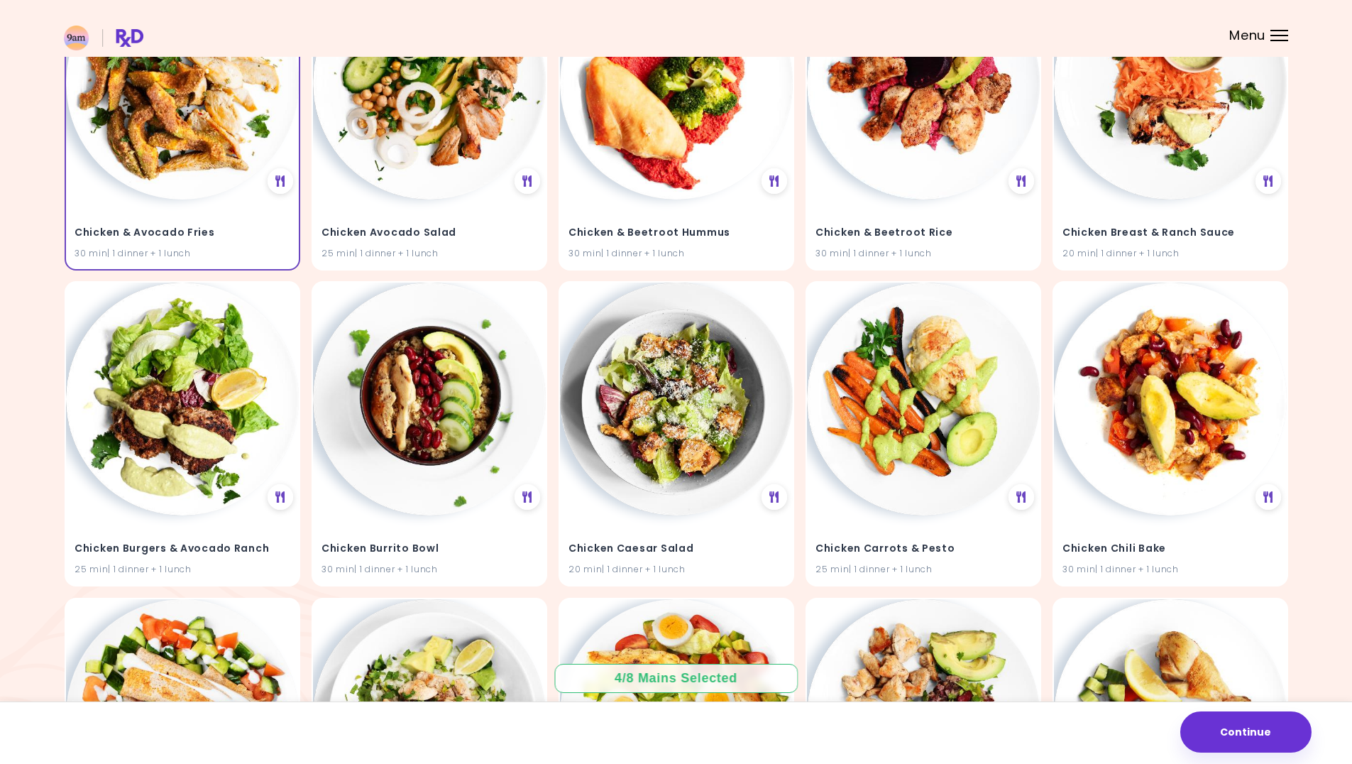
scroll to position [8007, 0]
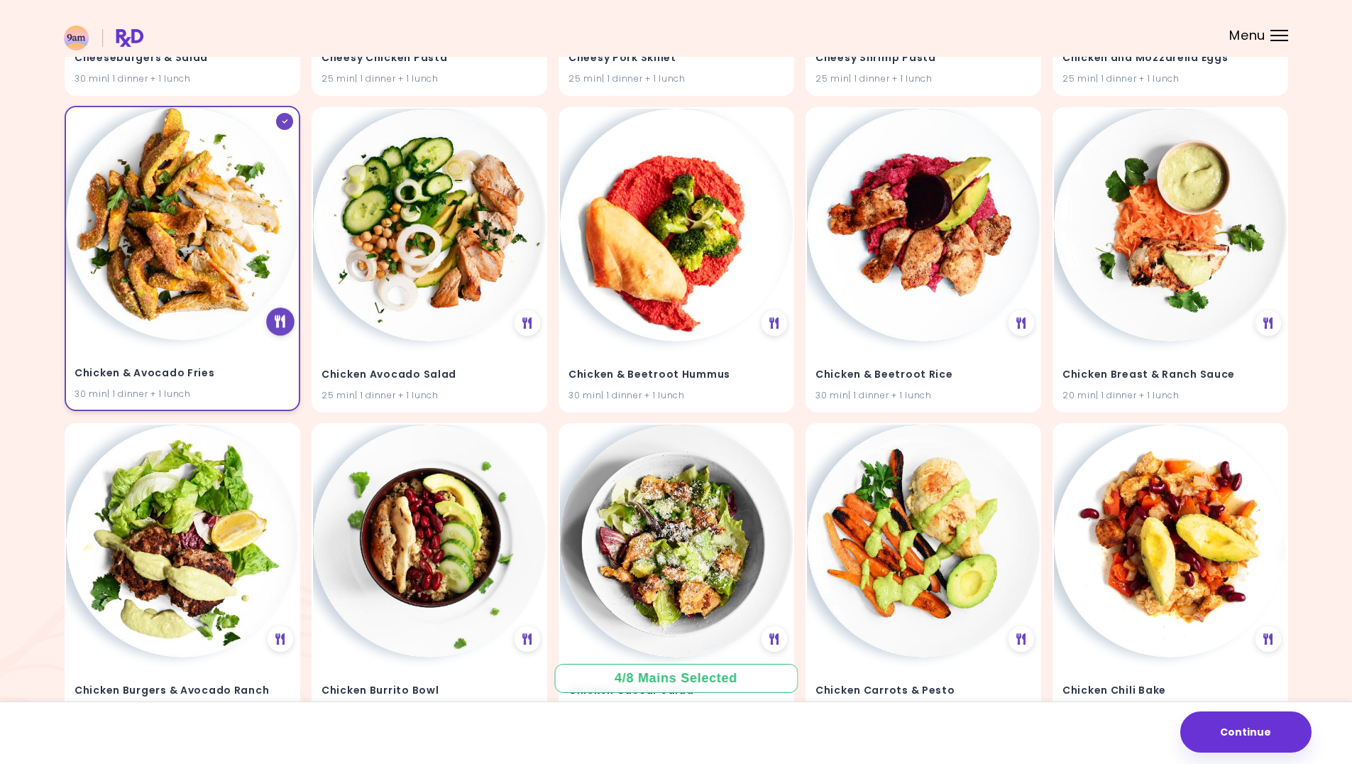
click at [278, 327] on icon at bounding box center [280, 321] width 11 height 13
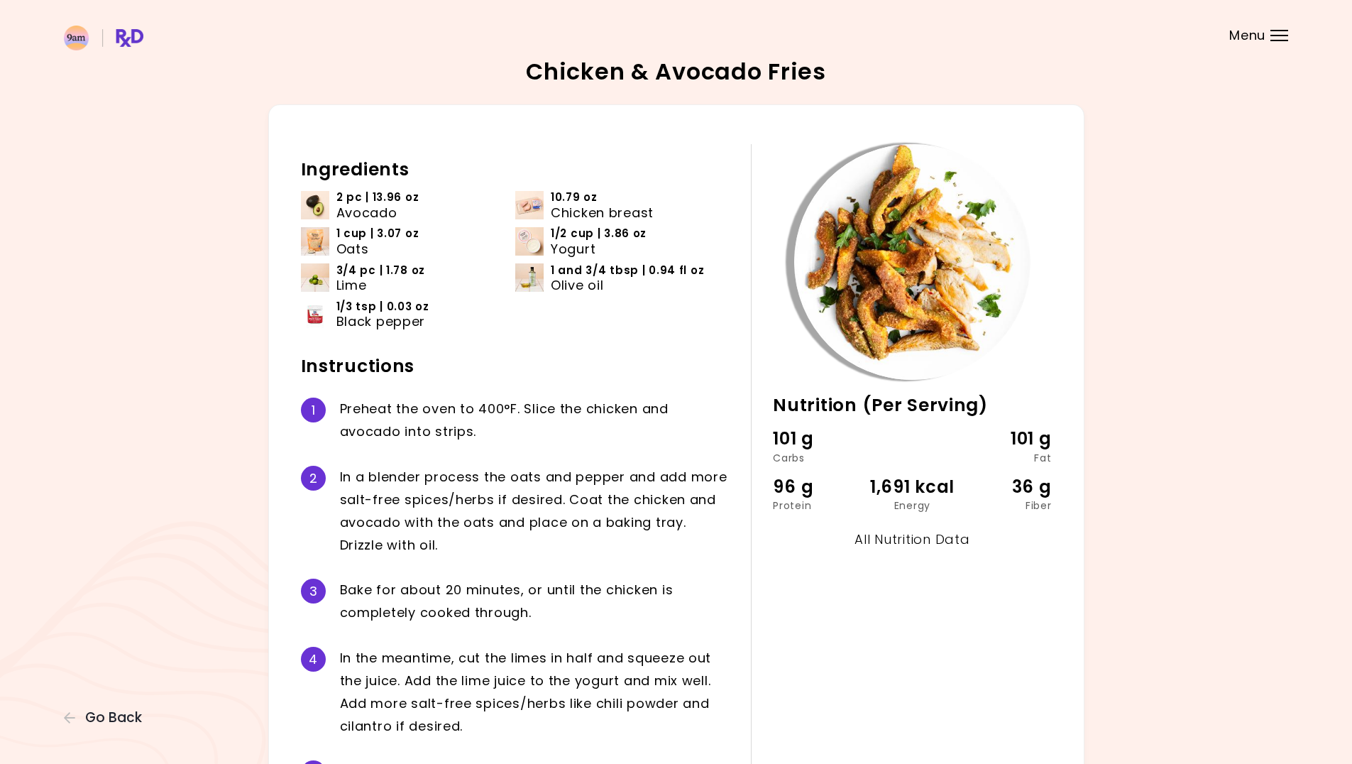
click at [955, 537] on link "All Nutrition Data" at bounding box center [912, 539] width 115 height 18
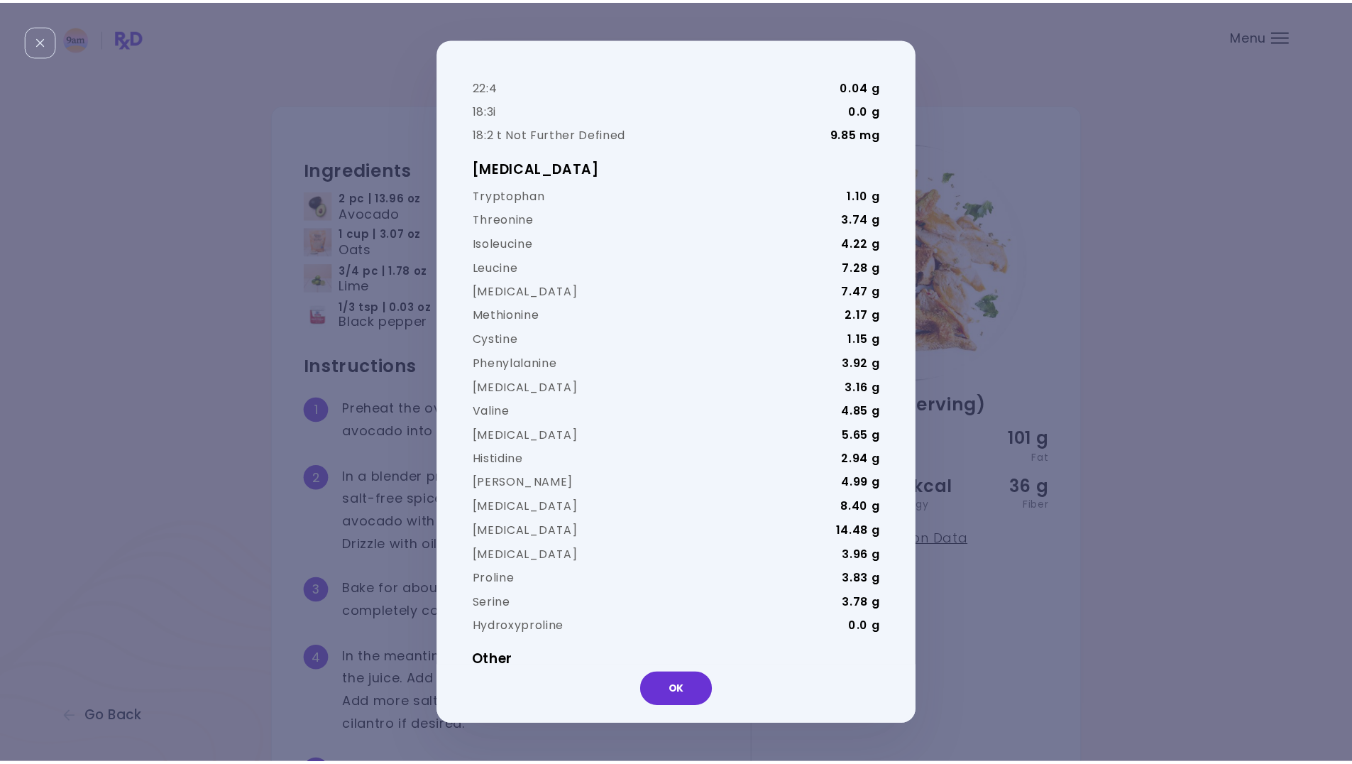
scroll to position [3208, 0]
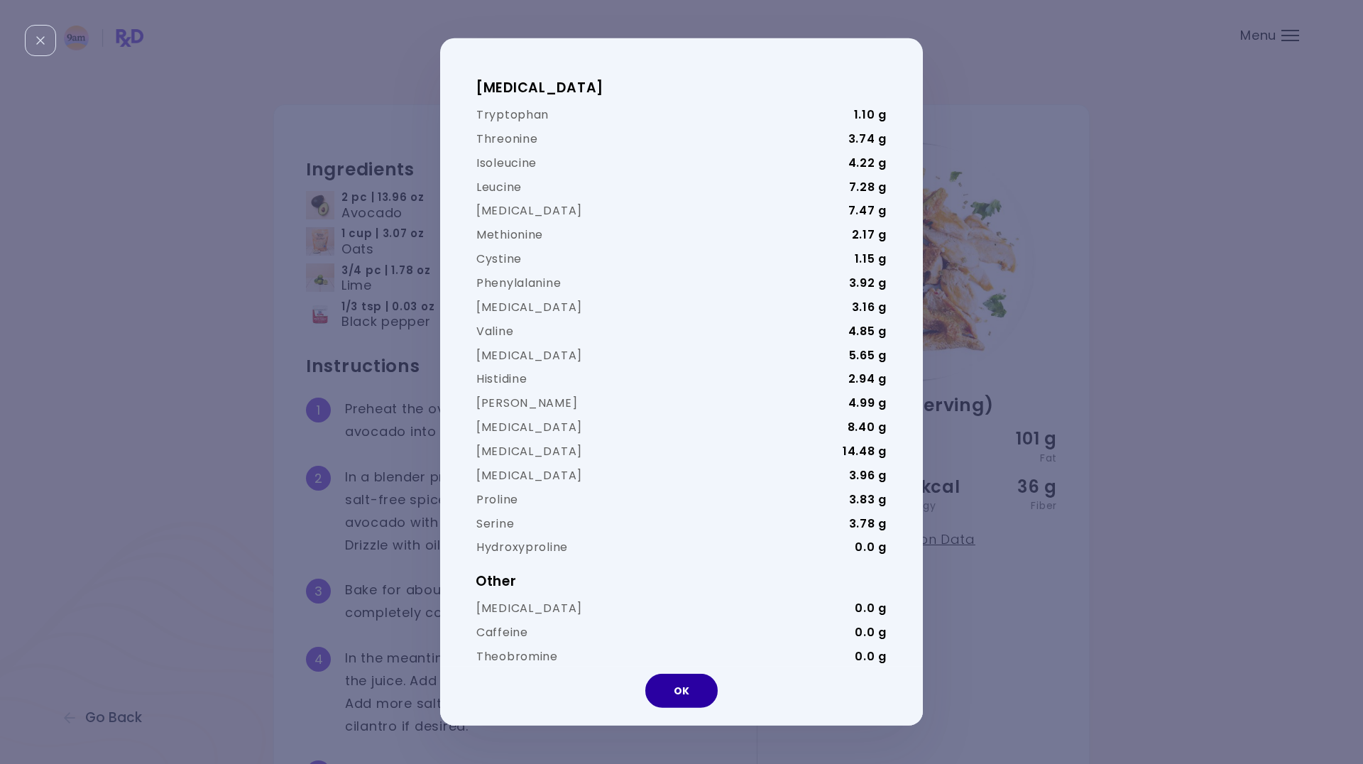
click at [693, 694] on button "OK" at bounding box center [681, 691] width 72 height 34
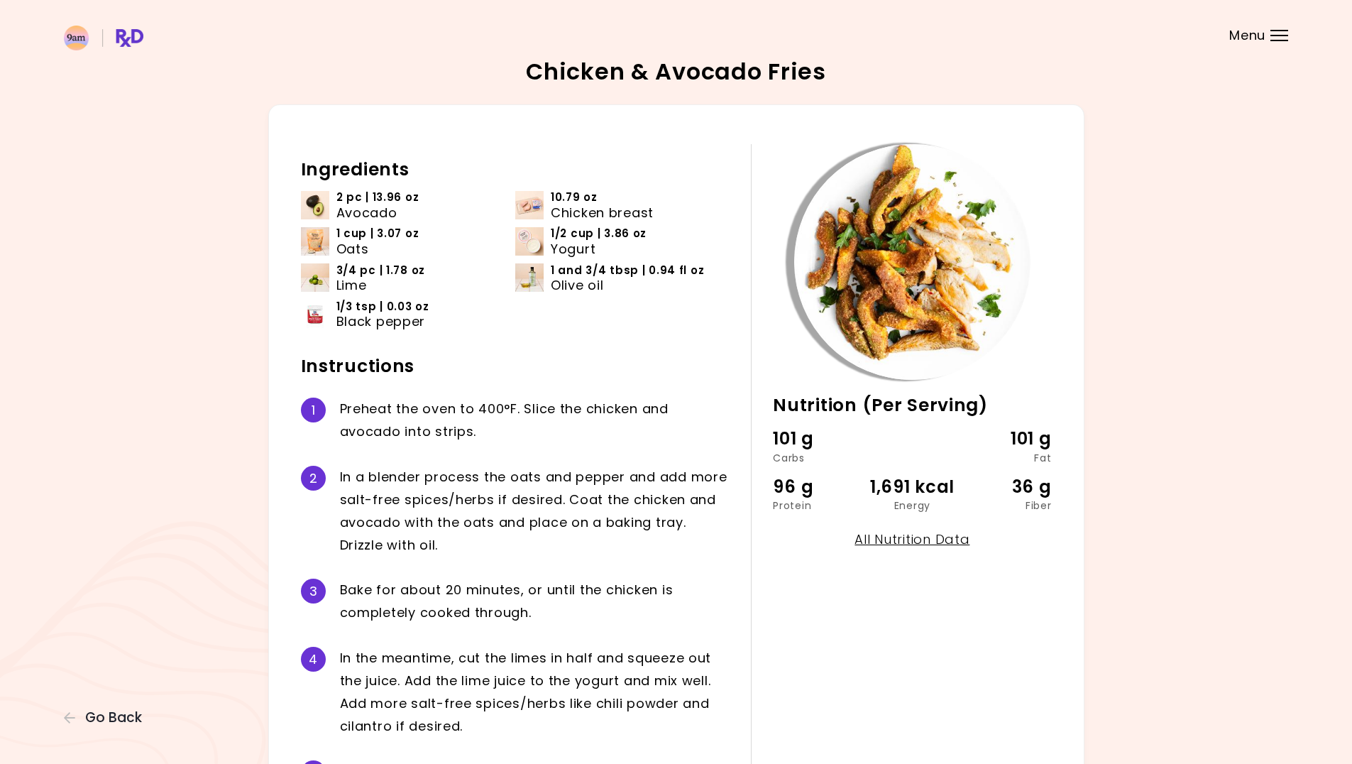
click at [72, 707] on div "Chicken & Avocado Fries 30 min Nutrition (Per Serving) 101 g Carbs 101 g Fat 96…" at bounding box center [676, 458] width 1225 height 796
click at [73, 710] on button "Go Back" at bounding box center [106, 718] width 85 height 16
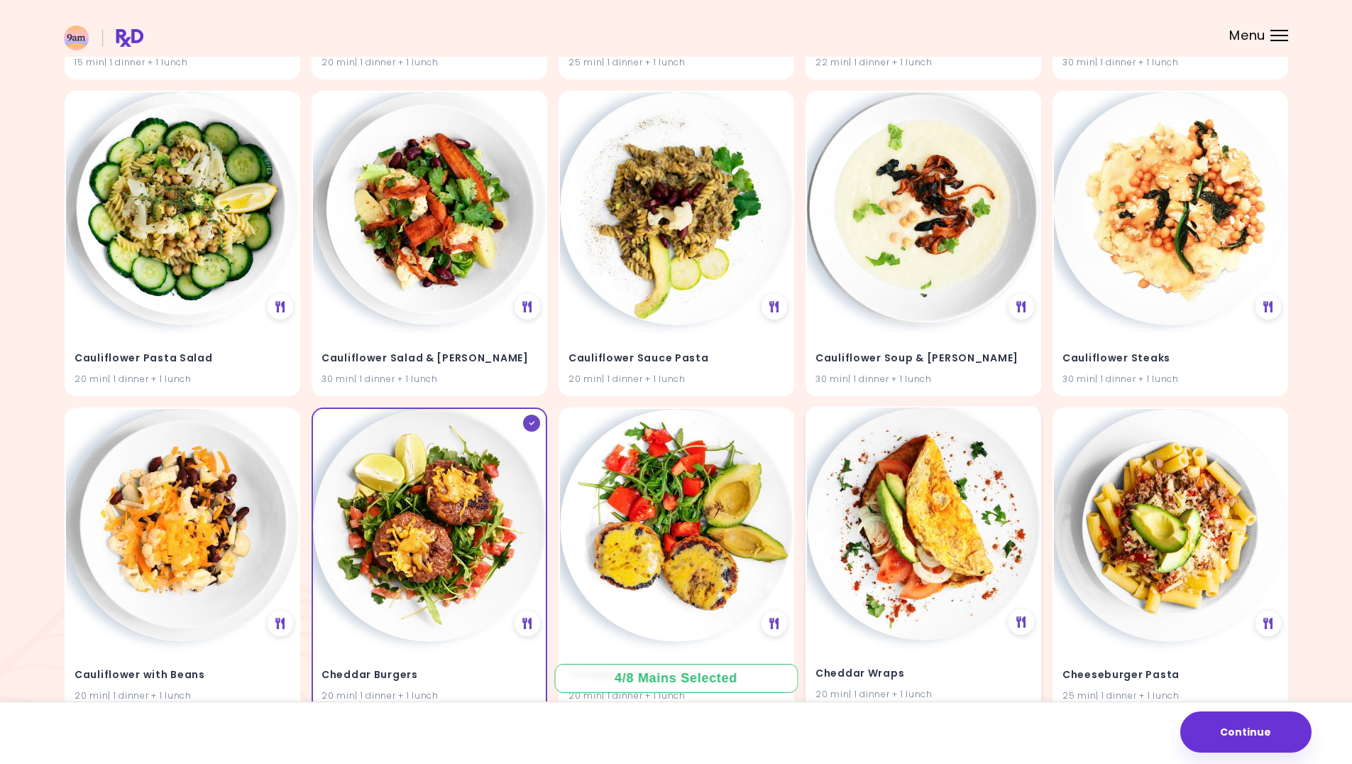
scroll to position [5828, 0]
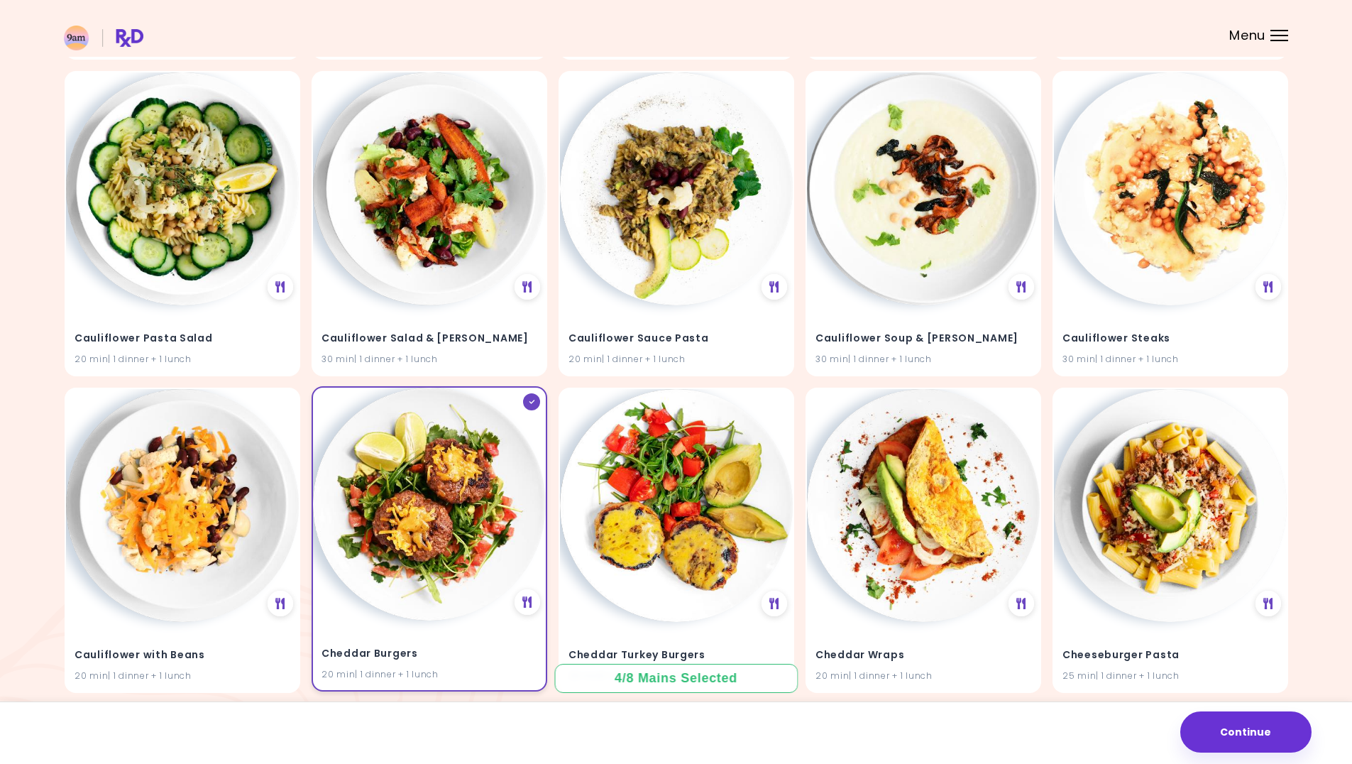
click at [372, 513] on img at bounding box center [429, 504] width 233 height 233
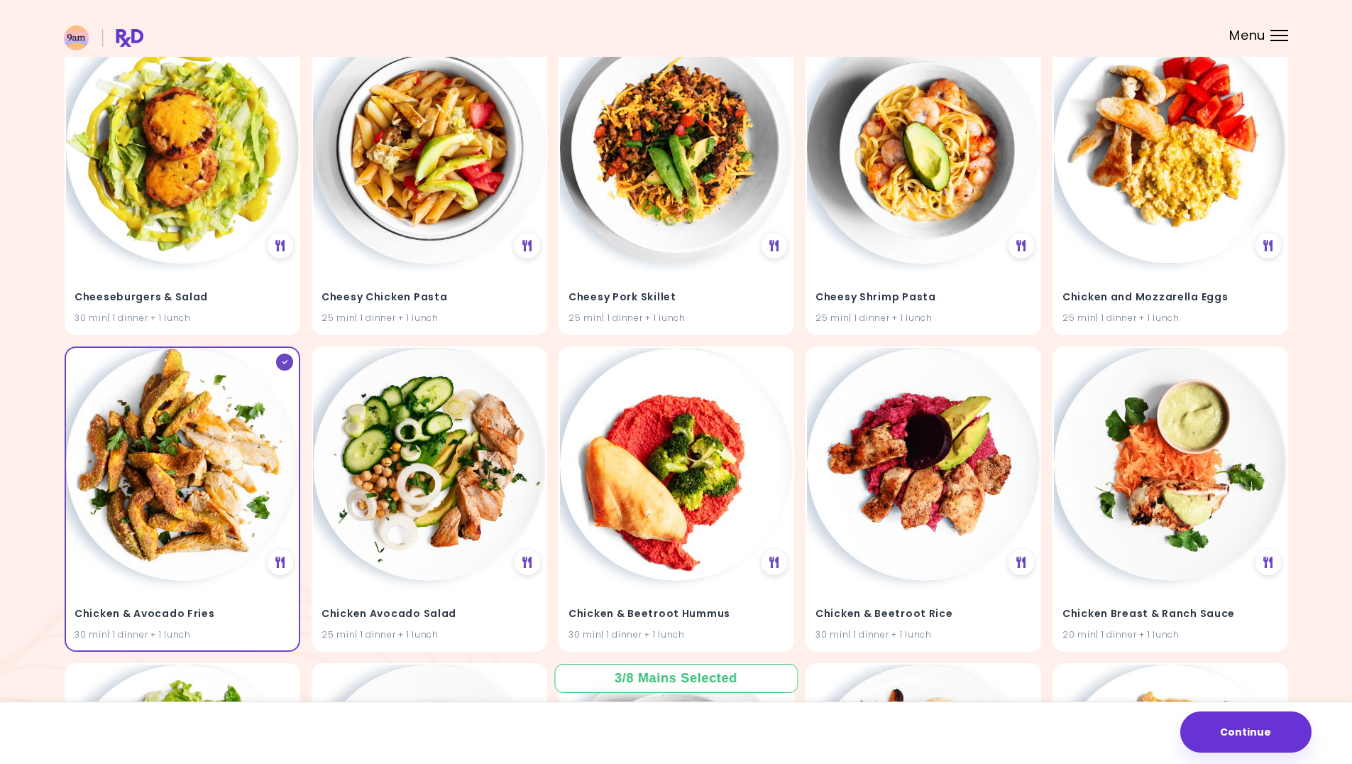
scroll to position [6538, 0]
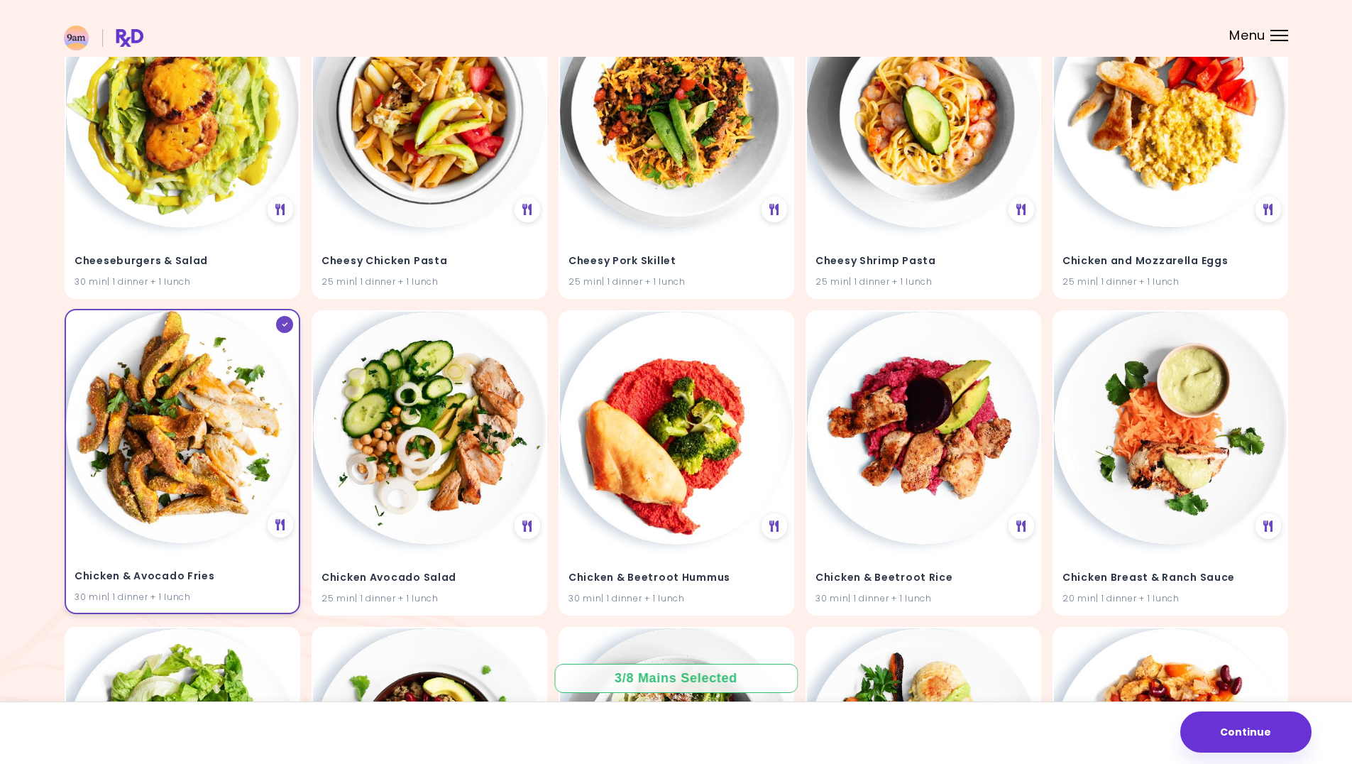
click at [164, 455] on img at bounding box center [182, 426] width 233 height 233
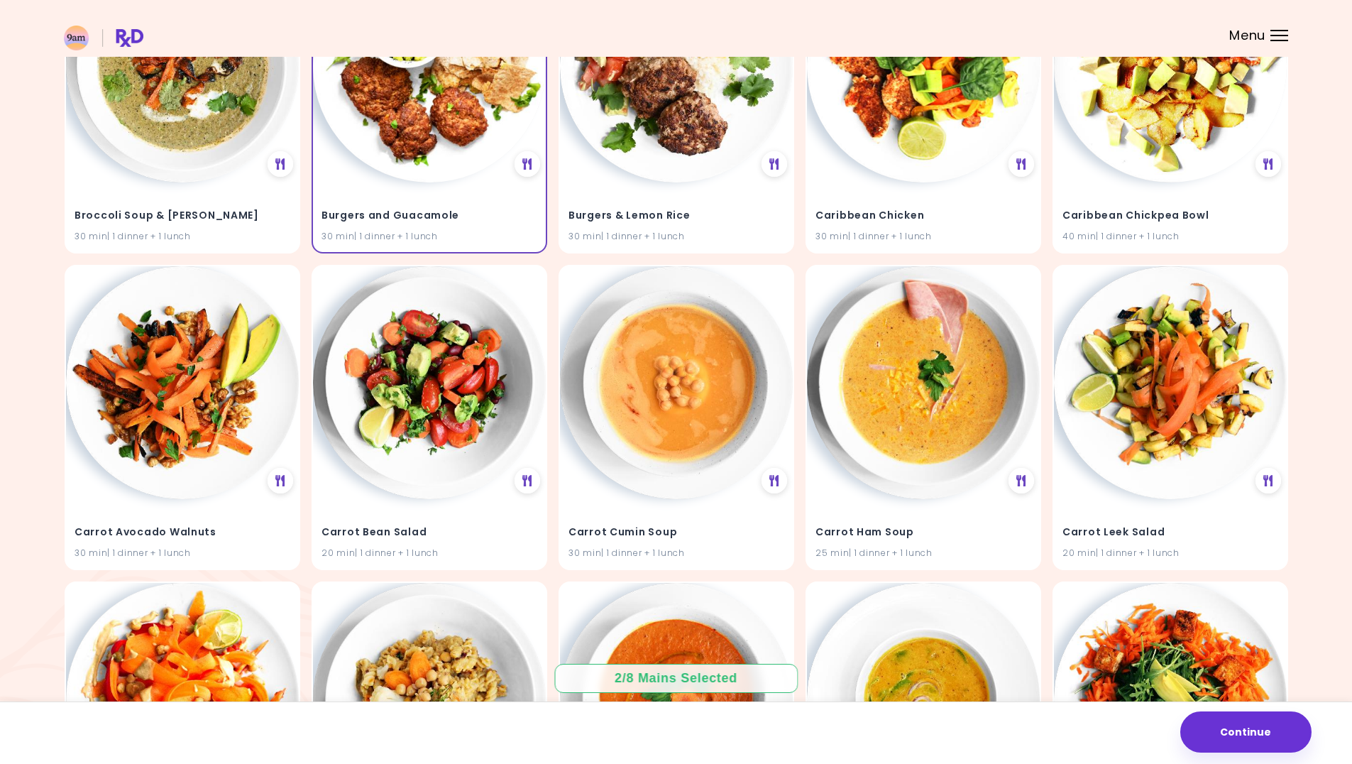
scroll to position [4472, 0]
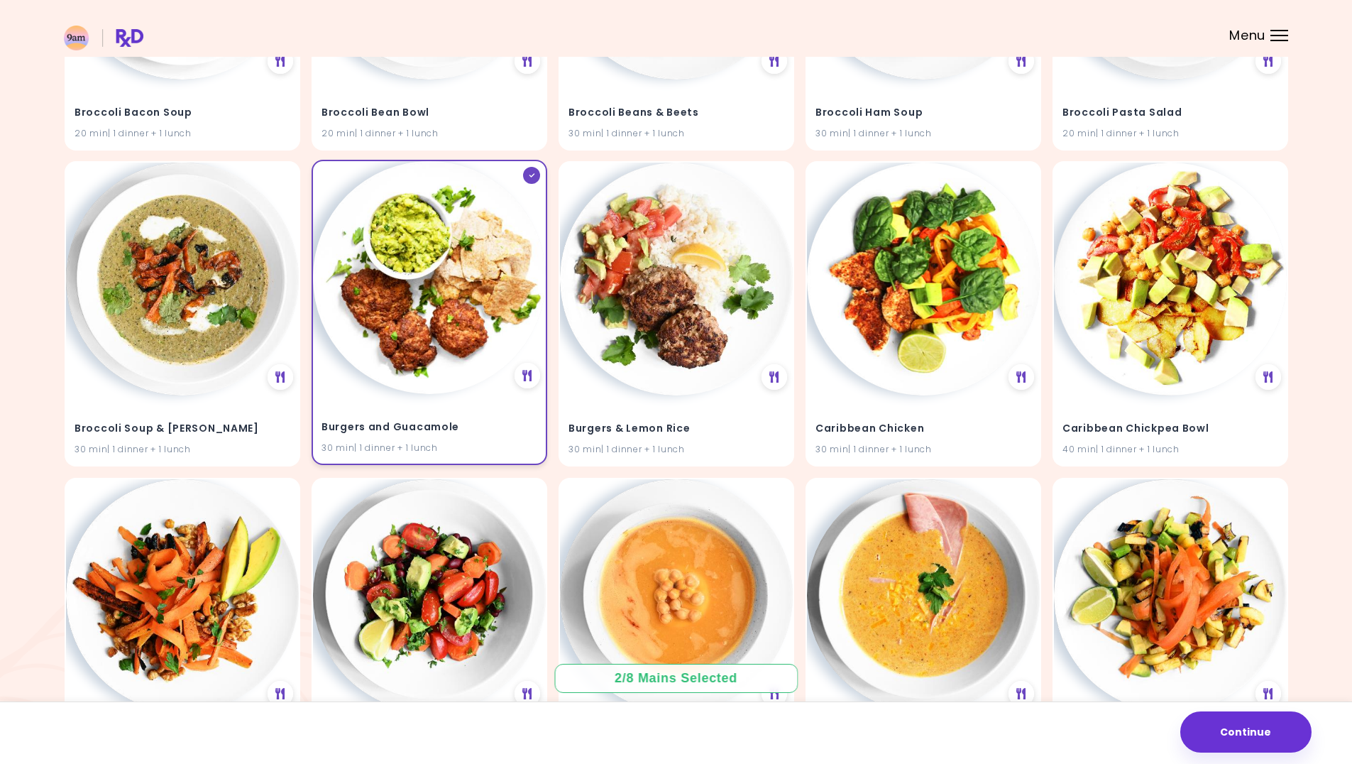
click at [506, 292] on img at bounding box center [429, 277] width 233 height 233
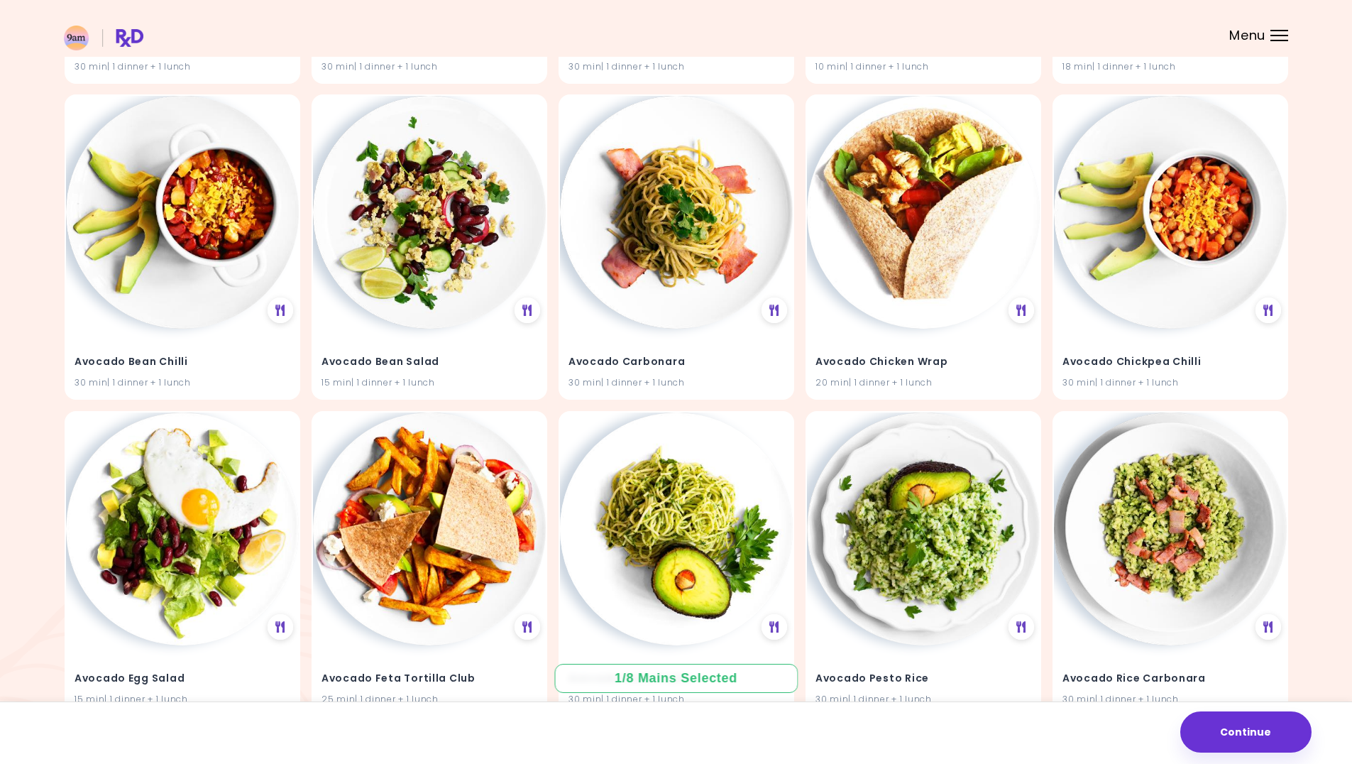
scroll to position [710, 0]
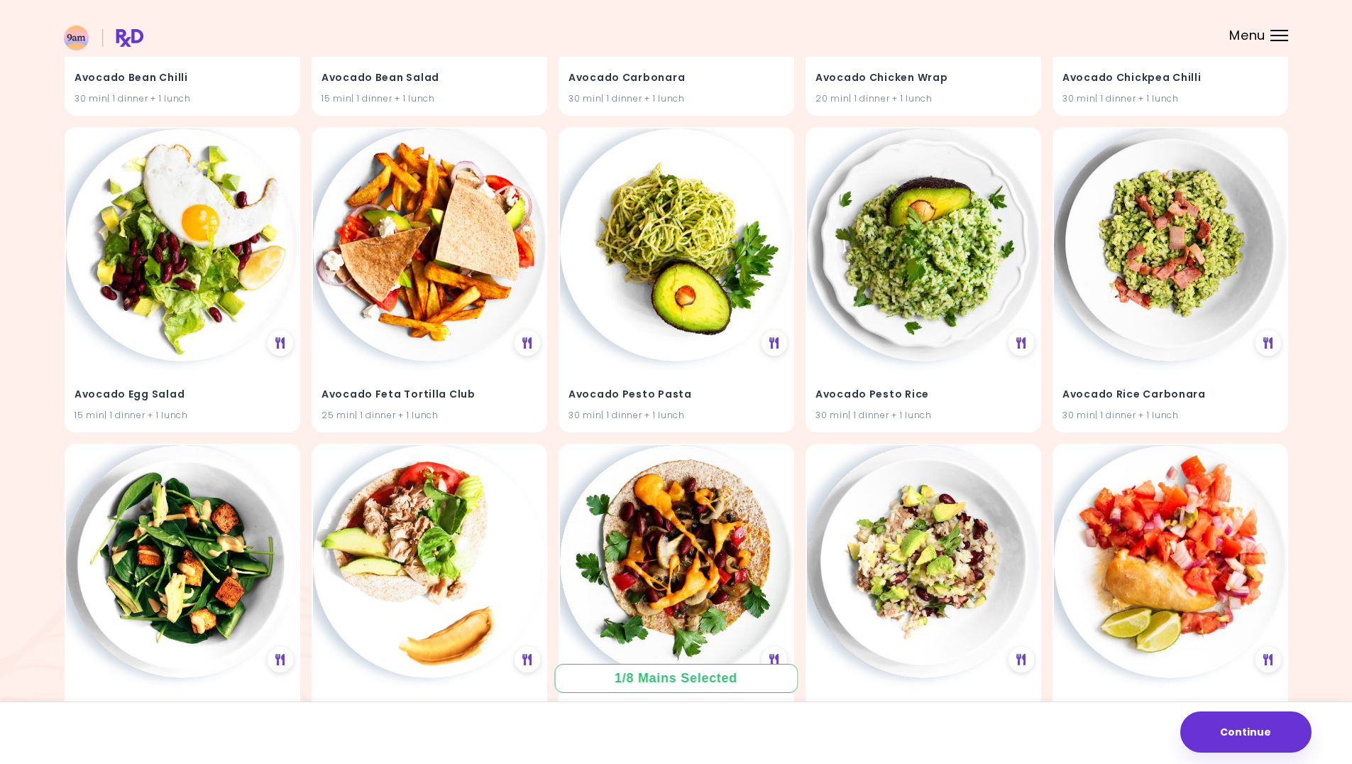
click at [650, 669] on div "1 / 8 Mains Selected" at bounding box center [675, 678] width 243 height 29
click at [650, 669] on div "1 / 8 Mains Selected" at bounding box center [676, 678] width 143 height 18
click at [637, 673] on div "1 / 8 Mains Selected" at bounding box center [676, 678] width 143 height 18
click at [681, 599] on img at bounding box center [676, 560] width 233 height 233
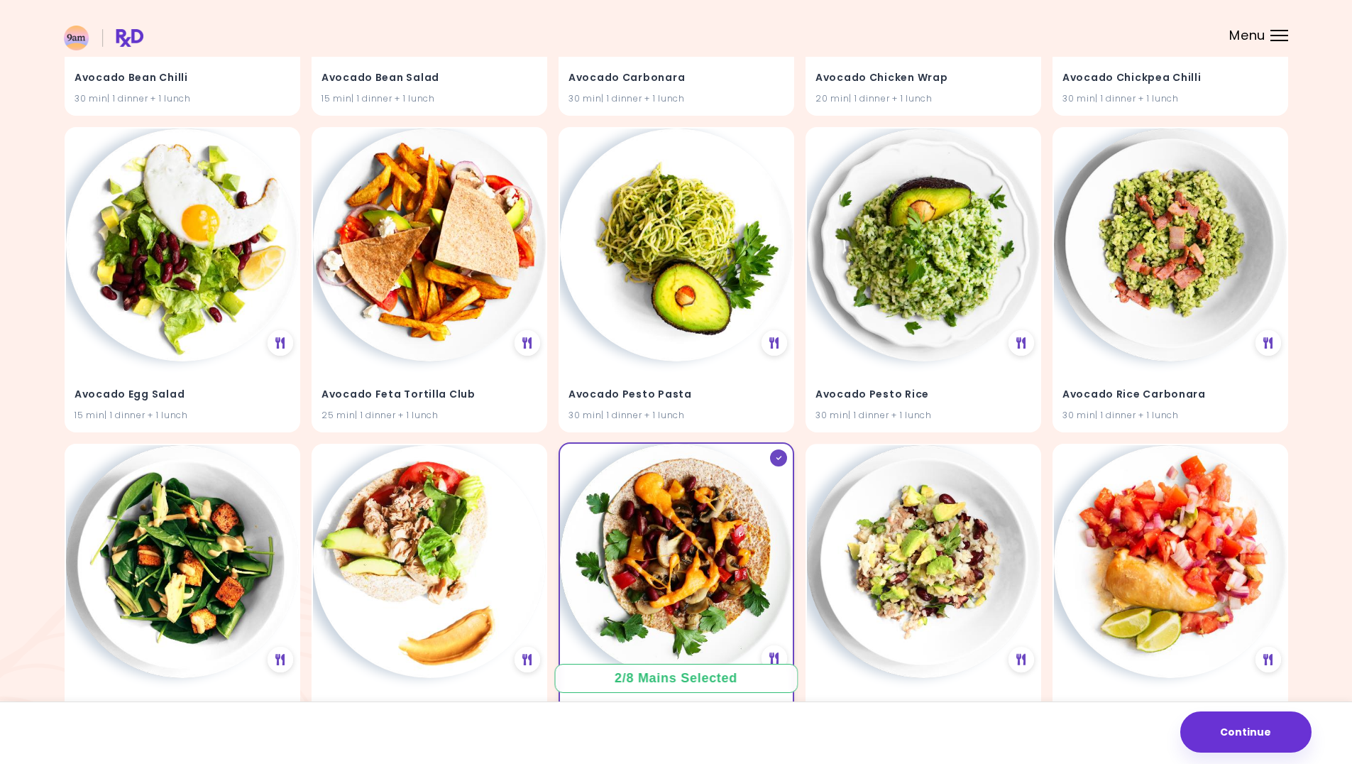
click at [687, 583] on img at bounding box center [676, 560] width 233 height 233
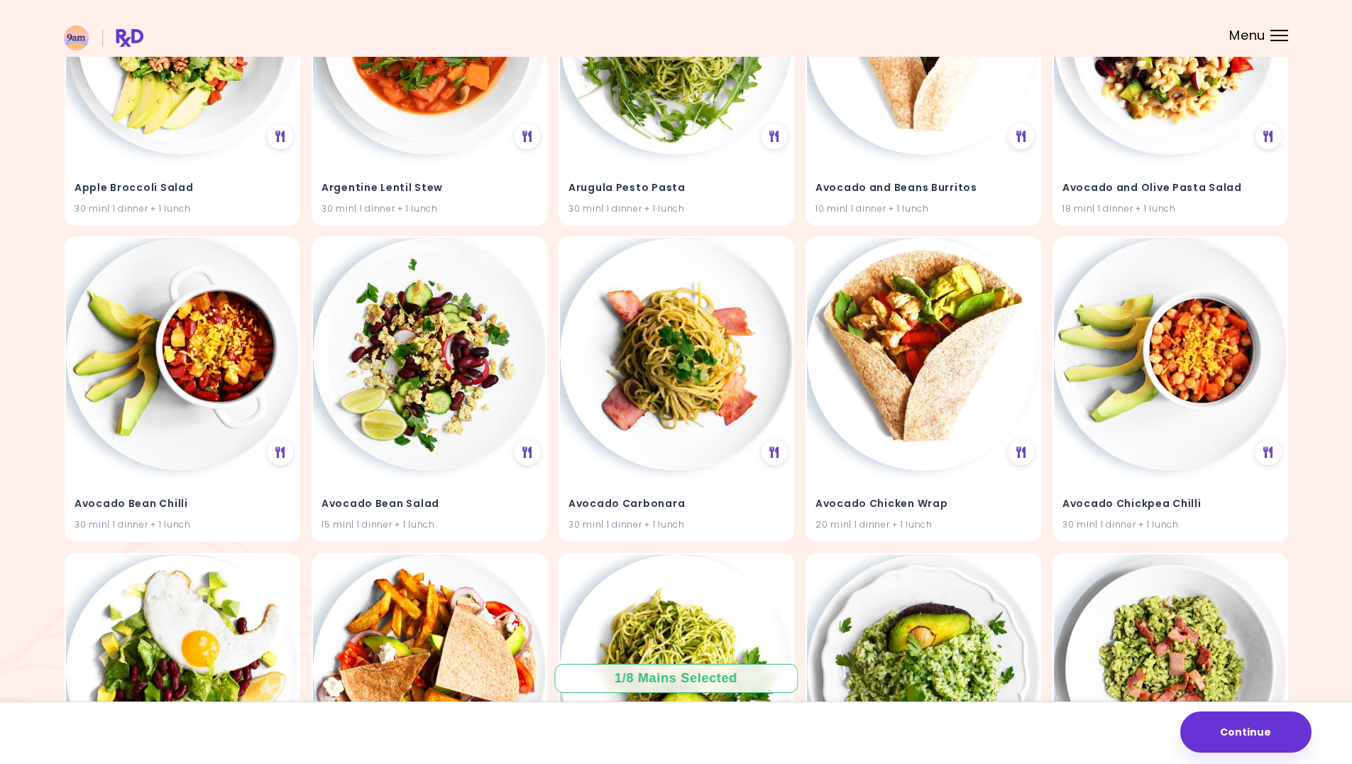
scroll to position [0, 0]
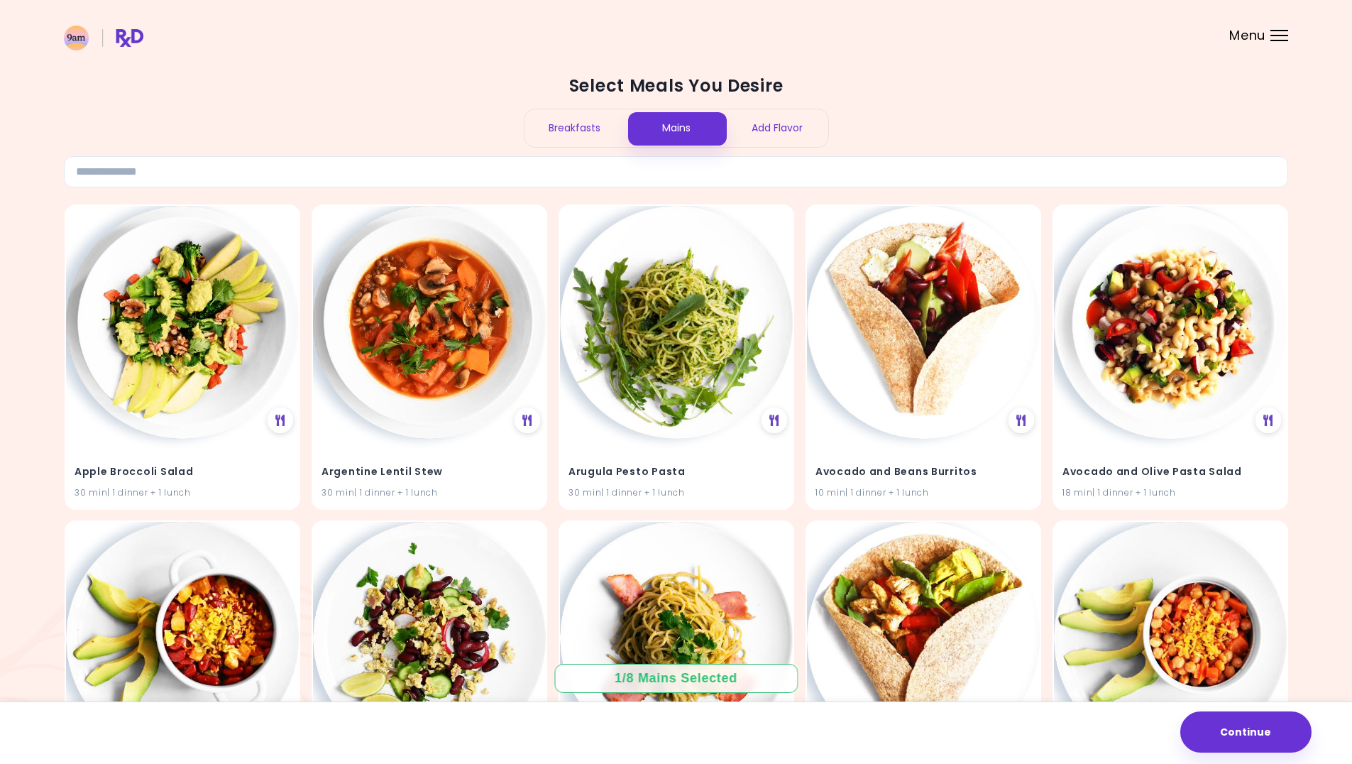
click at [794, 131] on div "Add Flavor" at bounding box center [778, 128] width 102 height 38
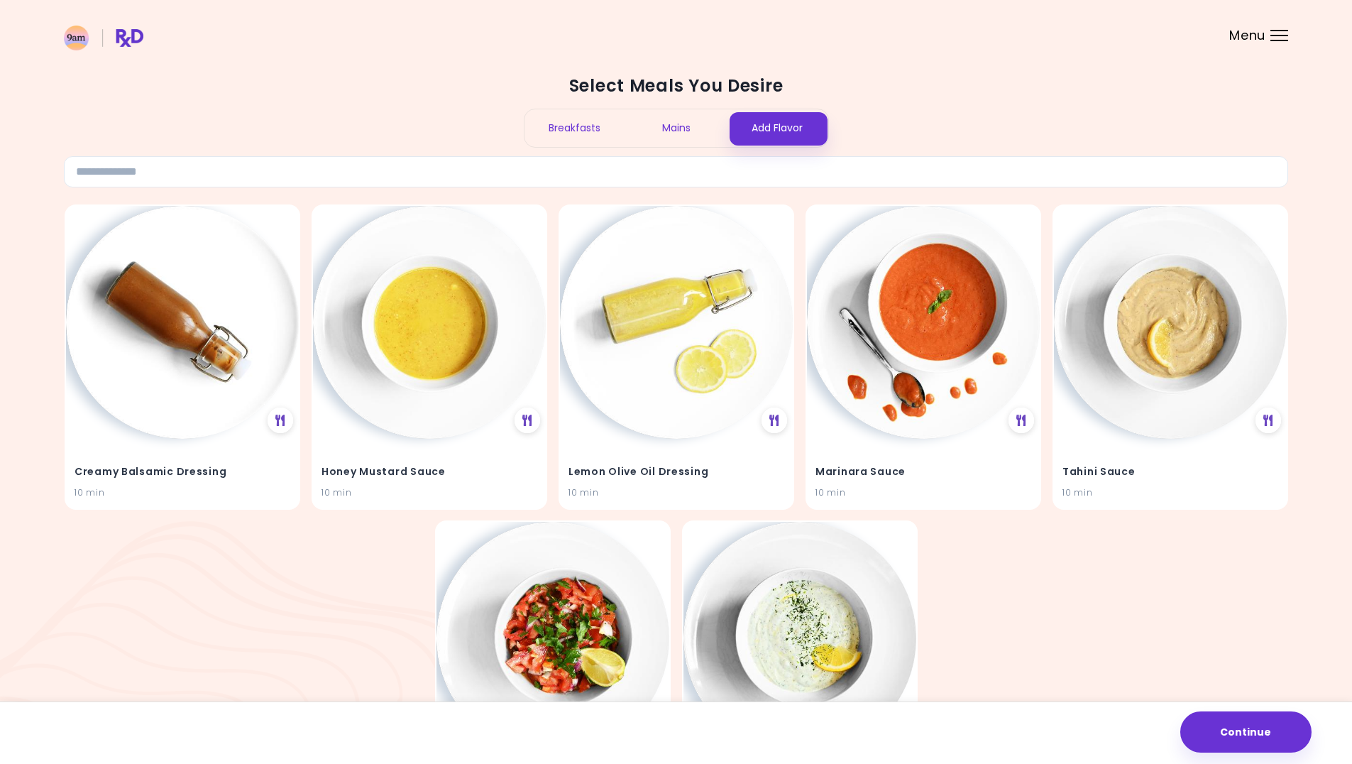
click at [593, 131] on div "Breakfasts" at bounding box center [576, 128] width 102 height 38
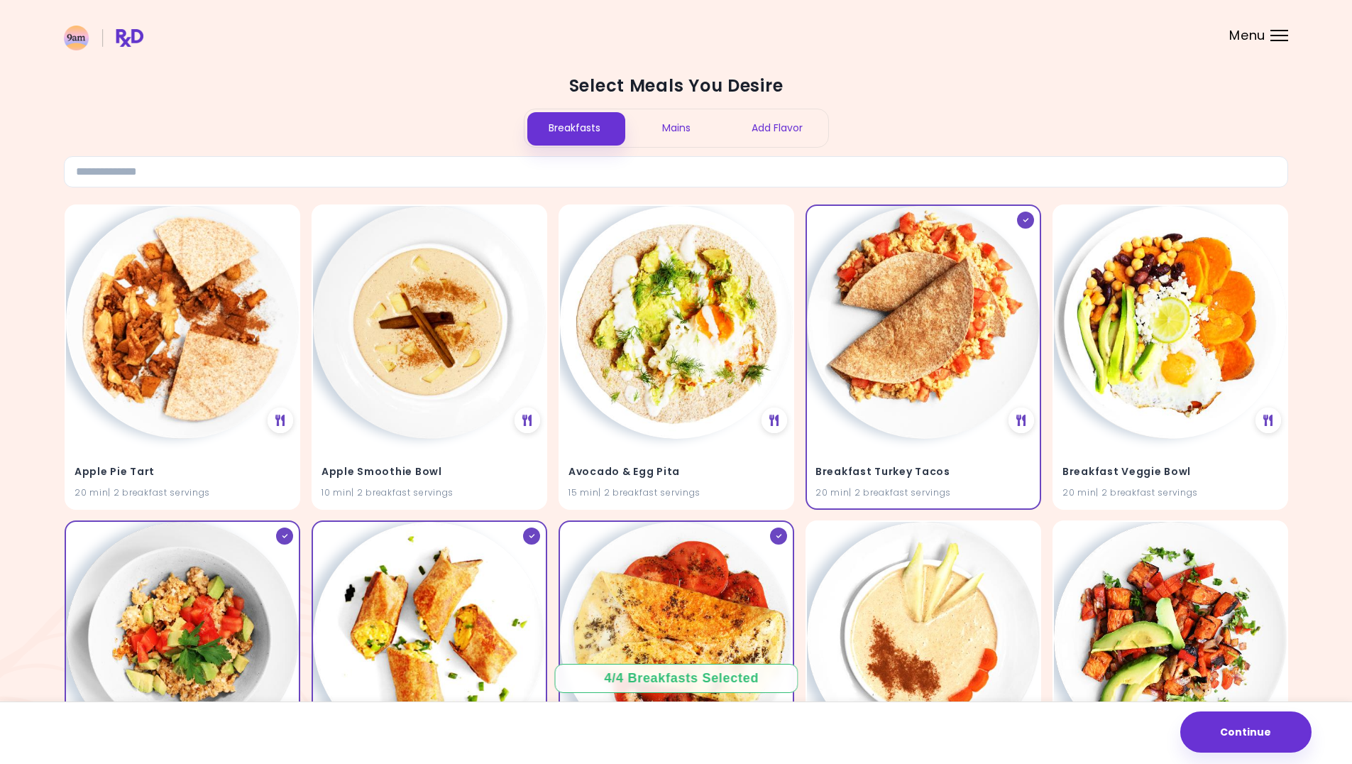
click at [652, 128] on div "Mains" at bounding box center [676, 128] width 102 height 38
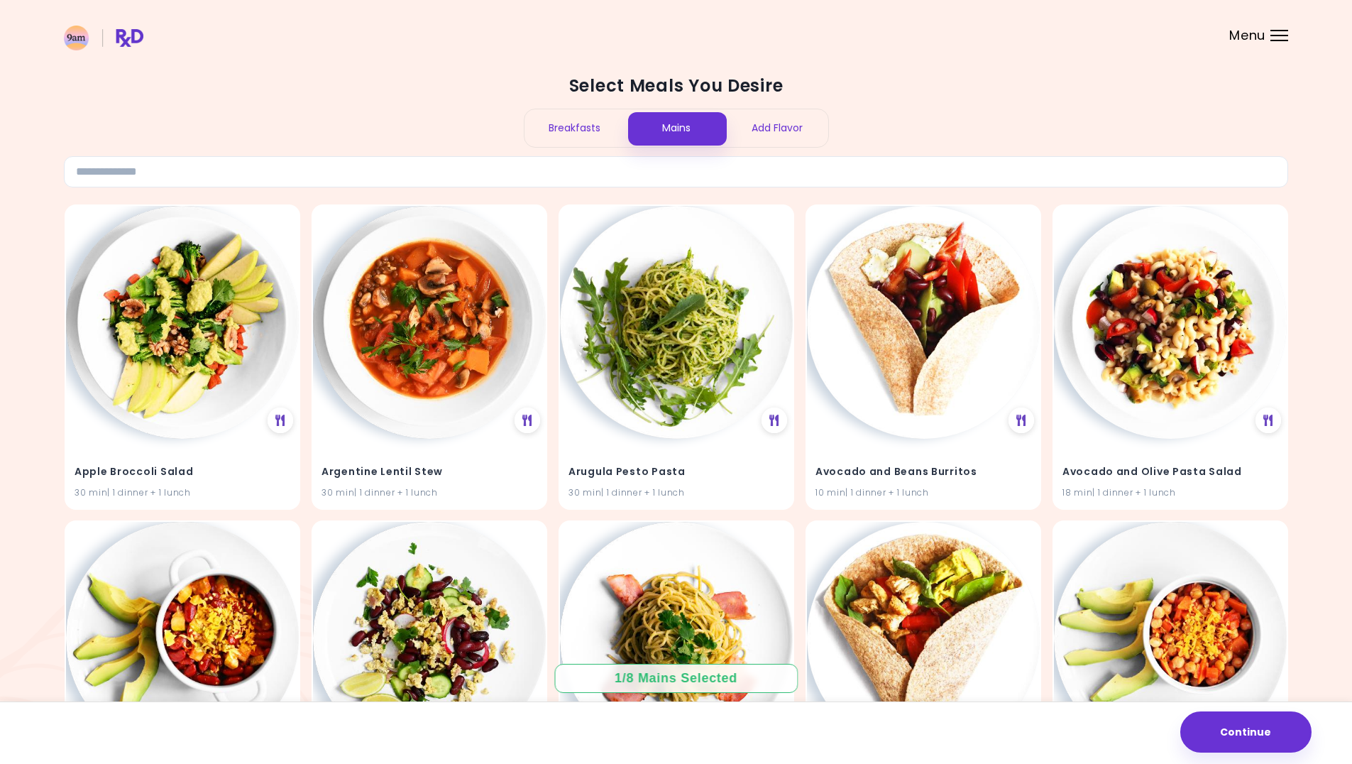
click at [1272, 35] on div at bounding box center [1280, 35] width 18 height 1
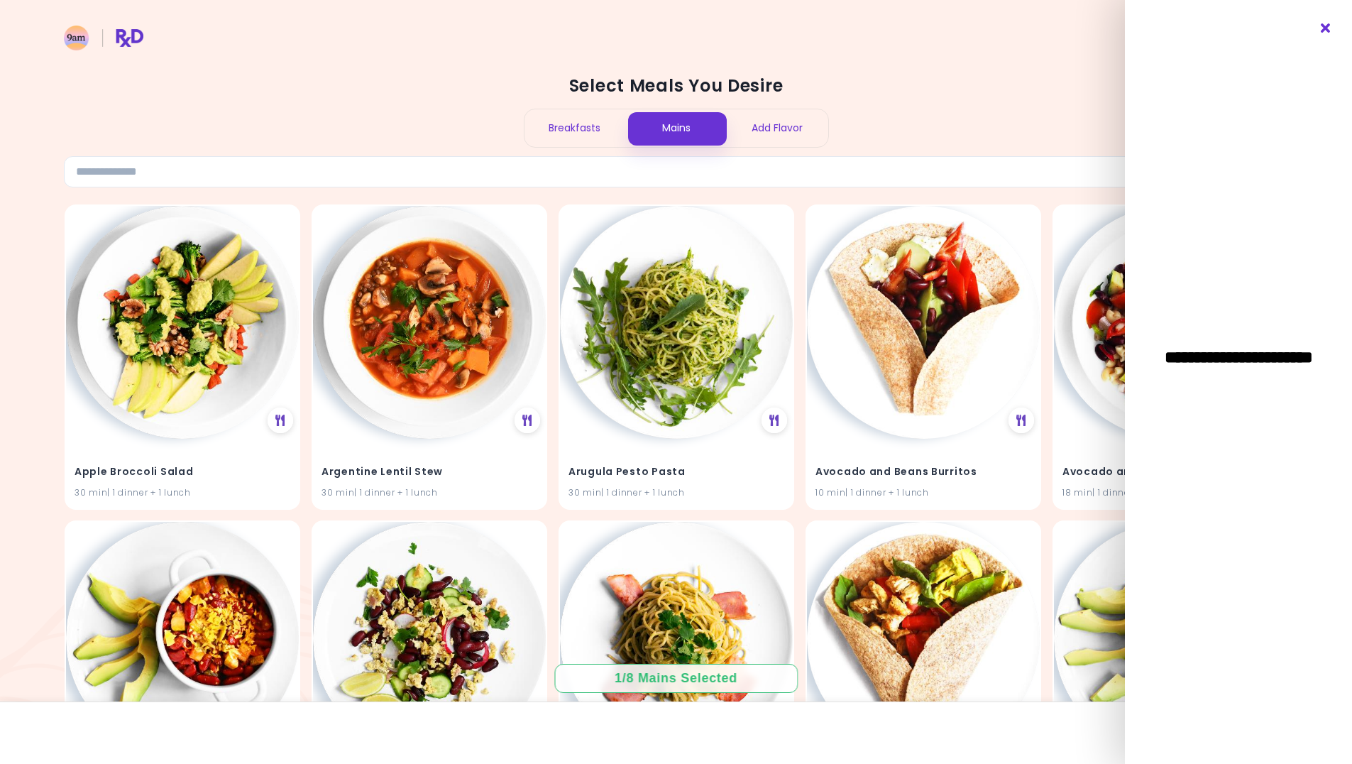
click at [1326, 28] on icon "Close" at bounding box center [1326, 28] width 13 height 10
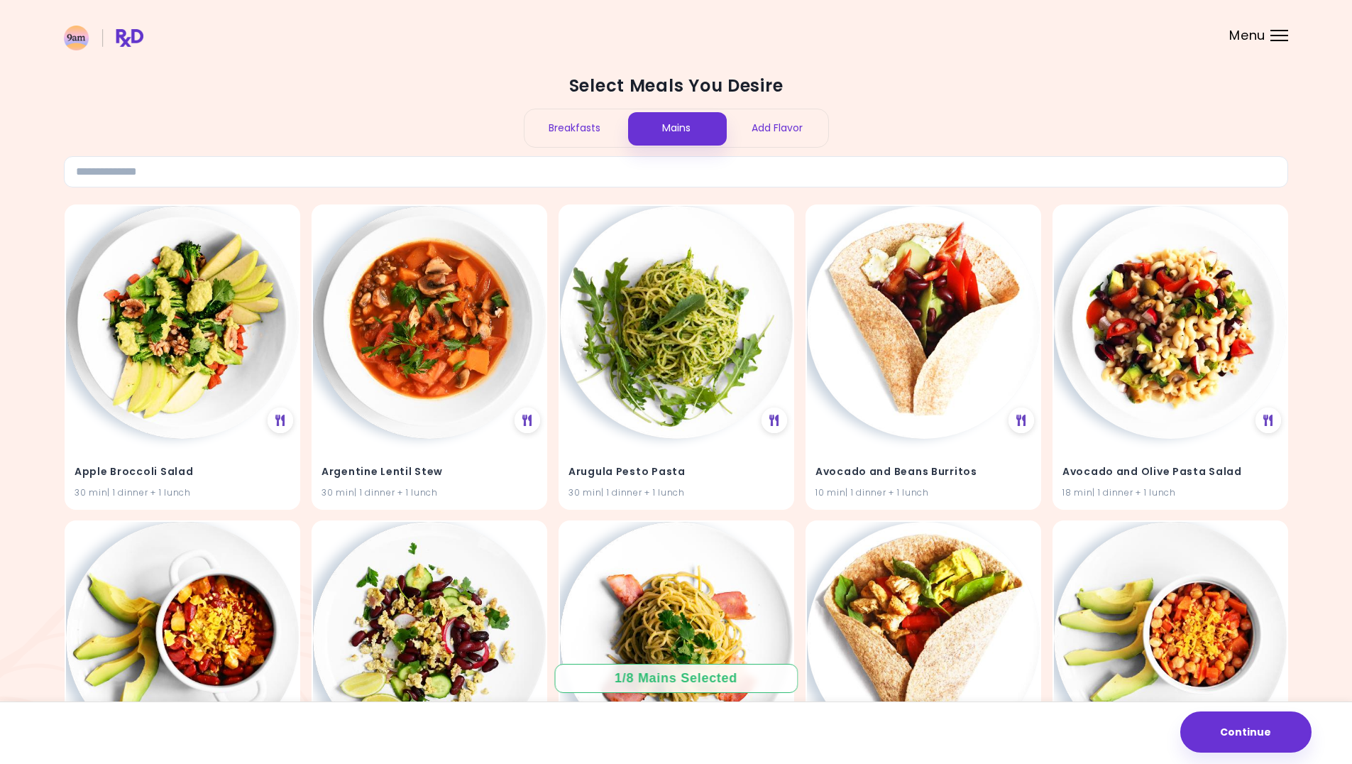
click at [138, 44] on img at bounding box center [104, 38] width 80 height 25
click at [1298, 35] on header at bounding box center [676, 28] width 1352 height 57
click at [1288, 35] on header at bounding box center [676, 28] width 1352 height 57
click at [95, 43] on img at bounding box center [104, 38] width 80 height 25
